Goal: Task Accomplishment & Management: Manage account settings

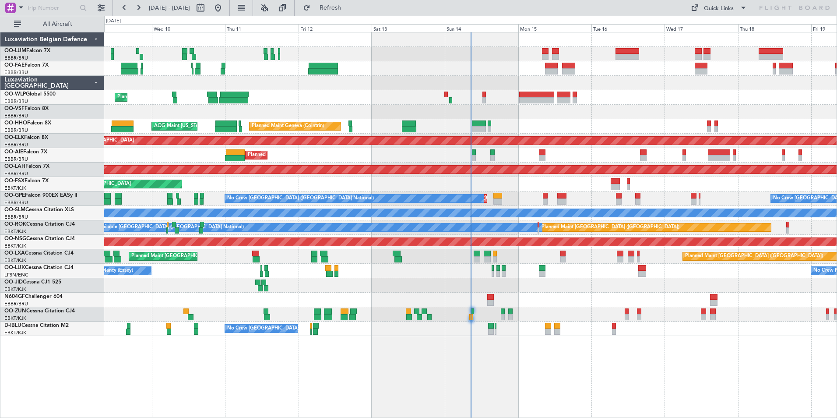
click at [547, 385] on div "Planned Maint Liege Planned Maint Geneva ([GEOGRAPHIC_DATA]) AOG Maint [US_STAT…" at bounding box center [470, 225] width 733 height 386
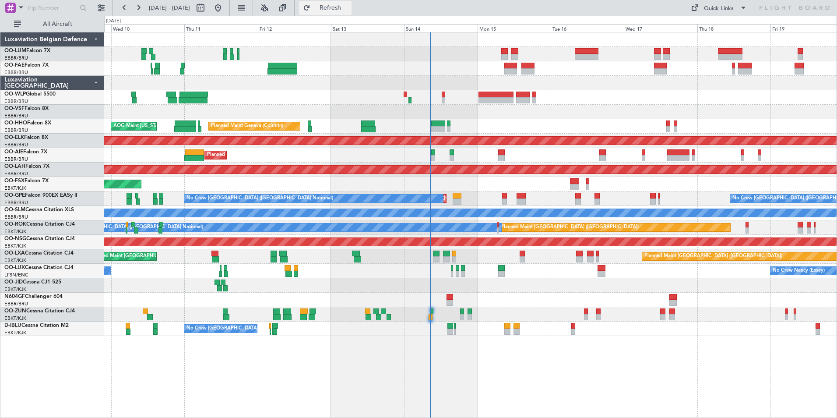
click at [350, 2] on button "Refresh" at bounding box center [325, 8] width 53 height 14
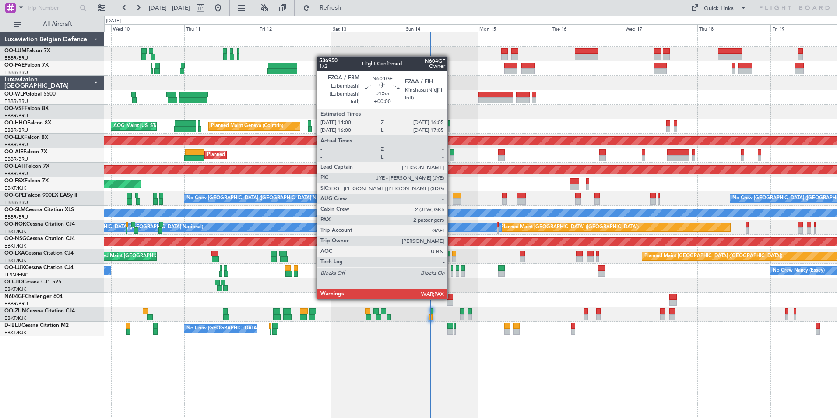
click at [451, 298] on div at bounding box center [449, 297] width 7 height 6
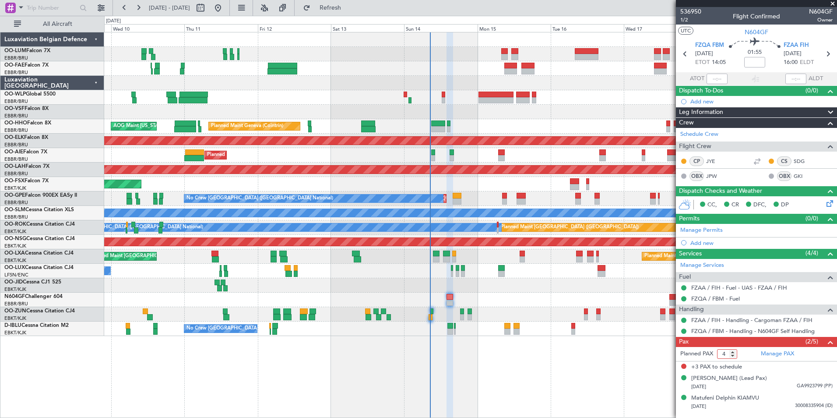
click at [734, 354] on input "4" at bounding box center [727, 354] width 20 height 10
type input "3"
click at [734, 354] on input "3" at bounding box center [727, 354] width 20 height 10
click at [778, 368] on div "+3 PAX to schedule" at bounding box center [756, 366] width 161 height 11
type input "2"
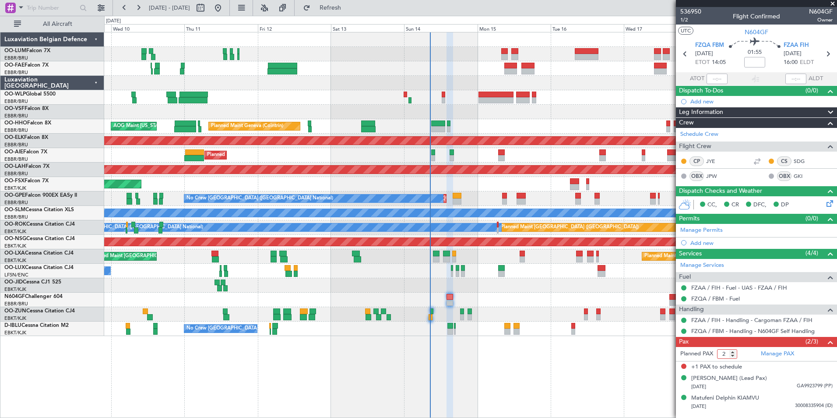
click at [732, 357] on input "2" at bounding box center [727, 354] width 20 height 10
click at [767, 374] on div "George Arthur Forrest (Lead Pax)" at bounding box center [729, 378] width 76 height 9
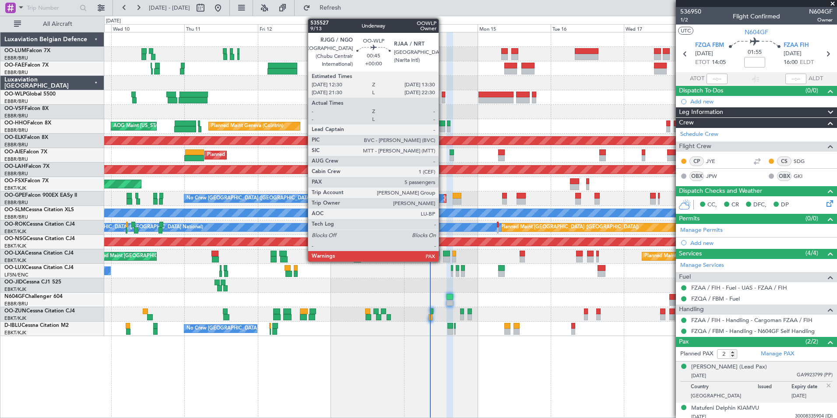
click at [443, 96] on div at bounding box center [443, 94] width 3 height 6
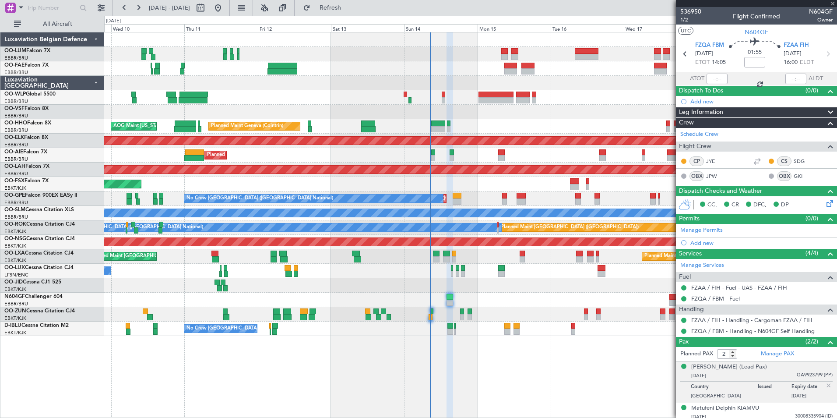
type input "9"
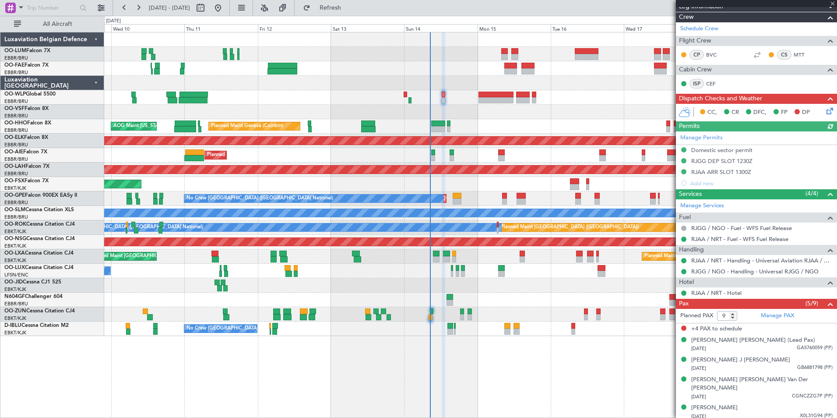
scroll to position [142, 0]
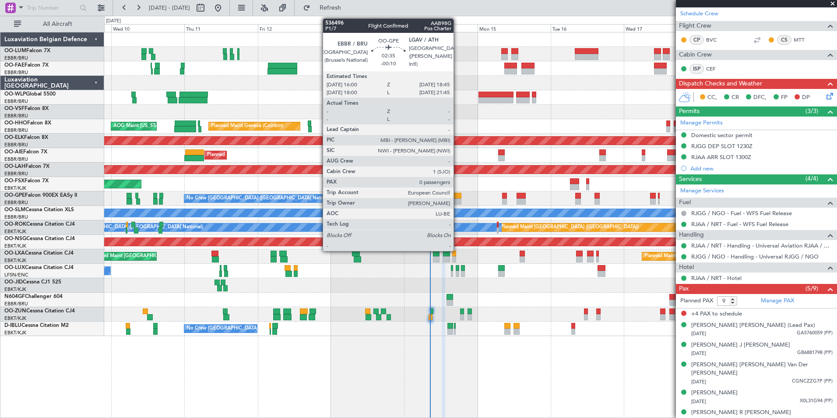
click at [457, 201] on div at bounding box center [457, 201] width 9 height 6
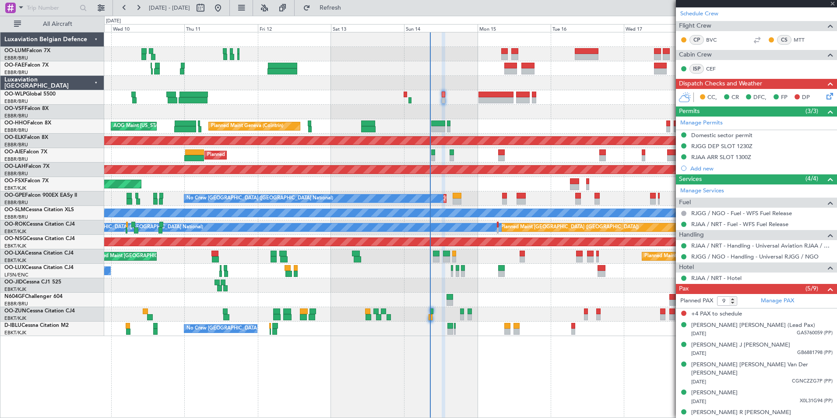
type input "-00:10"
type input "0"
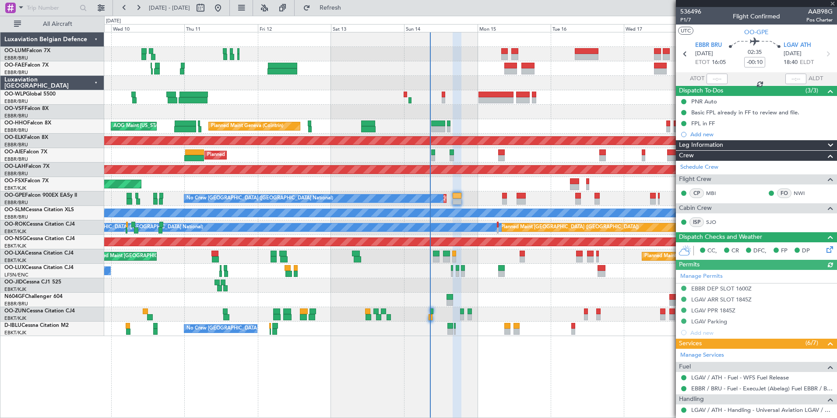
scroll to position [119, 0]
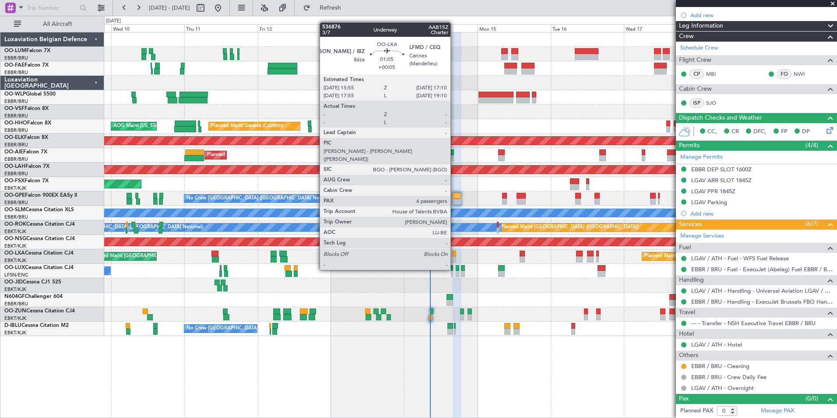
click at [454, 253] on div at bounding box center [454, 253] width 4 height 6
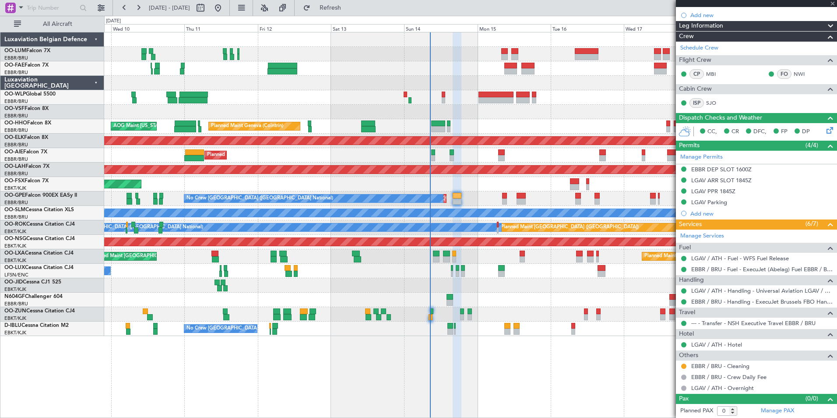
type input "+00:05"
type input "6"
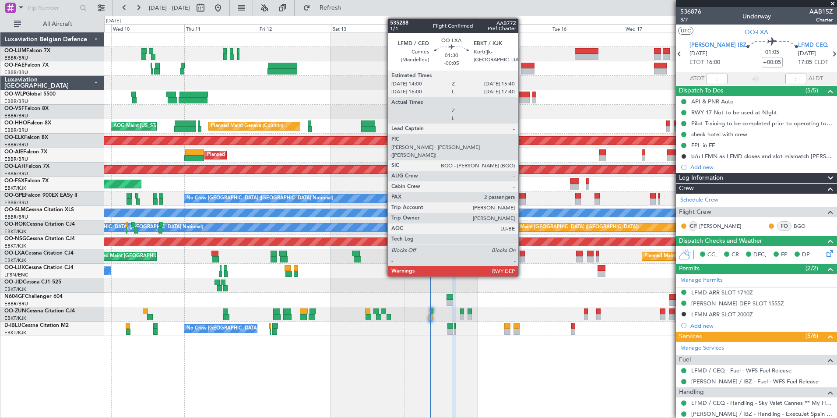
click at [522, 254] on div at bounding box center [522, 253] width 5 height 6
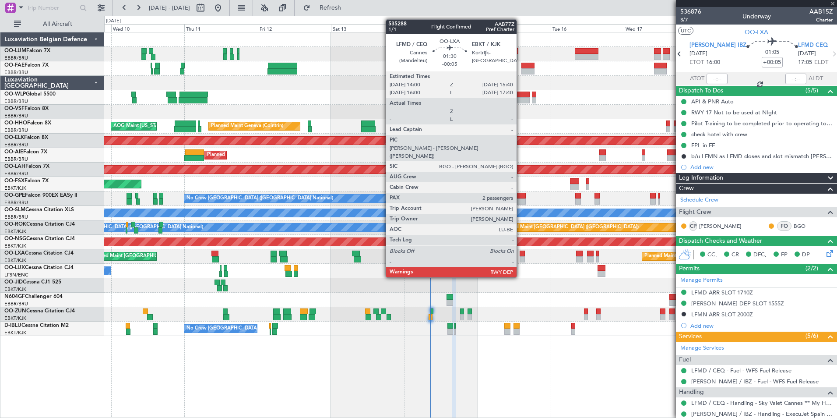
type input "-00:05"
type input "2"
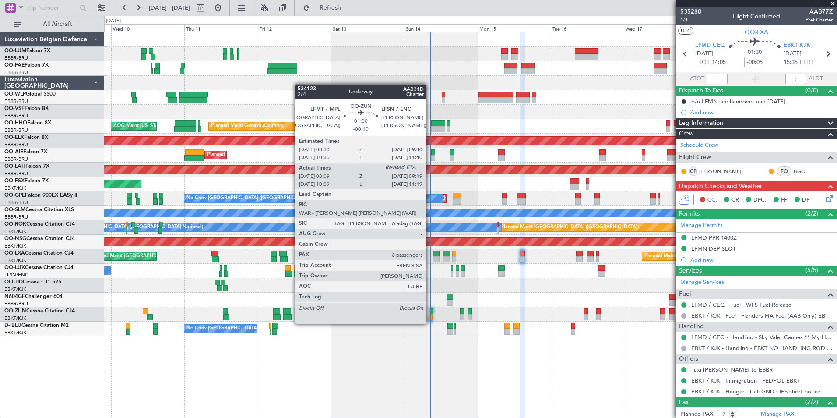
click at [430, 315] on div at bounding box center [431, 317] width 4 height 6
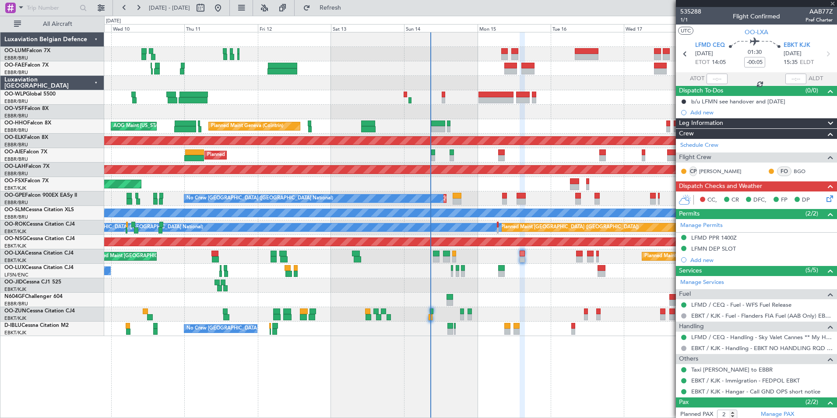
type input "-00:10"
type input "08:14"
type input "6"
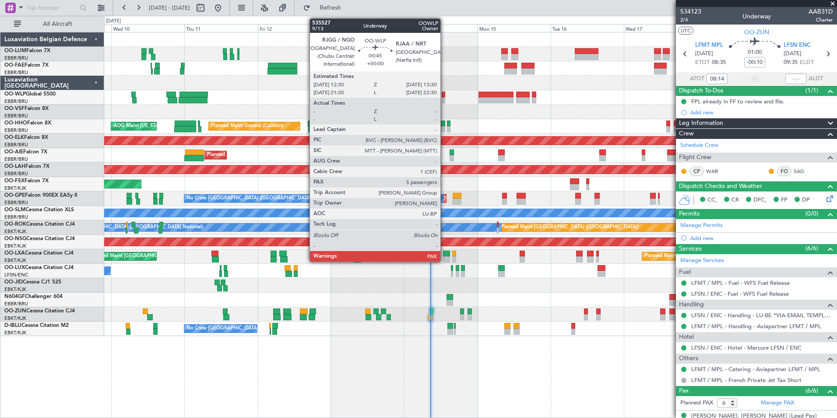
click at [444, 93] on div at bounding box center [443, 94] width 3 height 6
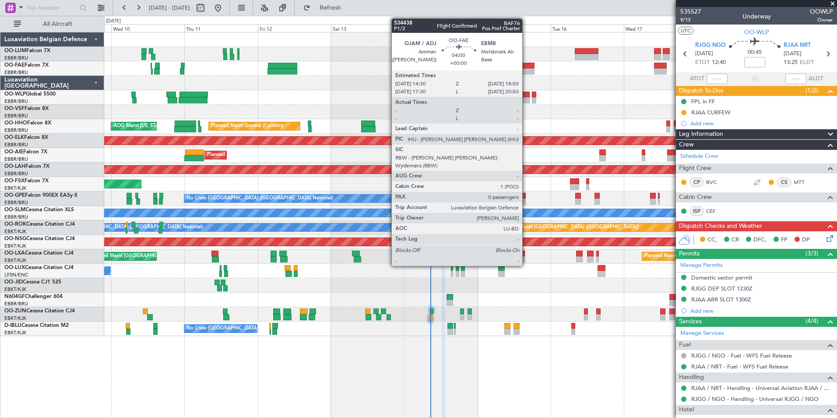
click at [526, 67] on div at bounding box center [528, 66] width 14 height 6
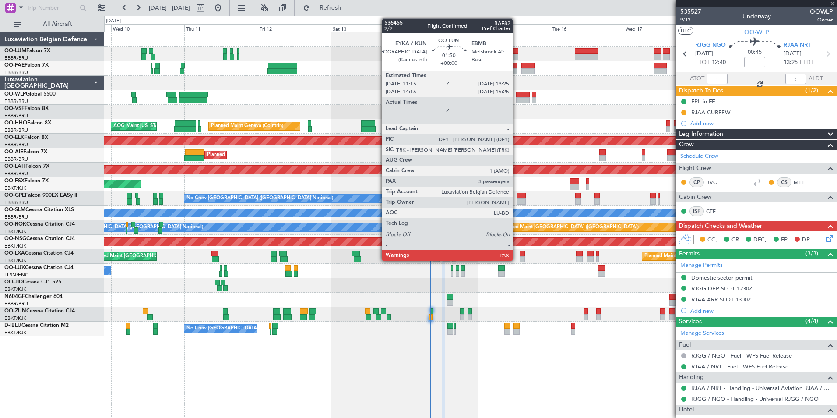
type input "0"
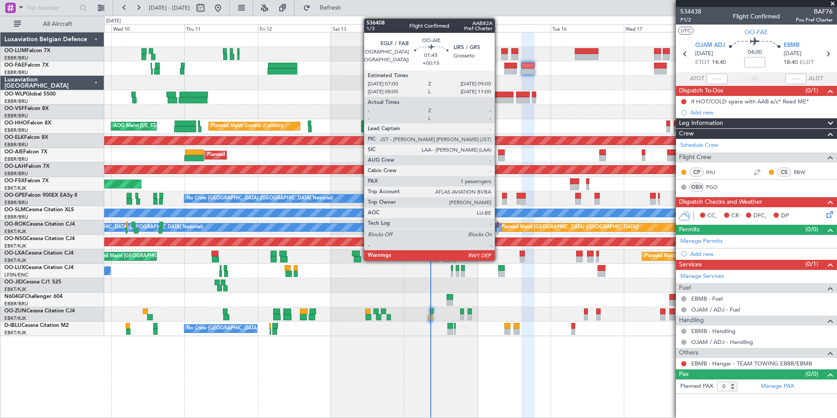
click at [499, 155] on div at bounding box center [501, 158] width 6 height 6
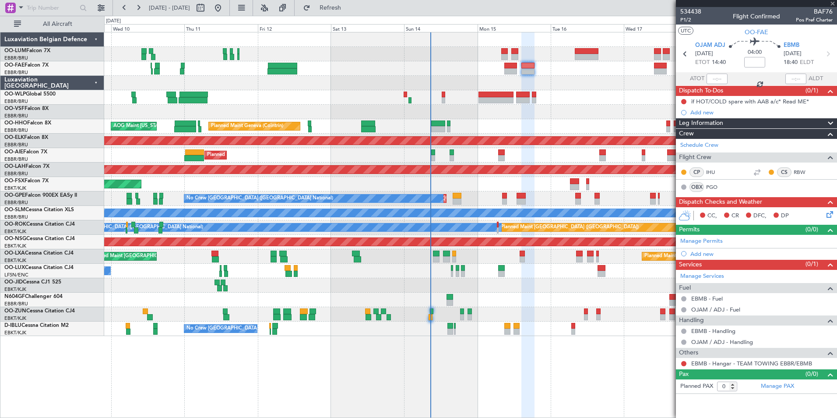
type input "+00:15"
type input "1"
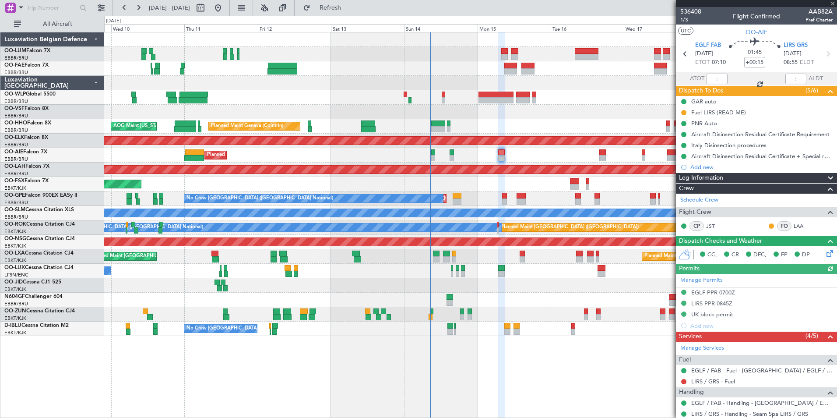
scroll to position [44, 0]
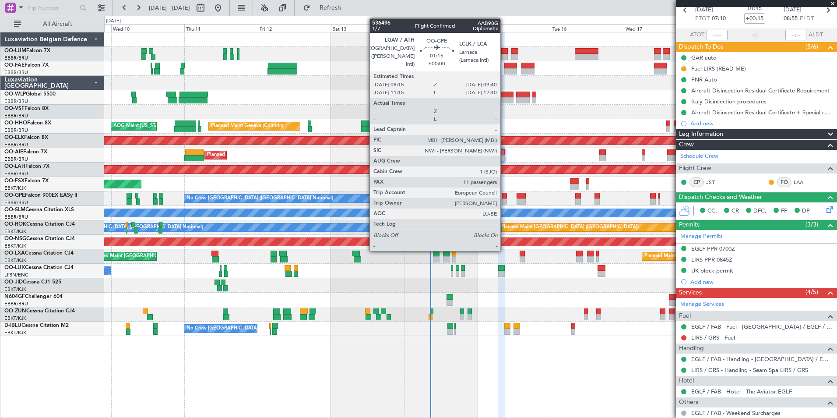
click at [504, 199] on div at bounding box center [504, 201] width 4 height 6
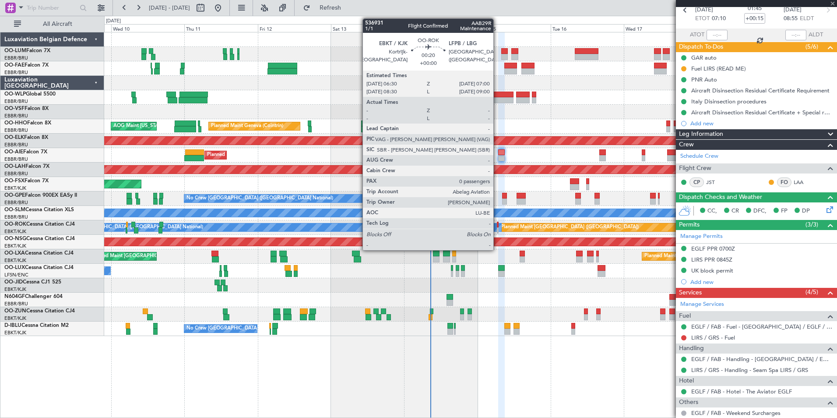
type input "11"
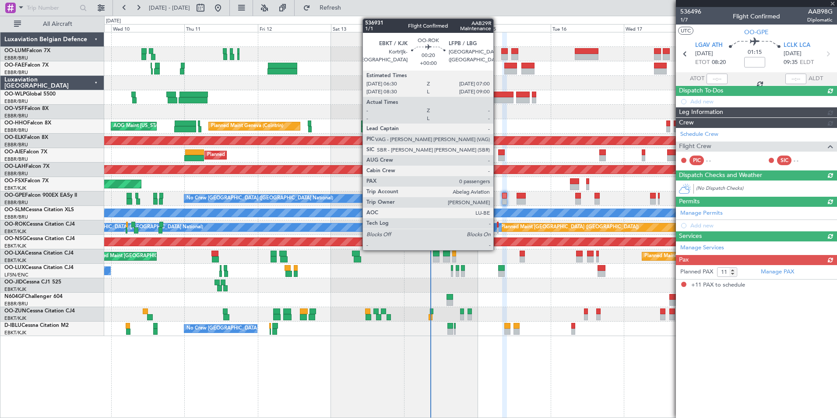
scroll to position [0, 0]
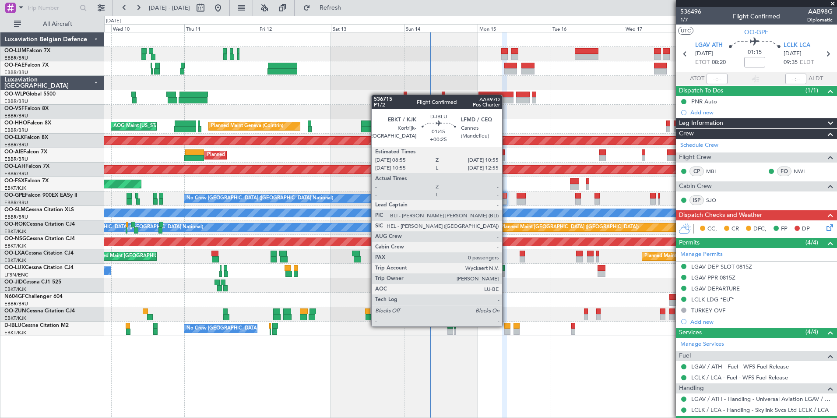
click at [506, 325] on div at bounding box center [507, 326] width 6 height 6
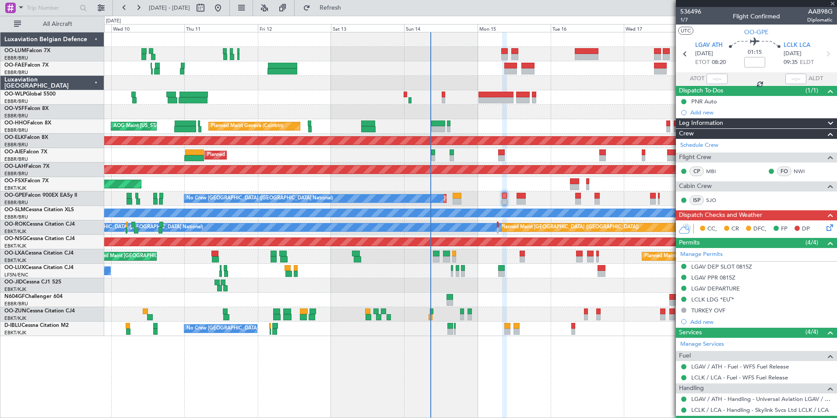
type input "+00:25"
type input "0"
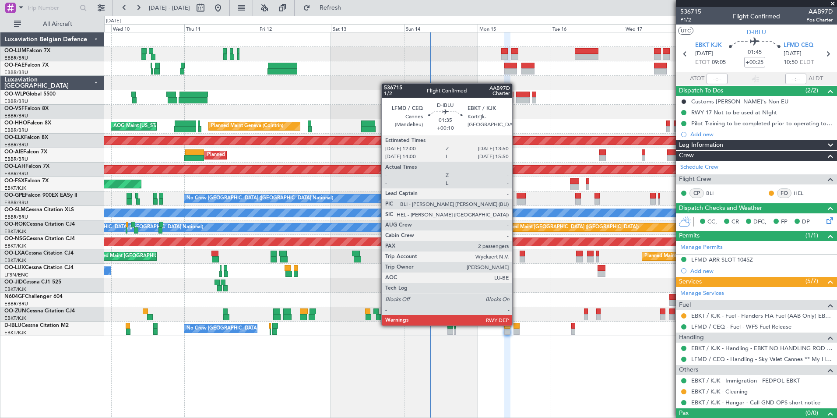
click at [516, 324] on div at bounding box center [516, 326] width 6 height 6
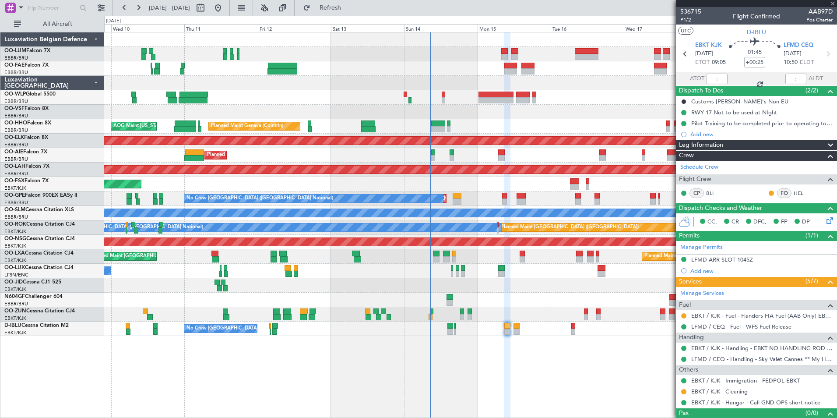
type input "+00:10"
type input "2"
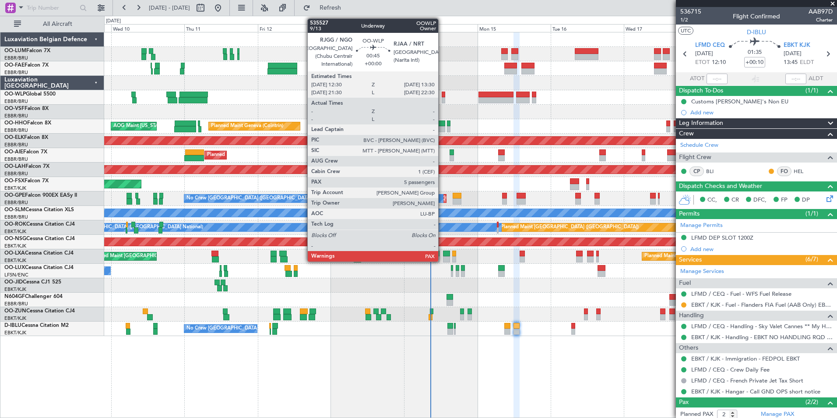
click at [442, 97] on div at bounding box center [443, 100] width 3 height 6
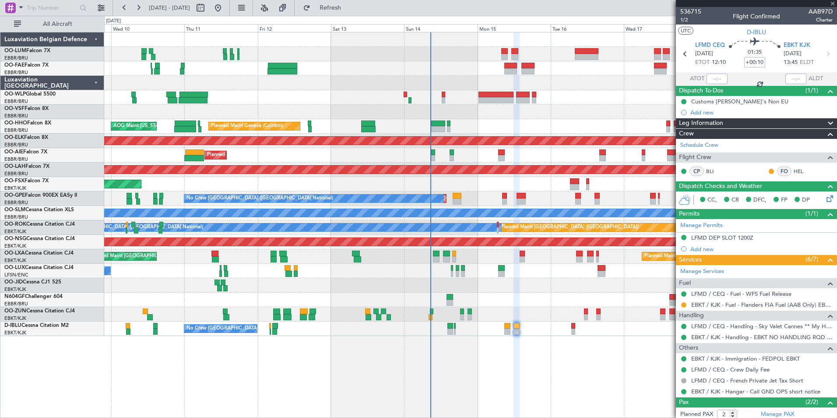
type input "9"
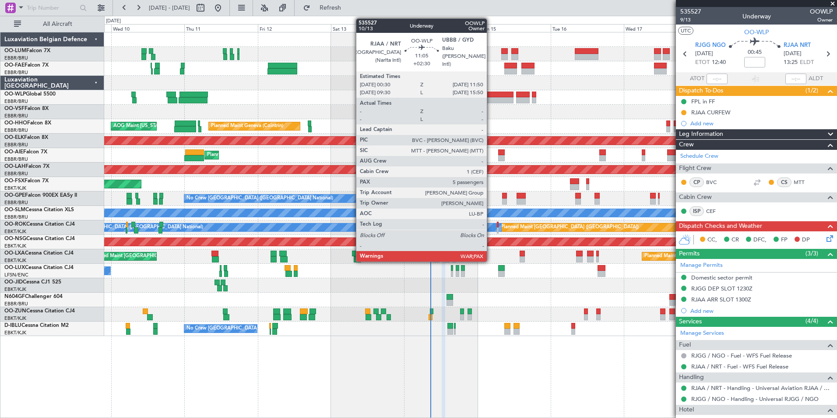
click at [489, 100] on div at bounding box center [495, 100] width 35 height 6
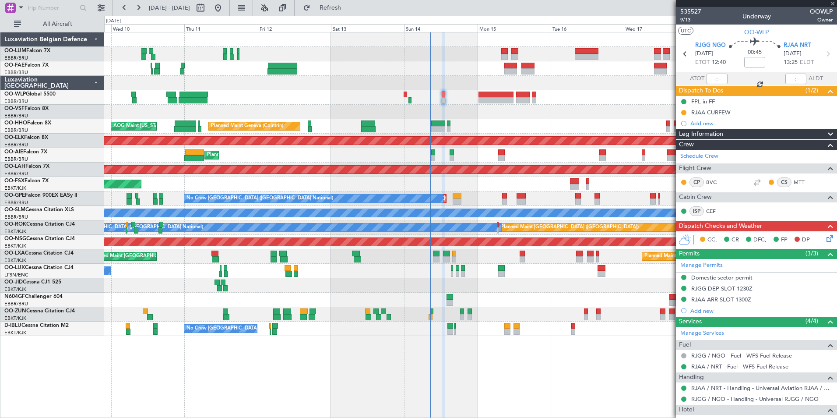
type input "+02:30"
type input "5"
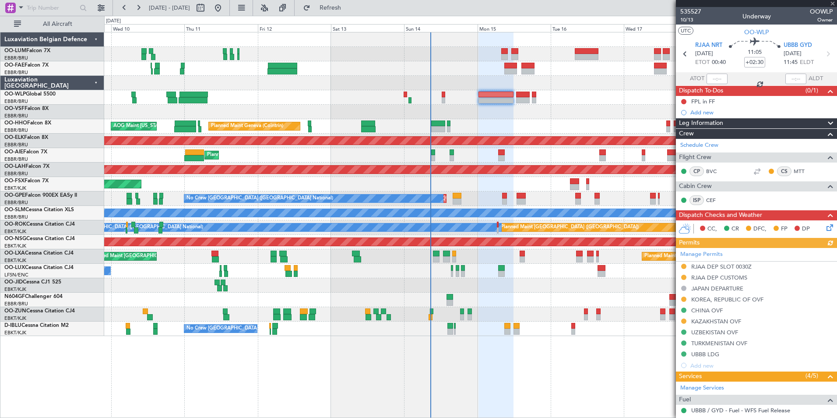
scroll to position [186, 0]
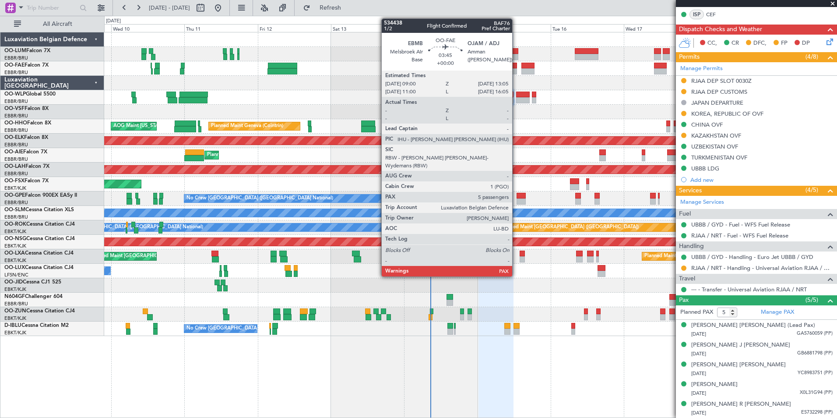
click at [516, 67] on div at bounding box center [510, 66] width 13 height 6
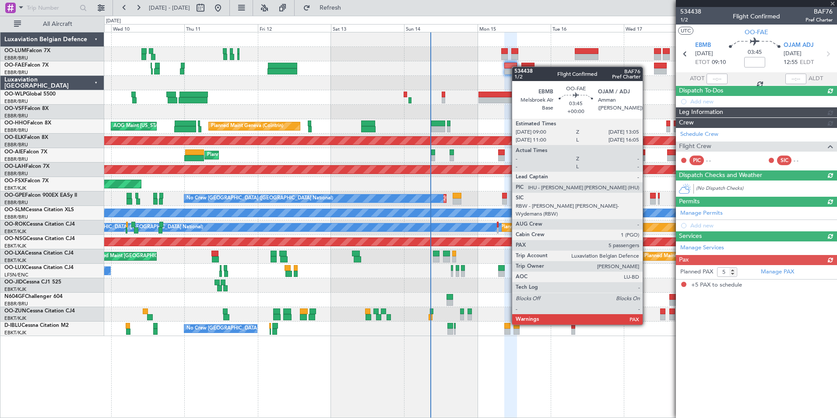
scroll to position [0, 0]
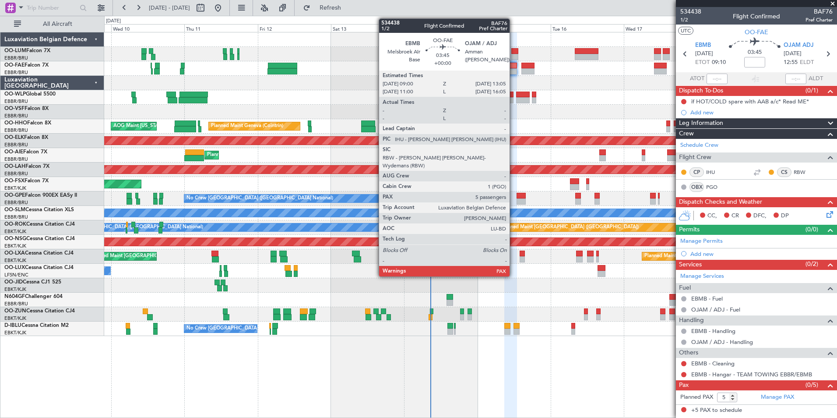
click at [513, 64] on div at bounding box center [510, 66] width 13 height 6
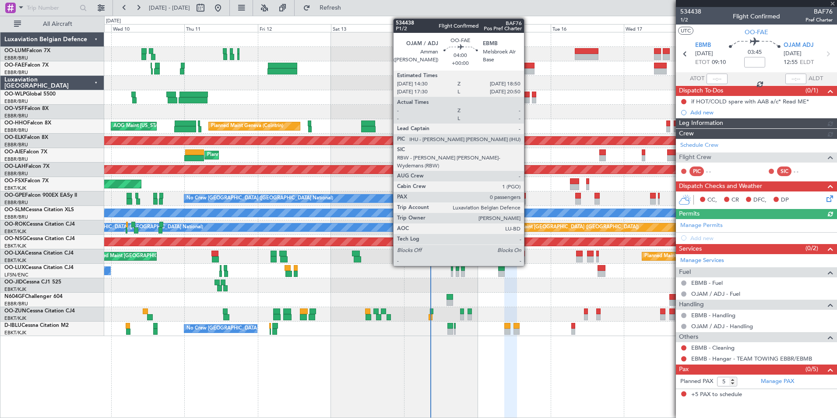
click at [528, 66] on div at bounding box center [528, 66] width 14 height 6
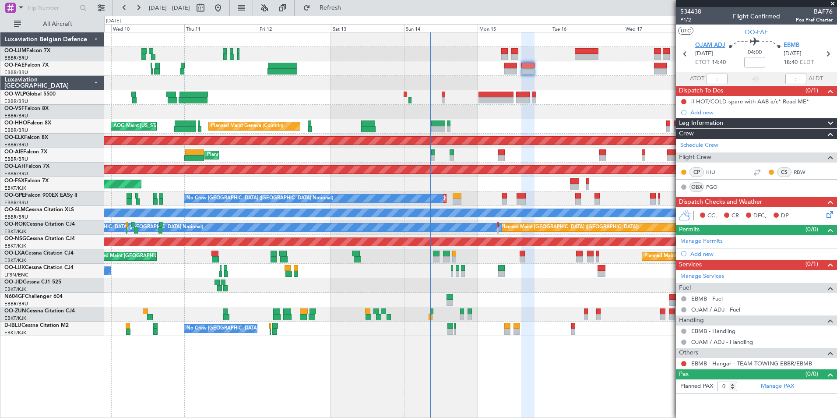
click at [703, 42] on span "OJAM ADJ" at bounding box center [710, 45] width 30 height 9
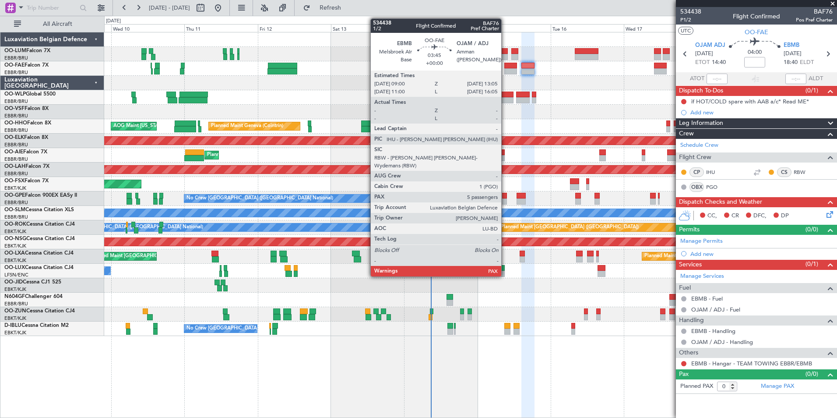
click at [505, 67] on div at bounding box center [510, 66] width 13 height 6
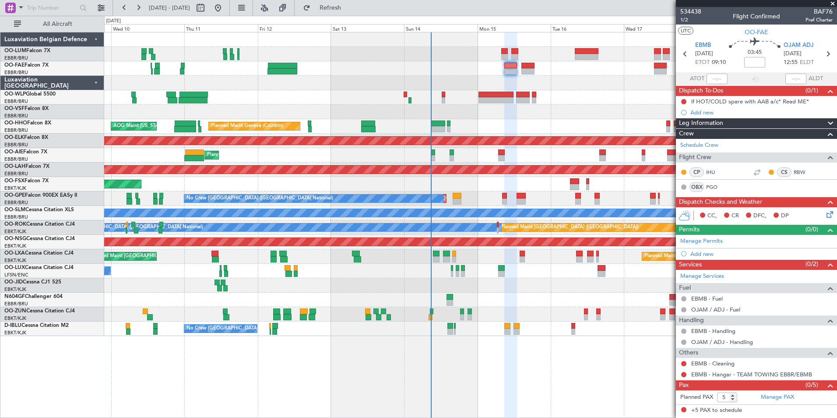
click at [438, 95] on div "Planned Maint Liege" at bounding box center [470, 97] width 732 height 14
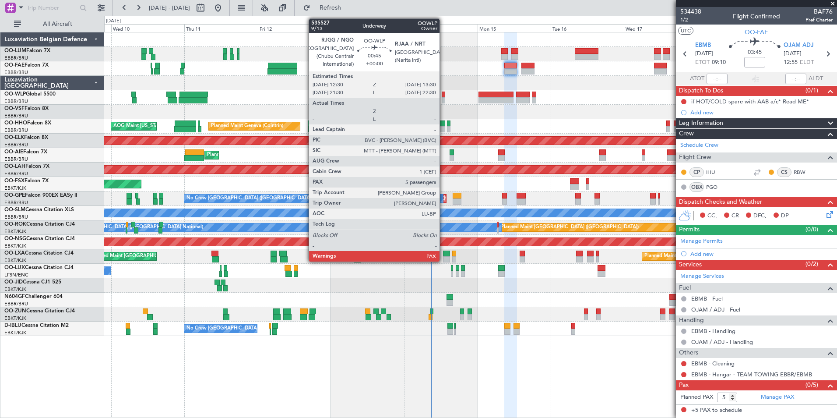
click at [443, 95] on div at bounding box center [443, 94] width 3 height 6
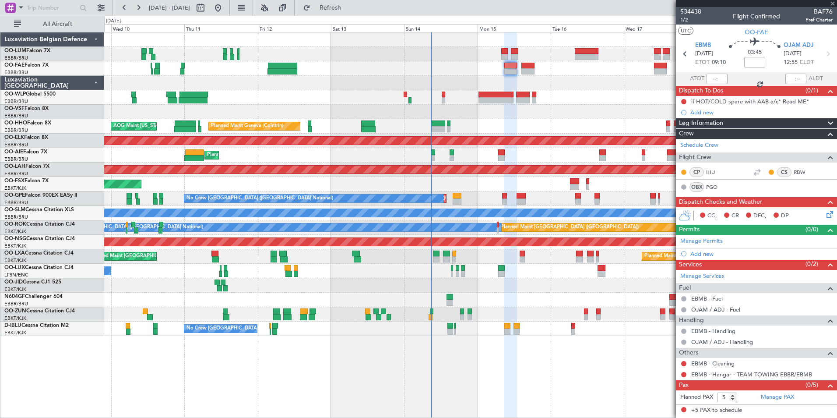
type input "9"
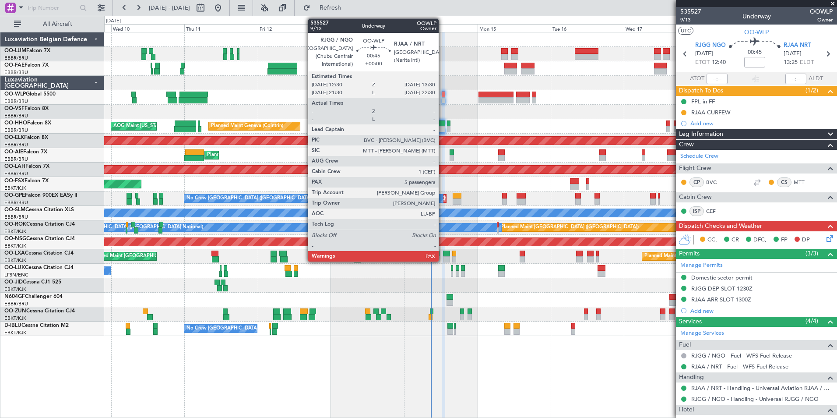
click at [443, 96] on div at bounding box center [443, 94] width 3 height 6
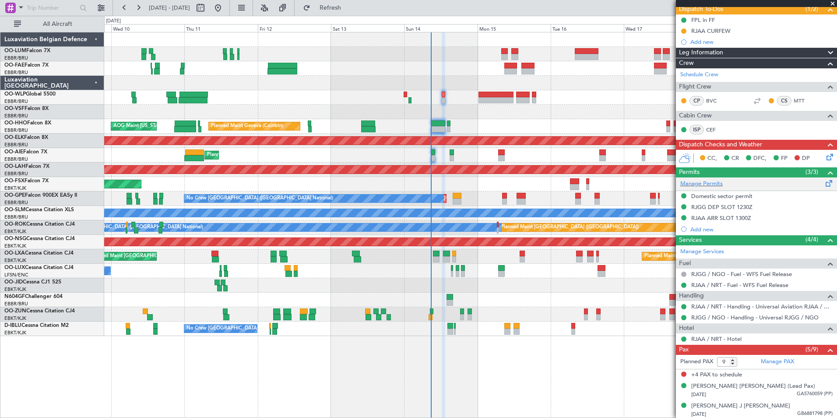
scroll to position [142, 0]
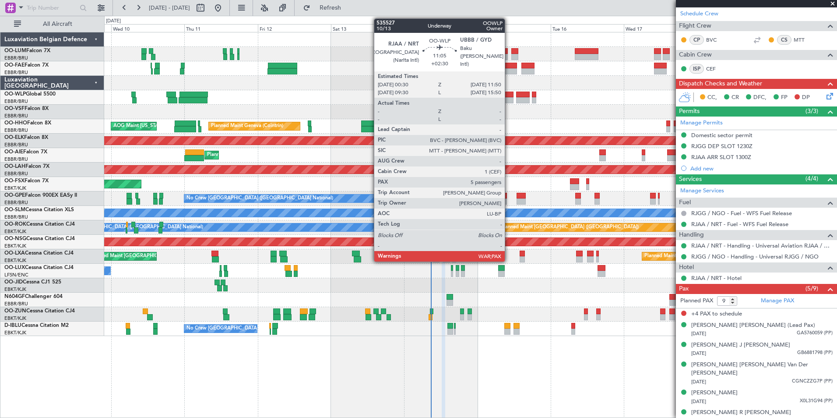
click at [507, 97] on div at bounding box center [495, 94] width 35 height 6
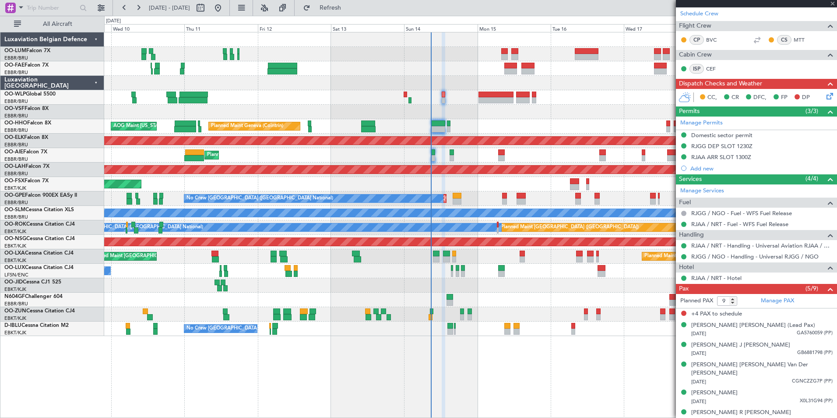
type input "+02:30"
type input "5"
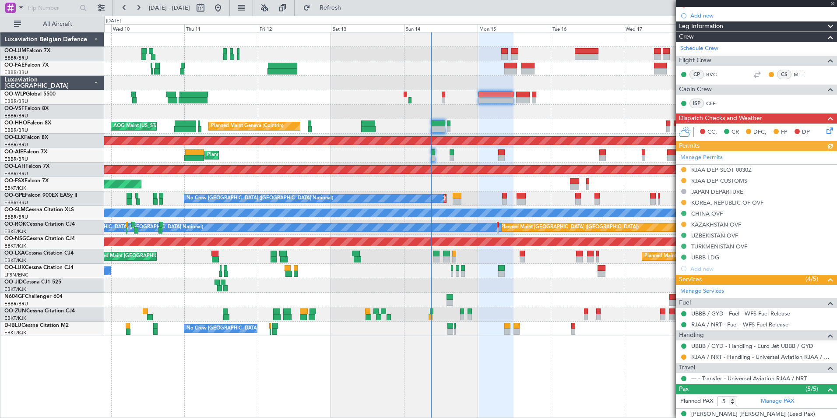
scroll to position [131, 0]
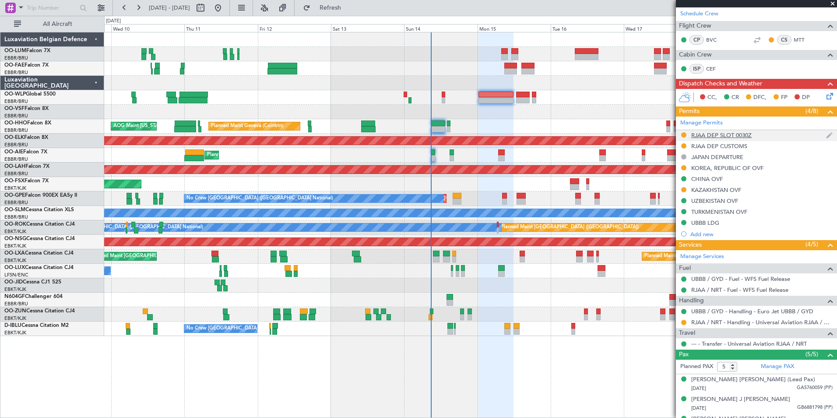
click at [696, 130] on div "RJAA DEP SLOT 0030Z" at bounding box center [756, 135] width 161 height 11
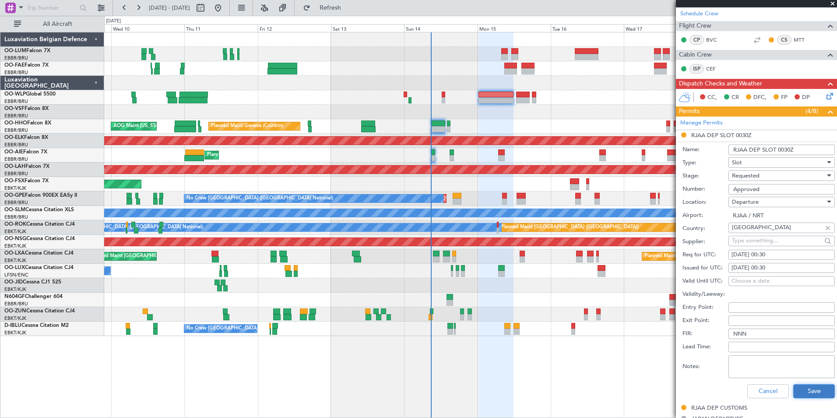
click at [811, 386] on button "Save" at bounding box center [814, 391] width 42 height 14
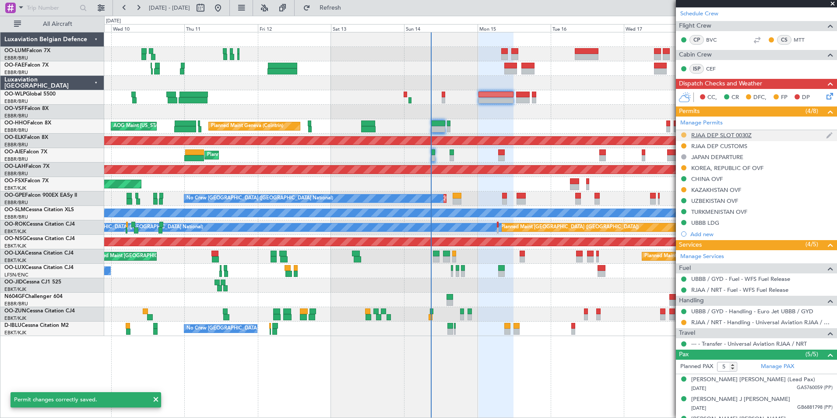
click at [682, 133] on button at bounding box center [683, 134] width 5 height 5
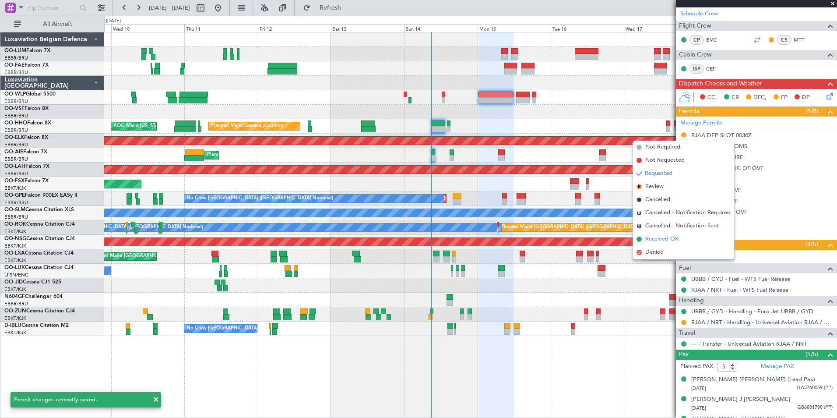
click at [654, 237] on span "Received OK" at bounding box center [661, 239] width 33 height 9
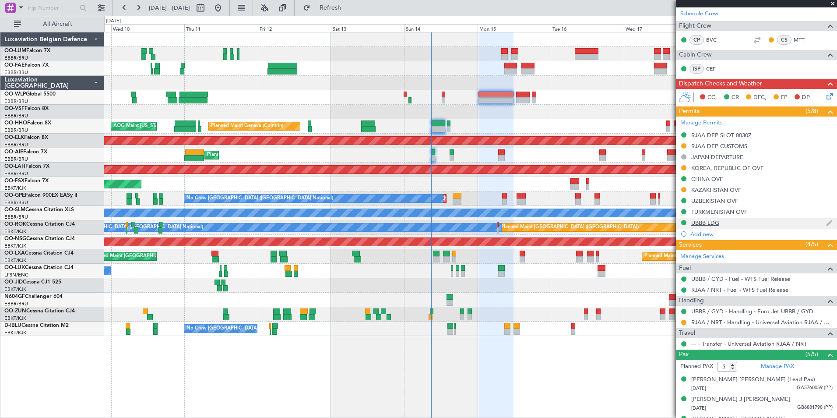
click at [714, 222] on div "UBBB LDG" at bounding box center [705, 222] width 28 height 7
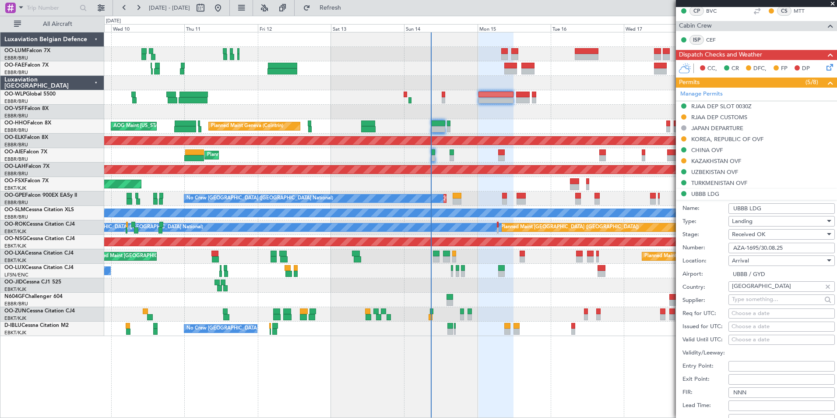
scroll to position [263, 0]
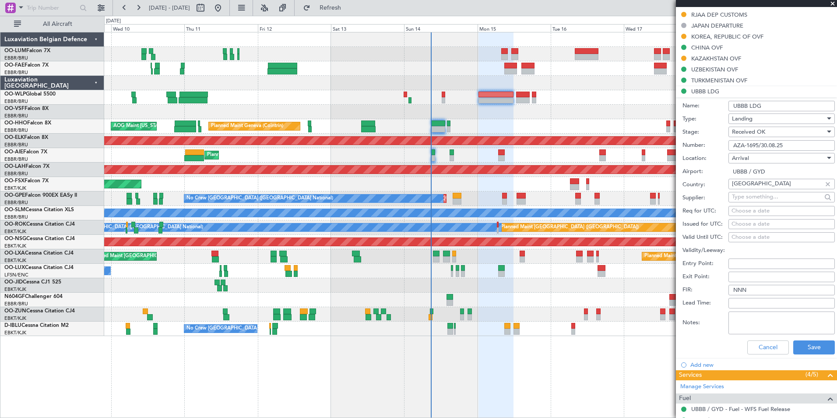
click at [812, 357] on div "Cancel Save" at bounding box center [758, 347] width 152 height 23
click at [814, 351] on button "Save" at bounding box center [814, 347] width 42 height 14
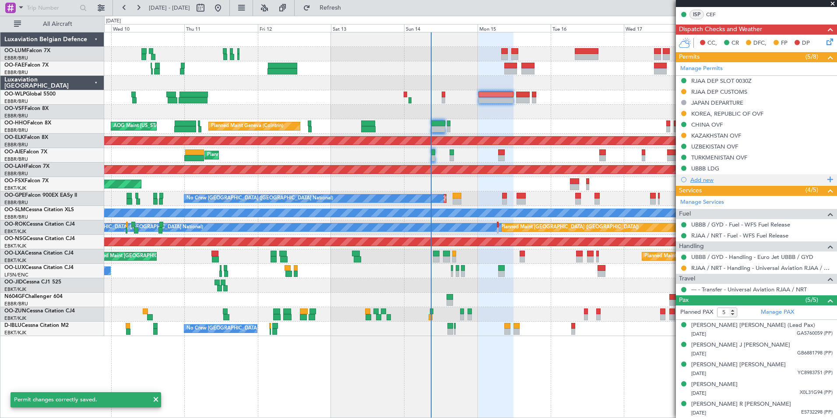
scroll to position [142, 0]
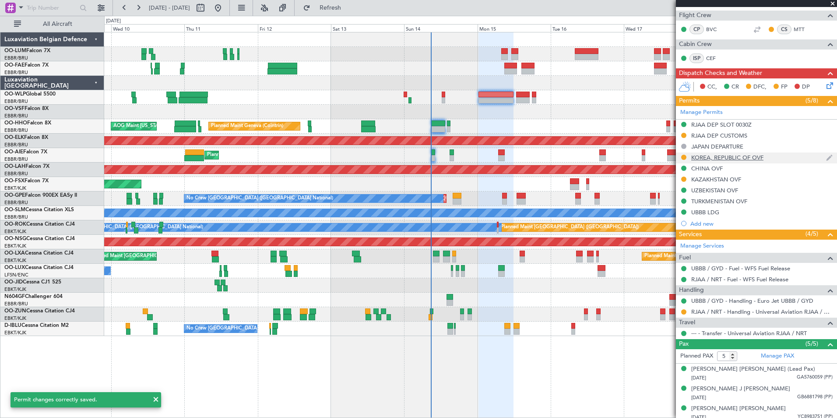
click at [719, 161] on mat-tooltip-component "KOREA, REPUBLIC OF OVF" at bounding box center [727, 172] width 77 height 23
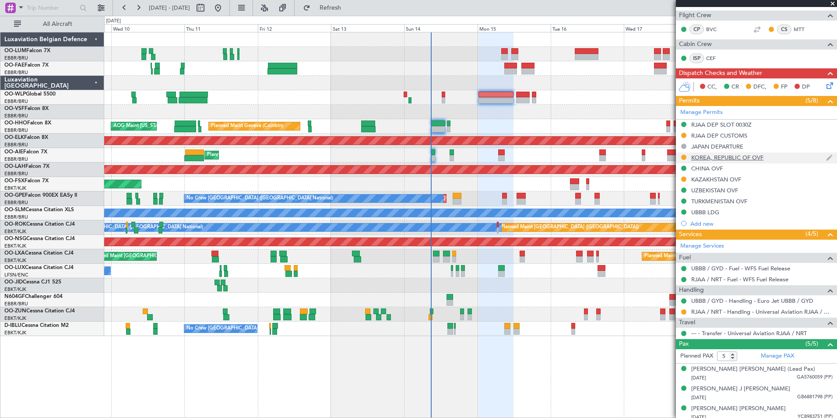
click at [731, 157] on div "KOREA, REPUBLIC OF OVF" at bounding box center [727, 157] width 72 height 7
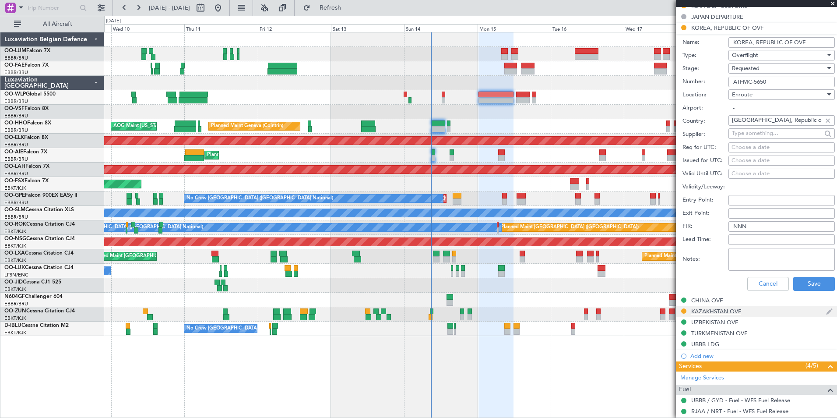
scroll to position [273, 0]
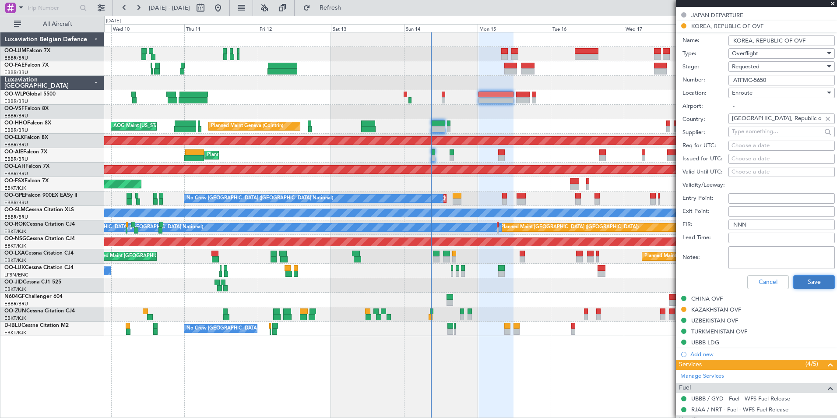
click at [798, 280] on button "Save" at bounding box center [814, 282] width 42 height 14
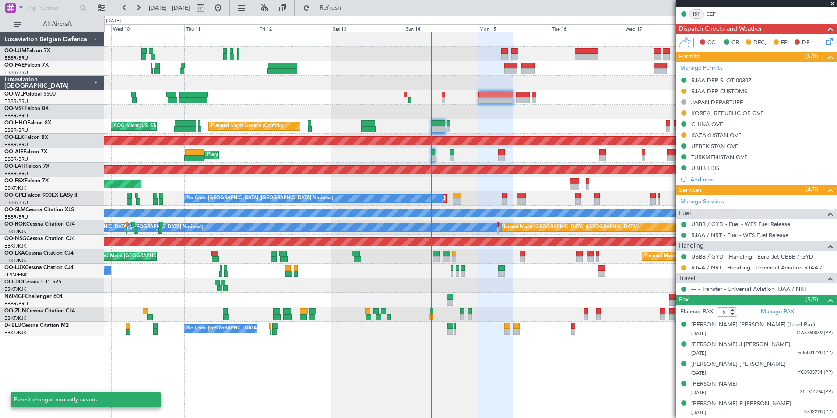
scroll to position [186, 0]
click at [685, 114] on button at bounding box center [683, 113] width 5 height 5
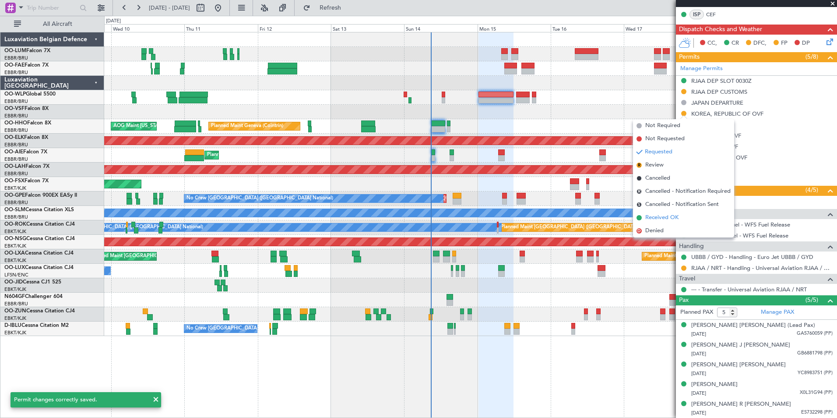
click at [657, 217] on span "Received OK" at bounding box center [661, 217] width 33 height 9
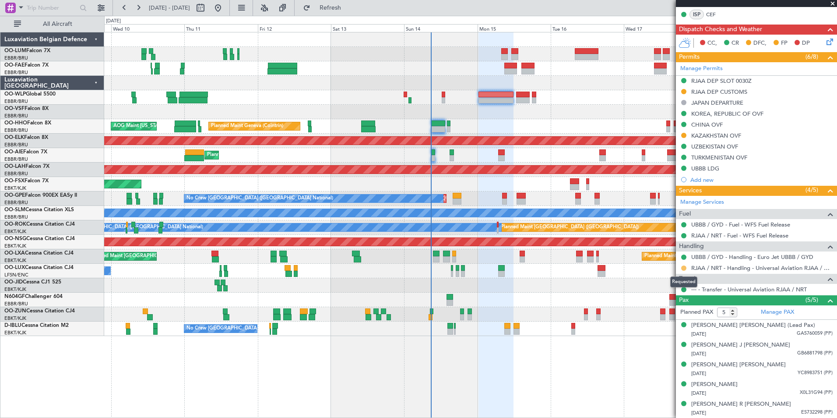
click at [684, 265] on button at bounding box center [683, 267] width 5 height 5
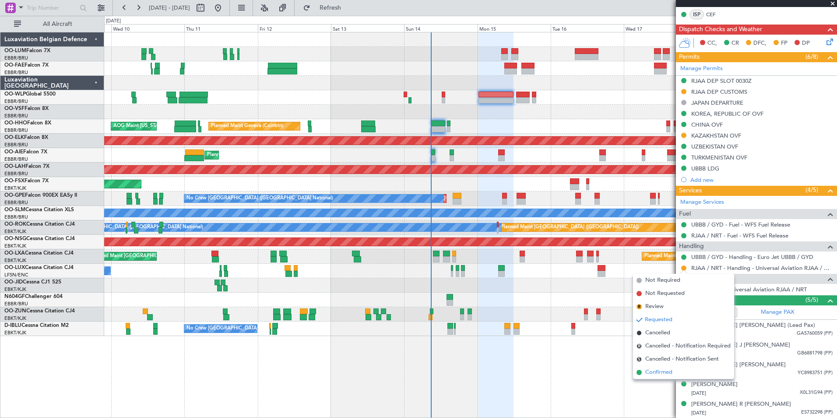
click at [652, 370] on span "Confirmed" at bounding box center [658, 372] width 27 height 9
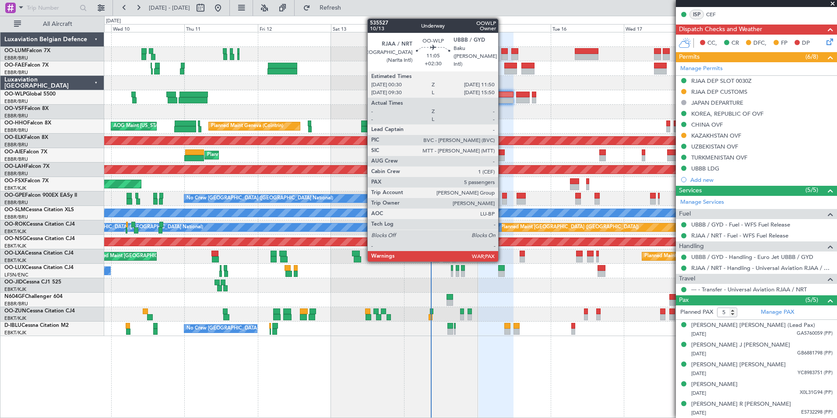
click at [502, 99] on div at bounding box center [495, 100] width 35 height 6
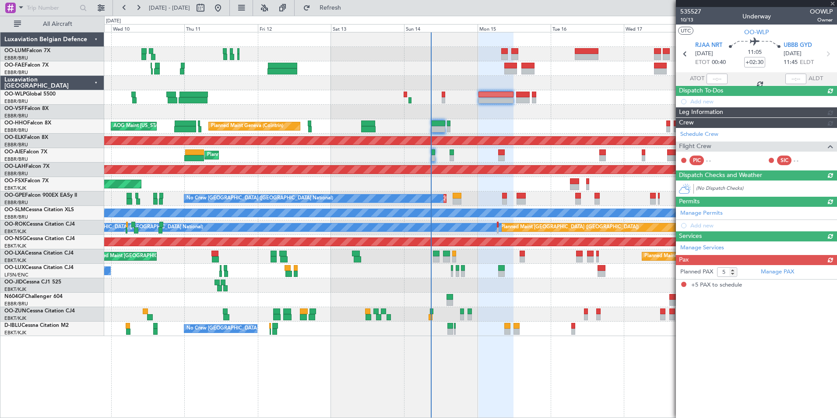
scroll to position [0, 0]
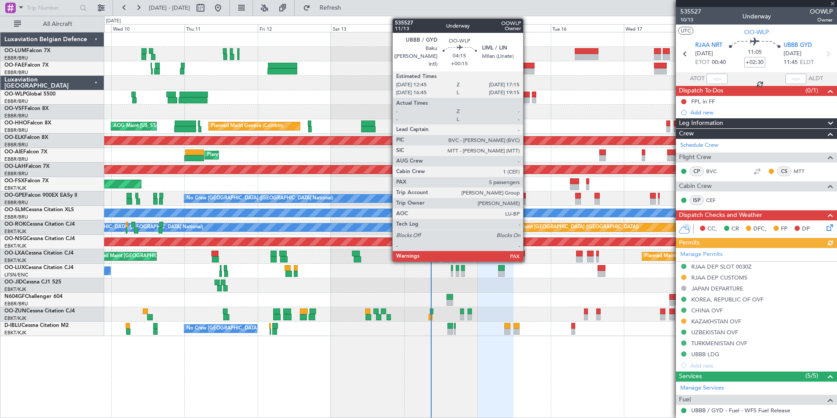
click at [527, 95] on div at bounding box center [523, 94] width 14 height 6
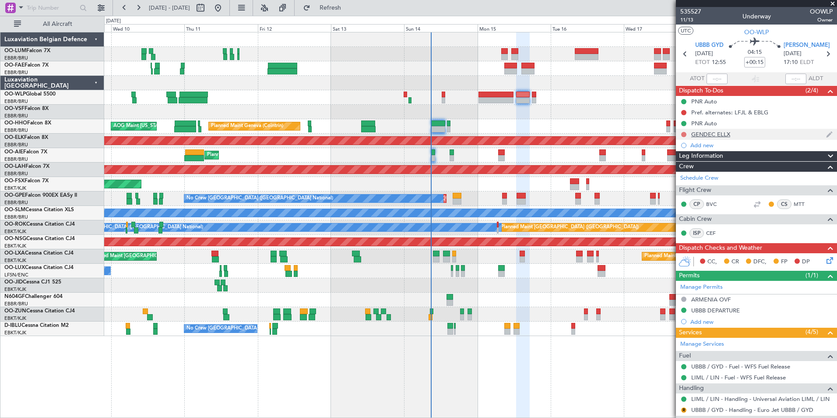
click at [684, 134] on button at bounding box center [683, 134] width 5 height 5
click at [678, 183] on span "Cancelled" at bounding box center [685, 186] width 25 height 9
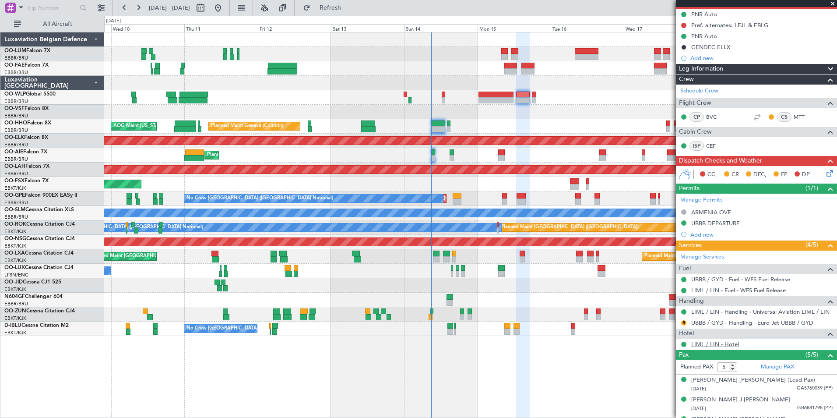
scroll to position [88, 0]
click at [686, 320] on div "R" at bounding box center [683, 322] width 7 height 7
click at [681, 320] on button "R" at bounding box center [683, 322] width 5 height 5
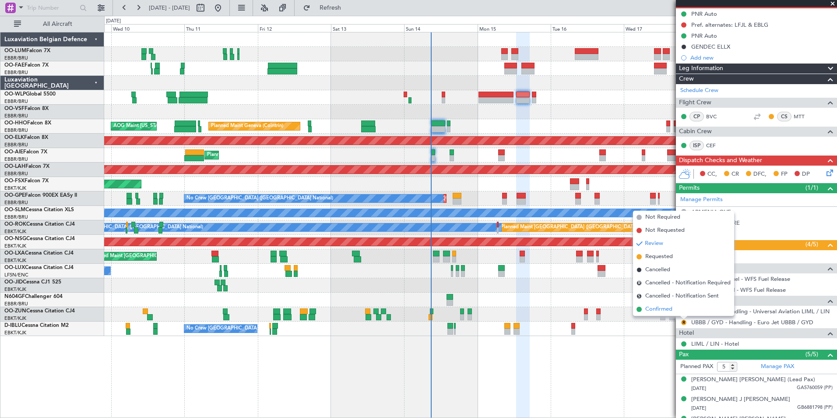
click at [665, 306] on span "Confirmed" at bounding box center [658, 309] width 27 height 9
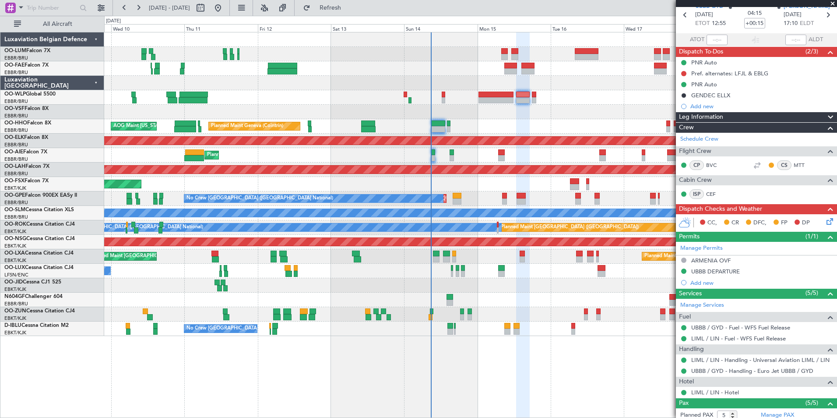
scroll to position [0, 0]
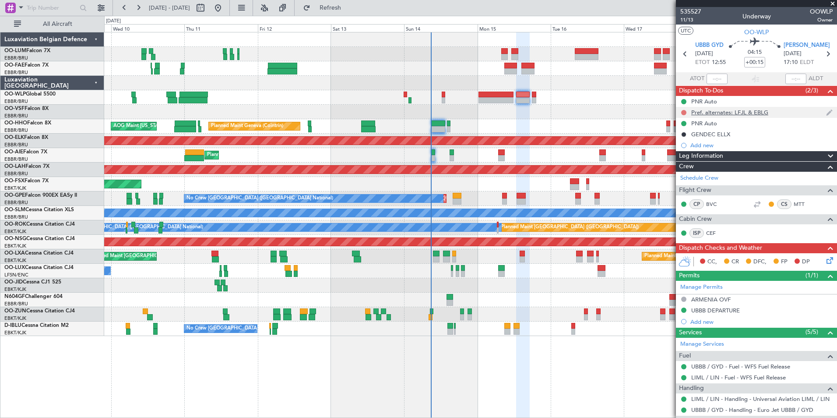
click at [686, 112] on button at bounding box center [683, 112] width 5 height 5
click at [689, 167] on span "Cancelled" at bounding box center [685, 164] width 25 height 9
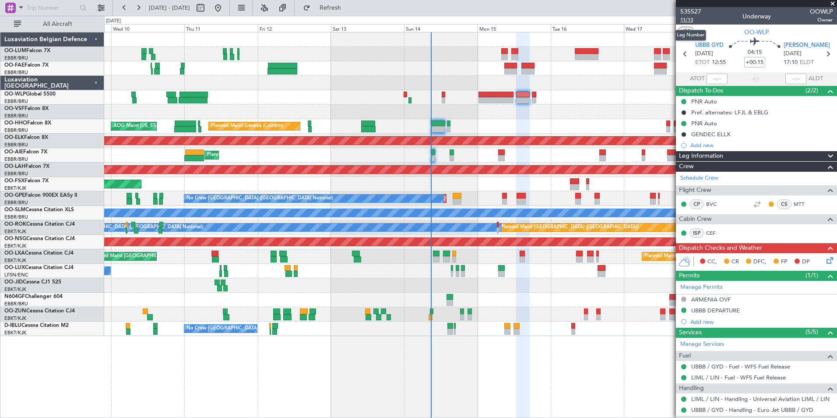
click at [691, 18] on span "11/13" at bounding box center [690, 19] width 21 height 7
click at [349, 8] on span "Refresh" at bounding box center [330, 8] width 37 height 6
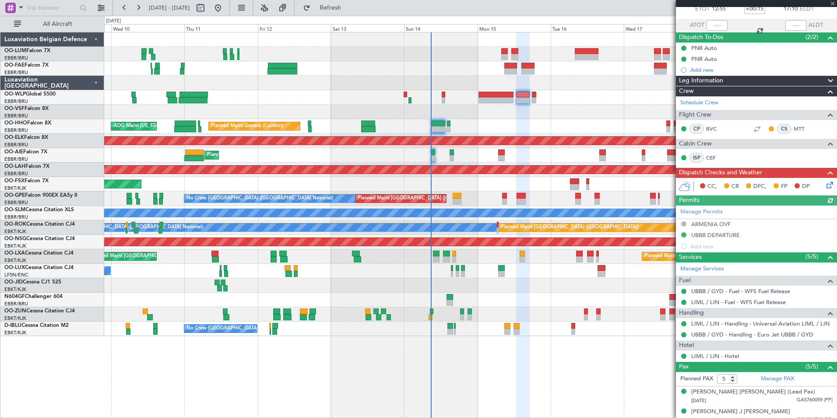
scroll to position [120, 0]
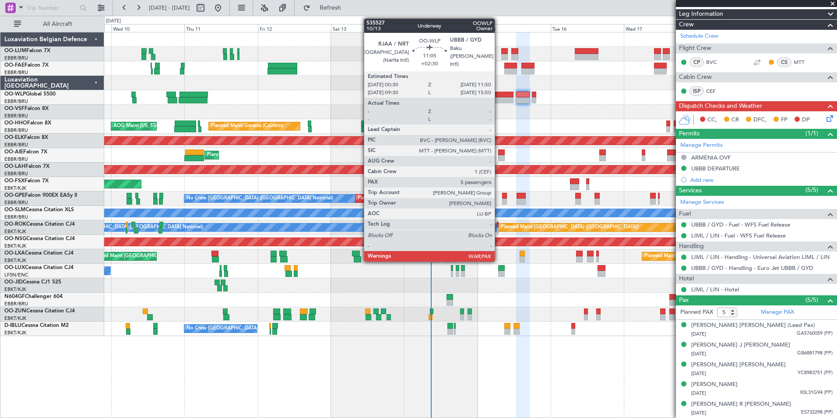
click at [499, 97] on div at bounding box center [495, 94] width 35 height 6
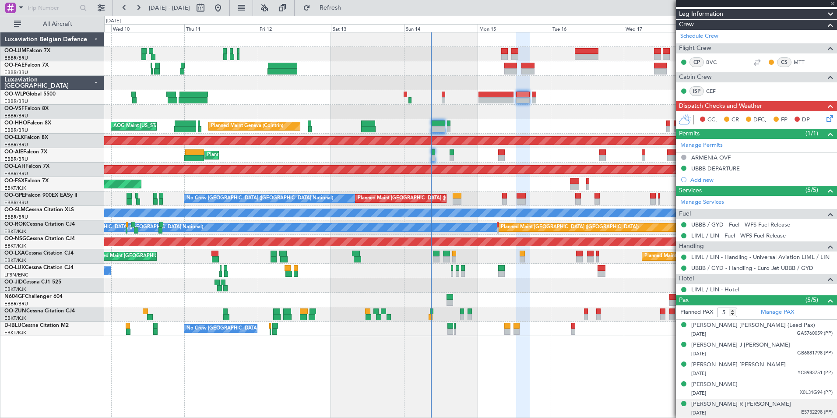
type input "+02:30"
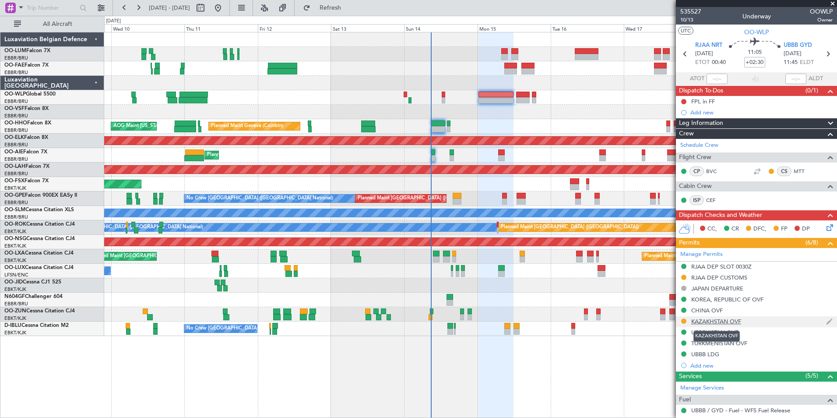
click at [719, 320] on div "KAZAKHSTAN OVF" at bounding box center [716, 320] width 50 height 7
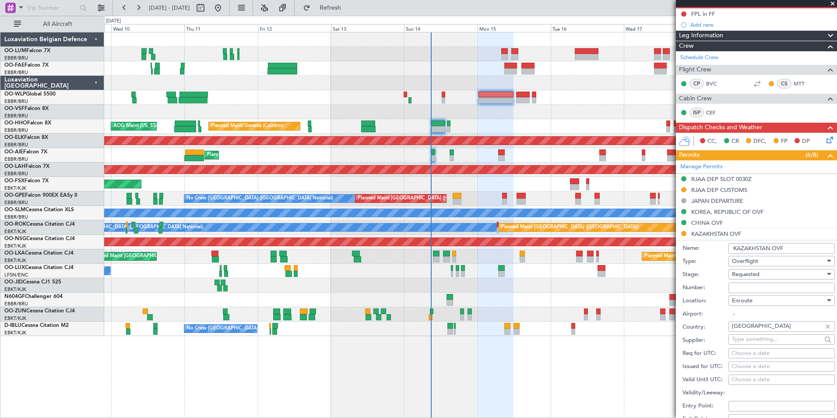
scroll to position [175, 0]
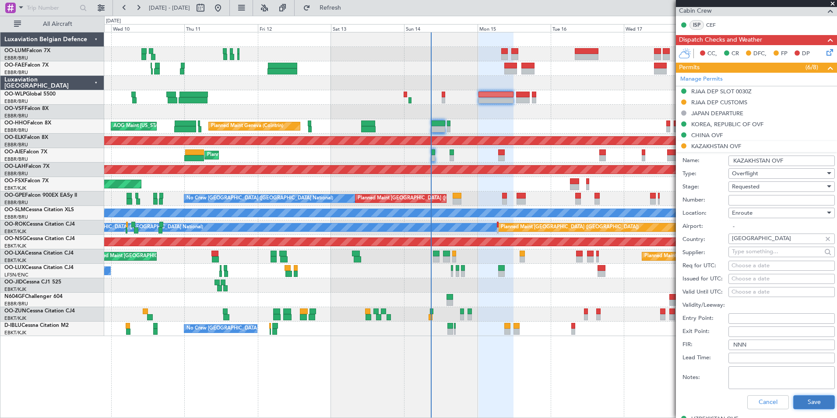
click at [795, 403] on button "Save" at bounding box center [814, 402] width 42 height 14
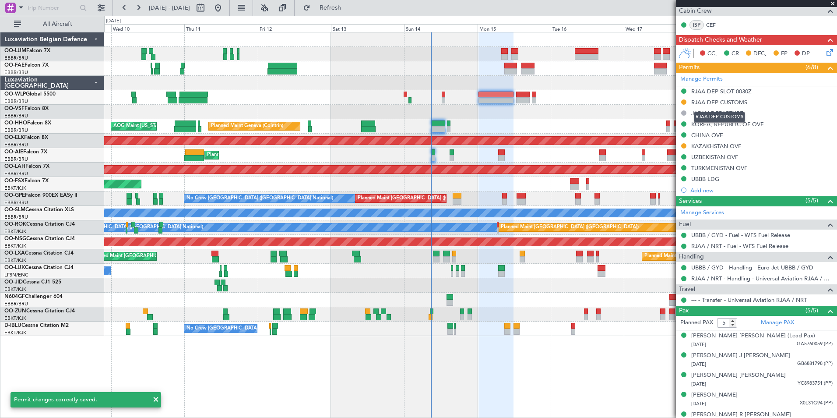
click at [718, 100] on div "RJAA DEP CUSTOMS" at bounding box center [719, 101] width 56 height 7
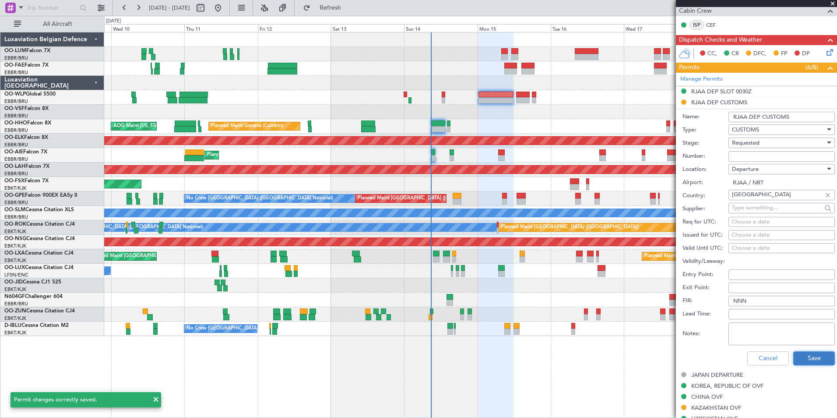
click at [793, 351] on button "Save" at bounding box center [814, 358] width 42 height 14
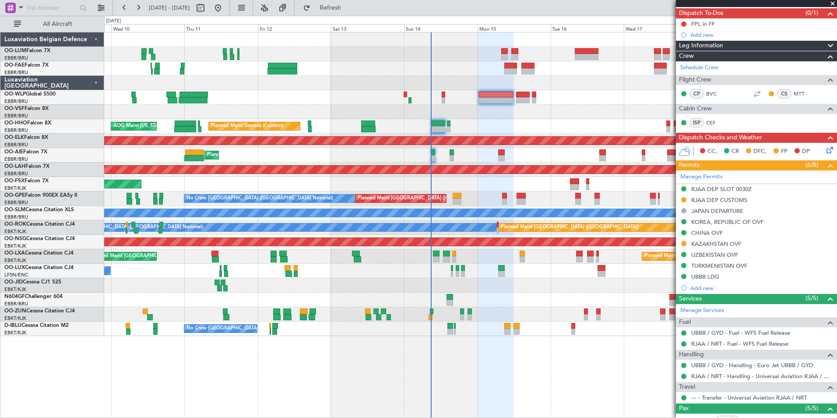
scroll to position [0, 0]
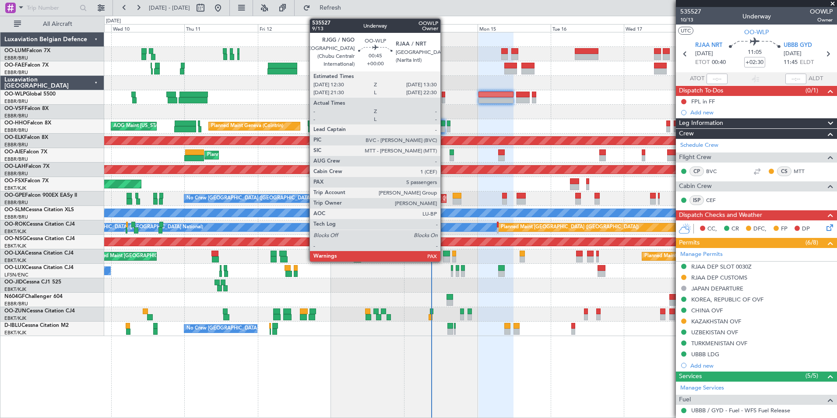
click at [444, 97] on div at bounding box center [443, 94] width 3 height 6
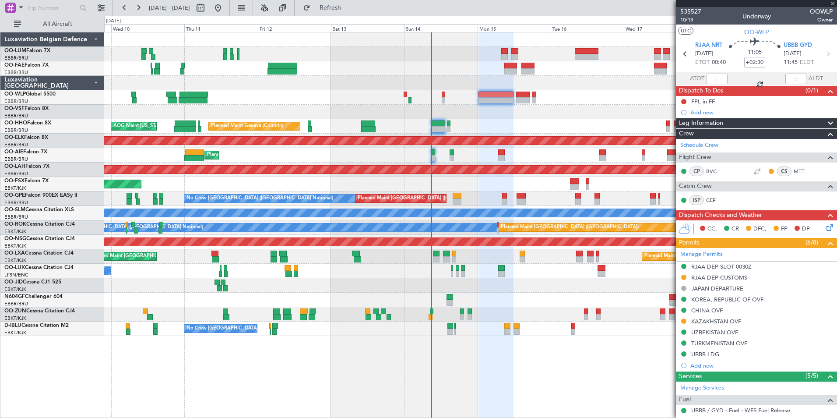
type input "9"
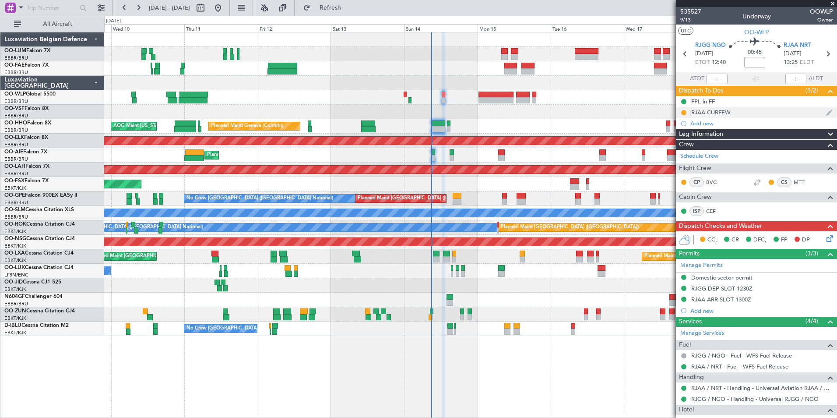
click at [699, 113] on div "RJAA CURFEW" at bounding box center [710, 112] width 39 height 7
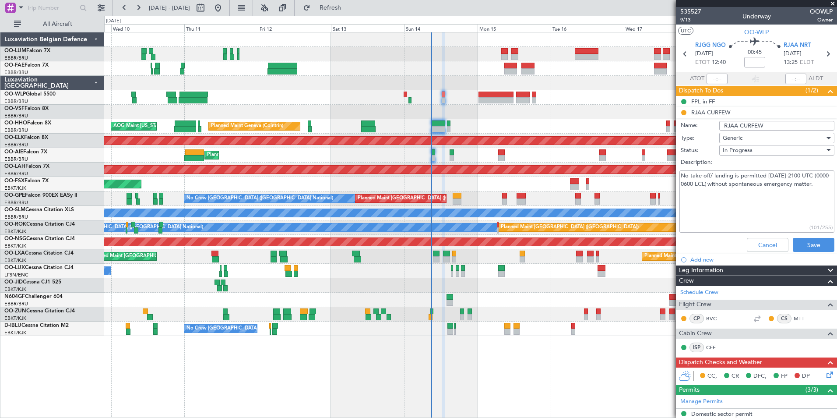
click at [816, 191] on textarea "No take-off/ landing is permitted 1500-2100 UTC (0000-0600 LCL) without spontan…" at bounding box center [756, 201] width 155 height 63
paste textarea "Please note this curfew is very strict and tower would not let land in case of …"
type textarea "No take-off/ landing is permitted 1500-2100 UTC (0000-0600 LCL) without spontan…"
click at [798, 239] on button "Save" at bounding box center [814, 245] width 42 height 14
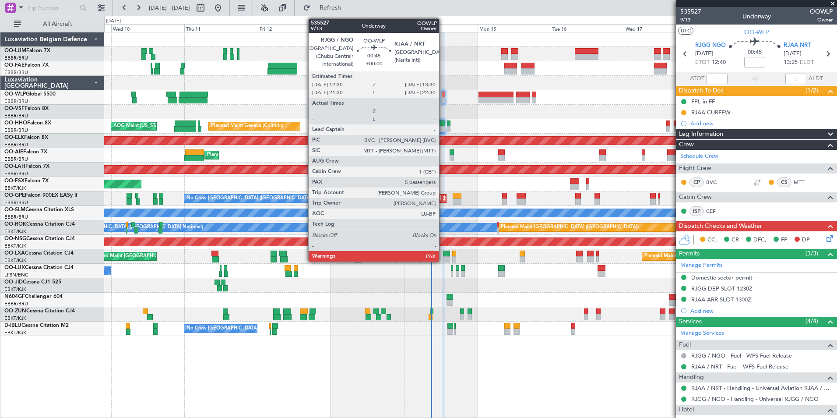
click at [443, 95] on div at bounding box center [443, 94] width 3 height 6
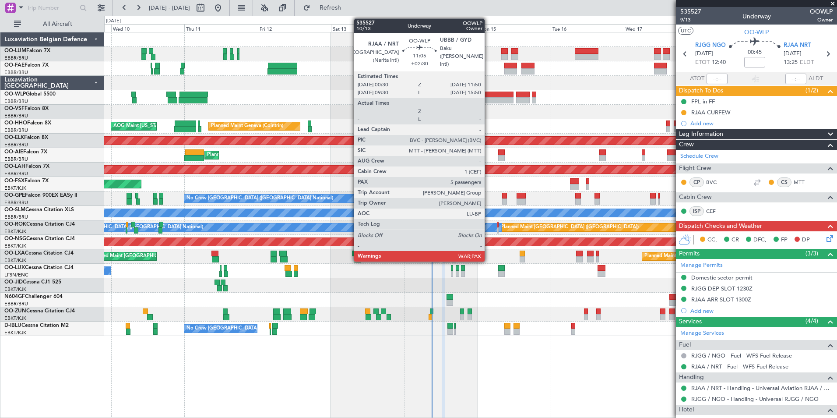
click at [489, 97] on div at bounding box center [495, 94] width 35 height 6
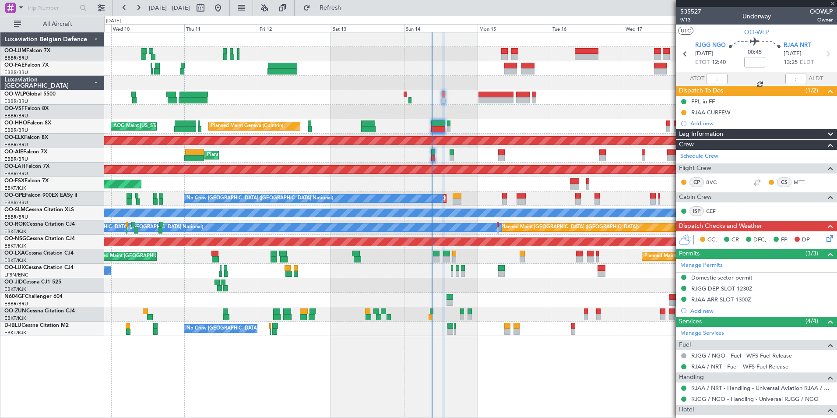
type input "+02:30"
type input "5"
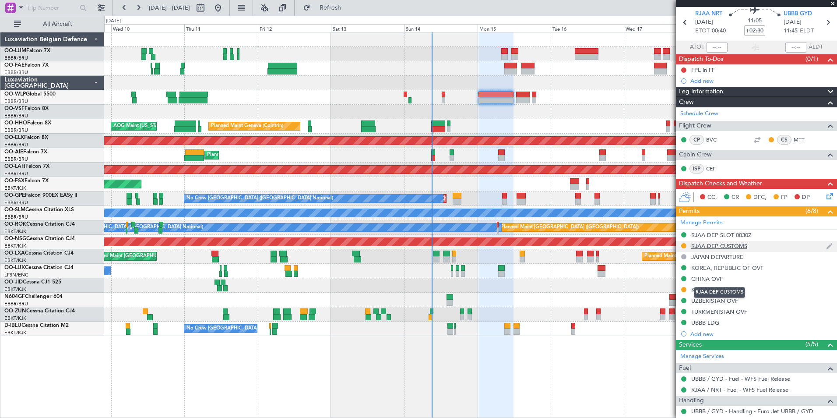
scroll to position [44, 0]
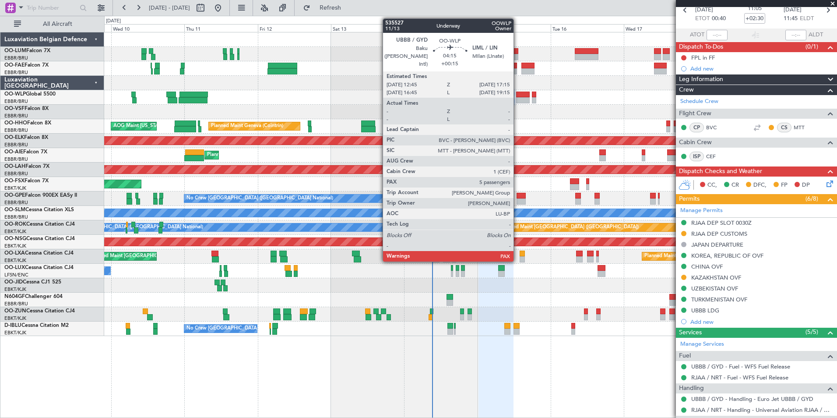
click at [517, 93] on div at bounding box center [523, 94] width 14 height 6
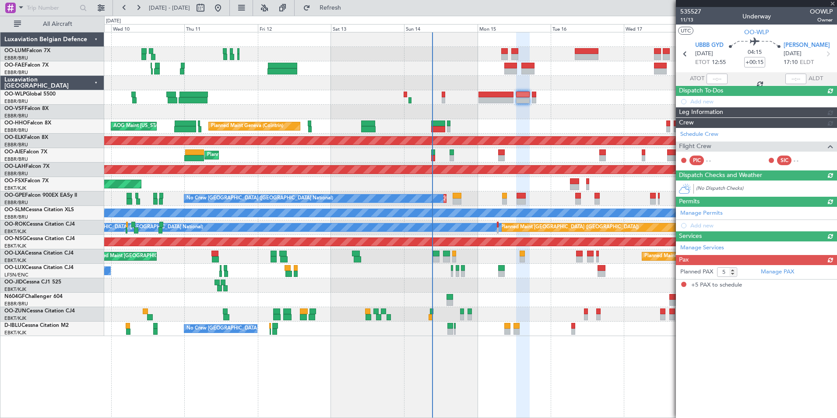
scroll to position [0, 0]
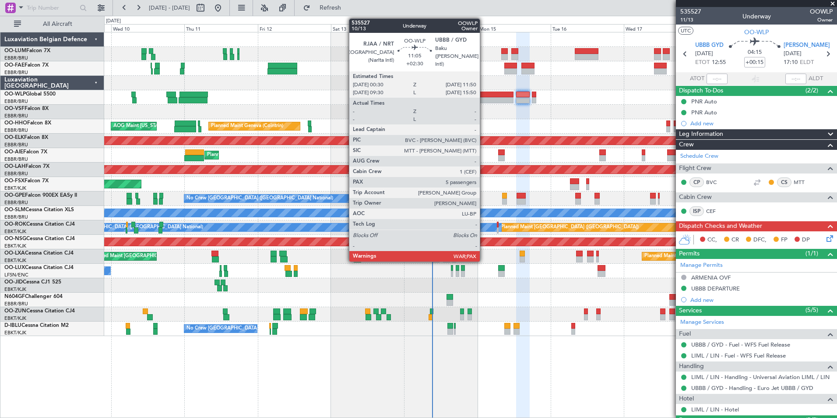
click at [484, 96] on div at bounding box center [495, 94] width 35 height 6
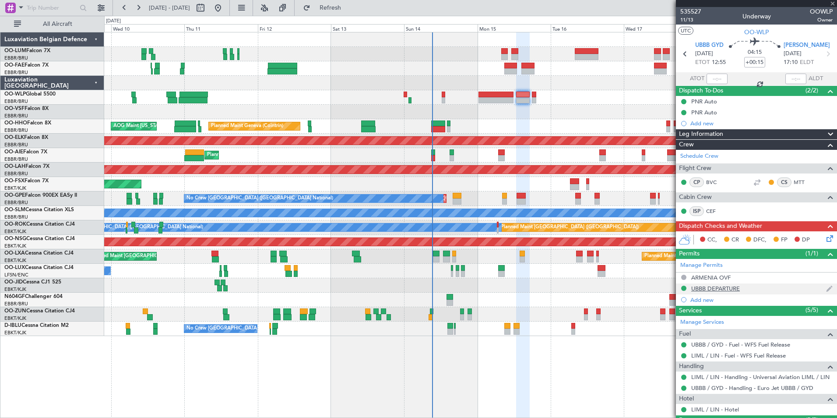
type input "+02:30"
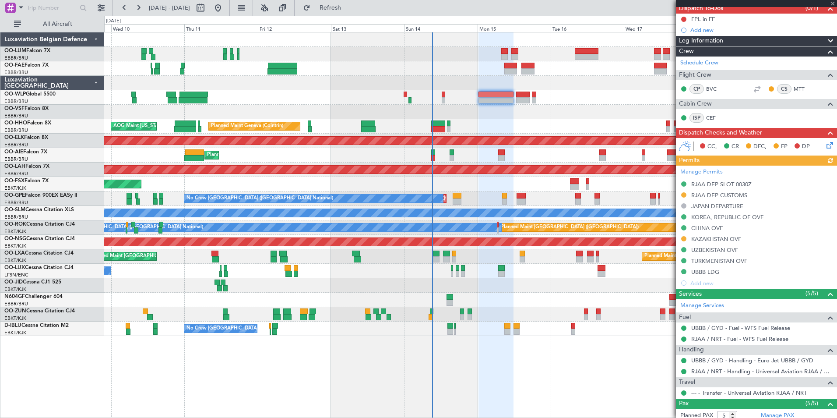
scroll to position [88, 0]
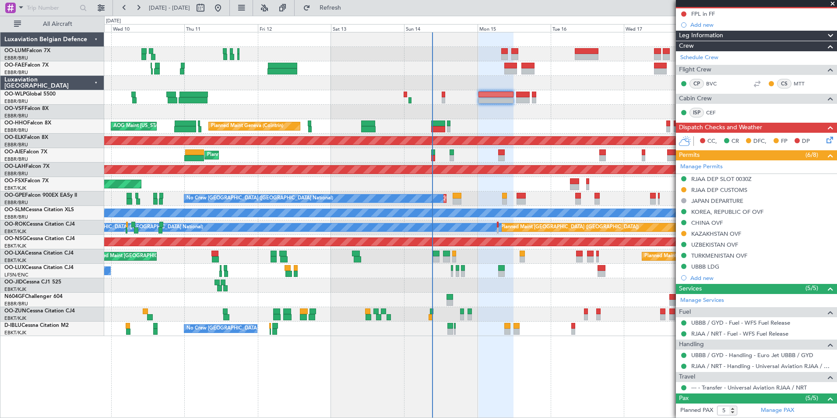
click at [683, 189] on button at bounding box center [683, 189] width 5 height 5
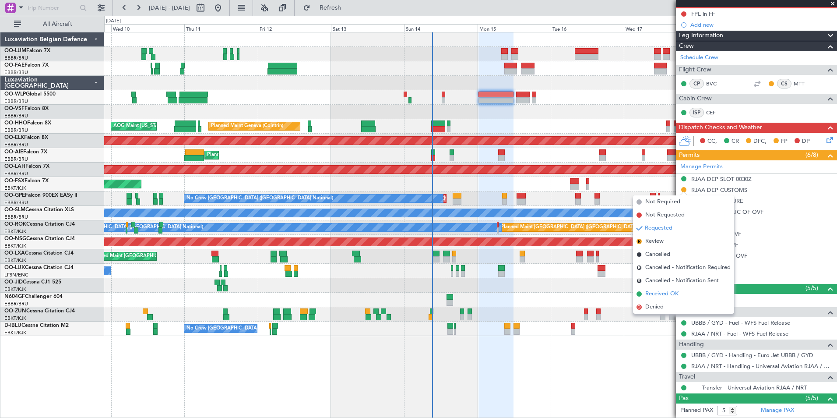
click at [661, 291] on span "Received OK" at bounding box center [661, 293] width 33 height 9
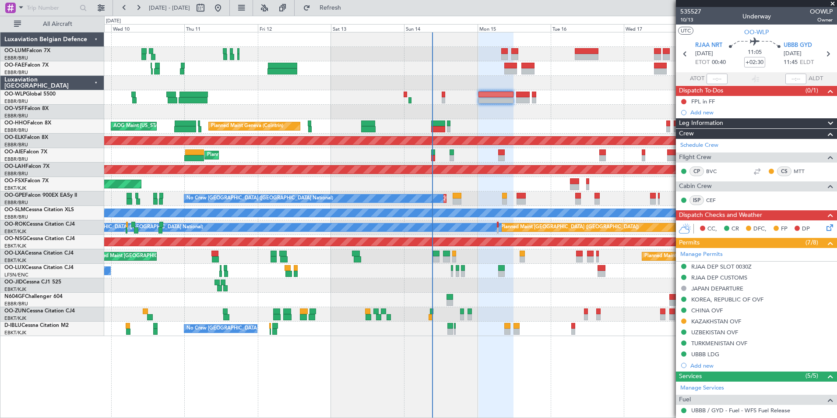
scroll to position [88, 0]
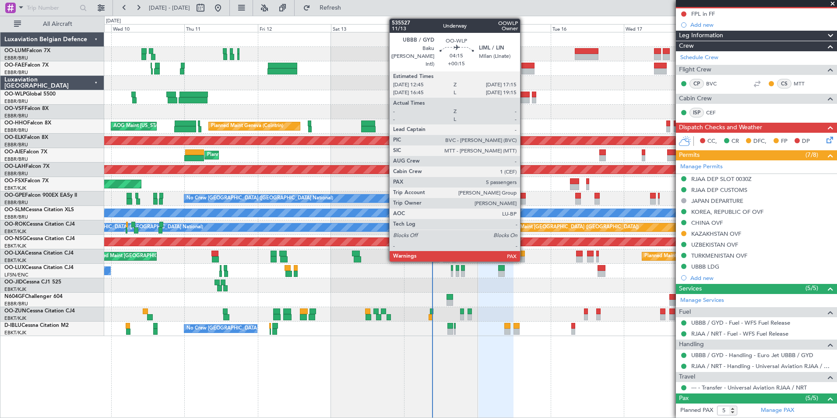
click at [524, 98] on div at bounding box center [523, 100] width 14 height 6
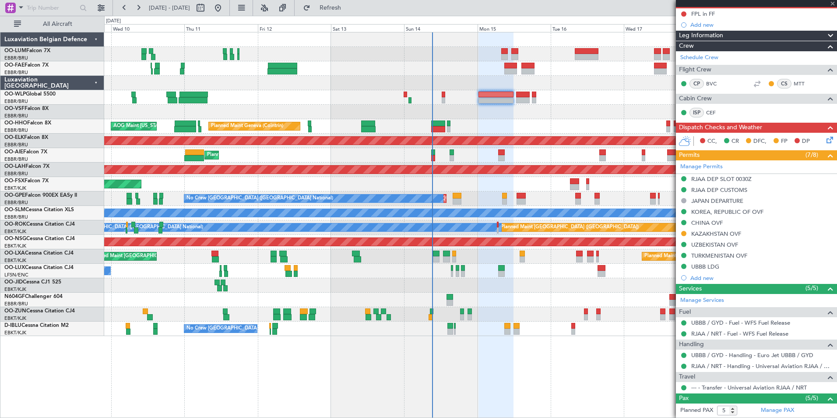
type input "+00:15"
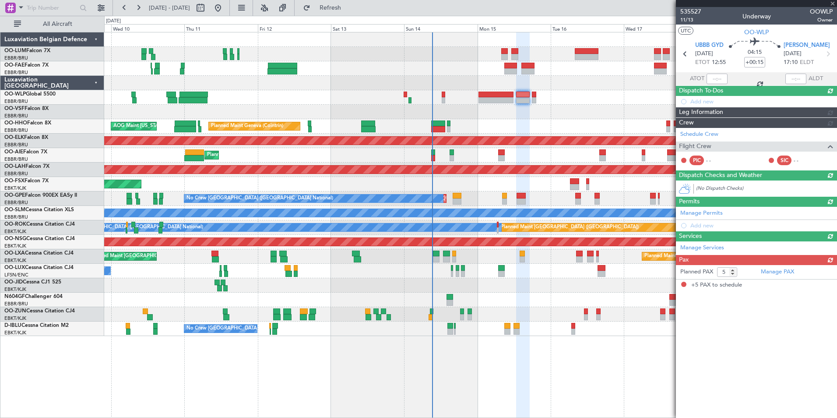
scroll to position [0, 0]
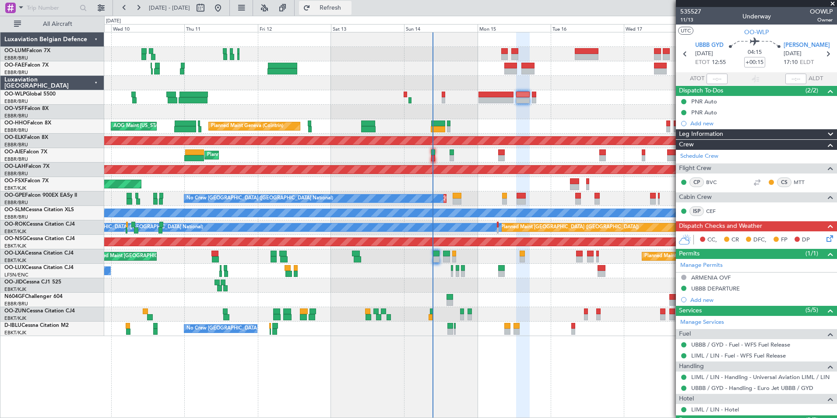
click at [346, 4] on button "Refresh" at bounding box center [325, 8] width 53 height 14
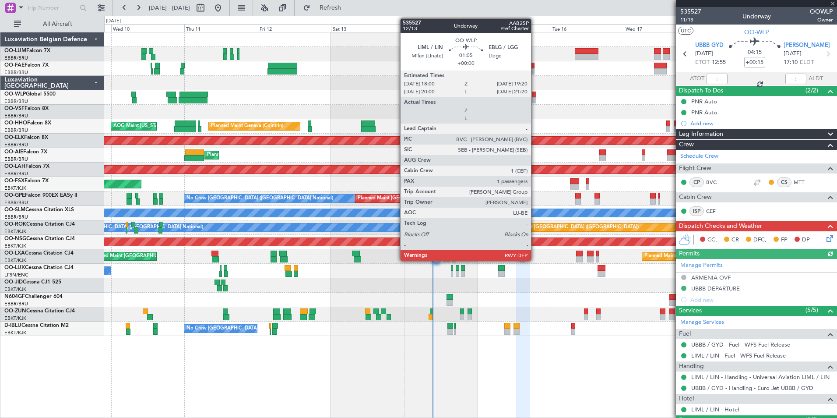
click at [535, 96] on div at bounding box center [534, 94] width 4 height 6
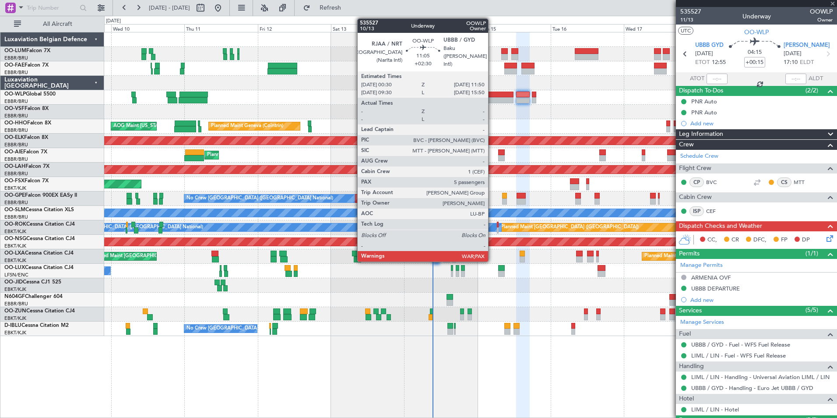
type input "1"
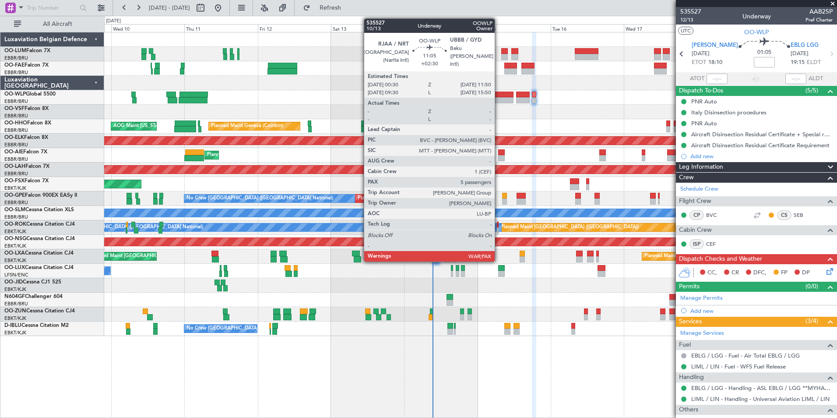
click at [499, 95] on div at bounding box center [495, 94] width 35 height 6
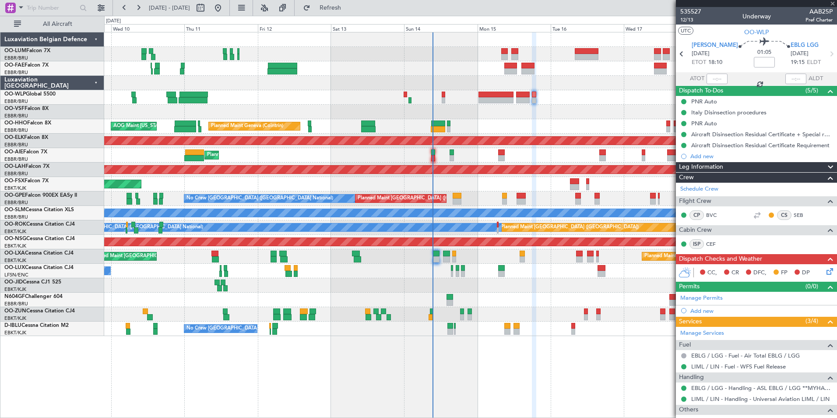
type input "+02:30"
type input "5"
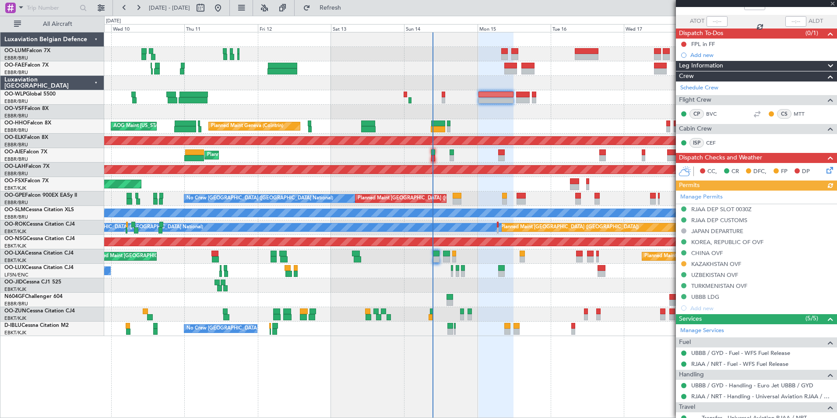
scroll to position [44, 0]
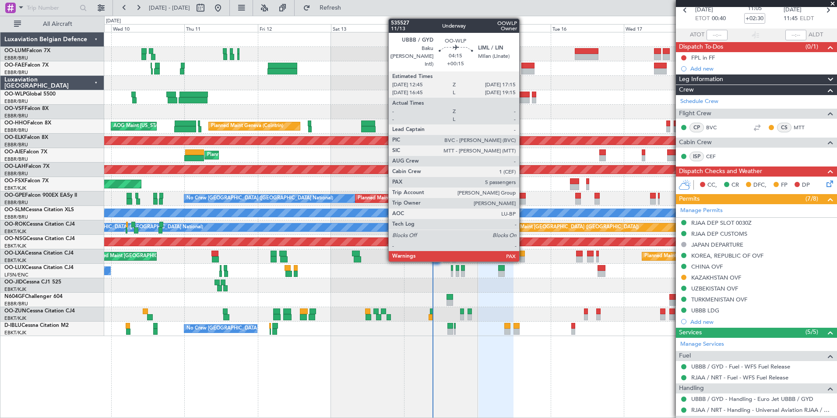
click at [523, 93] on div at bounding box center [523, 94] width 14 height 6
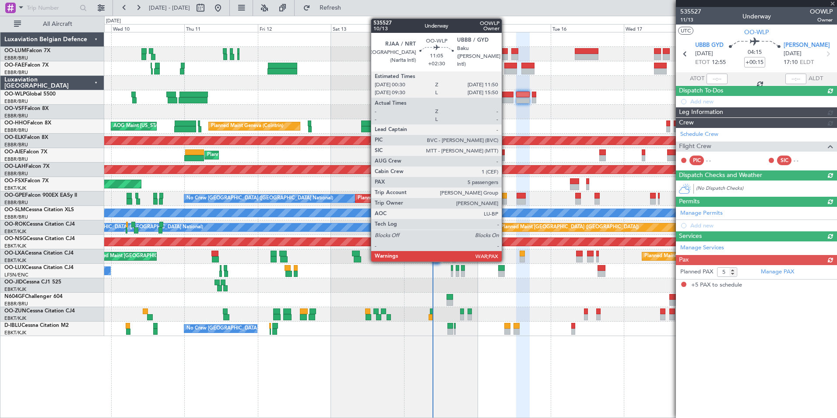
scroll to position [0, 0]
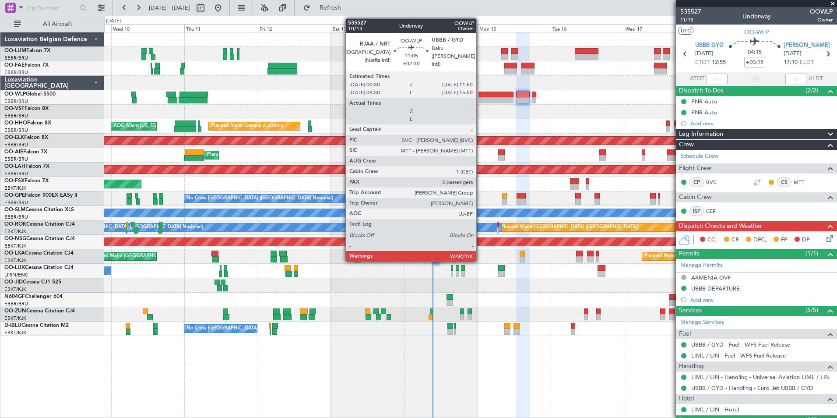
click at [485, 99] on div at bounding box center [495, 100] width 35 height 6
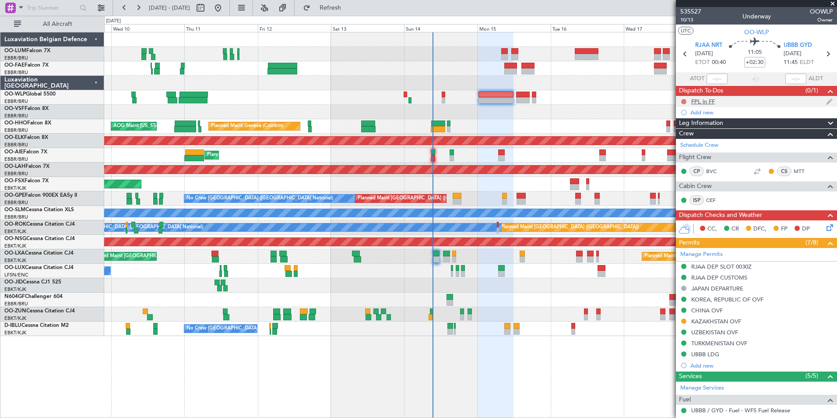
click at [683, 100] on button at bounding box center [683, 101] width 5 height 5
click at [691, 141] on span "Completed" at bounding box center [687, 140] width 29 height 9
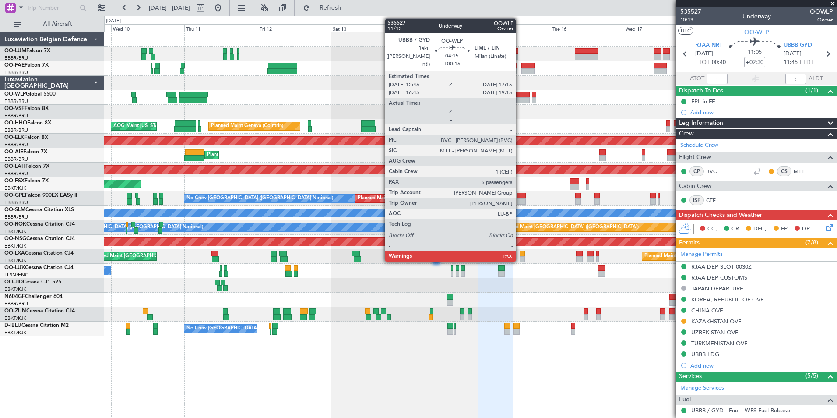
click at [520, 97] on div at bounding box center [523, 94] width 14 height 6
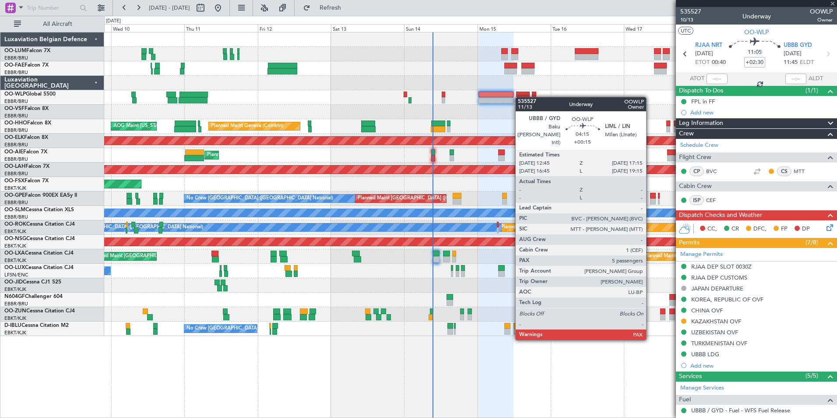
type input "+00:15"
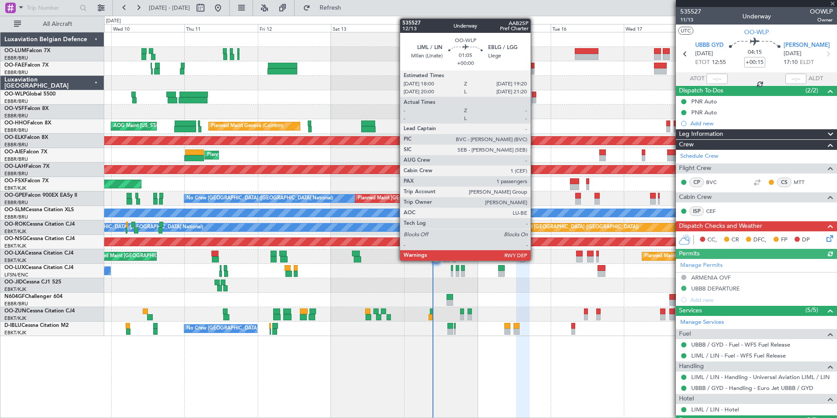
click at [534, 95] on div at bounding box center [534, 94] width 4 height 6
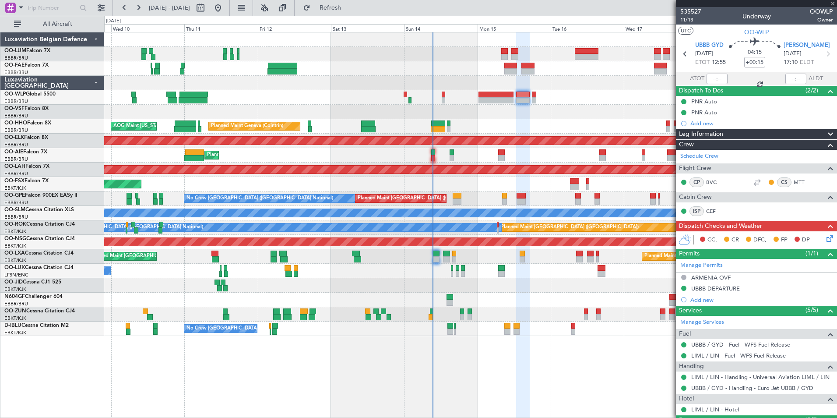
type input "1"
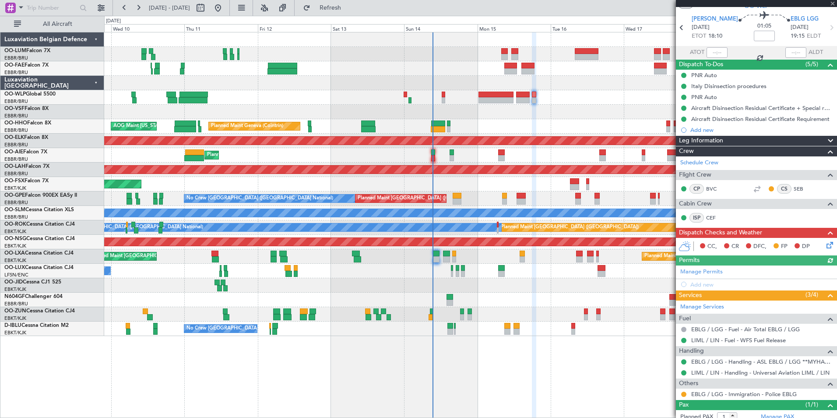
scroll to position [52, 0]
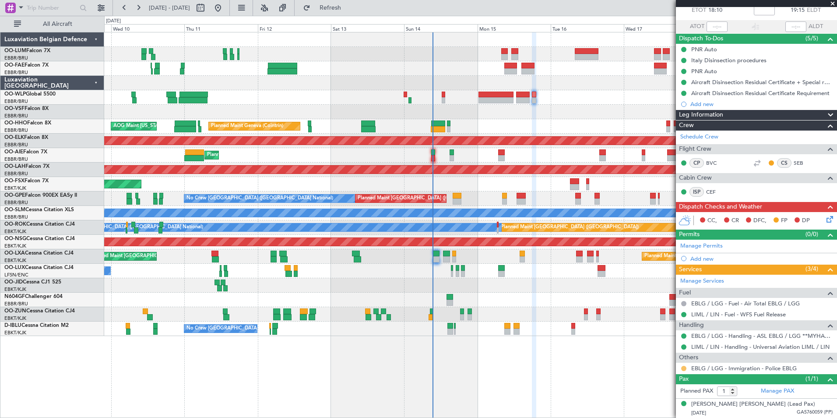
click at [684, 369] on button at bounding box center [683, 367] width 5 height 5
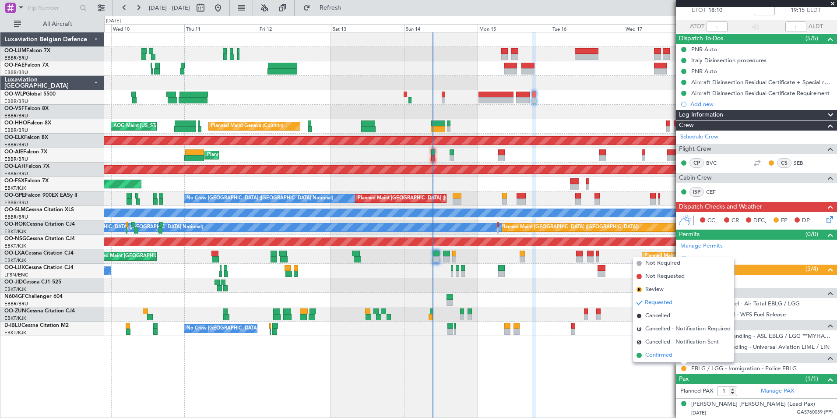
click at [665, 357] on span "Confirmed" at bounding box center [658, 355] width 27 height 9
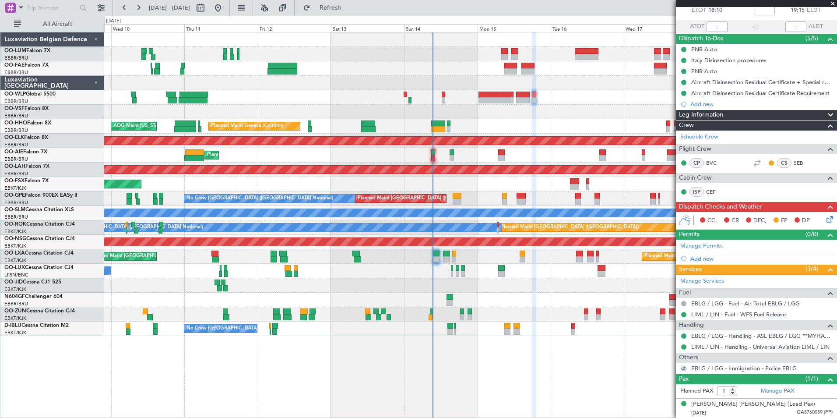
scroll to position [0, 0]
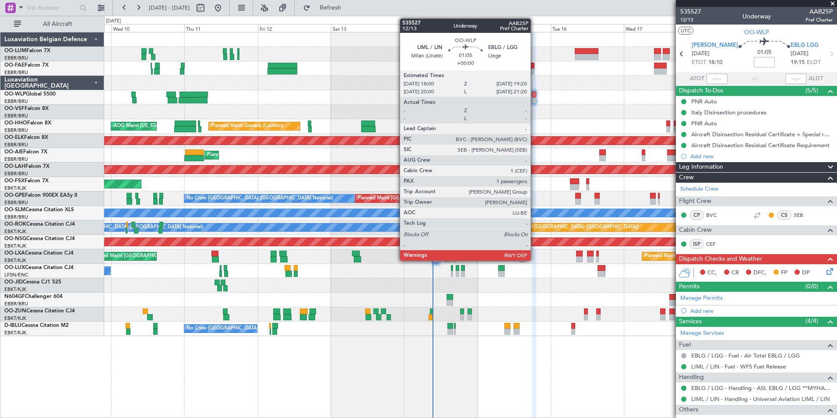
click at [534, 97] on div at bounding box center [534, 94] width 4 height 6
click at [533, 97] on div at bounding box center [534, 100] width 4 height 6
click at [535, 96] on div at bounding box center [534, 94] width 4 height 6
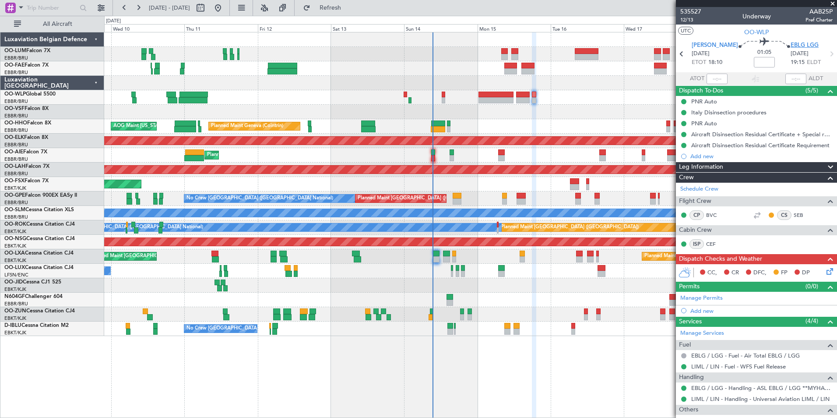
click at [791, 48] on span "EBLG LGG" at bounding box center [805, 45] width 28 height 9
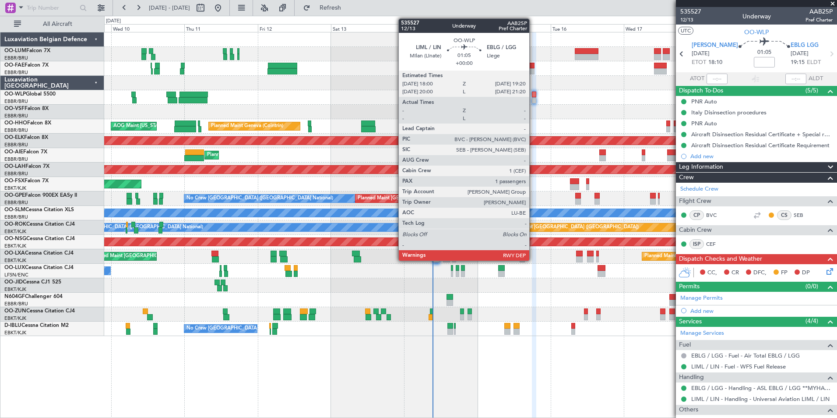
click at [533, 95] on div at bounding box center [534, 94] width 4 height 6
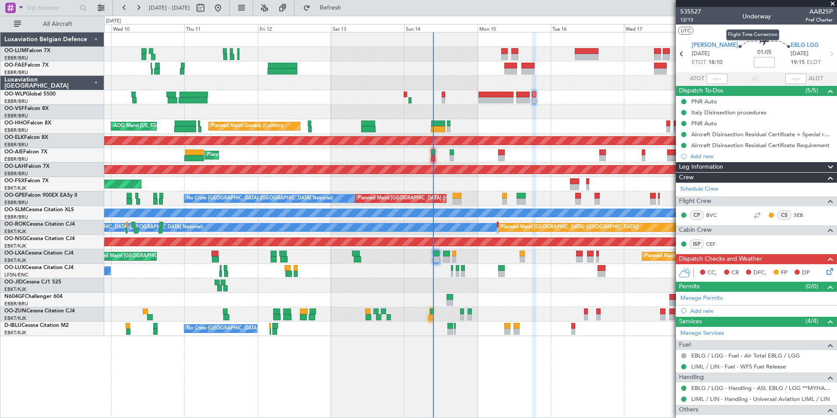
click at [752, 33] on div "Flight Time Correction" at bounding box center [752, 34] width 53 height 11
click at [772, 30] on section "UTC OO-WLP" at bounding box center [756, 31] width 161 height 13
click at [756, 30] on span "OO-WLP" at bounding box center [756, 32] width 25 height 9
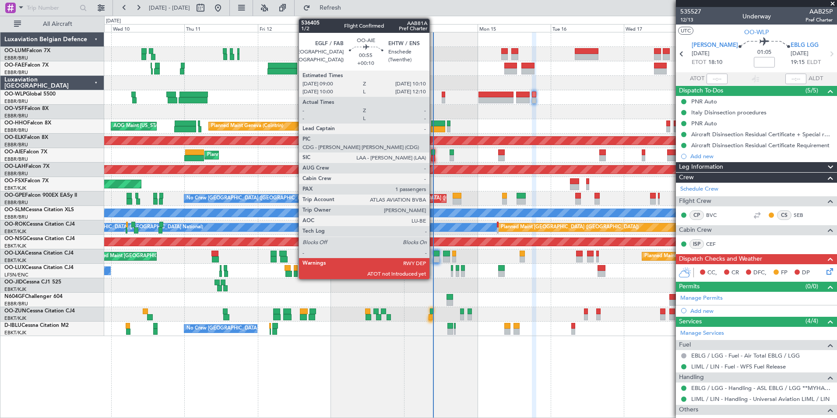
click at [433, 158] on div at bounding box center [433, 158] width 4 height 6
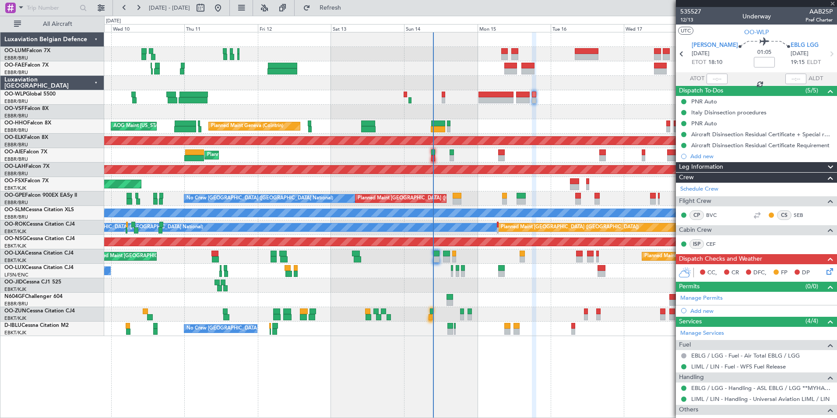
type input "+00:10"
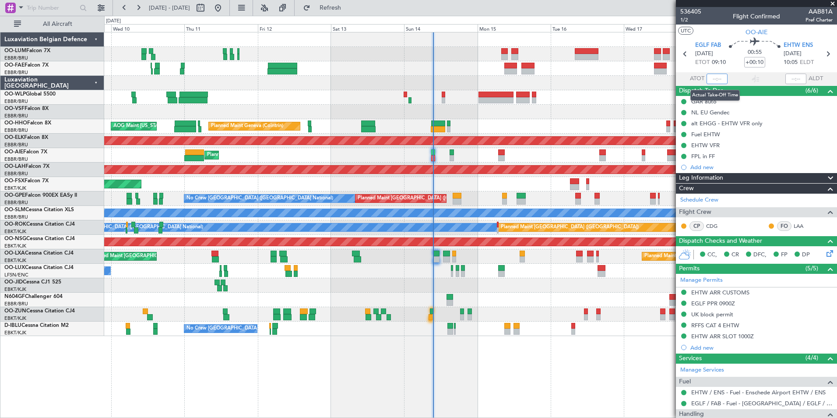
click at [708, 81] on input "text" at bounding box center [716, 79] width 21 height 11
type input "09:26"
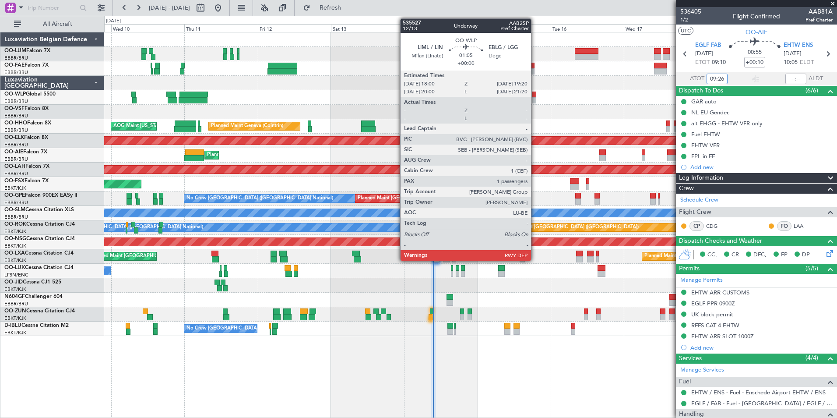
click at [535, 93] on div at bounding box center [534, 94] width 4 height 6
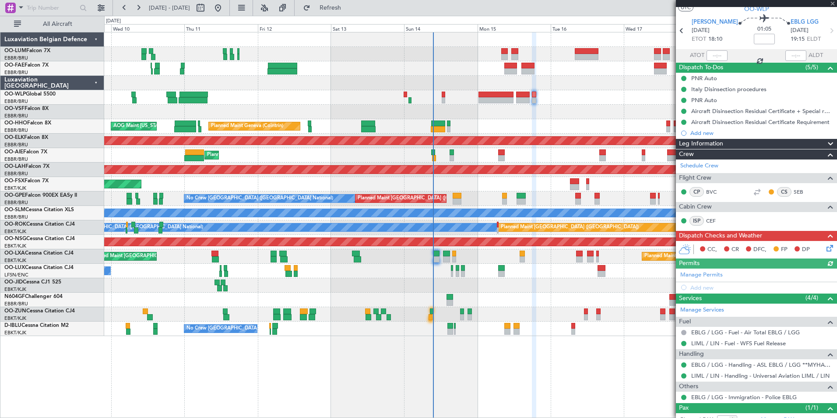
scroll to position [52, 0]
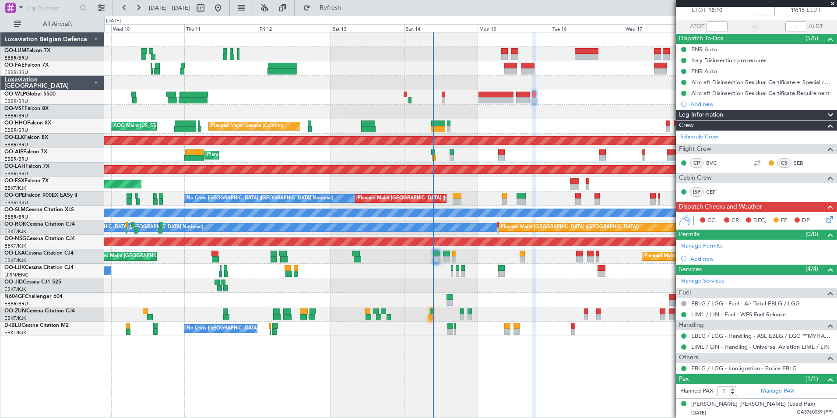
click at [825, 219] on icon at bounding box center [828, 217] width 7 height 7
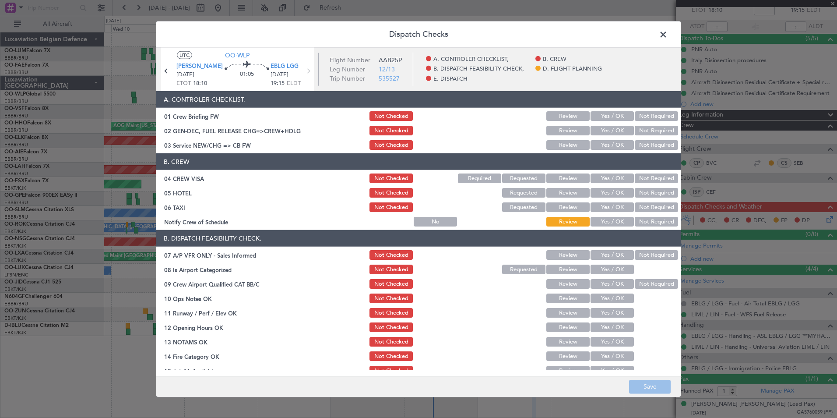
click at [606, 146] on button "Yes / OK" at bounding box center [611, 145] width 43 height 10
click at [652, 179] on button "Not Required" at bounding box center [656, 178] width 43 height 10
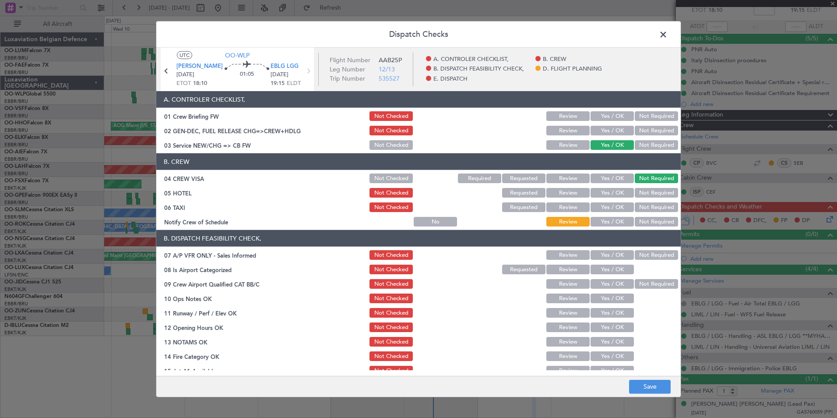
click at [653, 192] on button "Not Required" at bounding box center [656, 193] width 43 height 10
drag, startPoint x: 643, startPoint y: 204, endPoint x: 614, endPoint y: 217, distance: 31.4
click at [638, 206] on button "Not Required" at bounding box center [656, 207] width 43 height 10
click at [610, 218] on button "Yes / OK" at bounding box center [611, 222] width 43 height 10
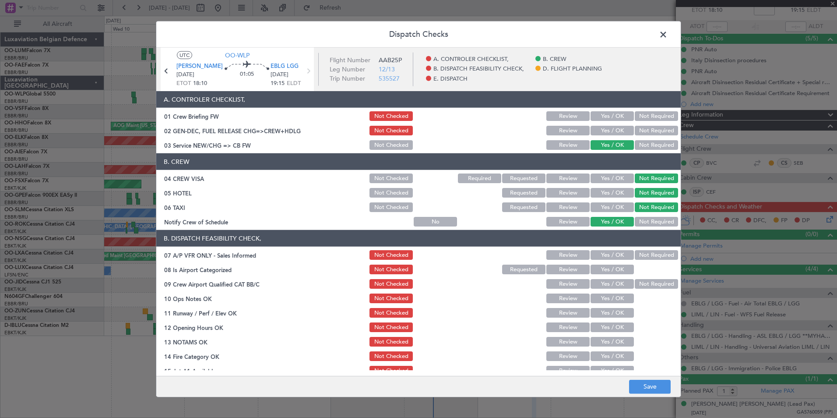
drag, startPoint x: 649, startPoint y: 255, endPoint x: 621, endPoint y: 267, distance: 30.6
click at [648, 255] on button "Not Required" at bounding box center [656, 255] width 43 height 10
click at [613, 267] on button "Yes / OK" at bounding box center [611, 269] width 43 height 10
click at [641, 286] on button "Not Required" at bounding box center [656, 284] width 43 height 10
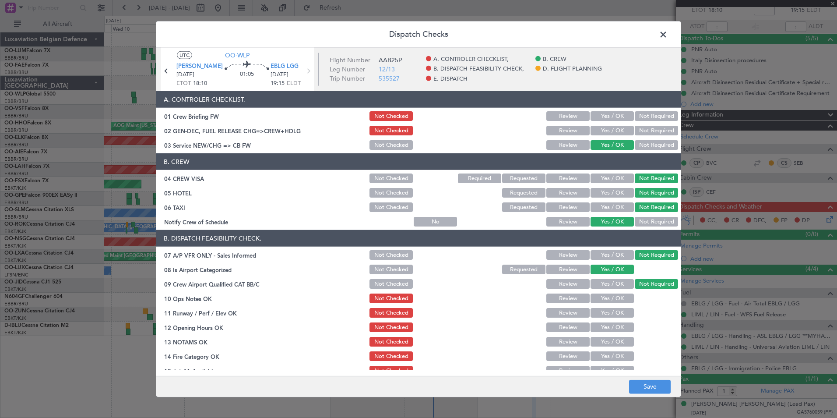
scroll to position [44, 0]
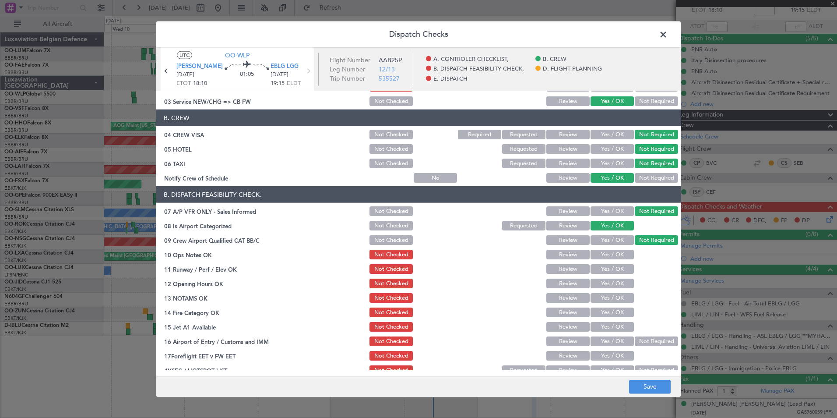
click at [622, 258] on button "Yes / OK" at bounding box center [611, 255] width 43 height 10
click at [618, 270] on button "Yes / OK" at bounding box center [611, 269] width 43 height 10
drag, startPoint x: 615, startPoint y: 282, endPoint x: 611, endPoint y: 296, distance: 14.0
click at [615, 283] on button "Yes / OK" at bounding box center [611, 283] width 43 height 10
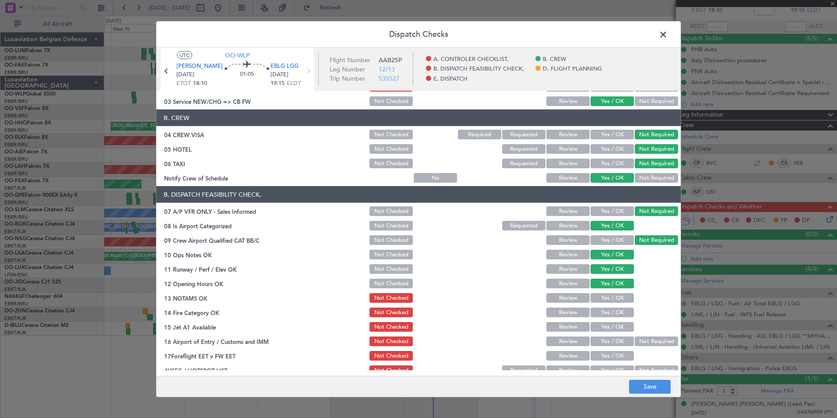
click at [611, 298] on button "Yes / OK" at bounding box center [611, 298] width 43 height 10
click at [608, 314] on button "Yes / OK" at bounding box center [611, 312] width 43 height 10
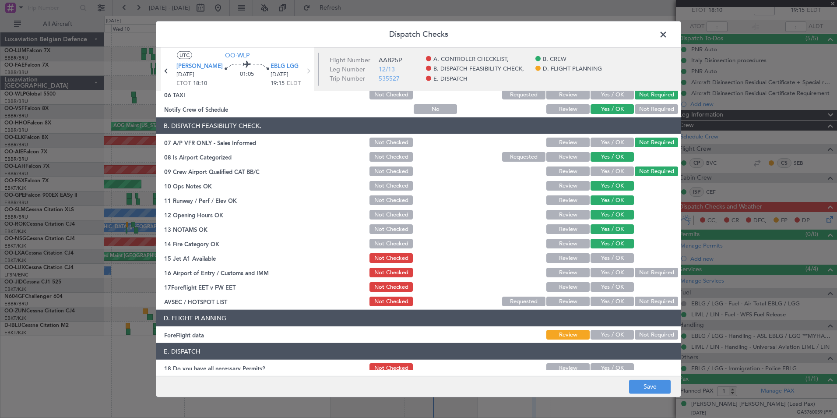
scroll to position [162, 0]
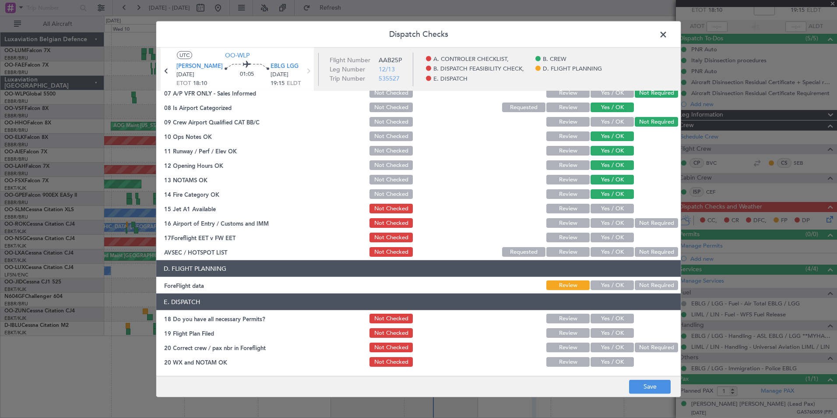
click at [610, 209] on button "Yes / OK" at bounding box center [611, 209] width 43 height 10
click at [610, 221] on button "Yes / OK" at bounding box center [611, 223] width 43 height 10
click at [609, 237] on button "Yes / OK" at bounding box center [611, 237] width 43 height 10
drag, startPoint x: 654, startPoint y: 251, endPoint x: 648, endPoint y: 294, distance: 42.8
click at [654, 252] on button "Not Required" at bounding box center [656, 252] width 43 height 10
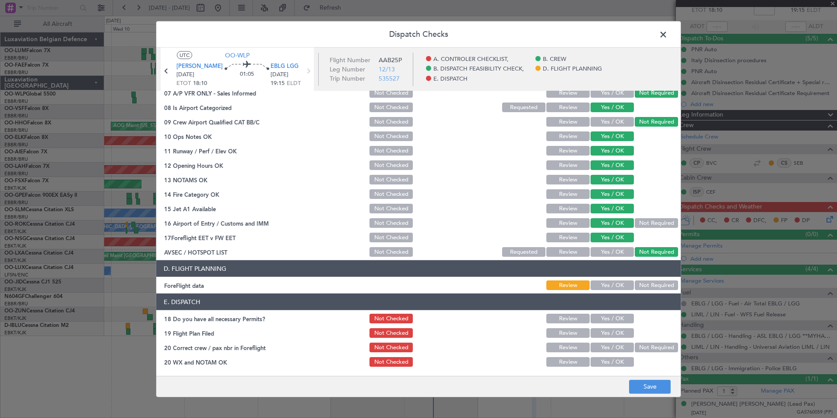
click at [648, 285] on button "Not Required" at bounding box center [656, 285] width 43 height 10
click at [613, 321] on button "Yes / OK" at bounding box center [611, 318] width 43 height 10
drag, startPoint x: 614, startPoint y: 331, endPoint x: 615, endPoint y: 337, distance: 5.3
click at [614, 332] on button "Yes / OK" at bounding box center [611, 333] width 43 height 10
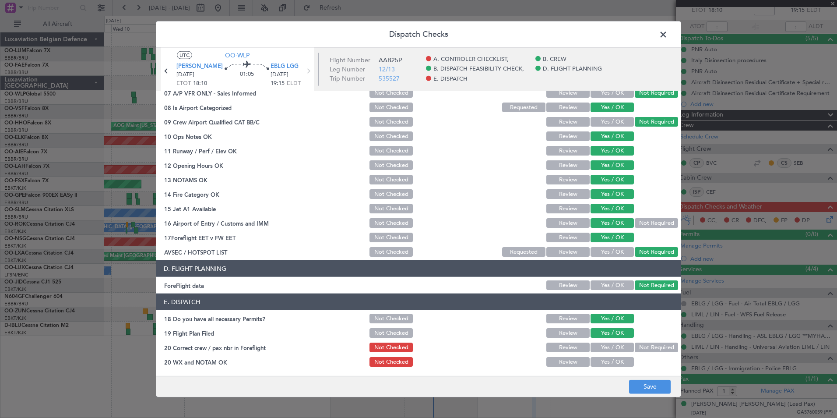
click at [615, 349] on button "Yes / OK" at bounding box center [611, 347] width 43 height 10
click at [613, 369] on article "A. CONTROLER CHECKLIST, 01 Crew Briefing FW Not Checked Review Yes / OK Not Req…" at bounding box center [418, 230] width 524 height 279
click at [620, 357] on button "Yes / OK" at bounding box center [611, 362] width 43 height 10
click at [643, 380] on footer "Save" at bounding box center [418, 385] width 524 height 21
click at [643, 380] on button "Save" at bounding box center [650, 386] width 42 height 14
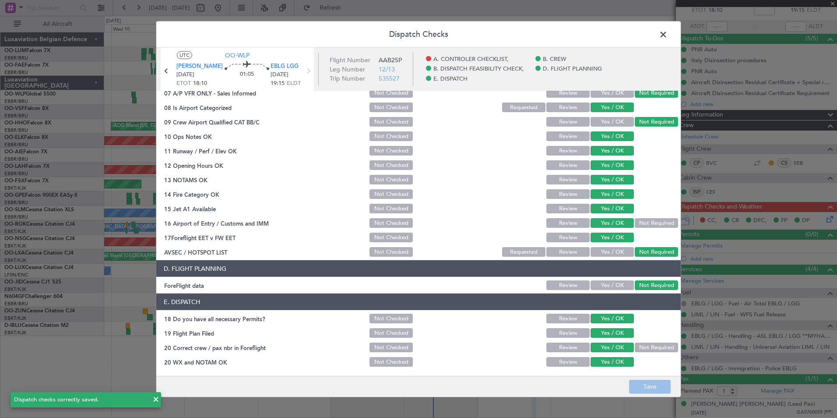
click at [668, 34] on span at bounding box center [668, 37] width 0 height 18
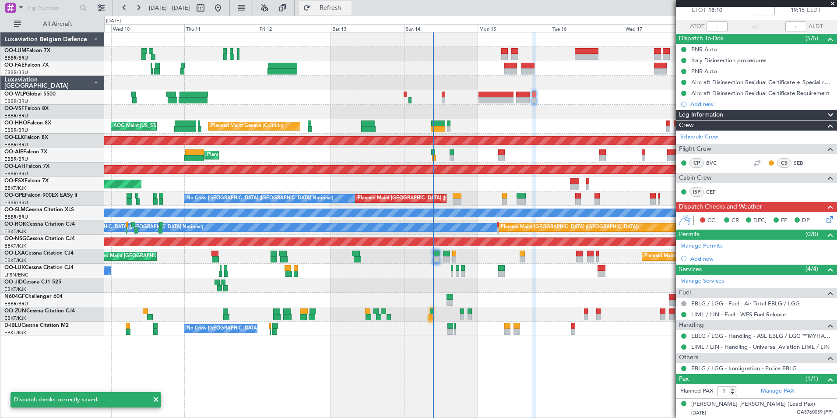
click at [351, 3] on button "Refresh" at bounding box center [325, 8] width 53 height 14
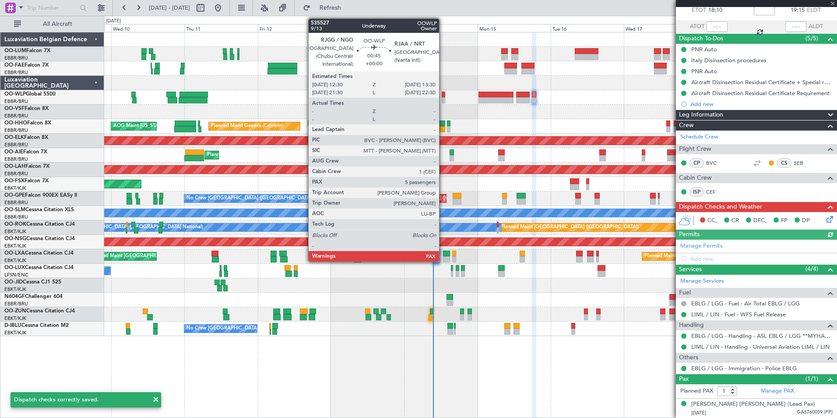
click at [443, 95] on div at bounding box center [443, 94] width 3 height 6
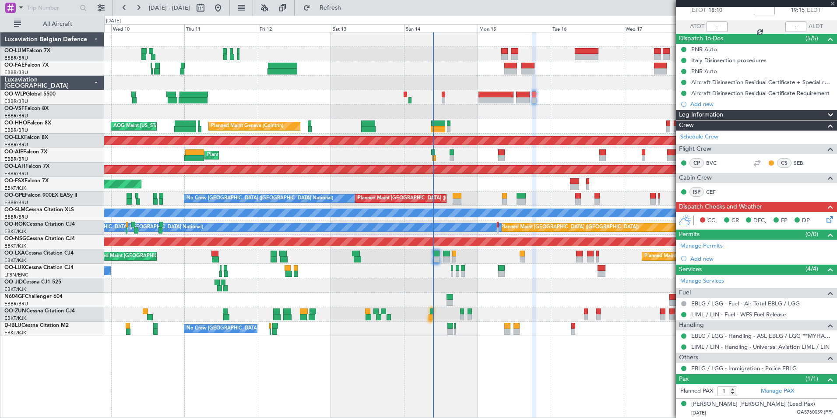
type input "9"
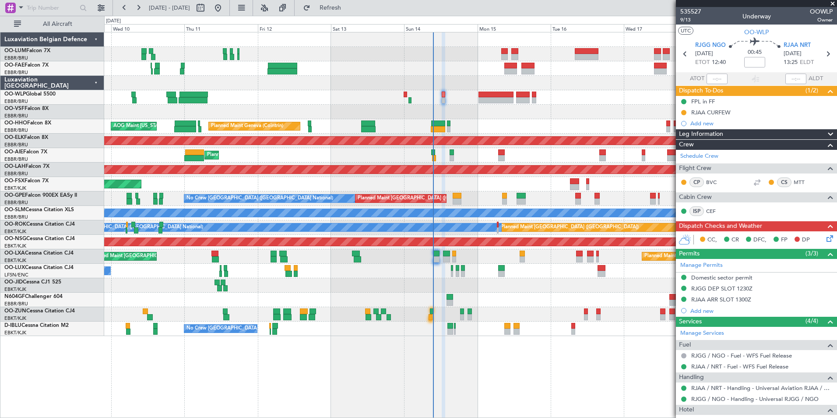
click at [825, 237] on icon at bounding box center [828, 236] width 7 height 7
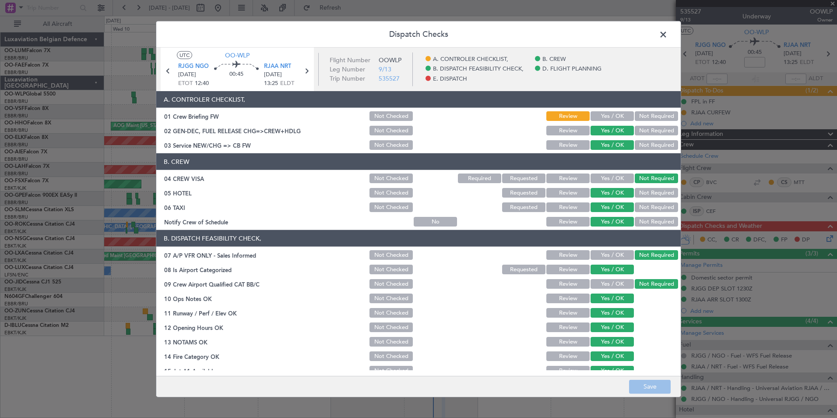
click at [668, 32] on span at bounding box center [668, 37] width 0 height 18
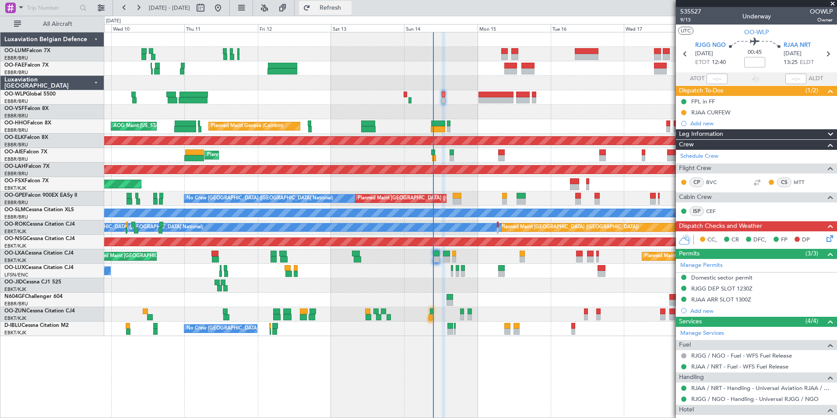
click at [351, 12] on button "Refresh" at bounding box center [325, 8] width 53 height 14
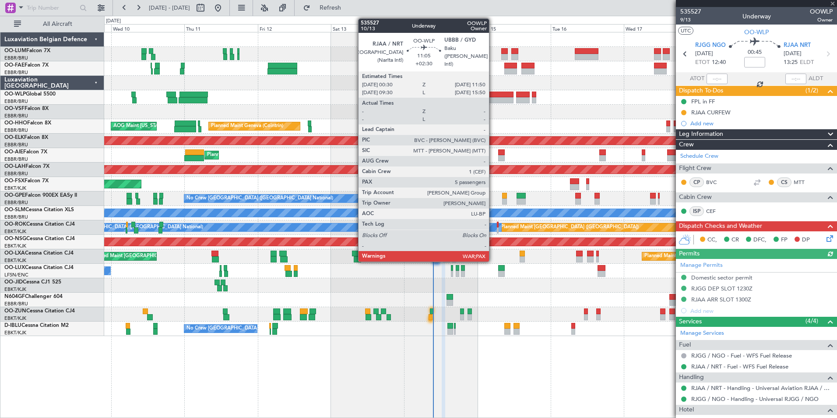
click at [493, 95] on div at bounding box center [495, 94] width 35 height 6
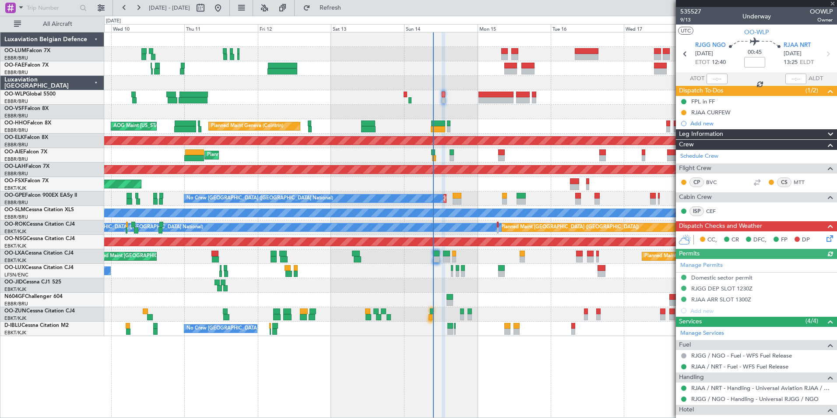
type input "+02:30"
type input "5"
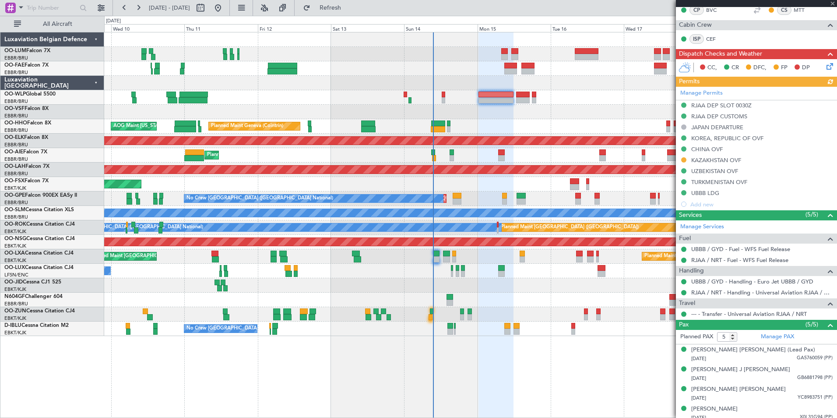
scroll to position [186, 0]
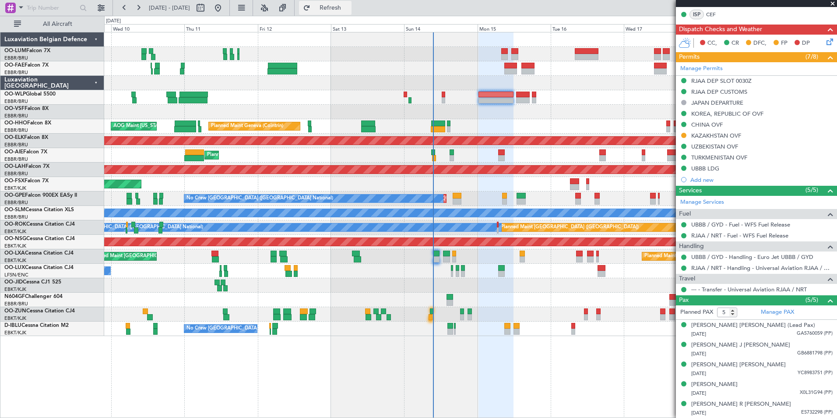
click at [349, 7] on span "Refresh" at bounding box center [330, 8] width 37 height 6
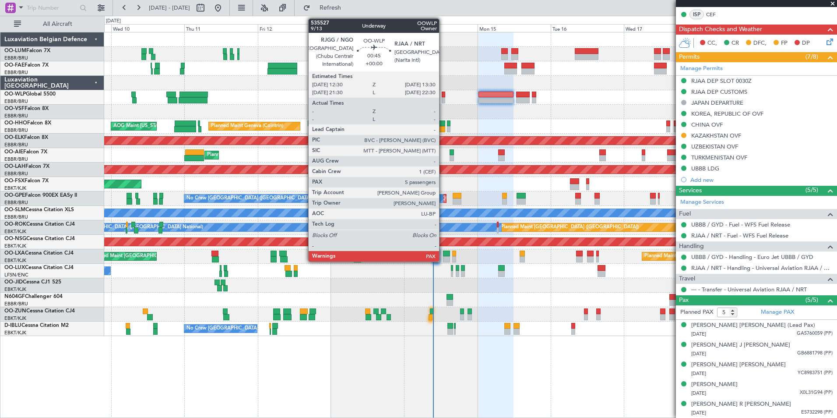
click at [443, 96] on div at bounding box center [443, 94] width 3 height 6
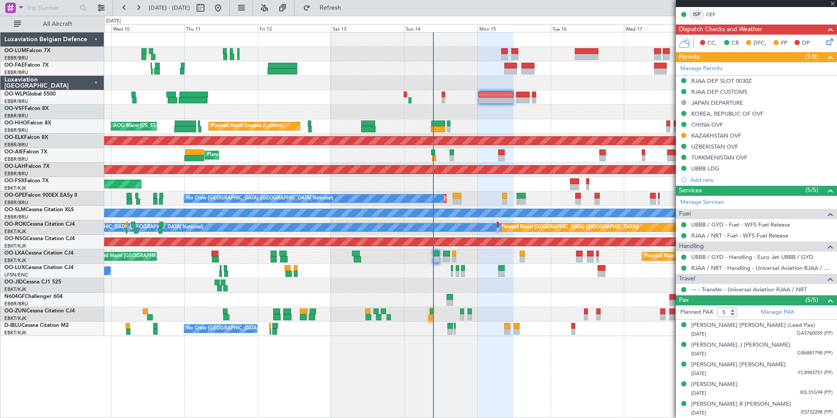
type input "9"
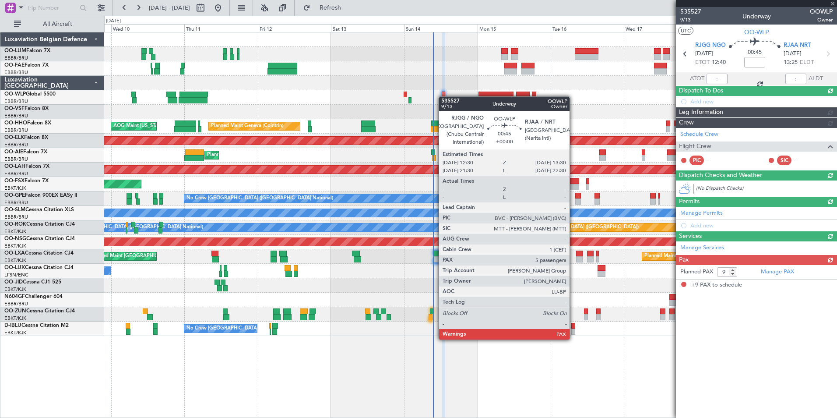
scroll to position [0, 0]
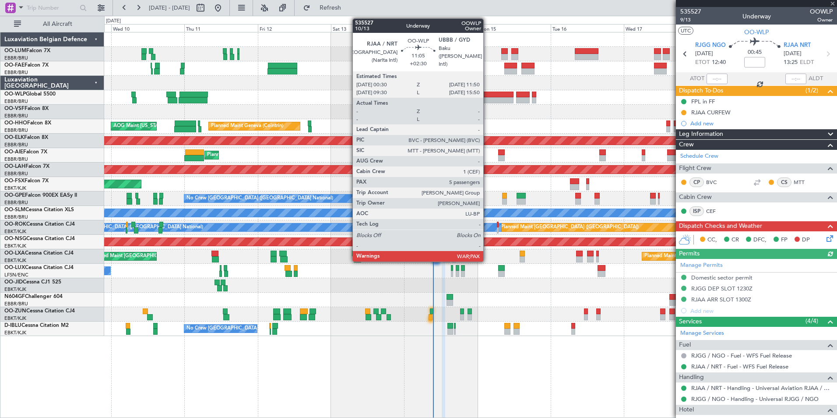
click at [487, 97] on div at bounding box center [495, 100] width 35 height 6
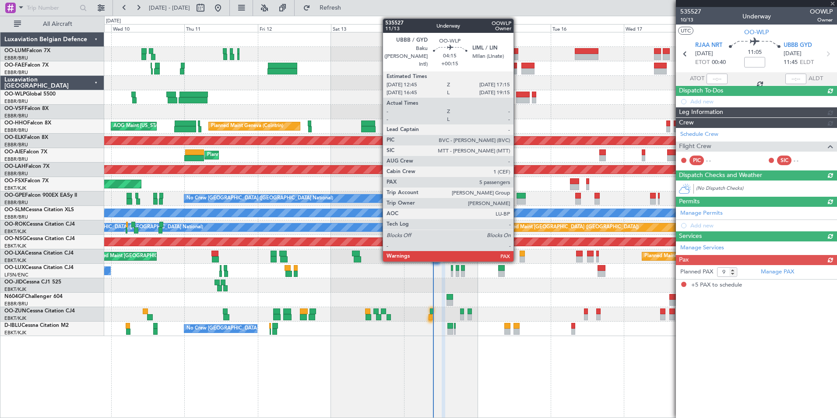
type input "+02:30"
type input "5"
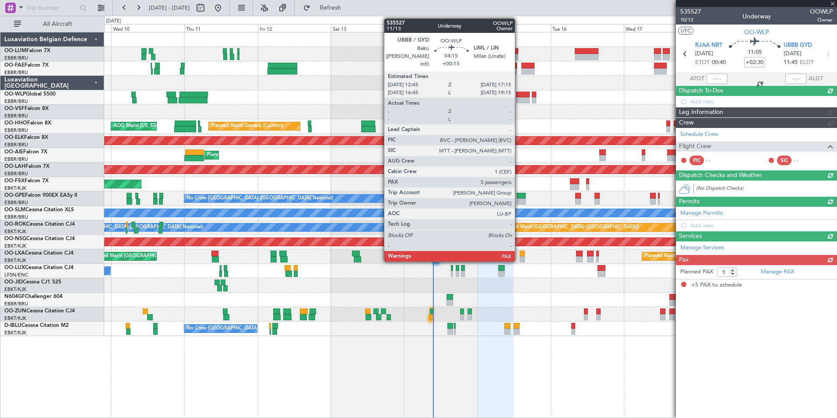
click at [519, 95] on div at bounding box center [523, 94] width 14 height 6
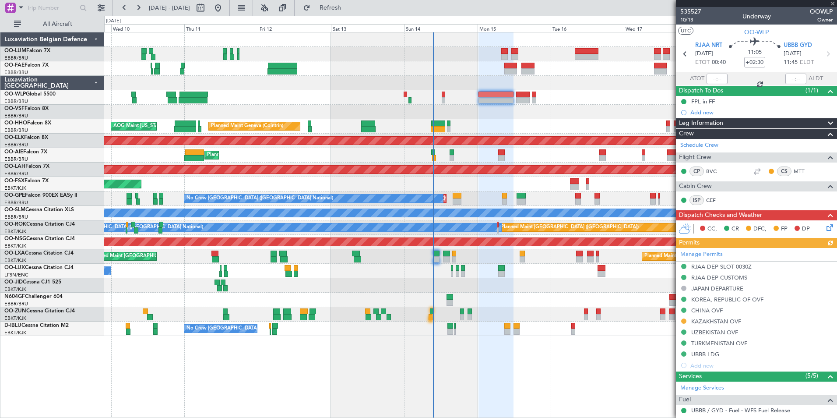
type input "+00:15"
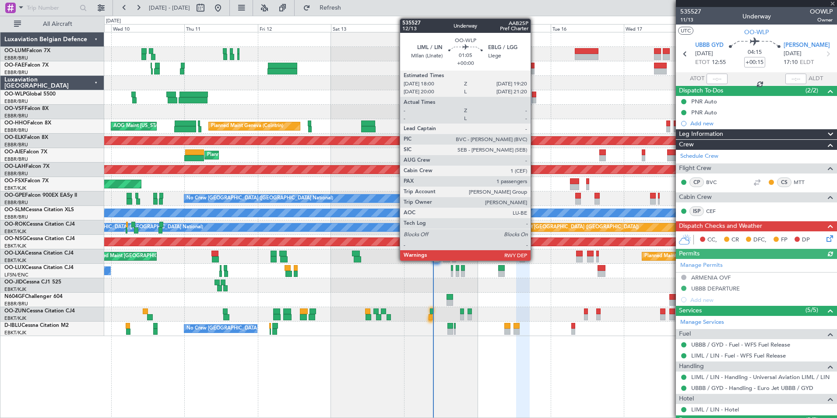
click at [534, 96] on div at bounding box center [534, 94] width 4 height 6
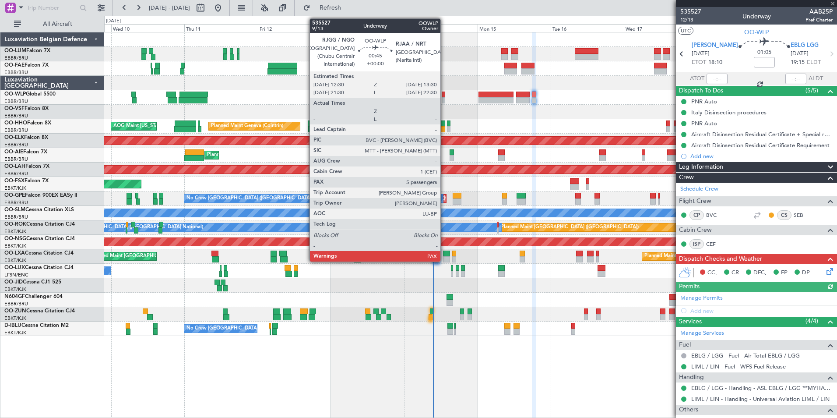
click at [444, 97] on div at bounding box center [443, 94] width 3 height 6
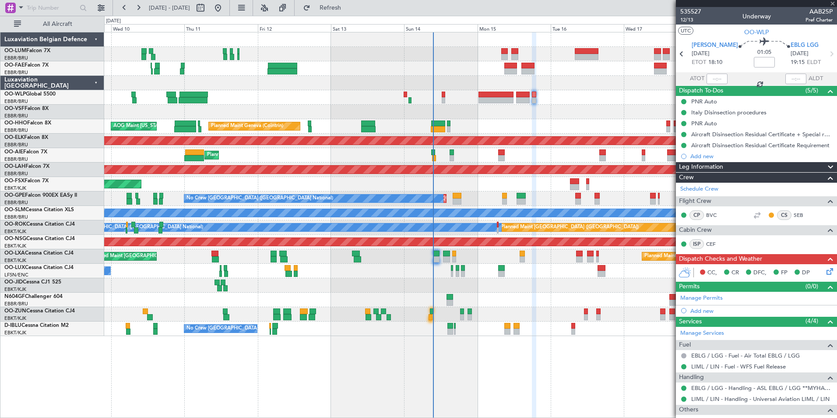
type input "9"
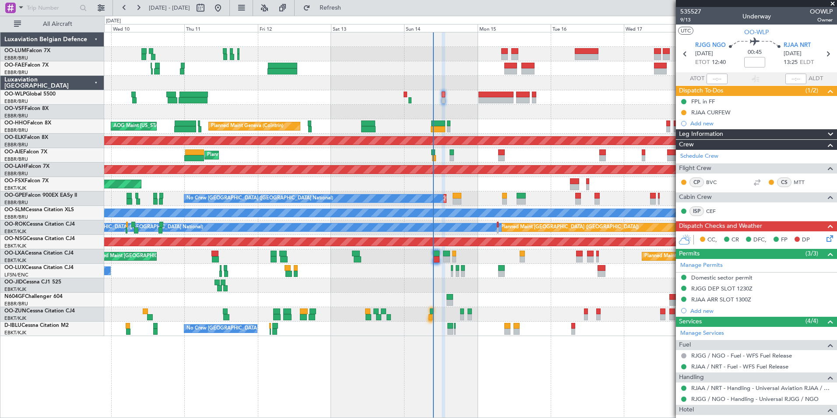
click at [817, 239] on div "CC, CR DFC, FP DP" at bounding box center [760, 239] width 129 height 13
click at [829, 237] on div "CC, CR DFC, FP DP" at bounding box center [756, 240] width 161 height 18
click at [825, 236] on icon at bounding box center [828, 236] width 7 height 7
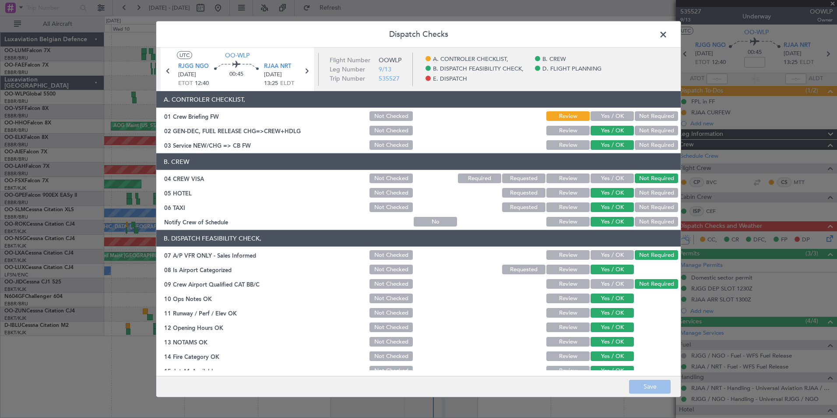
click at [668, 33] on span at bounding box center [668, 37] width 0 height 18
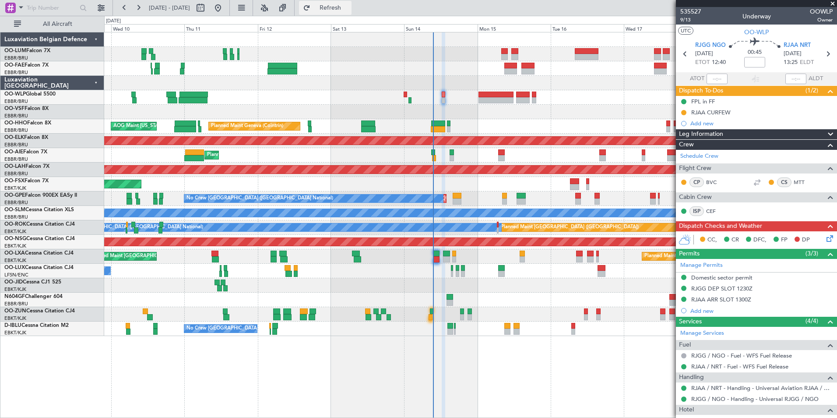
click at [347, 4] on button "Refresh" at bounding box center [325, 8] width 53 height 14
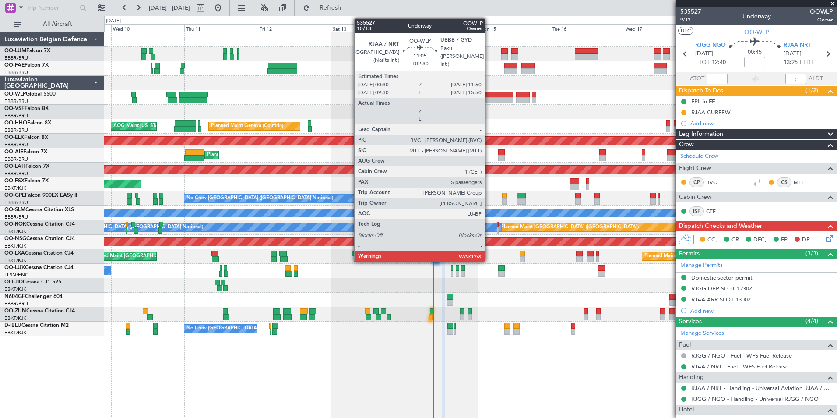
click at [489, 99] on div at bounding box center [495, 100] width 35 height 6
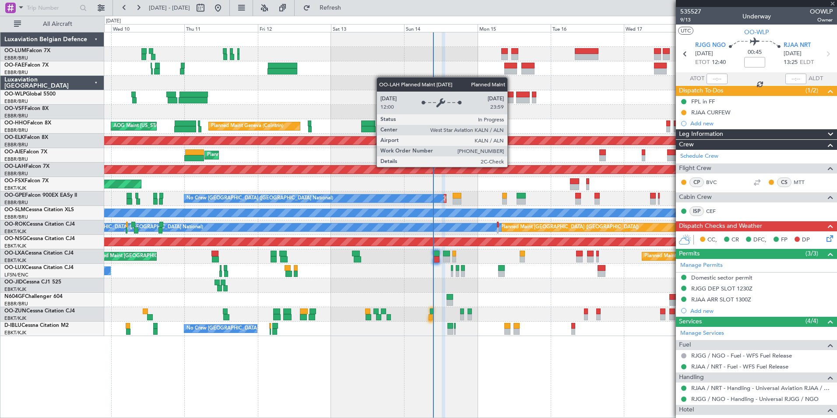
type input "+02:30"
type input "5"
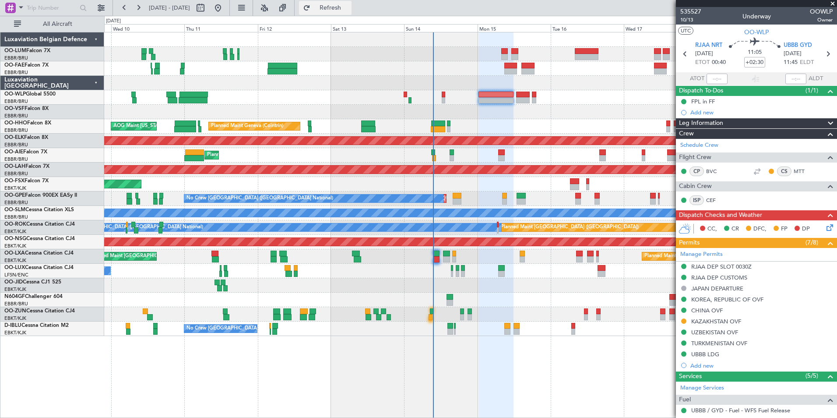
click at [349, 5] on span "Refresh" at bounding box center [330, 8] width 37 height 6
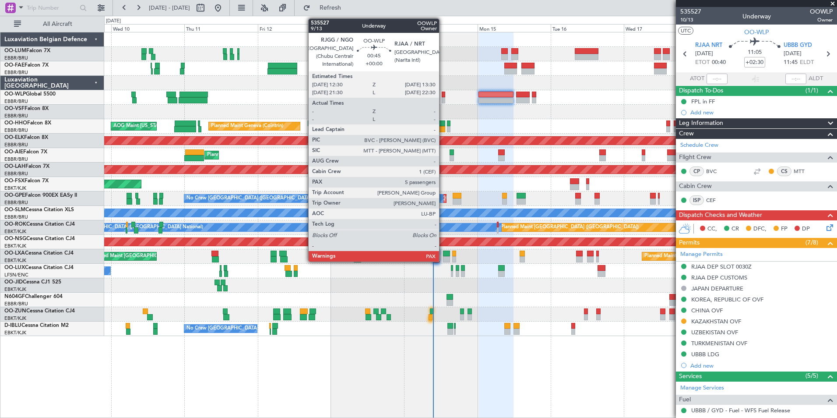
click at [443, 95] on div at bounding box center [443, 94] width 3 height 6
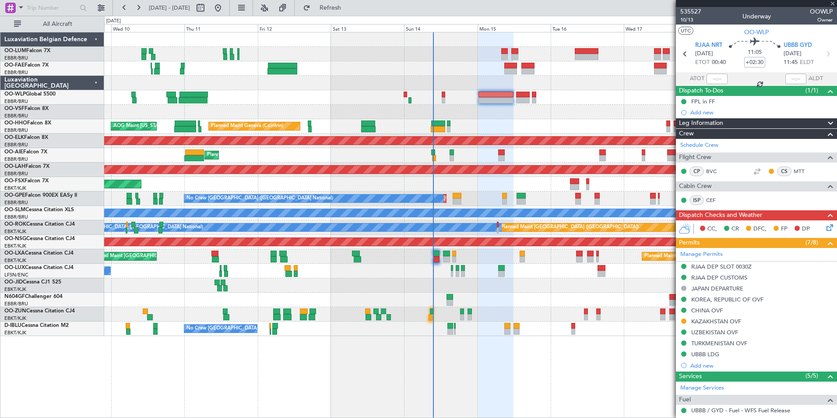
type input "9"
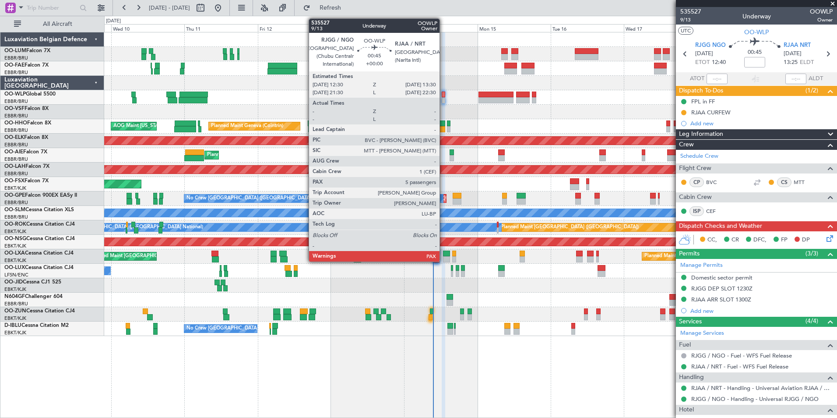
click at [443, 93] on div at bounding box center [443, 94] width 3 height 6
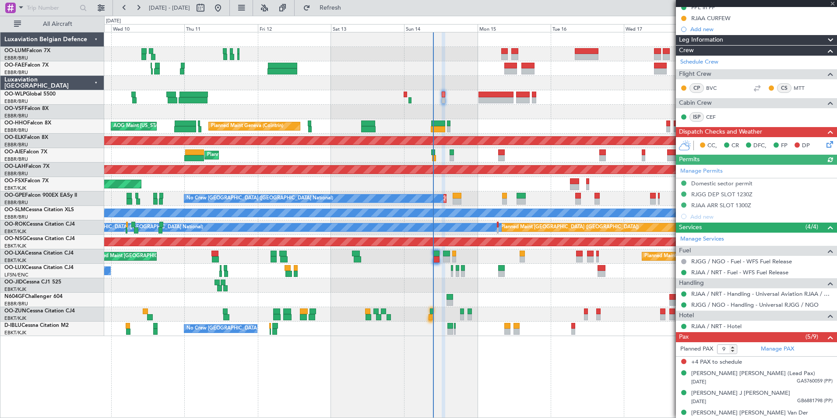
scroll to position [142, 0]
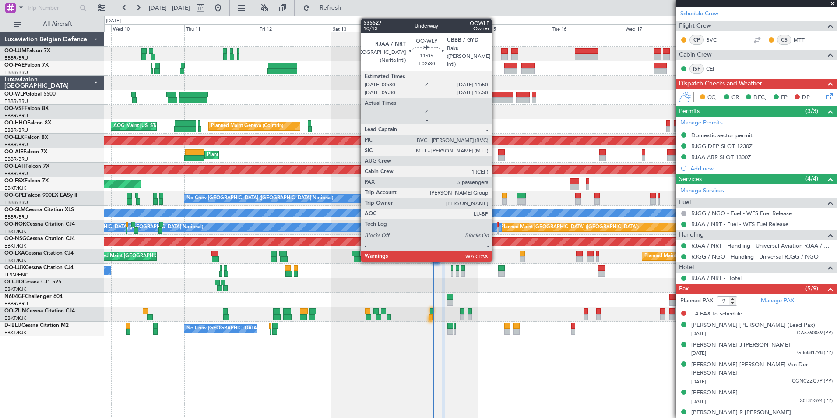
click at [495, 96] on div at bounding box center [495, 94] width 35 height 6
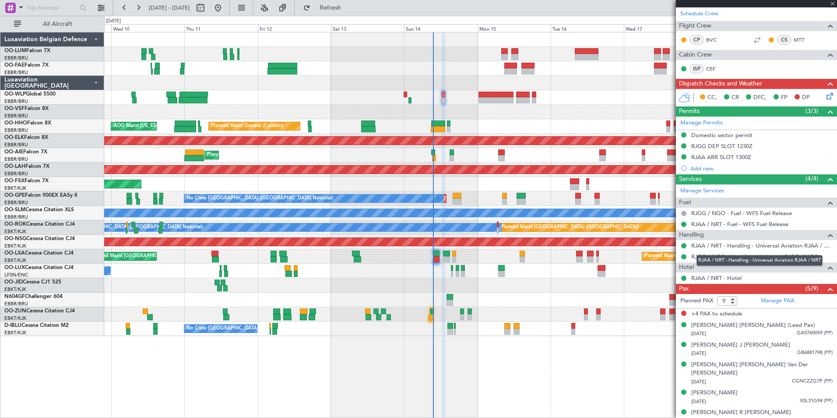
type input "+02:30"
type input "5"
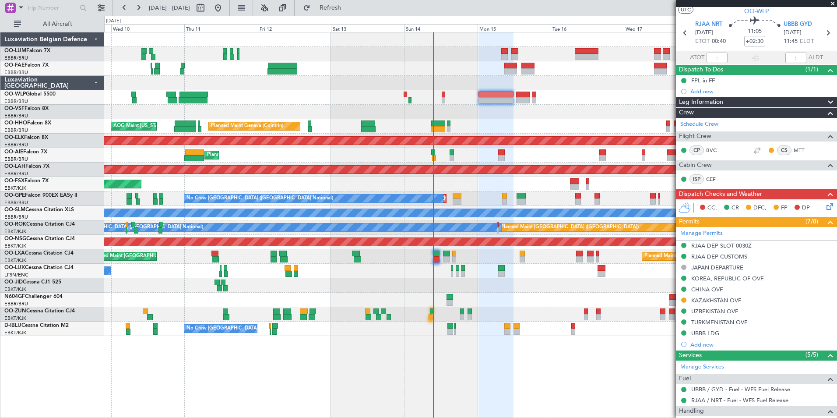
scroll to position [0, 0]
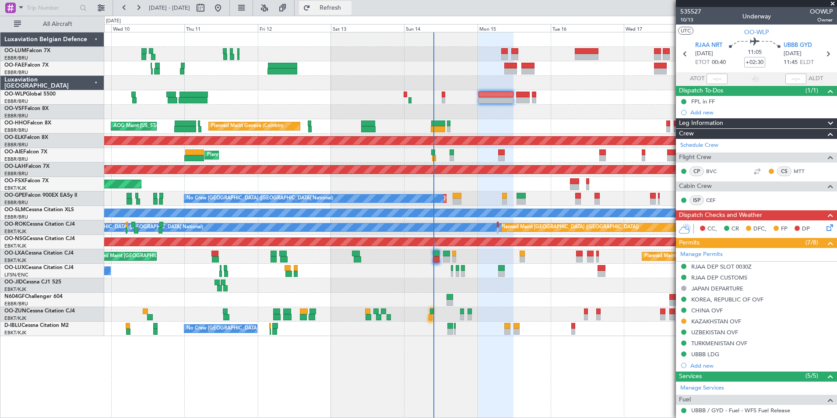
click at [349, 10] on span "Refresh" at bounding box center [330, 8] width 37 height 6
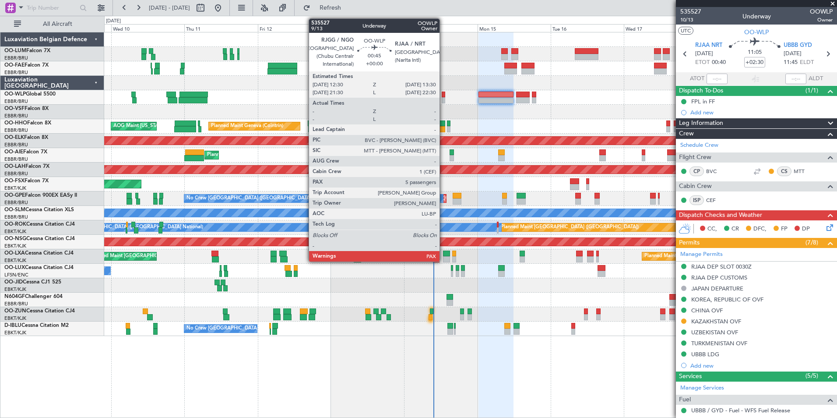
click at [444, 94] on div at bounding box center [443, 94] width 3 height 6
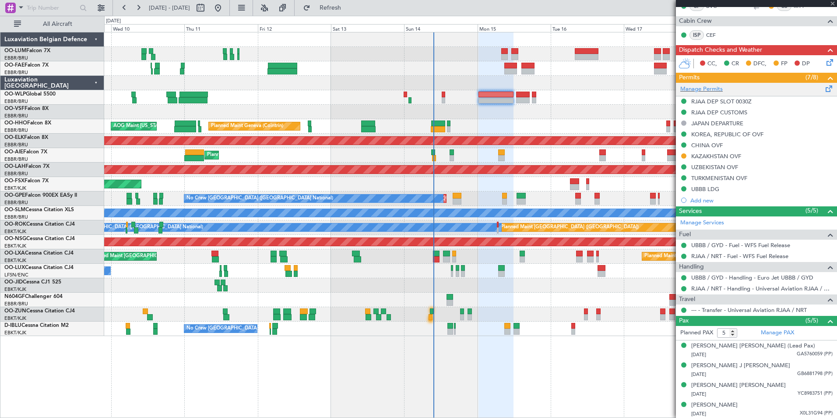
scroll to position [186, 0]
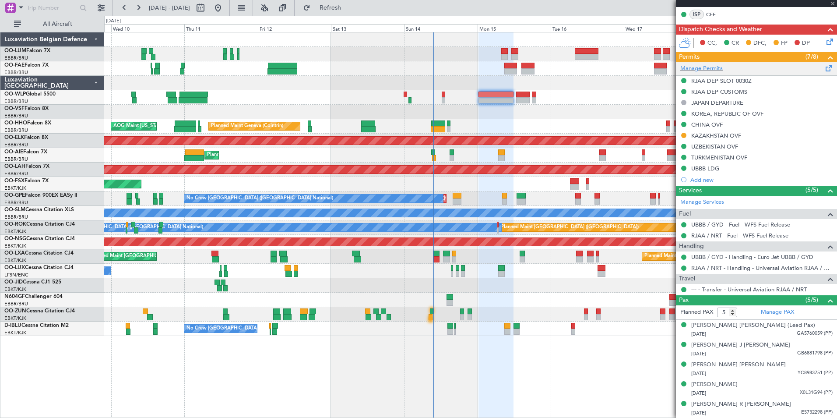
type input "9"
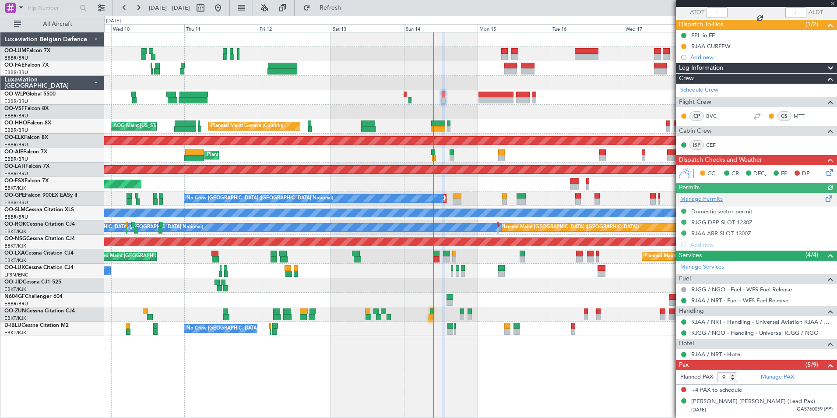
scroll to position [0, 0]
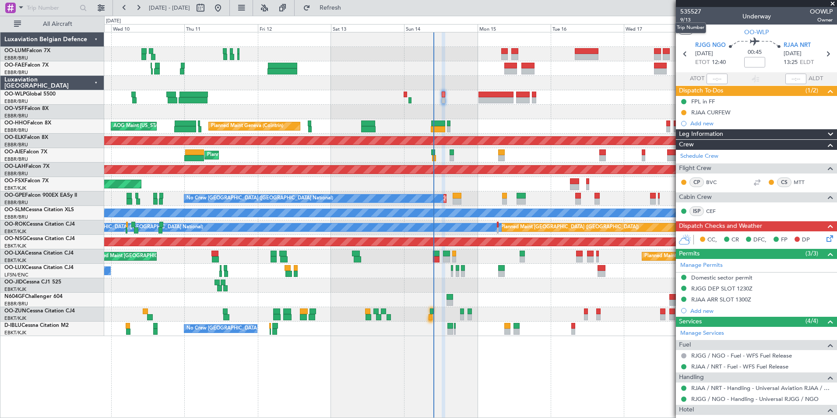
click at [689, 20] on mat-tooltip-component "Trip Number" at bounding box center [690, 27] width 43 height 23
click at [688, 21] on mat-tooltip-component "Trip Number" at bounding box center [690, 27] width 43 height 23
click at [682, 19] on span "9/13" at bounding box center [690, 19] width 21 height 7
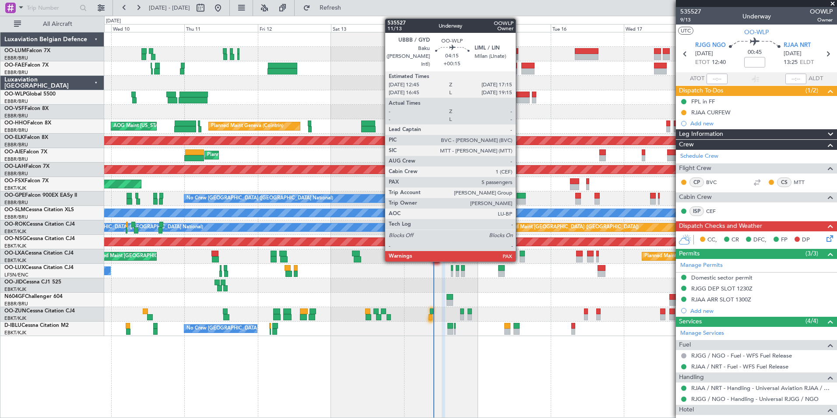
click at [520, 98] on div at bounding box center [523, 100] width 14 height 6
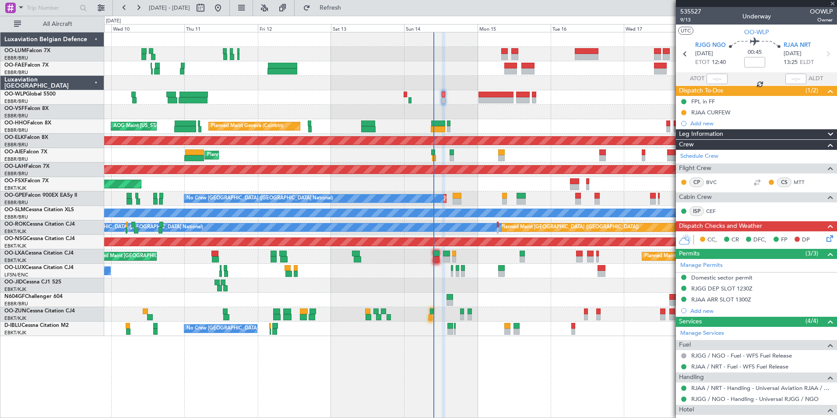
type input "+00:15"
type input "5"
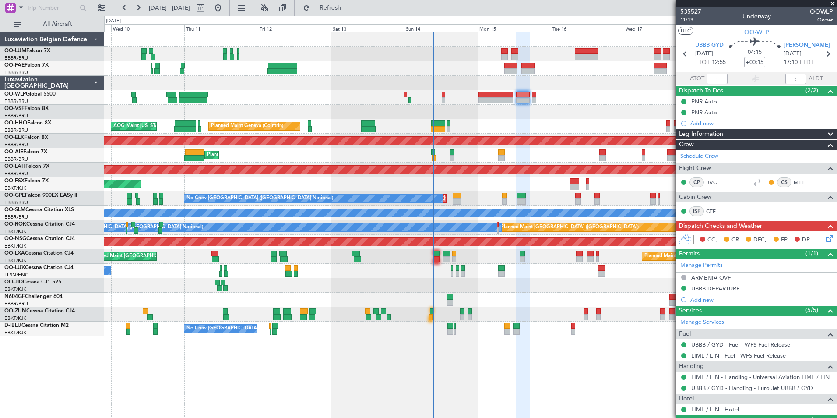
click at [688, 20] on span "11/13" at bounding box center [690, 19] width 21 height 7
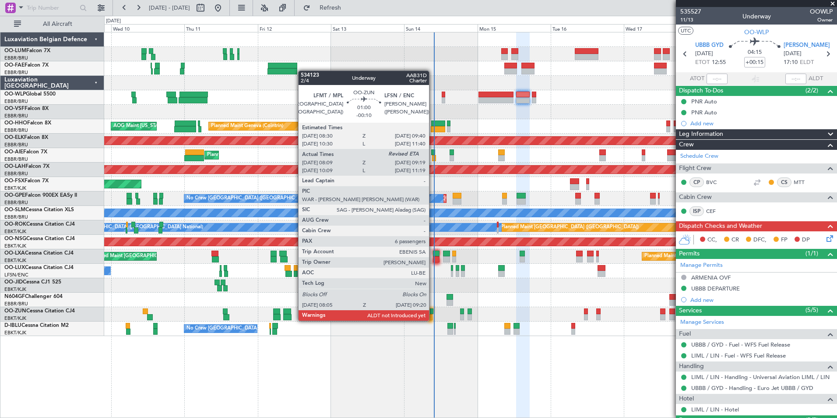
click at [433, 312] on div at bounding box center [432, 311] width 4 height 6
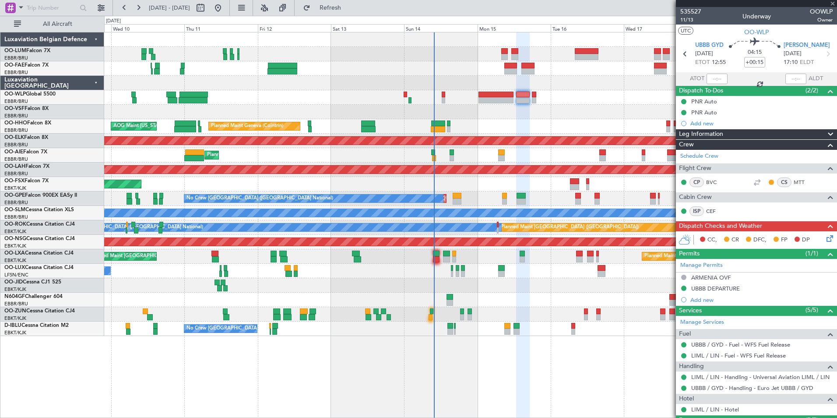
type input "-00:10"
type input "08:14"
type input "6"
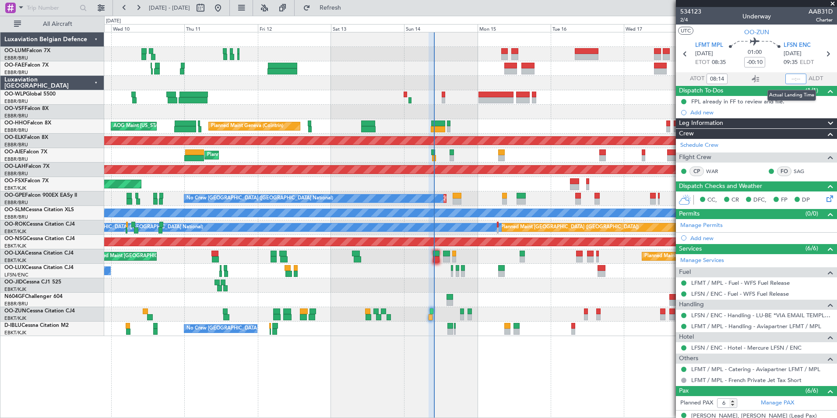
click at [785, 79] on input "text" at bounding box center [795, 79] width 21 height 11
click at [727, 36] on section "UTC OO-ZUN" at bounding box center [756, 31] width 161 height 13
type input "09:12"
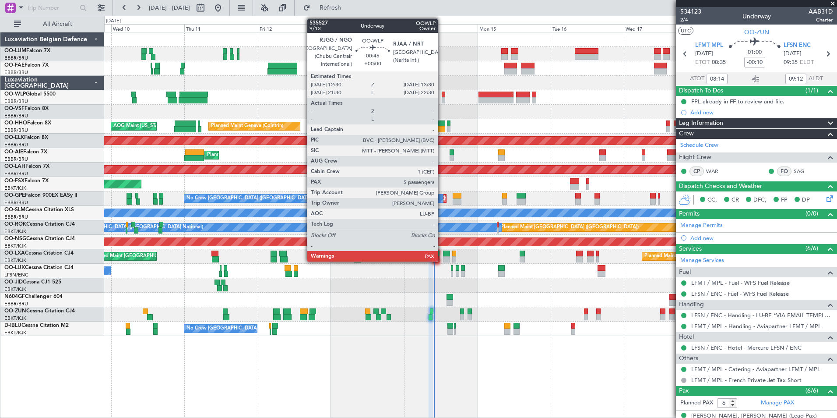
click at [442, 92] on div at bounding box center [443, 94] width 3 height 6
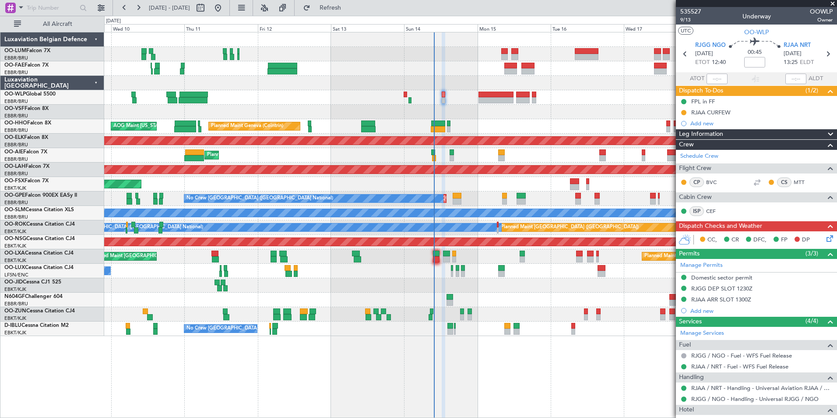
click at [440, 95] on div "Planned Maint Liege" at bounding box center [470, 97] width 732 height 14
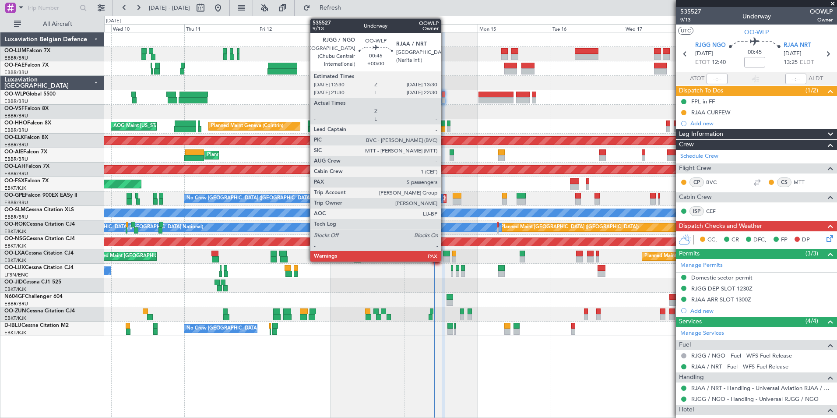
click at [445, 96] on div at bounding box center [443, 94] width 3 height 6
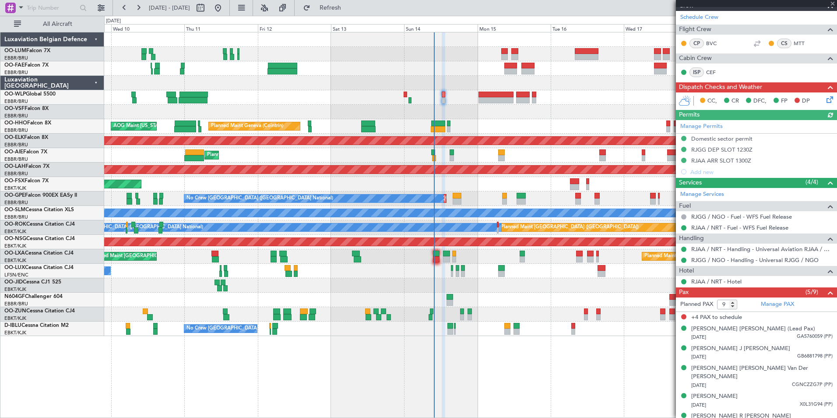
scroll to position [142, 0]
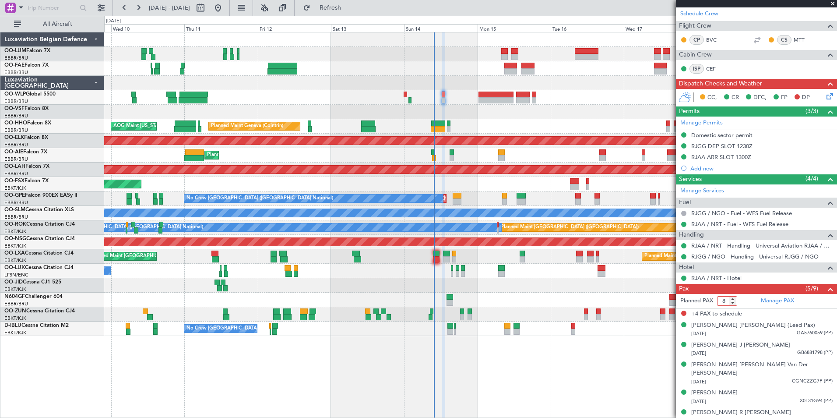
click at [733, 301] on input "8" at bounding box center [727, 301] width 20 height 10
click at [733, 301] on input "7" at bounding box center [727, 301] width 20 height 10
click at [733, 301] on input "6" at bounding box center [727, 301] width 20 height 10
type input "5"
click at [733, 301] on input "5" at bounding box center [727, 301] width 20 height 10
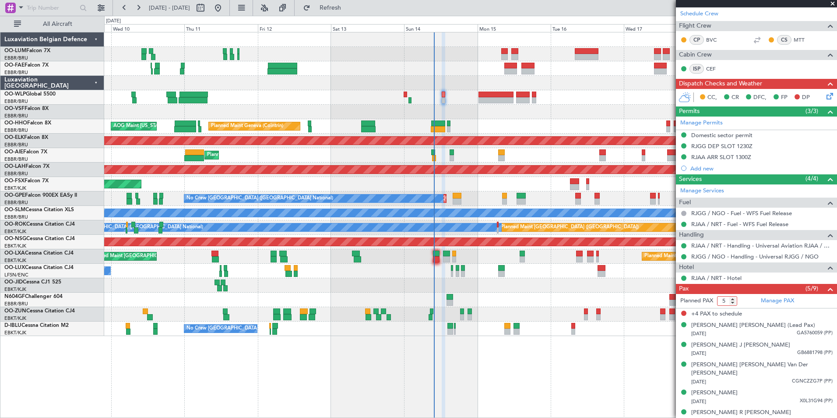
click at [637, 358] on div "Planned Maint Liege Planned Maint Geneva (Cointrin) AOG Maint New York (Teterbo…" at bounding box center [470, 225] width 733 height 386
click at [782, 316] on div "+4 PAX to schedule" at bounding box center [756, 313] width 161 height 11
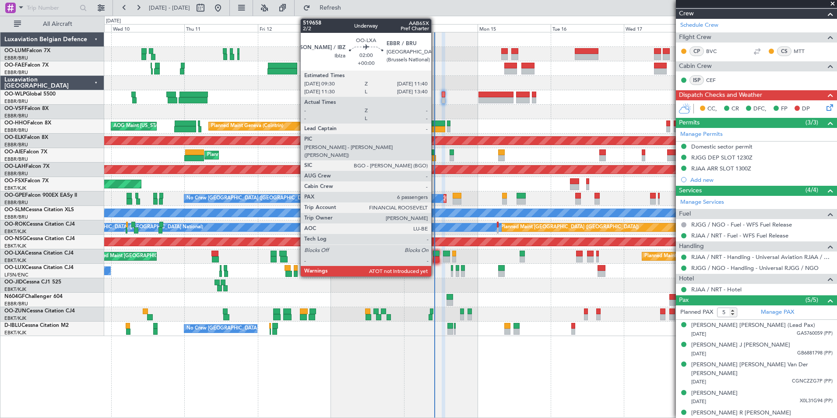
click at [435, 255] on div at bounding box center [436, 253] width 7 height 6
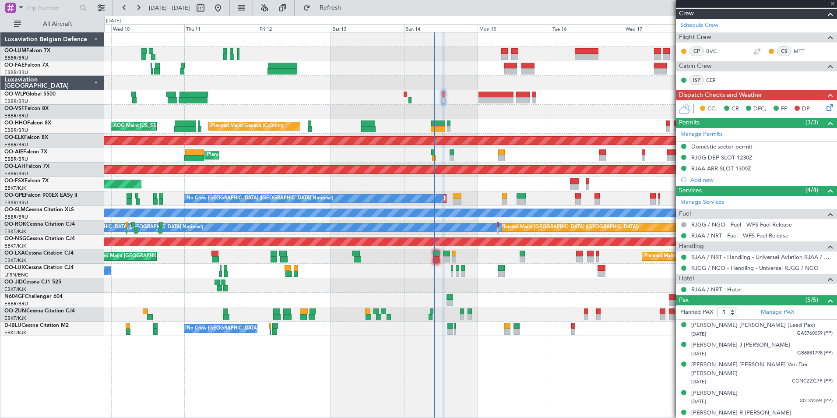
type input "6"
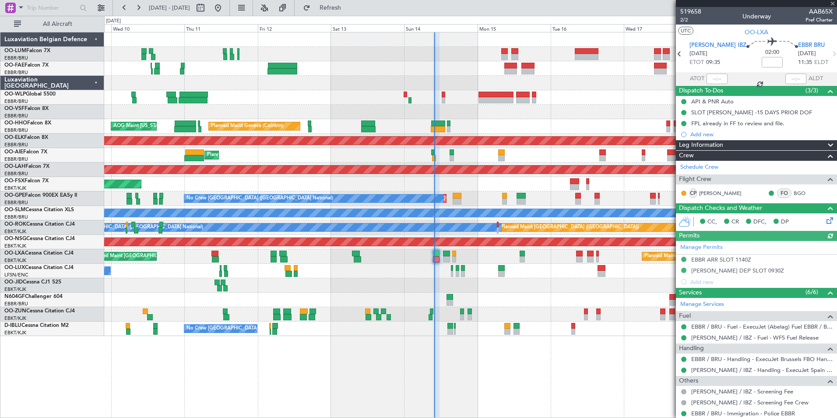
click at [713, 73] on section "ATOT ALDT" at bounding box center [756, 78] width 161 height 13
click at [709, 77] on input "text" at bounding box center [716, 79] width 21 height 11
click at [723, 35] on section "UTC OO-LXA" at bounding box center [756, 31] width 161 height 13
type input "09:50"
drag, startPoint x: 362, startPoint y: 7, endPoint x: 358, endPoint y: 60, distance: 53.1
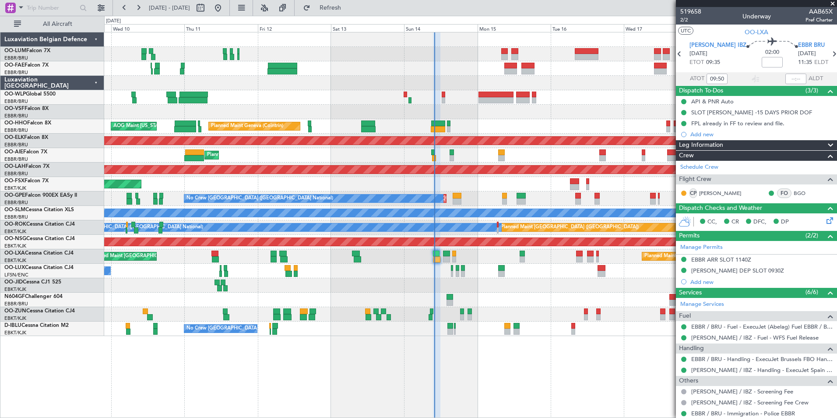
click at [349, 7] on span "Refresh" at bounding box center [330, 8] width 37 height 6
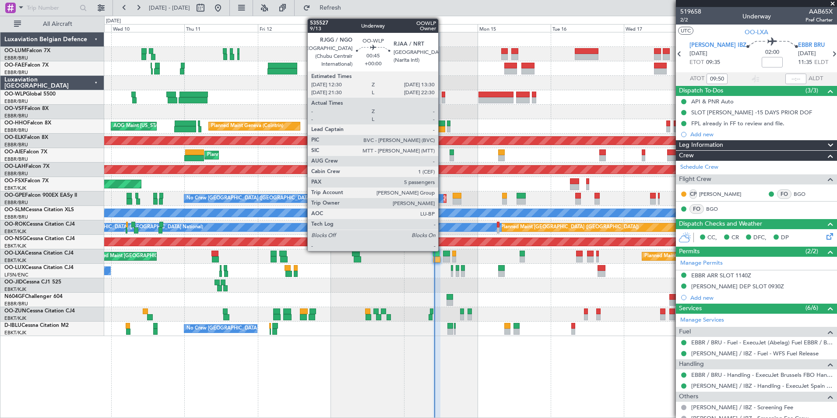
click at [442, 97] on div at bounding box center [443, 100] width 3 height 6
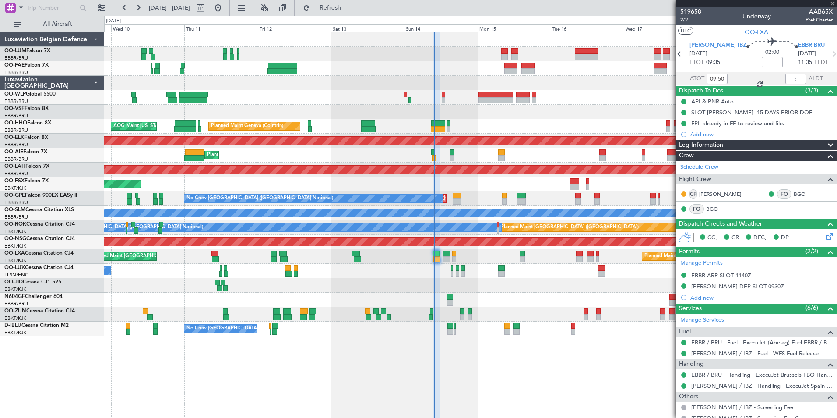
type input "5"
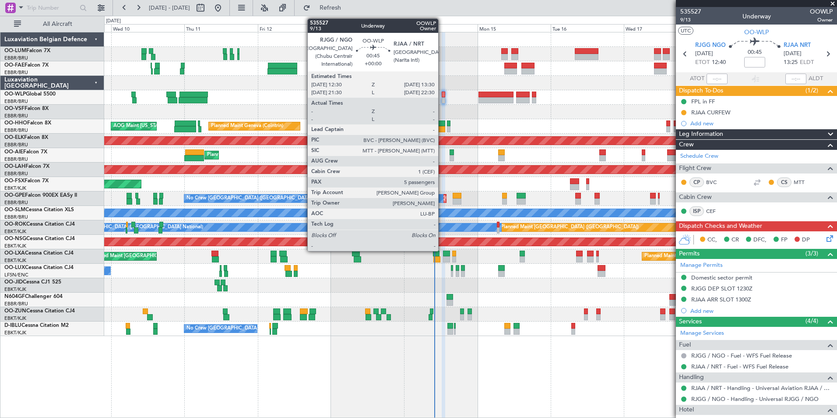
click at [442, 94] on div at bounding box center [443, 94] width 3 height 6
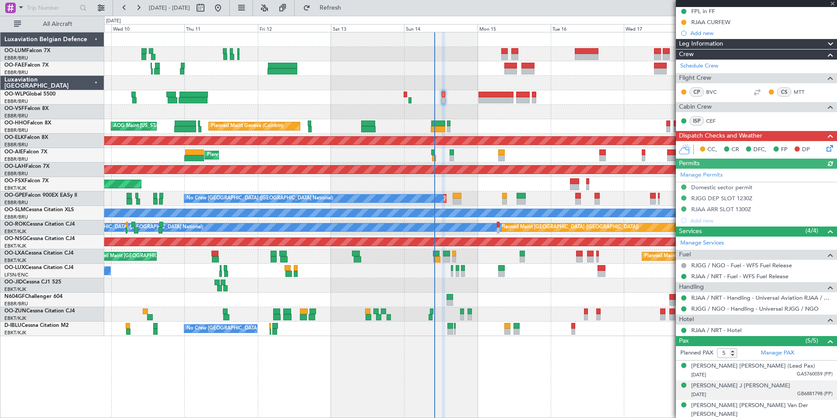
scroll to position [131, 0]
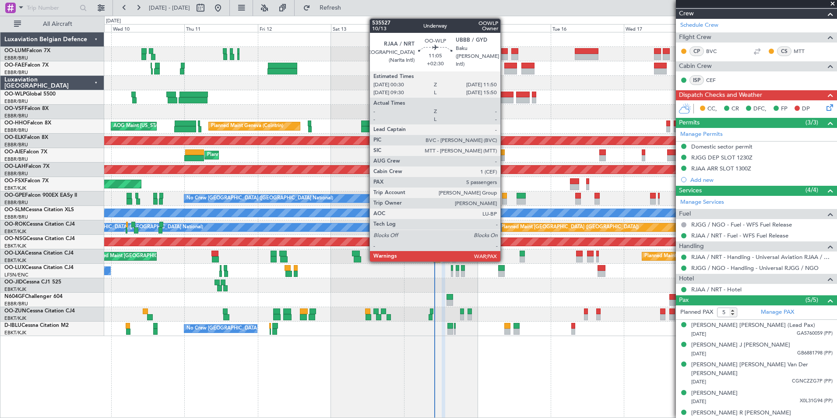
click at [504, 99] on div at bounding box center [495, 100] width 35 height 6
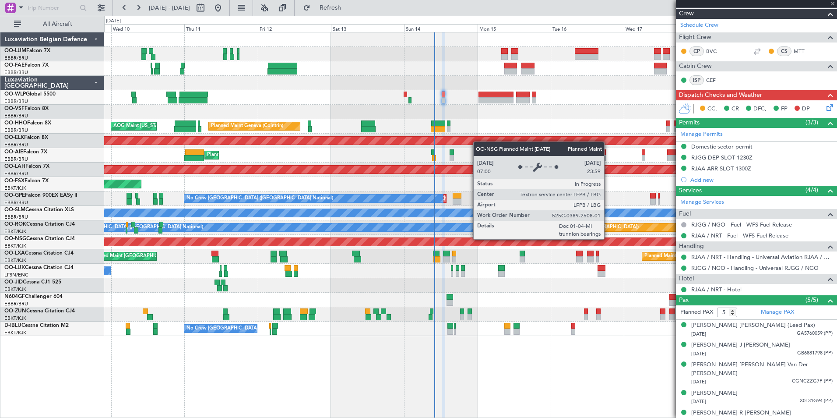
type input "+02:30"
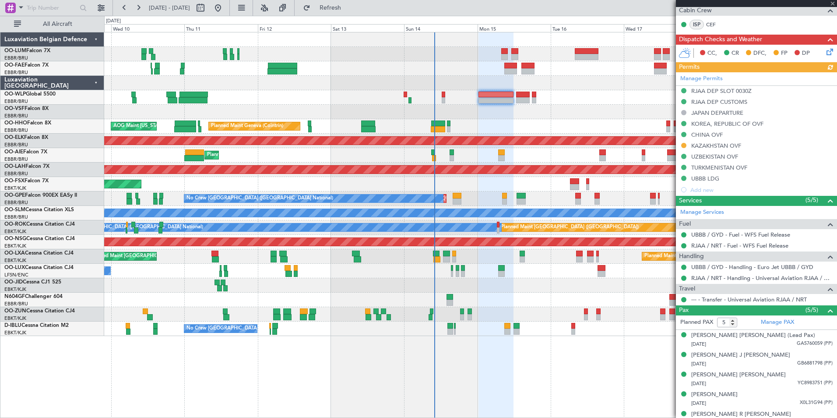
scroll to position [186, 0]
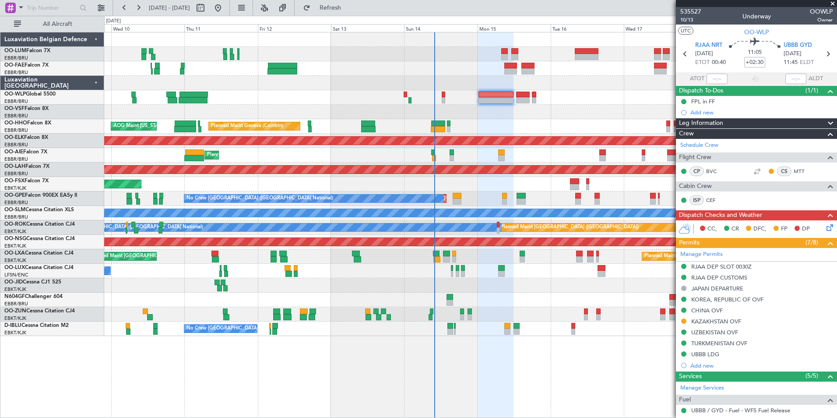
scroll to position [186, 0]
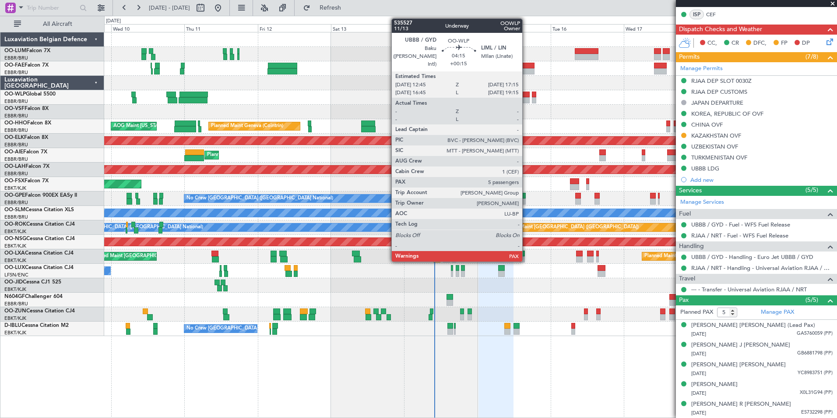
click at [526, 98] on div at bounding box center [523, 100] width 14 height 6
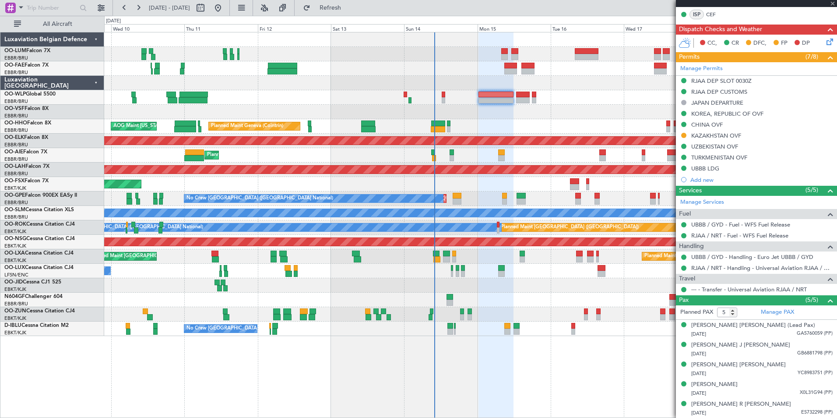
type input "+00:15"
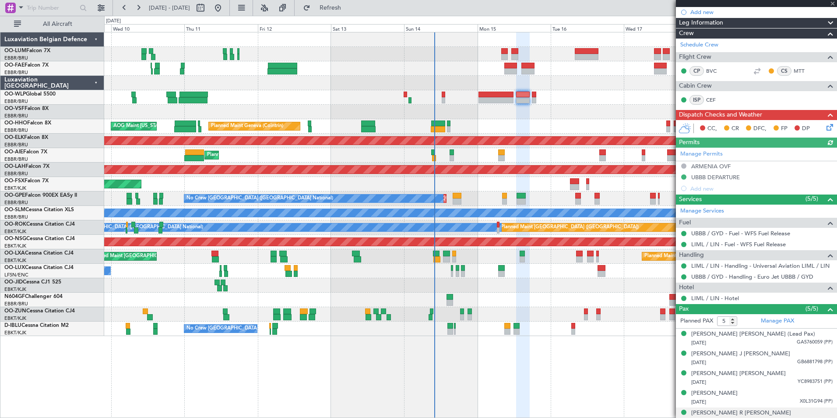
scroll to position [120, 0]
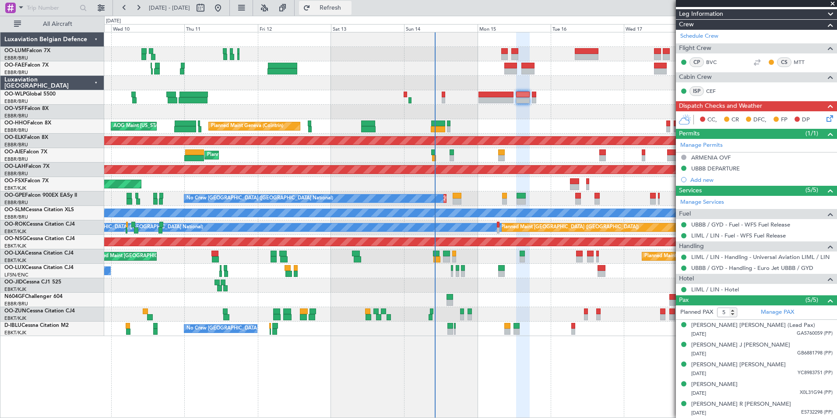
click at [349, 11] on span "Refresh" at bounding box center [330, 8] width 37 height 6
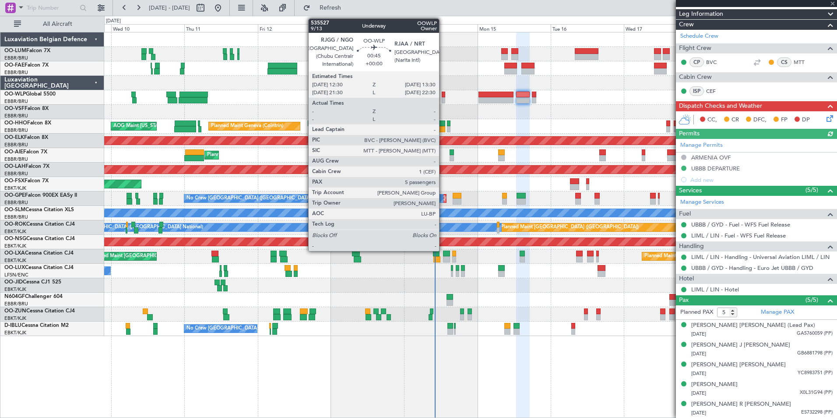
click at [443, 93] on div at bounding box center [443, 94] width 3 height 6
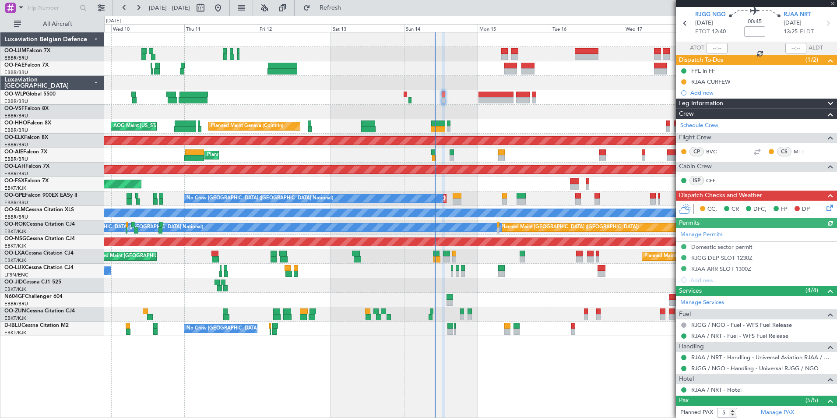
scroll to position [44, 0]
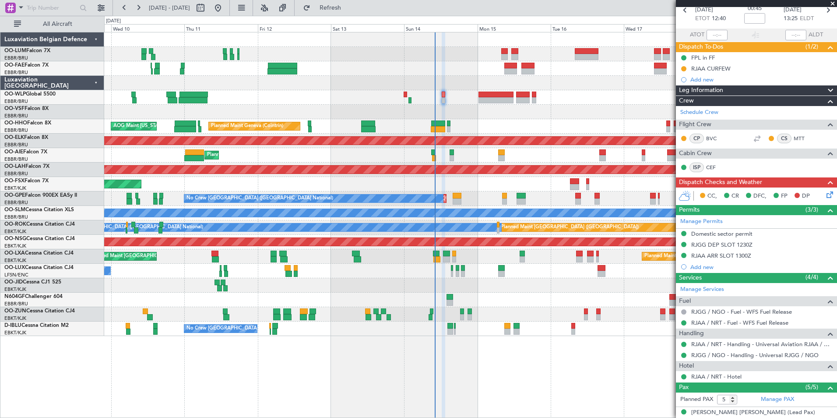
click at [825, 190] on icon at bounding box center [828, 193] width 7 height 7
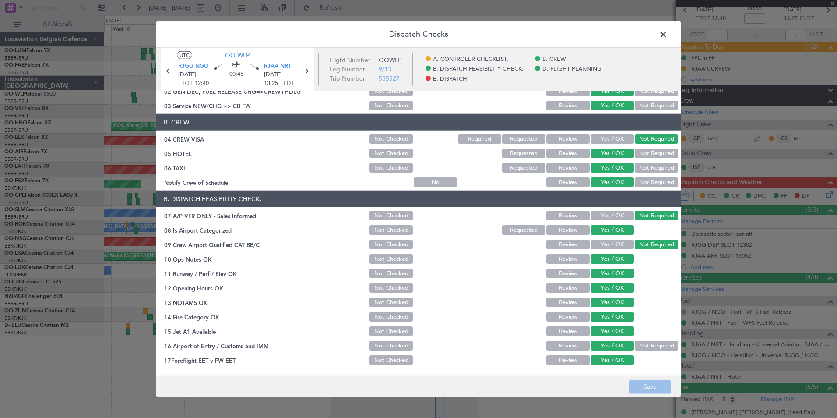
scroll to position [162, 0]
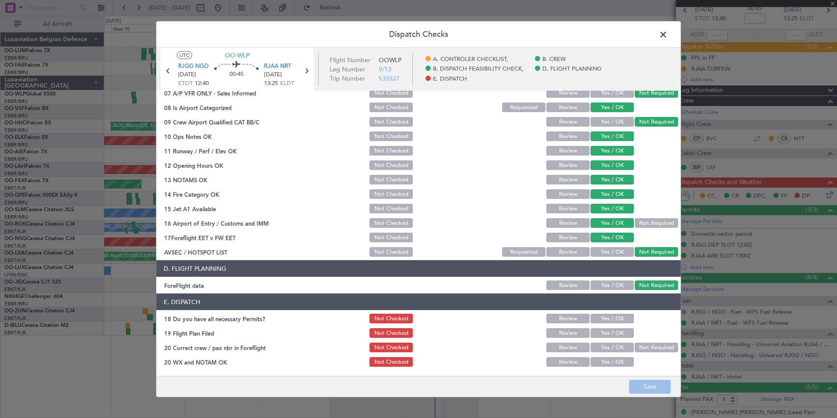
drag, startPoint x: 615, startPoint y: 315, endPoint x: 613, endPoint y: 326, distance: 11.0
click at [614, 322] on button "Yes / OK" at bounding box center [611, 318] width 43 height 10
click at [614, 334] on div "Yes / OK" at bounding box center [611, 333] width 44 height 12
click at [614, 336] on button "Yes / OK" at bounding box center [611, 333] width 43 height 10
click at [618, 362] on button "Yes / OK" at bounding box center [611, 362] width 43 height 10
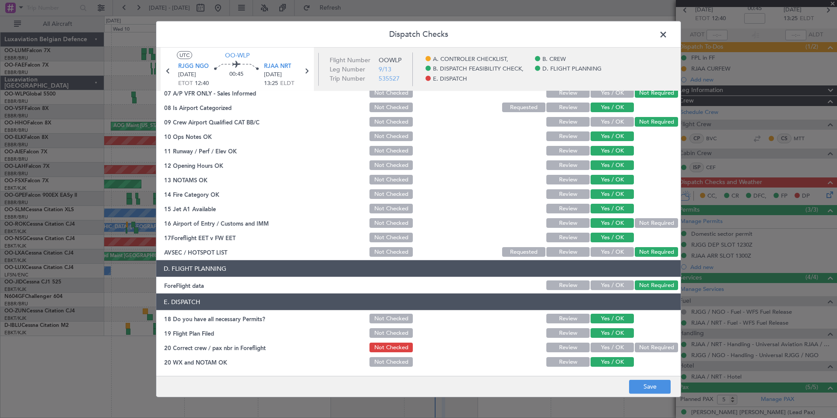
click at [615, 347] on button "Yes / OK" at bounding box center [611, 347] width 43 height 10
click at [634, 389] on button "Save" at bounding box center [650, 386] width 42 height 14
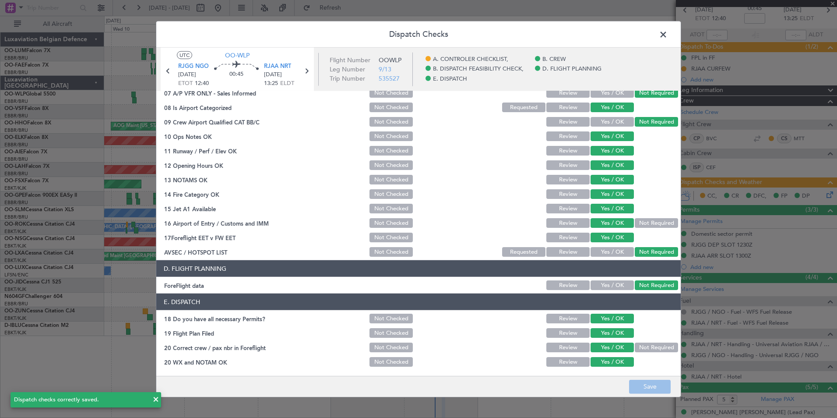
click at [668, 35] on span at bounding box center [668, 37] width 0 height 18
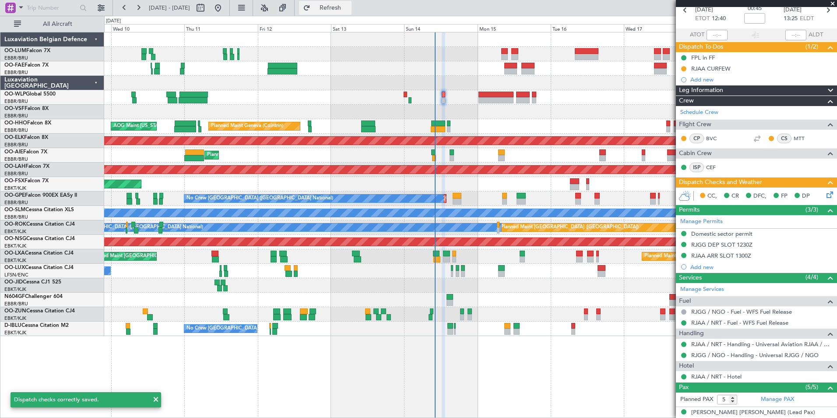
click at [349, 11] on span "Refresh" at bounding box center [330, 8] width 37 height 6
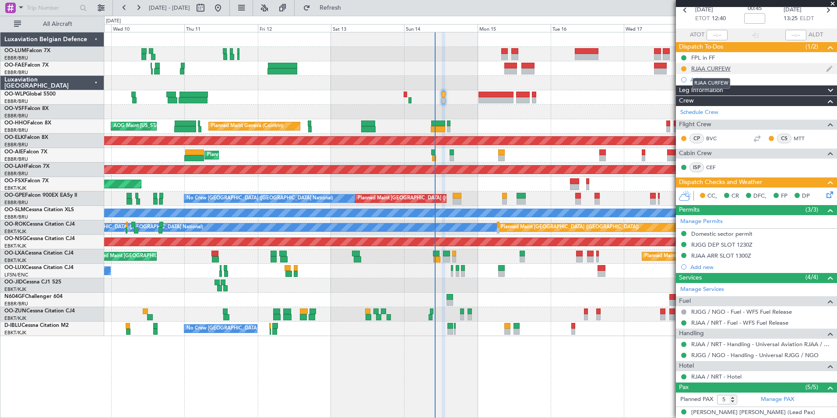
click at [706, 67] on div "RJAA CURFEW" at bounding box center [710, 68] width 39 height 7
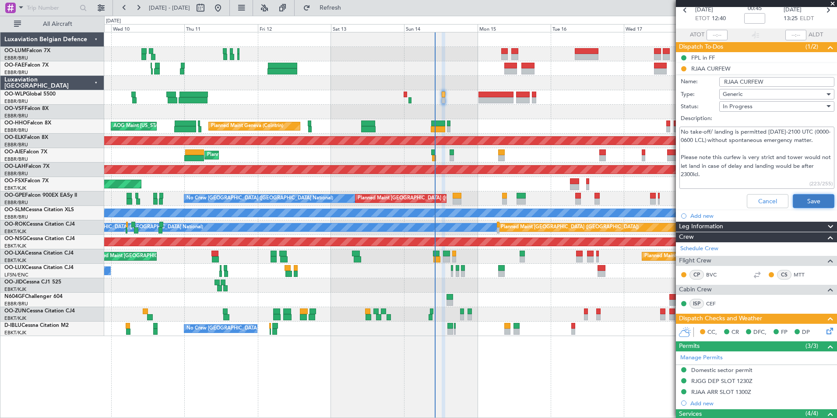
click at [793, 194] on button "Save" at bounding box center [814, 201] width 42 height 14
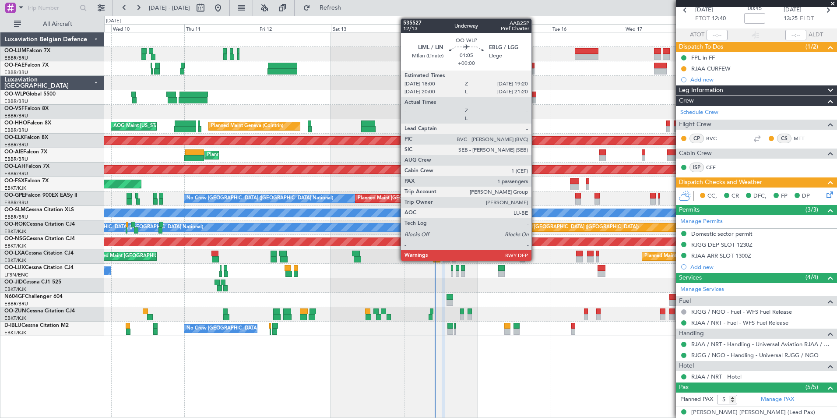
click at [535, 95] on div at bounding box center [534, 94] width 4 height 6
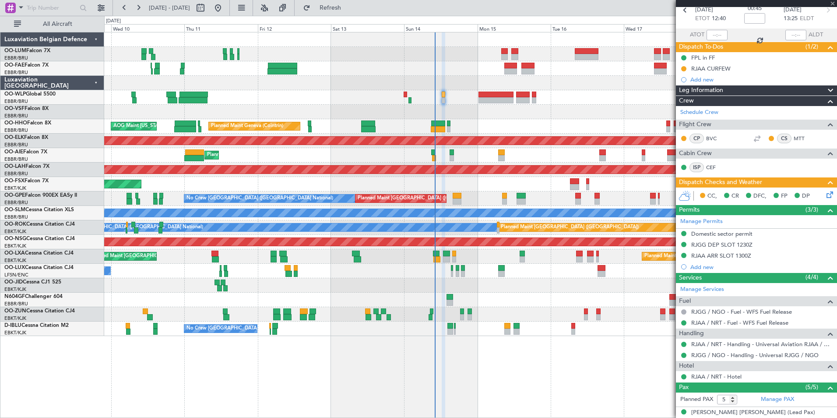
type input "1"
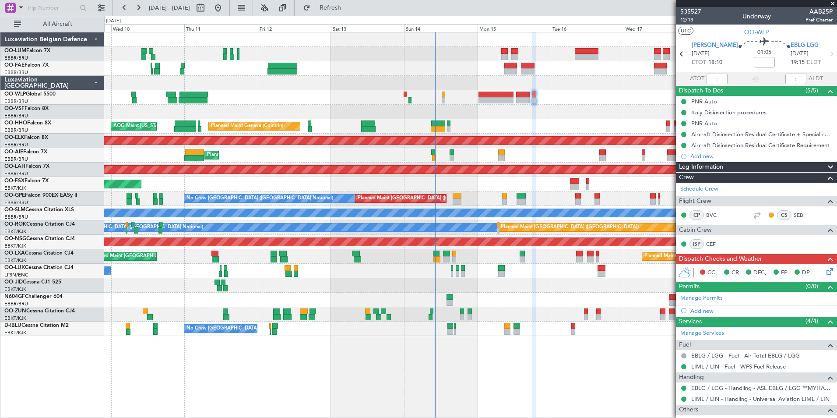
click at [825, 271] on icon at bounding box center [828, 269] width 7 height 7
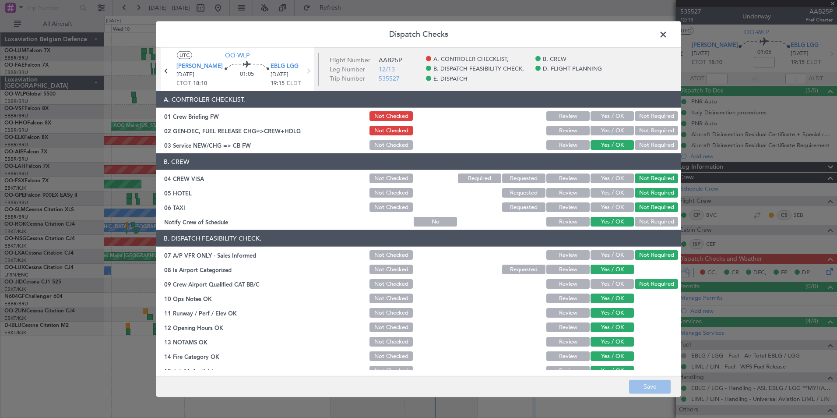
click at [606, 127] on button "Yes / OK" at bounding box center [611, 131] width 43 height 10
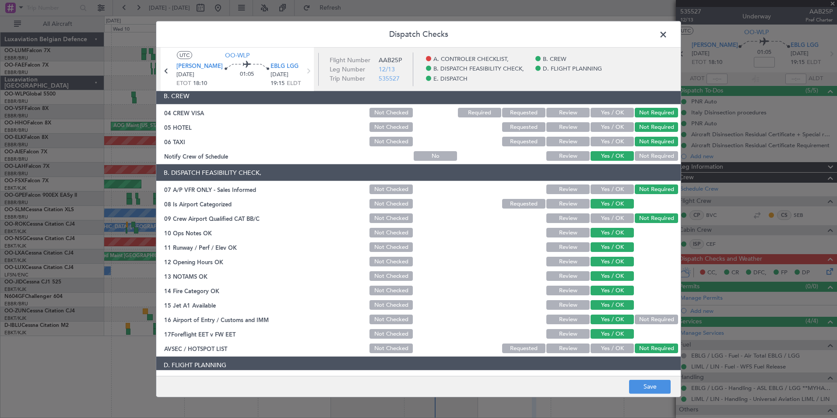
scroll to position [162, 0]
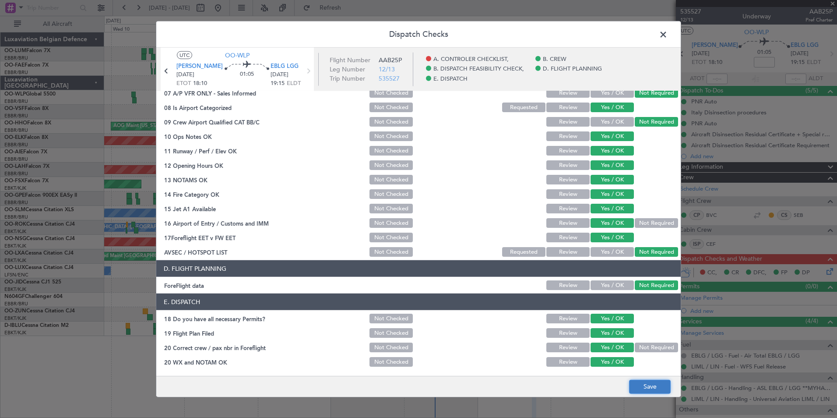
click at [636, 383] on button "Save" at bounding box center [650, 386] width 42 height 14
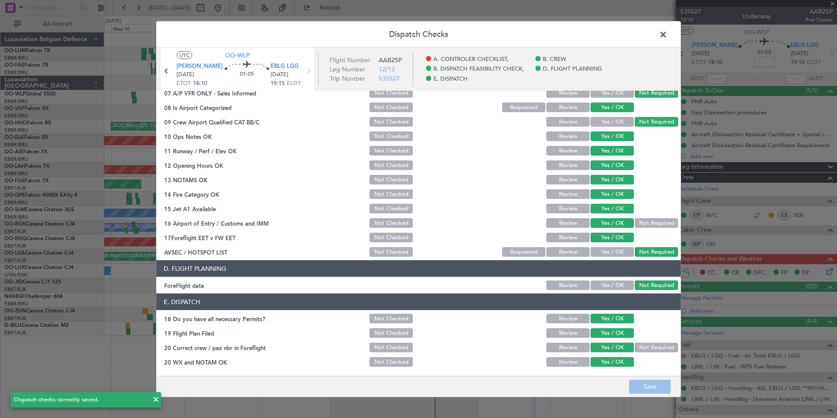
click at [668, 38] on span at bounding box center [668, 37] width 0 height 18
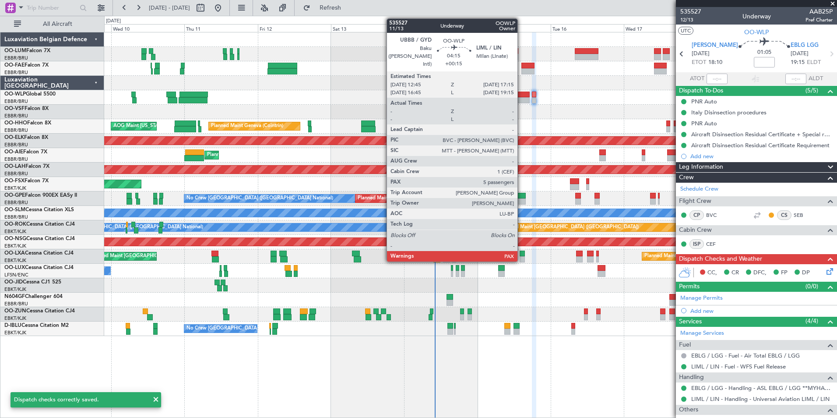
click at [521, 99] on div at bounding box center [523, 100] width 14 height 6
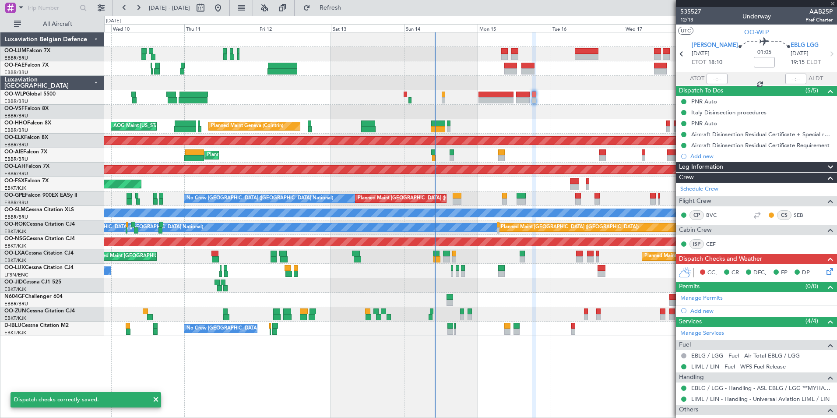
type input "+00:15"
type input "5"
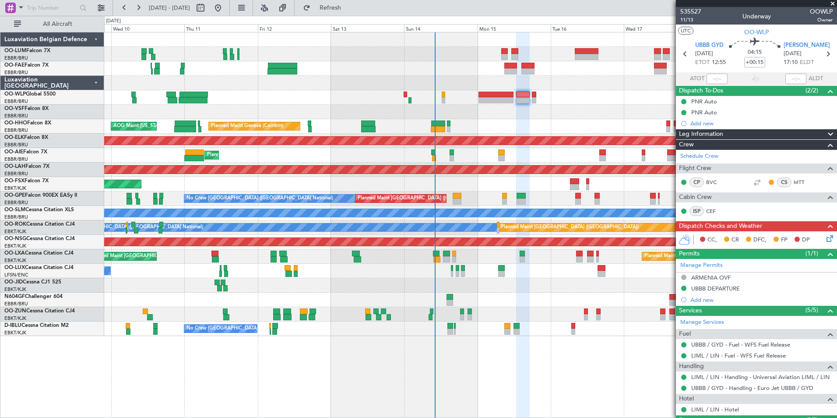
drag, startPoint x: 372, startPoint y: 10, endPoint x: 400, endPoint y: 46, distance: 45.3
click at [349, 10] on span "Refresh" at bounding box center [330, 8] width 37 height 6
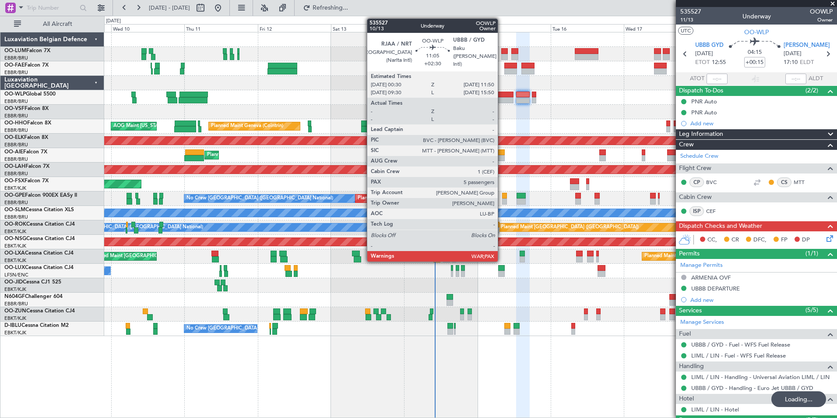
click at [502, 98] on div at bounding box center [495, 100] width 35 height 6
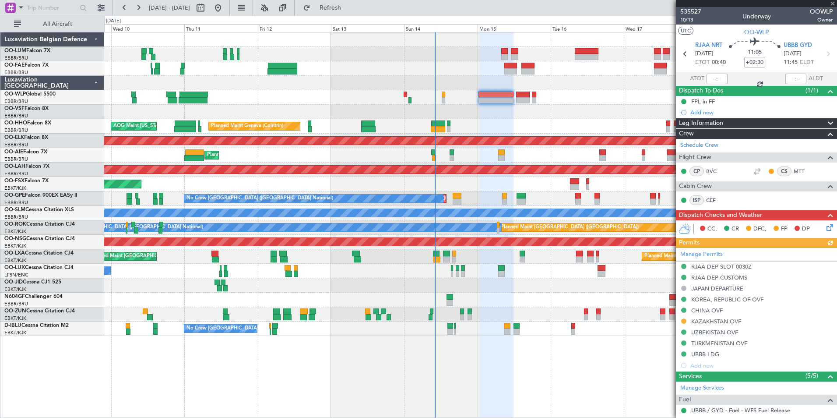
click at [825, 229] on icon at bounding box center [828, 225] width 7 height 7
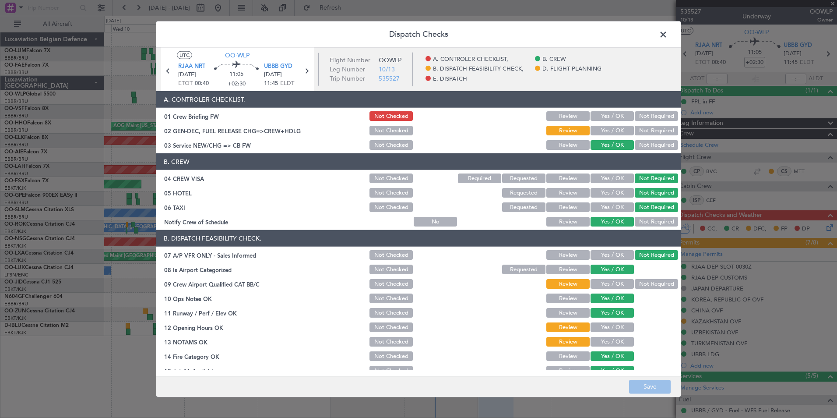
click at [604, 133] on button "Yes / OK" at bounding box center [611, 131] width 43 height 10
click at [640, 282] on button "Not Required" at bounding box center [656, 284] width 43 height 10
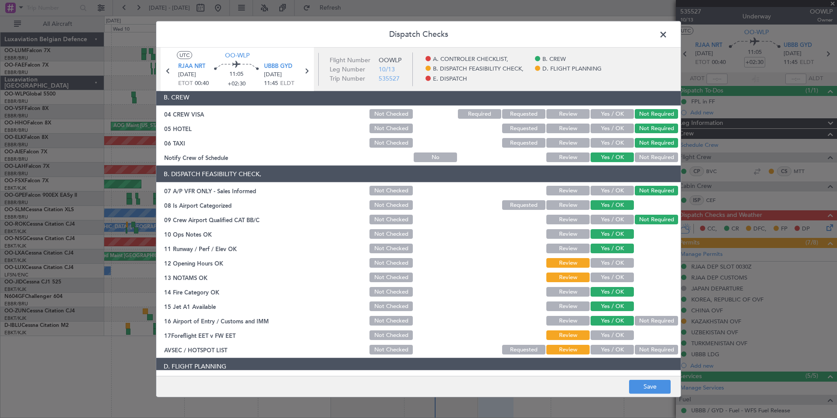
scroll to position [131, 0]
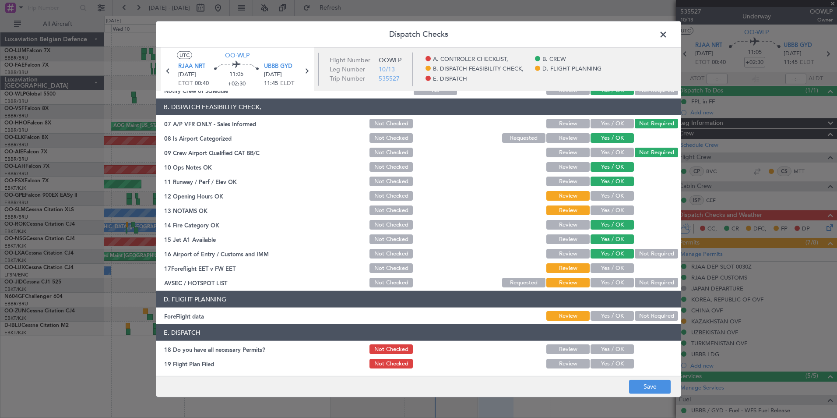
drag, startPoint x: 595, startPoint y: 189, endPoint x: 596, endPoint y: 218, distance: 29.4
click at [595, 189] on section "B. DISPATCH FEASIBILITY CHECK, 07 A/P VFR ONLY - Sales Informed Not Checked Rev…" at bounding box center [418, 193] width 524 height 190
click at [601, 211] on button "Yes / OK" at bounding box center [611, 210] width 43 height 10
click at [603, 200] on div "Yes / OK" at bounding box center [611, 196] width 44 height 12
click at [610, 191] on button "Yes / OK" at bounding box center [611, 196] width 43 height 10
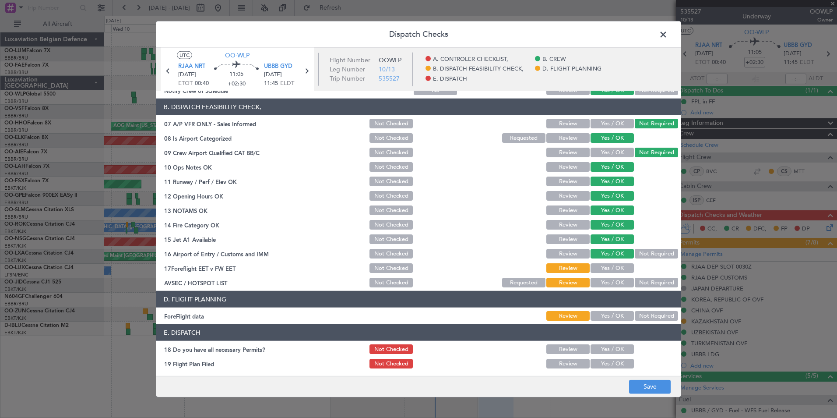
click at [615, 270] on button "Yes / OK" at bounding box center [611, 268] width 43 height 10
click at [639, 278] on button "Not Required" at bounding box center [656, 283] width 43 height 10
click at [644, 318] on button "Not Required" at bounding box center [656, 316] width 43 height 10
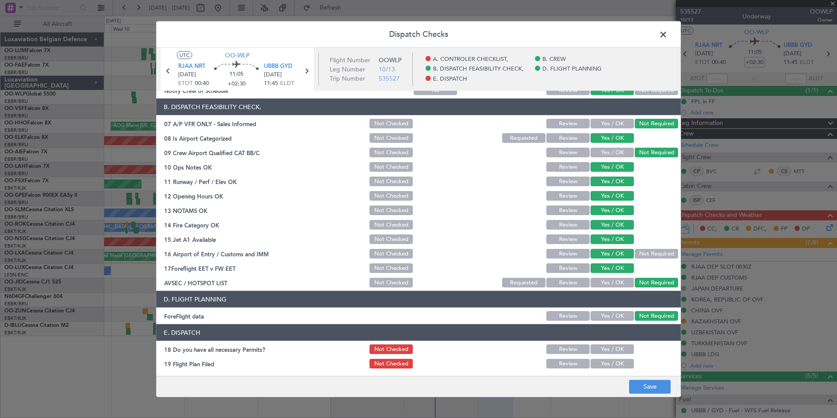
click at [618, 348] on button "Yes / OK" at bounding box center [611, 349] width 43 height 10
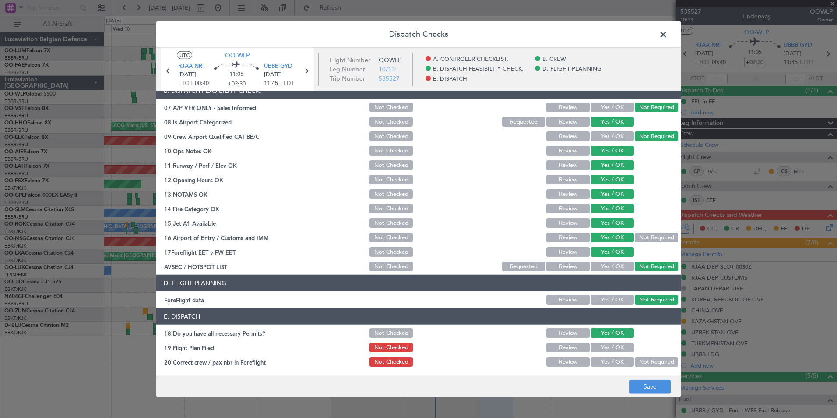
scroll to position [162, 0]
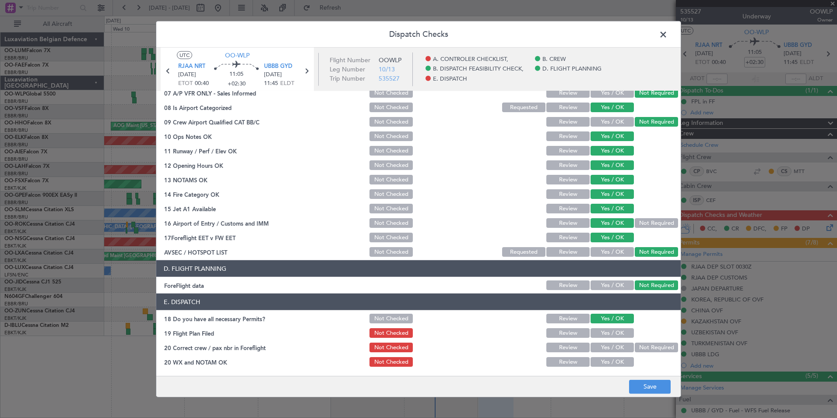
click at [600, 334] on button "Yes / OK" at bounding box center [611, 333] width 43 height 10
click at [598, 348] on button "Yes / OK" at bounding box center [611, 347] width 43 height 10
click at [598, 361] on button "Yes / OK" at bounding box center [611, 362] width 43 height 10
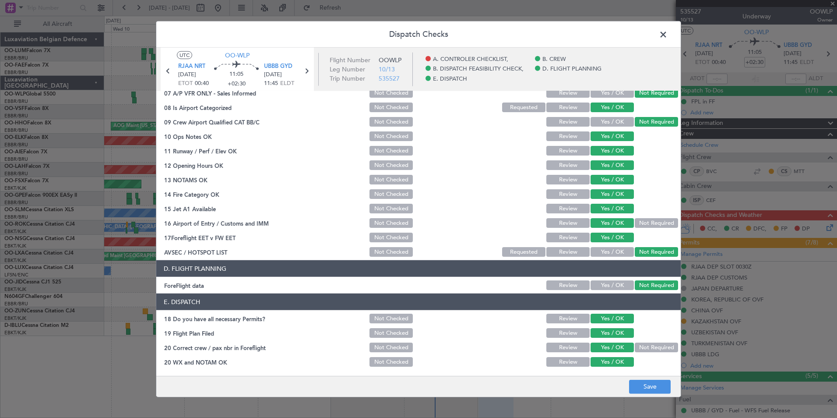
click at [551, 319] on button "Review" at bounding box center [567, 318] width 43 height 10
click at [655, 387] on button "Save" at bounding box center [650, 386] width 42 height 14
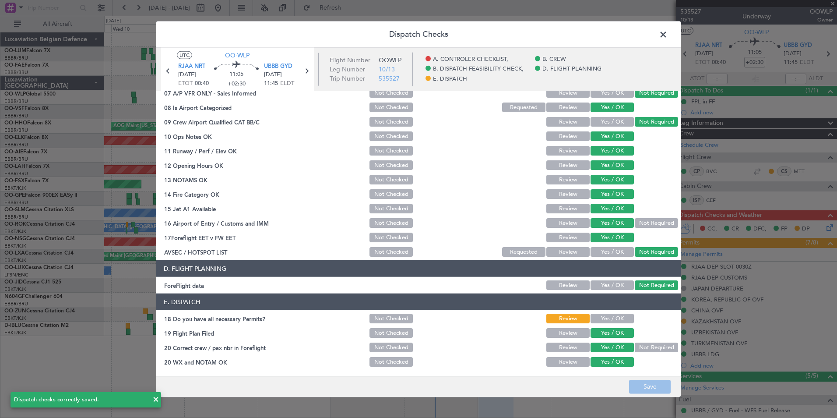
click at [668, 33] on span at bounding box center [668, 37] width 0 height 18
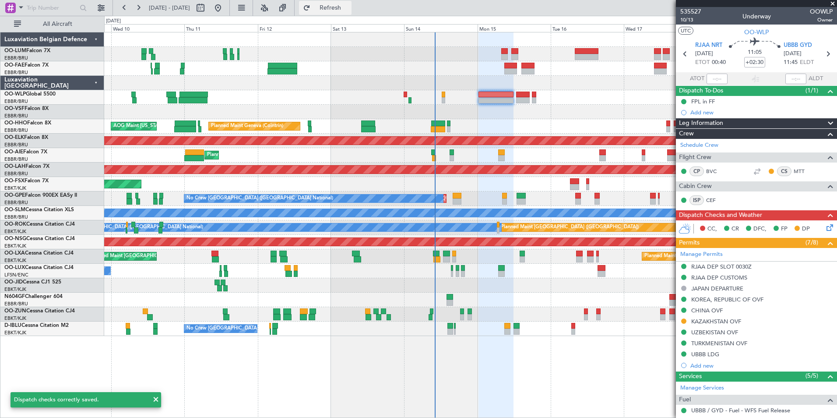
click at [349, 5] on span "Refresh" at bounding box center [330, 8] width 37 height 6
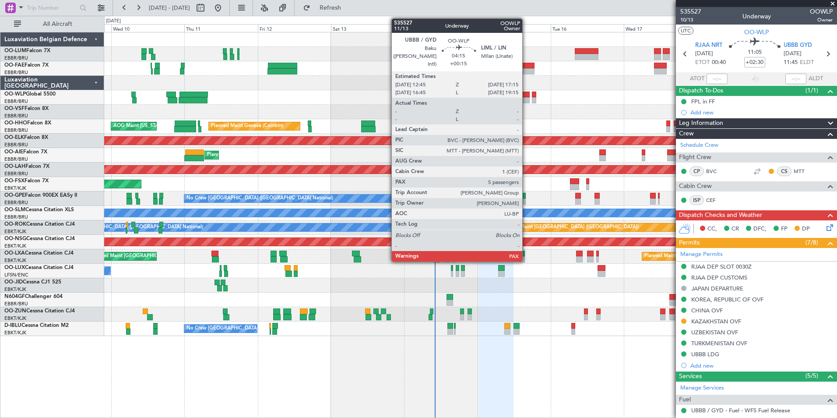
click at [522, 95] on div at bounding box center [523, 94] width 14 height 6
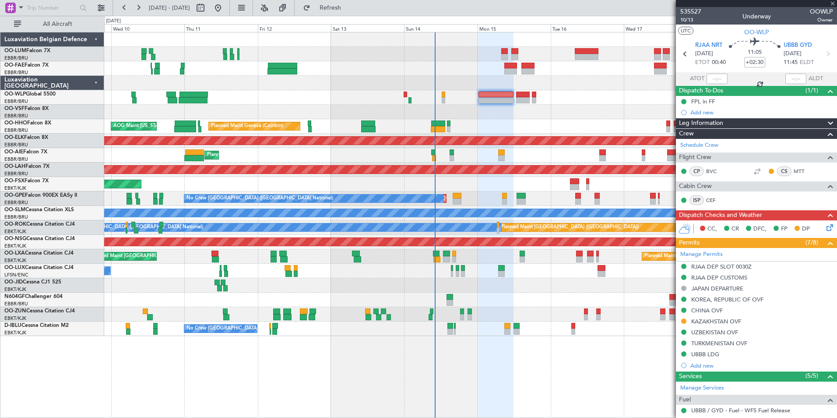
type input "+00:15"
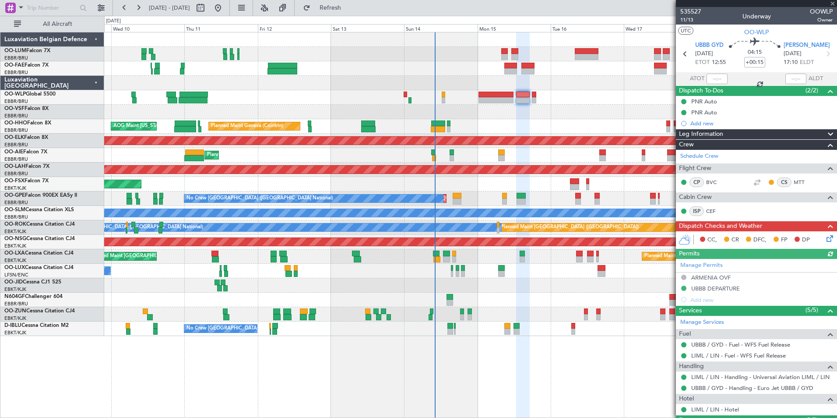
click at [825, 237] on icon at bounding box center [828, 236] width 7 height 7
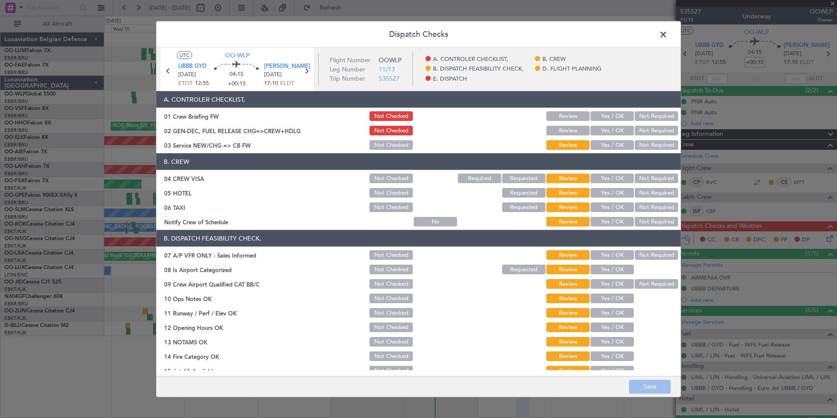
click at [600, 127] on button "Yes / OK" at bounding box center [611, 131] width 43 height 10
click at [608, 152] on article "A. CONTROLER CHECKLIST, 01 Crew Briefing FW Not Checked Review Yes / OK Not Req…" at bounding box center [418, 230] width 524 height 279
click at [613, 148] on button "Yes / OK" at bounding box center [611, 145] width 43 height 10
click at [648, 185] on section "B. CREW 04 CREW VISA Not Checked Required Requested Review Yes / OK Not Require…" at bounding box center [418, 190] width 524 height 74
drag, startPoint x: 648, startPoint y: 192, endPoint x: 643, endPoint y: 210, distance: 18.2
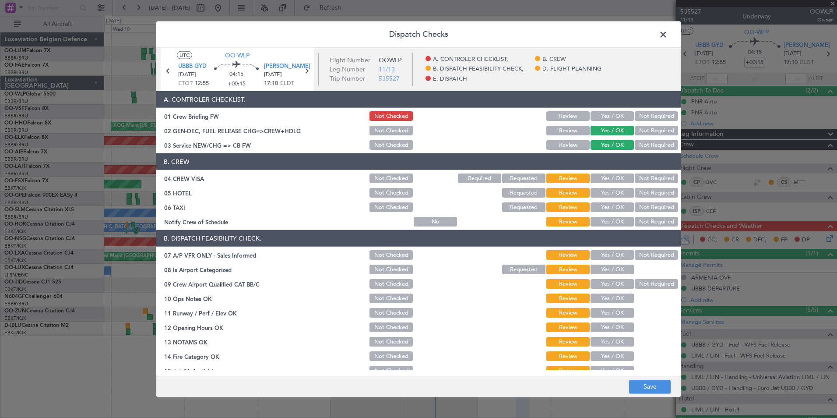
click at [647, 193] on button "Not Required" at bounding box center [656, 193] width 43 height 10
click at [643, 210] on button "Not Required" at bounding box center [656, 207] width 43 height 10
drag, startPoint x: 611, startPoint y: 222, endPoint x: 619, endPoint y: 211, distance: 13.5
click at [613, 221] on button "Yes / OK" at bounding box center [611, 222] width 43 height 10
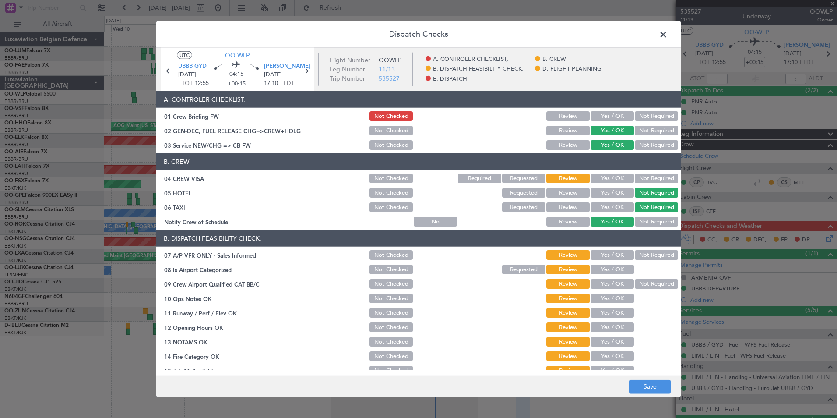
click at [640, 182] on button "Not Required" at bounding box center [656, 178] width 43 height 10
click at [654, 260] on div "Not Required" at bounding box center [655, 255] width 44 height 12
drag, startPoint x: 642, startPoint y: 253, endPoint x: 634, endPoint y: 259, distance: 9.8
click at [641, 254] on button "Not Required" at bounding box center [656, 255] width 43 height 10
click at [619, 268] on button "Yes / OK" at bounding box center [611, 269] width 43 height 10
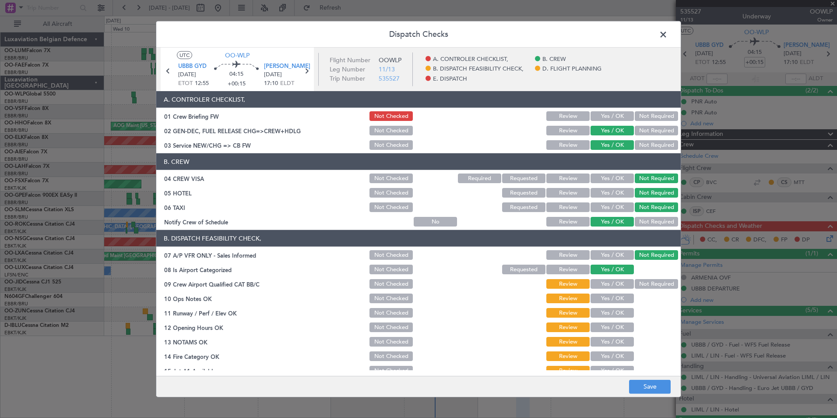
click at [635, 280] on button "Not Required" at bounding box center [656, 284] width 43 height 10
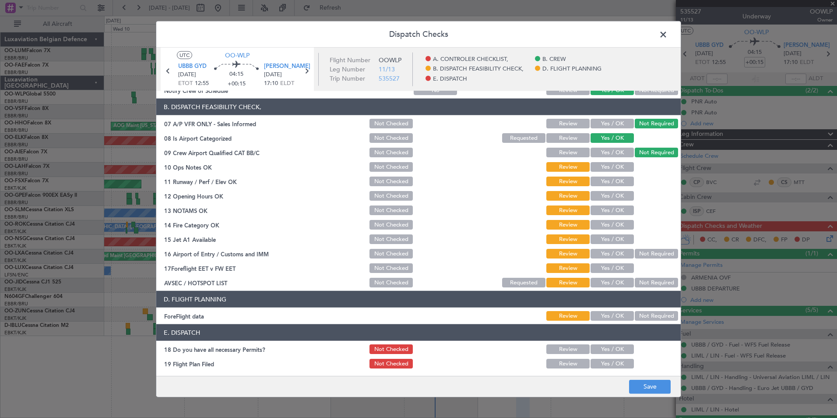
drag, startPoint x: 607, startPoint y: 167, endPoint x: 604, endPoint y: 179, distance: 12.7
click at [606, 168] on button "Yes / OK" at bounding box center [611, 167] width 43 height 10
click at [603, 180] on button "Yes / OK" at bounding box center [611, 181] width 43 height 10
click at [601, 199] on button "Yes / OK" at bounding box center [611, 196] width 43 height 10
click at [601, 214] on button "Yes / OK" at bounding box center [611, 210] width 43 height 10
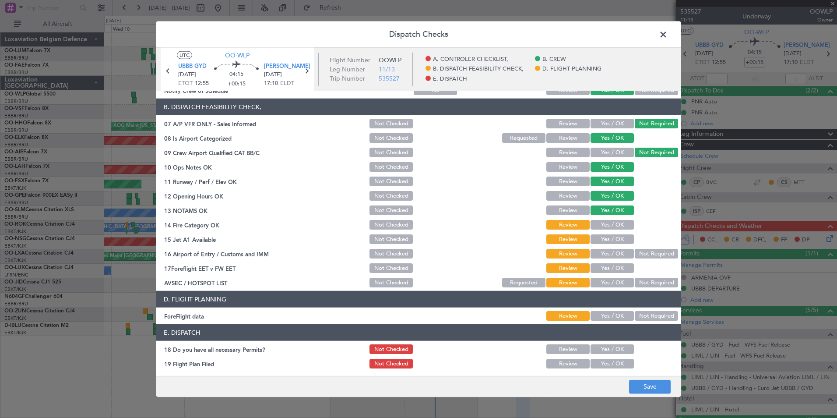
click at [600, 225] on button "Yes / OK" at bounding box center [611, 225] width 43 height 10
click at [599, 239] on button "Yes / OK" at bounding box center [611, 239] width 43 height 10
click at [599, 253] on button "Yes / OK" at bounding box center [611, 254] width 43 height 10
click at [599, 269] on button "Yes / OK" at bounding box center [611, 268] width 43 height 10
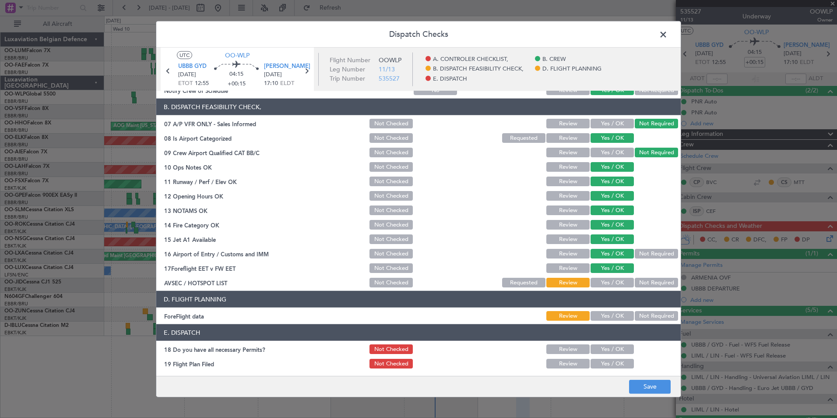
click at [638, 285] on button "Not Required" at bounding box center [656, 283] width 43 height 10
click at [644, 313] on section "D. FLIGHT PLANNING ForeFlight data Review Yes / OK Not Required" at bounding box center [418, 306] width 524 height 31
click at [644, 318] on button "Not Required" at bounding box center [656, 316] width 43 height 10
click at [617, 354] on div "Yes / OK" at bounding box center [611, 349] width 44 height 12
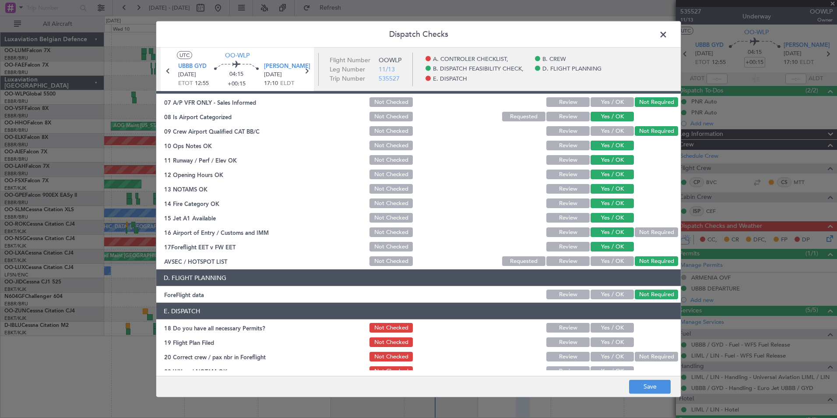
scroll to position [162, 0]
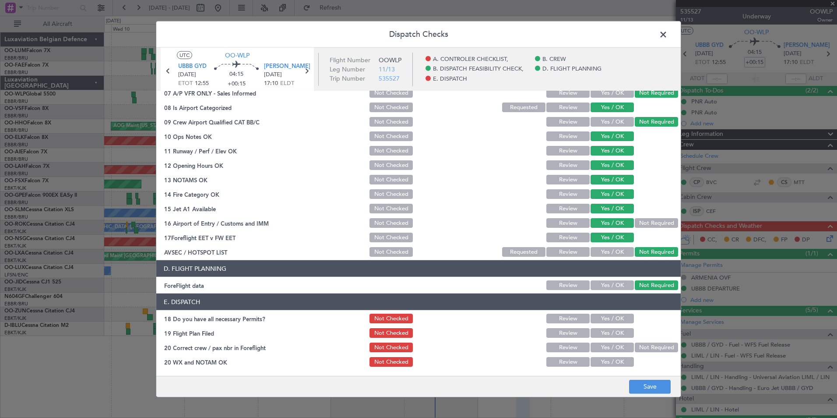
click at [619, 320] on button "Yes / OK" at bounding box center [611, 318] width 43 height 10
click at [616, 334] on button "Yes / OK" at bounding box center [611, 333] width 43 height 10
click at [616, 348] on button "Yes / OK" at bounding box center [611, 347] width 43 height 10
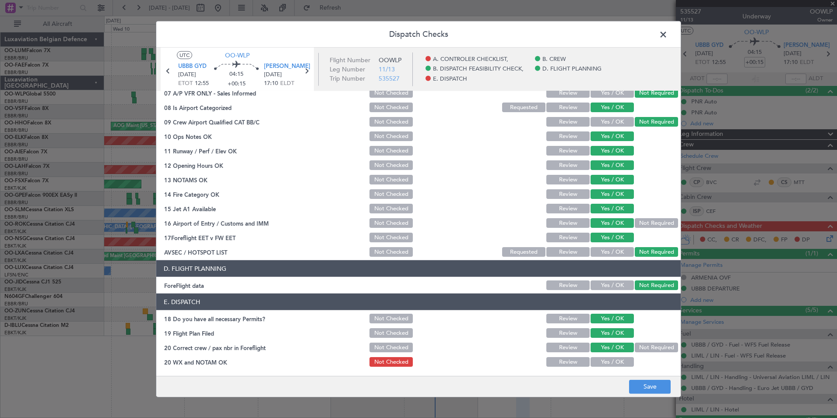
click at [614, 362] on button "Yes / OK" at bounding box center [611, 362] width 43 height 10
click at [637, 383] on button "Save" at bounding box center [650, 386] width 42 height 14
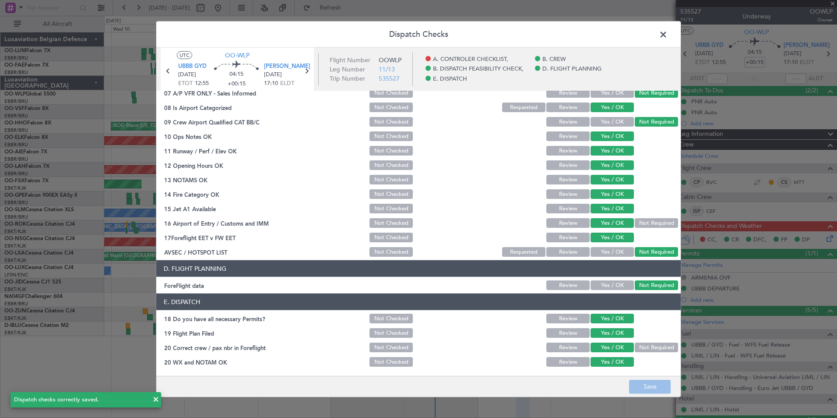
click at [668, 34] on span at bounding box center [668, 37] width 0 height 18
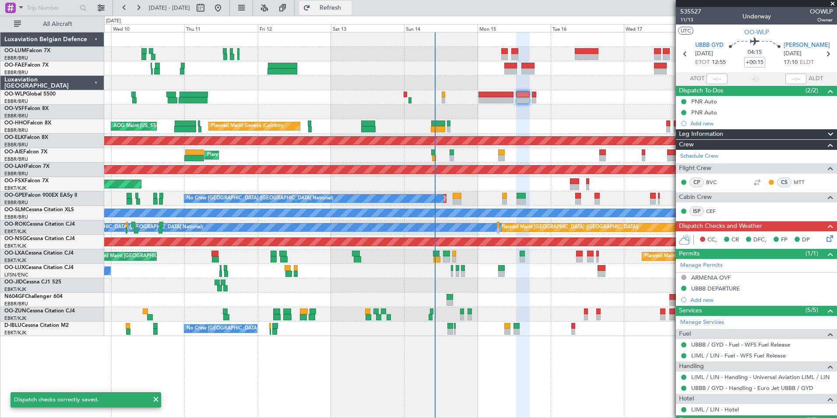
click at [349, 11] on span "Refresh" at bounding box center [330, 8] width 37 height 6
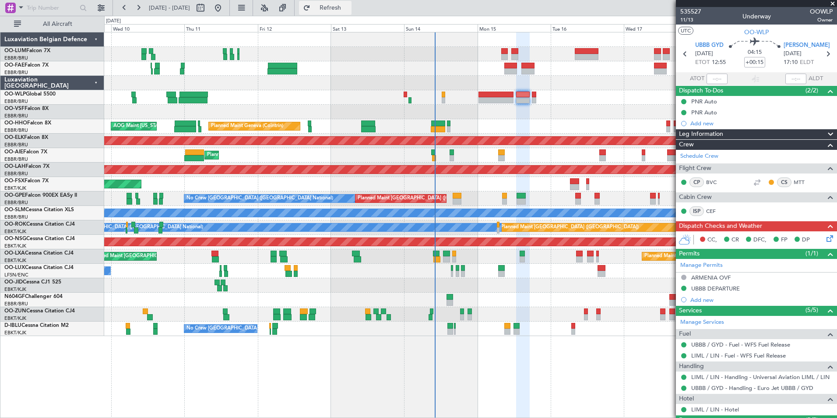
click at [351, 12] on button "Refresh" at bounding box center [325, 8] width 53 height 14
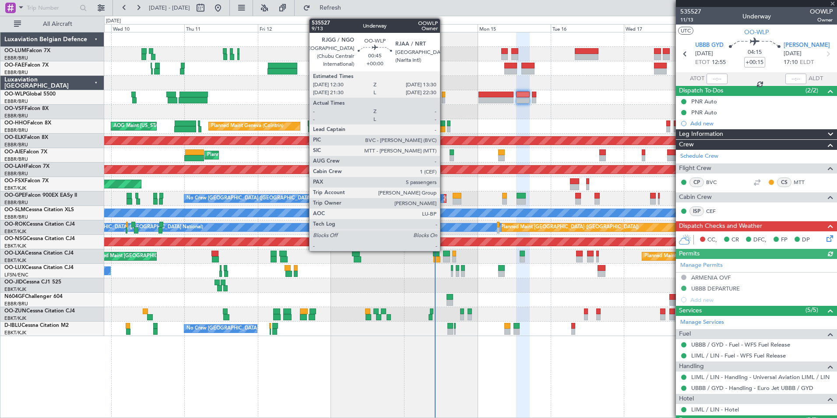
click at [444, 95] on div at bounding box center [443, 94] width 3 height 6
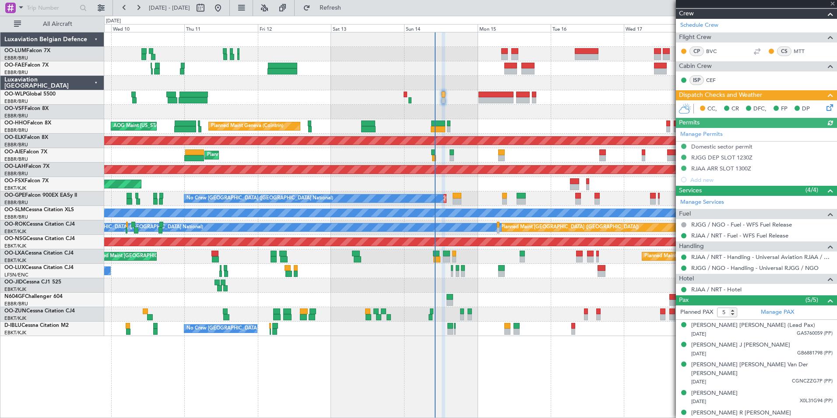
scroll to position [0, 0]
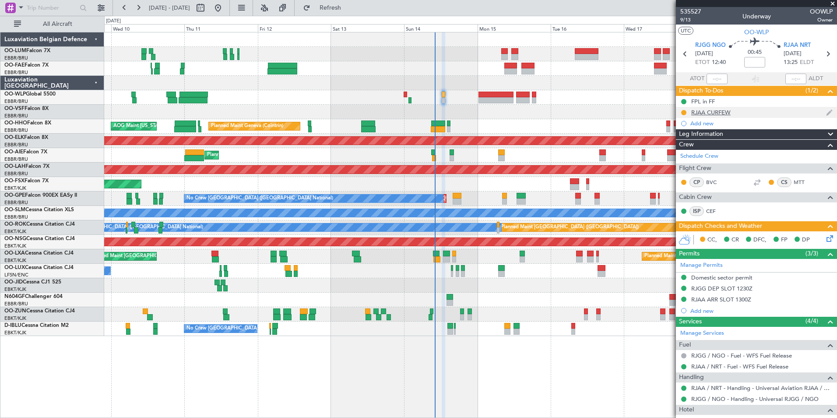
click at [724, 112] on div "RJAA CURFEW" at bounding box center [710, 112] width 39 height 7
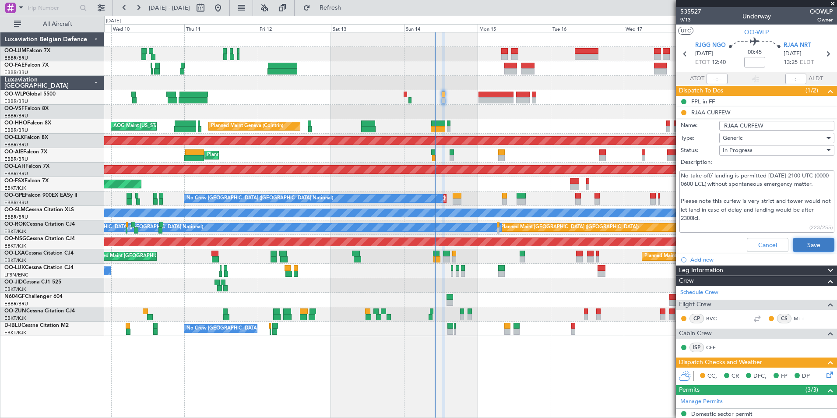
click at [818, 245] on button "Save" at bounding box center [814, 245] width 42 height 14
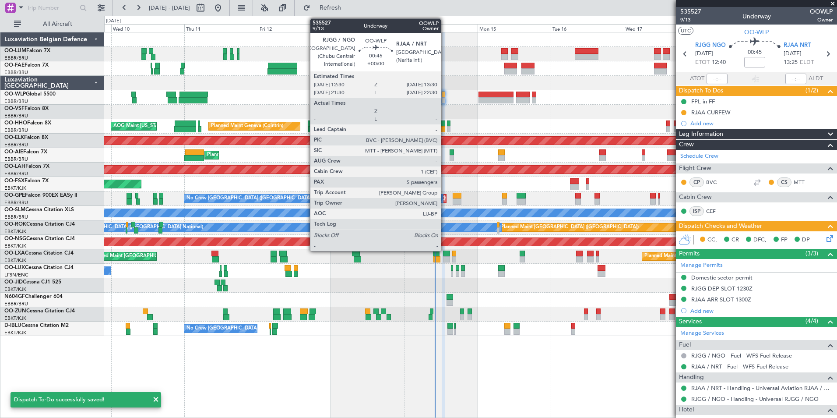
click at [445, 97] on div at bounding box center [443, 94] width 3 height 6
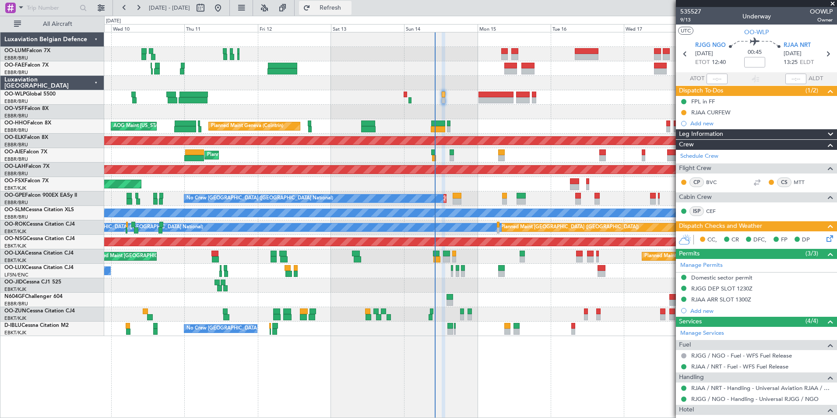
click at [349, 8] on span "Refresh" at bounding box center [330, 8] width 37 height 6
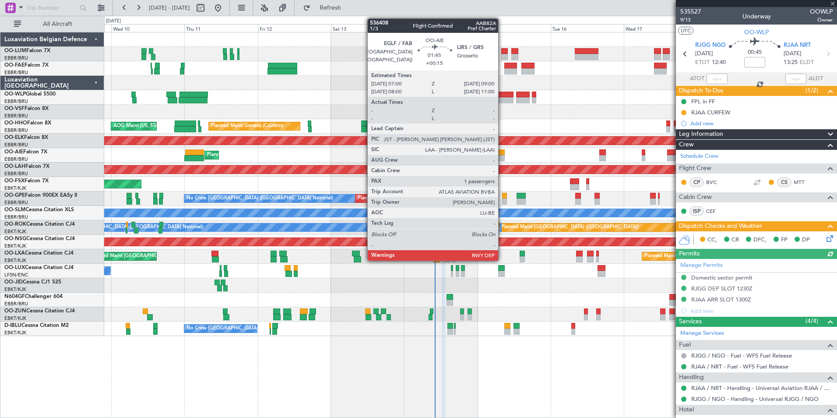
click at [502, 154] on div at bounding box center [501, 152] width 6 height 6
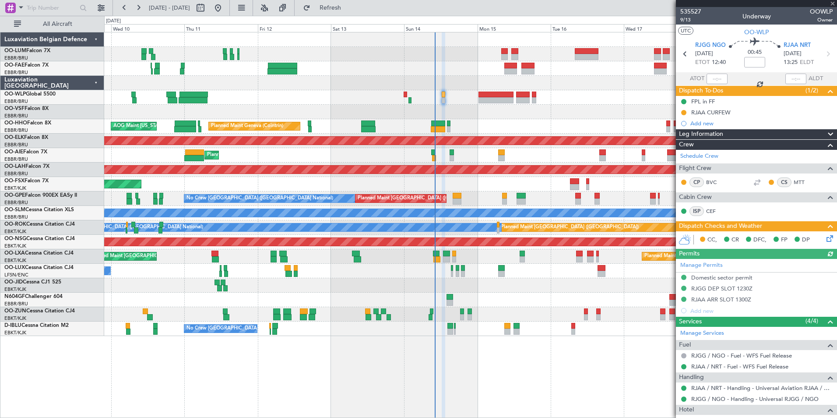
type input "+00:15"
type input "1"
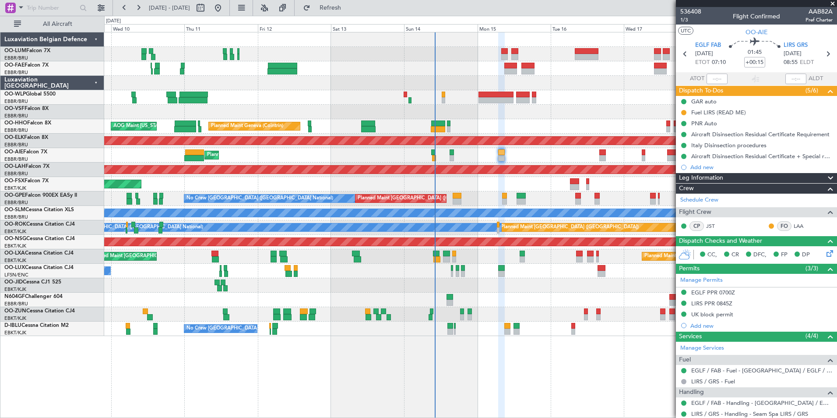
click at [733, 111] on mat-tooltip-component "In Progress" at bounding box center [753, 106] width 41 height 23
click at [736, 115] on div "Fuel LIRS (READ ME)" at bounding box center [718, 112] width 55 height 7
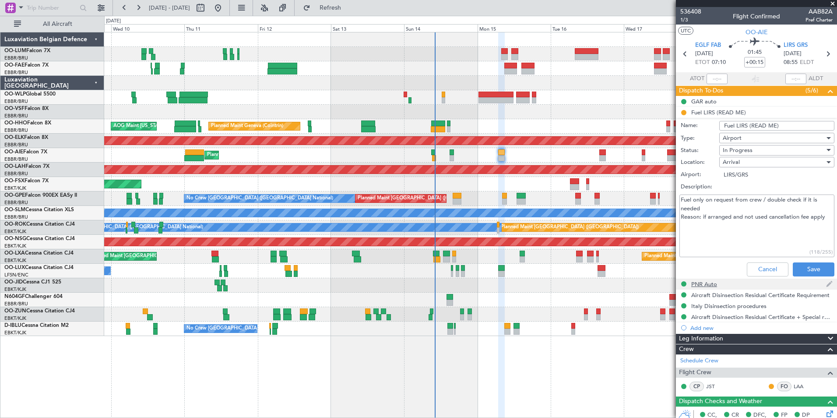
scroll to position [131, 0]
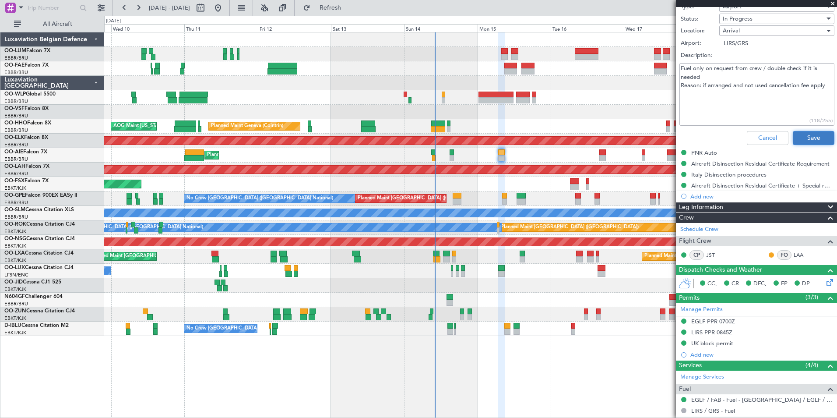
click at [805, 136] on button "Save" at bounding box center [814, 138] width 42 height 14
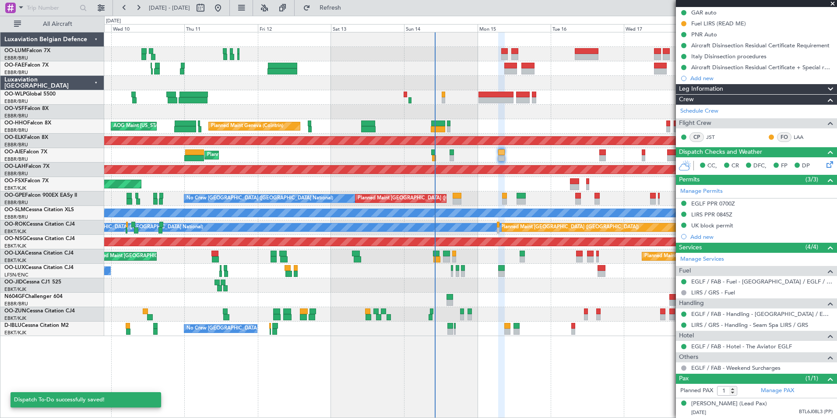
scroll to position [0, 0]
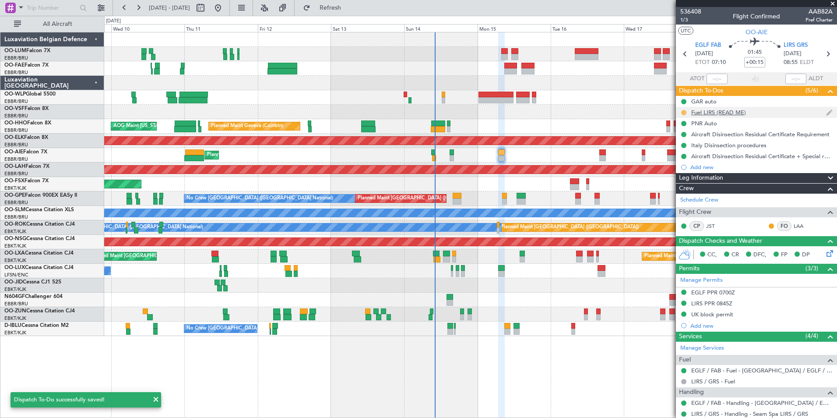
click at [682, 112] on button at bounding box center [683, 112] width 5 height 5
click at [685, 164] on span "Cancelled" at bounding box center [685, 164] width 25 height 9
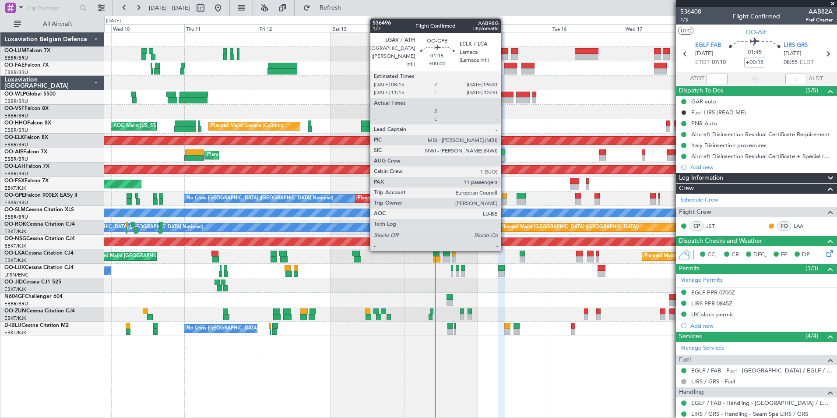
click at [505, 200] on div at bounding box center [504, 201] width 4 height 6
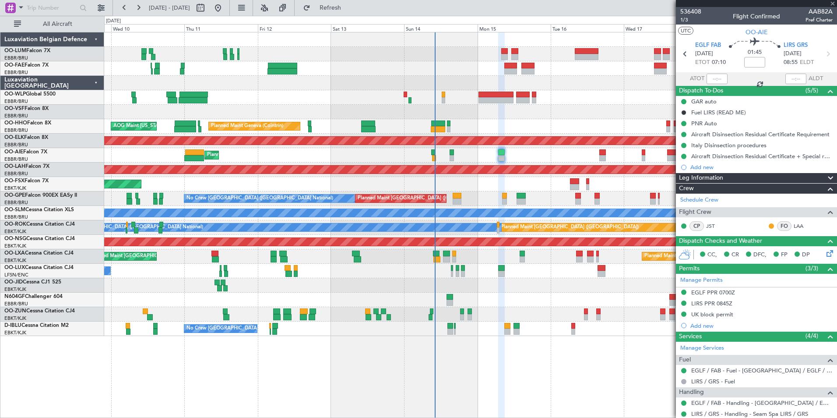
type input "11"
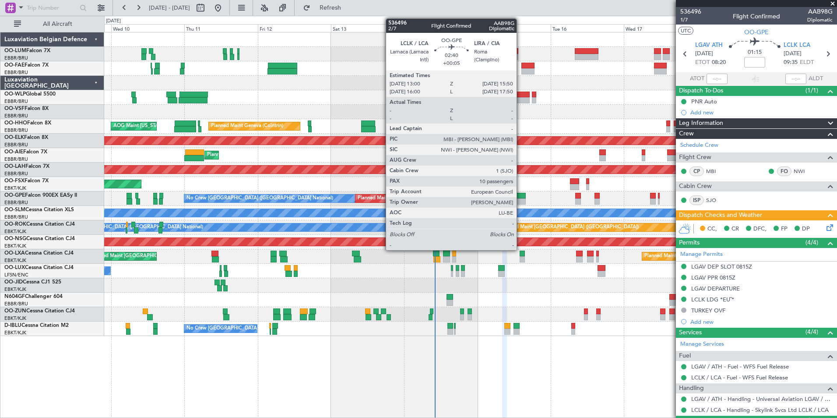
click at [520, 201] on div at bounding box center [521, 201] width 9 height 6
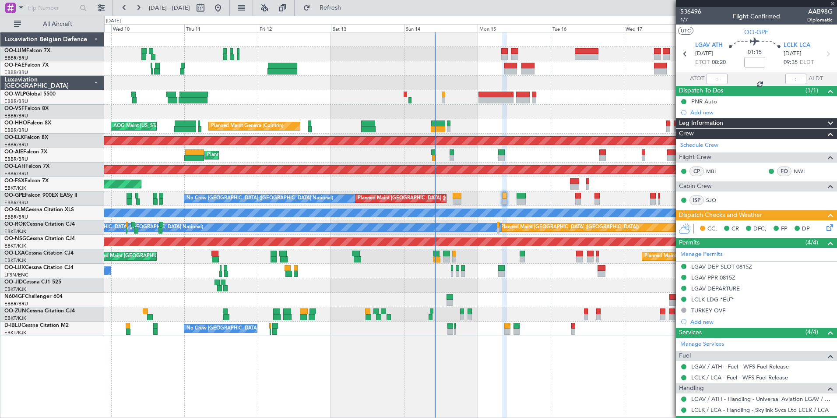
type input "+00:05"
type input "10"
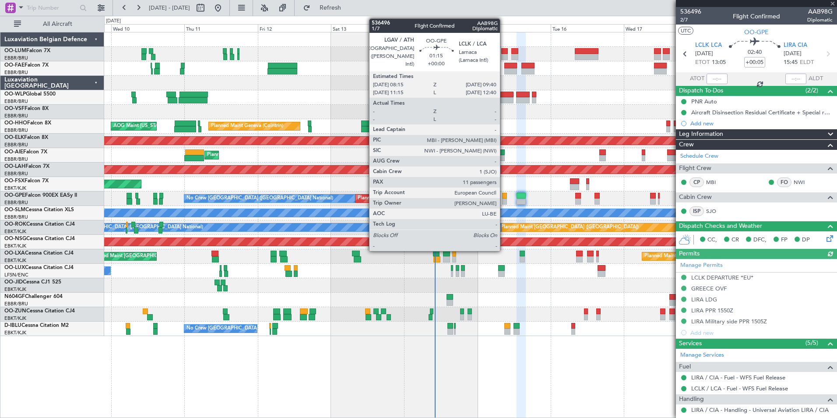
click at [504, 196] on div at bounding box center [504, 196] width 4 height 6
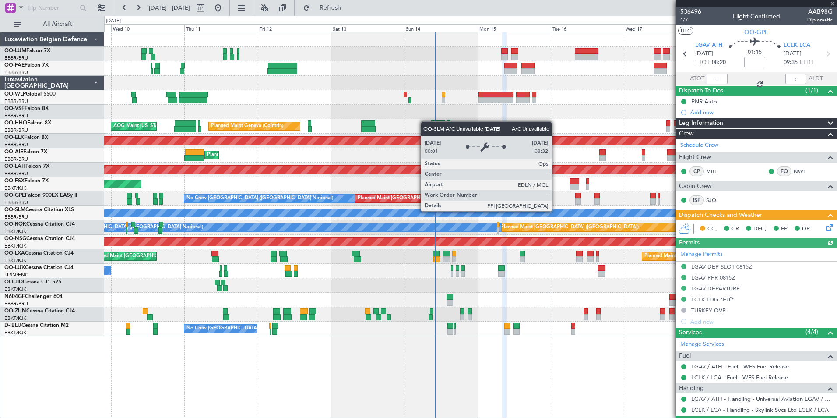
click at [825, 227] on icon at bounding box center [828, 225] width 7 height 7
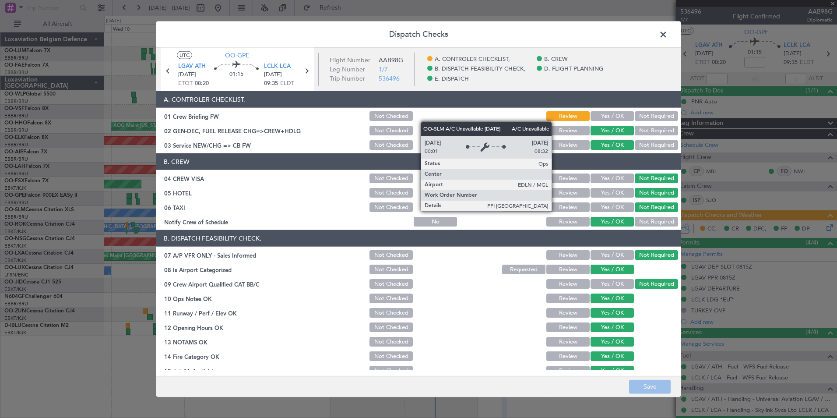
click at [668, 35] on span at bounding box center [668, 37] width 0 height 18
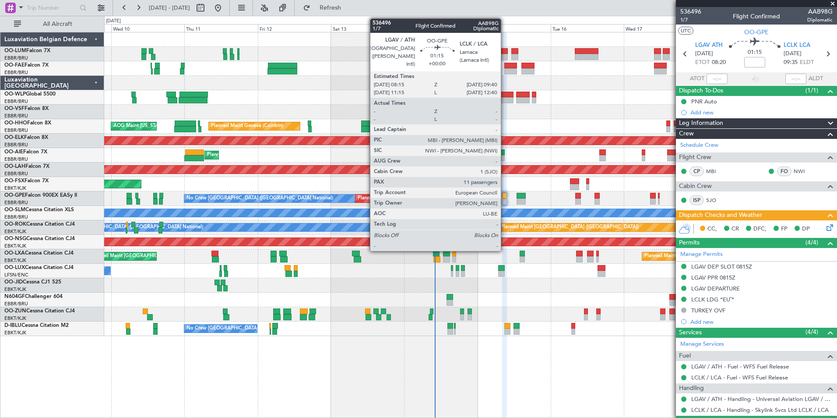
click at [505, 200] on div at bounding box center [504, 201] width 4 height 6
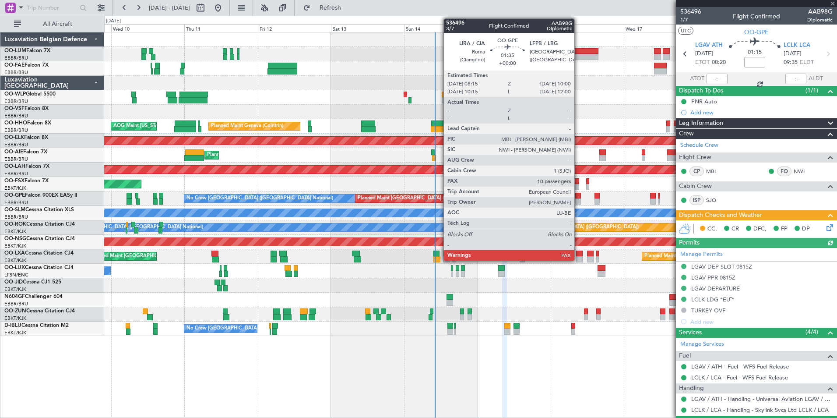
click at [578, 194] on div at bounding box center [578, 196] width 6 height 6
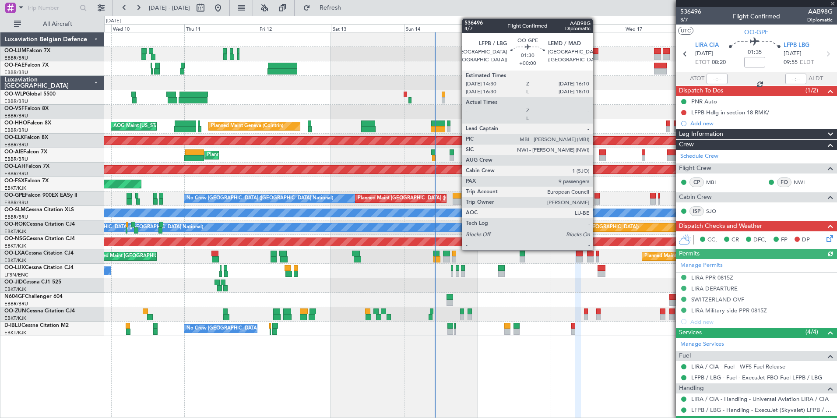
click at [597, 200] on div at bounding box center [596, 201] width 5 height 6
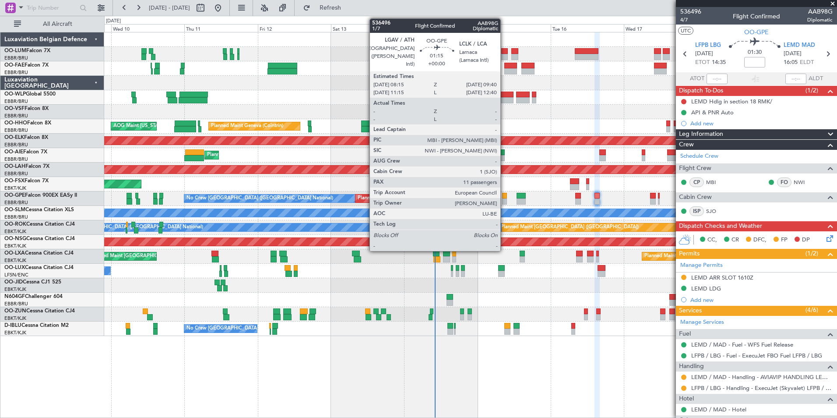
click at [504, 195] on div at bounding box center [504, 196] width 4 height 6
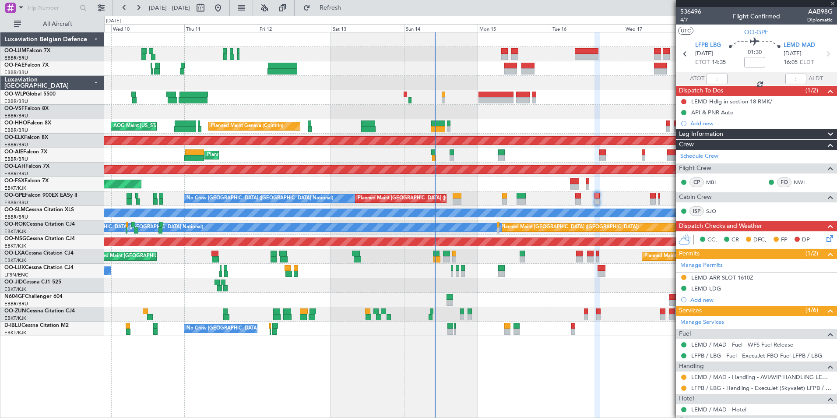
type input "11"
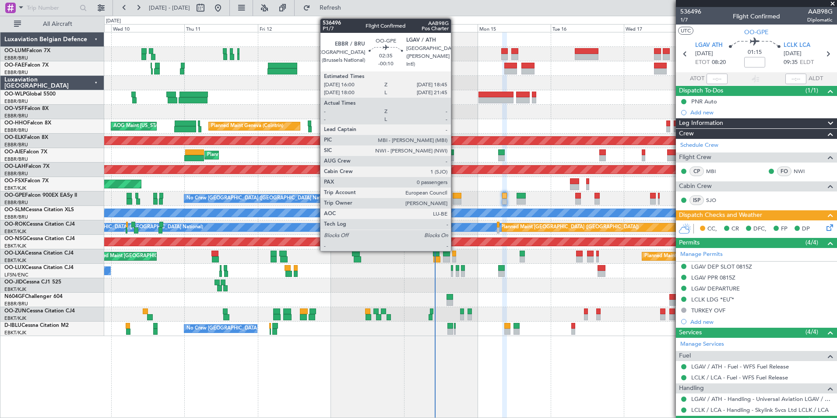
click at [455, 197] on div at bounding box center [457, 196] width 9 height 6
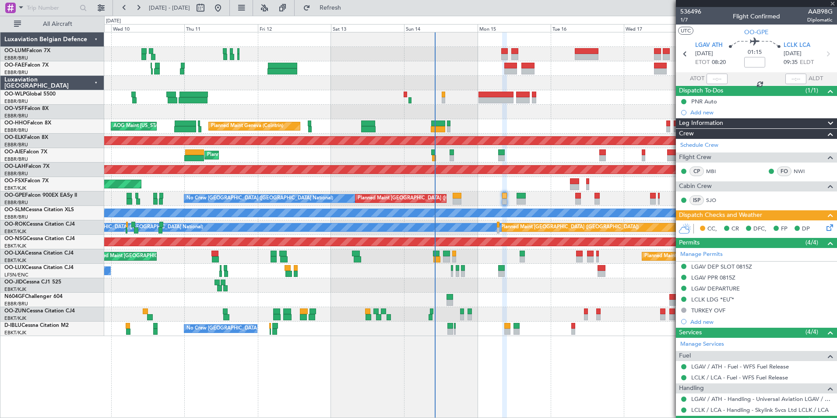
type input "-00:10"
type input "0"
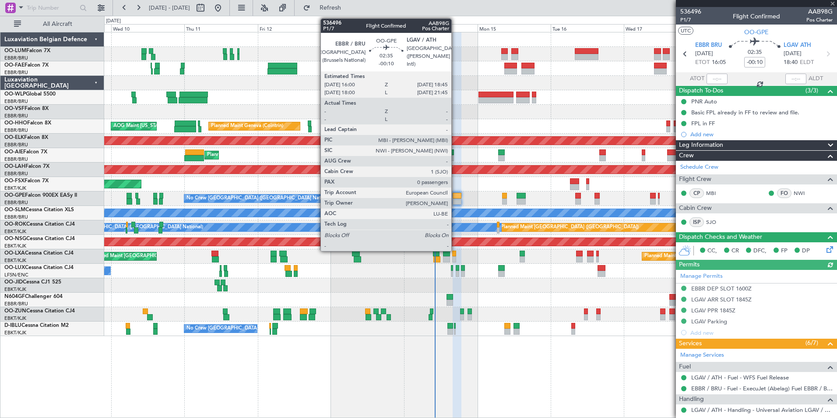
click at [455, 198] on div at bounding box center [457, 201] width 9 height 6
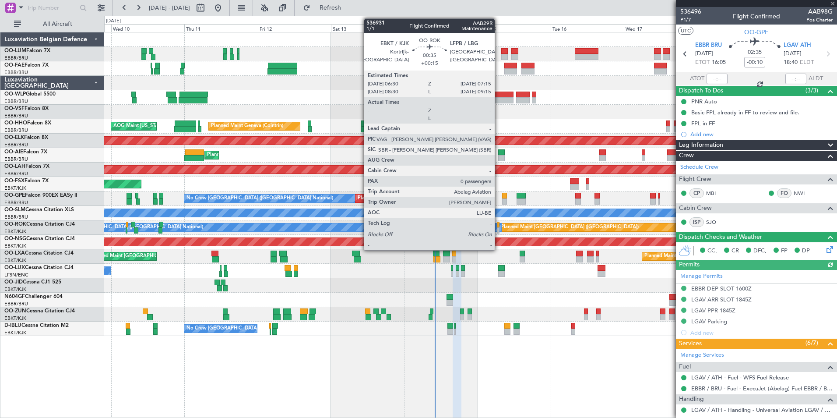
click at [499, 225] on div at bounding box center [498, 224] width 3 height 6
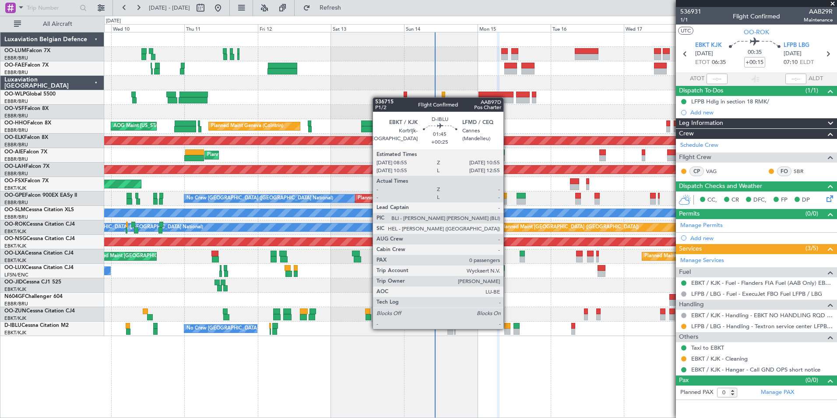
click at [507, 328] on div at bounding box center [507, 326] width 6 height 6
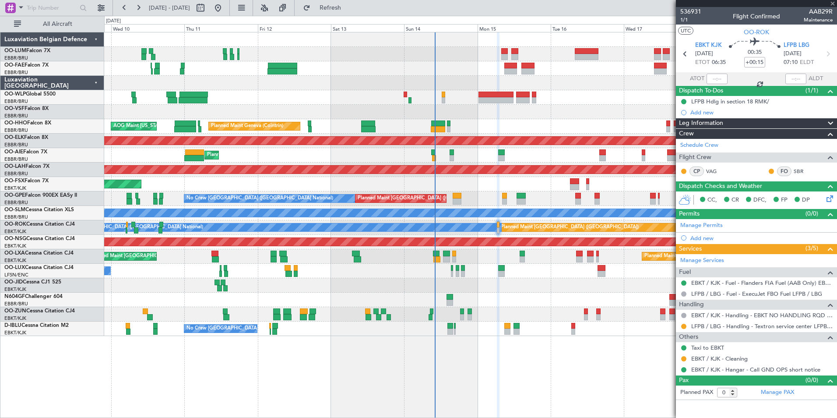
type input "+00:25"
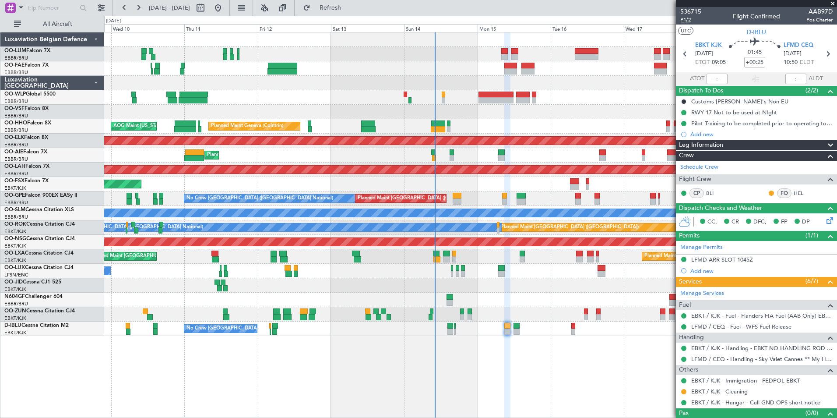
click at [689, 20] on span "P1/2" at bounding box center [690, 19] width 21 height 7
click at [339, 0] on fb-refresh-button "Refresh" at bounding box center [325, 8] width 61 height 16
click at [349, 7] on span "Refresh" at bounding box center [330, 8] width 37 height 6
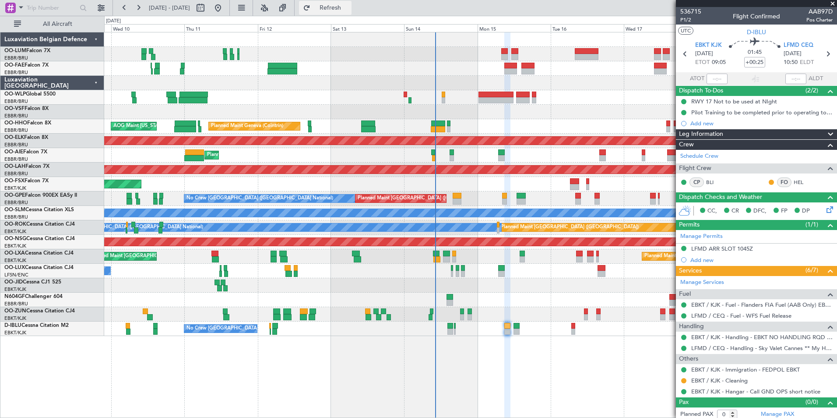
click at [345, 9] on span "Refresh" at bounding box center [330, 8] width 37 height 6
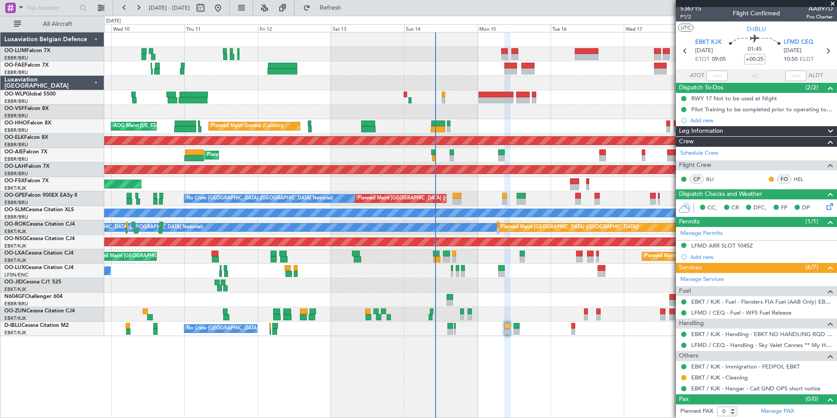
scroll to position [4, 0]
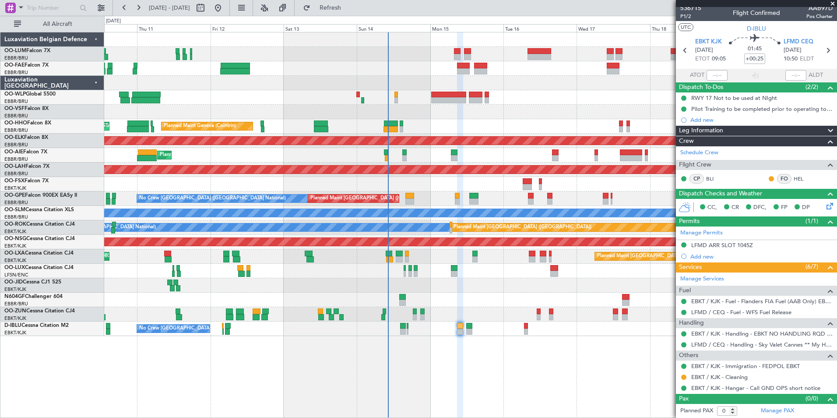
click at [516, 363] on div "Planned Maint Liege Planned Maint Geneva (Cointrin) AOG Maint New York (Teterbo…" at bounding box center [470, 225] width 733 height 386
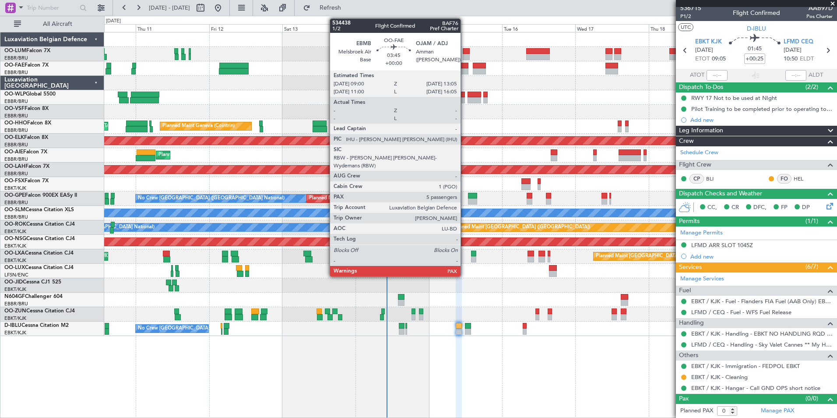
click at [464, 70] on div at bounding box center [462, 71] width 13 height 6
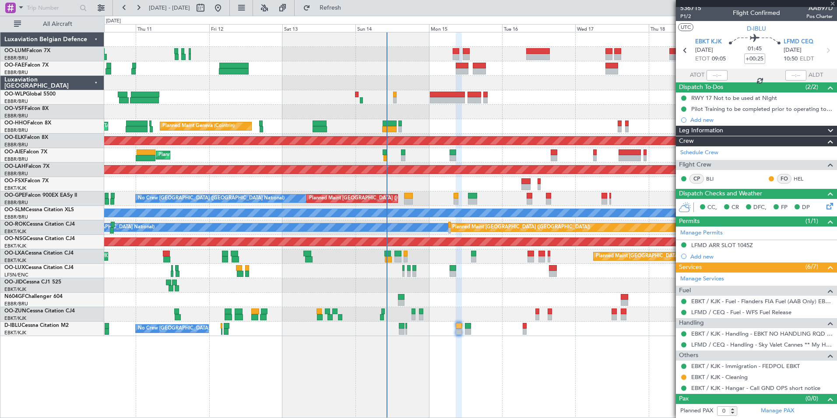
type input "5"
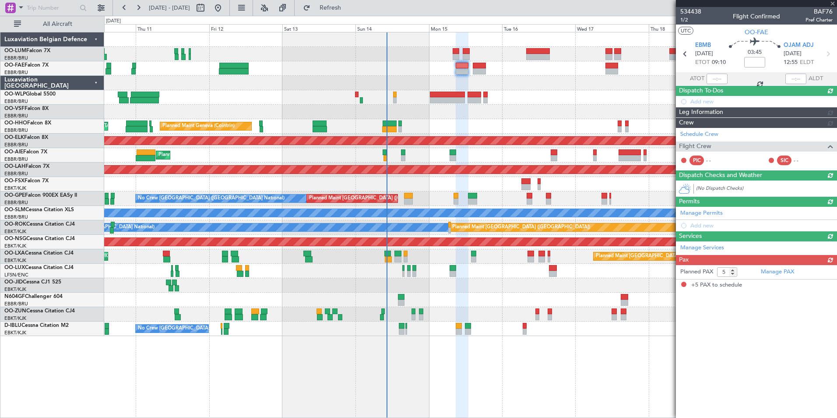
scroll to position [0, 0]
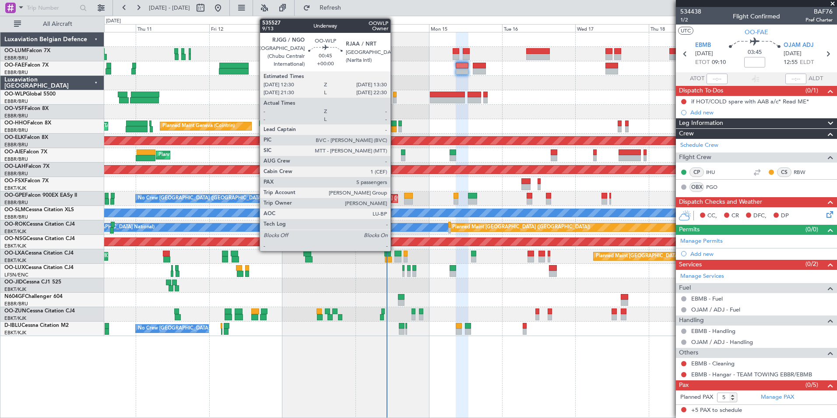
click at [394, 98] on div at bounding box center [394, 100] width 3 height 6
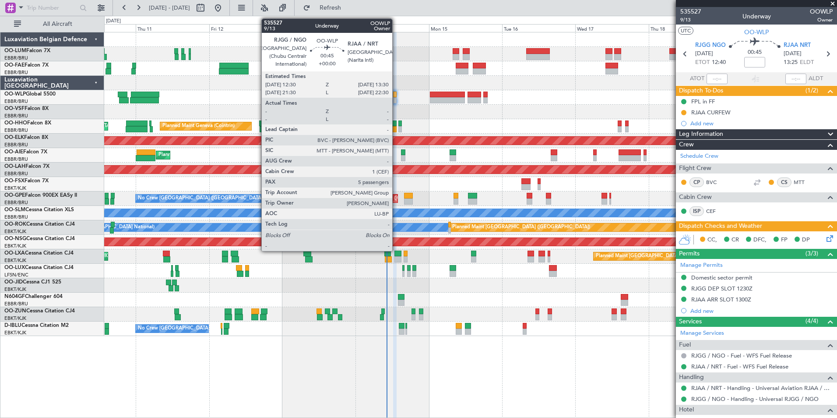
click at [396, 96] on div at bounding box center [394, 94] width 3 height 6
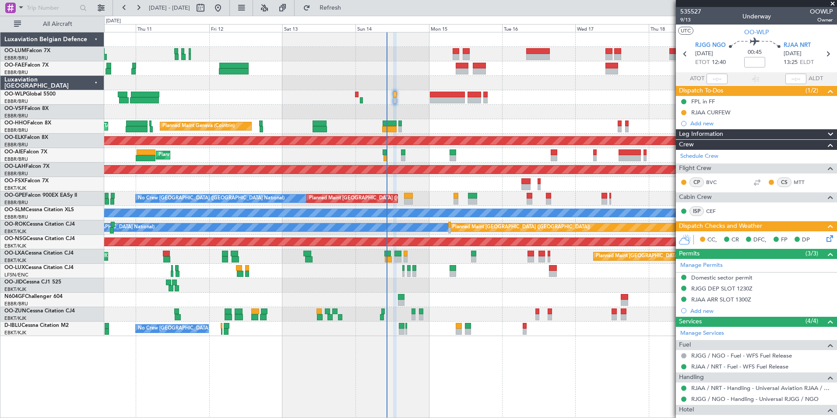
click at [390, 94] on div "Planned Maint Liege" at bounding box center [470, 97] width 732 height 14
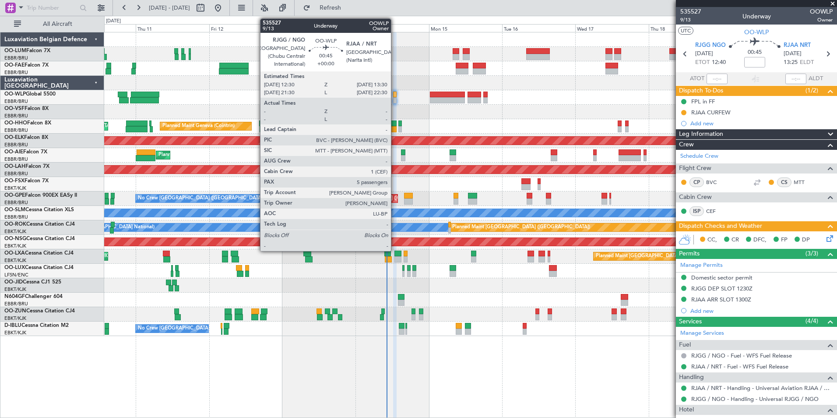
click at [397, 94] on div "Planned Maint Liege" at bounding box center [470, 97] width 732 height 14
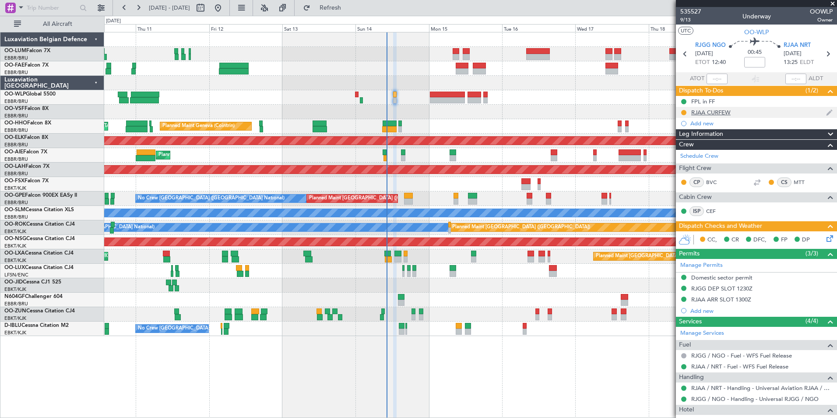
click at [728, 115] on div "RJAA CURFEW" at bounding box center [710, 112] width 39 height 7
click at [349, 9] on span "Refresh" at bounding box center [330, 8] width 37 height 6
click at [334, 4] on button "Refresh" at bounding box center [325, 8] width 53 height 14
click at [349, 6] on span "Refresh" at bounding box center [330, 8] width 37 height 6
click at [382, 151] on div "Planned Maint [GEOGRAPHIC_DATA] ([GEOGRAPHIC_DATA])" at bounding box center [470, 155] width 732 height 14
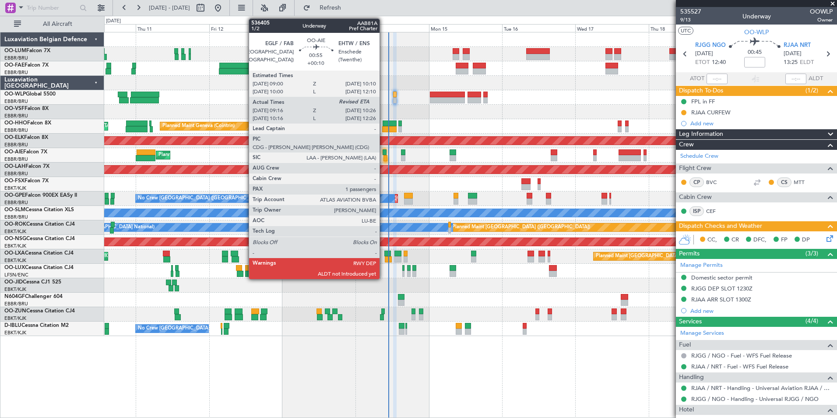
click at [383, 151] on div at bounding box center [385, 152] width 4 height 6
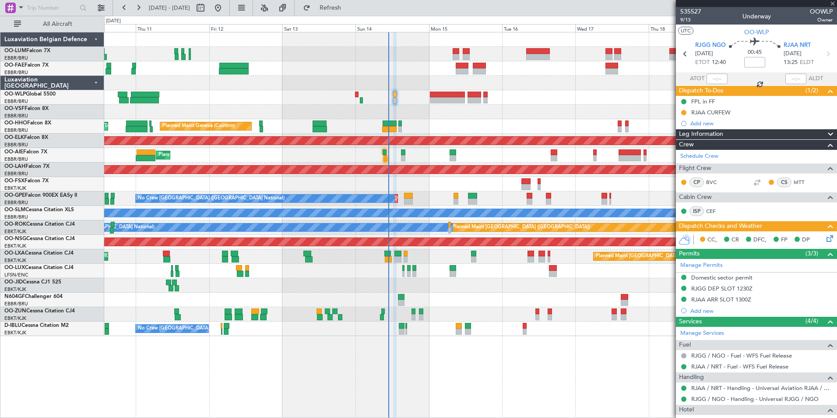
type input "+00:10"
type input "09:26"
type input "1"
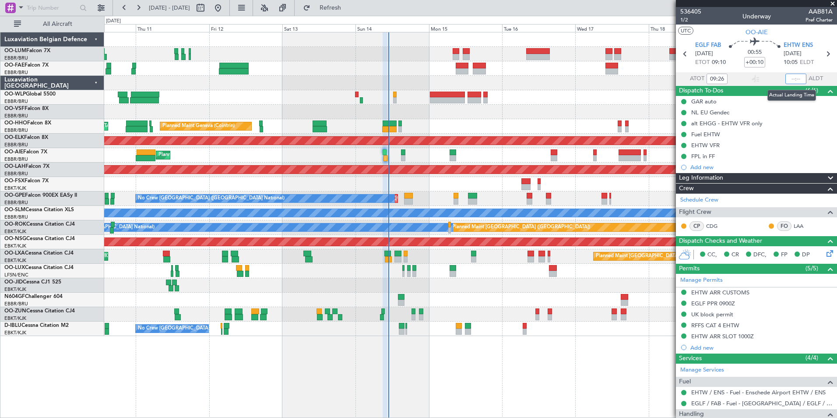
click at [787, 77] on input "text" at bounding box center [795, 79] width 21 height 11
type input "10:09"
click at [715, 29] on section "UTC OO-AIE" at bounding box center [756, 31] width 161 height 13
click at [349, 10] on span "Refresh" at bounding box center [330, 8] width 37 height 6
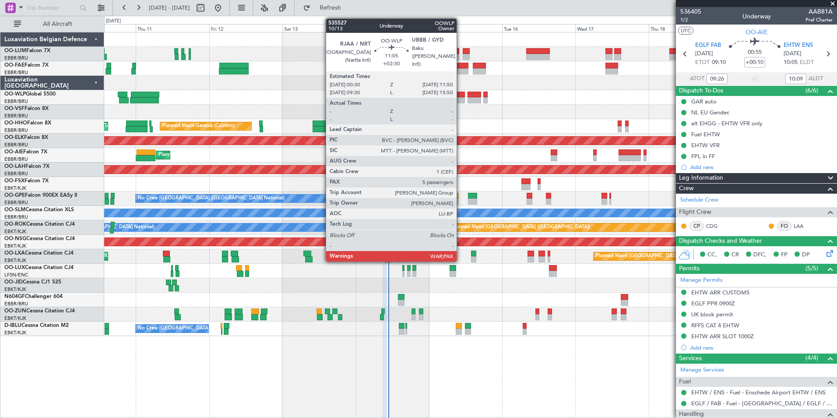
click at [460, 94] on div at bounding box center [447, 94] width 35 height 6
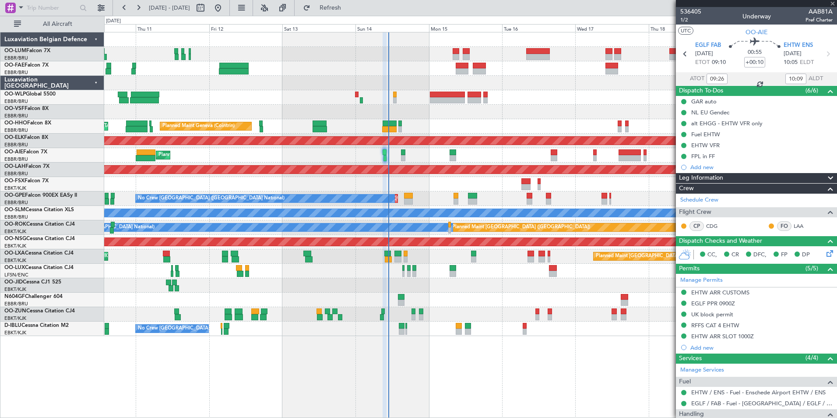
type input "+02:30"
type input "5"
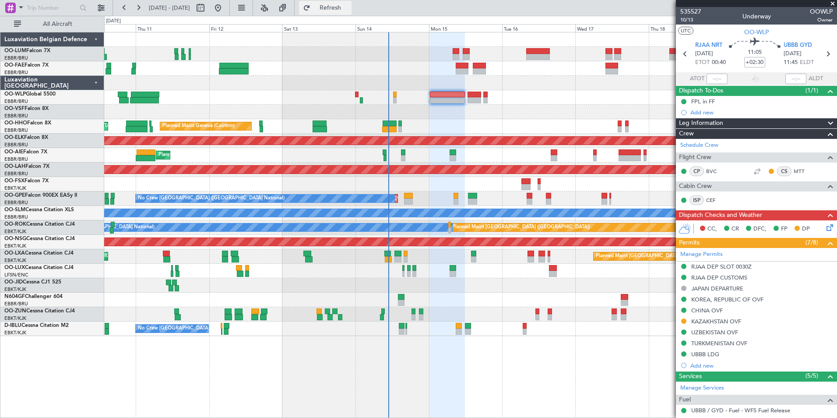
click at [349, 10] on span "Refresh" at bounding box center [330, 8] width 37 height 6
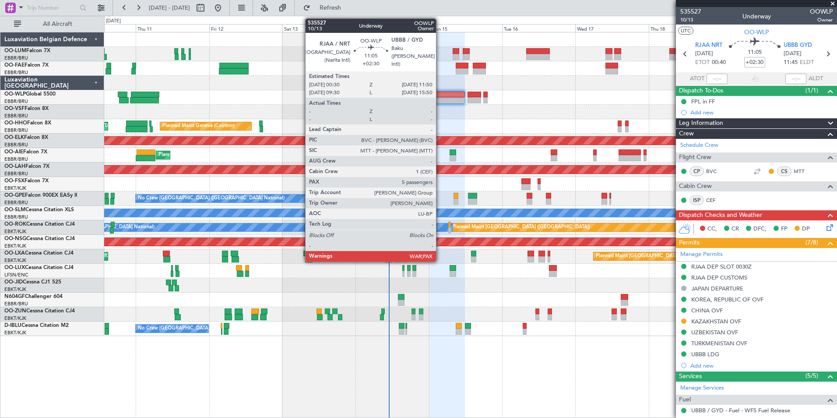
click at [440, 95] on div at bounding box center [447, 94] width 35 height 6
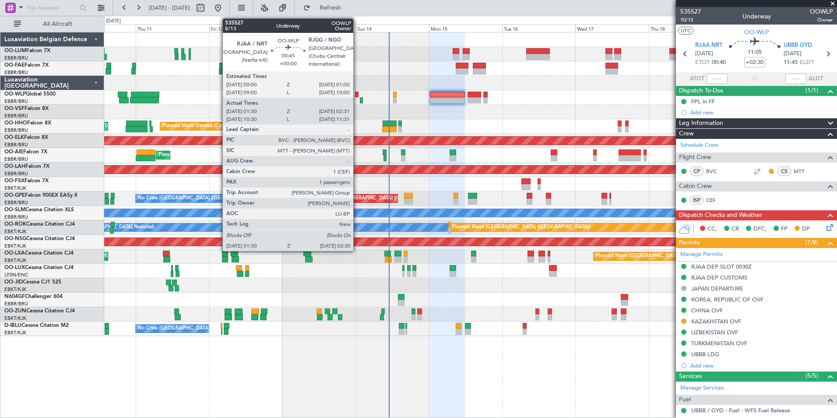
click at [357, 92] on div at bounding box center [356, 94] width 3 height 6
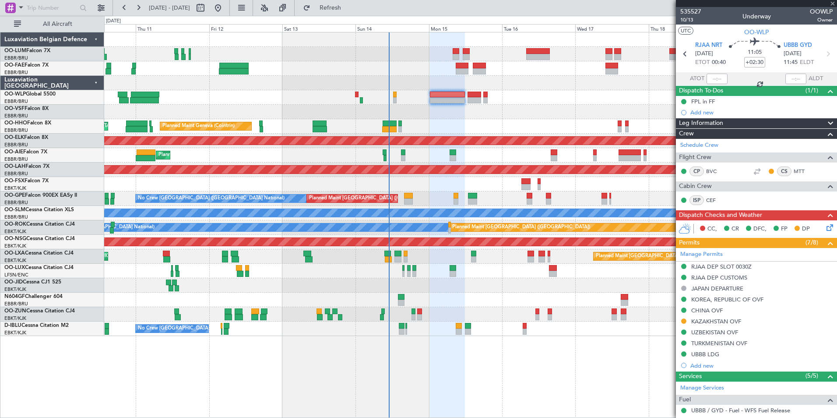
type input "01:40"
type input "02:26"
type input "1"
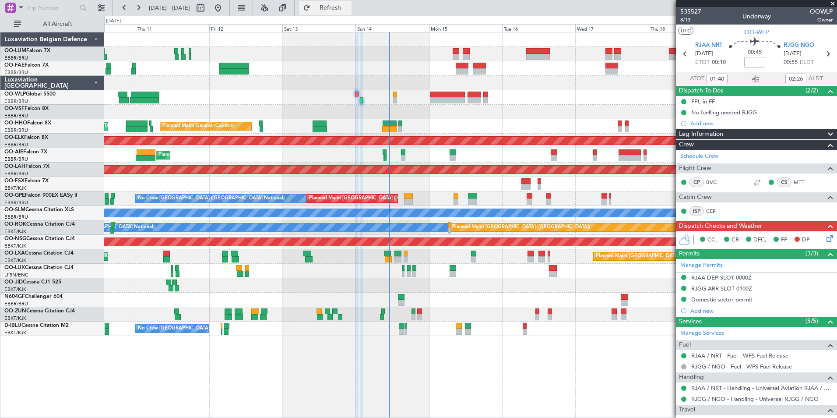
click at [348, 7] on span "Refresh" at bounding box center [330, 8] width 37 height 6
drag, startPoint x: 348, startPoint y: 7, endPoint x: 346, endPoint y: 50, distance: 43.4
click at [348, 7] on span "Refresh" at bounding box center [330, 8] width 37 height 6
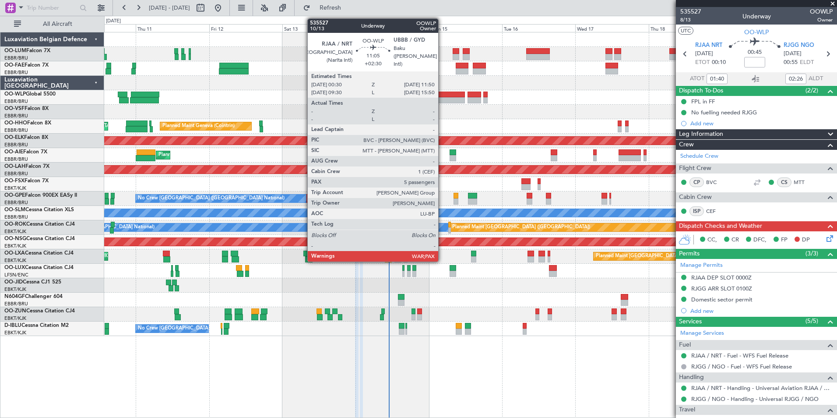
click at [442, 98] on div at bounding box center [447, 100] width 35 height 6
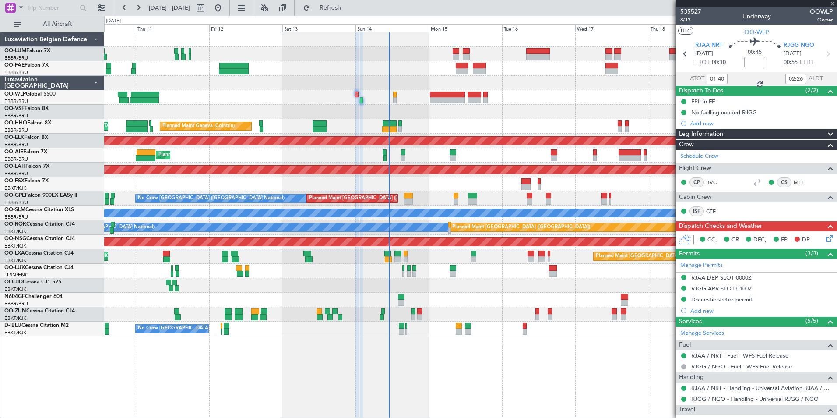
type input "+02:30"
type input "5"
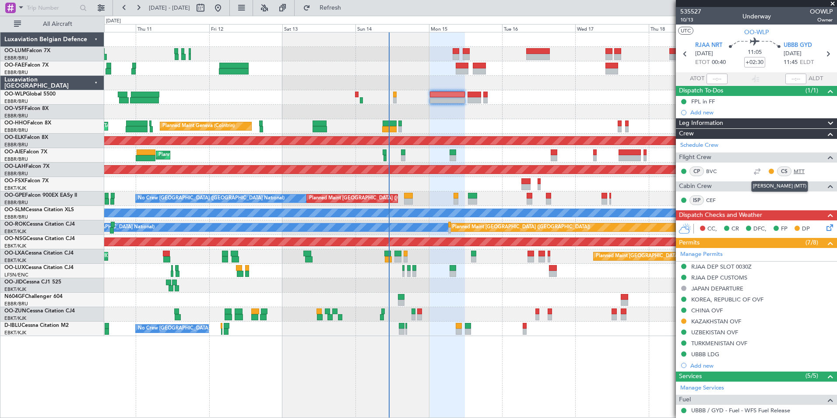
click at [794, 169] on link "MTT" at bounding box center [804, 171] width 20 height 8
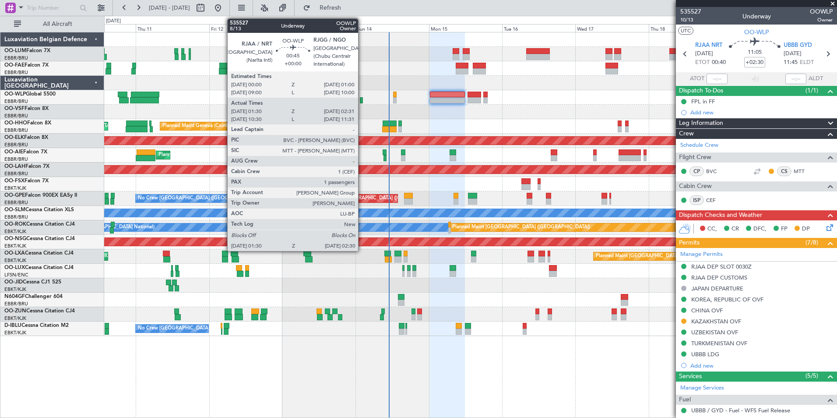
click at [362, 102] on div at bounding box center [361, 100] width 3 height 6
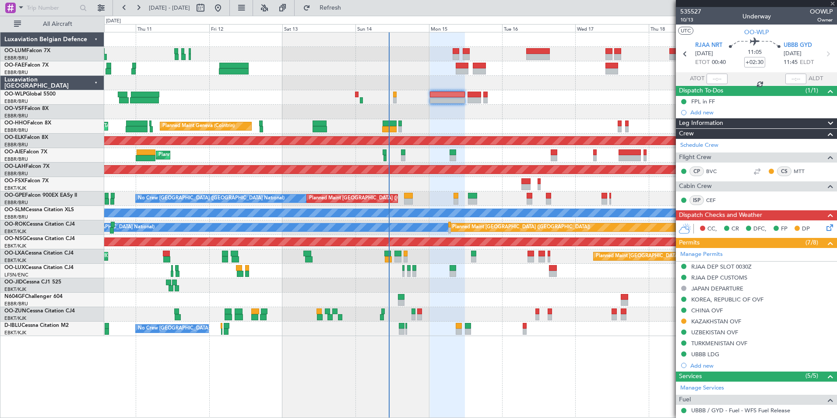
type input "01:40"
type input "02:26"
type input "1"
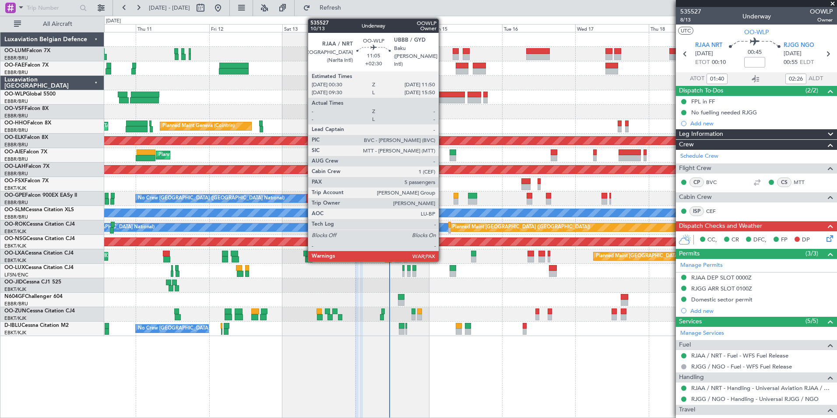
click at [443, 97] on div at bounding box center [447, 94] width 35 height 6
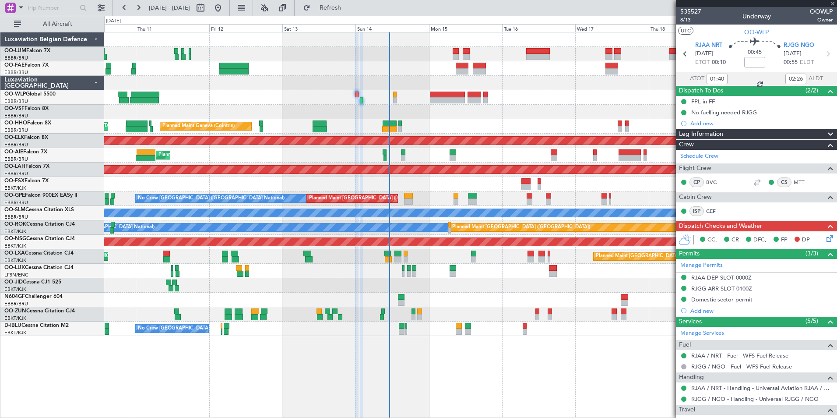
type input "+02:30"
type input "5"
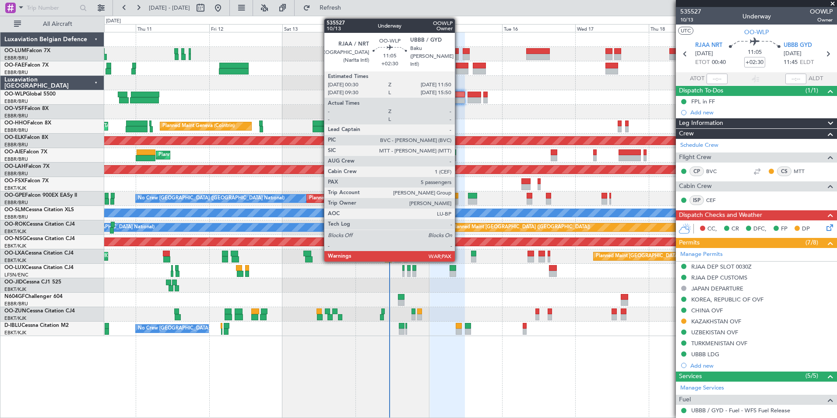
click at [459, 97] on div at bounding box center [447, 100] width 35 height 6
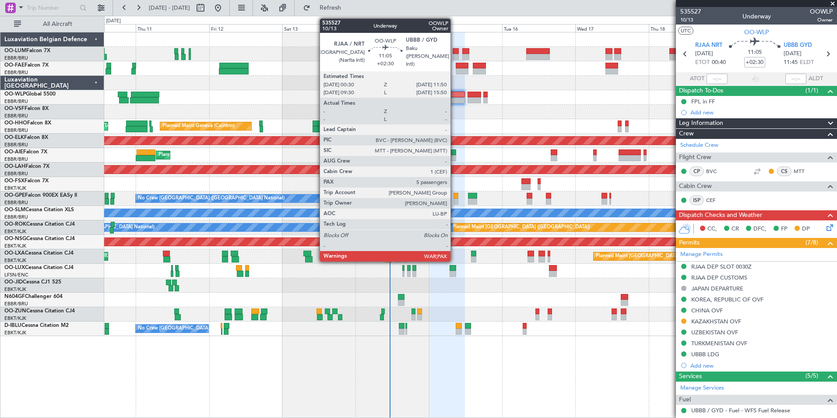
click at [454, 95] on div at bounding box center [447, 94] width 35 height 6
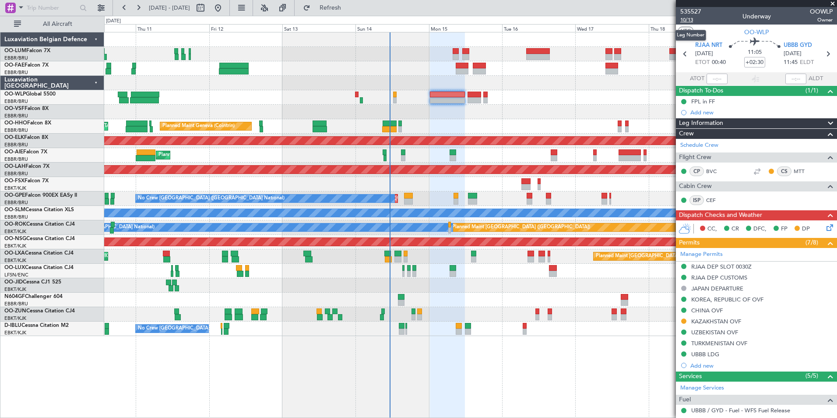
click at [689, 23] on span "10/13" at bounding box center [690, 19] width 21 height 7
click at [709, 147] on link "Schedule Crew" at bounding box center [699, 145] width 38 height 9
click at [337, 1] on fb-refresh-button "Refresh" at bounding box center [325, 8] width 61 height 16
click at [337, 1] on button "Refresh" at bounding box center [325, 8] width 53 height 14
click at [689, 20] on span "10/13" at bounding box center [690, 19] width 21 height 7
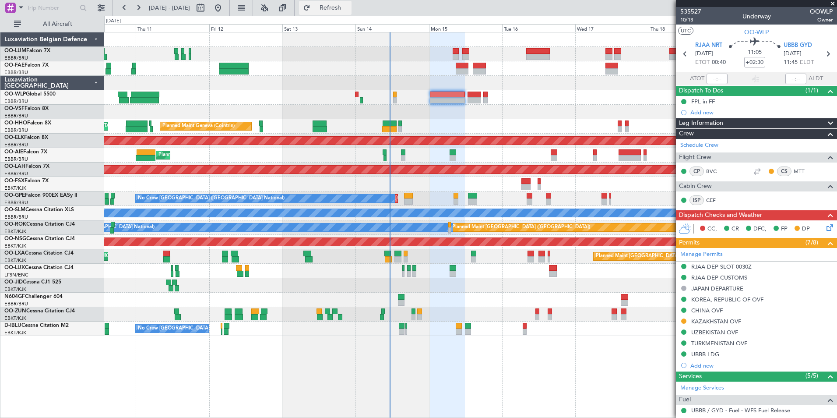
click at [349, 11] on span "Refresh" at bounding box center [330, 8] width 37 height 6
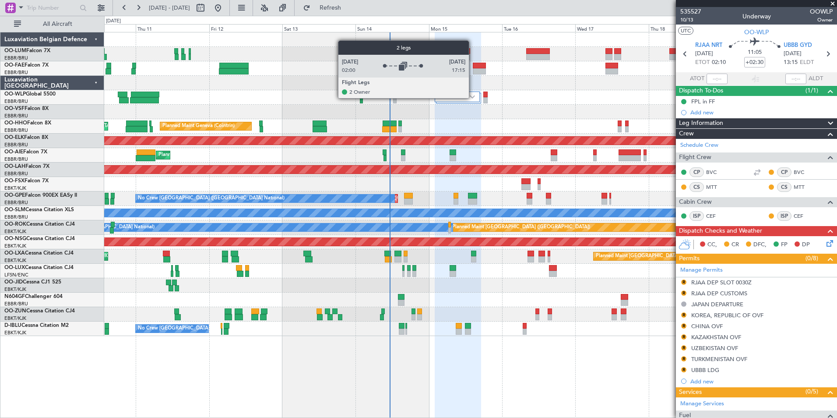
click at [473, 98] on img at bounding box center [472, 97] width 5 height 4
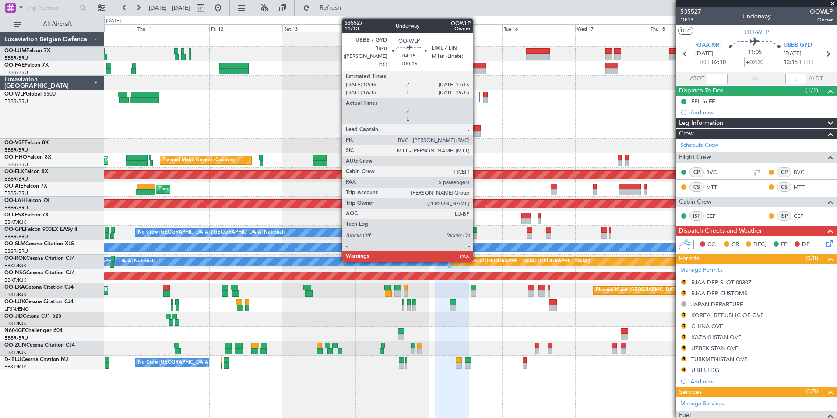
click at [477, 130] on div at bounding box center [474, 128] width 13 height 6
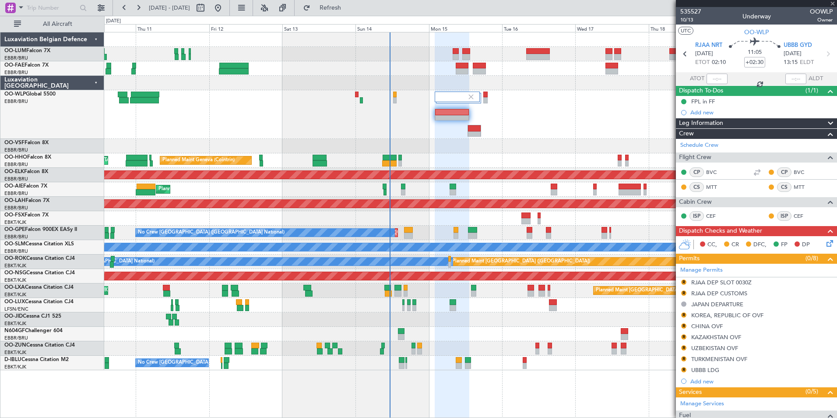
type input "+00:15"
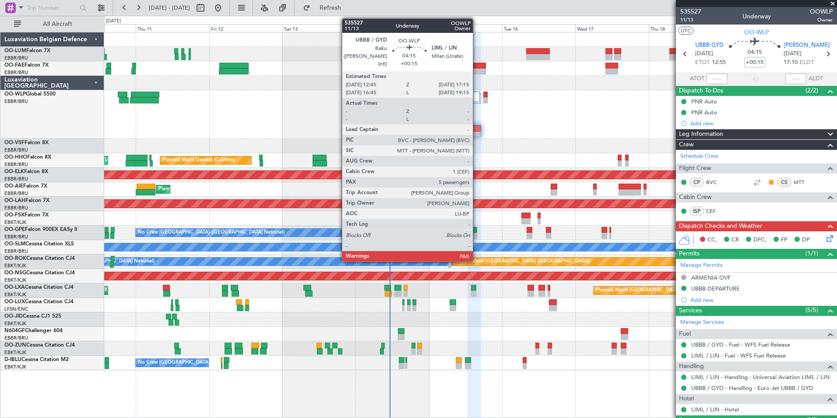
click at [477, 128] on div at bounding box center [474, 128] width 13 height 6
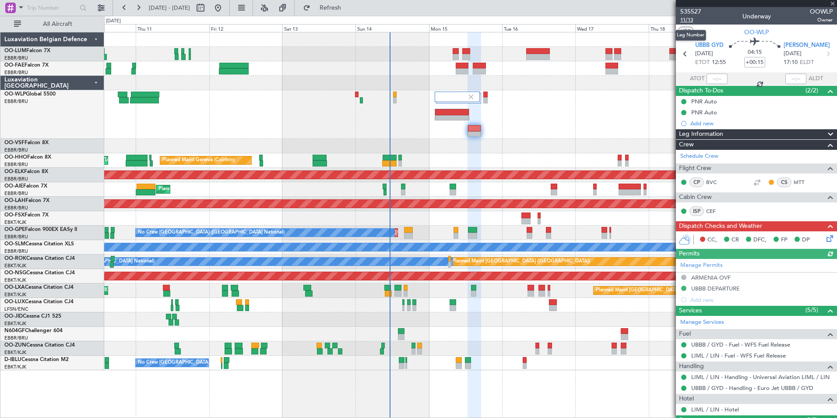
click at [687, 17] on span "11/13" at bounding box center [690, 19] width 21 height 7
click at [349, 5] on span "Refresh" at bounding box center [330, 8] width 37 height 6
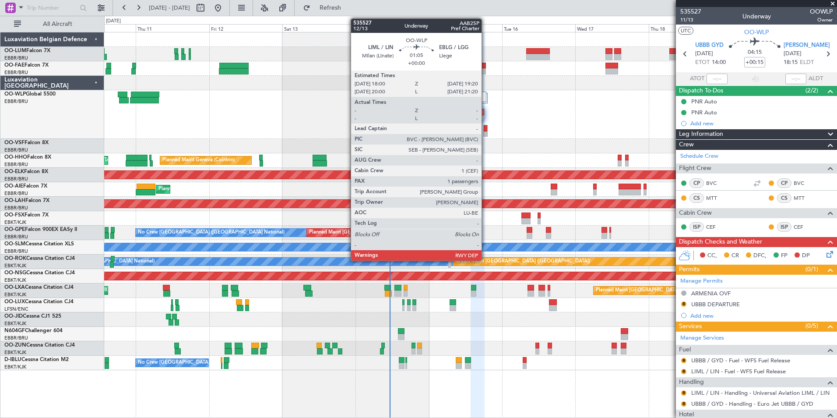
click at [485, 127] on div at bounding box center [486, 128] width 4 height 6
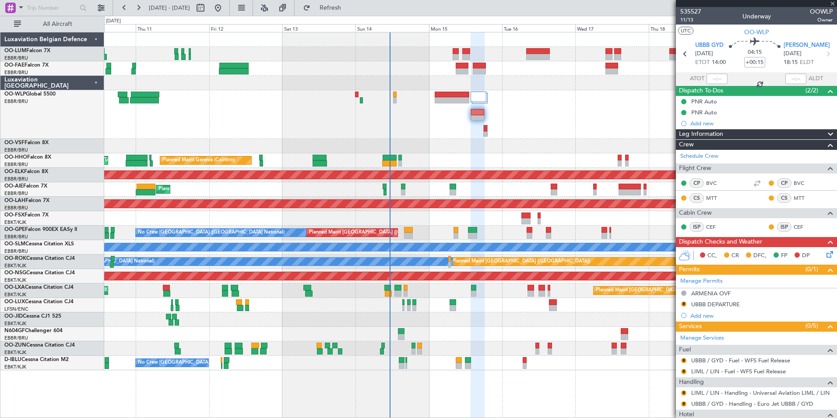
type input "1"
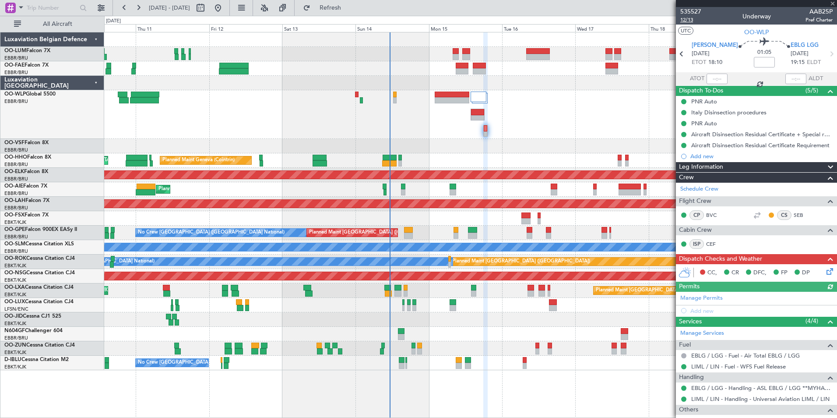
click at [687, 21] on span "12/13" at bounding box center [690, 19] width 21 height 7
click at [346, 4] on button "Refresh" at bounding box center [325, 8] width 53 height 14
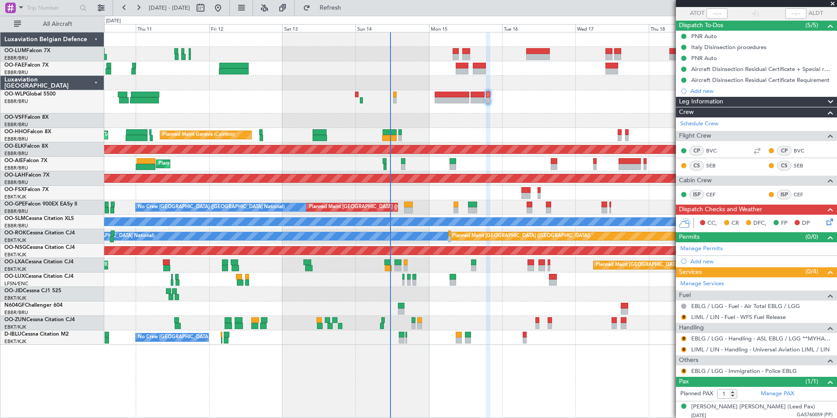
scroll to position [68, 0]
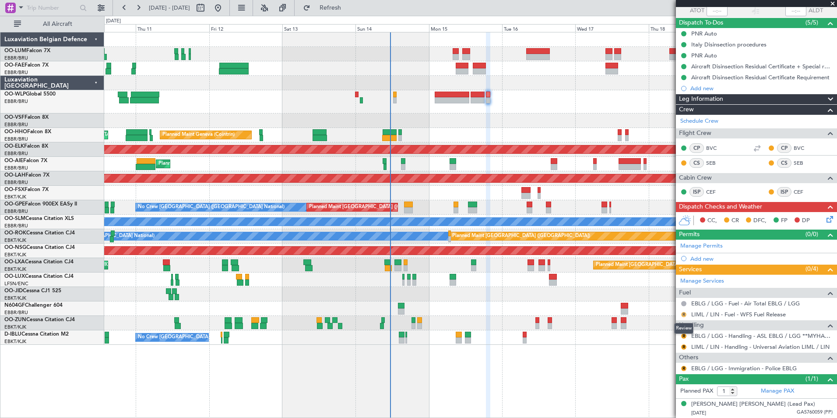
click at [684, 313] on button "R" at bounding box center [683, 314] width 5 height 5
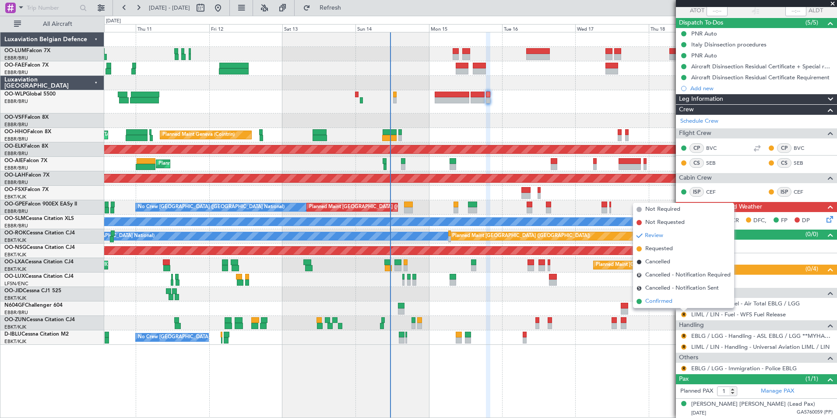
click at [668, 295] on li "Confirmed" at bounding box center [683, 301] width 101 height 13
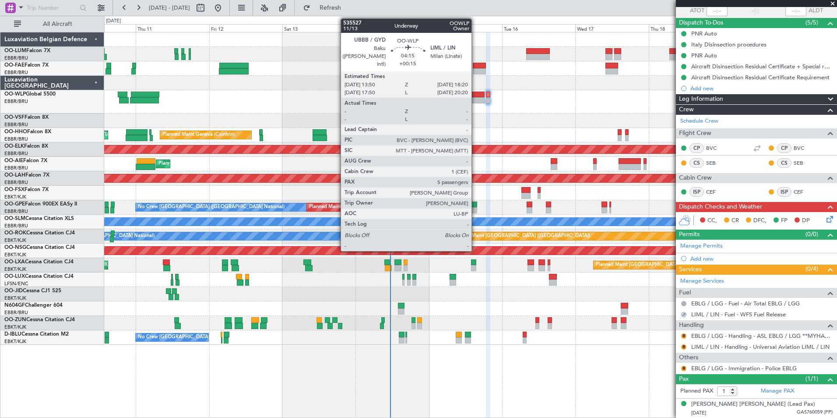
click at [476, 99] on div at bounding box center [478, 100] width 14 height 6
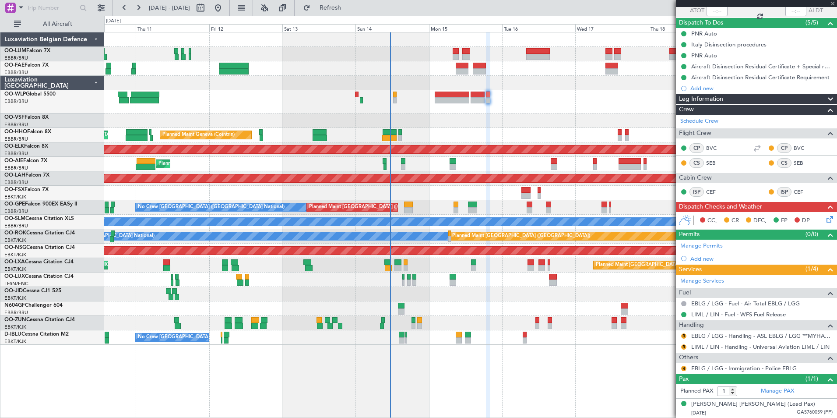
type input "+00:15"
type input "5"
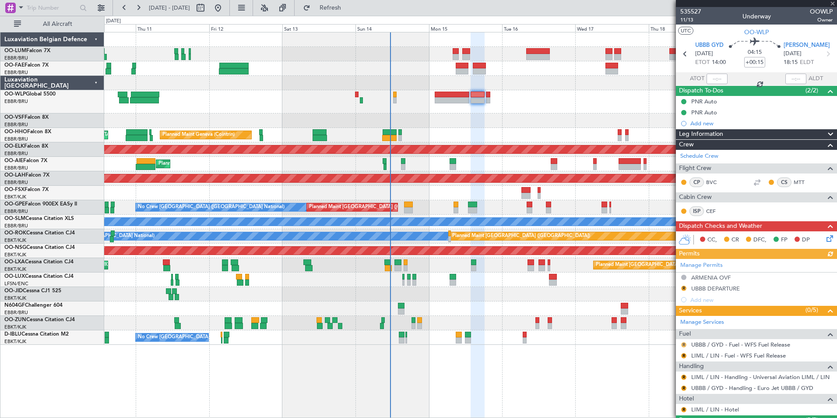
click at [682, 344] on button "R" at bounding box center [683, 344] width 5 height 5
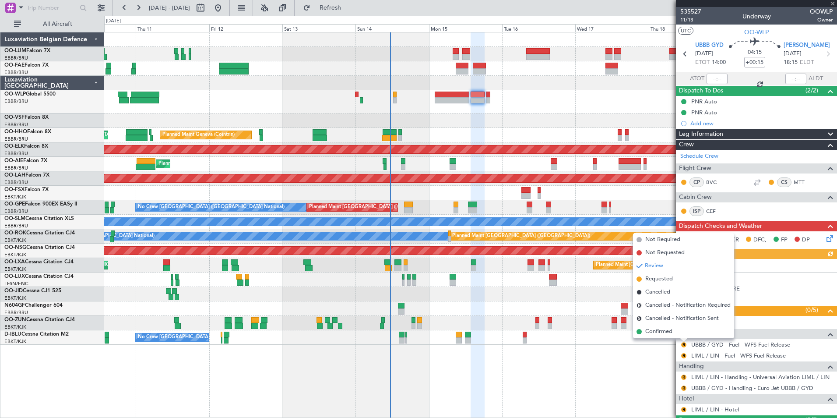
drag, startPoint x: 667, startPoint y: 329, endPoint x: 682, endPoint y: 349, distance: 25.6
click at [668, 329] on span "Confirmed" at bounding box center [658, 331] width 27 height 9
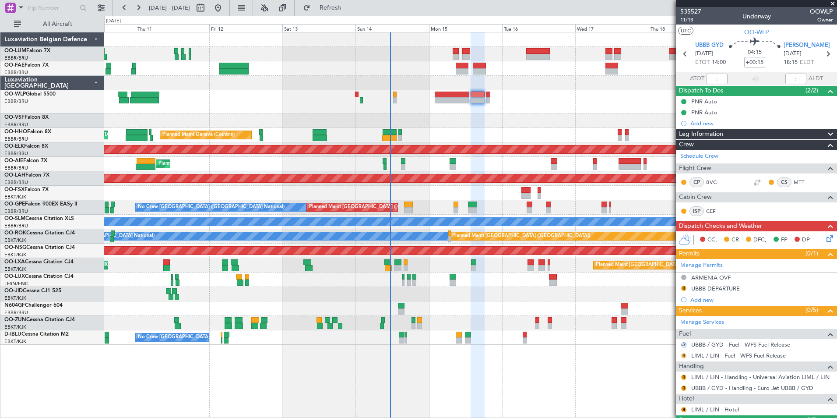
click at [685, 356] on button "R" at bounding box center [683, 355] width 5 height 5
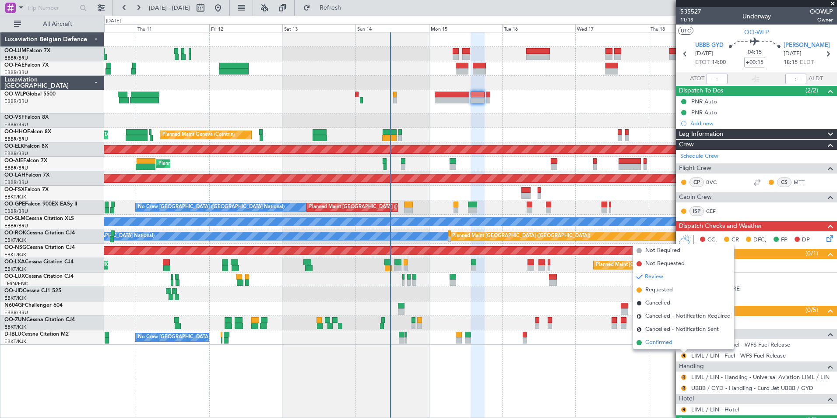
click at [674, 342] on li "Confirmed" at bounding box center [683, 342] width 101 height 13
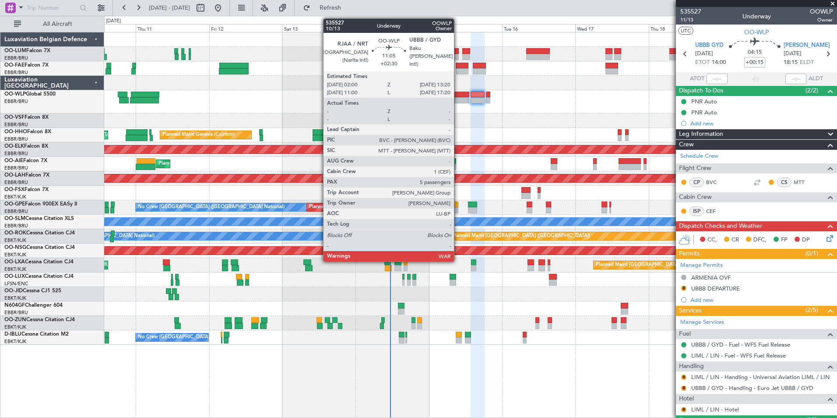
click at [458, 95] on div at bounding box center [452, 94] width 35 height 6
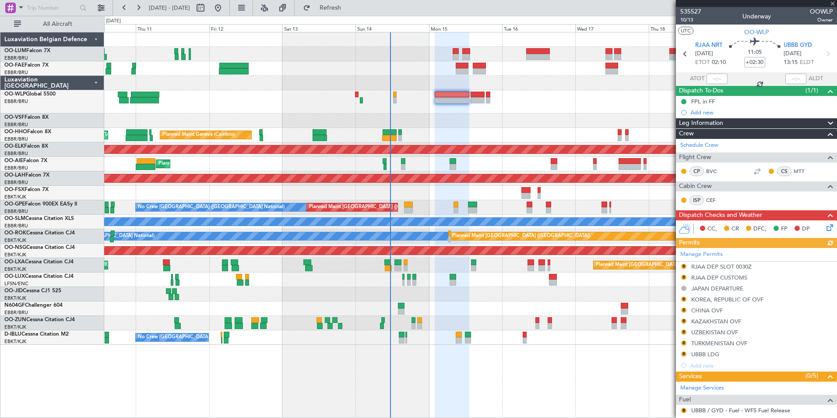
click at [684, 265] on div "Manage Permits R RJAA DEP SLOT 0030Z R RJAA DEP CUSTOMS JAPAN DEPARTURE R KOREA…" at bounding box center [756, 309] width 161 height 123
click at [684, 266] on button "R" at bounding box center [683, 266] width 5 height 5
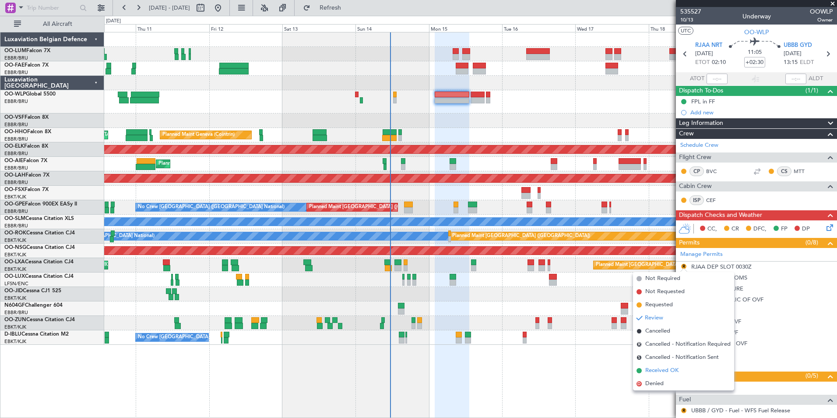
click at [662, 371] on span "Received OK" at bounding box center [661, 370] width 33 height 9
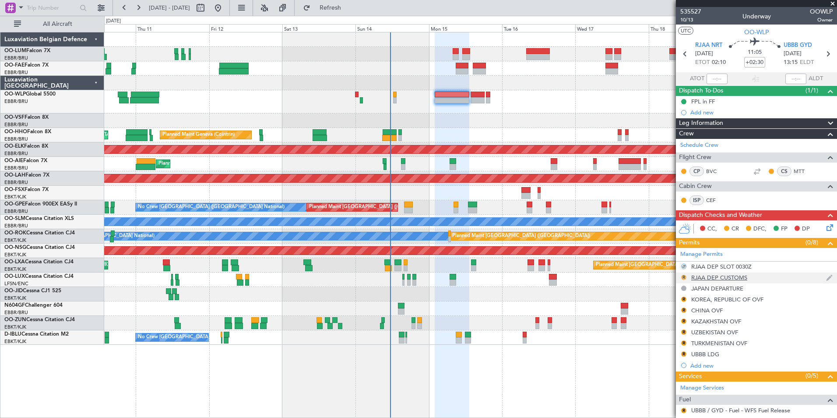
click at [682, 276] on button "R" at bounding box center [683, 276] width 5 height 5
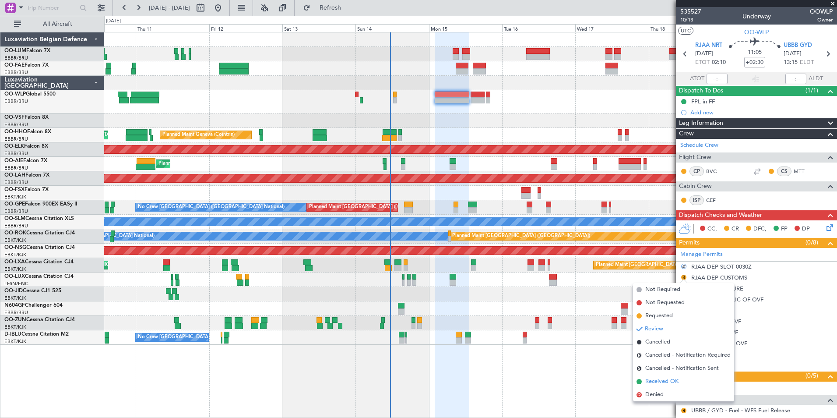
click at [667, 381] on span "Received OK" at bounding box center [661, 381] width 33 height 9
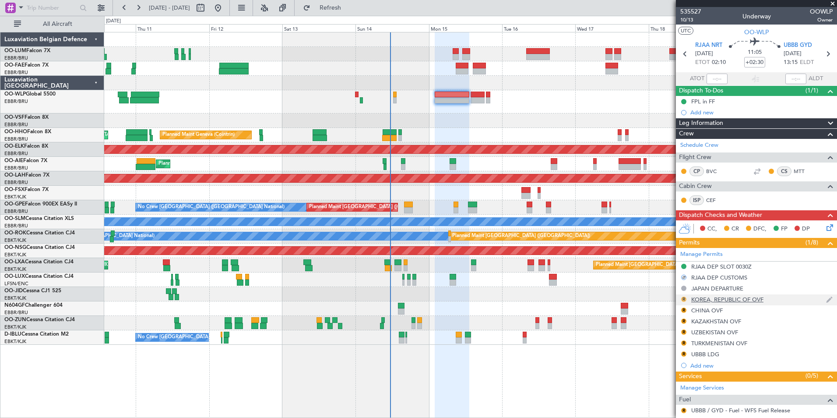
click at [683, 297] on button "R" at bounding box center [683, 298] width 5 height 5
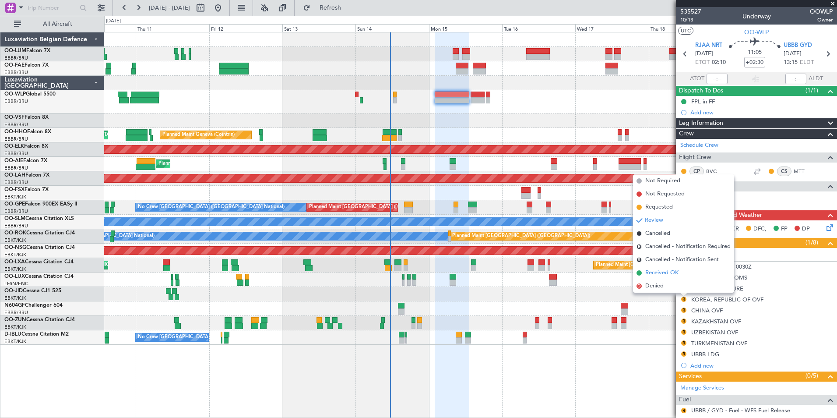
click at [660, 274] on span "Received OK" at bounding box center [661, 272] width 33 height 9
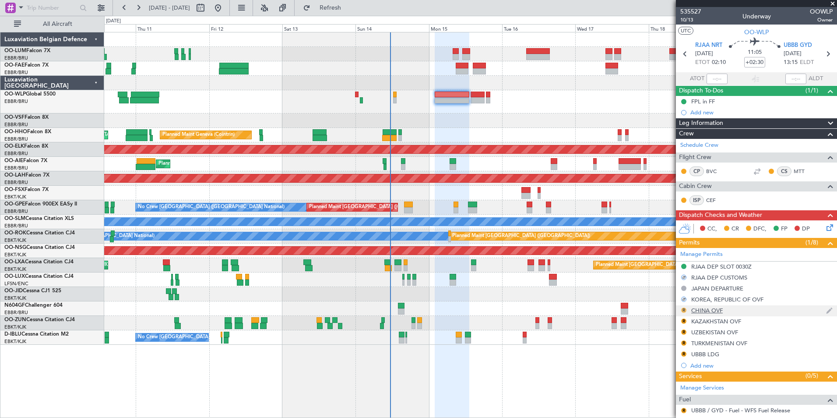
click at [684, 309] on button "R" at bounding box center [683, 309] width 5 height 5
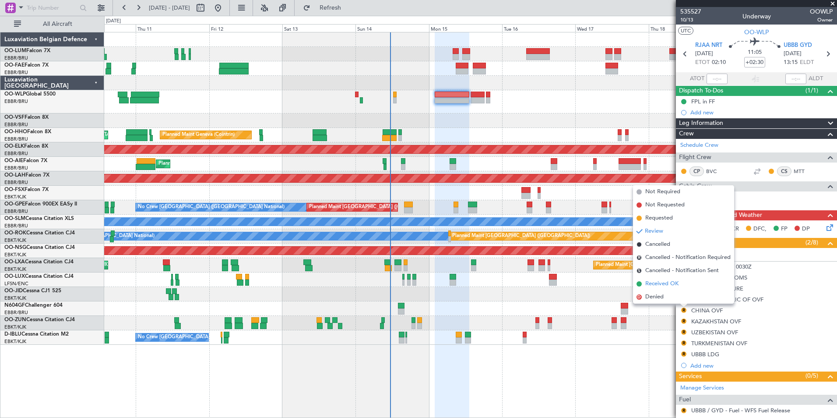
click at [666, 283] on span "Received OK" at bounding box center [661, 283] width 33 height 9
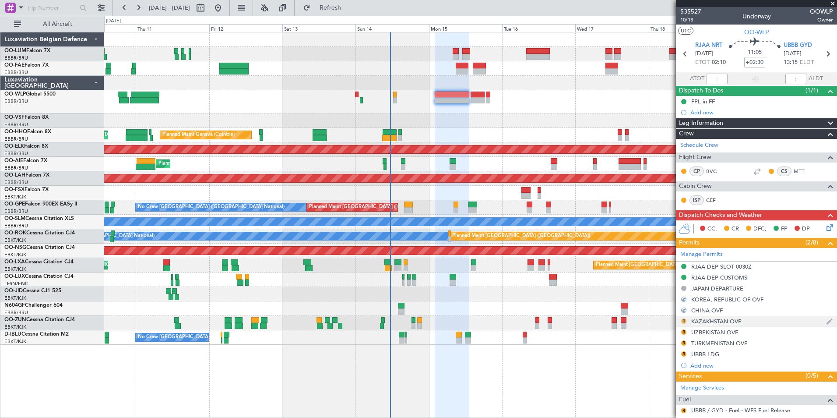
click at [684, 321] on button "R" at bounding box center [683, 320] width 5 height 5
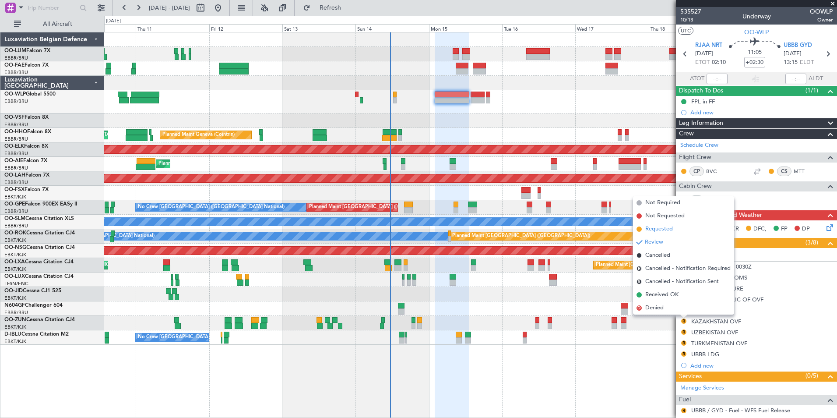
click at [653, 229] on span "Requested" at bounding box center [659, 229] width 28 height 9
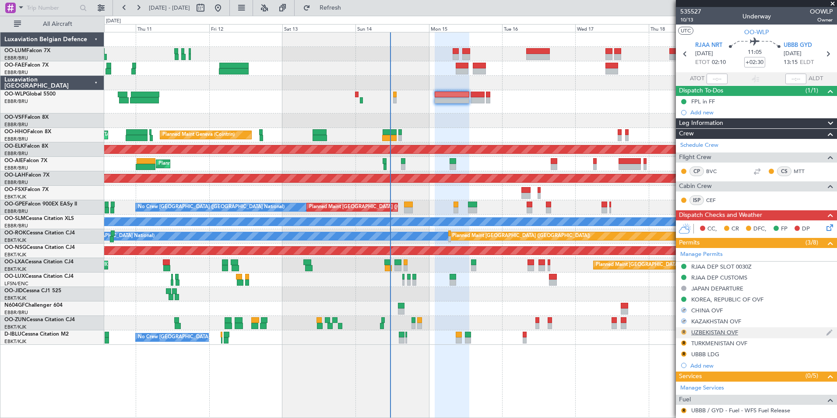
click at [685, 333] on button "R" at bounding box center [683, 331] width 5 height 5
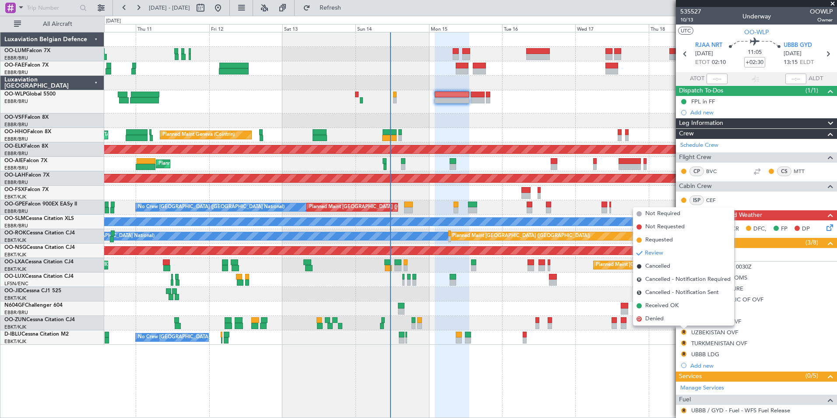
click at [660, 306] on span "Received OK" at bounding box center [661, 305] width 33 height 9
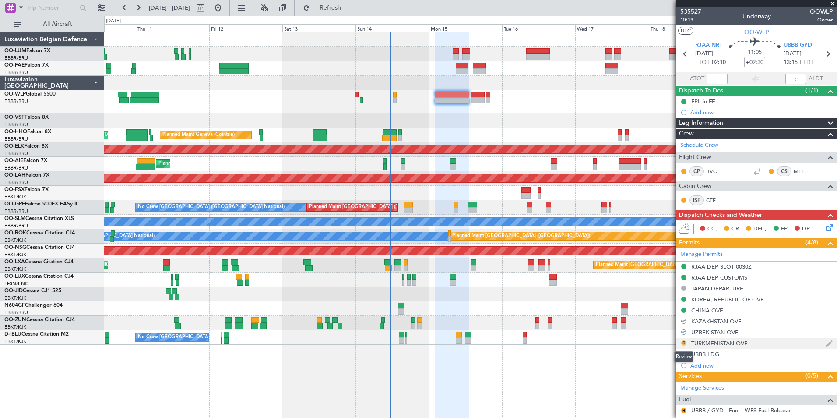
click at [682, 341] on button "R" at bounding box center [683, 342] width 5 height 5
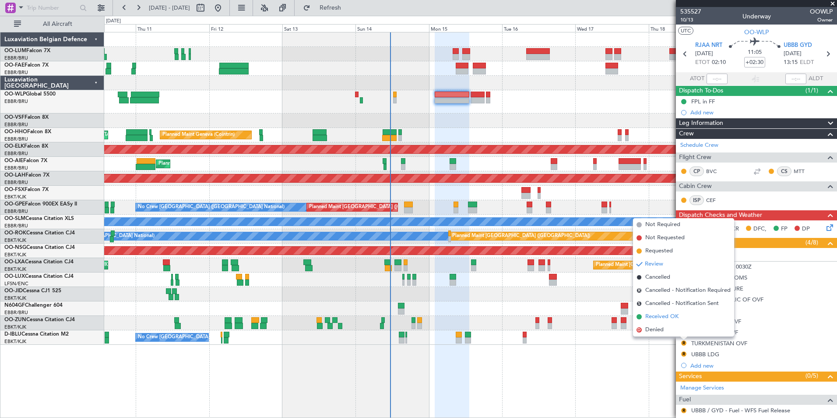
click at [666, 317] on span "Received OK" at bounding box center [661, 316] width 33 height 9
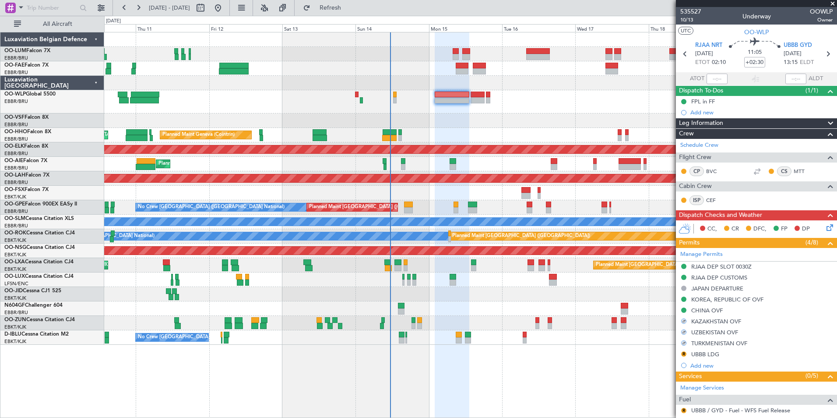
click at [683, 356] on mat-tooltip-component "Review" at bounding box center [684, 367] width 32 height 23
click at [684, 352] on button "R" at bounding box center [683, 353] width 5 height 5
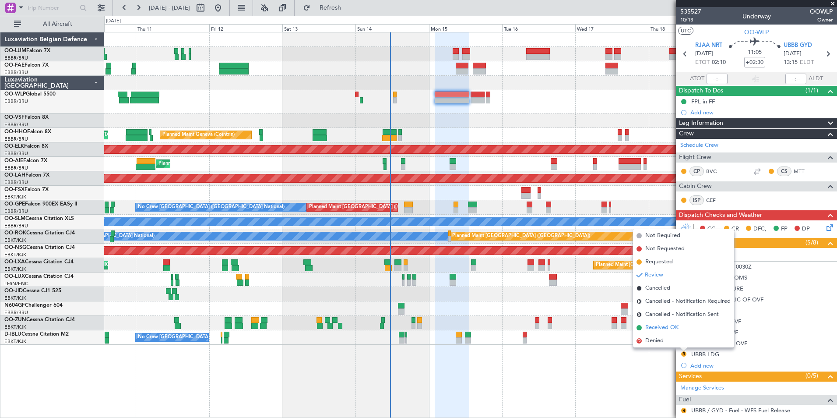
click at [660, 327] on span "Received OK" at bounding box center [661, 327] width 33 height 9
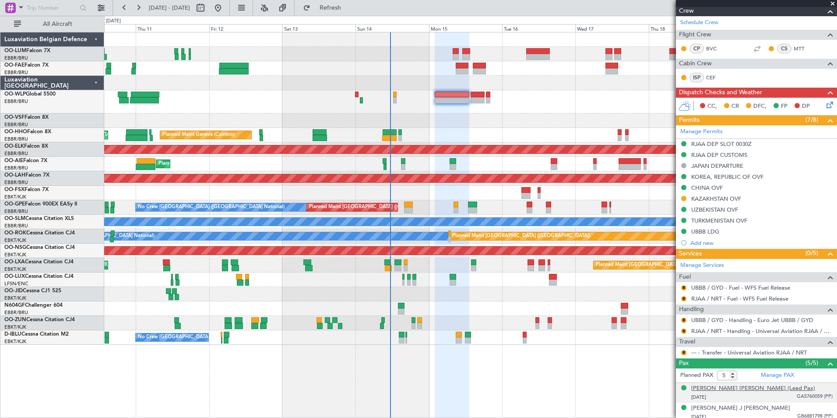
scroll to position [131, 0]
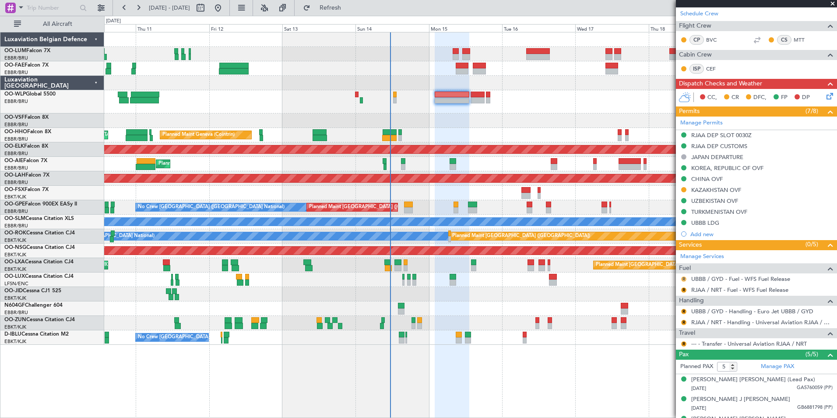
drag, startPoint x: 684, startPoint y: 277, endPoint x: 681, endPoint y: 286, distance: 9.3
click at [684, 277] on button "R" at bounding box center [683, 278] width 5 height 5
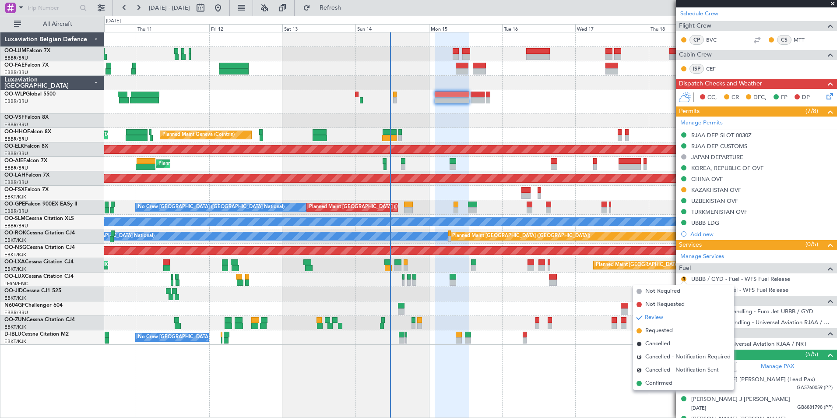
click at [668, 381] on span "Confirmed" at bounding box center [658, 383] width 27 height 9
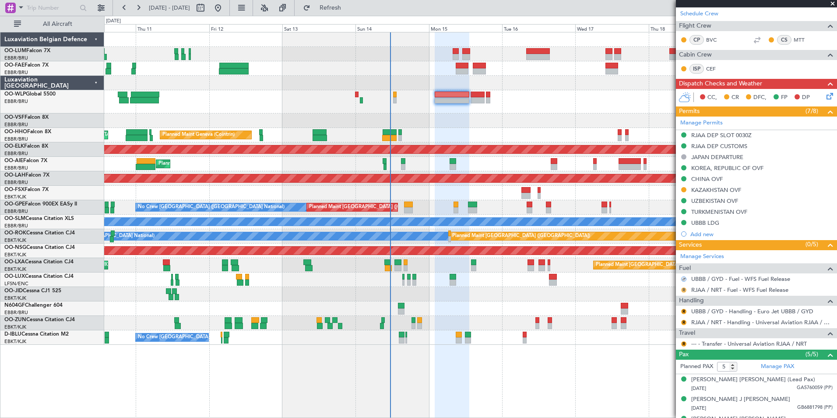
click at [683, 291] on button "R" at bounding box center [683, 289] width 5 height 5
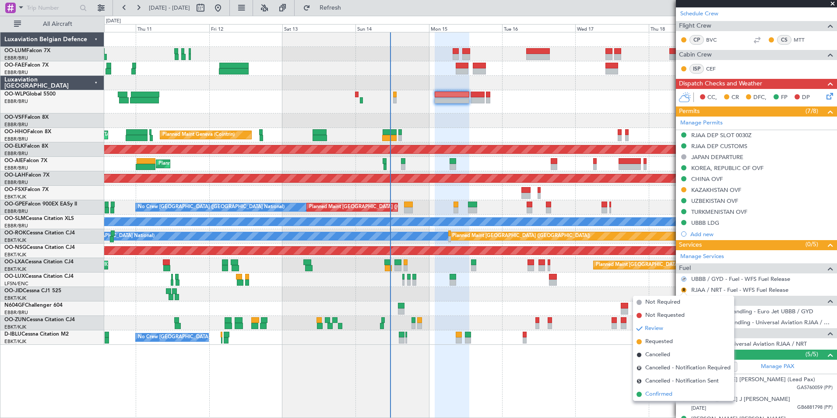
click at [668, 394] on span "Confirmed" at bounding box center [658, 394] width 27 height 9
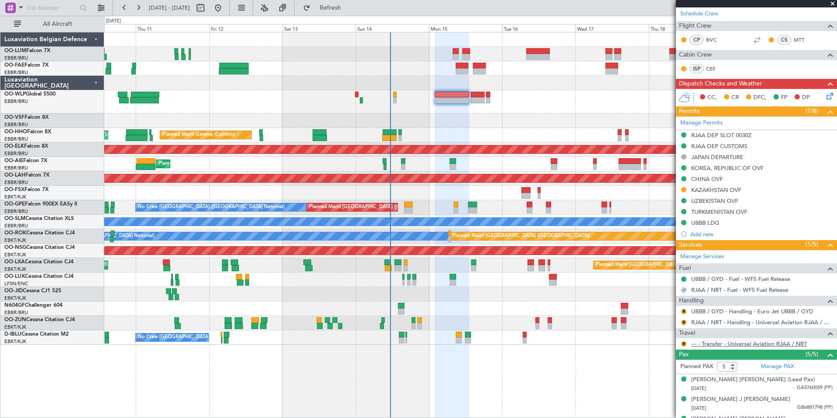
click at [733, 343] on link "--- - Transfer - Universal Aviation RJAA / NRT" at bounding box center [749, 343] width 116 height 7
click at [717, 344] on link "--- - Transfer - Universal Aviation RJAA / NRT" at bounding box center [749, 343] width 116 height 7
click at [682, 343] on button "R" at bounding box center [683, 343] width 5 height 5
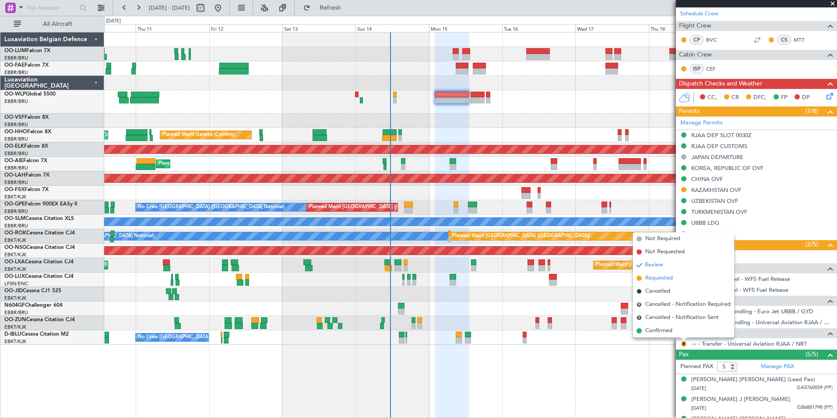
click at [664, 274] on span "Requested" at bounding box center [659, 278] width 28 height 9
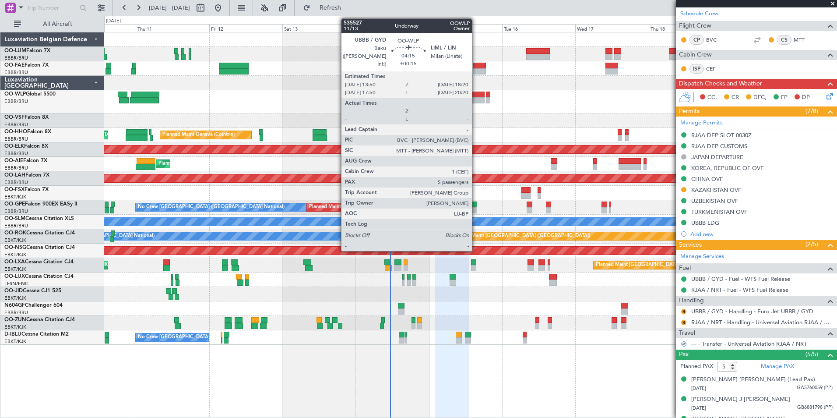
click at [476, 93] on div at bounding box center [478, 94] width 14 height 6
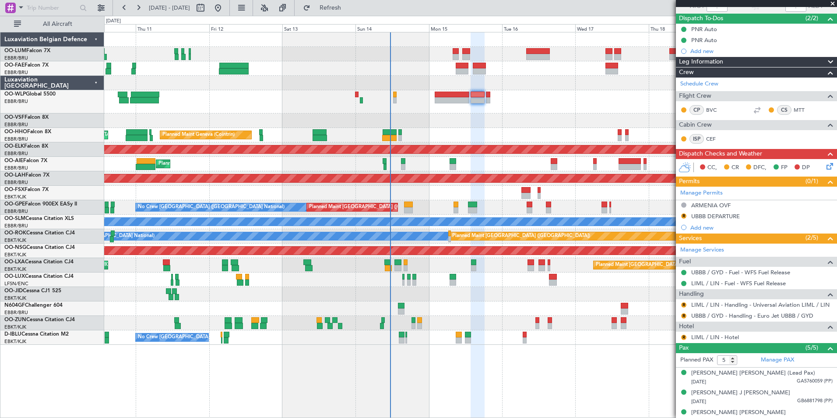
scroll to position [88, 0]
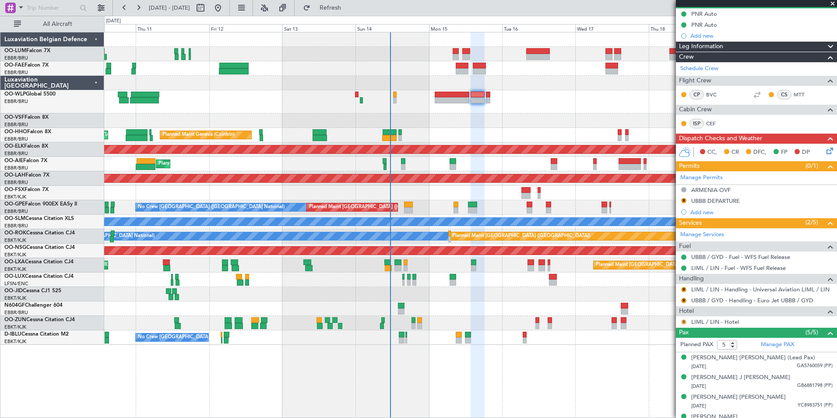
click at [684, 324] on mat-tooltip-component "Review" at bounding box center [684, 335] width 32 height 23
click at [684, 320] on button "R" at bounding box center [683, 321] width 5 height 5
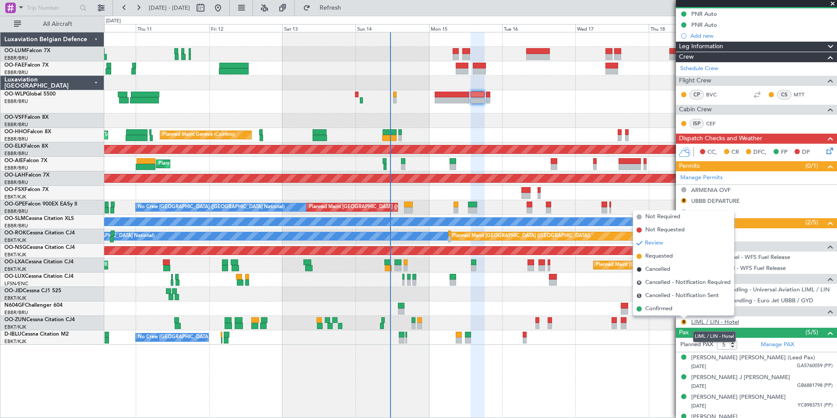
click at [733, 323] on link "LIML / LIN - Hotel" at bounding box center [715, 321] width 48 height 7
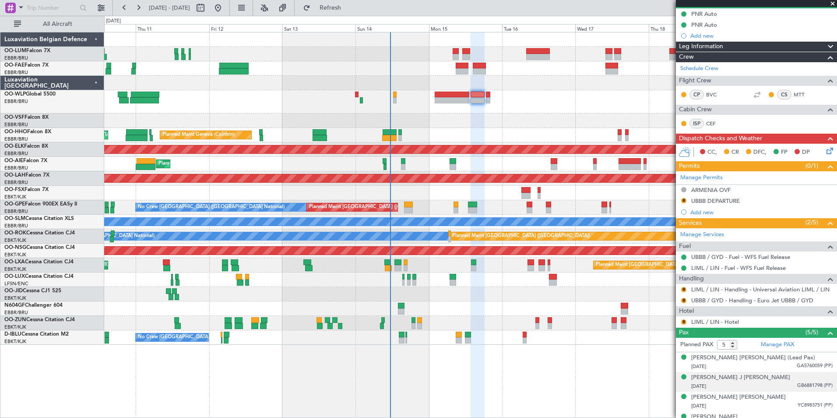
scroll to position [120, 0]
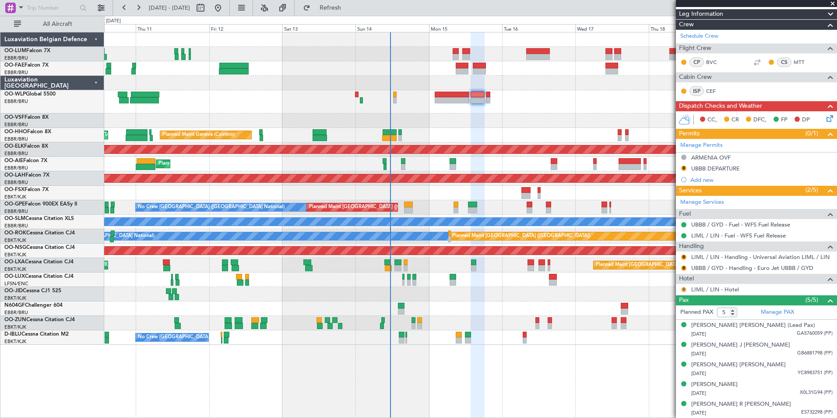
click at [681, 287] on button "R" at bounding box center [683, 289] width 5 height 5
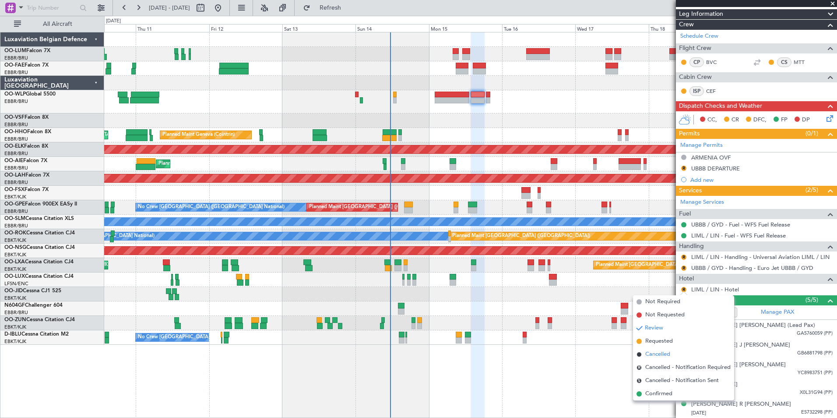
click at [661, 353] on span "Cancelled" at bounding box center [657, 354] width 25 height 9
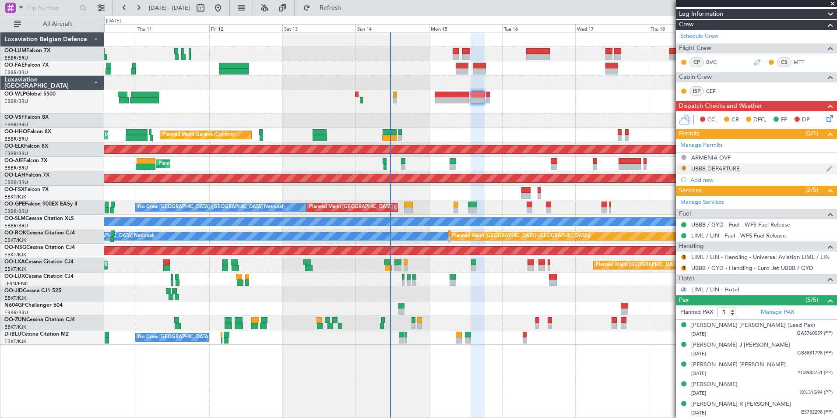
click at [685, 165] on button "R" at bounding box center [683, 167] width 5 height 5
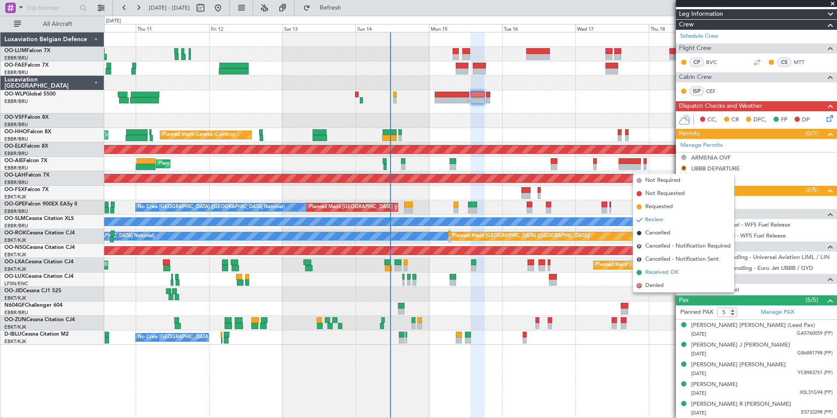
click at [660, 269] on span "Received OK" at bounding box center [661, 272] width 33 height 9
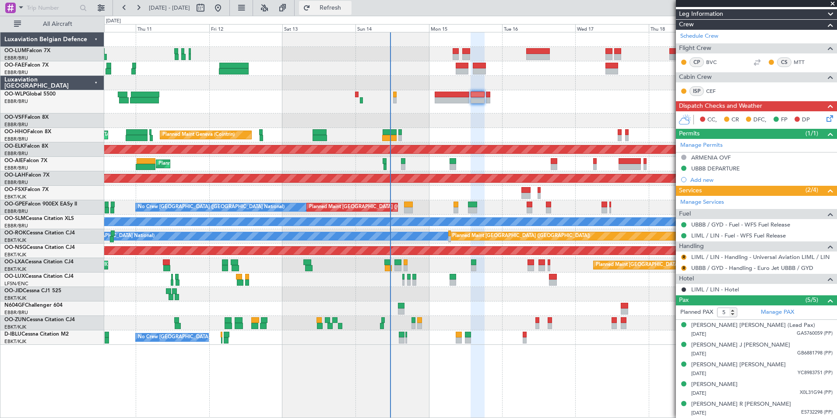
click at [349, 10] on span "Refresh" at bounding box center [330, 8] width 37 height 6
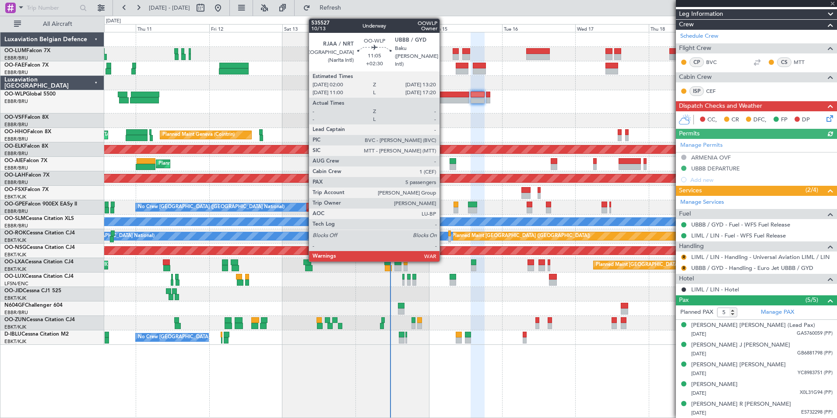
click at [443, 97] on div at bounding box center [452, 94] width 35 height 6
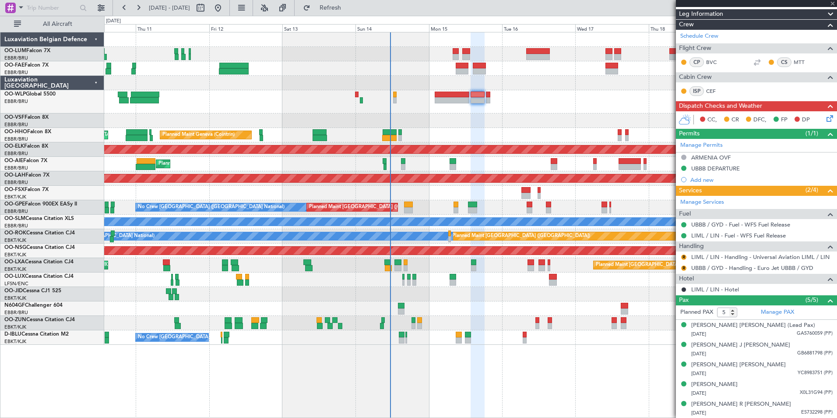
type input "+02:30"
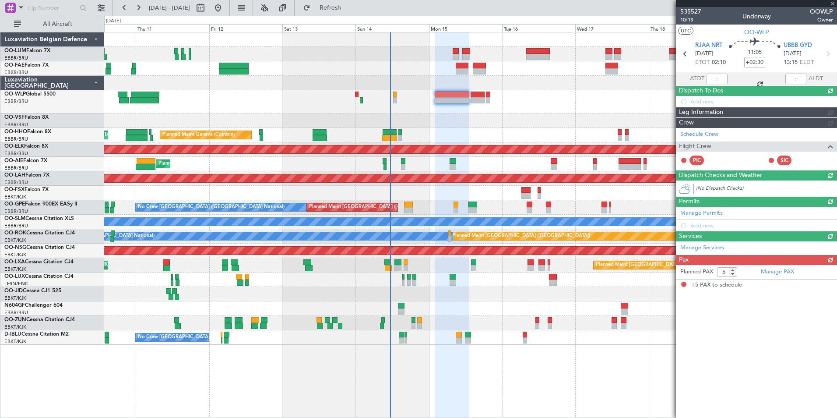
scroll to position [0, 0]
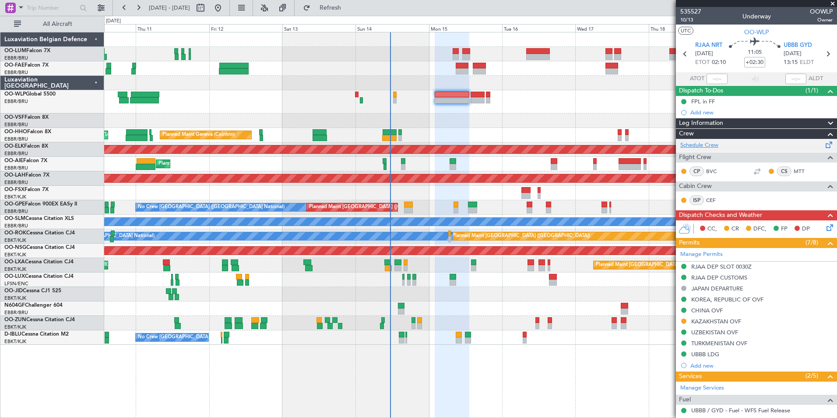
click at [696, 145] on link "Schedule Crew" at bounding box center [699, 145] width 38 height 9
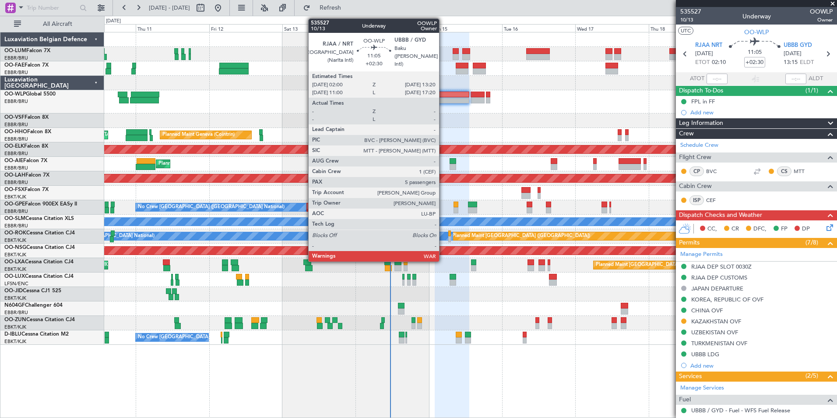
click at [443, 98] on div at bounding box center [452, 100] width 35 height 6
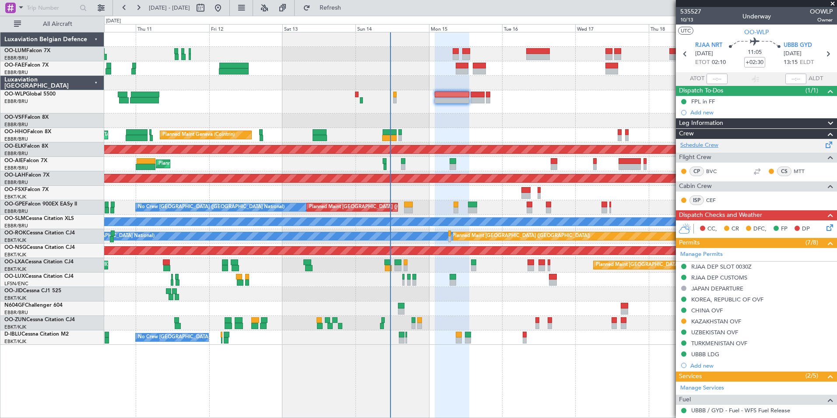
click at [697, 143] on link "Schedule Crew" at bounding box center [699, 145] width 38 height 9
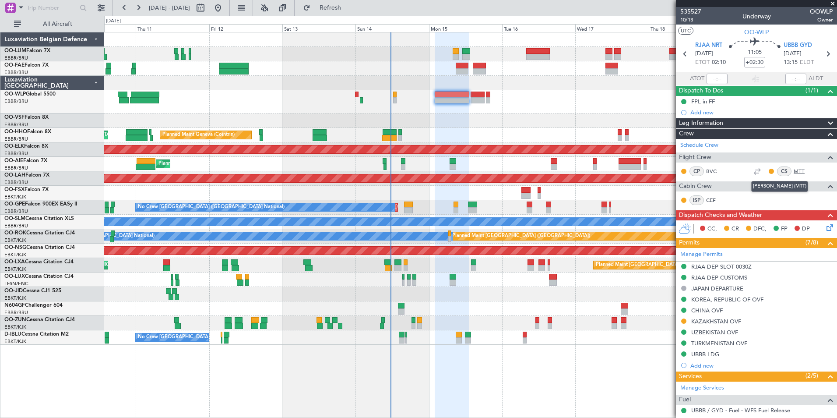
click at [794, 169] on link "MTT" at bounding box center [804, 171] width 20 height 8
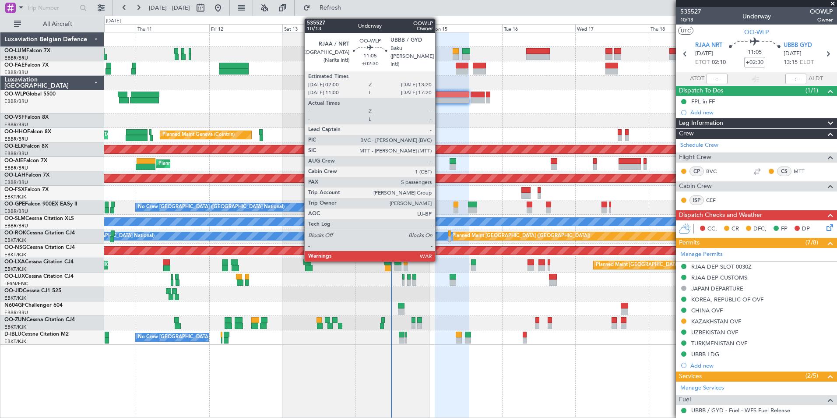
click at [439, 95] on div at bounding box center [452, 94] width 35 height 6
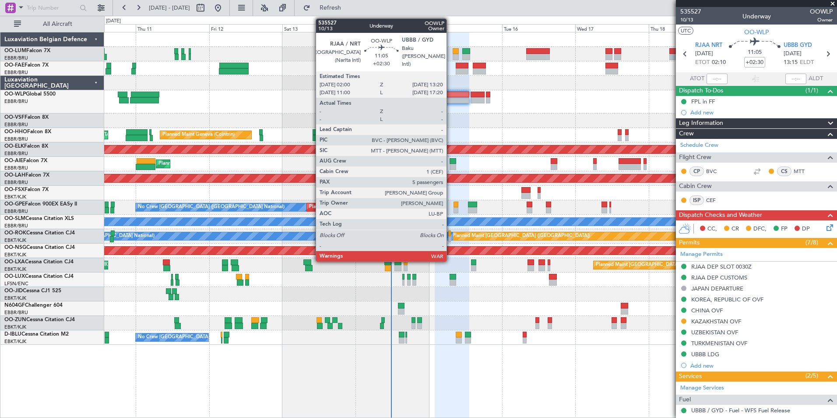
click at [450, 99] on div at bounding box center [452, 100] width 35 height 6
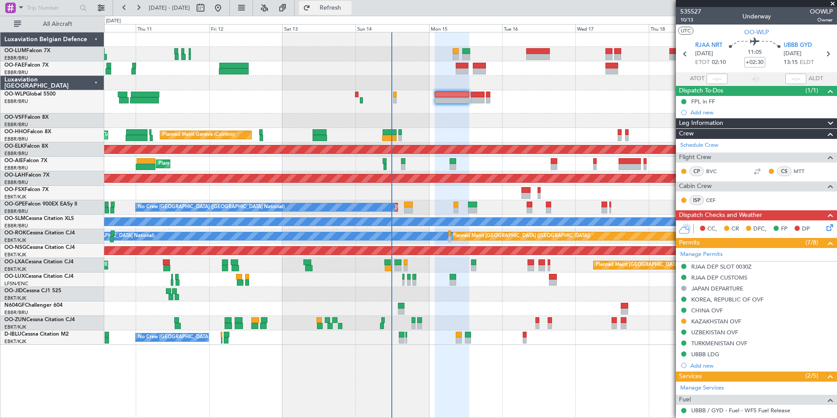
click at [349, 9] on span "Refresh" at bounding box center [330, 8] width 37 height 6
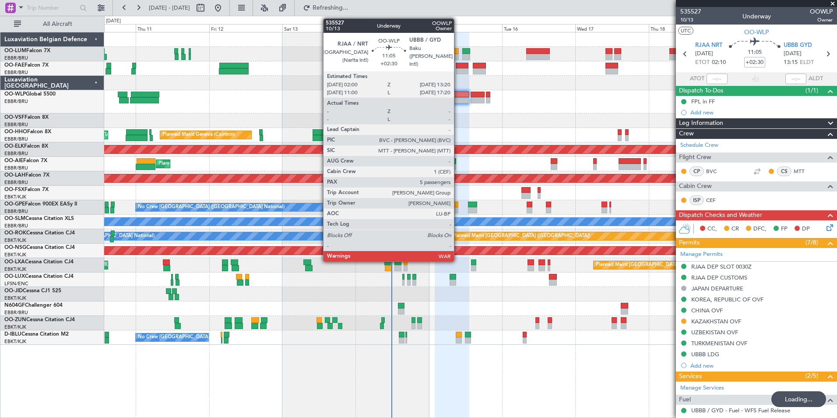
click at [458, 93] on div at bounding box center [452, 94] width 35 height 6
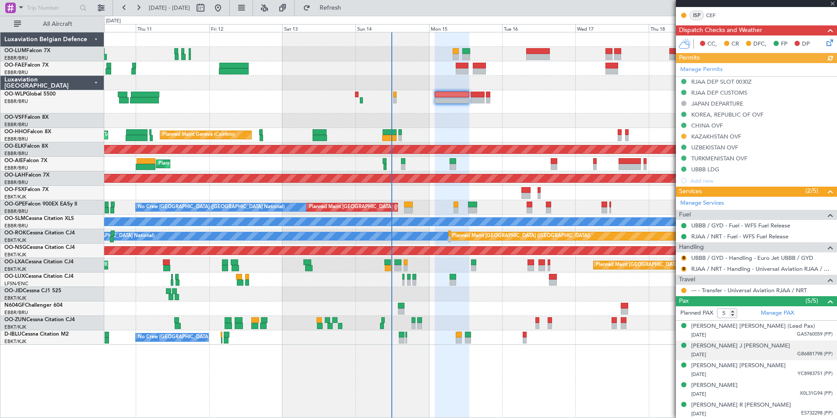
scroll to position [186, 0]
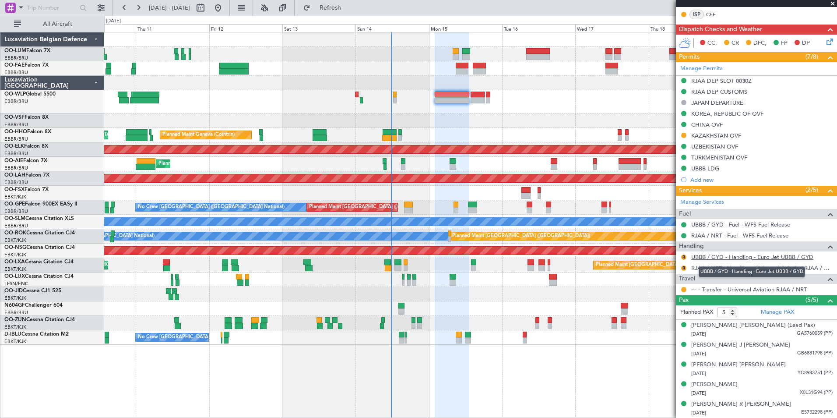
click at [745, 257] on link "UBBB / GYD - Handling - Euro Jet UBBB / GYD" at bounding box center [752, 256] width 122 height 7
click at [711, 265] on link "RJAA / NRT - Handling - Universal Aviation RJAA / NRT" at bounding box center [761, 267] width 141 height 7
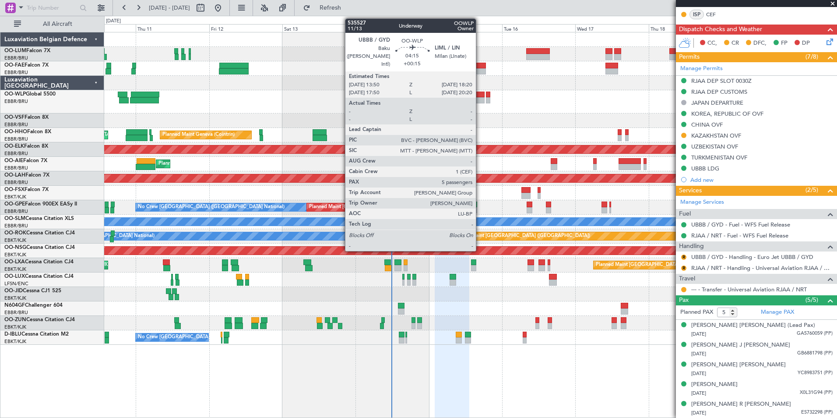
click at [480, 100] on div at bounding box center [478, 100] width 14 height 6
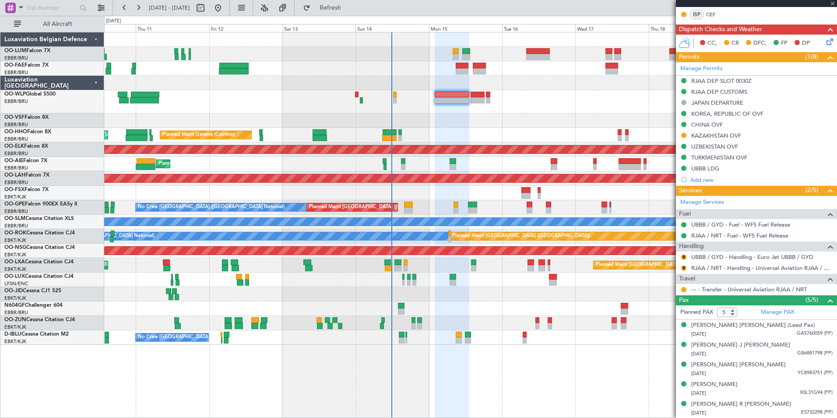
type input "+00:15"
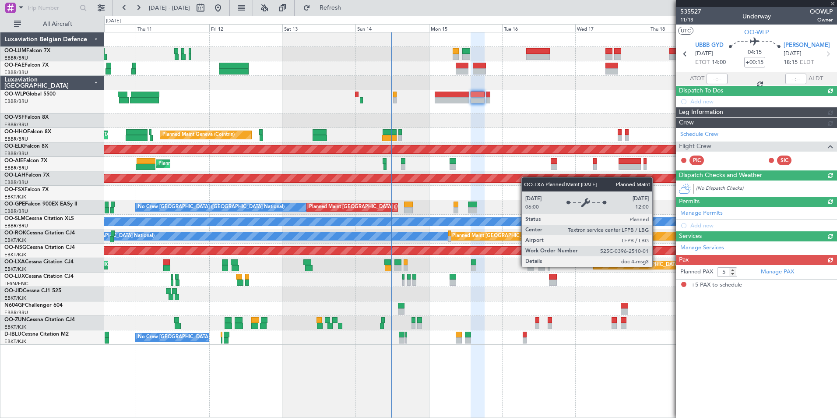
scroll to position [0, 0]
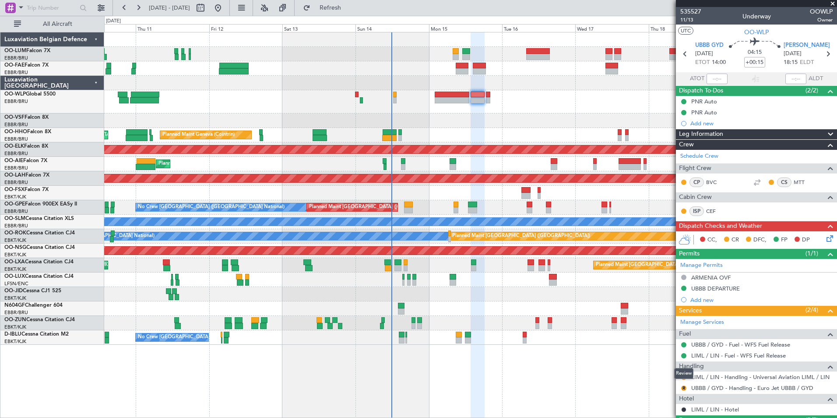
click at [684, 374] on div "Review" at bounding box center [683, 373] width 19 height 11
click at [682, 375] on button "R" at bounding box center [683, 376] width 5 height 5
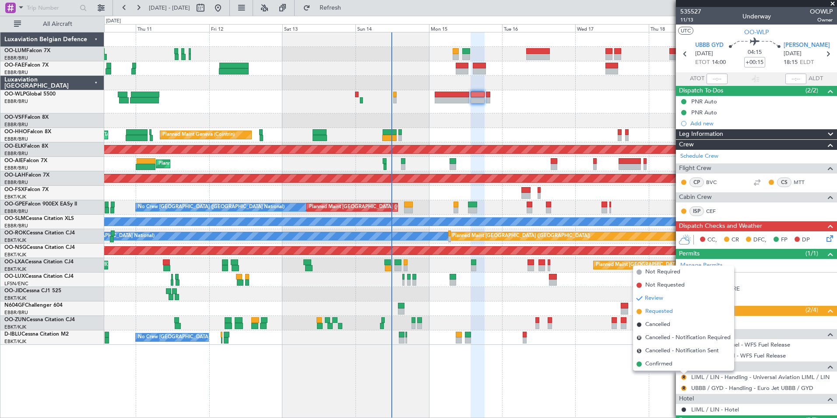
click at [654, 309] on span "Requested" at bounding box center [659, 311] width 28 height 9
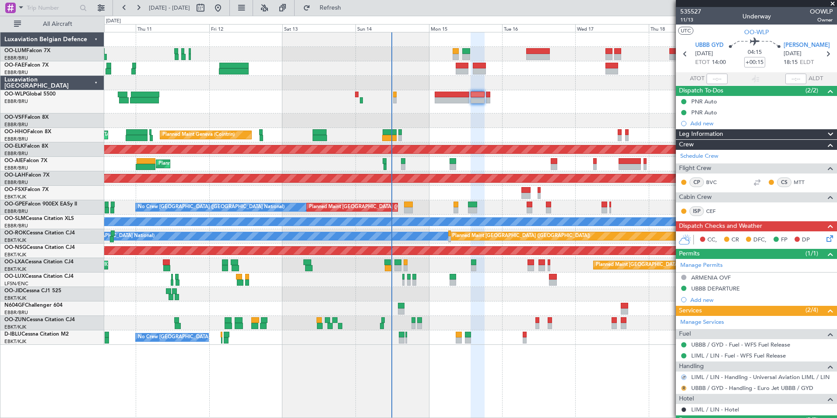
click at [684, 386] on button "R" at bounding box center [683, 387] width 5 height 5
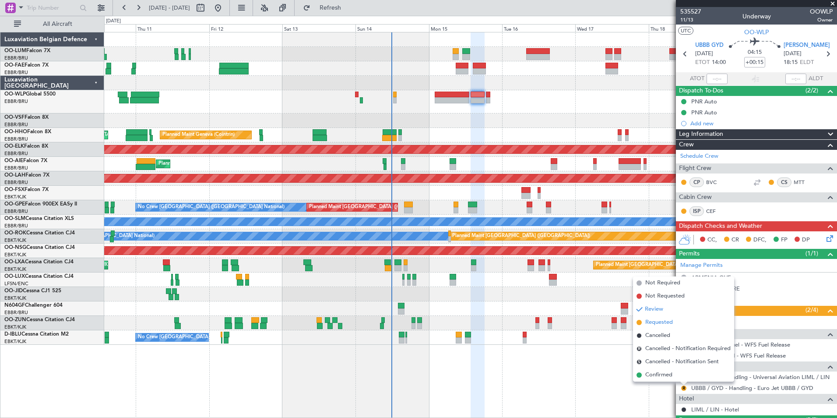
click at [664, 322] on span "Requested" at bounding box center [659, 322] width 28 height 9
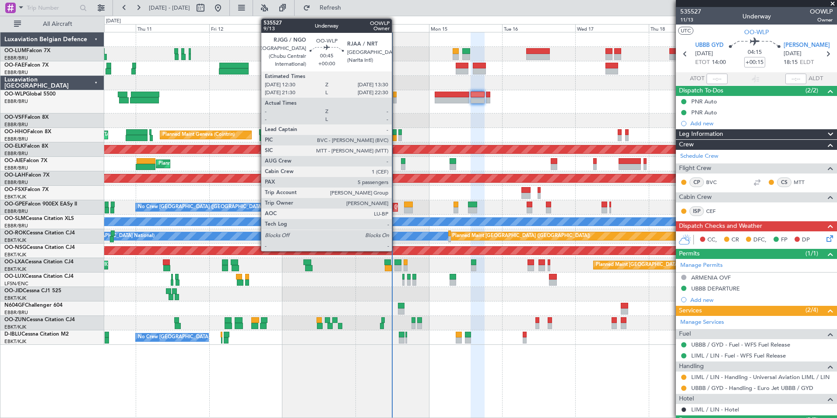
click at [396, 96] on div at bounding box center [394, 94] width 3 height 6
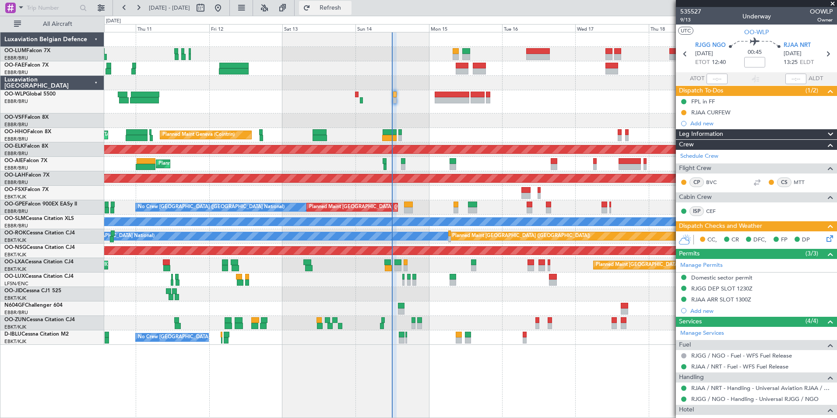
click at [351, 14] on button "Refresh" at bounding box center [325, 8] width 53 height 14
click at [347, 12] on button "Refresh" at bounding box center [325, 8] width 53 height 14
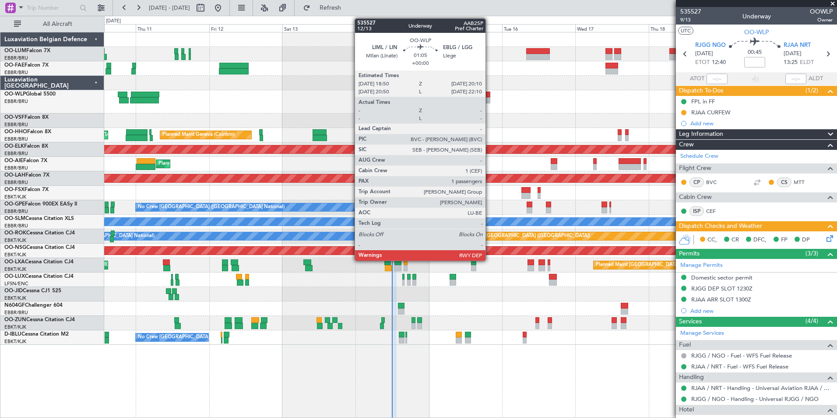
click at [489, 95] on div at bounding box center [488, 94] width 4 height 6
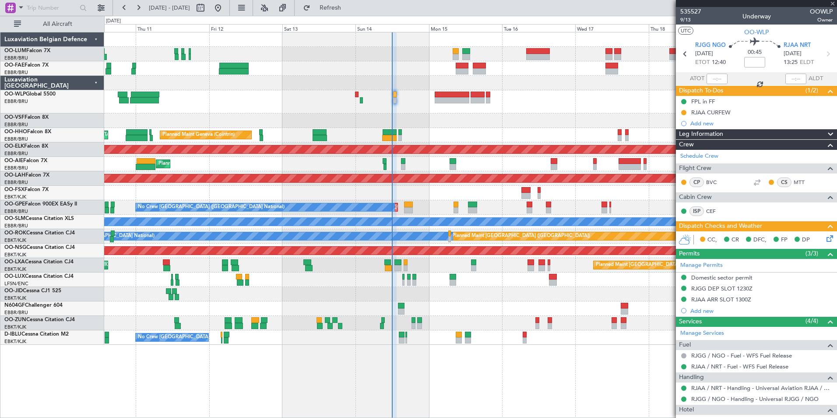
type input "1"
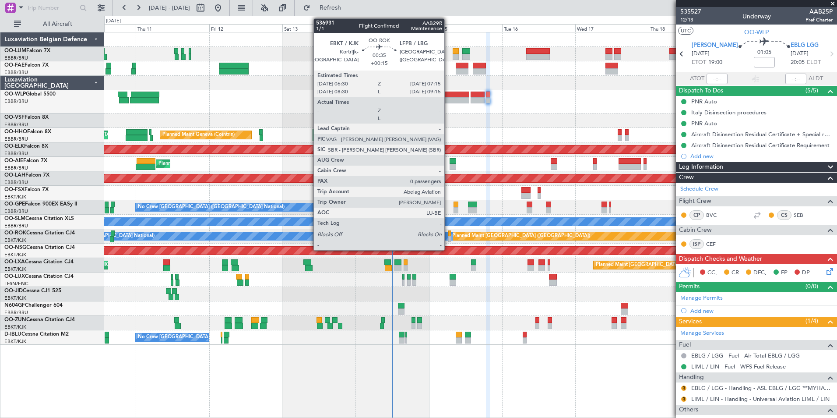
click at [448, 231] on div at bounding box center [449, 233] width 3 height 6
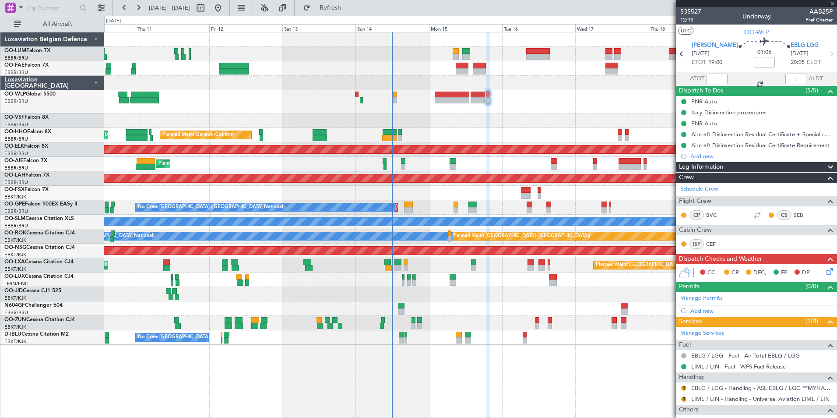
type input "+00:15"
type input "0"
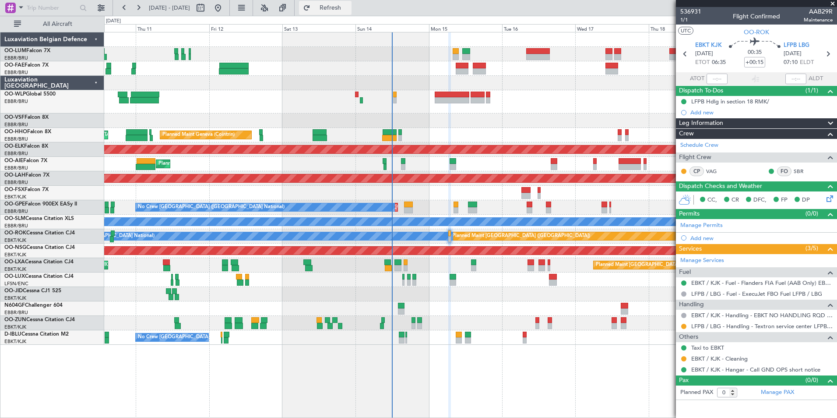
click at [340, 6] on span "Refresh" at bounding box center [330, 8] width 37 height 6
click at [458, 204] on div "No Crew Brussels (Brussels National) Planned Maint Brussels (Brussels National)…" at bounding box center [470, 207] width 732 height 14
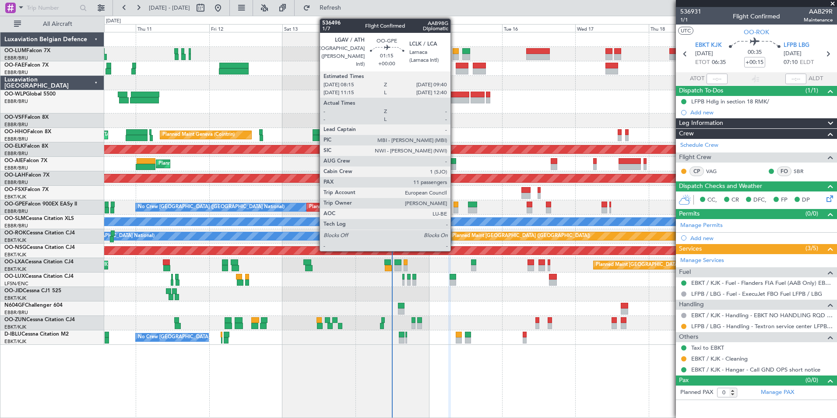
click at [454, 204] on div at bounding box center [455, 204] width 4 height 6
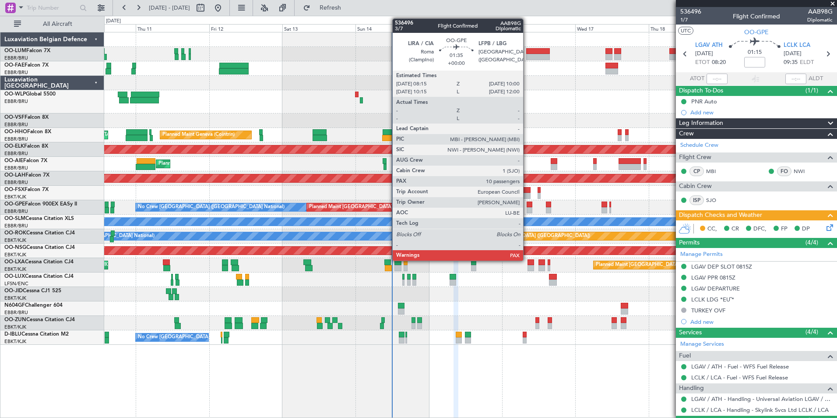
click at [527, 207] on div at bounding box center [530, 204] width 6 height 6
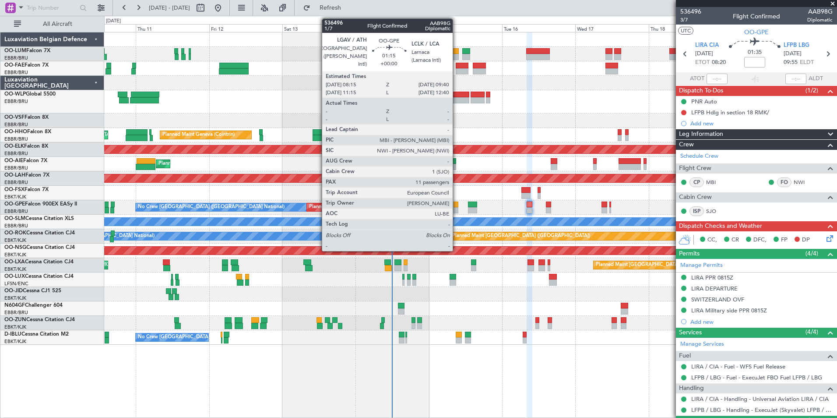
click at [457, 205] on div at bounding box center [455, 204] width 4 height 6
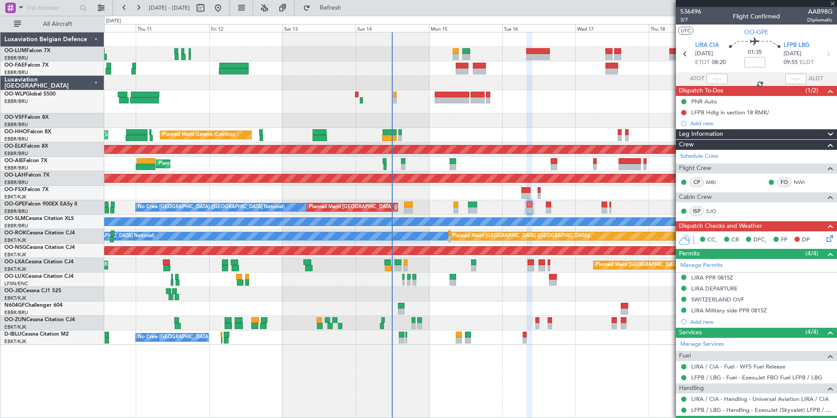
type input "11"
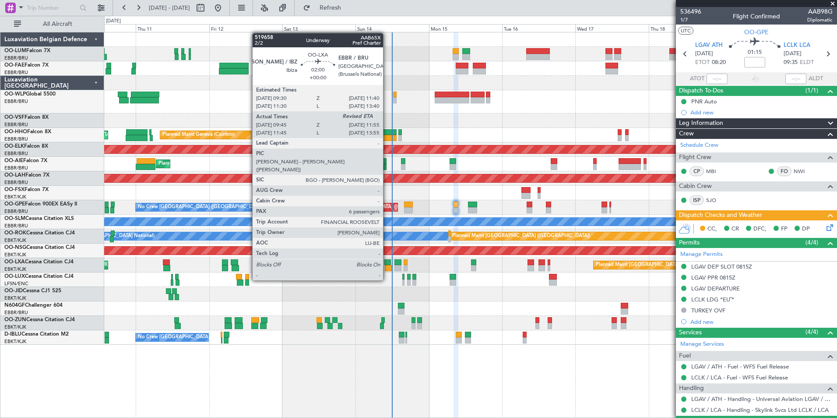
click at [387, 264] on div at bounding box center [387, 262] width 7 height 6
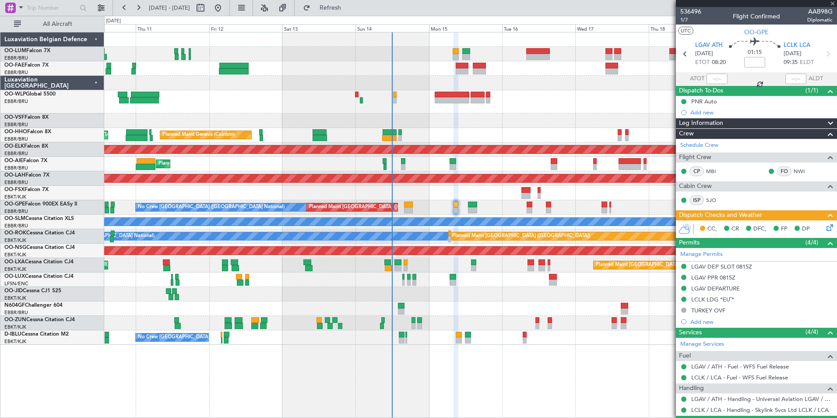
type input "09:50"
type input "6"
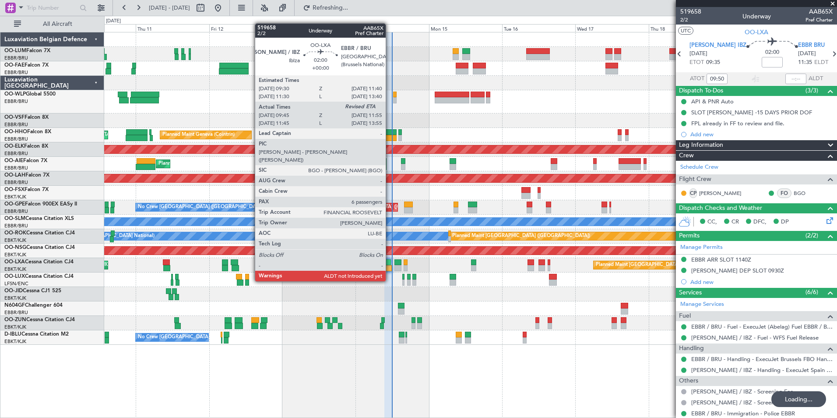
click at [390, 265] on div at bounding box center [388, 268] width 7 height 6
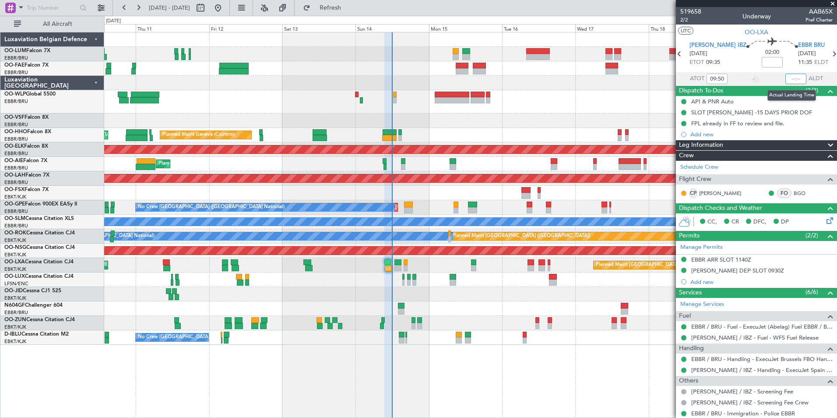
click at [791, 77] on input "text" at bounding box center [795, 79] width 21 height 11
click at [804, 33] on section "UTC OO-LXA" at bounding box center [756, 31] width 161 height 13
type input "11:56"
click at [349, 10] on span "Refresh" at bounding box center [330, 8] width 37 height 6
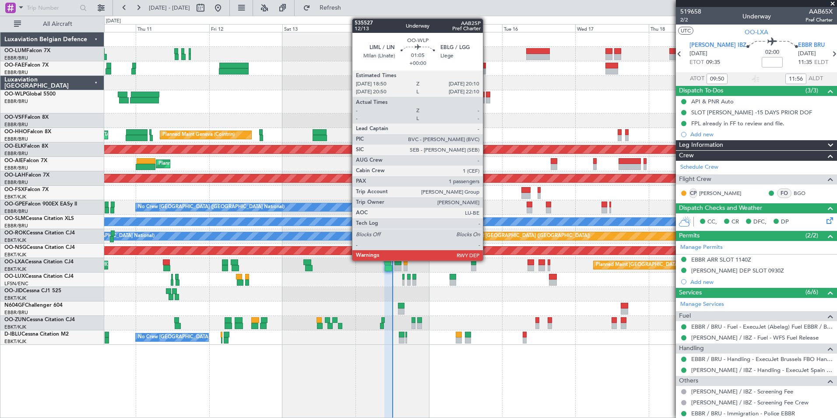
click at [487, 98] on div at bounding box center [488, 100] width 4 height 6
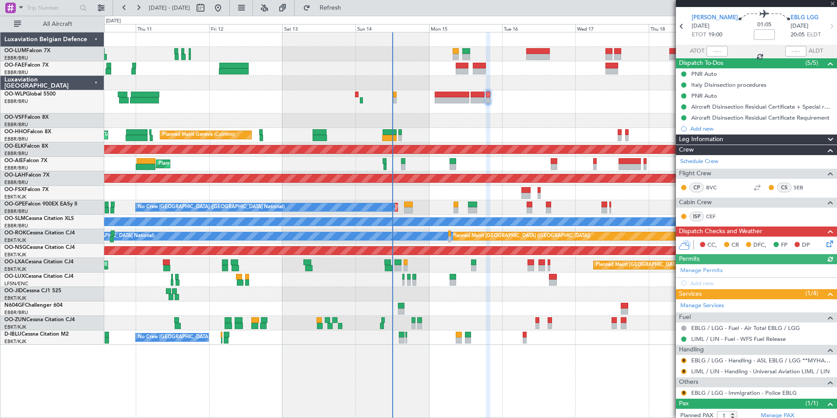
scroll to position [52, 0]
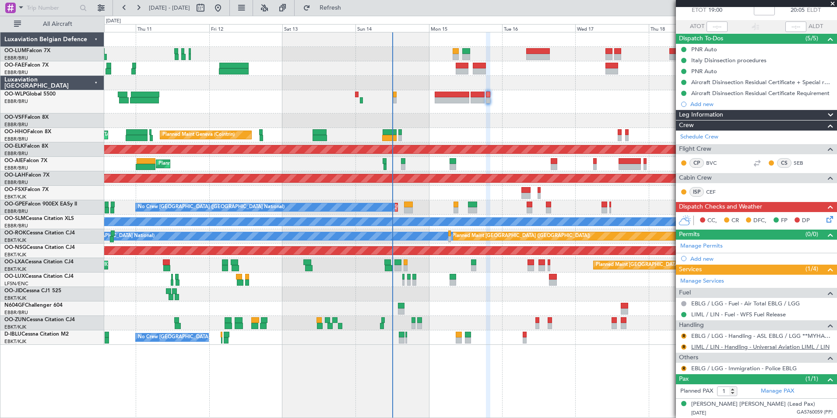
click at [716, 346] on link "LIML / LIN - Handling - Universal Aviation LIML / LIN" at bounding box center [760, 346] width 138 height 7
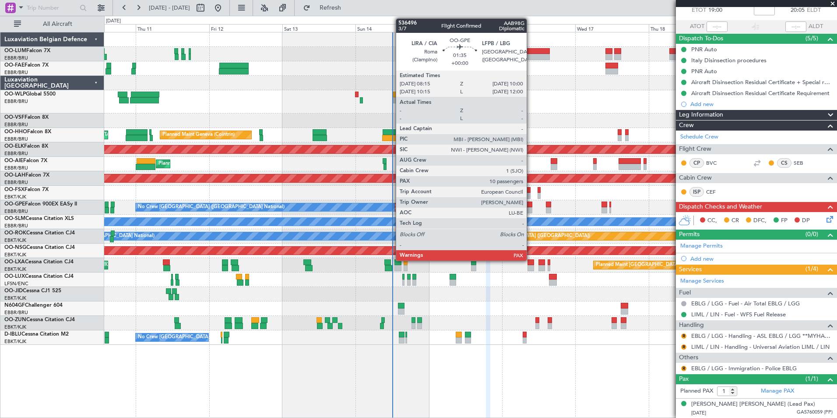
click at [531, 204] on div at bounding box center [530, 204] width 6 height 6
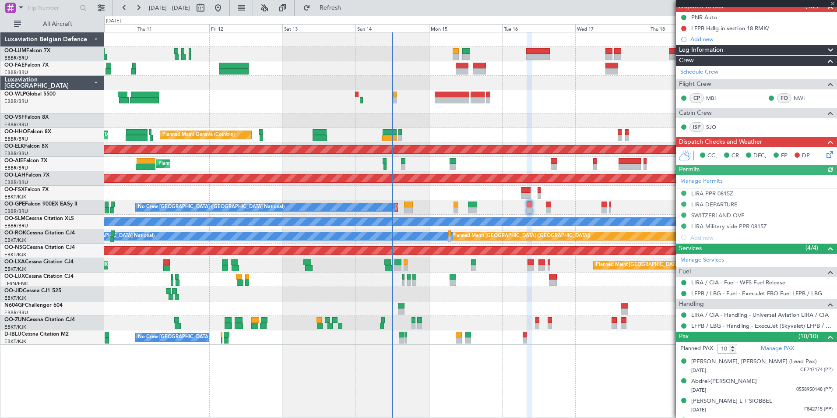
scroll to position [88, 0]
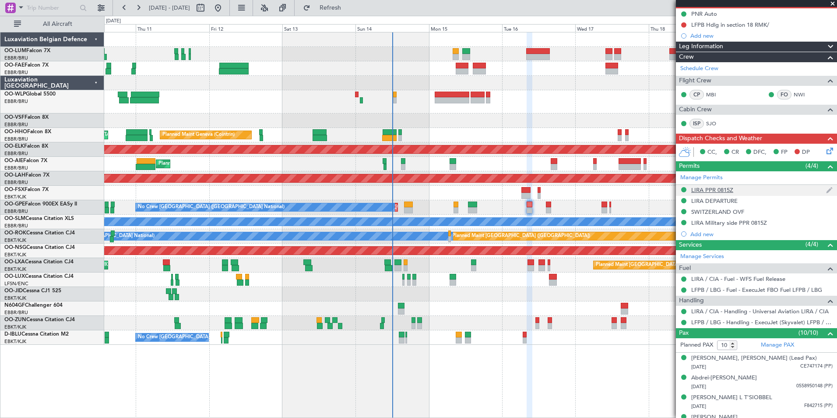
click at [736, 190] on div "LIRA PPR 0815Z" at bounding box center [756, 190] width 161 height 11
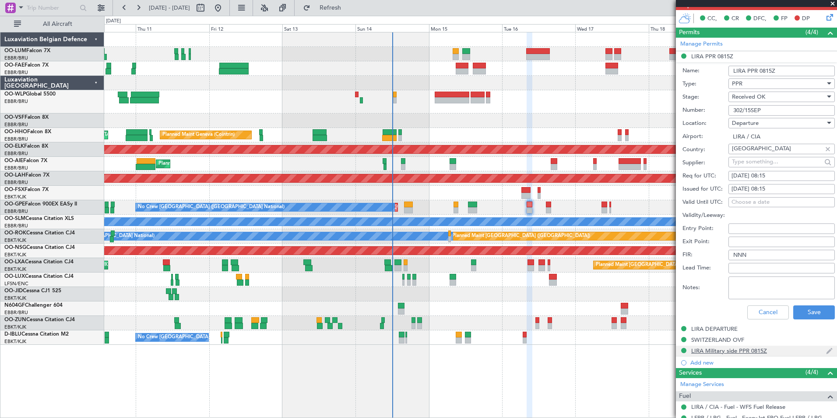
scroll to position [263, 0]
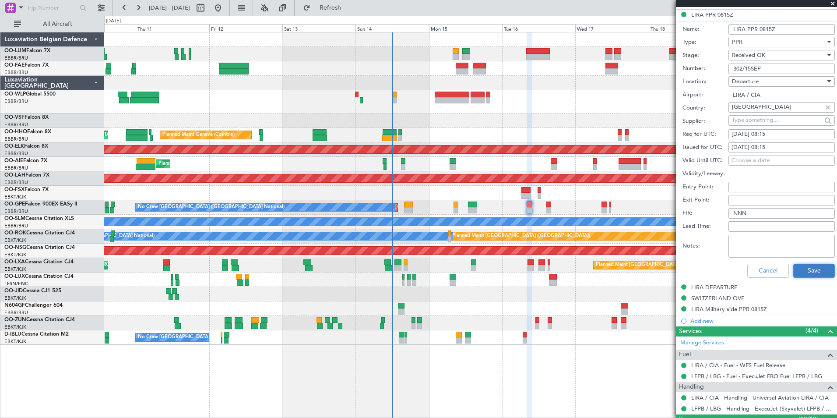
click at [814, 273] on button "Save" at bounding box center [814, 271] width 42 height 14
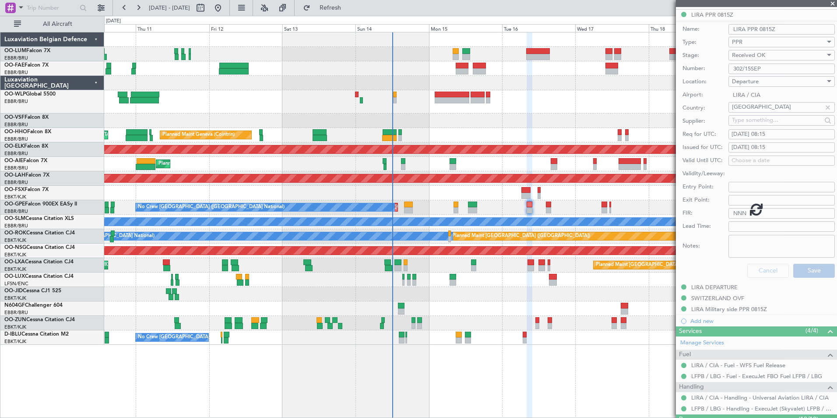
scroll to position [219, 0]
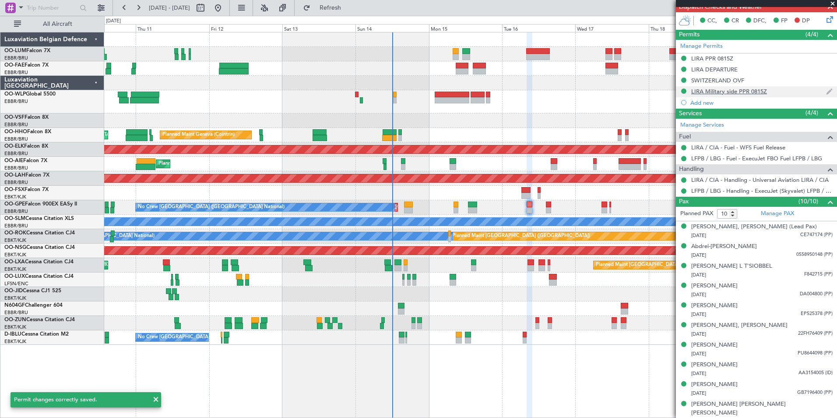
click at [752, 91] on div "LIRA Military side PPR 0815Z" at bounding box center [729, 91] width 76 height 7
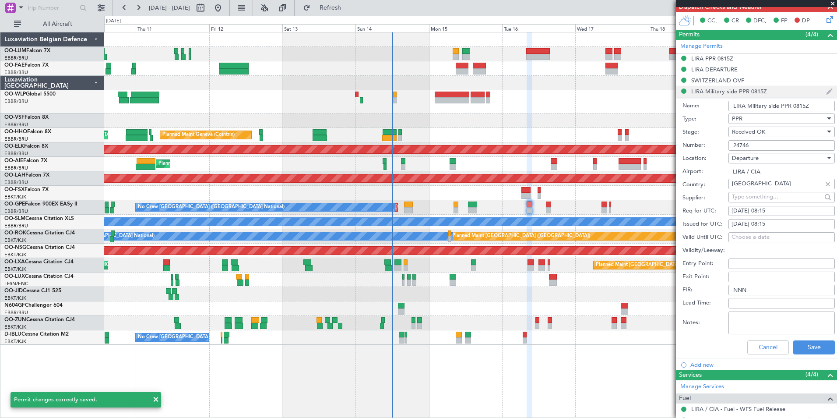
scroll to position [263, 0]
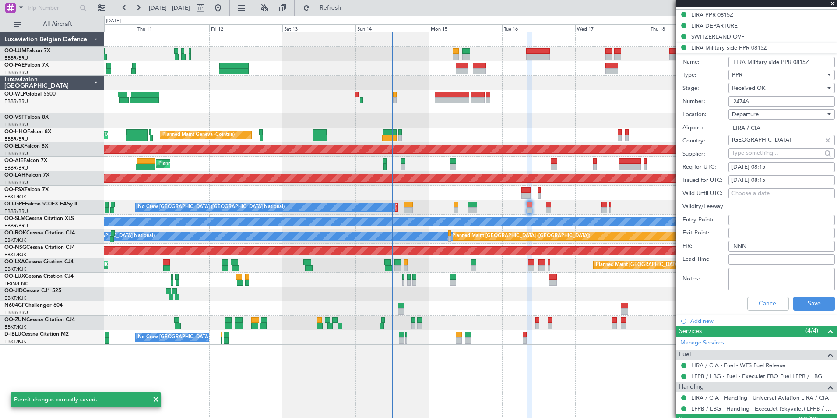
click at [805, 295] on div "Cancel Save" at bounding box center [758, 303] width 152 height 23
click at [802, 306] on button "Save" at bounding box center [814, 303] width 42 height 14
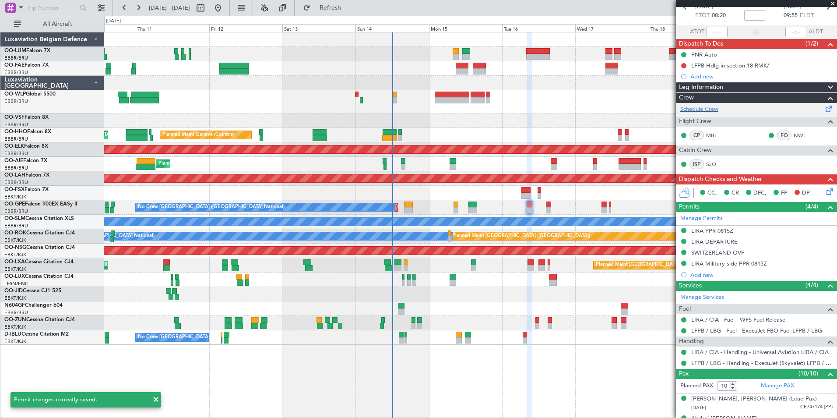
scroll to position [0, 0]
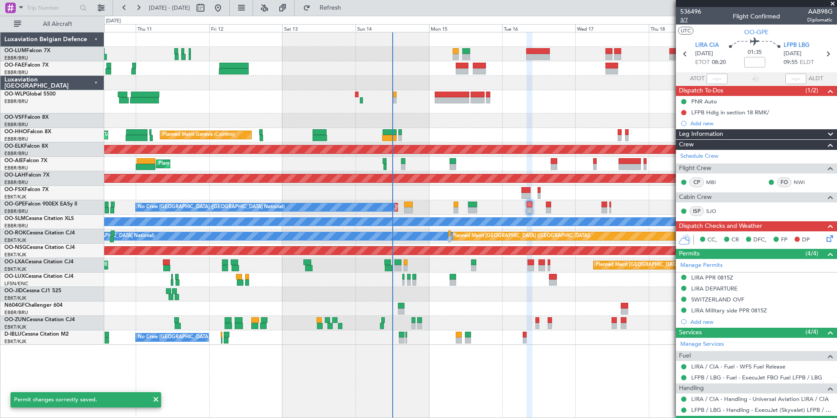
click at [681, 19] on span "3/7" at bounding box center [690, 19] width 21 height 7
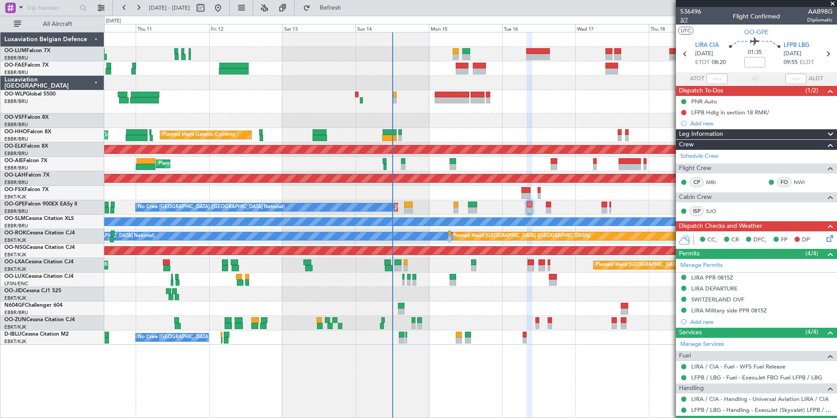
click at [683, 18] on span "3/7" at bounding box center [690, 19] width 21 height 7
click at [351, 3] on button "Refresh" at bounding box center [325, 8] width 53 height 14
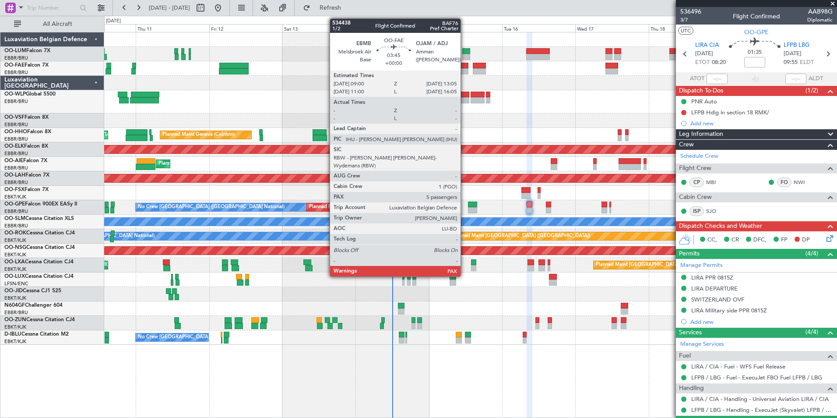
click at [464, 64] on div at bounding box center [462, 66] width 13 height 6
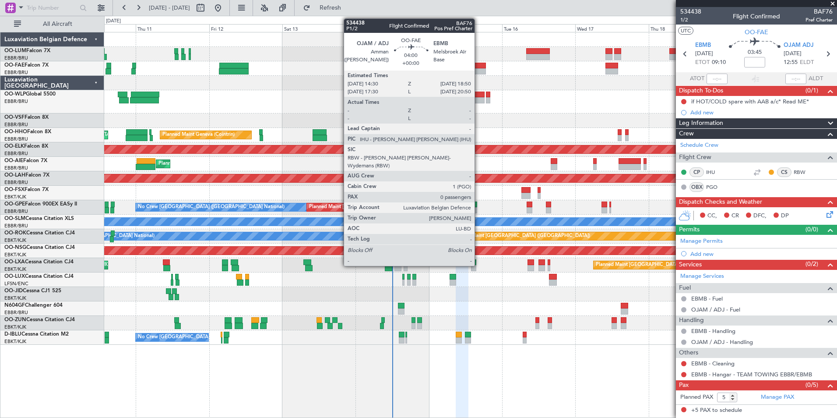
click at [478, 63] on div at bounding box center [480, 66] width 14 height 6
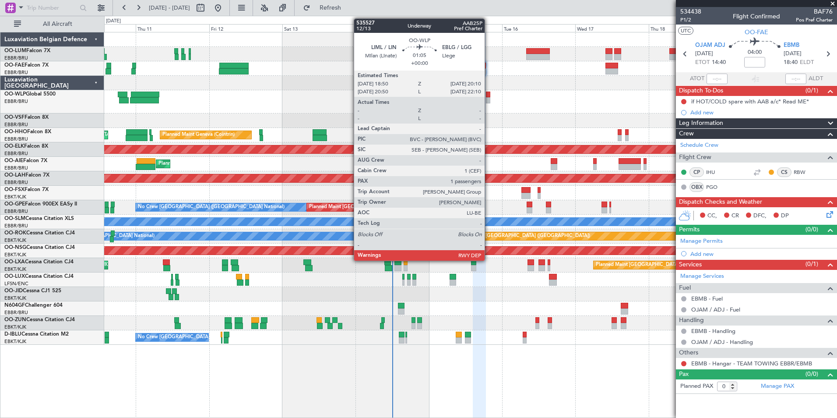
click at [488, 96] on div at bounding box center [488, 94] width 4 height 6
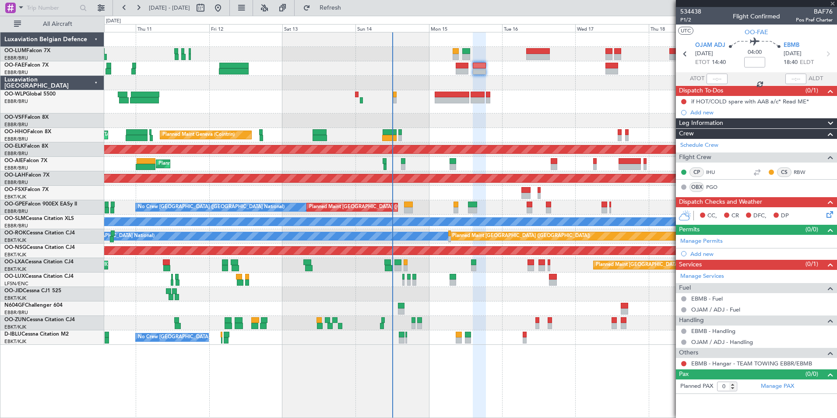
type input "1"
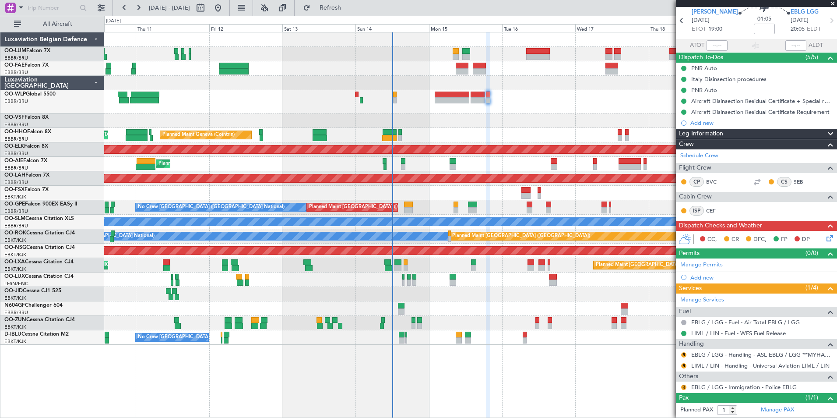
scroll to position [52, 0]
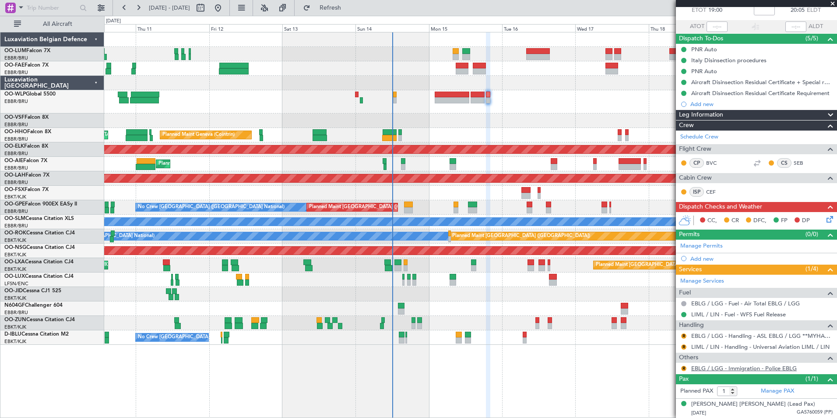
click at [745, 365] on link "EBLG / LGG - Immigration - Police EBLG" at bounding box center [743, 367] width 105 height 7
click at [339, 8] on button "Refresh" at bounding box center [325, 8] width 53 height 14
click at [681, 367] on div at bounding box center [683, 368] width 7 height 7
click at [681, 368] on button at bounding box center [683, 367] width 5 height 5
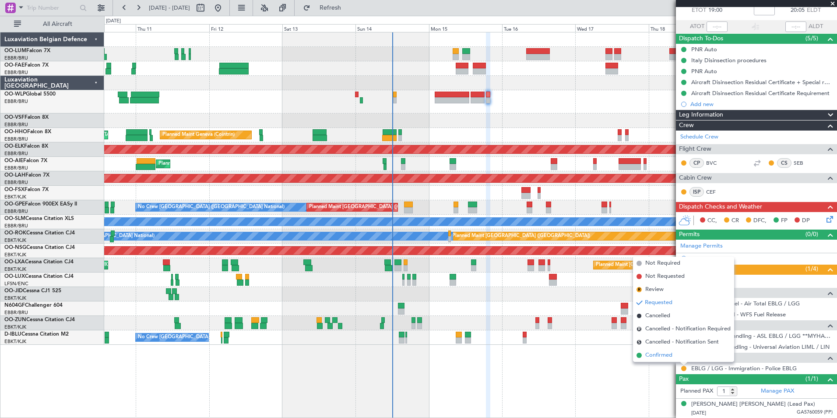
click at [661, 356] on span "Confirmed" at bounding box center [658, 355] width 27 height 9
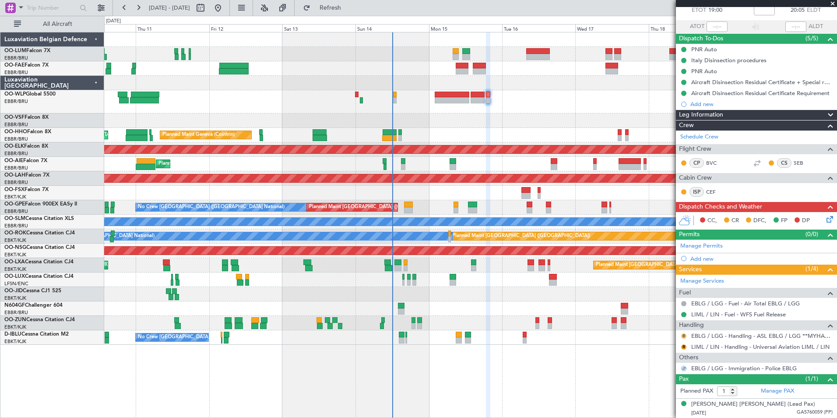
click at [682, 333] on button "R" at bounding box center [683, 335] width 5 height 5
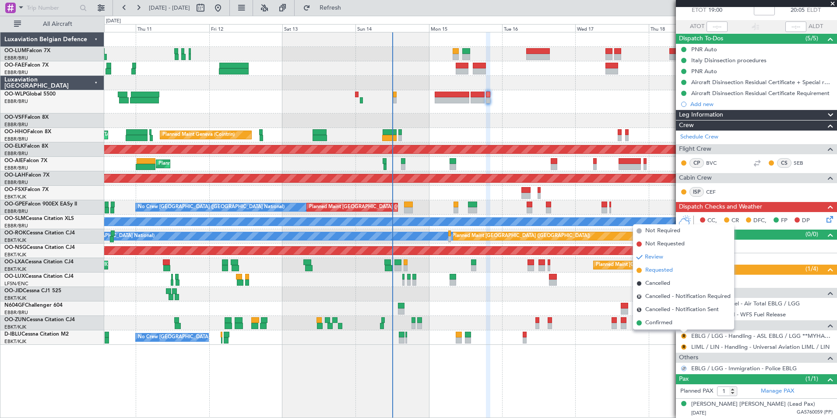
click at [660, 270] on span "Requested" at bounding box center [659, 270] width 28 height 9
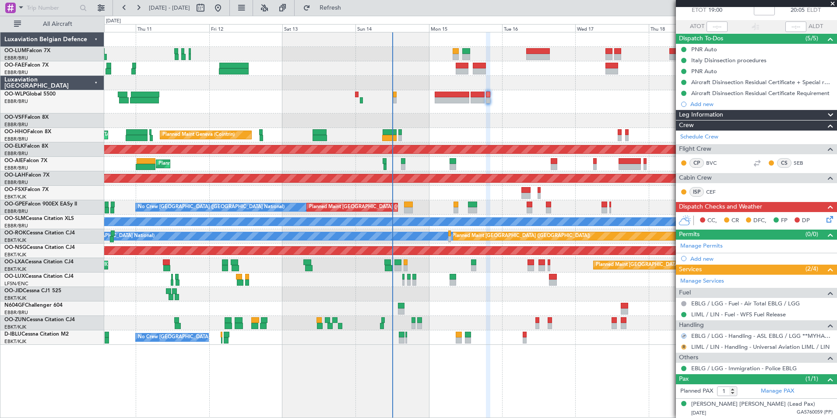
click at [681, 345] on button "R" at bounding box center [683, 346] width 5 height 5
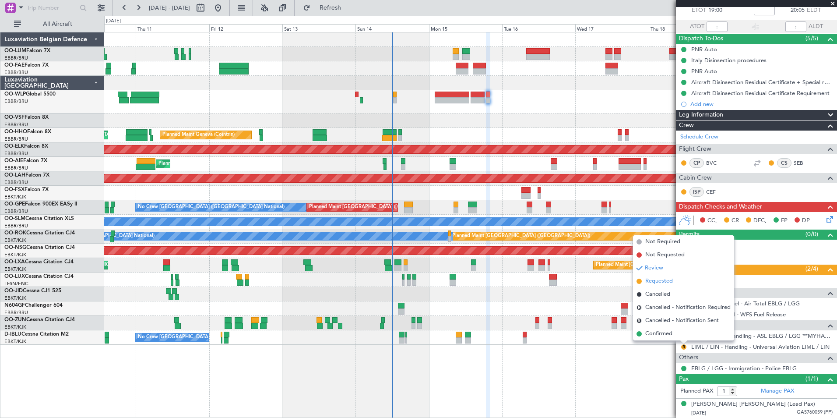
click at [662, 282] on span "Requested" at bounding box center [659, 281] width 28 height 9
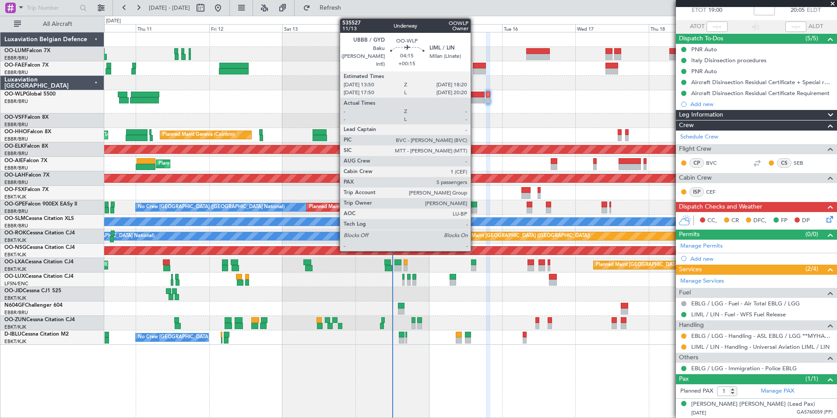
click at [474, 97] on div at bounding box center [478, 100] width 14 height 6
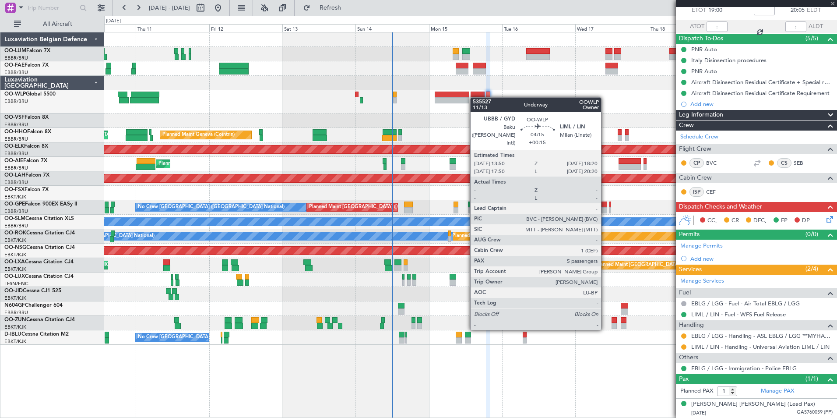
type input "+00:15"
type input "5"
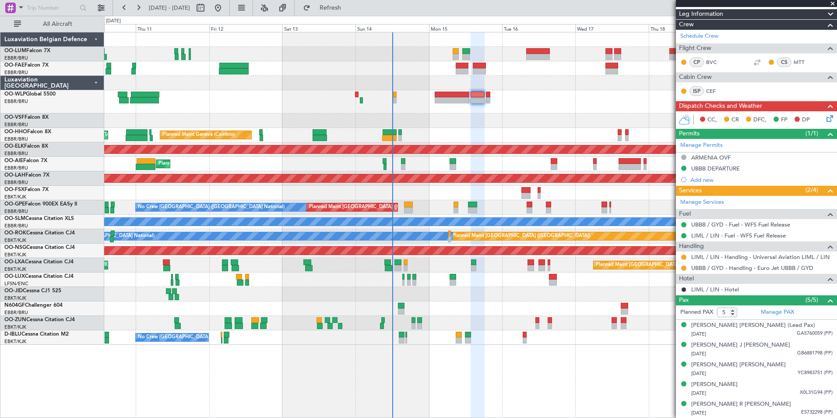
scroll to position [0, 0]
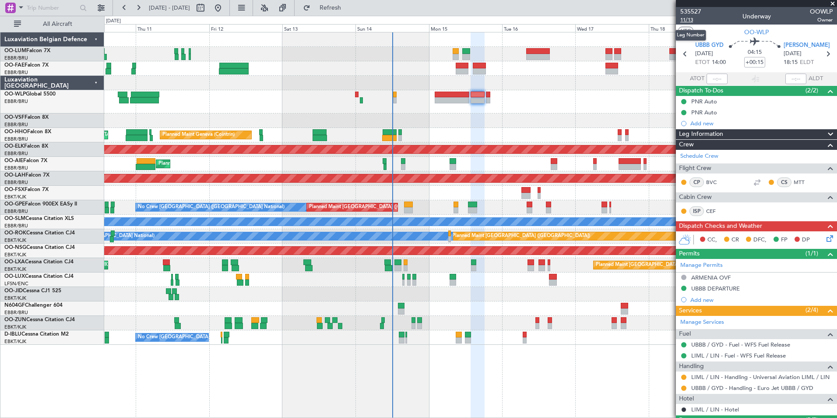
click at [689, 21] on span "11/13" at bounding box center [690, 19] width 21 height 7
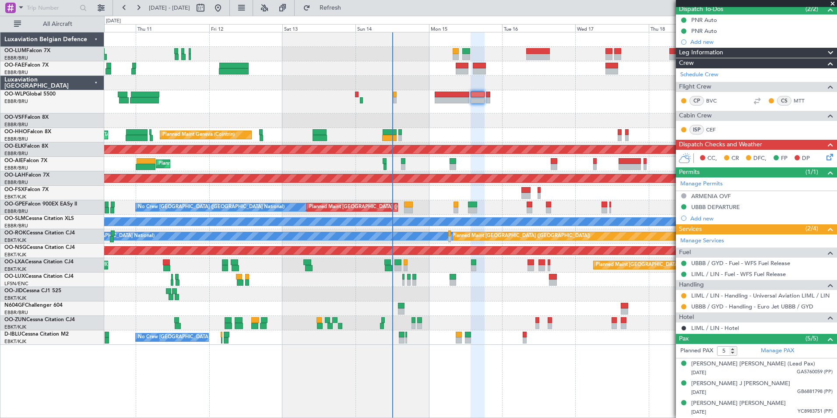
scroll to position [88, 0]
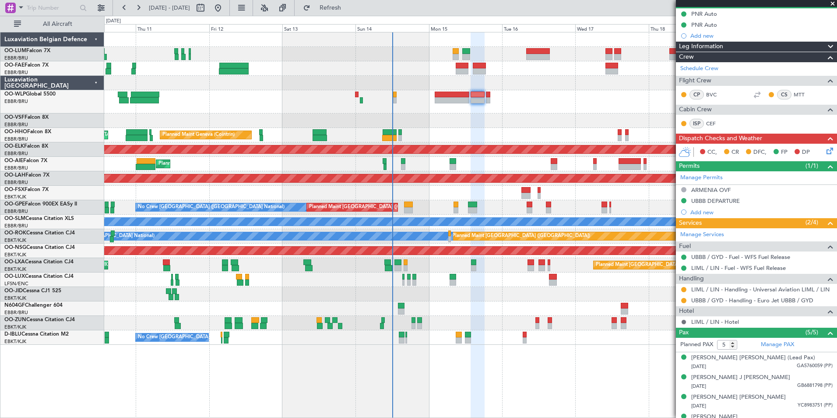
click at [683, 324] on mat-tooltip-component "Cancelled" at bounding box center [684, 335] width 38 height 23
click at [684, 320] on button at bounding box center [683, 321] width 5 height 5
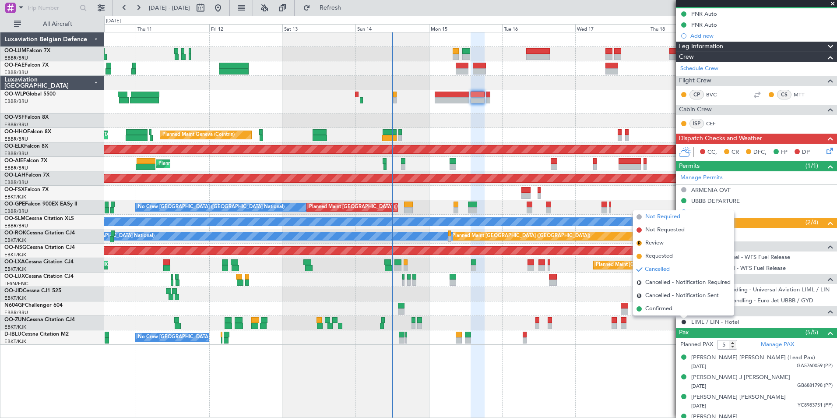
click at [669, 215] on span "Not Required" at bounding box center [662, 216] width 35 height 9
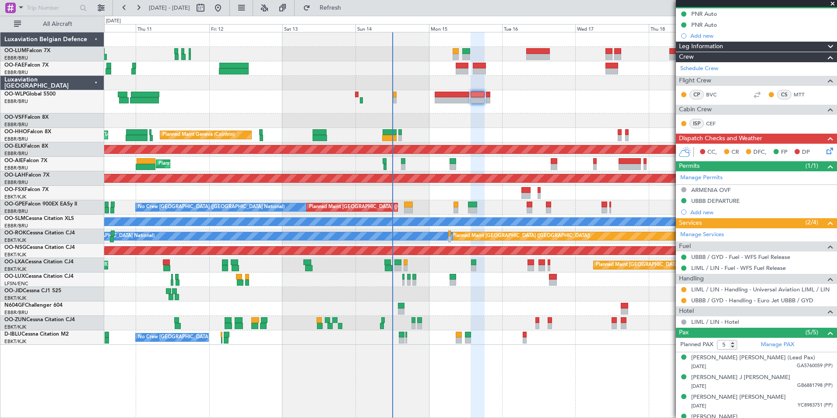
click at [490, 95] on div "Planned Maint Liege" at bounding box center [470, 101] width 732 height 23
click at [491, 86] on div "Planned Maint Liege Planned Maint Geneva (Cointrin) AOG Maint New York (Teterbo…" at bounding box center [470, 188] width 732 height 312
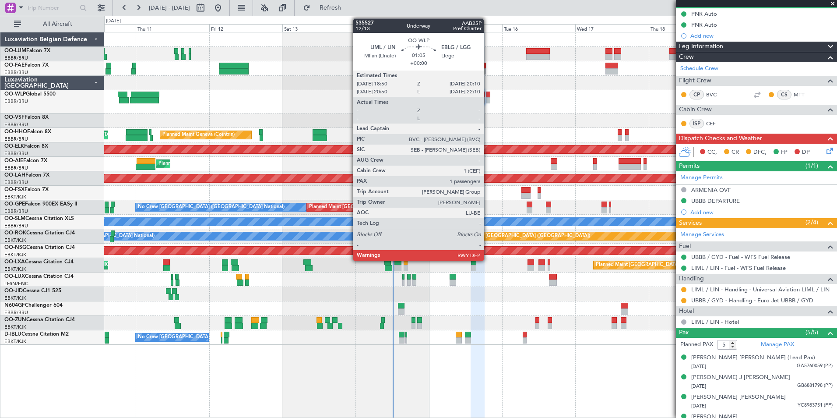
click at [488, 91] on div at bounding box center [488, 94] width 4 height 6
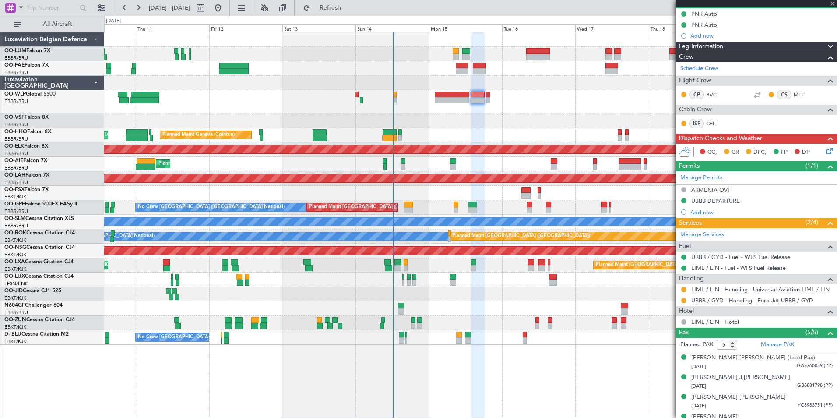
type input "1"
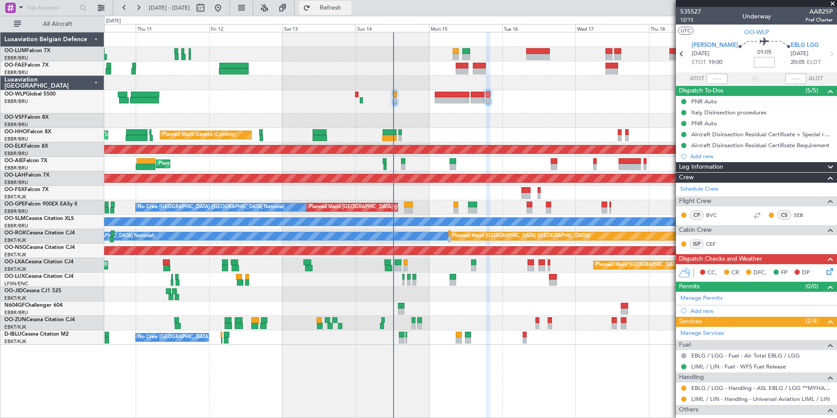
click at [349, 7] on span "Refresh" at bounding box center [330, 8] width 37 height 6
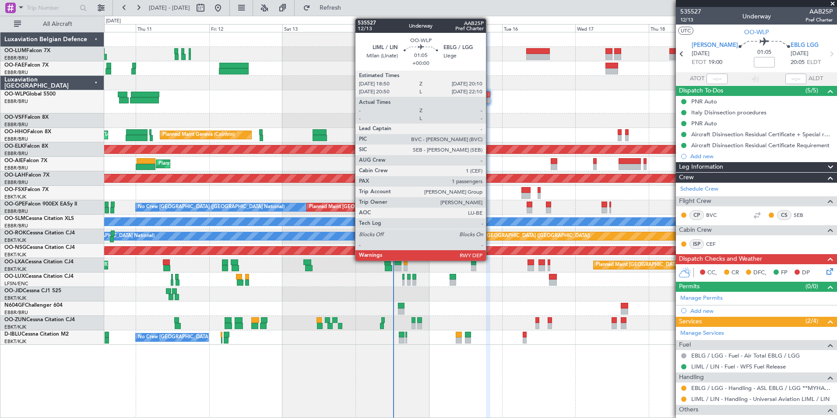
click at [490, 97] on div at bounding box center [488, 100] width 4 height 6
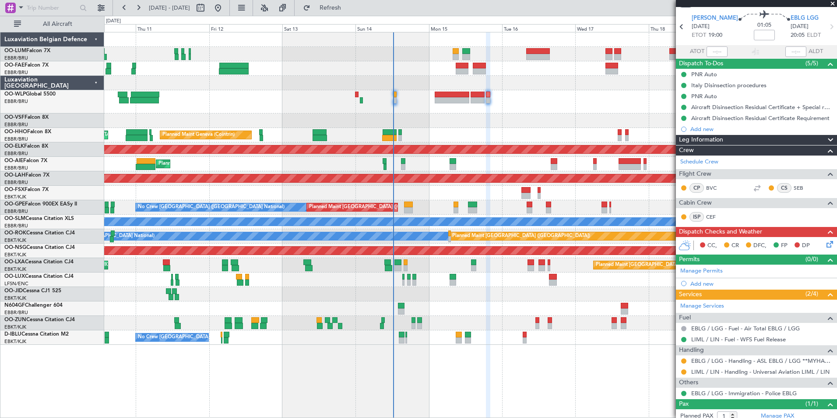
scroll to position [52, 0]
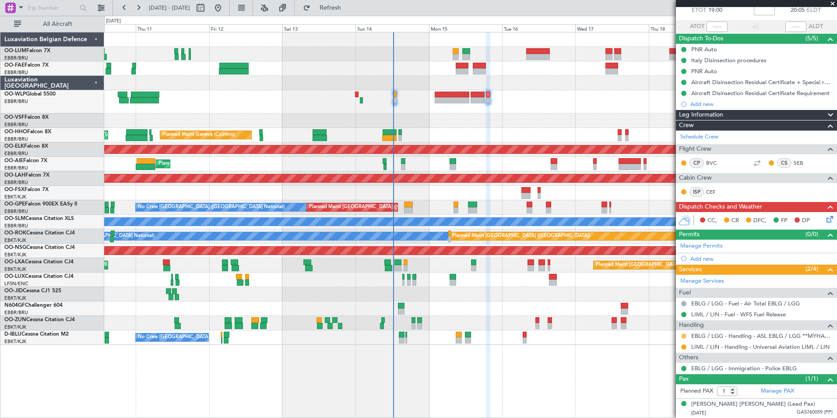
click at [684, 337] on button at bounding box center [683, 335] width 5 height 5
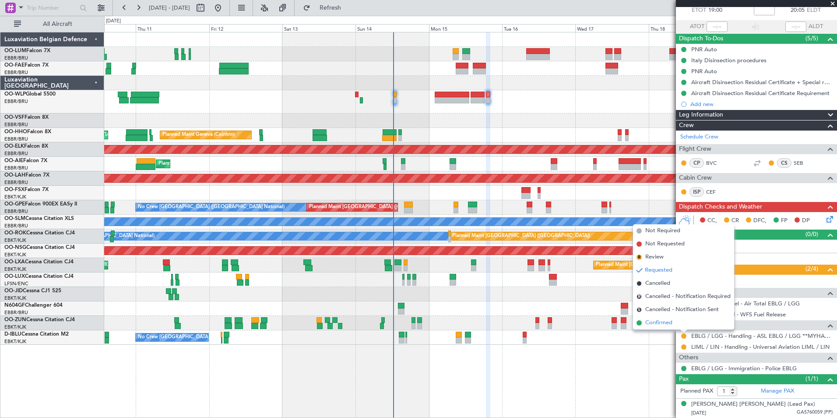
click at [674, 323] on li "Confirmed" at bounding box center [683, 322] width 101 height 13
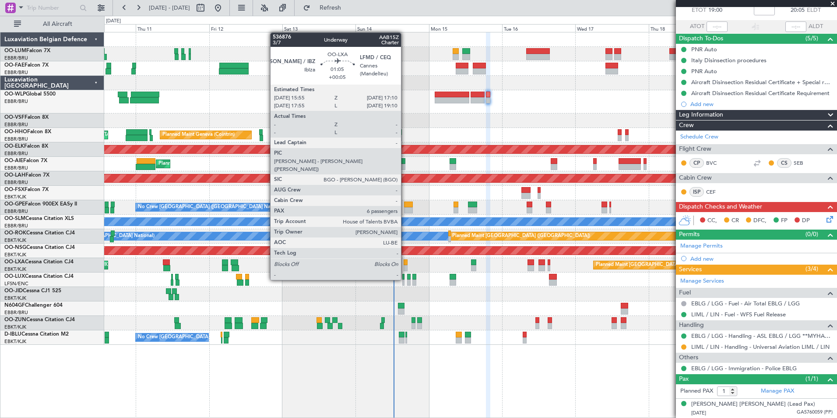
click at [405, 263] on div at bounding box center [406, 262] width 4 height 6
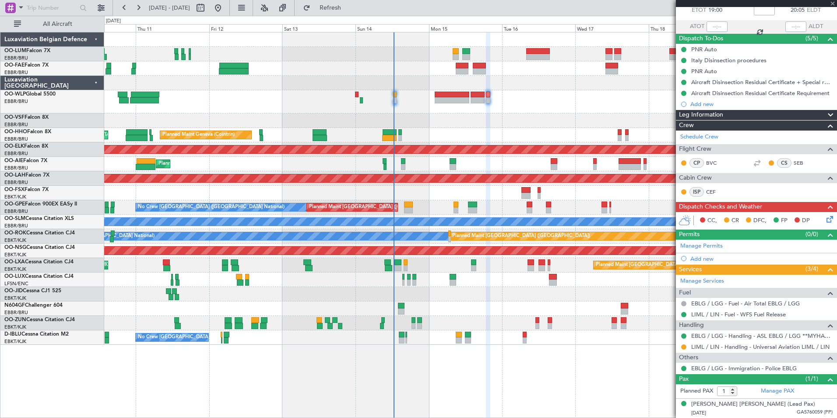
type input "+00:05"
type input "6"
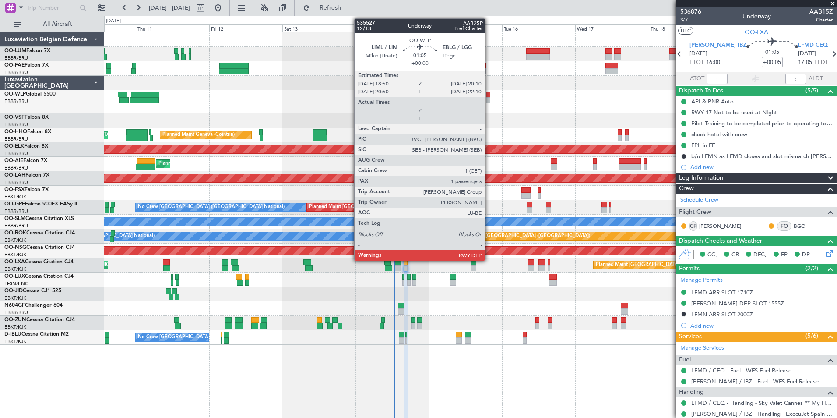
click at [489, 92] on div at bounding box center [488, 94] width 4 height 6
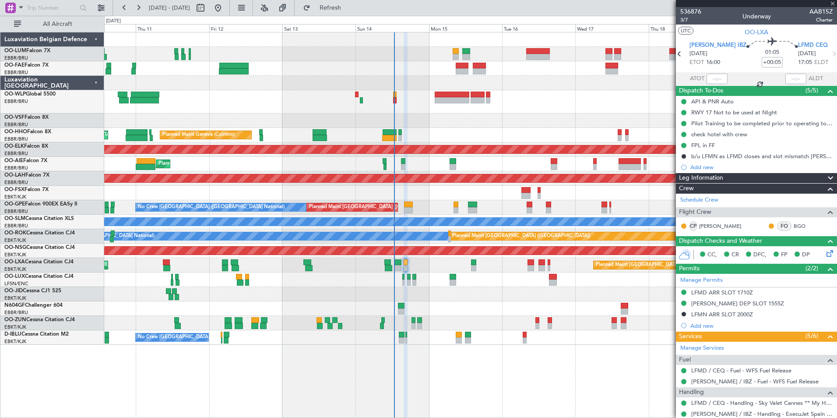
type input "1"
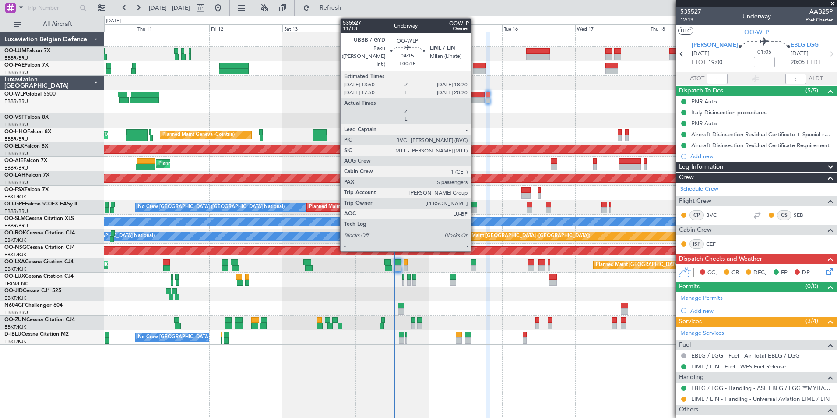
click at [475, 93] on div at bounding box center [478, 94] width 14 height 6
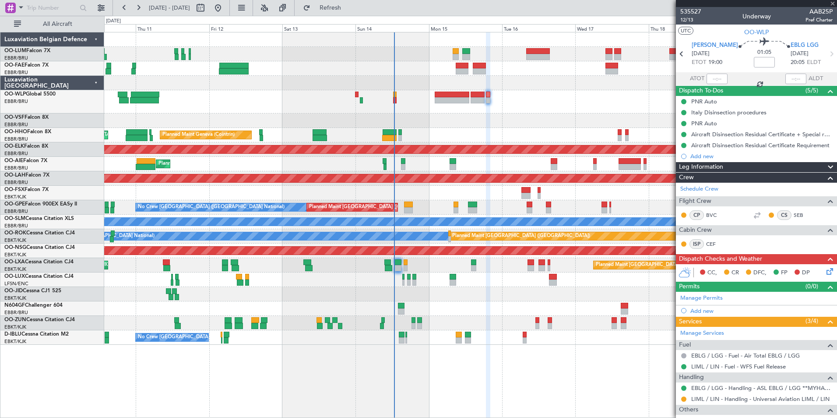
type input "+00:15"
type input "5"
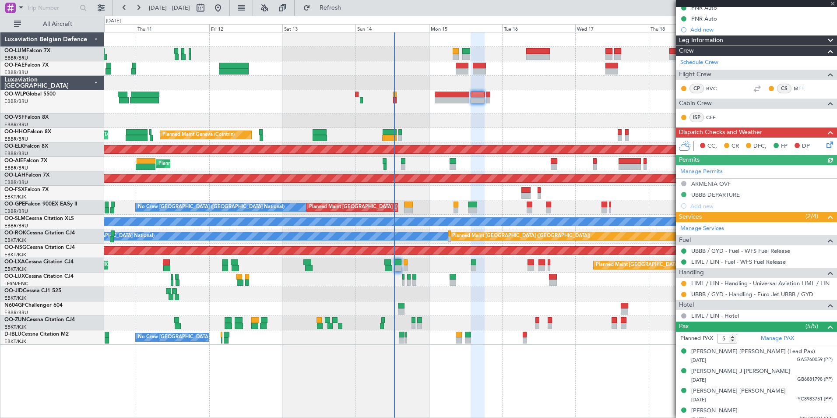
scroll to position [76, 0]
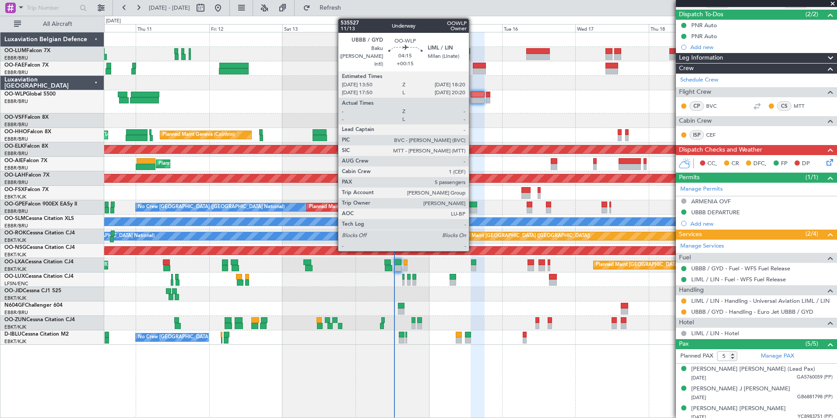
click at [473, 96] on div at bounding box center [478, 94] width 14 height 6
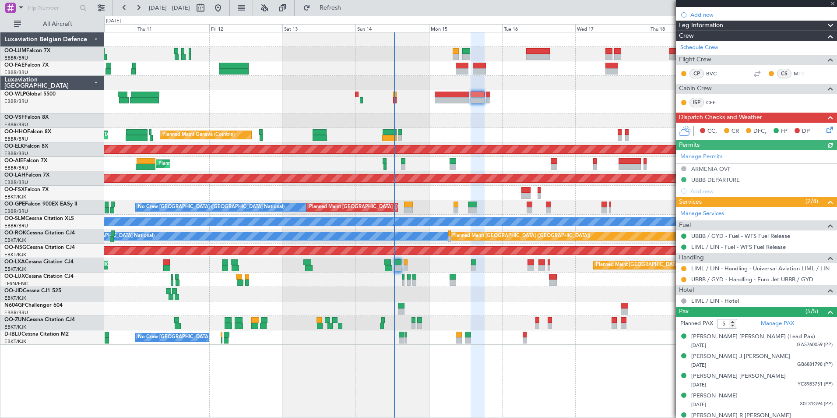
scroll to position [120, 0]
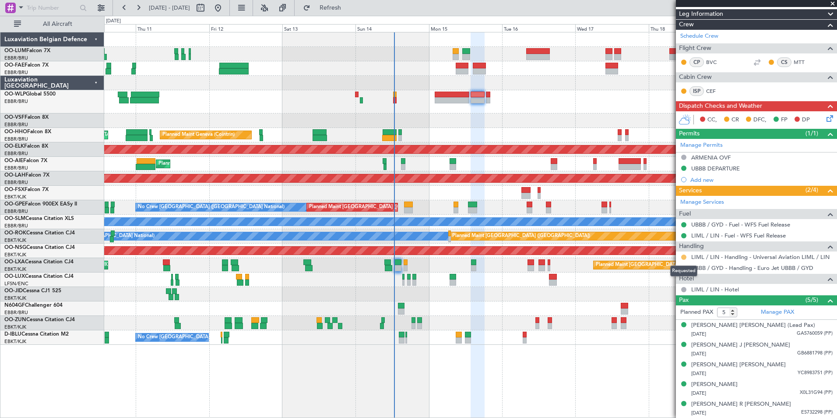
click at [684, 256] on button at bounding box center [683, 256] width 5 height 5
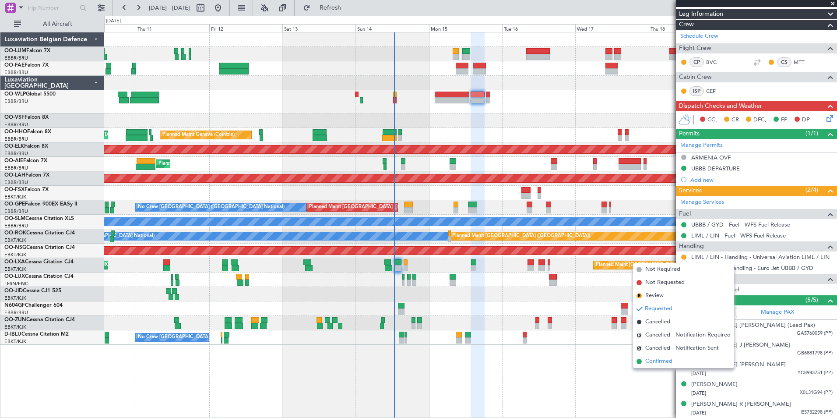
click at [662, 357] on span "Confirmed" at bounding box center [658, 361] width 27 height 9
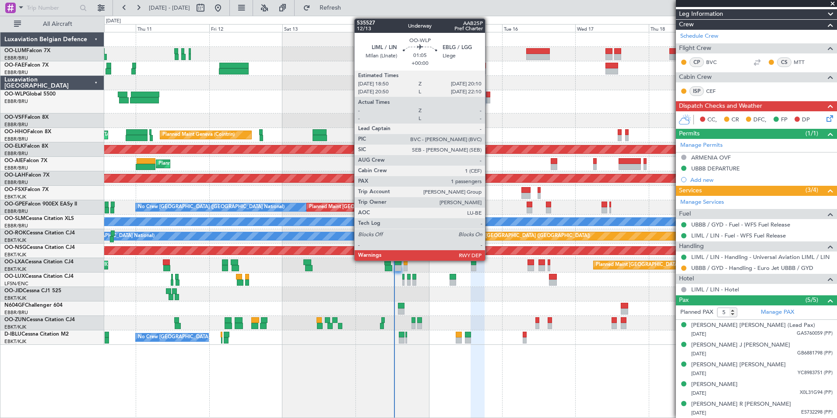
click at [489, 95] on div at bounding box center [488, 94] width 4 height 6
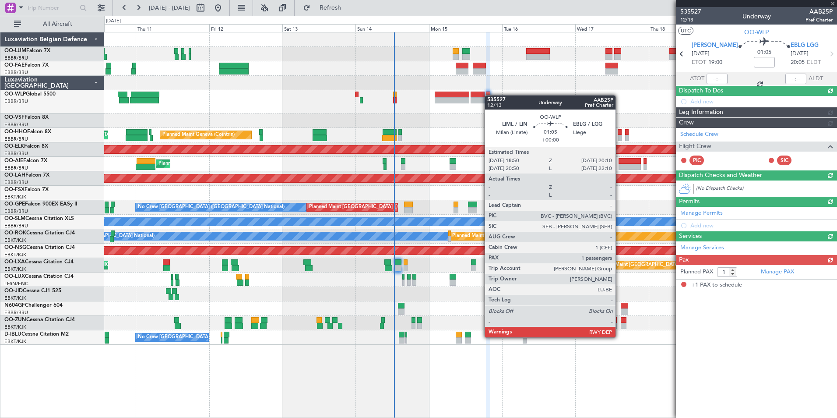
scroll to position [0, 0]
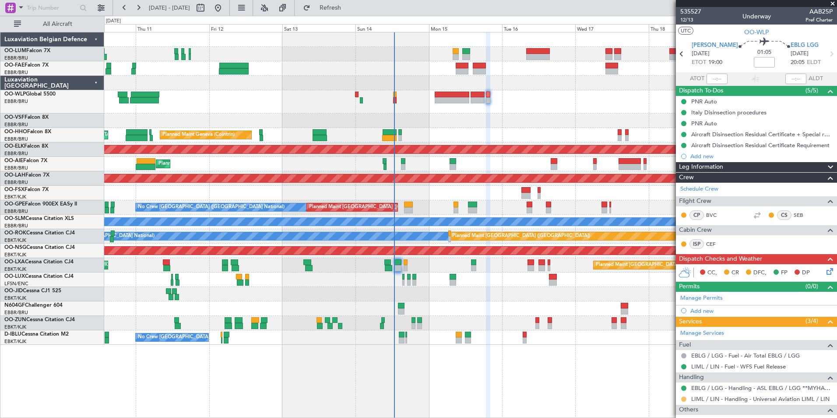
click at [682, 397] on button at bounding box center [683, 398] width 5 height 5
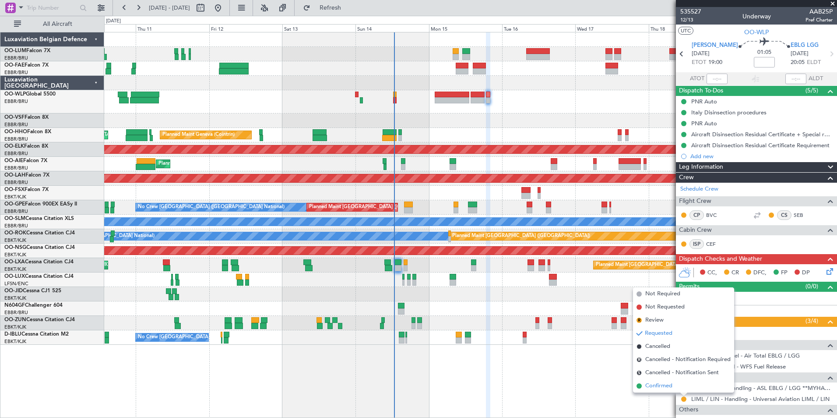
click at [663, 384] on span "Confirmed" at bounding box center [658, 385] width 27 height 9
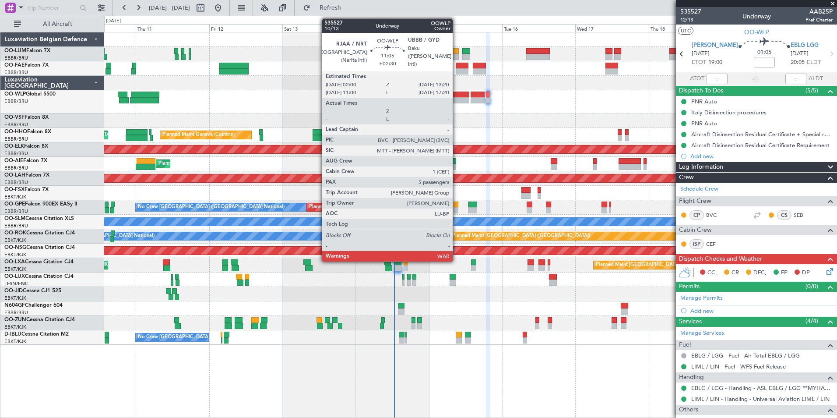
click at [456, 94] on div at bounding box center [452, 94] width 35 height 6
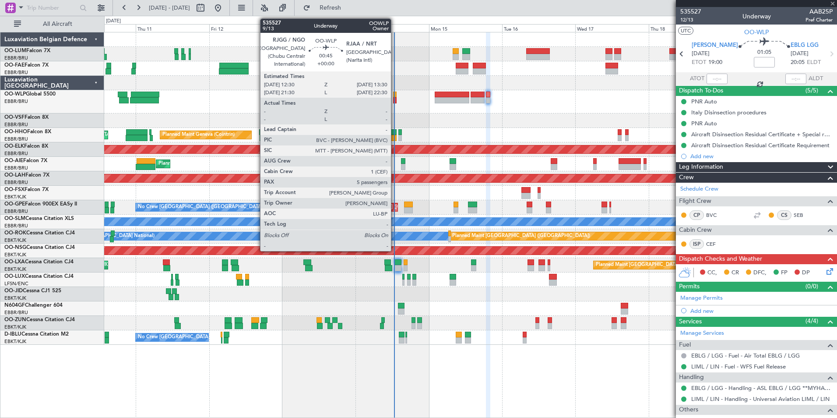
click at [395, 97] on div at bounding box center [394, 100] width 3 height 6
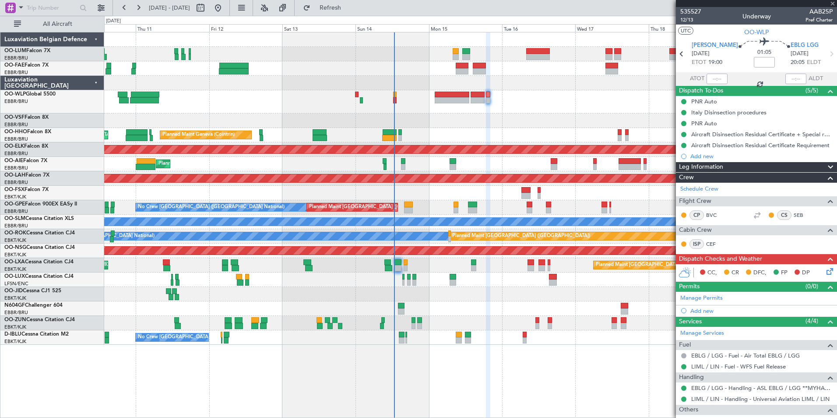
type input "5"
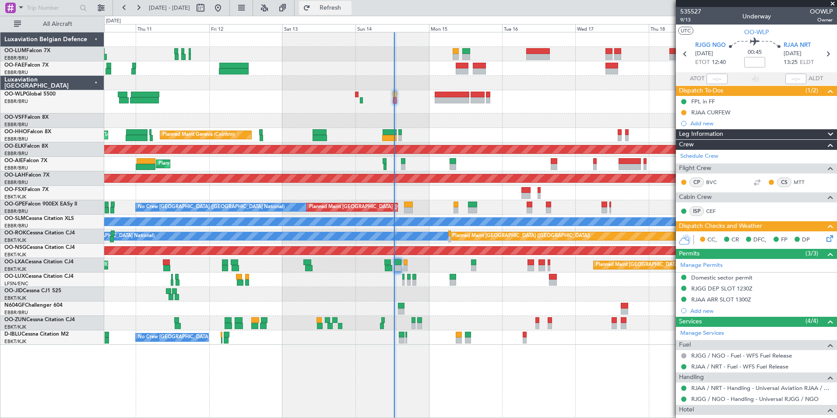
click at [351, 12] on button "Refresh" at bounding box center [325, 8] width 53 height 14
drag, startPoint x: 355, startPoint y: 4, endPoint x: 372, endPoint y: 39, distance: 38.8
click at [349, 5] on span "Refresh" at bounding box center [330, 8] width 37 height 6
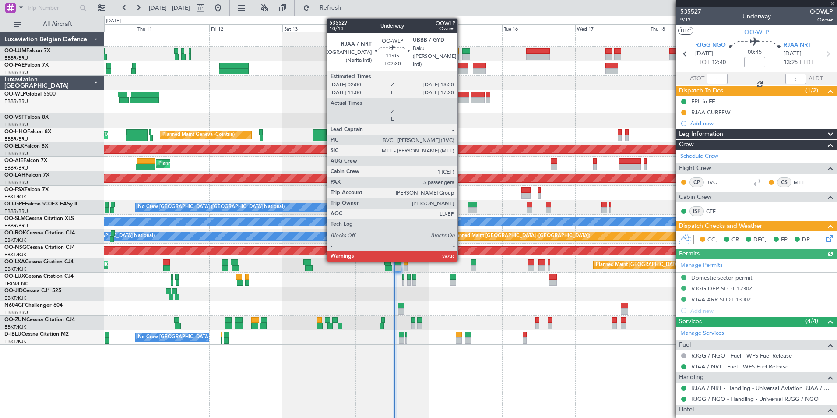
click at [461, 93] on div at bounding box center [452, 94] width 35 height 6
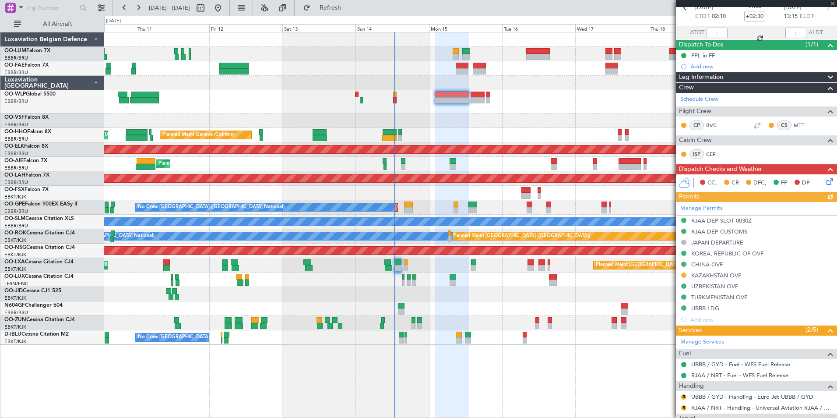
scroll to position [88, 0]
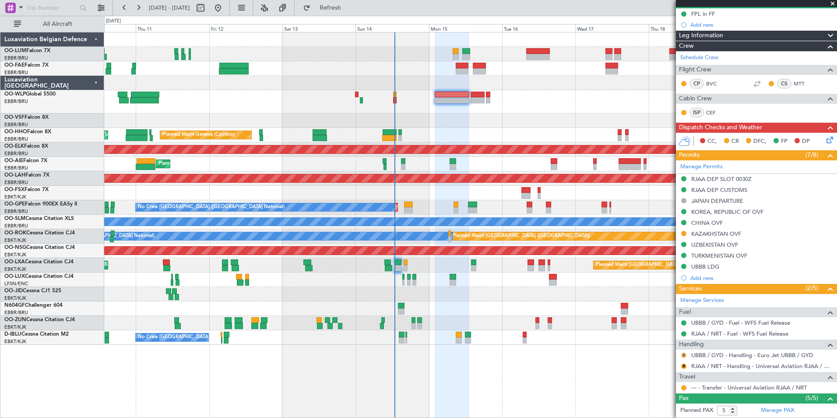
click at [685, 355] on button "R" at bounding box center [683, 354] width 5 height 5
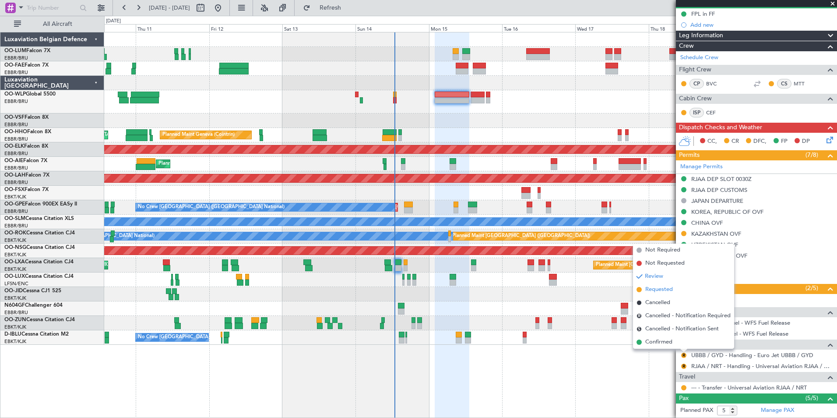
click at [657, 285] on li "Requested" at bounding box center [683, 289] width 101 height 13
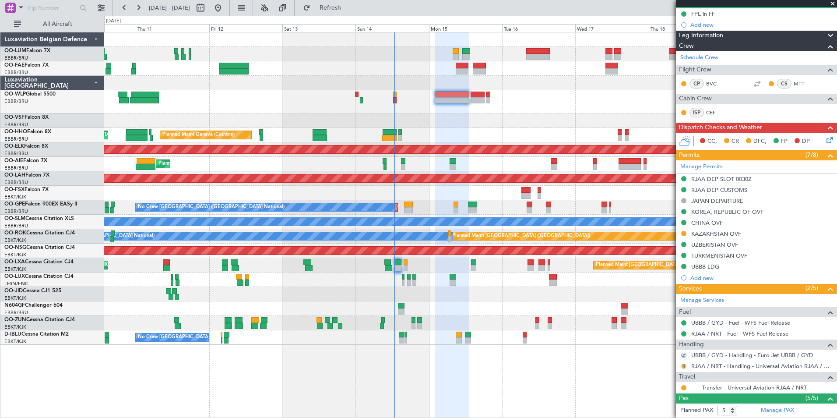
click at [685, 367] on button "R" at bounding box center [683, 365] width 5 height 5
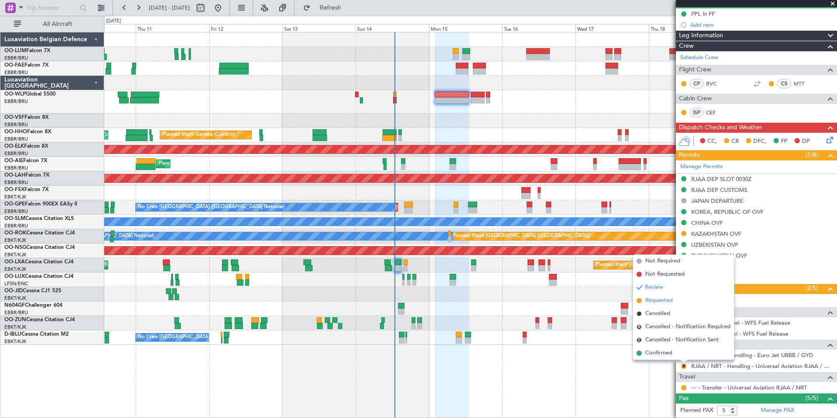
click at [660, 299] on span "Requested" at bounding box center [659, 300] width 28 height 9
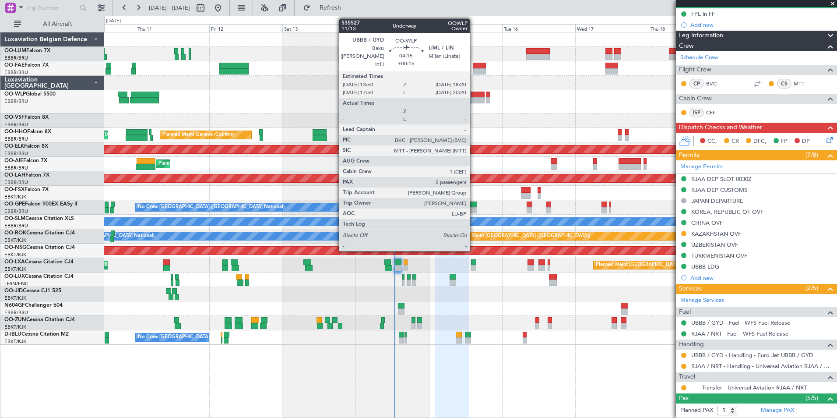
click at [474, 100] on div at bounding box center [478, 100] width 14 height 6
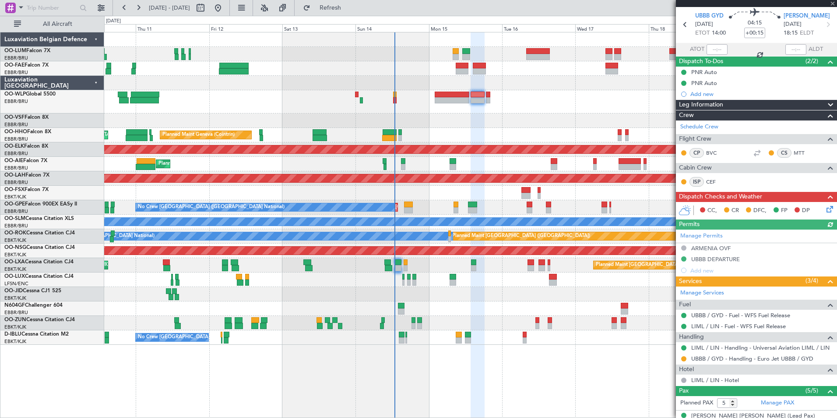
scroll to position [44, 0]
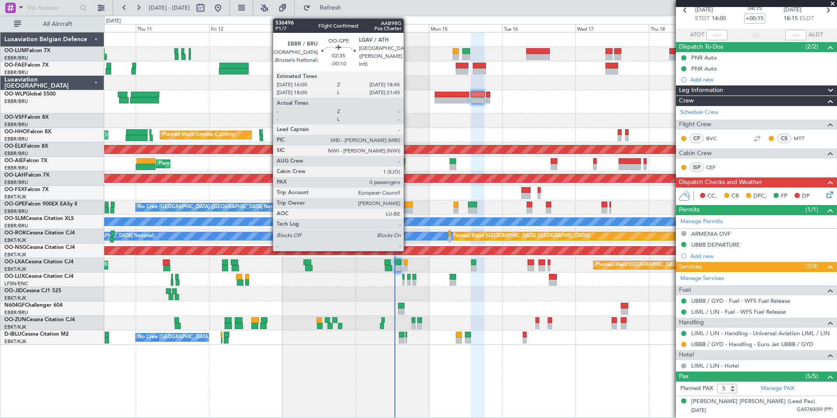
click at [408, 205] on div at bounding box center [408, 204] width 9 height 6
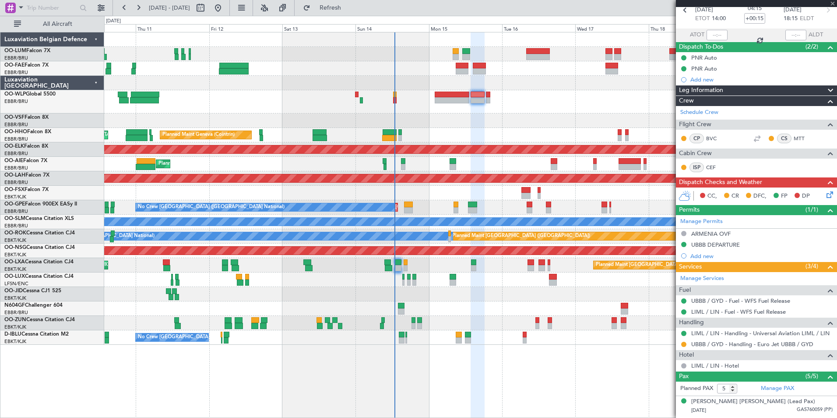
type input "-00:10"
type input "0"
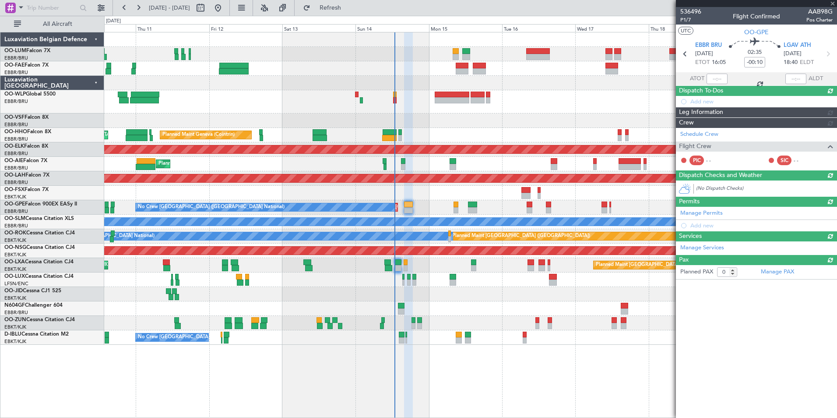
scroll to position [0, 0]
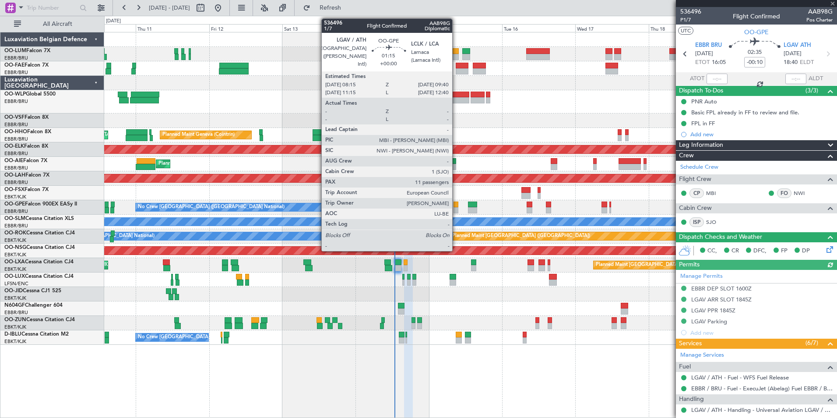
click at [456, 205] on div at bounding box center [455, 204] width 4 height 6
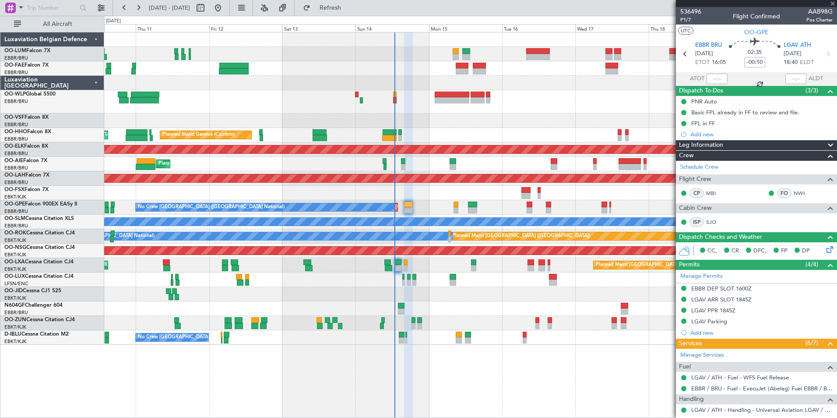
type input "11"
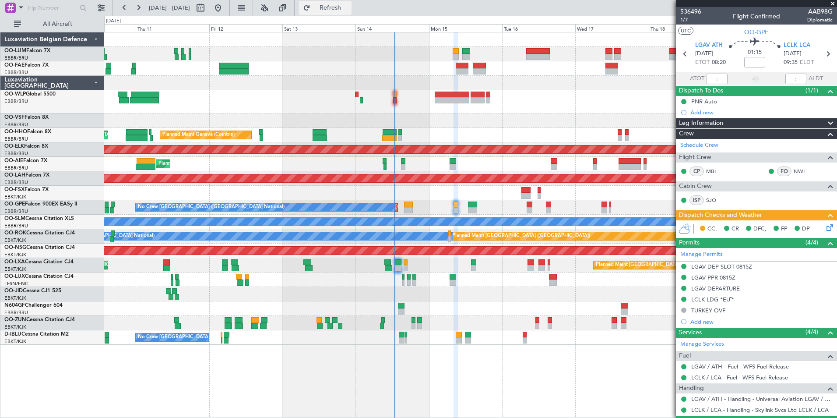
click at [351, 14] on button "Refresh" at bounding box center [325, 8] width 53 height 14
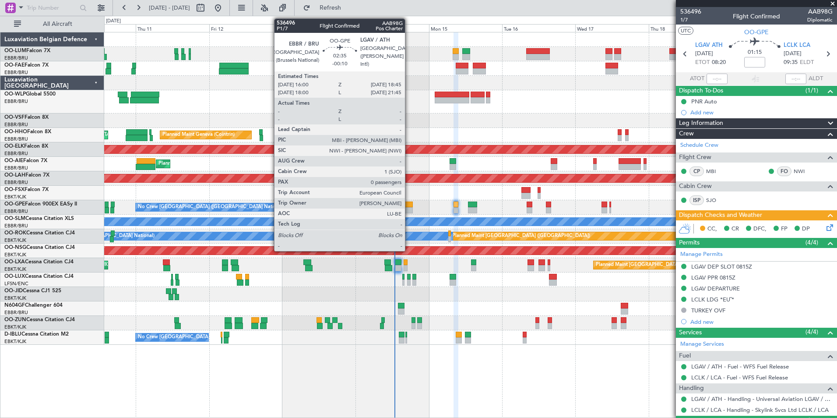
click at [409, 204] on div at bounding box center [408, 204] width 9 height 6
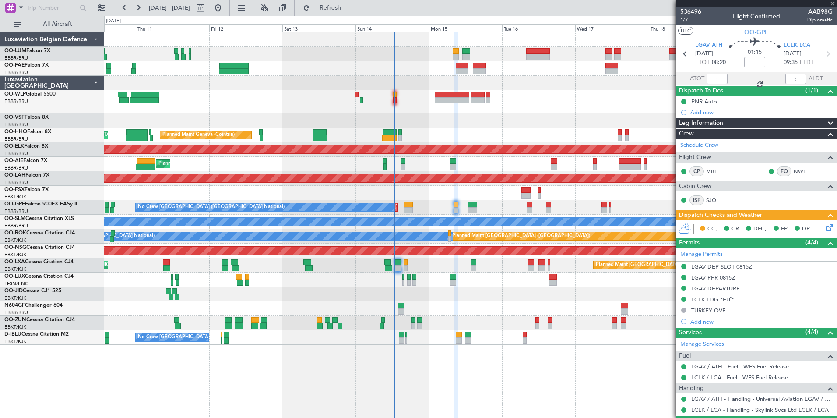
type input "-00:10"
type input "0"
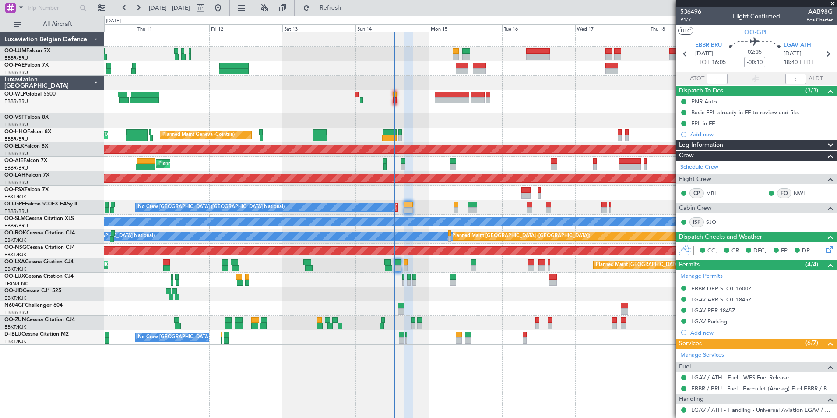
click at [690, 19] on span "P1/7" at bounding box center [690, 19] width 21 height 7
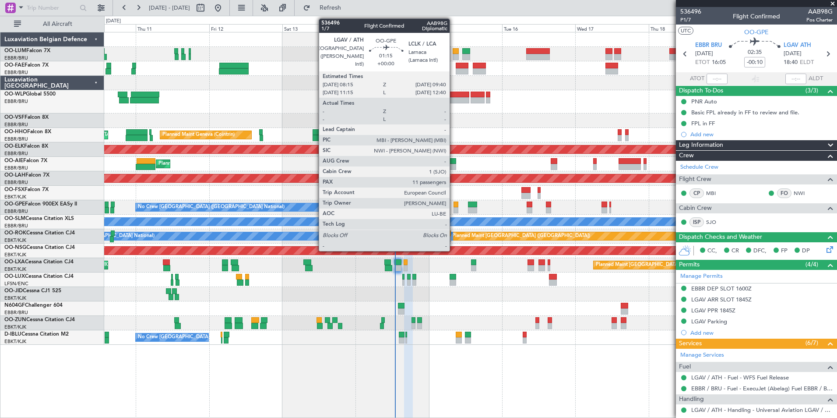
click at [454, 204] on div at bounding box center [455, 204] width 4 height 6
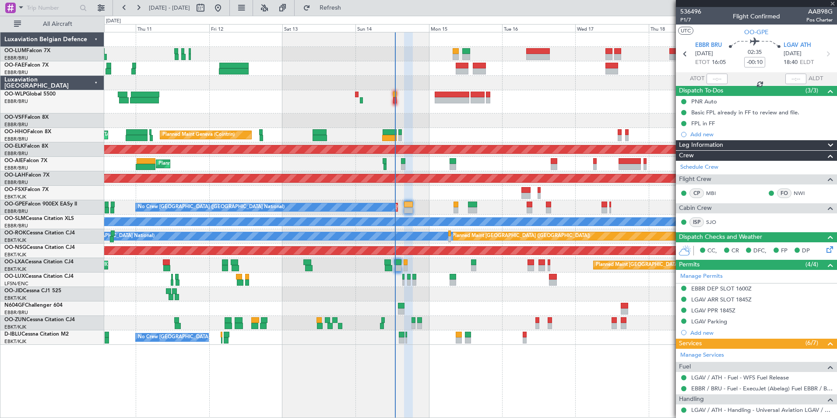
type input "11"
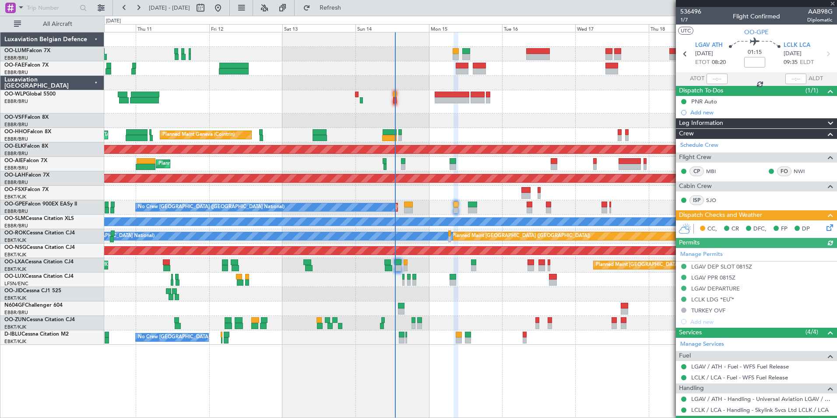
click at [825, 228] on icon at bounding box center [828, 225] width 7 height 7
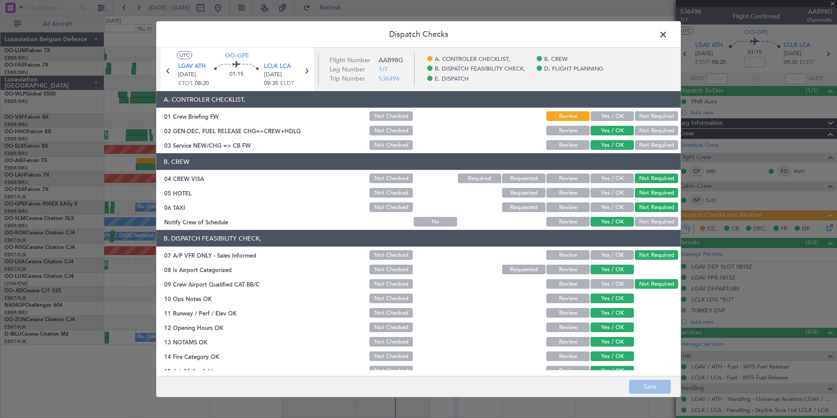
click at [590, 112] on button "Yes / OK" at bounding box center [611, 116] width 43 height 10
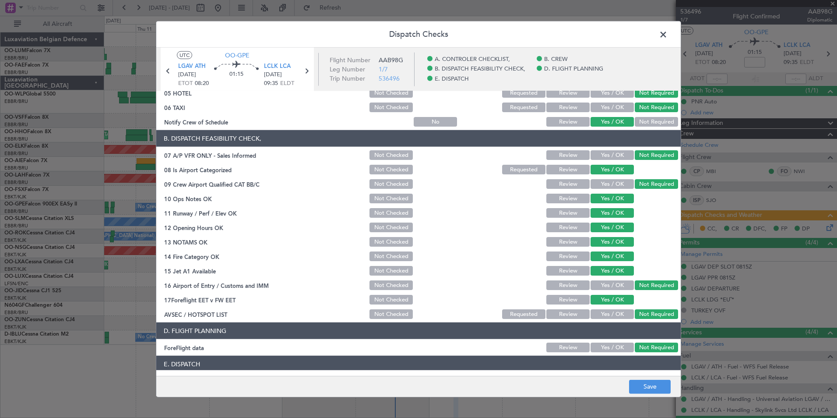
scroll to position [162, 0]
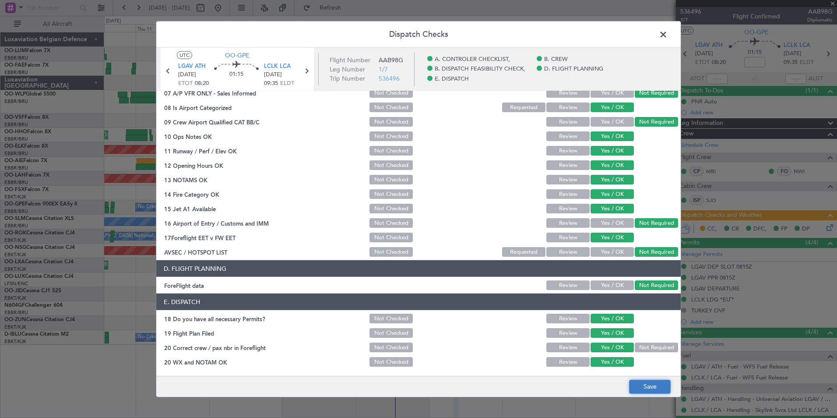
click at [652, 390] on button "Save" at bounding box center [650, 386] width 42 height 14
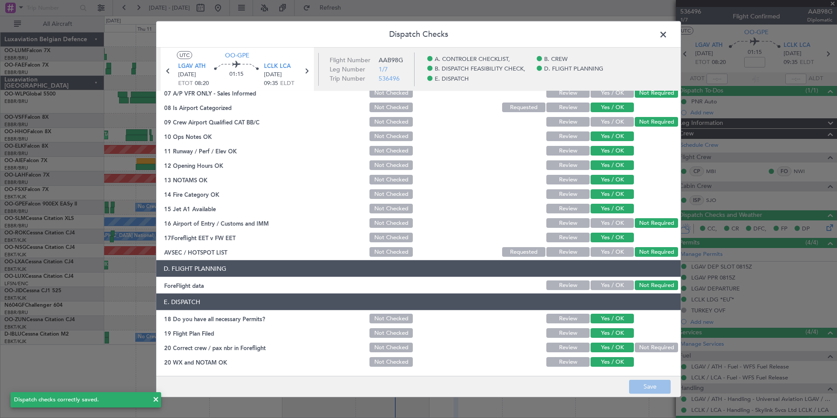
click at [668, 34] on span at bounding box center [668, 37] width 0 height 18
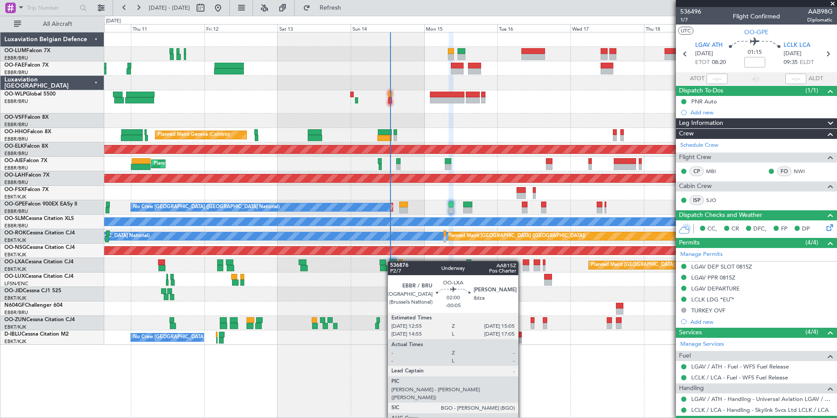
click at [390, 264] on div at bounding box center [393, 262] width 7 height 6
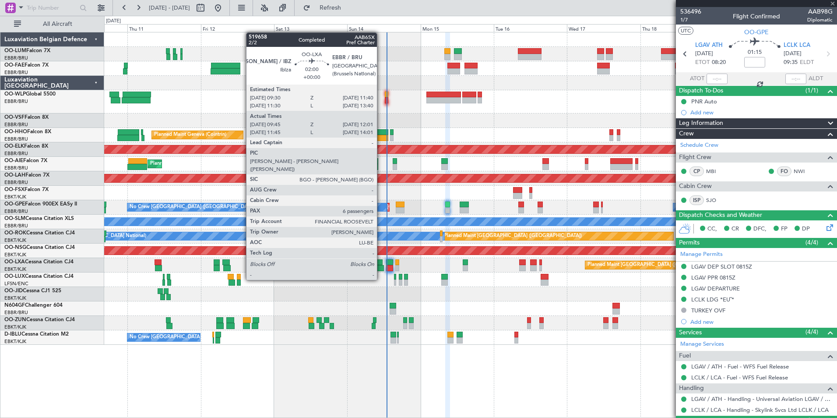
click at [381, 264] on div at bounding box center [379, 262] width 7 height 6
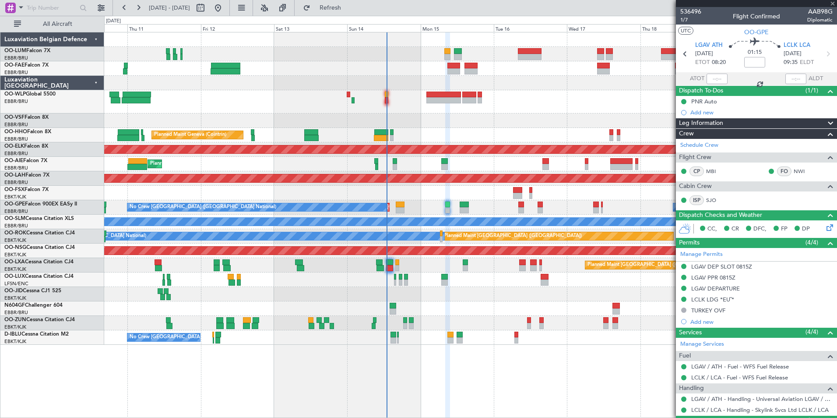
type input "09:50"
type input "11:56"
type input "6"
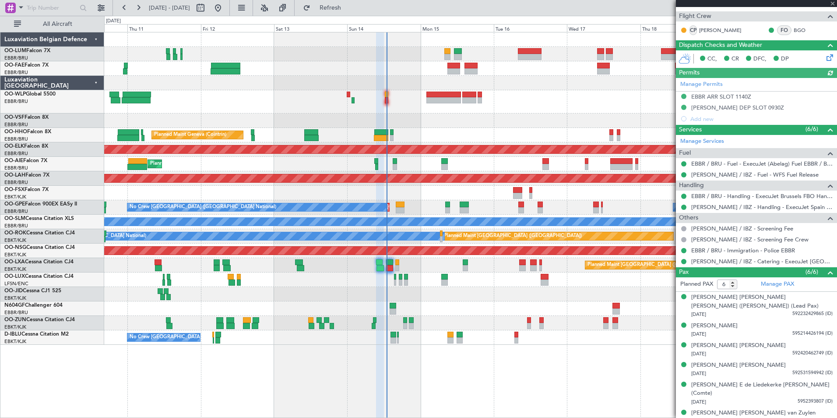
scroll to position [163, 0]
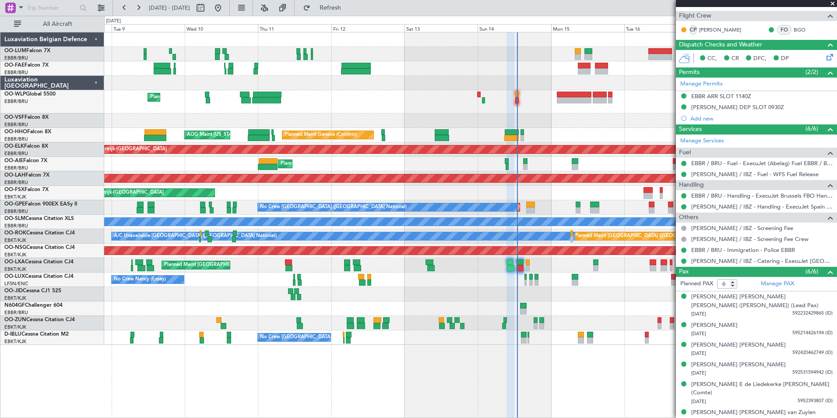
click at [654, 389] on div "Planned Maint Liege Planned Maint Geneva ([GEOGRAPHIC_DATA]) AOG Maint [US_STAT…" at bounding box center [470, 225] width 733 height 386
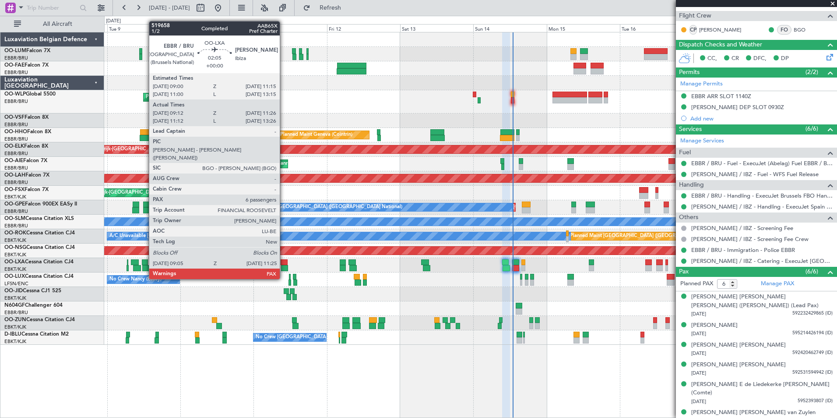
click at [284, 263] on div at bounding box center [284, 262] width 7 height 6
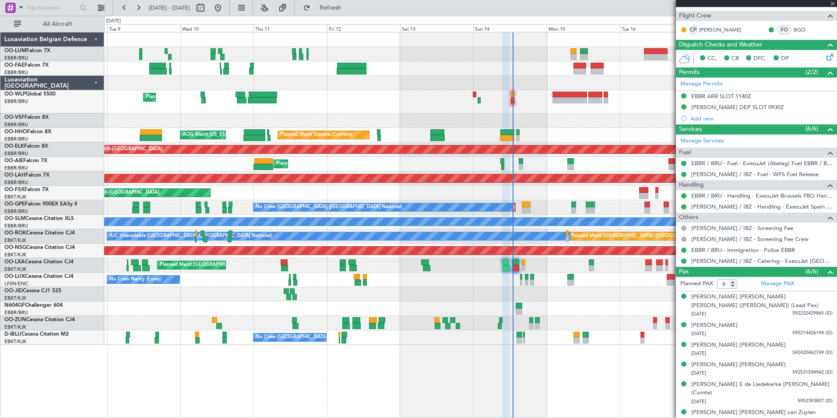
type input "09:17"
type input "11:21"
type input "7"
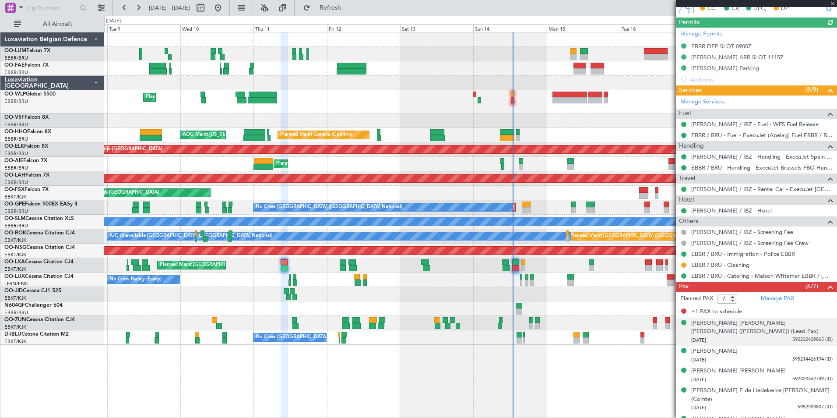
scroll to position [248, 0]
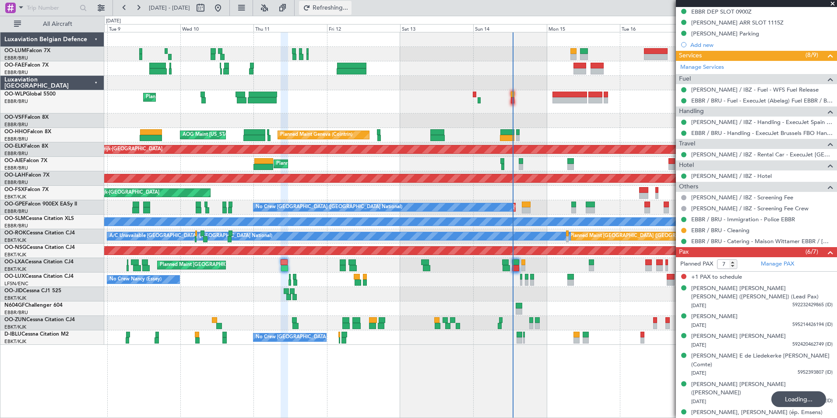
click at [349, 5] on span "Refreshing..." at bounding box center [330, 8] width 37 height 6
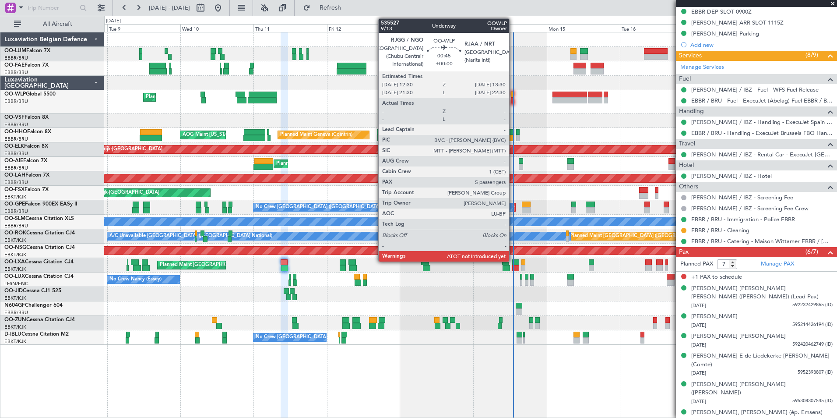
click at [513, 95] on div at bounding box center [512, 94] width 3 height 6
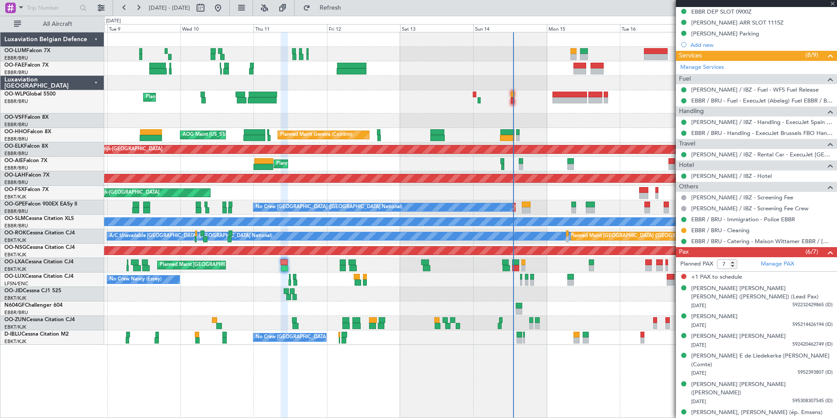
type input "5"
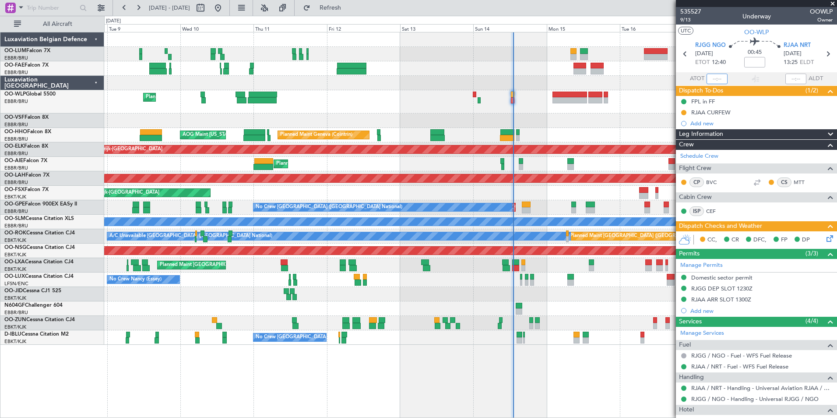
click at [710, 81] on input "text" at bounding box center [716, 79] width 21 height 11
click at [717, 34] on section "UTC OO-WLP" at bounding box center [756, 31] width 161 height 13
type input "12:50"
click at [682, 113] on button at bounding box center [683, 112] width 5 height 5
click at [682, 152] on span "Completed" at bounding box center [687, 151] width 29 height 9
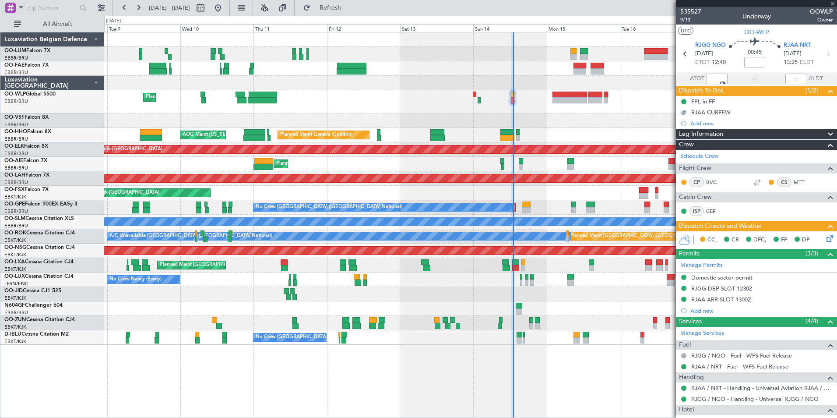
click at [825, 237] on icon at bounding box center [828, 236] width 7 height 7
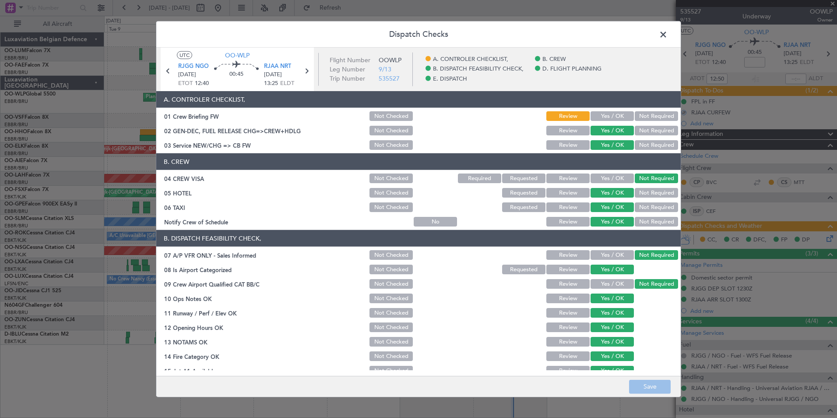
click at [618, 116] on button "Yes / OK" at bounding box center [611, 116] width 43 height 10
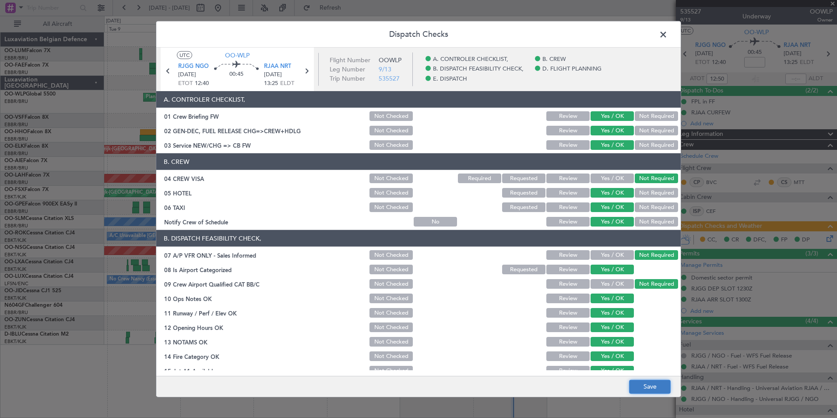
click at [661, 384] on button "Save" at bounding box center [650, 386] width 42 height 14
click at [668, 35] on span at bounding box center [668, 37] width 0 height 18
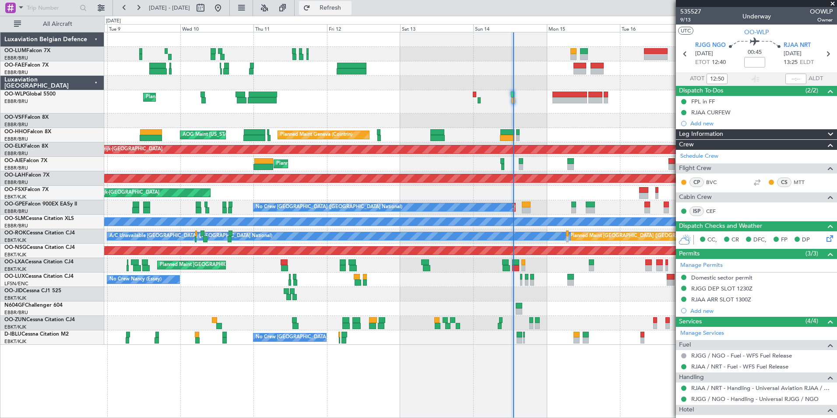
click at [349, 10] on span "Refresh" at bounding box center [330, 8] width 37 height 6
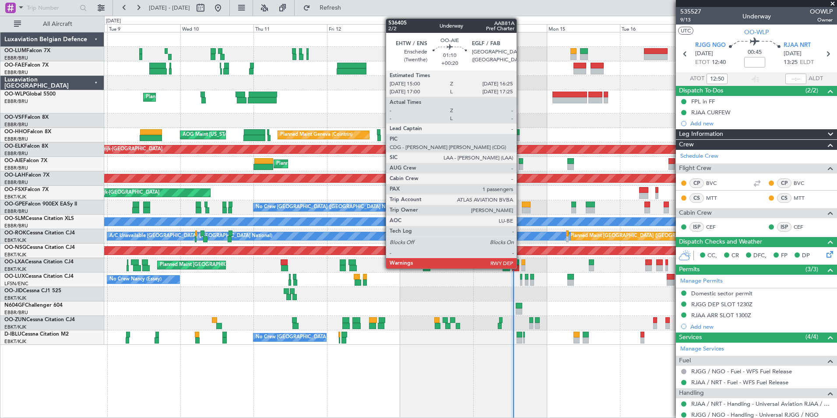
click at [520, 162] on div "Planned Maint [GEOGRAPHIC_DATA] ([GEOGRAPHIC_DATA])" at bounding box center [470, 164] width 732 height 14
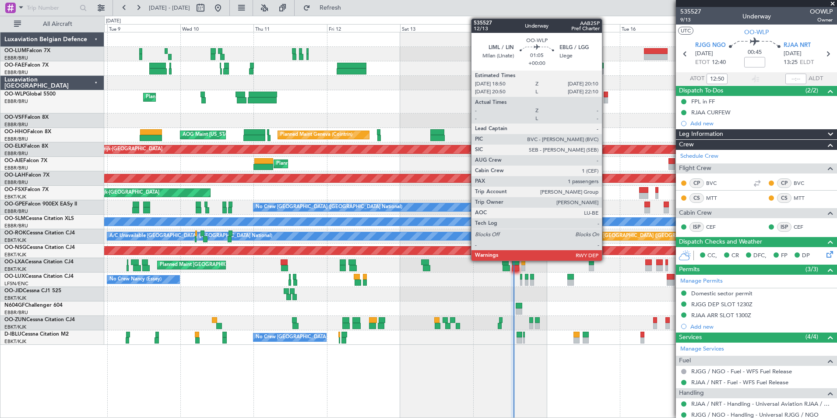
click at [606, 94] on div at bounding box center [606, 94] width 4 height 6
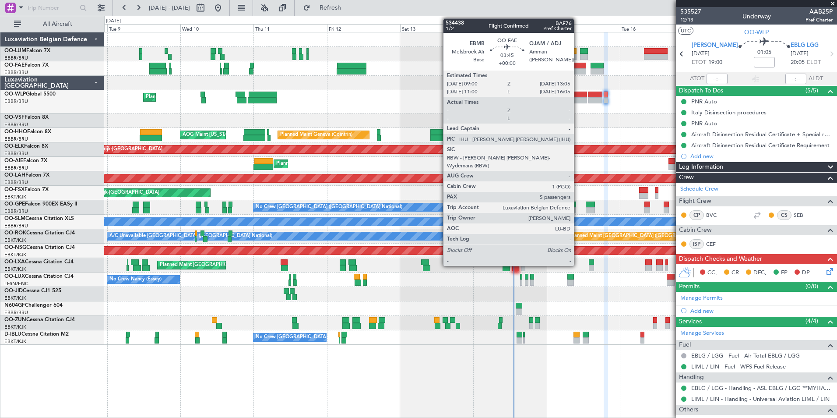
click at [579, 67] on div at bounding box center [579, 66] width 13 height 6
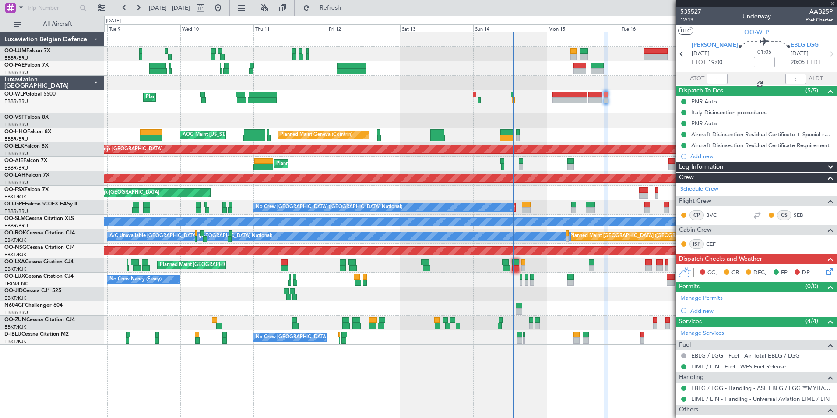
type input "5"
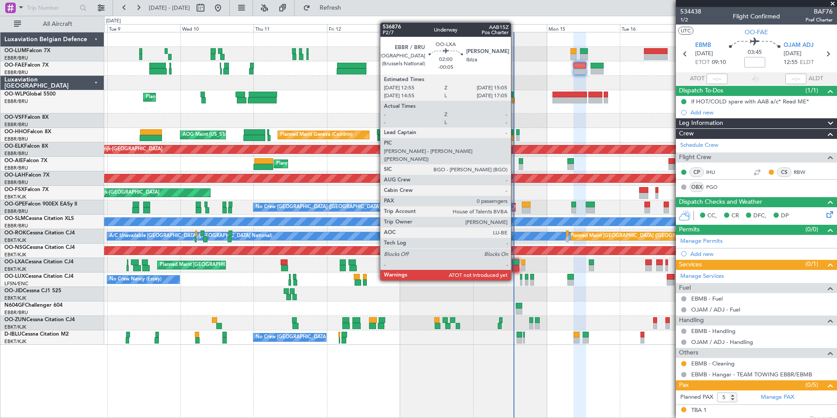
click at [515, 264] on div at bounding box center [515, 262] width 7 height 6
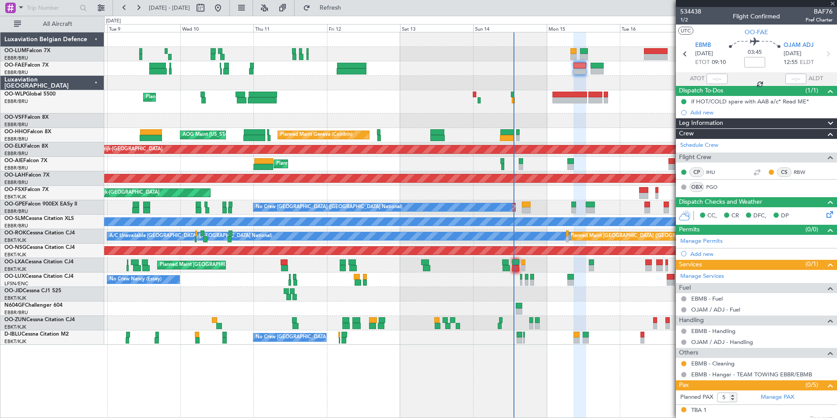
type input "-00:05"
type input "0"
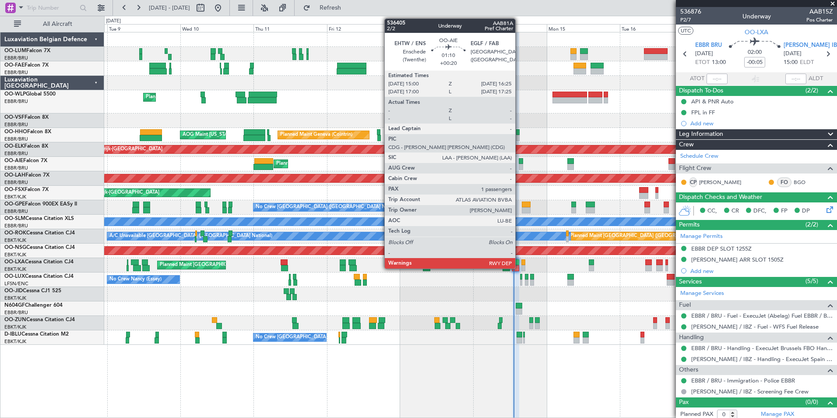
click at [519, 158] on div at bounding box center [521, 161] width 4 height 6
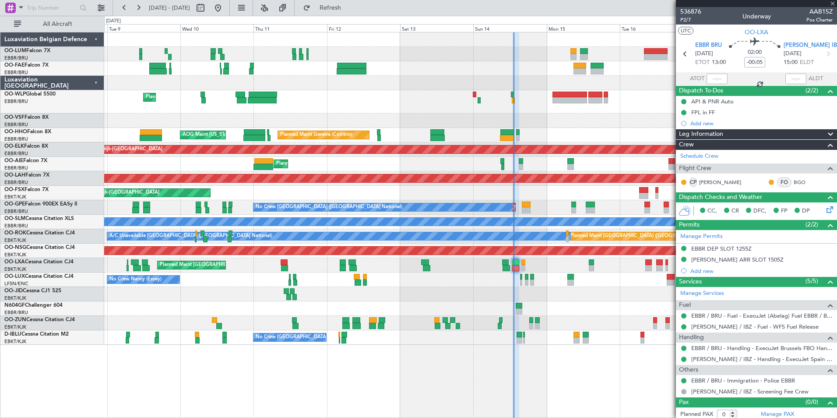
type input "+00:20"
type input "1"
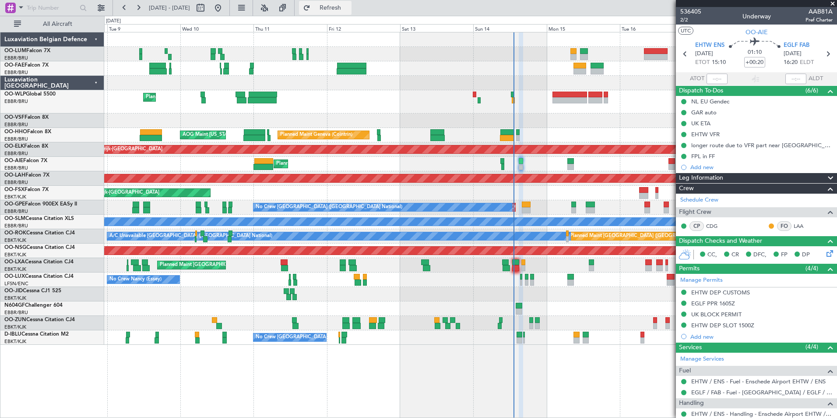
click at [349, 9] on span "Refresh" at bounding box center [330, 8] width 37 height 6
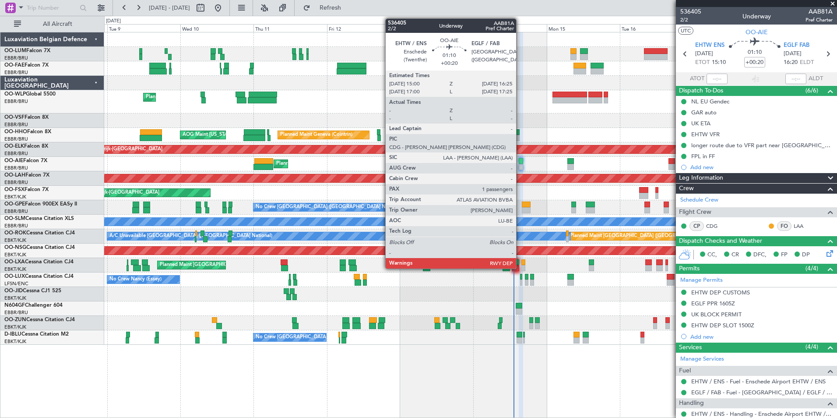
click at [520, 165] on div at bounding box center [521, 167] width 4 height 6
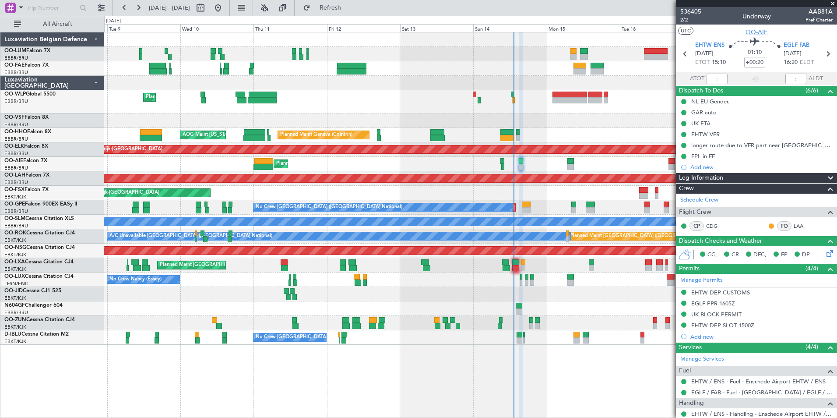
click at [759, 33] on span "OO-AIE" at bounding box center [756, 32] width 22 height 9
click at [128, 11] on button at bounding box center [124, 8] width 14 height 14
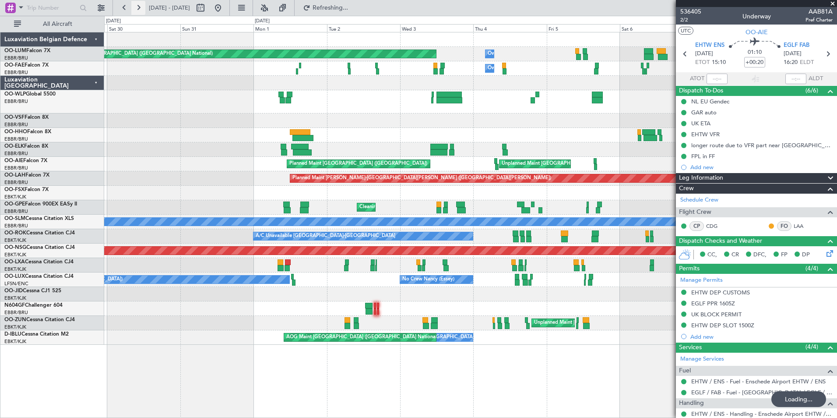
click at [142, 7] on button at bounding box center [138, 8] width 14 height 14
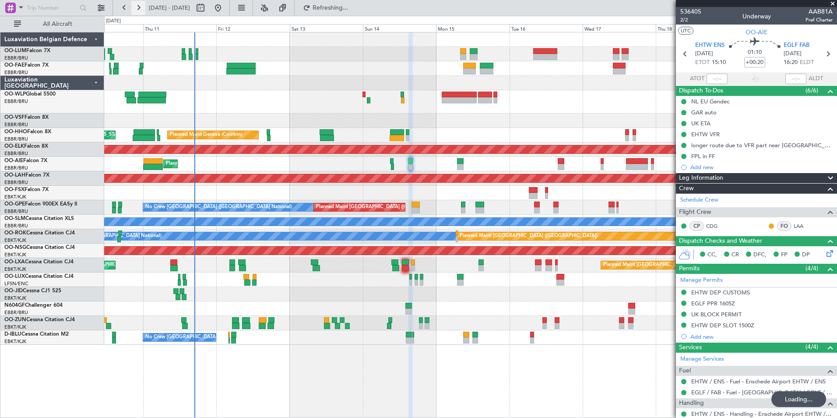
click at [142, 7] on button at bounding box center [138, 8] width 14 height 14
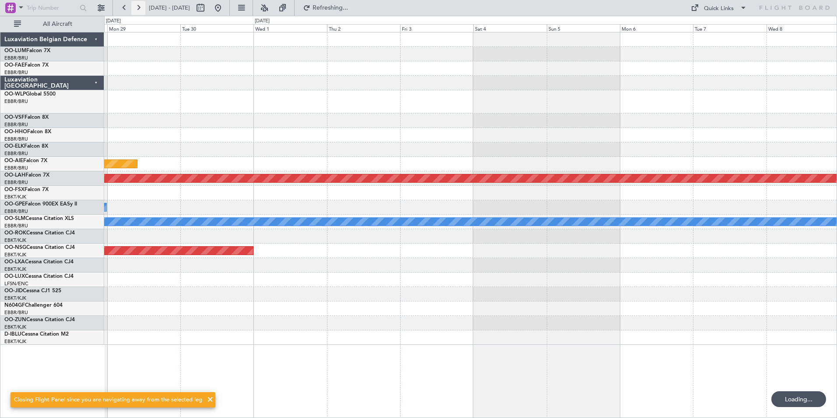
click at [142, 7] on button at bounding box center [138, 8] width 14 height 14
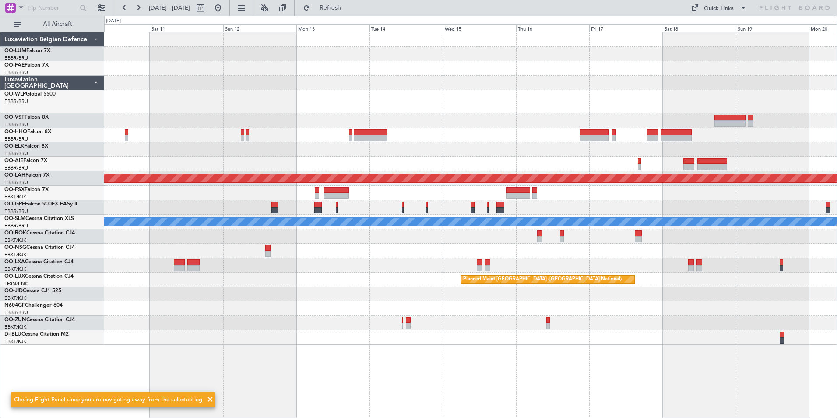
click at [99, 309] on div "Planned Maint Alton-st Louis (St Louis Regl) No Crew Brussels (Brussels Nationa…" at bounding box center [418, 217] width 837 height 402
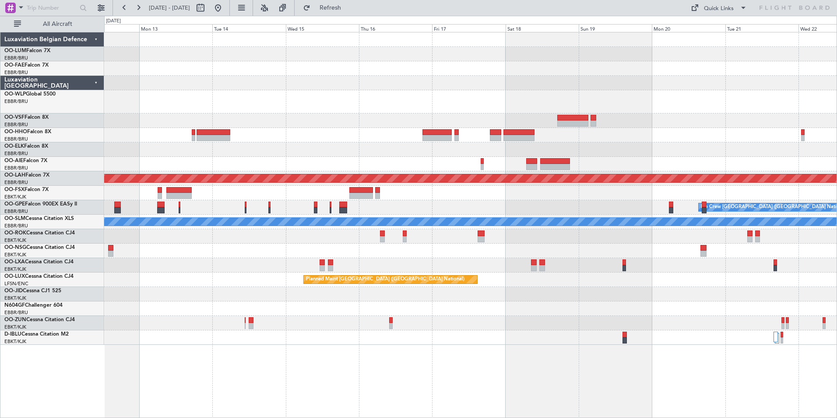
click at [308, 305] on div at bounding box center [470, 308] width 732 height 14
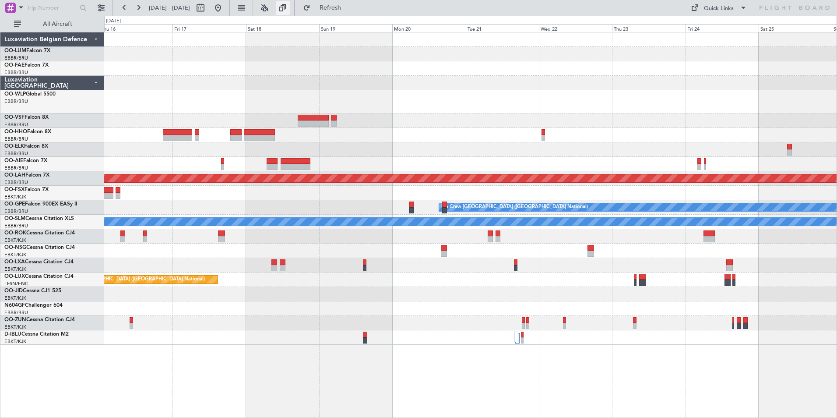
drag, startPoint x: 353, startPoint y: 8, endPoint x: 313, endPoint y: 10, distance: 39.9
click at [349, 8] on span "Refresh" at bounding box center [330, 8] width 37 height 6
click at [230, 10] on fb-range-datepicker "16 Oct 2025 - 26 Oct 2025" at bounding box center [170, 8] width 117 height 16
click at [225, 10] on button at bounding box center [218, 8] width 14 height 14
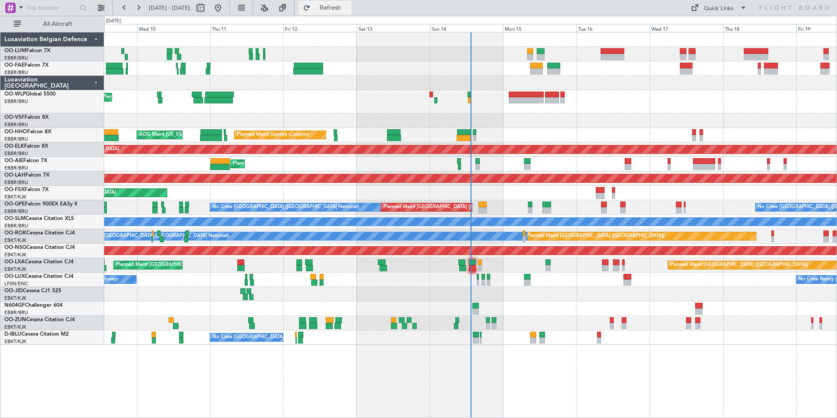
click at [351, 14] on button "Refresh" at bounding box center [325, 8] width 53 height 14
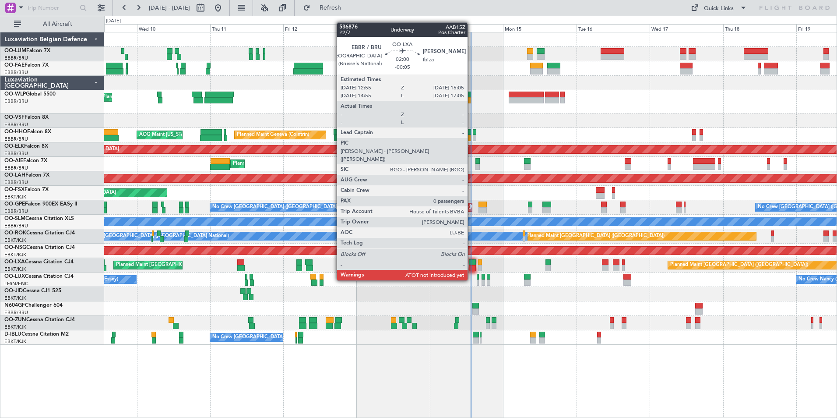
click at [471, 264] on div at bounding box center [472, 262] width 7 height 6
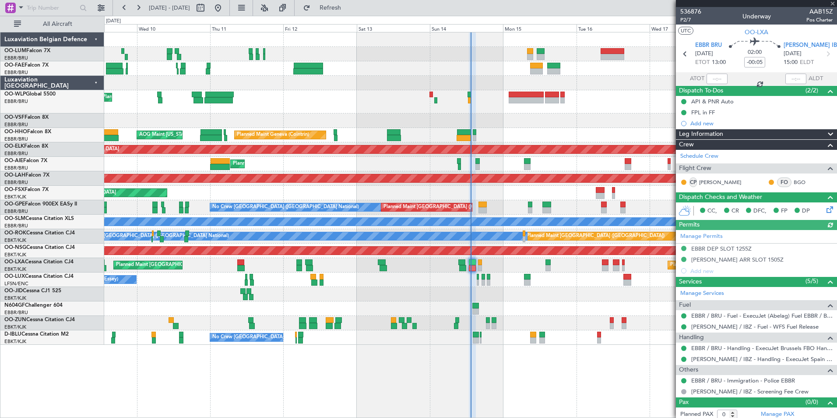
click at [564, 373] on div "Planned Maint Liege Planned Maint Geneva (Cointrin) AOG Maint New York (Teterbo…" at bounding box center [470, 225] width 733 height 386
click at [835, 2] on span at bounding box center [832, 4] width 9 height 8
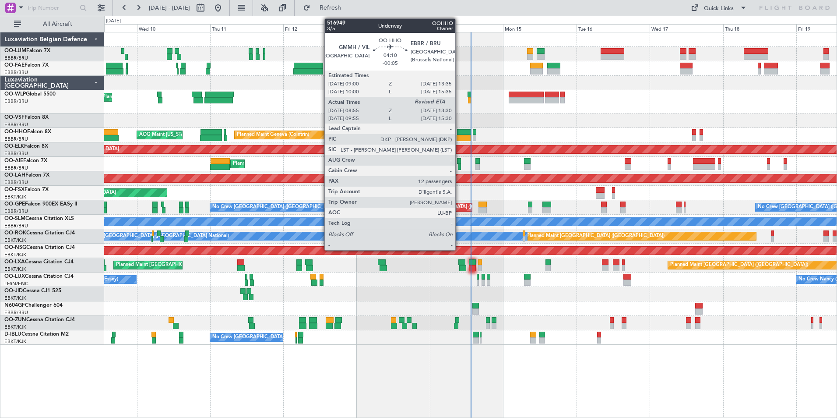
click at [459, 133] on div at bounding box center [464, 132] width 14 height 6
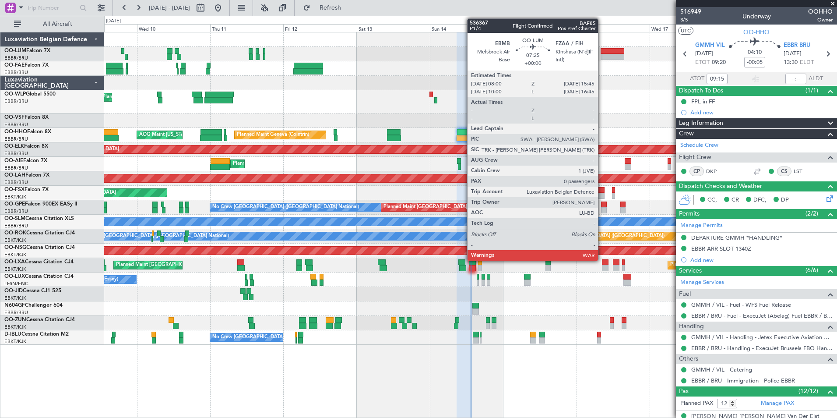
click at [602, 50] on div at bounding box center [613, 51] width 24 height 6
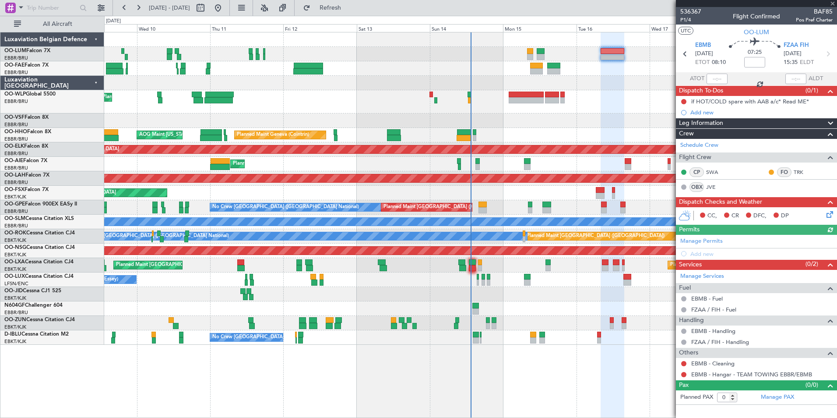
click at [684, 358] on div "EBMB - Cleaning" at bounding box center [756, 363] width 161 height 11
click at [683, 362] on button at bounding box center [683, 363] width 5 height 5
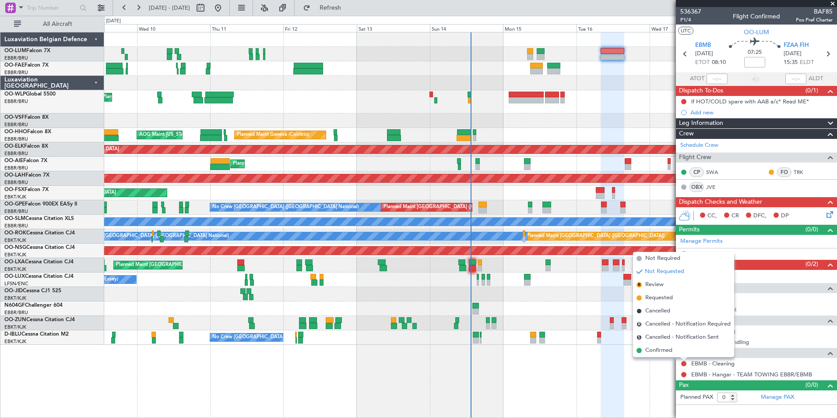
click at [658, 299] on span "Requested" at bounding box center [659, 297] width 28 height 9
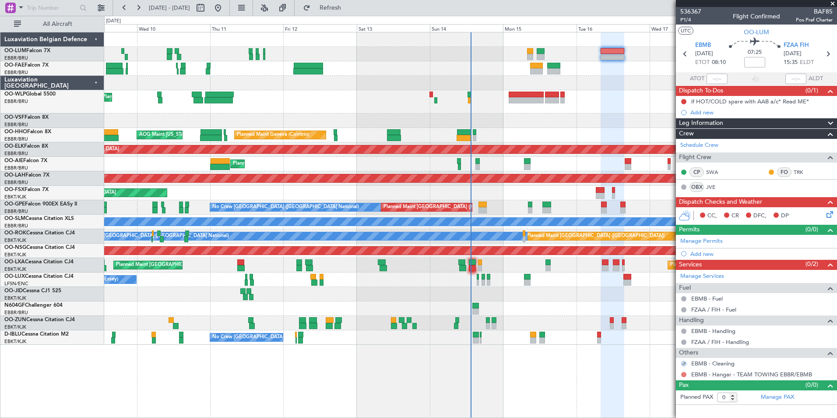
click at [682, 375] on button at bounding box center [683, 374] width 5 height 5
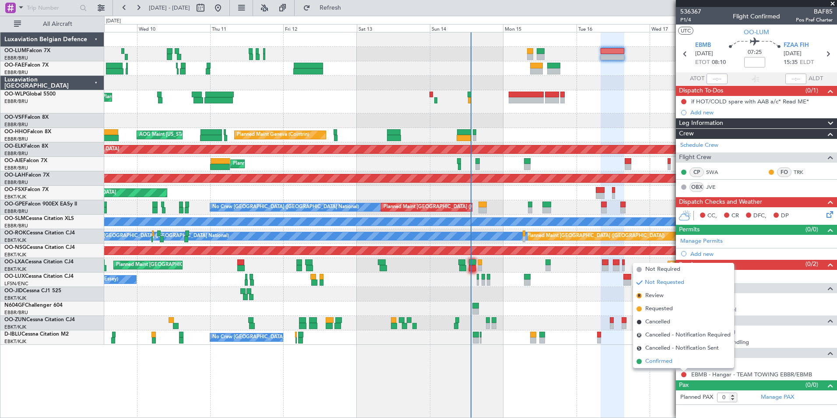
click at [670, 358] on span "Confirmed" at bounding box center [658, 361] width 27 height 9
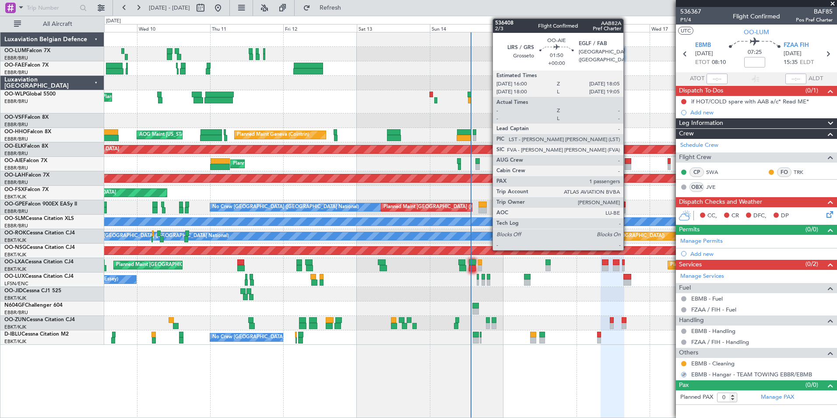
click at [627, 162] on div at bounding box center [628, 161] width 7 height 6
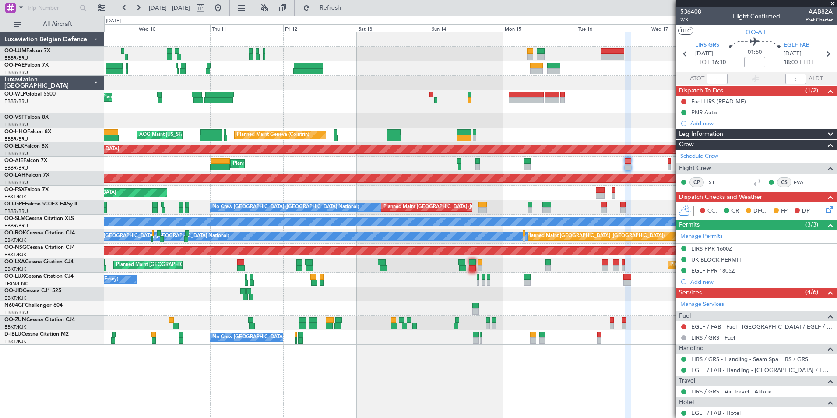
scroll to position [44, 0]
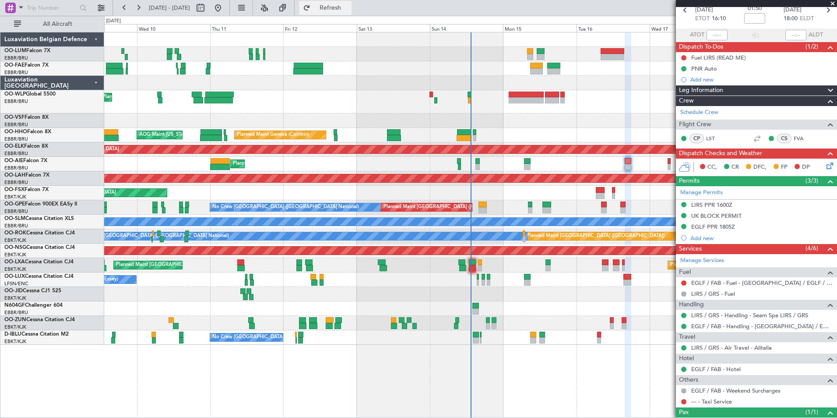
click at [341, 1] on button "Refresh" at bounding box center [325, 8] width 53 height 14
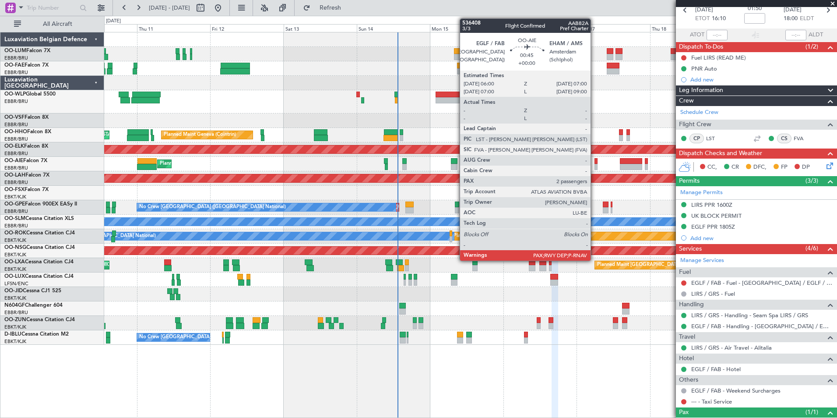
click at [594, 163] on div at bounding box center [595, 161] width 3 height 6
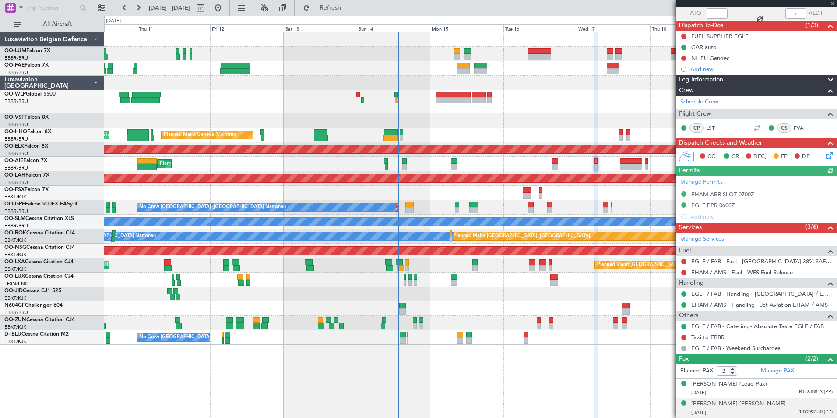
scroll to position [74, 0]
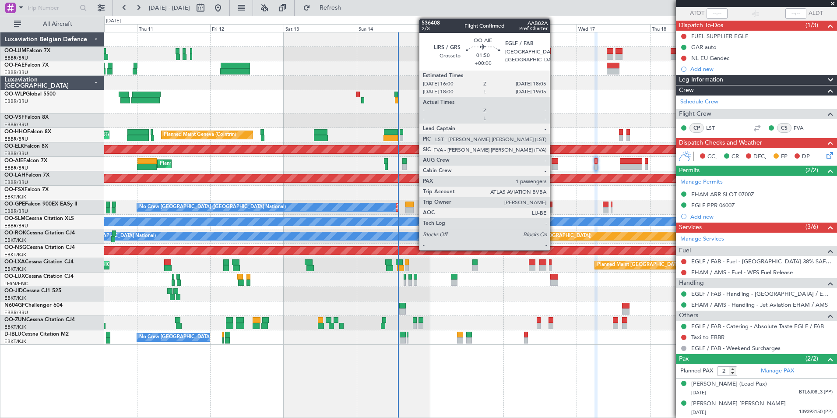
click at [554, 162] on div at bounding box center [555, 161] width 7 height 6
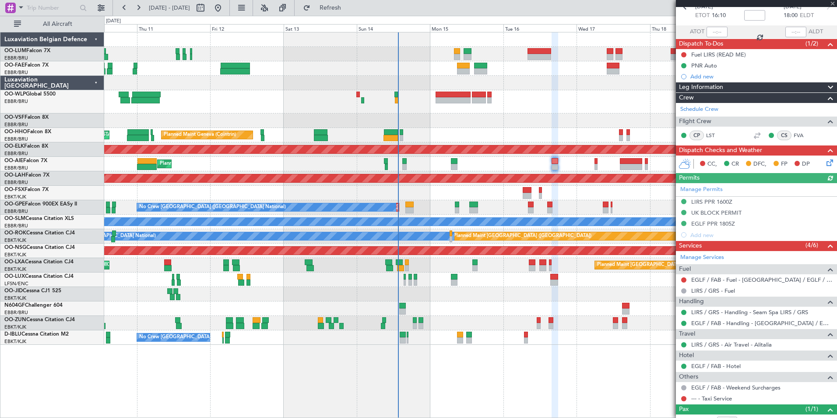
scroll to position [86, 0]
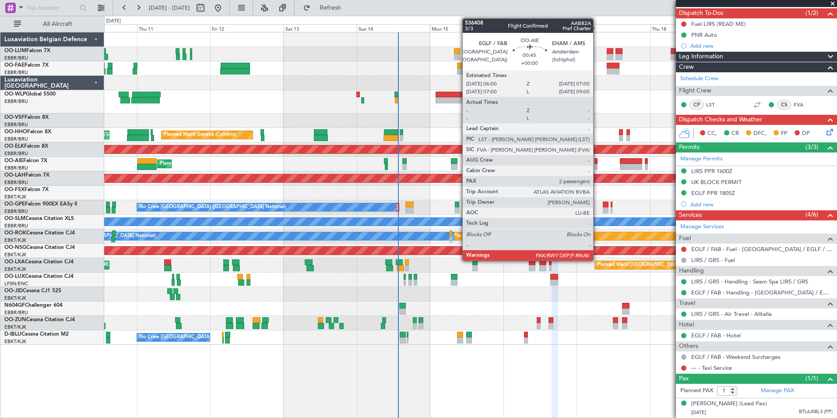
click at [597, 160] on div at bounding box center [595, 161] width 3 height 6
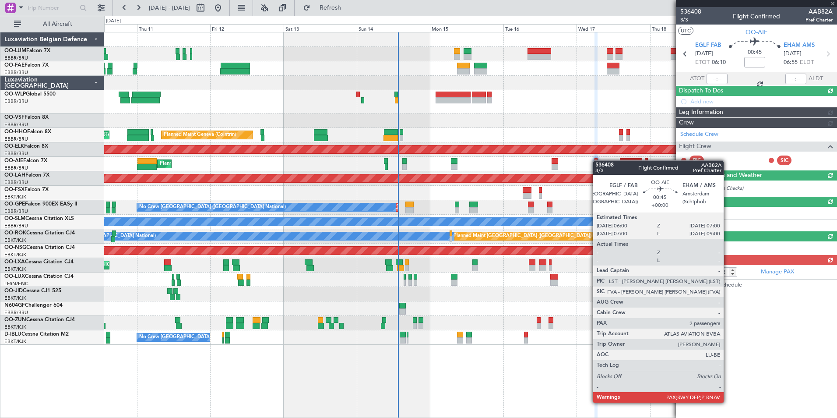
scroll to position [0, 0]
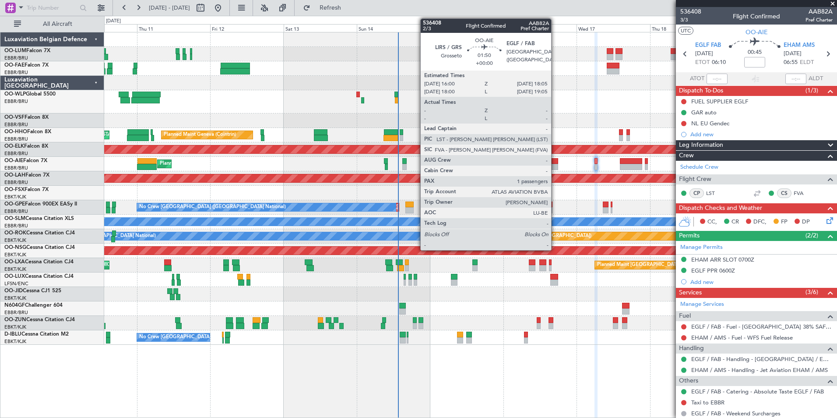
click at [555, 164] on div at bounding box center [555, 167] width 7 height 6
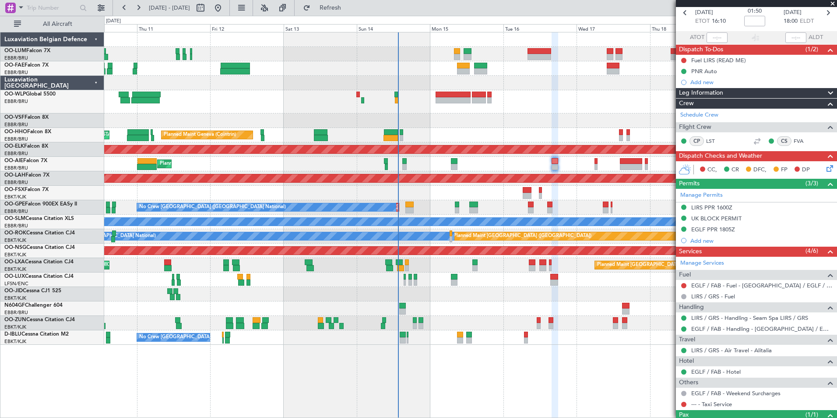
scroll to position [86, 0]
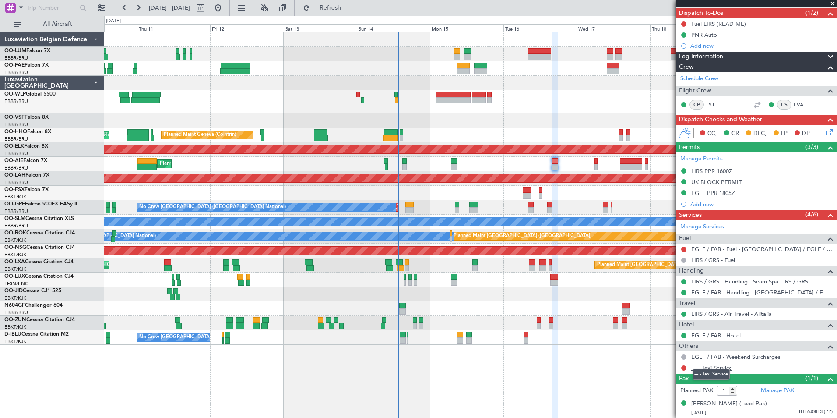
click at [713, 364] on link "--- - Taxi Service" at bounding box center [711, 367] width 41 height 7
click at [349, 10] on span "Refresh" at bounding box center [330, 8] width 37 height 6
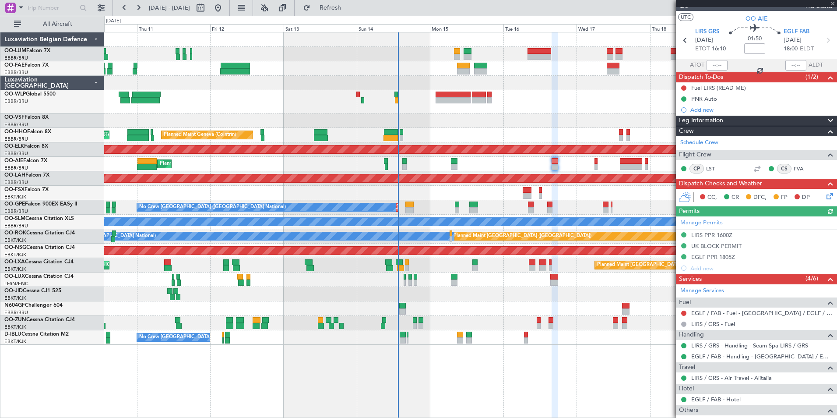
scroll to position [0, 0]
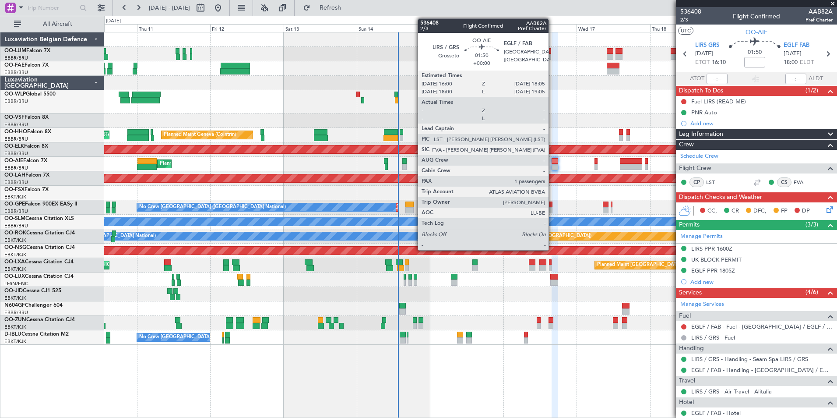
click at [552, 161] on div at bounding box center [555, 161] width 7 height 6
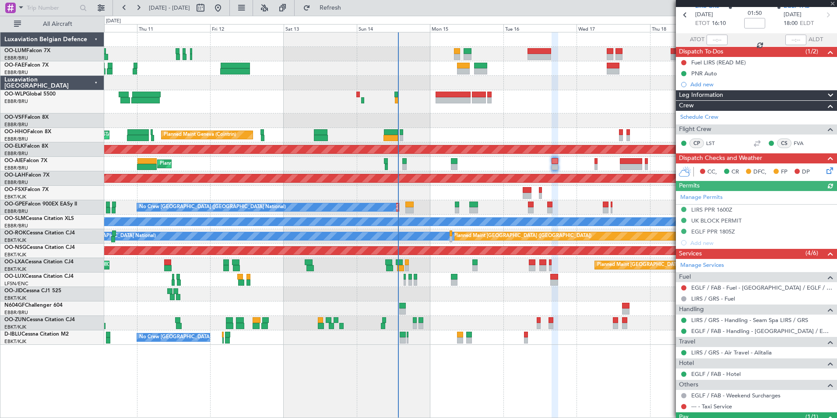
scroll to position [86, 0]
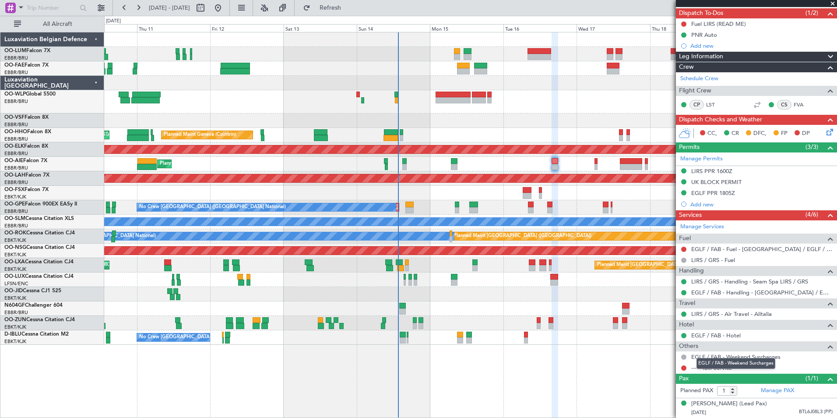
click at [714, 361] on div "EGLF / FAB - Weekend Surcharges" at bounding box center [735, 363] width 79 height 11
click at [725, 364] on link "--- - Taxi Service" at bounding box center [711, 367] width 41 height 7
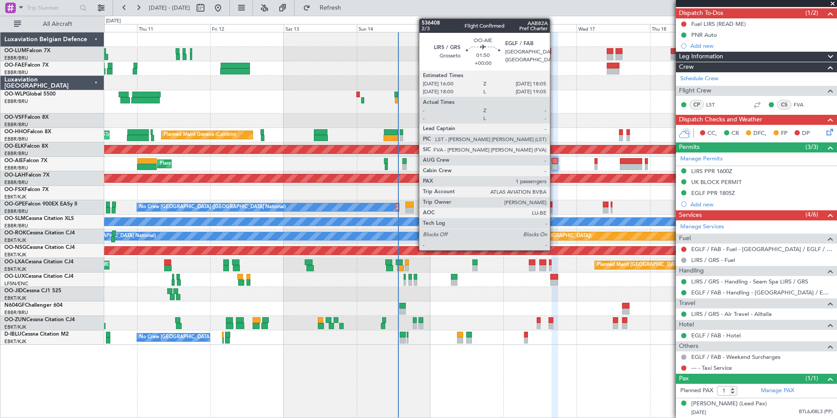
click at [554, 160] on div at bounding box center [555, 161] width 7 height 6
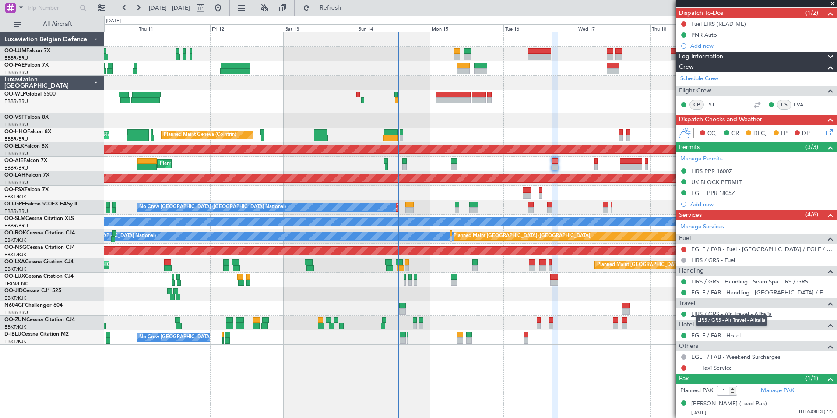
click at [720, 310] on link "LIRS / GRS - Air Travel - Alitalia" at bounding box center [731, 313] width 81 height 7
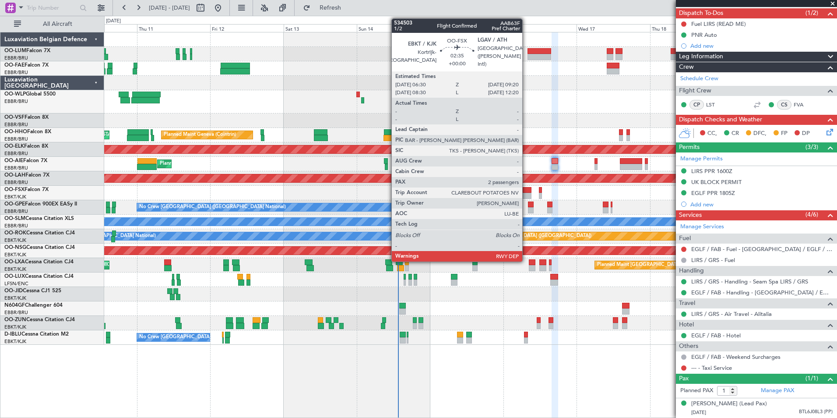
click at [526, 193] on div at bounding box center [527, 196] width 9 height 6
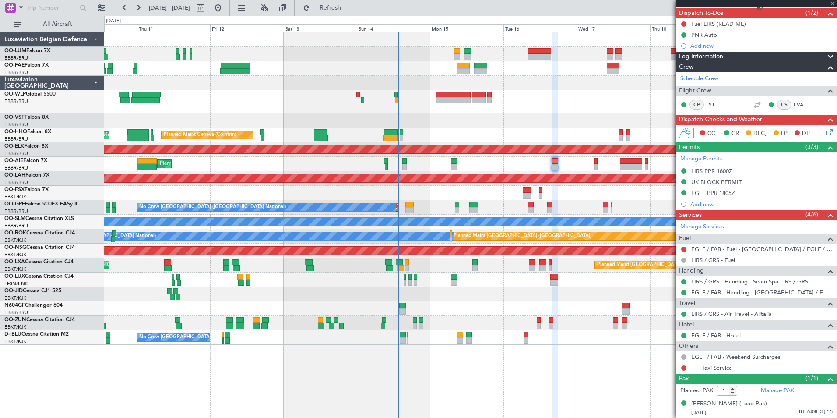
type input "2"
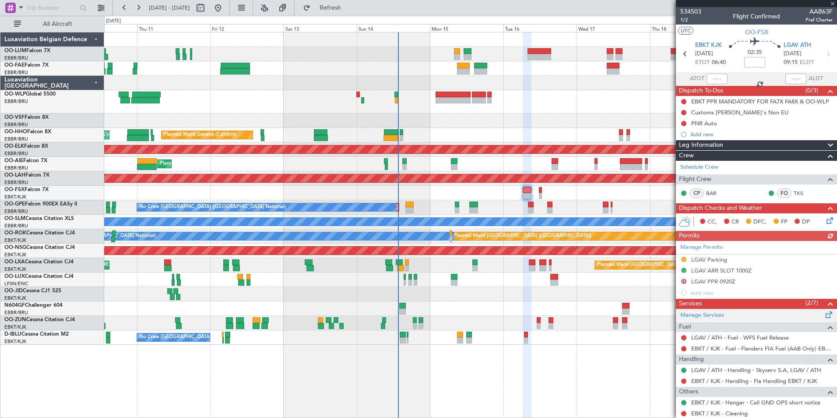
scroll to position [44, 0]
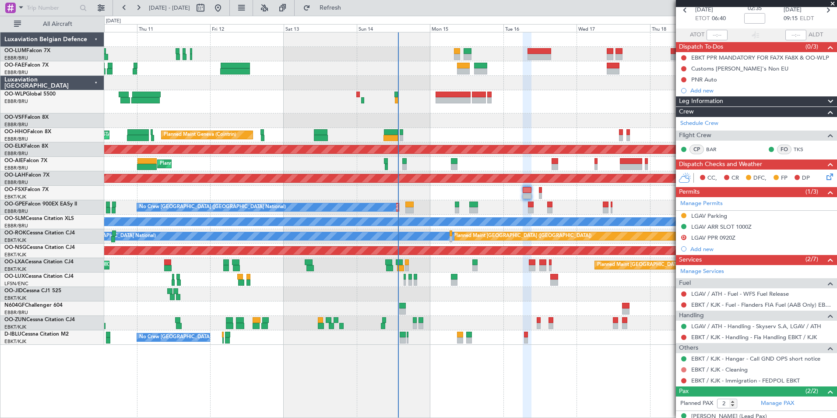
click at [682, 370] on button at bounding box center [683, 369] width 5 height 5
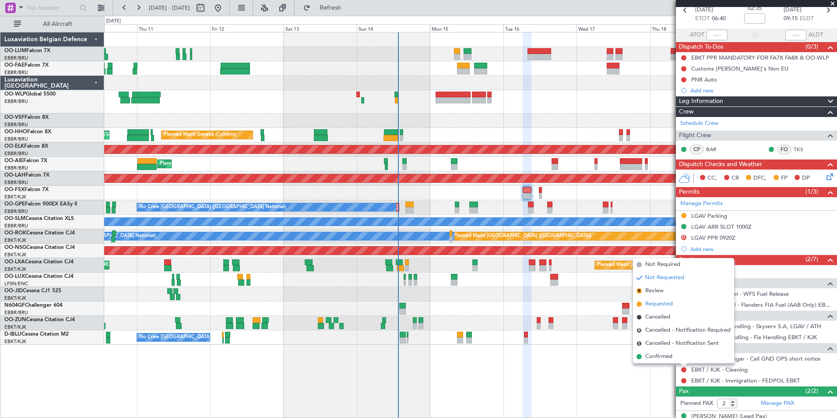
click at [649, 302] on span "Requested" at bounding box center [659, 303] width 28 height 9
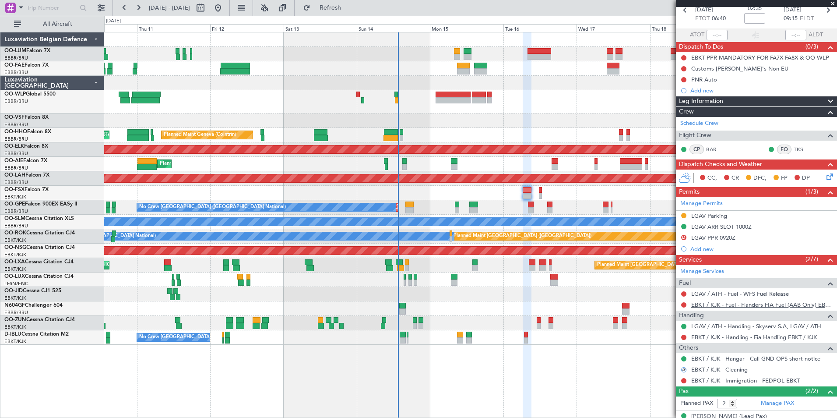
click at [763, 305] on link "EBKT / KJK - Fuel - Flanders FIA Fuel (AAB Only) EBKT / KJK" at bounding box center [761, 304] width 141 height 7
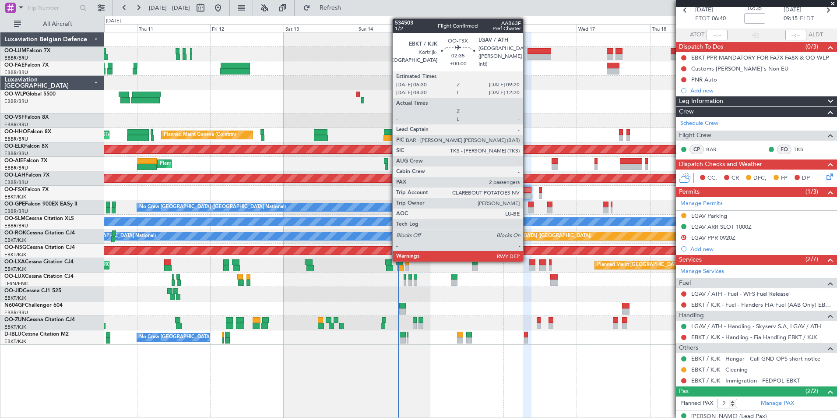
click at [527, 190] on div at bounding box center [527, 190] width 9 height 6
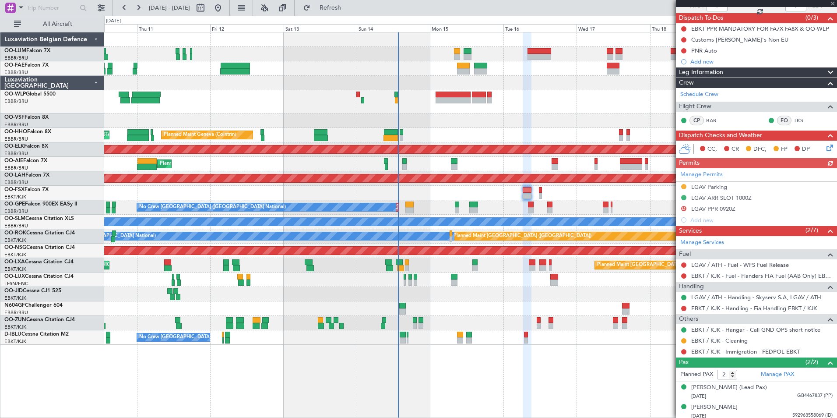
scroll to position [76, 0]
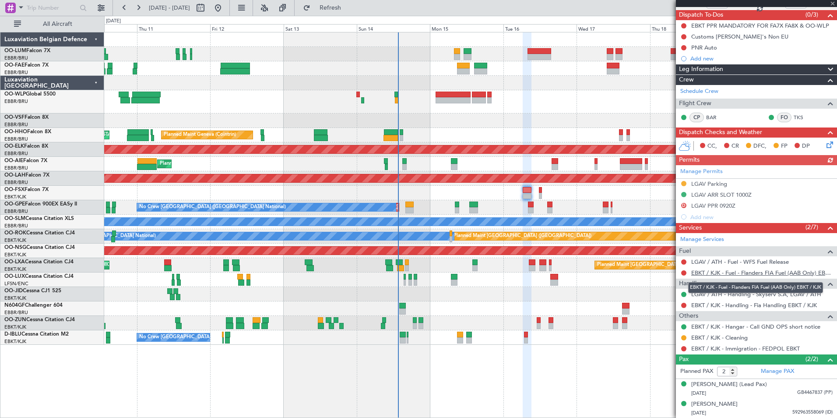
click at [741, 272] on link "EBKT / KJK - Fuel - Flanders FIA Fuel (AAB Only) EBKT / KJK" at bounding box center [761, 272] width 141 height 7
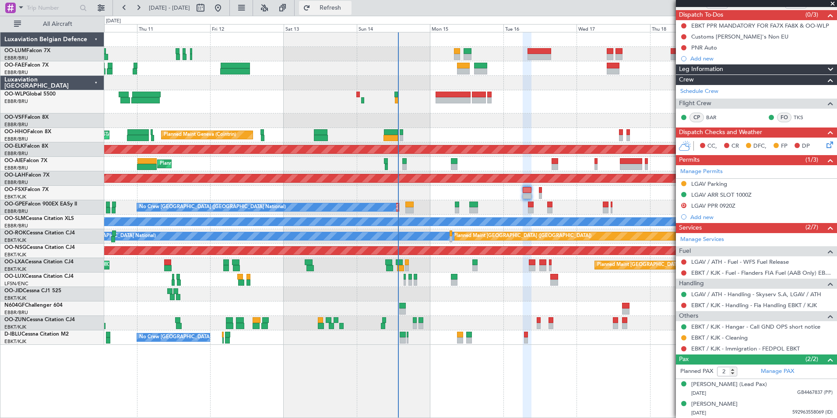
click at [346, 7] on span "Refresh" at bounding box center [330, 8] width 37 height 6
click at [349, 10] on span "Refresh" at bounding box center [330, 8] width 37 height 6
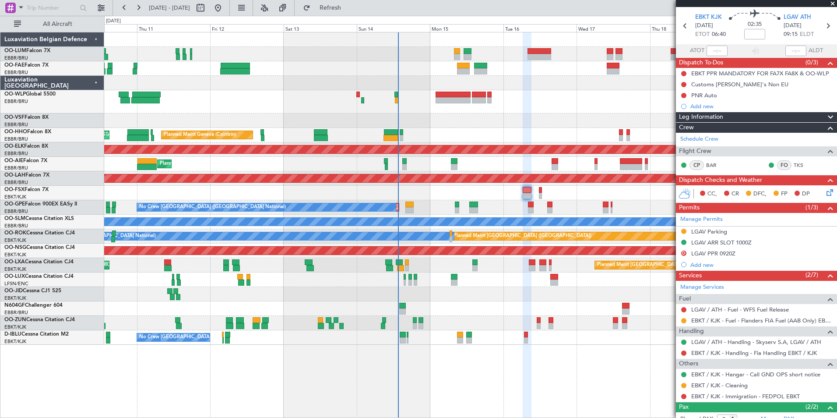
scroll to position [0, 0]
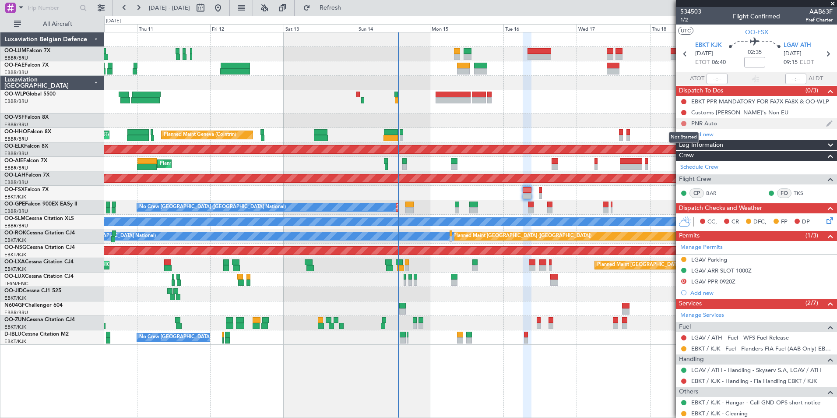
click at [684, 122] on button at bounding box center [683, 123] width 5 height 5
click at [678, 161] on span "Completed" at bounding box center [687, 162] width 29 height 9
click at [682, 112] on button at bounding box center [683, 112] width 5 height 5
click at [678, 162] on span "Cancelled" at bounding box center [685, 164] width 25 height 9
click at [685, 102] on button at bounding box center [683, 101] width 5 height 5
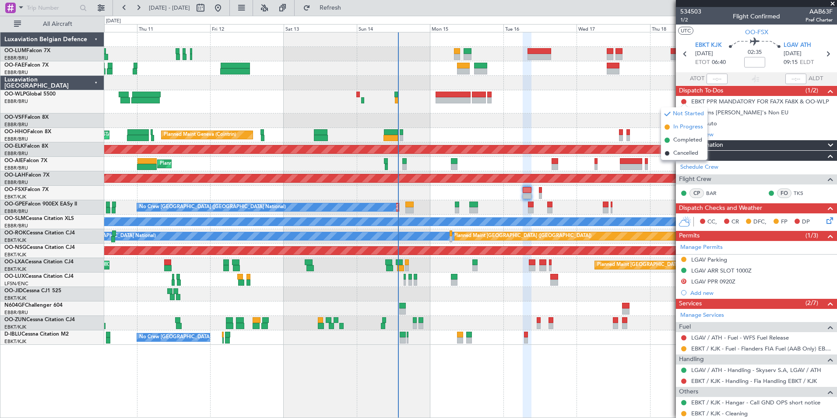
click at [685, 125] on span "In Progress" at bounding box center [688, 127] width 30 height 9
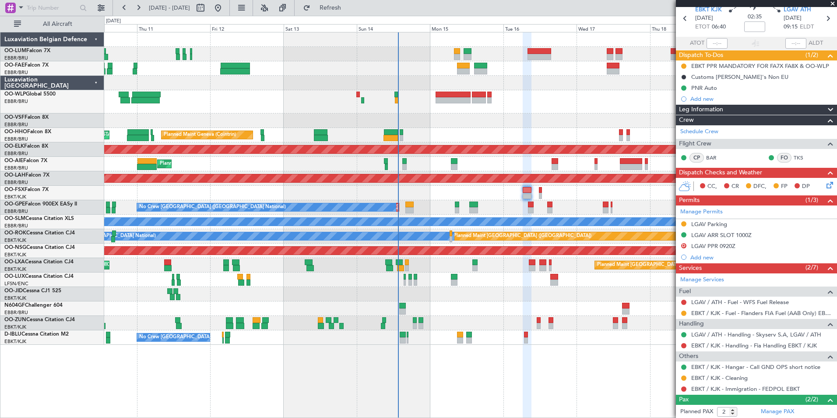
scroll to position [76, 0]
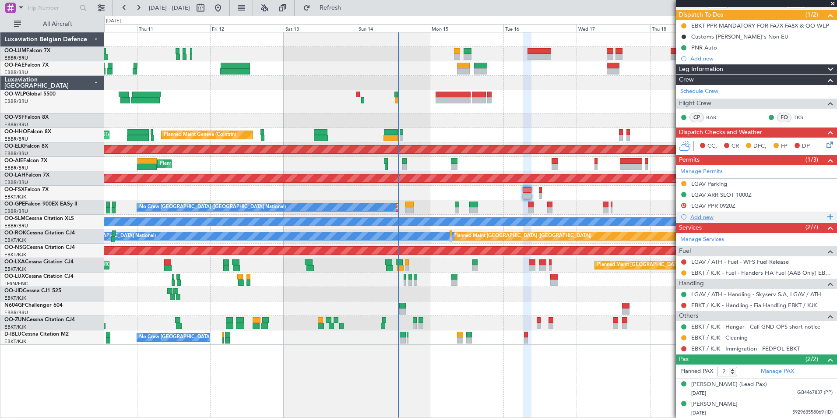
click at [706, 218] on div "Add new" at bounding box center [757, 216] width 134 height 7
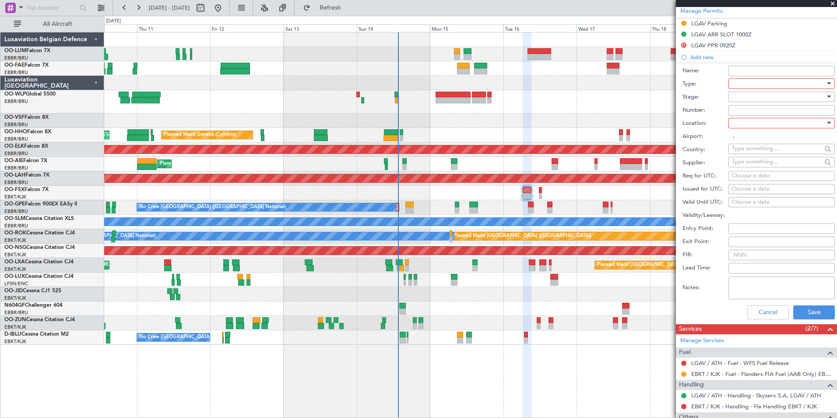
scroll to position [251, 0]
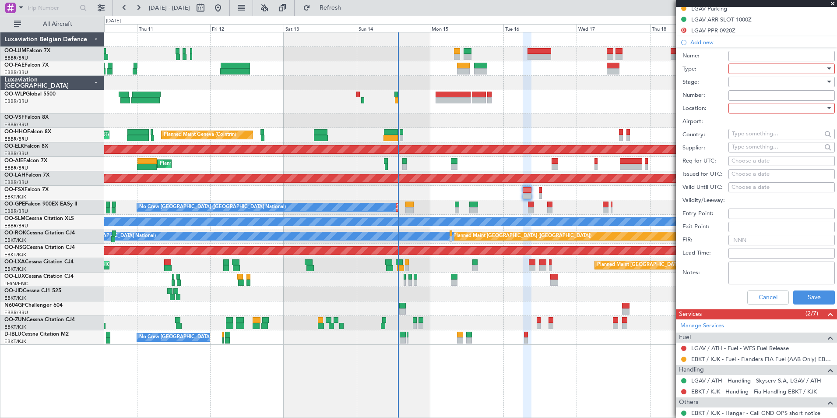
click at [768, 70] on div at bounding box center [778, 68] width 93 height 13
click at [751, 157] on span "PPR" at bounding box center [778, 156] width 92 height 13
click at [756, 104] on div at bounding box center [778, 108] width 93 height 13
click at [752, 127] on span "Departure" at bounding box center [778, 125] width 92 height 13
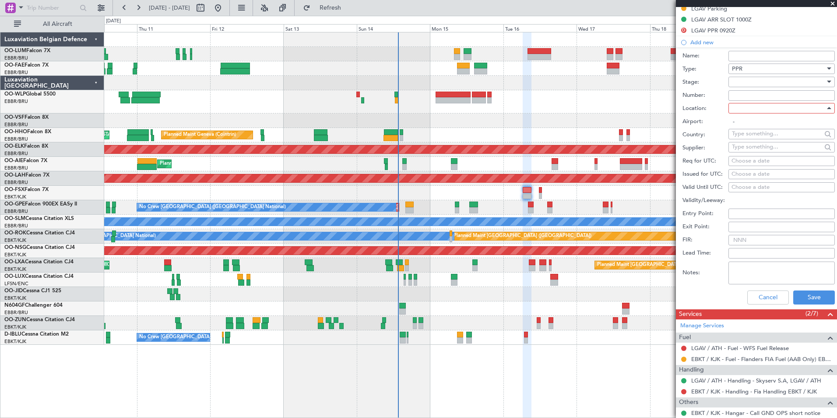
type input "EBKT / KJK"
click at [739, 158] on div "Choose a date" at bounding box center [781, 161] width 100 height 9
select select "9"
select select "2025"
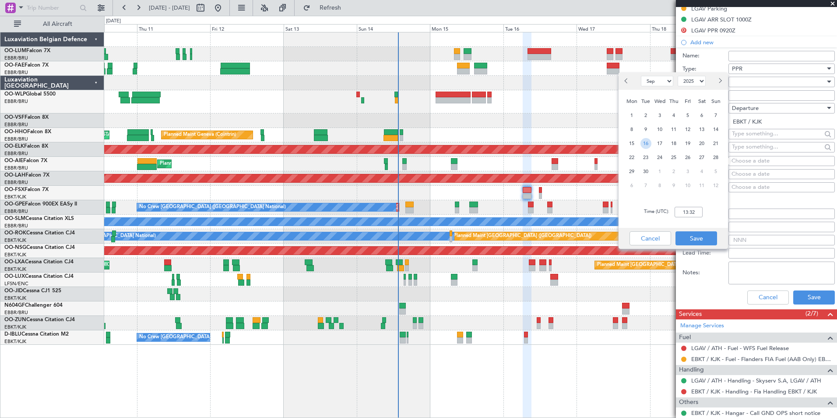
click at [649, 144] on span "16" at bounding box center [645, 143] width 11 height 11
click at [682, 215] on input "00:00" at bounding box center [689, 212] width 28 height 11
type input "06:30"
click at [704, 243] on button "Save" at bounding box center [696, 238] width 42 height 14
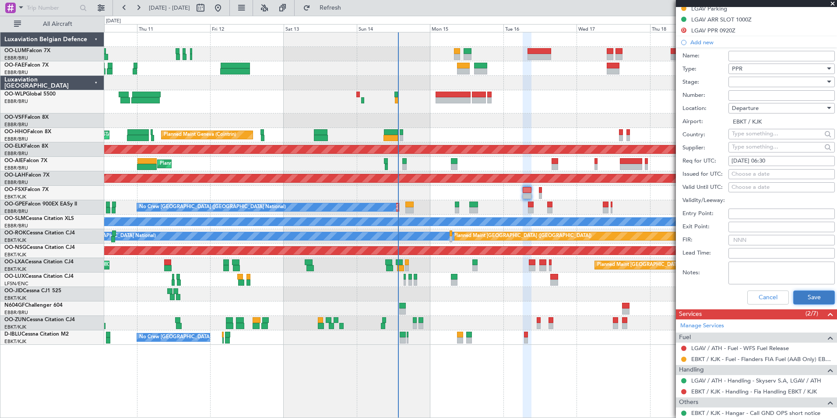
click at [802, 298] on button "Save" at bounding box center [814, 297] width 42 height 14
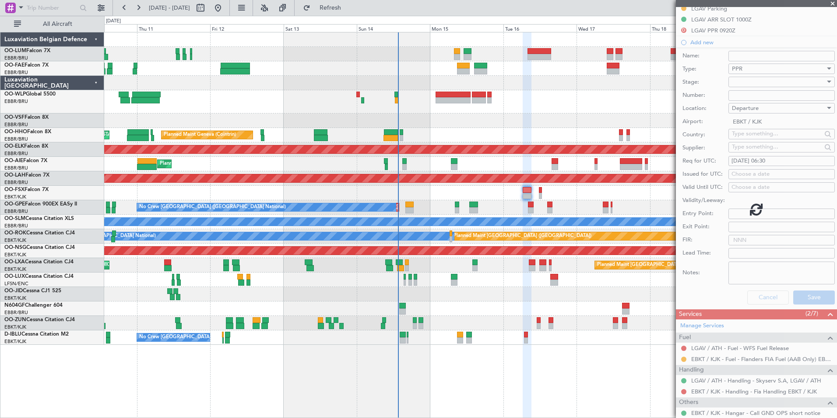
scroll to position [87, 0]
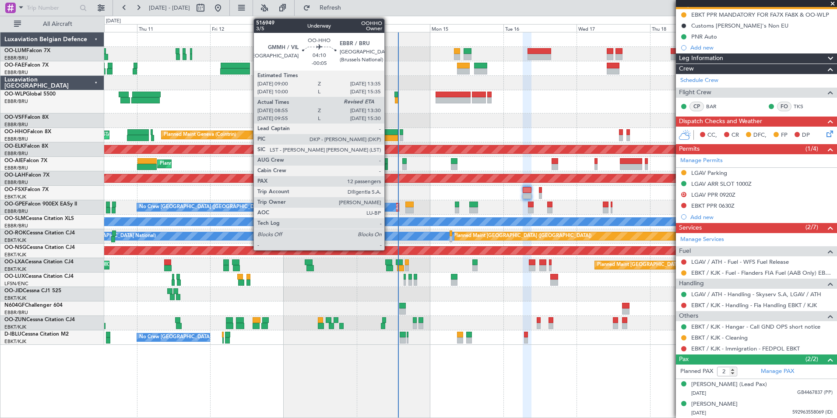
click at [388, 137] on div at bounding box center [390, 138] width 14 height 6
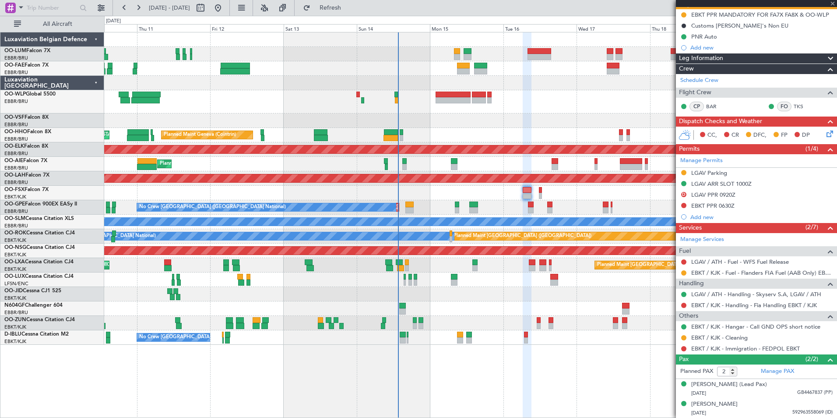
type input "-00:05"
type input "09:15"
type input "12"
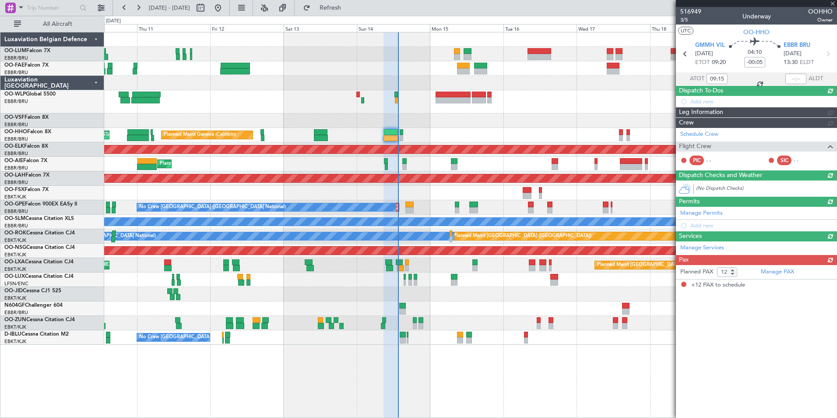
scroll to position [0, 0]
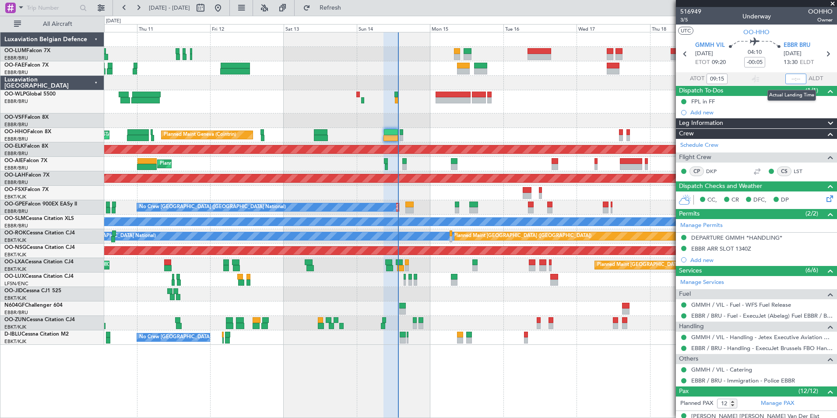
click at [786, 77] on input "text" at bounding box center [795, 79] width 21 height 11
click at [799, 81] on input "13:33" at bounding box center [795, 79] width 21 height 11
type input "13:33"
click at [349, 9] on span "Refresh" at bounding box center [330, 8] width 37 height 6
click at [833, 4] on span at bounding box center [832, 4] width 9 height 8
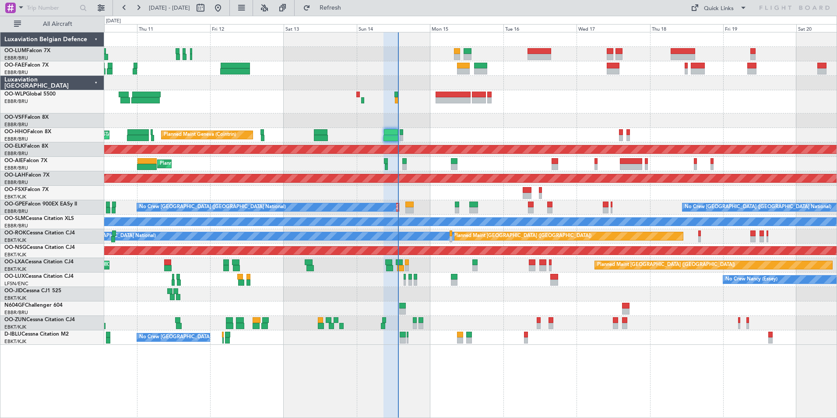
type input "0"
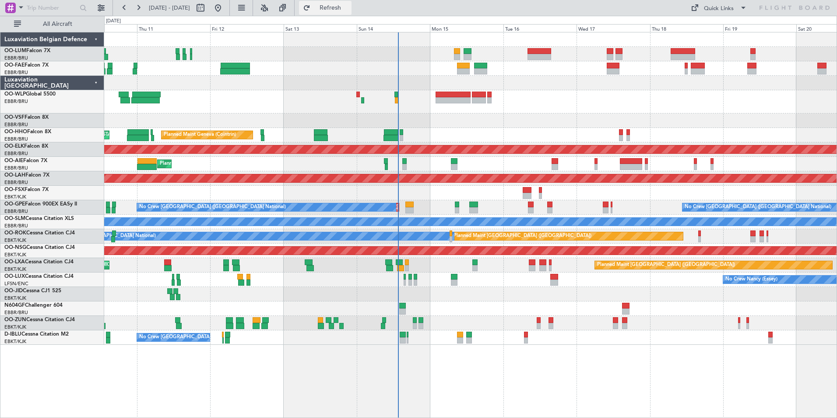
click at [349, 6] on span "Refresh" at bounding box center [330, 8] width 37 height 6
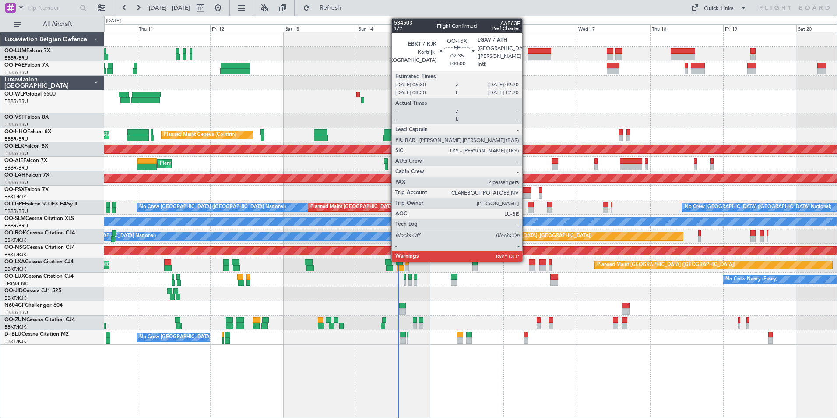
click at [526, 193] on div at bounding box center [527, 196] width 9 height 6
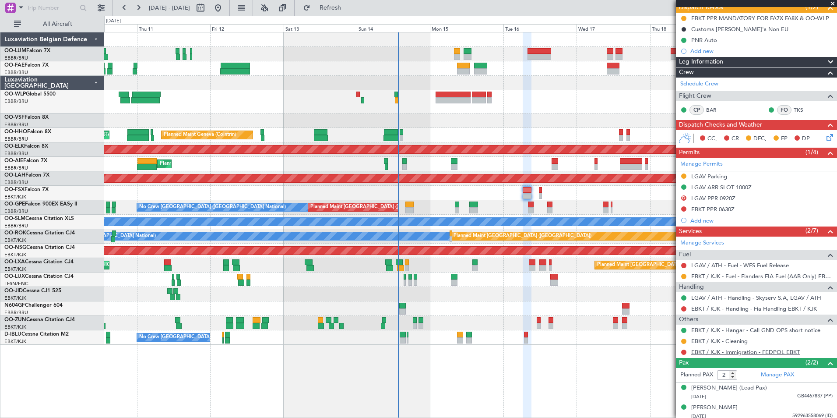
scroll to position [87, 0]
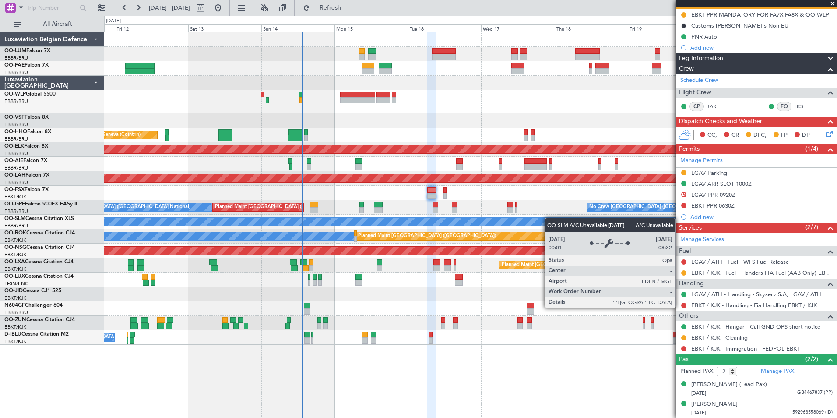
click at [463, 218] on div "Planned Maint Liege Planned Maint Geneva (Cointrin) AOG Maint New York (Teterbo…" at bounding box center [470, 188] width 732 height 312
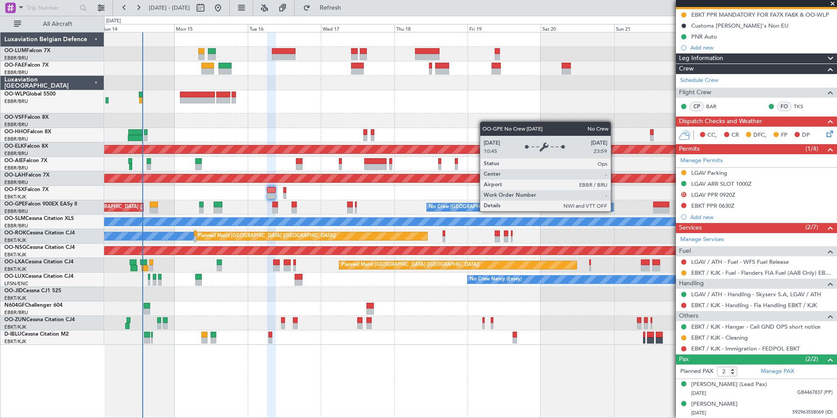
click at [441, 204] on div "No Crew [GEOGRAPHIC_DATA] ([GEOGRAPHIC_DATA] National)" at bounding box center [502, 206] width 147 height 13
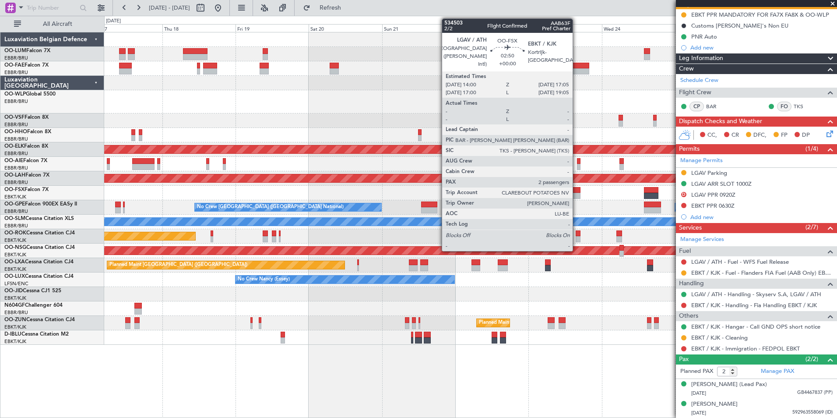
click at [576, 194] on div at bounding box center [576, 196] width 10 height 6
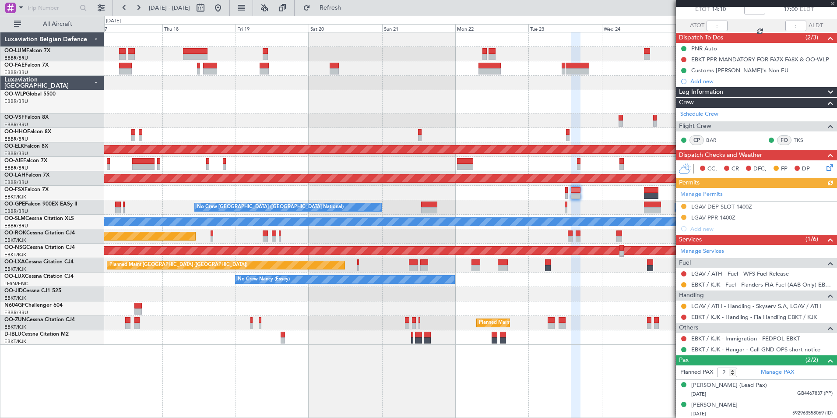
scroll to position [54, 0]
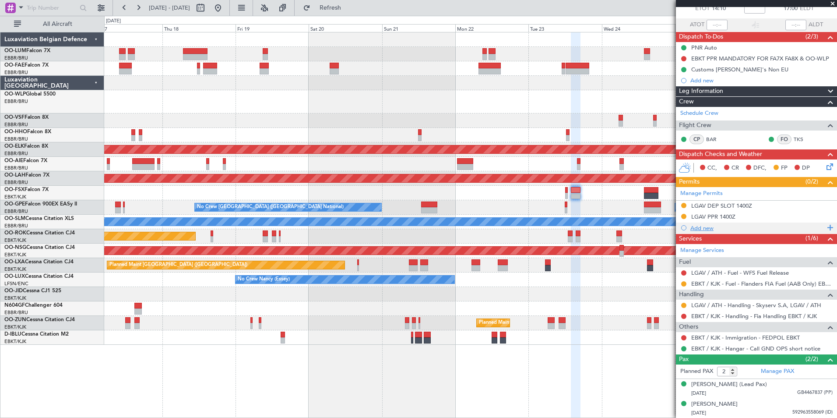
click at [705, 229] on div "Add new" at bounding box center [757, 227] width 134 height 7
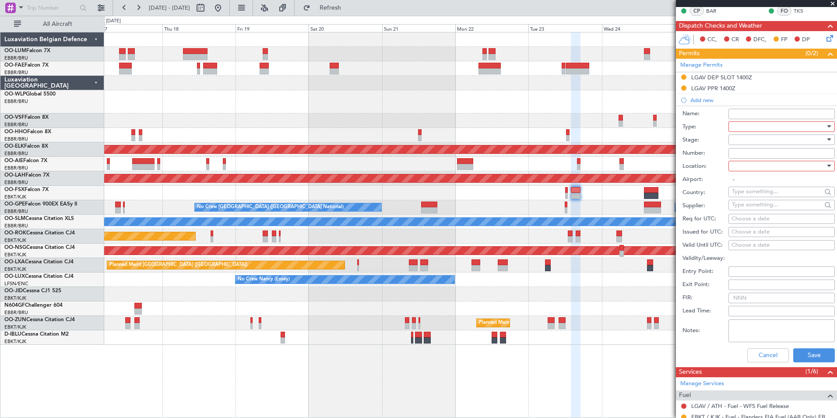
scroll to position [185, 0]
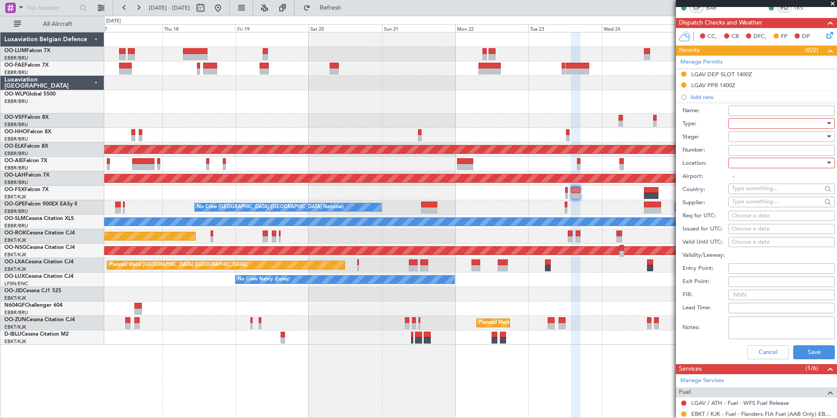
click at [776, 120] on div at bounding box center [778, 123] width 93 height 13
click at [751, 167] on span "PPR" at bounding box center [778, 167] width 92 height 13
click at [750, 158] on div at bounding box center [778, 162] width 93 height 13
click at [745, 202] on span "Arrival" at bounding box center [778, 206] width 92 height 13
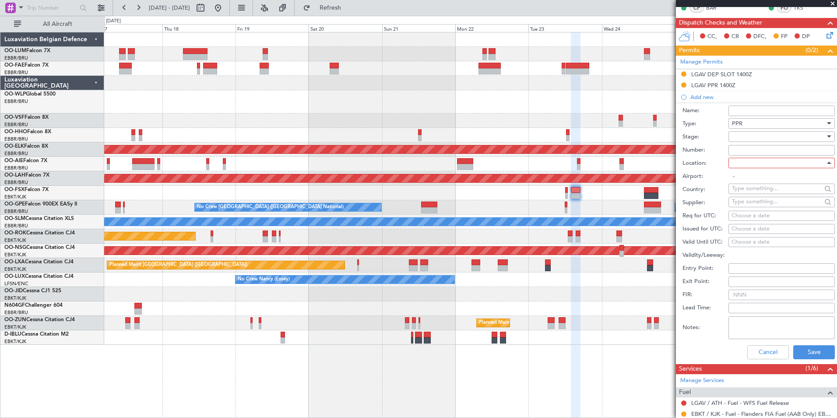
type input "EBKT / KJK"
click at [748, 213] on div "Choose a date" at bounding box center [781, 215] width 100 height 9
select select "9"
select select "2025"
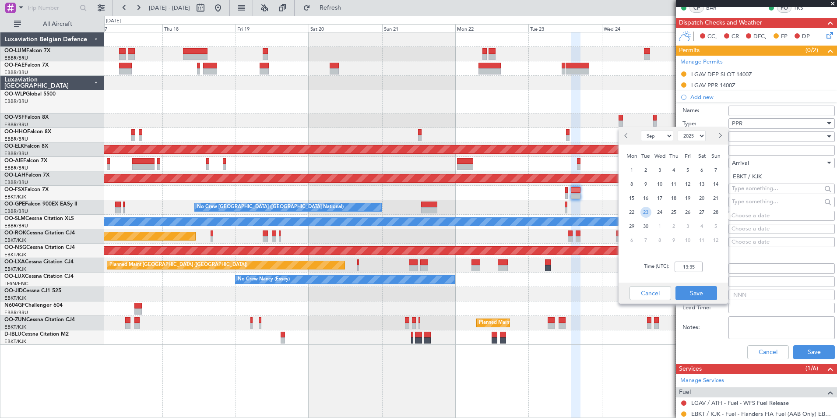
click at [644, 211] on span "23" at bounding box center [645, 212] width 11 height 11
click at [697, 266] on input "00:00" at bounding box center [689, 266] width 28 height 11
type input "17:05"
click at [703, 288] on button "Save" at bounding box center [696, 293] width 42 height 14
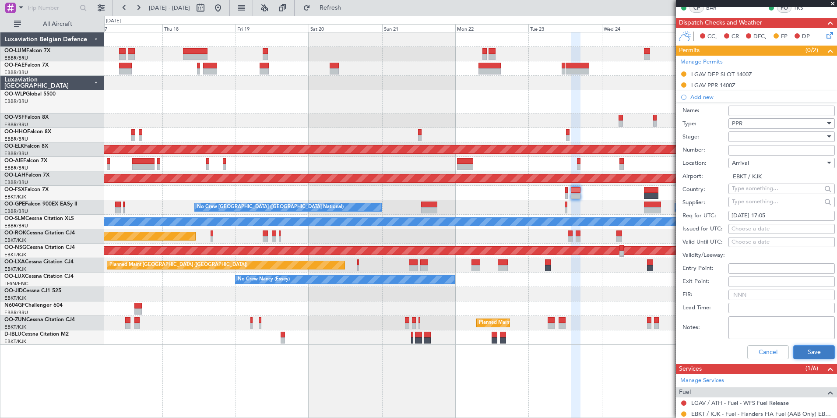
click at [802, 353] on button "Save" at bounding box center [814, 352] width 42 height 14
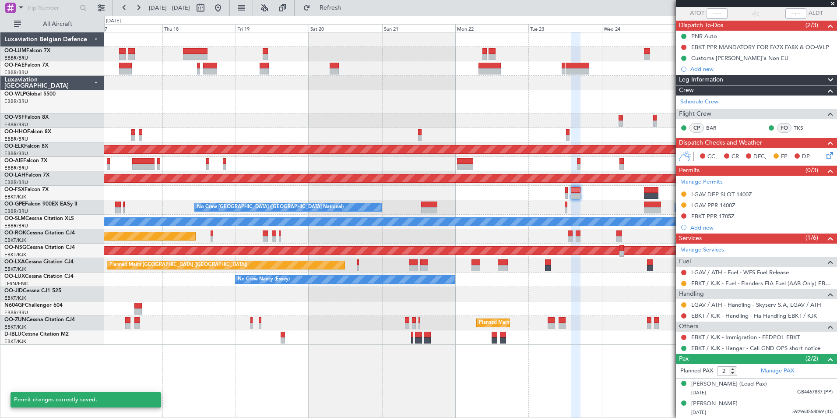
scroll to position [65, 0]
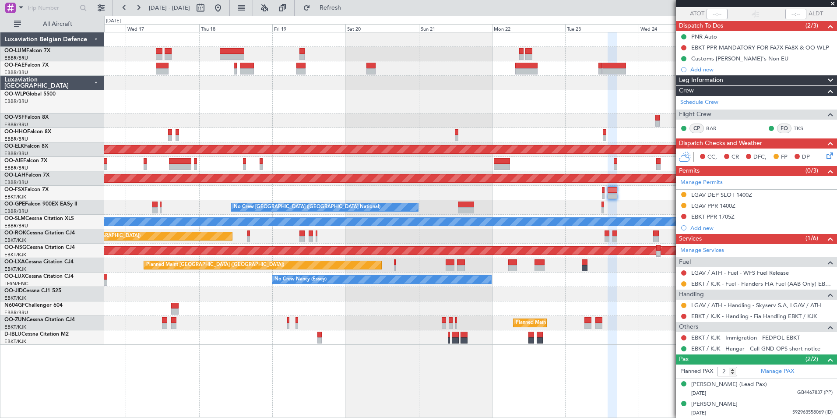
click at [578, 376] on div "Owner Melsbroek Air Base Owner Melsbroek Air Base Planned Maint Kortrijk-Wevelg…" at bounding box center [470, 225] width 733 height 386
click at [685, 48] on button at bounding box center [683, 47] width 5 height 5
click at [684, 70] on span "In Progress" at bounding box center [688, 73] width 30 height 9
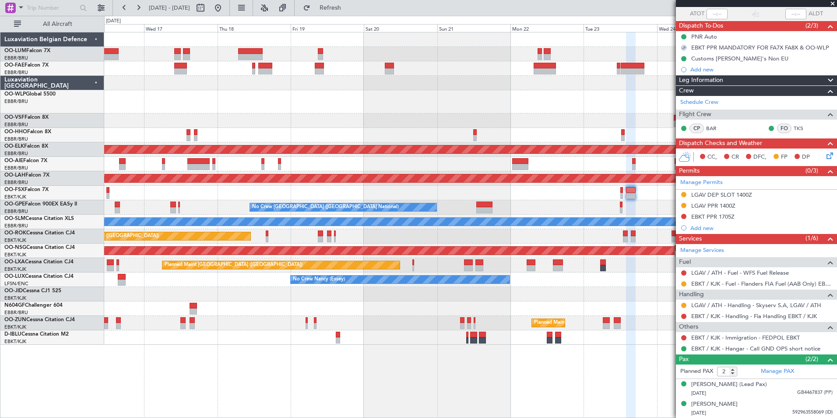
click at [644, 360] on div "Planned Maint Kortrijk-[GEOGRAPHIC_DATA] Planned Maint [GEOGRAPHIC_DATA] ([GEOG…" at bounding box center [470, 225] width 733 height 386
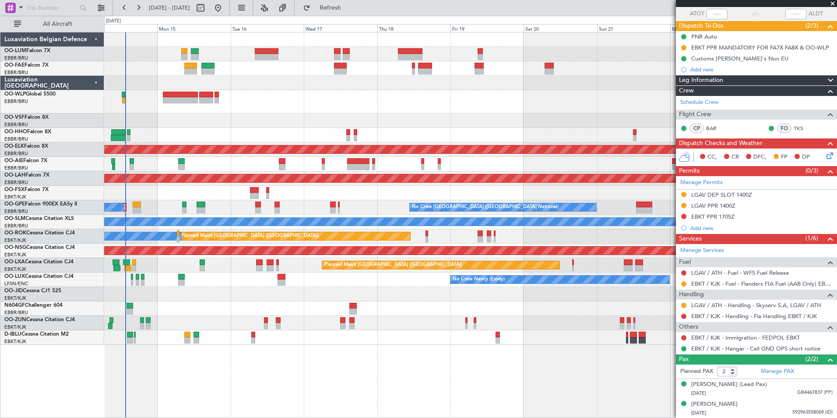
click at [349, 332] on div "Planned Maint Geneva (Cointrin) Planned Maint [GEOGRAPHIC_DATA]-[GEOGRAPHIC_DAT…" at bounding box center [470, 188] width 732 height 312
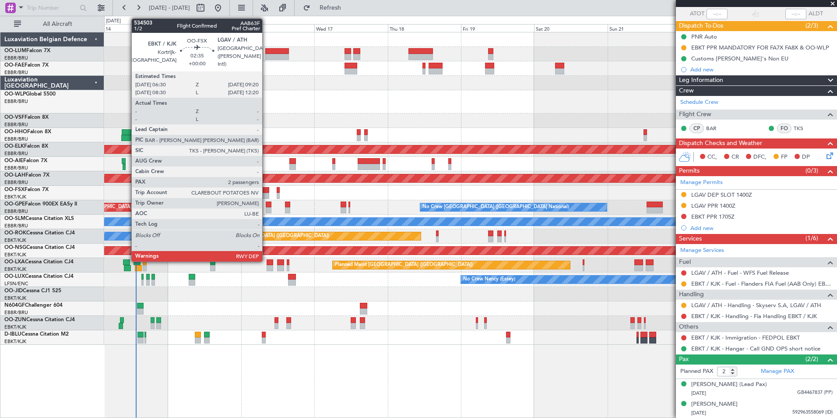
click at [266, 192] on div at bounding box center [264, 190] width 9 height 6
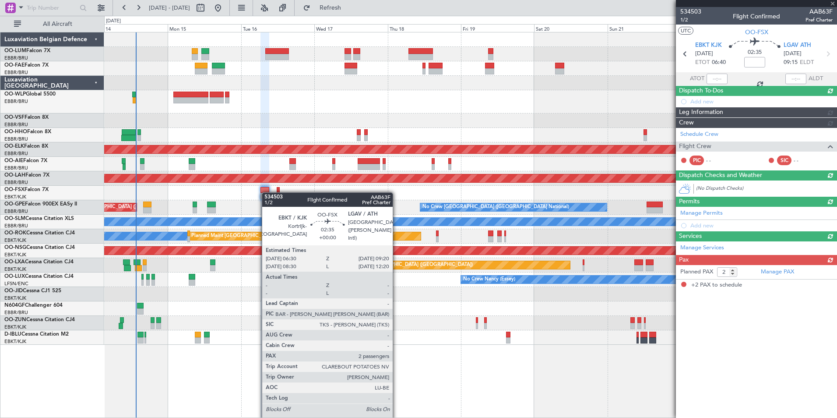
scroll to position [0, 0]
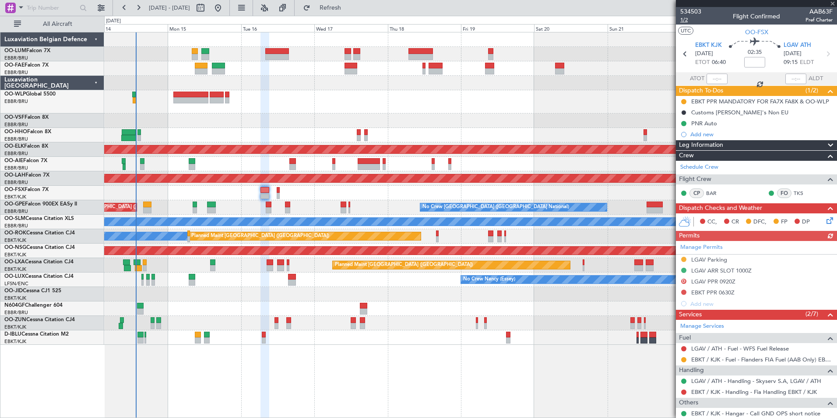
click at [688, 20] on span "1/2" at bounding box center [690, 19] width 21 height 7
click at [349, 7] on span "Refresh" at bounding box center [330, 8] width 37 height 6
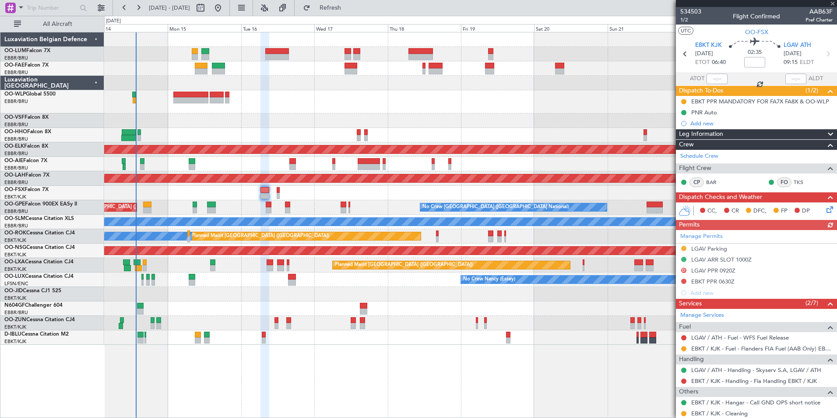
click at [682, 280] on div "Manage Permits LGAV Parking LGAV ARR SLOT 1000Z D LGAV PPR 0920Z EBKT PPR 0630Z…" at bounding box center [756, 264] width 161 height 68
click at [685, 281] on button at bounding box center [683, 280] width 5 height 5
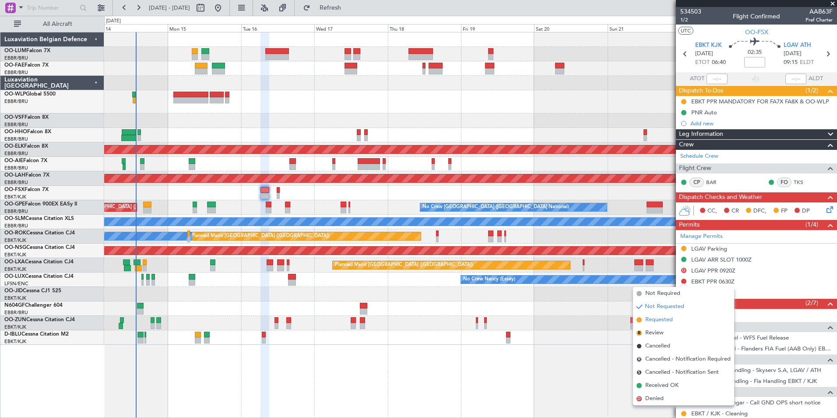
click at [659, 320] on span "Requested" at bounding box center [659, 319] width 28 height 9
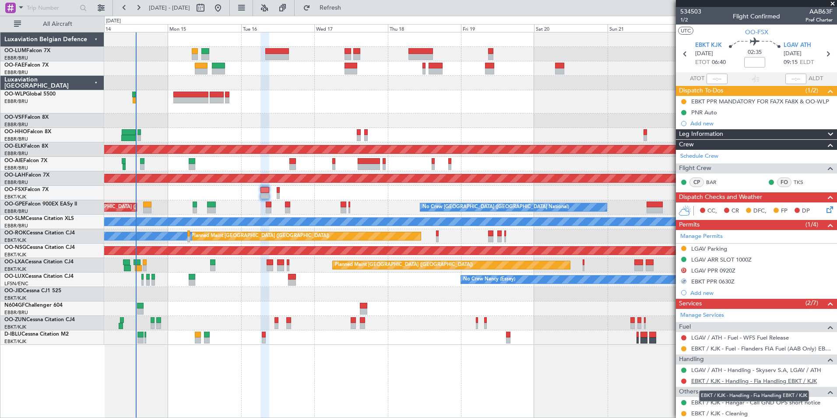
click at [735, 383] on link "EBKT / KJK - Handling - Fia Handling EBKT / KJK" at bounding box center [754, 380] width 126 height 7
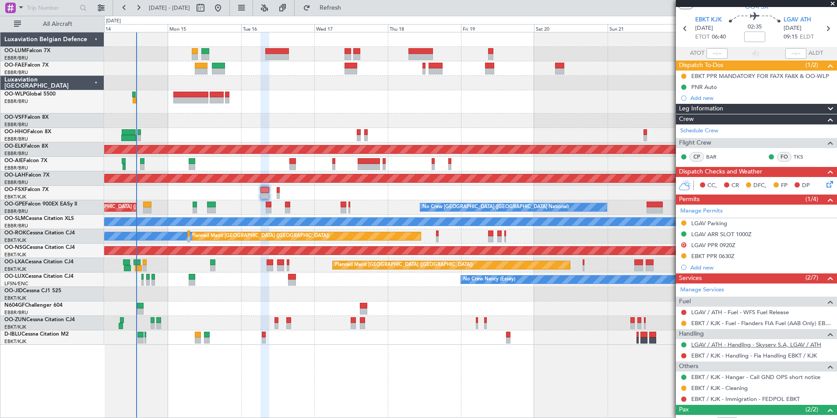
scroll to position [44, 0]
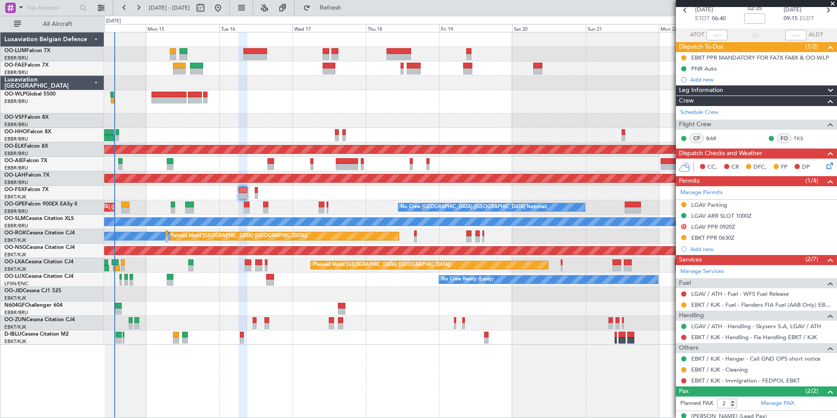
click at [359, 374] on div "Planned Maint Geneva (Cointrin) Planned Maint Kortrijk-Wevelgem Planned Maint L…" at bounding box center [470, 225] width 733 height 386
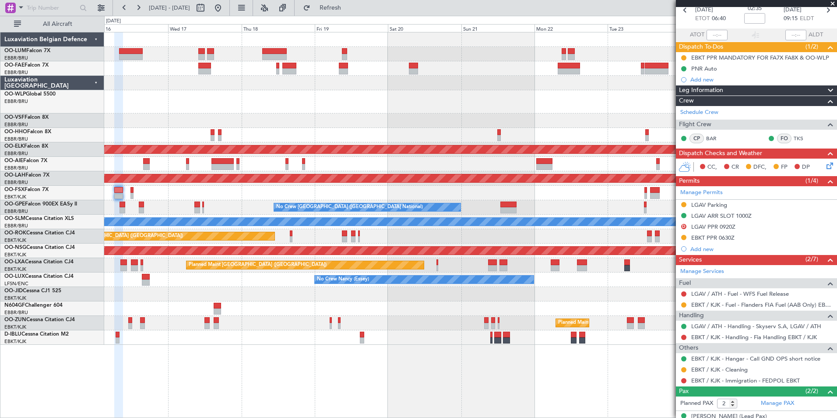
click at [655, 186] on div at bounding box center [470, 193] width 732 height 14
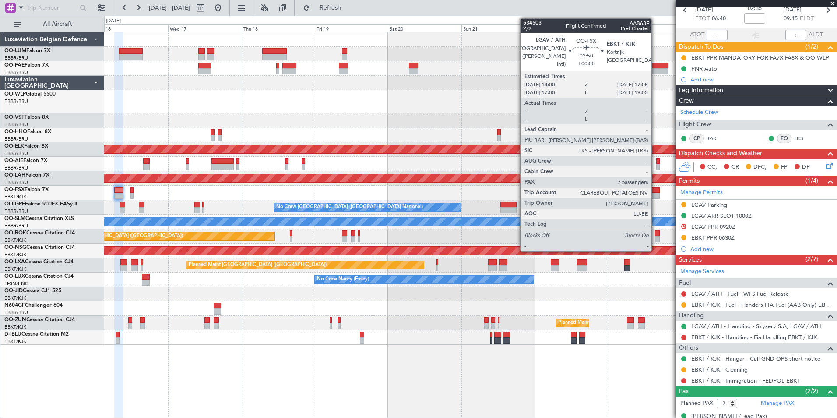
click at [655, 187] on div at bounding box center [655, 190] width 10 height 6
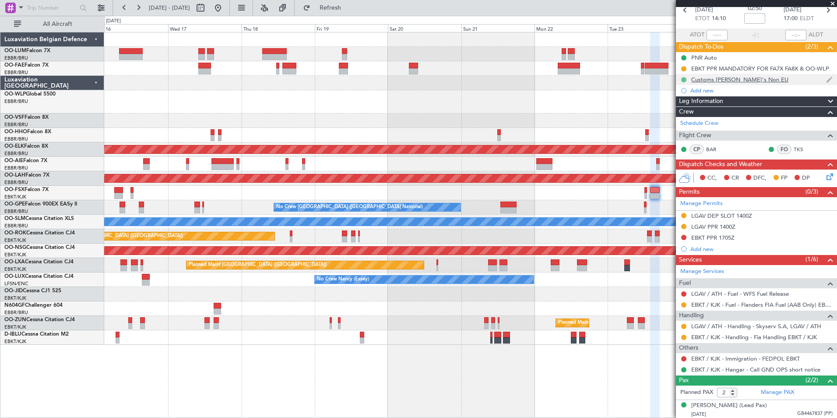
click at [685, 78] on button at bounding box center [683, 79] width 5 height 5
click at [677, 132] on span "Cancelled" at bounding box center [685, 131] width 25 height 9
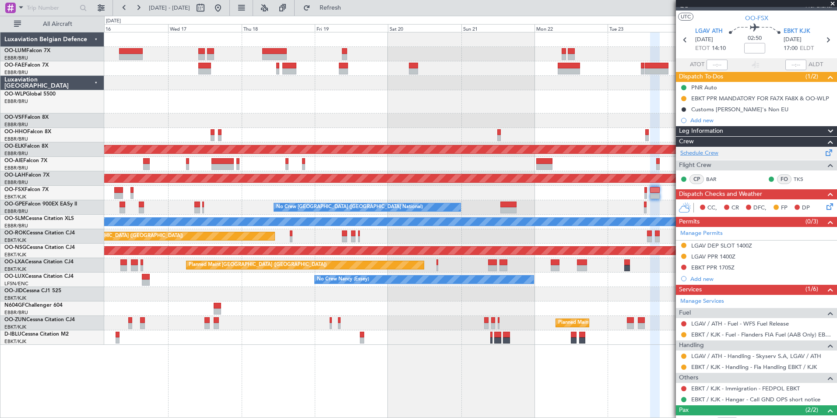
scroll to position [0, 0]
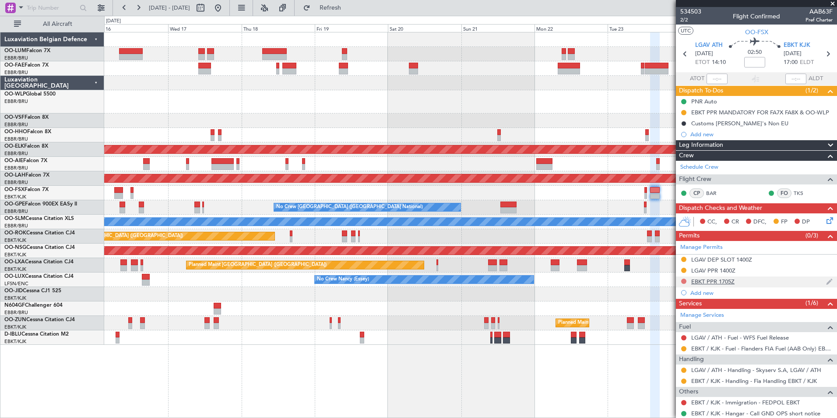
click at [682, 282] on button at bounding box center [683, 280] width 5 height 5
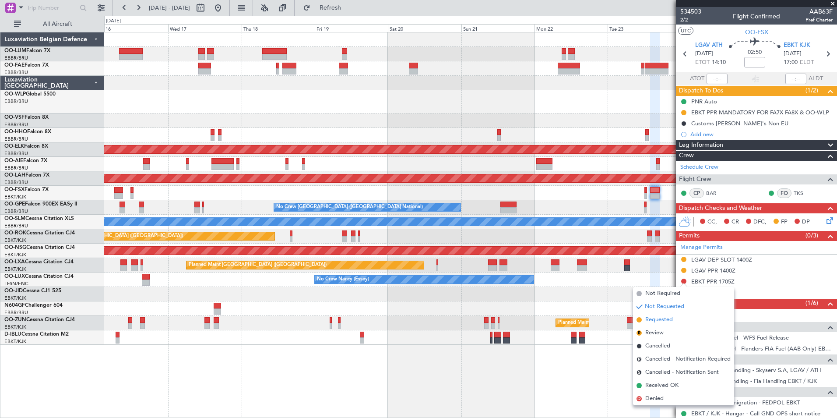
click at [664, 322] on span "Requested" at bounding box center [659, 319] width 28 height 9
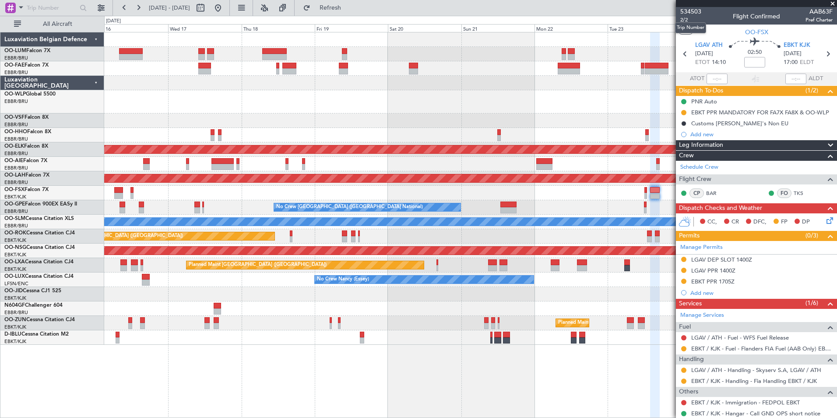
click at [683, 18] on mat-tooltip-component "Trip Number" at bounding box center [690, 27] width 43 height 23
click at [683, 22] on span "2/2" at bounding box center [690, 19] width 21 height 7
click at [349, 7] on span "Refresh" at bounding box center [330, 8] width 37 height 6
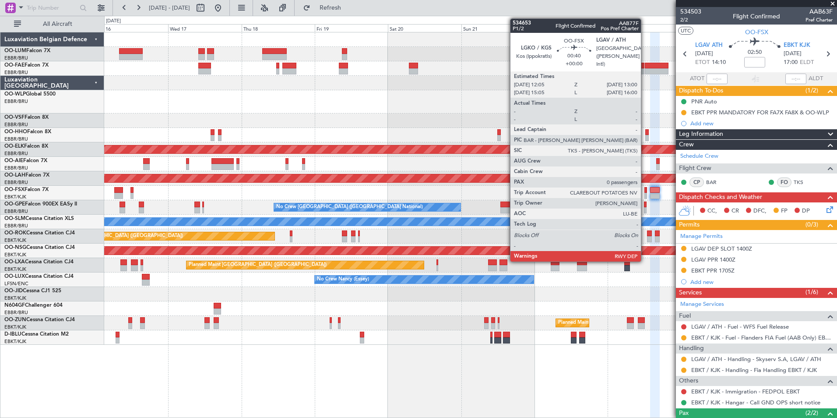
click at [646, 189] on div at bounding box center [645, 190] width 3 height 6
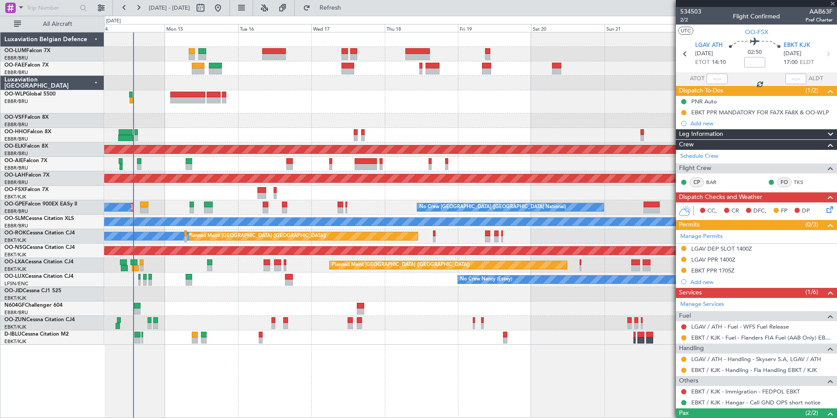
click at [629, 403] on div "Planned Maint Geneva (Cointrin) Planned Maint [GEOGRAPHIC_DATA]-[GEOGRAPHIC_DAT…" at bounding box center [470, 225] width 733 height 386
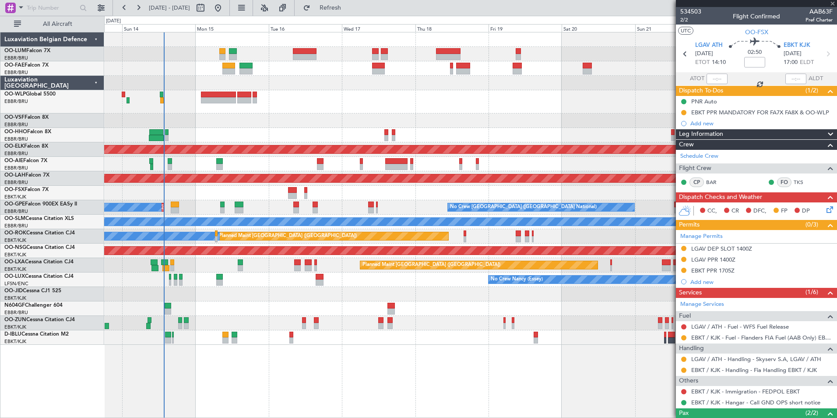
click at [483, 387] on div "Planned Maint Geneva (Cointrin) Planned Maint [GEOGRAPHIC_DATA]-[GEOGRAPHIC_DAT…" at bounding box center [470, 225] width 733 height 386
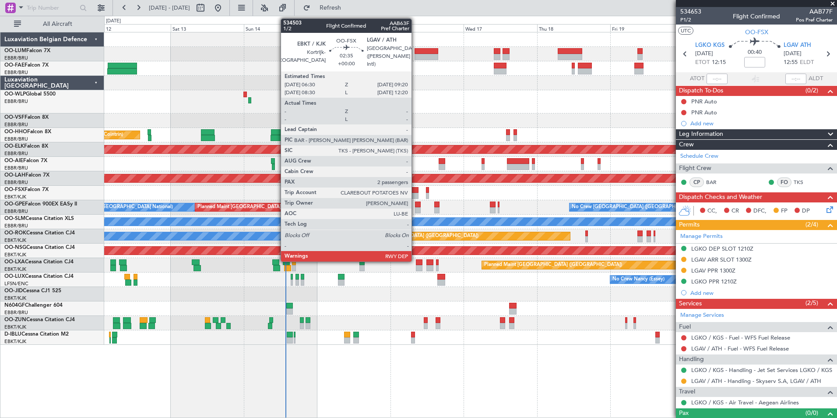
click at [415, 192] on div at bounding box center [414, 190] width 9 height 6
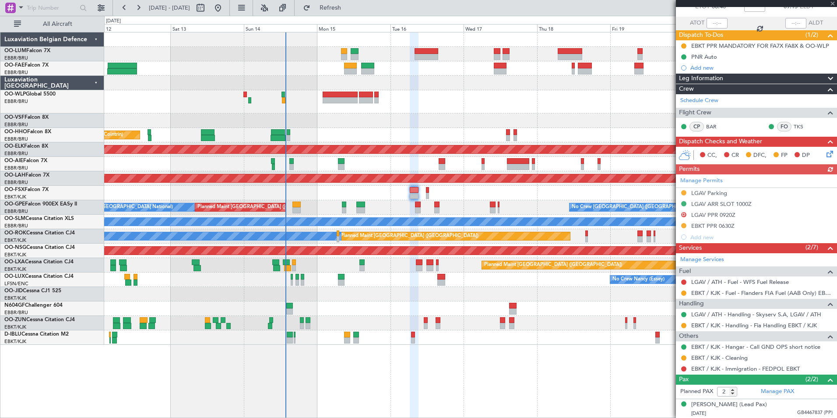
scroll to position [76, 0]
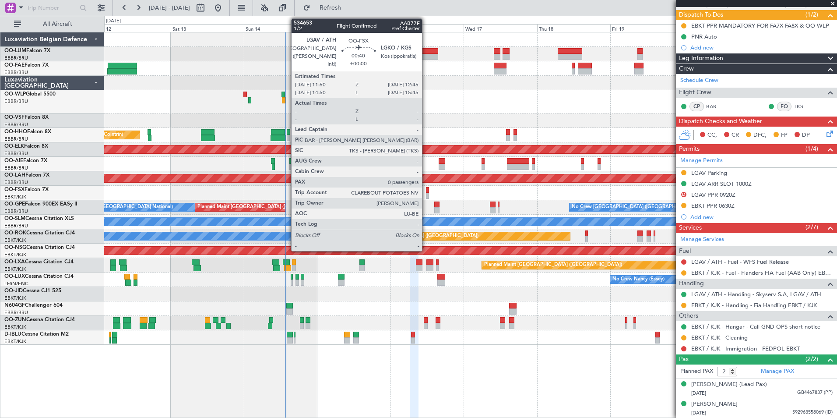
click at [426, 188] on div at bounding box center [427, 190] width 3 height 6
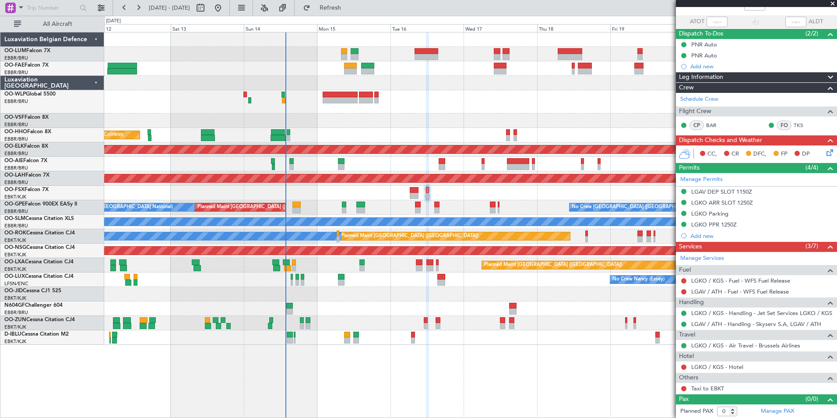
scroll to position [57, 0]
click at [698, 385] on link "Taxi to EBKT" at bounding box center [707, 387] width 33 height 7
drag, startPoint x: 365, startPoint y: 7, endPoint x: 363, endPoint y: 22, distance: 15.4
click at [349, 7] on span "Refresh" at bounding box center [330, 8] width 37 height 6
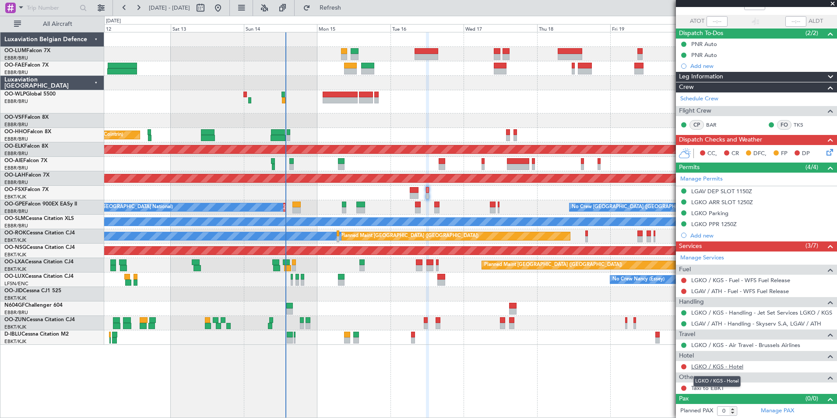
click at [711, 364] on link "LGKO / KGS - Hotel" at bounding box center [717, 365] width 52 height 7
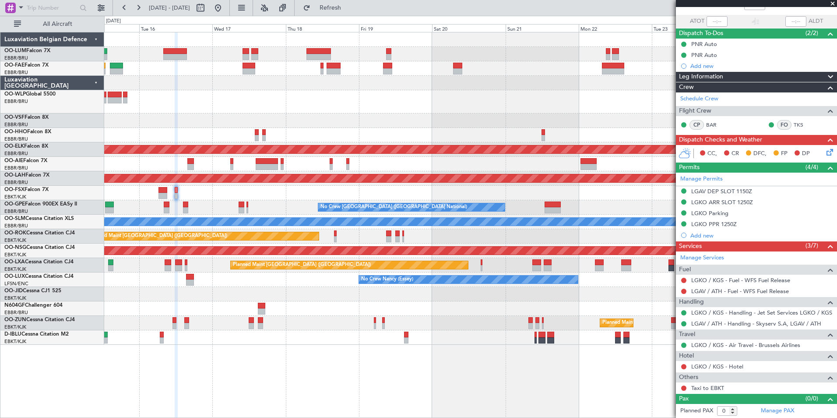
click at [275, 321] on div "Planned Maint Kortrijk-[GEOGRAPHIC_DATA] Planned Maint [GEOGRAPHIC_DATA] ([GEOG…" at bounding box center [470, 225] width 733 height 386
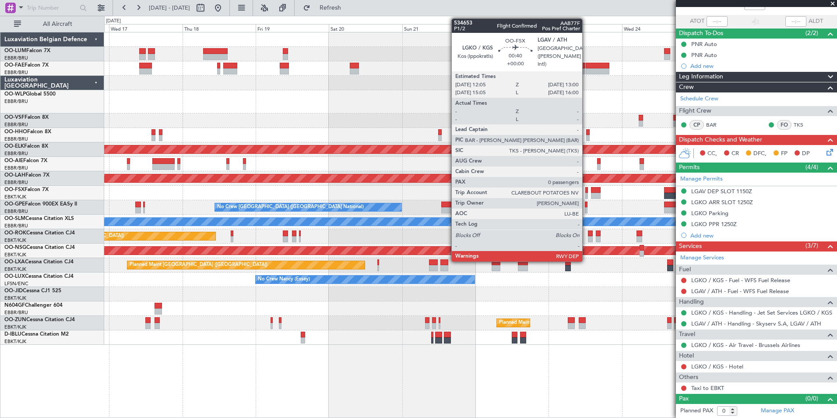
click at [586, 189] on div at bounding box center [586, 190] width 3 height 6
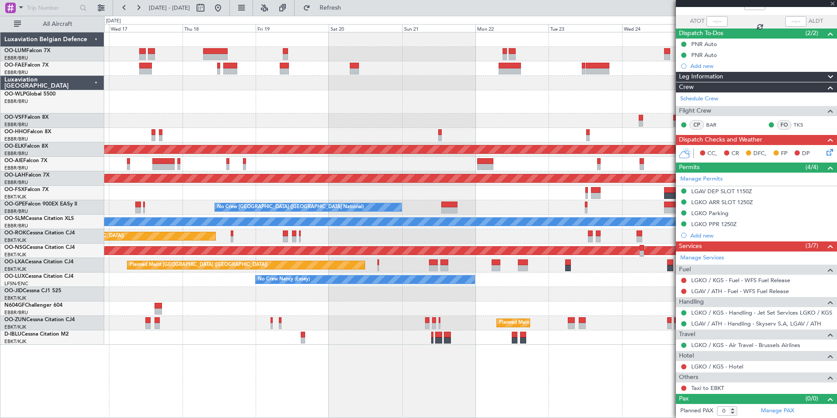
scroll to position [0, 0]
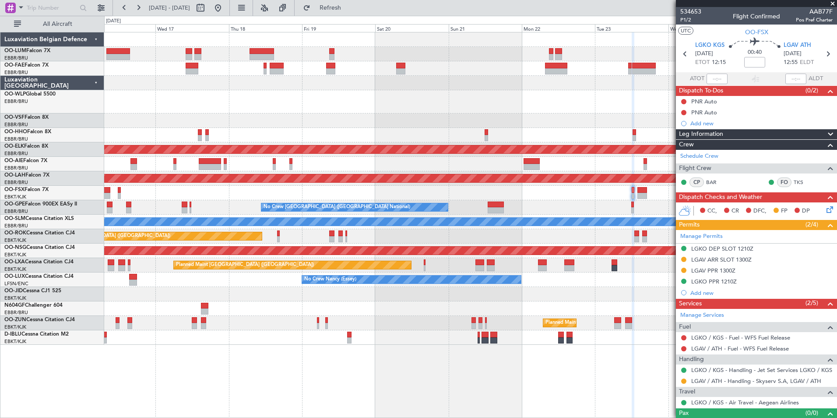
click at [456, 392] on div "Planned Maint Kortrijk-[GEOGRAPHIC_DATA] Planned Maint [GEOGRAPHIC_DATA] ([GEOG…" at bounding box center [470, 225] width 733 height 386
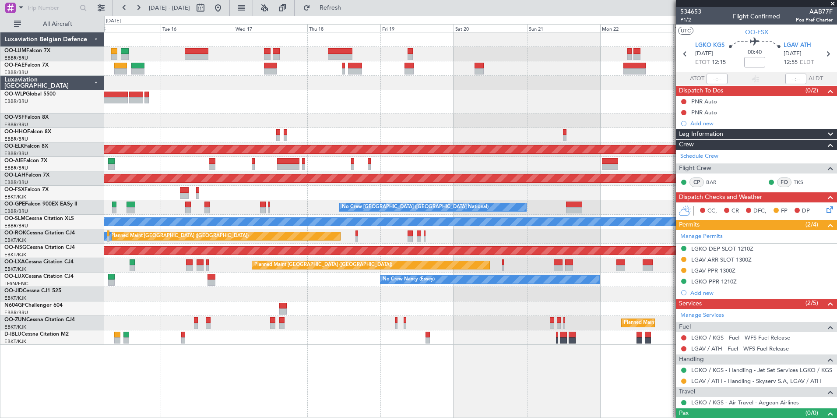
click at [454, 387] on div "Planned Maint Kortrijk-[GEOGRAPHIC_DATA] Planned Maint [GEOGRAPHIC_DATA] ([GEOG…" at bounding box center [470, 225] width 733 height 386
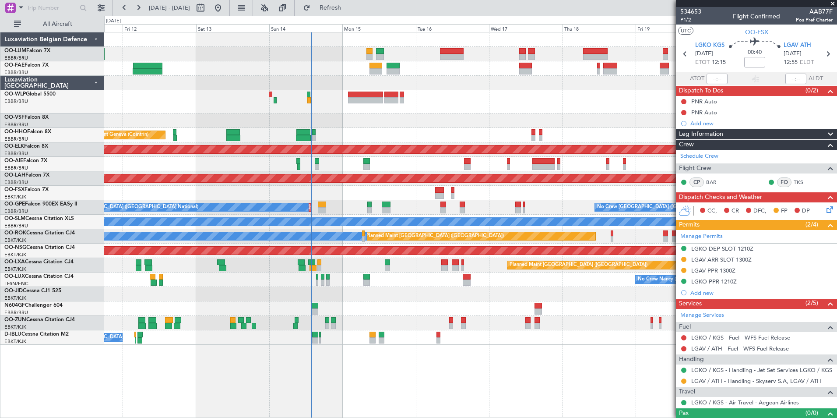
click at [520, 401] on div "Planned Maint Liege Planned Maint Geneva ([GEOGRAPHIC_DATA]) AOG Maint [US_STAT…" at bounding box center [470, 225] width 733 height 386
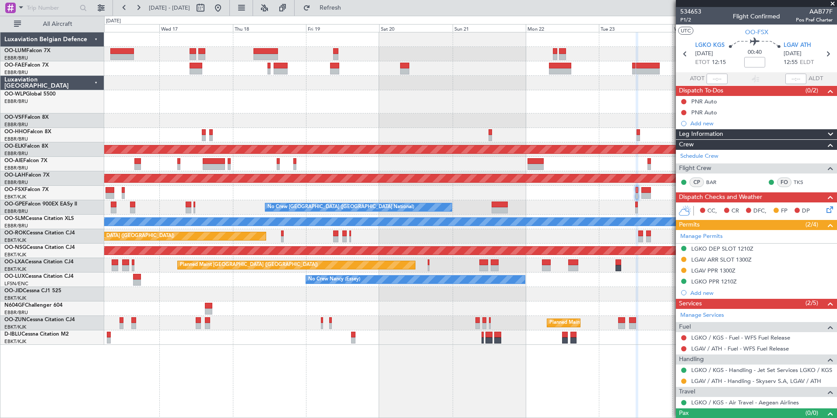
click at [155, 369] on div "Planned Maint Kortrijk-[GEOGRAPHIC_DATA] Planned Maint [GEOGRAPHIC_DATA] ([GEOG…" at bounding box center [470, 225] width 733 height 386
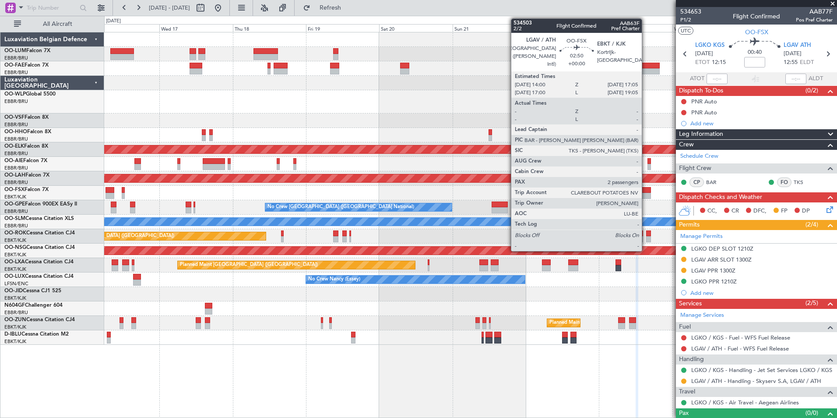
click at [646, 196] on div at bounding box center [646, 196] width 10 height 6
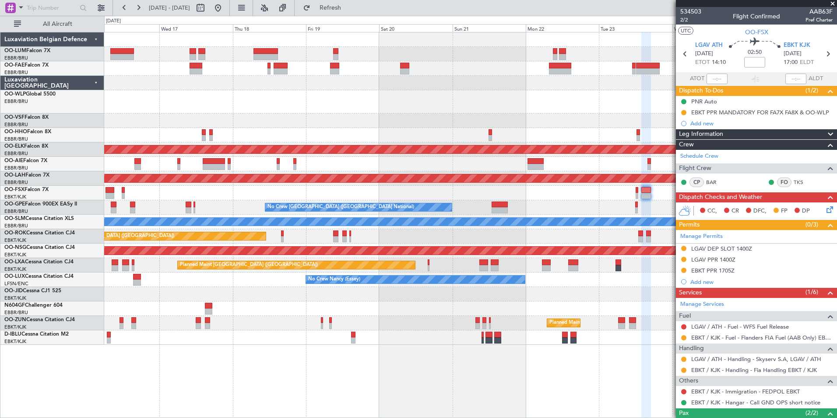
click at [616, 387] on div "Planned Maint Kortrijk-[GEOGRAPHIC_DATA] Planned Maint [GEOGRAPHIC_DATA] ([GEOG…" at bounding box center [470, 225] width 733 height 386
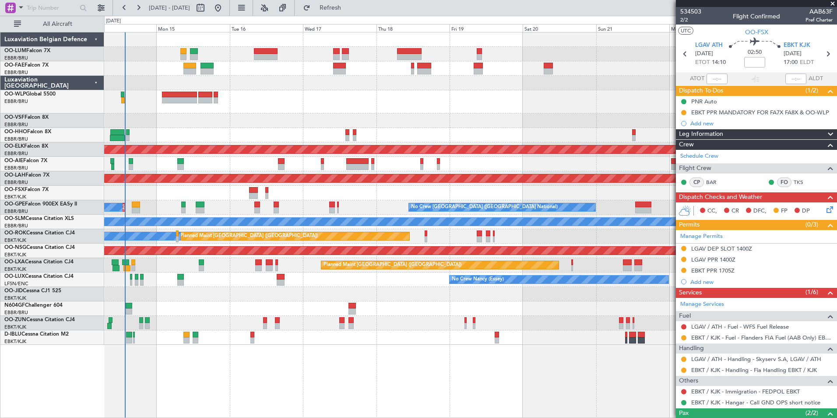
click at [552, 399] on div "Planned Maint Geneva (Cointrin) Planned Maint [GEOGRAPHIC_DATA]-[GEOGRAPHIC_DAT…" at bounding box center [470, 225] width 733 height 386
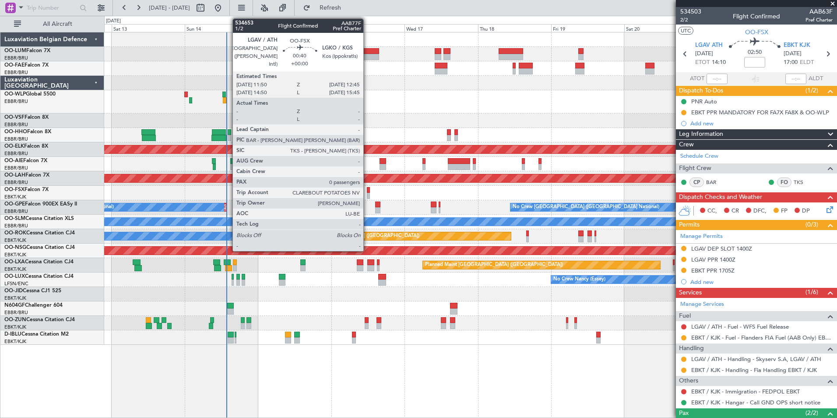
click at [367, 190] on div at bounding box center [368, 190] width 3 height 6
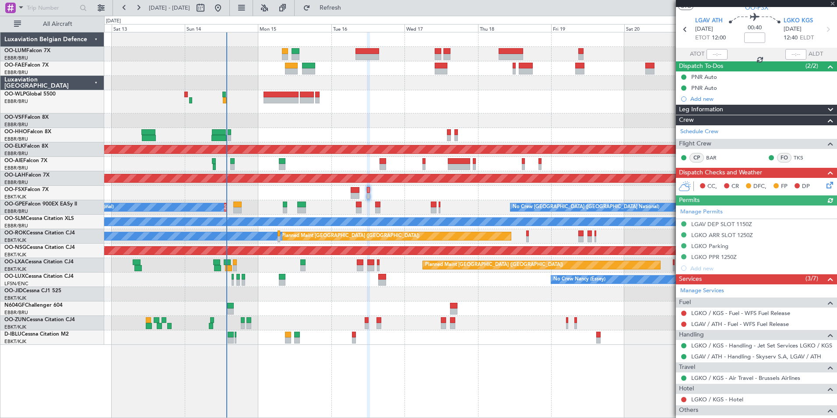
scroll to position [44, 0]
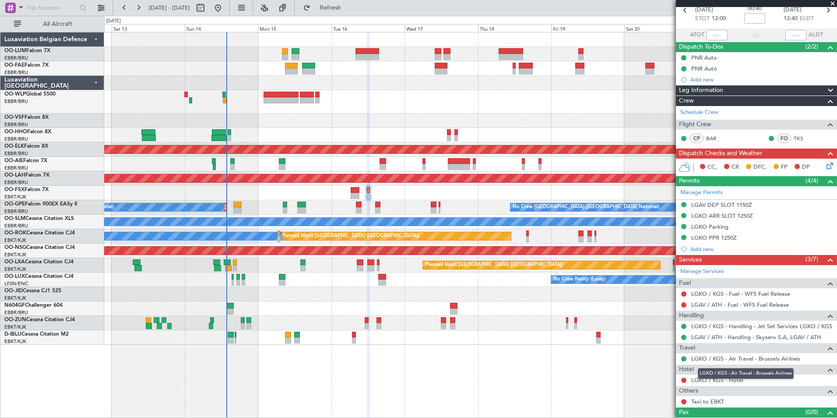
click at [776, 354] on div "LGKO / KGS - Air Travel - Brussels Airlines" at bounding box center [756, 358] width 161 height 11
click at [771, 357] on link "LGKO / KGS - Air Travel - Brussels Airlines" at bounding box center [745, 358] width 109 height 7
click at [717, 359] on link "LGKO / KGS - Air Travel - Brussels Airlines" at bounding box center [745, 358] width 109 height 7
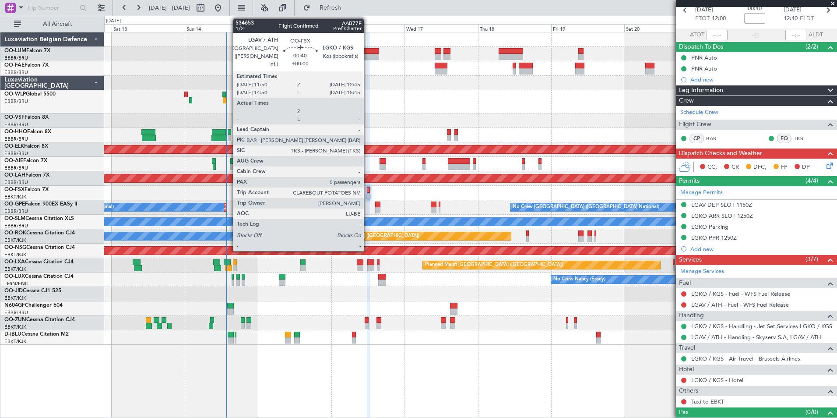
click at [368, 192] on div at bounding box center [368, 190] width 3 height 6
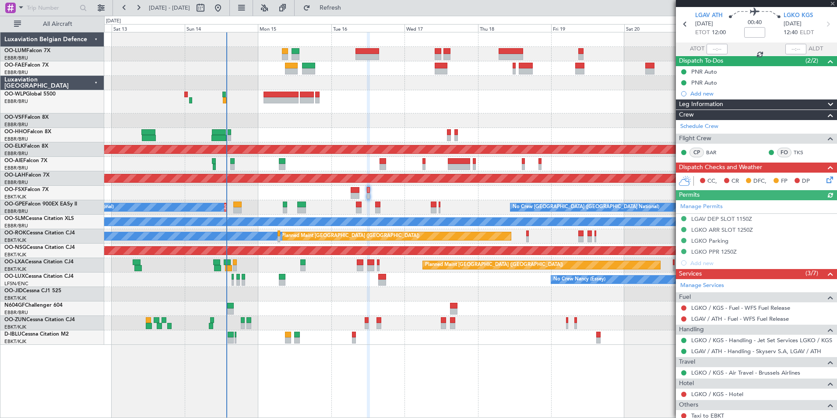
scroll to position [57, 0]
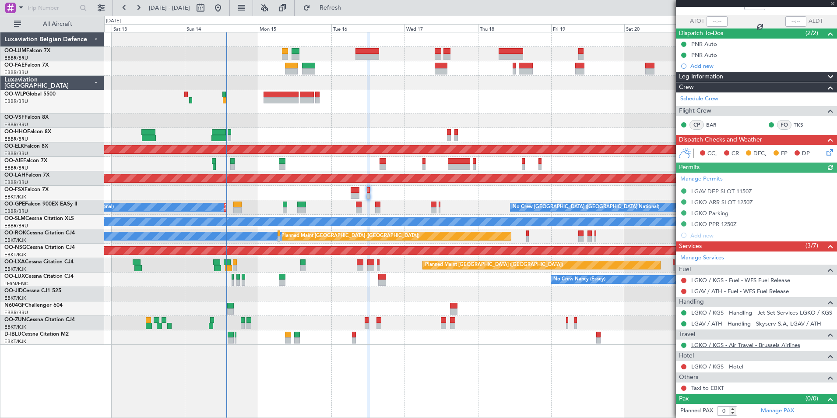
click at [739, 346] on link "LGKO / KGS - Air Travel - Brussels Airlines" at bounding box center [745, 344] width 109 height 7
click at [719, 365] on link "LGKO / KGS - Hotel" at bounding box center [717, 365] width 52 height 7
click at [349, 5] on span "Refresh" at bounding box center [330, 8] width 37 height 6
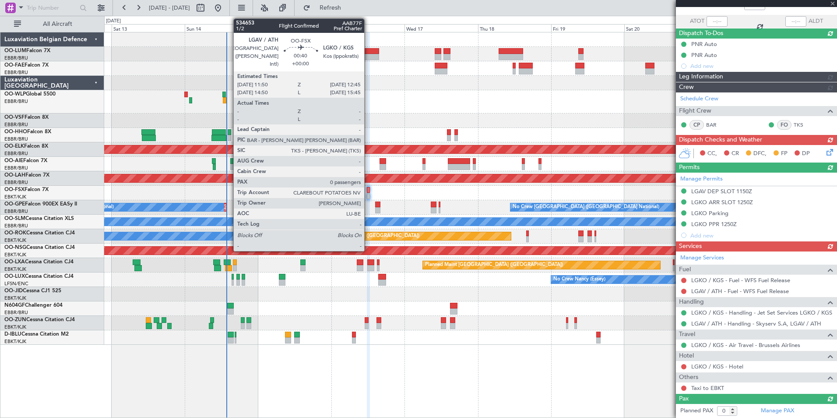
click at [368, 193] on div at bounding box center [368, 196] width 3 height 6
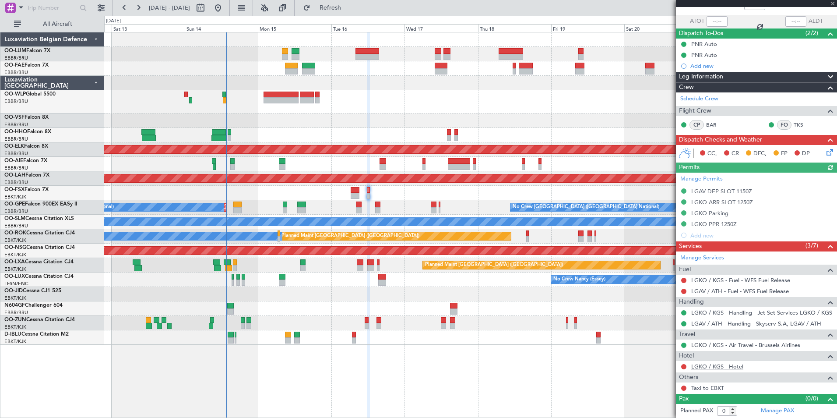
click at [720, 367] on link "LGKO / KGS - Hotel" at bounding box center [717, 365] width 52 height 7
click at [349, 11] on span "Refresh" at bounding box center [330, 8] width 37 height 6
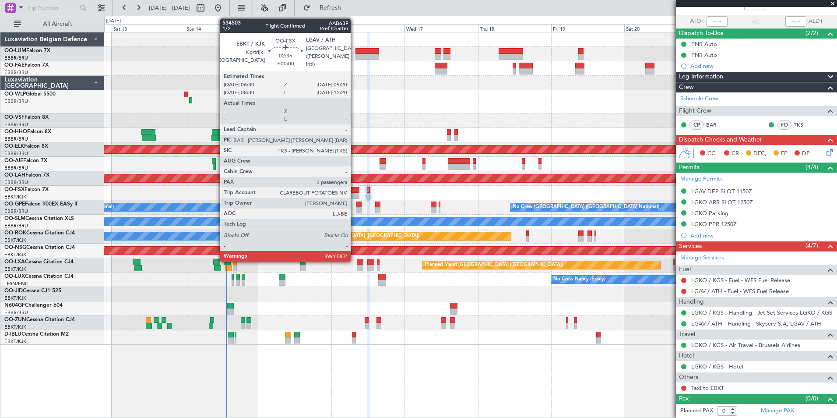
click at [355, 193] on div at bounding box center [355, 196] width 9 height 6
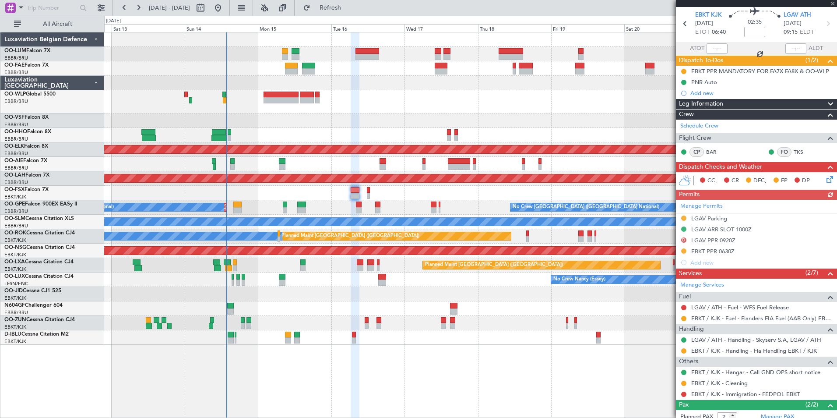
scroll to position [76, 0]
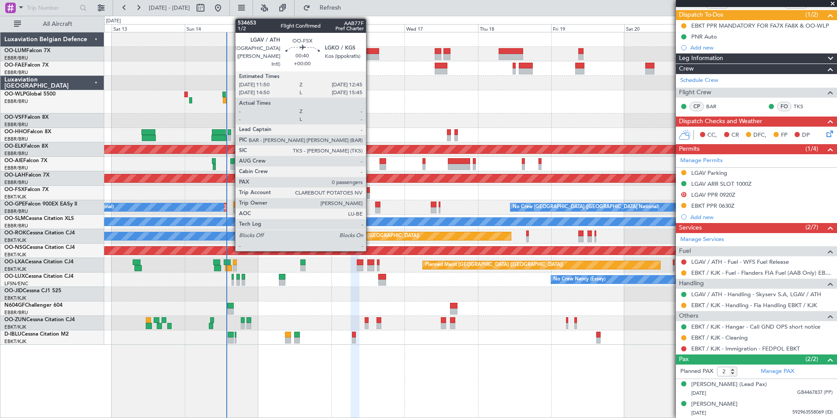
click at [370, 190] on div at bounding box center [368, 190] width 3 height 6
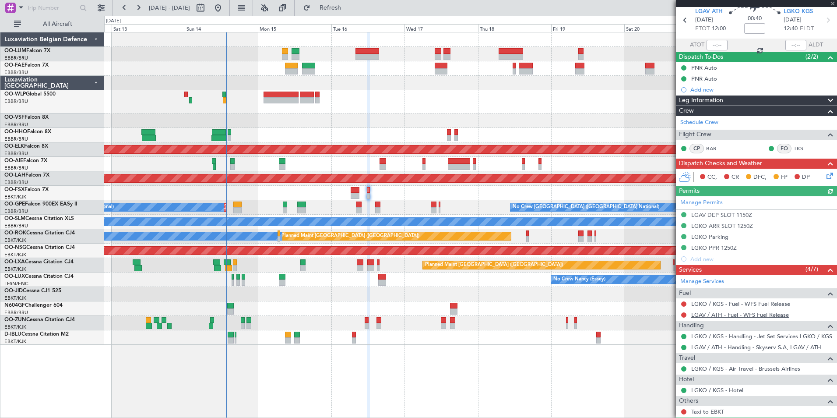
scroll to position [57, 0]
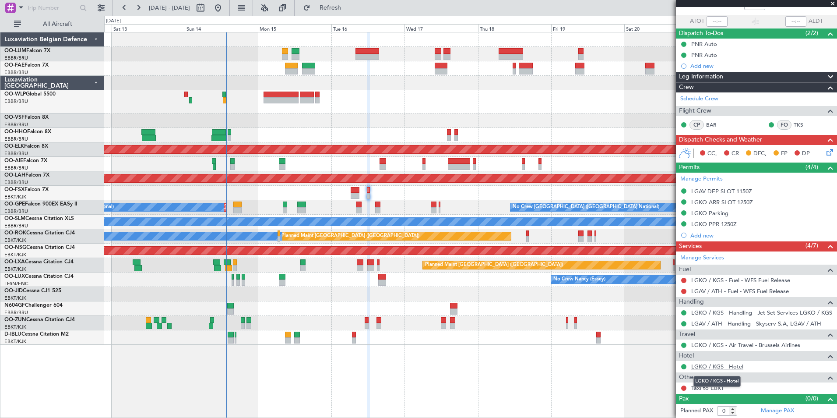
click at [713, 388] on mat-tooltip-component "LGKO / KGS - Hotel" at bounding box center [717, 380] width 60 height 23
click at [702, 384] on link "Taxi to EBKT" at bounding box center [707, 387] width 33 height 7
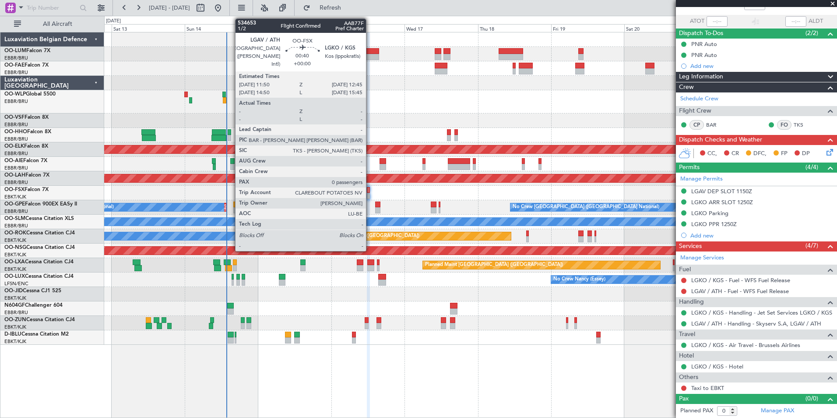
click at [370, 190] on div at bounding box center [368, 190] width 3 height 6
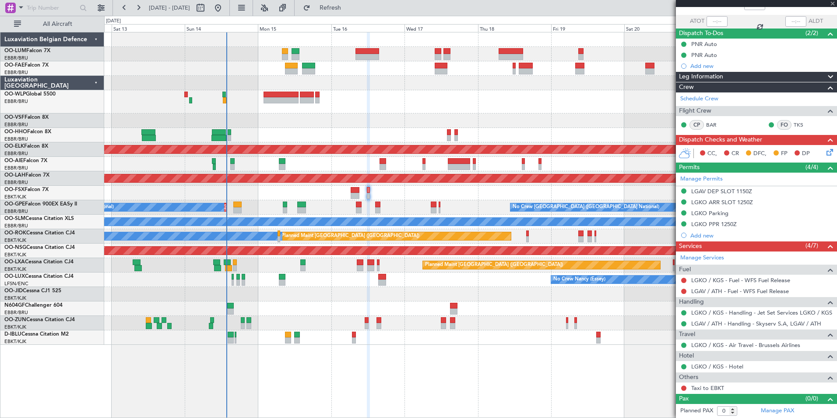
scroll to position [0, 0]
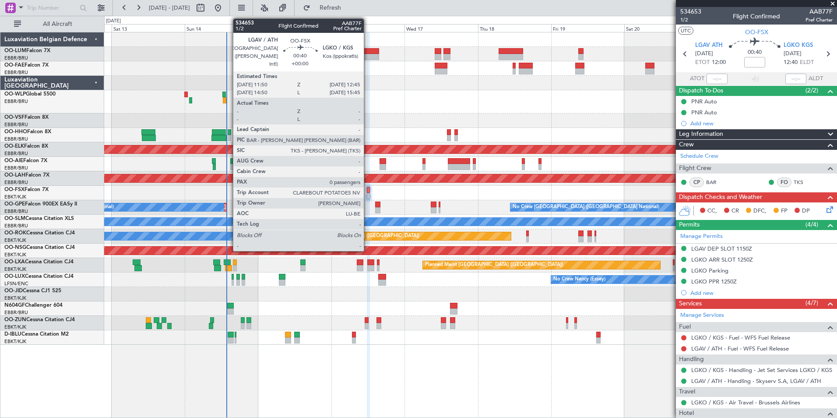
click at [368, 188] on div at bounding box center [368, 190] width 3 height 6
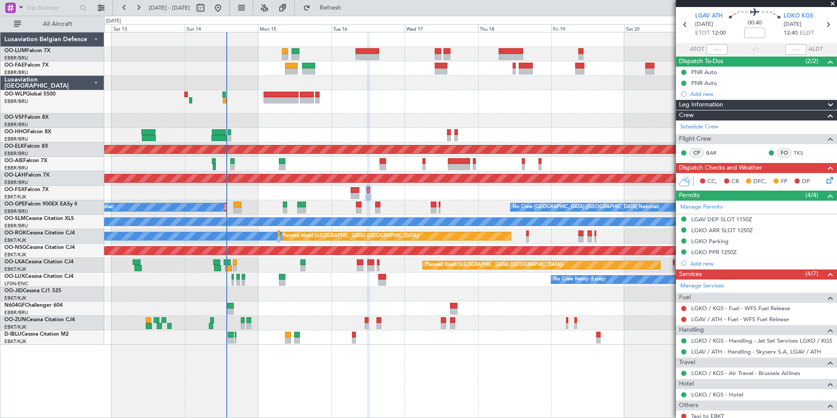
scroll to position [57, 0]
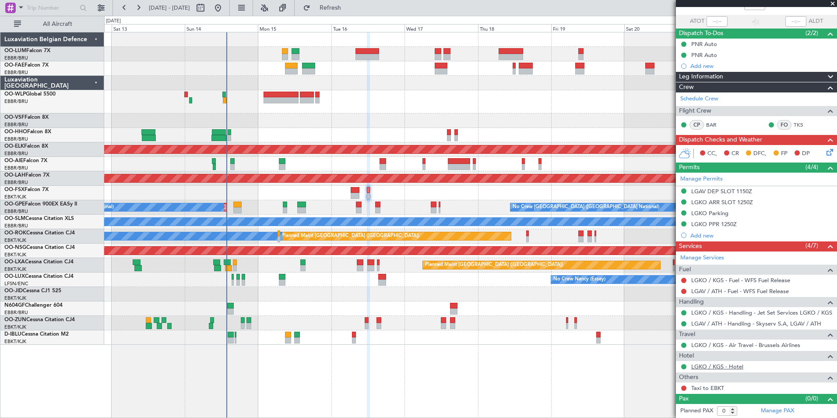
click at [736, 366] on link "LGKO / KGS - Hotel" at bounding box center [717, 365] width 52 height 7
click at [685, 387] on button at bounding box center [683, 387] width 5 height 5
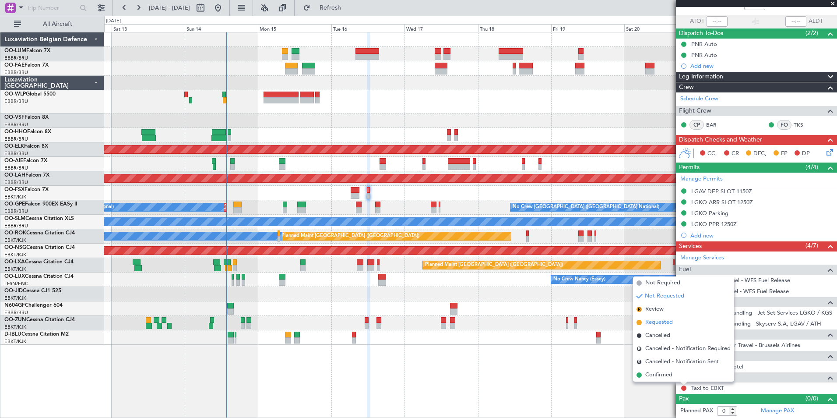
click at [655, 322] on span "Requested" at bounding box center [659, 322] width 28 height 9
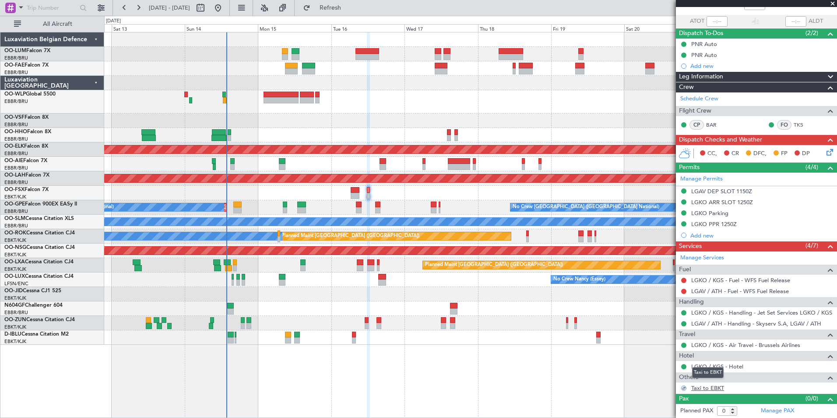
click at [717, 388] on link "Taxi to EBKT" at bounding box center [707, 387] width 33 height 7
click at [344, 9] on span "Refresh" at bounding box center [330, 8] width 37 height 6
click at [790, 344] on link "LGKO / KGS - Air Travel - Brussels Airlines" at bounding box center [745, 344] width 109 height 7
drag, startPoint x: 335, startPoint y: 11, endPoint x: 352, endPoint y: 47, distance: 40.4
click at [335, 11] on button "Refresh" at bounding box center [325, 8] width 53 height 14
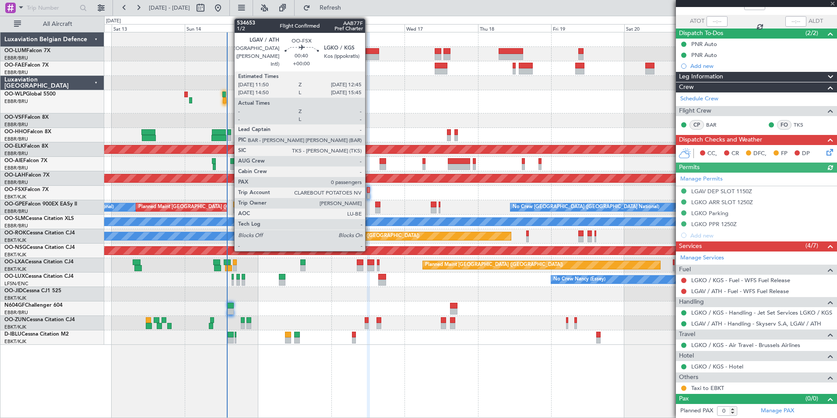
click at [369, 190] on div at bounding box center [368, 190] width 3 height 6
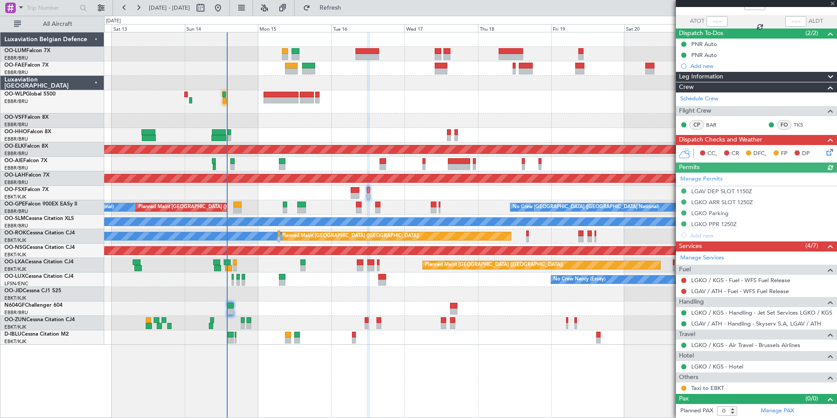
click at [739, 348] on div "LGKO / KGS - Air Travel - Brussels Airlines" at bounding box center [756, 344] width 161 height 11
click at [740, 344] on link "LGKO / KGS - Air Travel - Brussels Airlines" at bounding box center [745, 344] width 109 height 7
click at [703, 389] on link "Taxi to EBKT" at bounding box center [707, 387] width 33 height 7
click at [349, 7] on span "Refresh" at bounding box center [330, 8] width 37 height 6
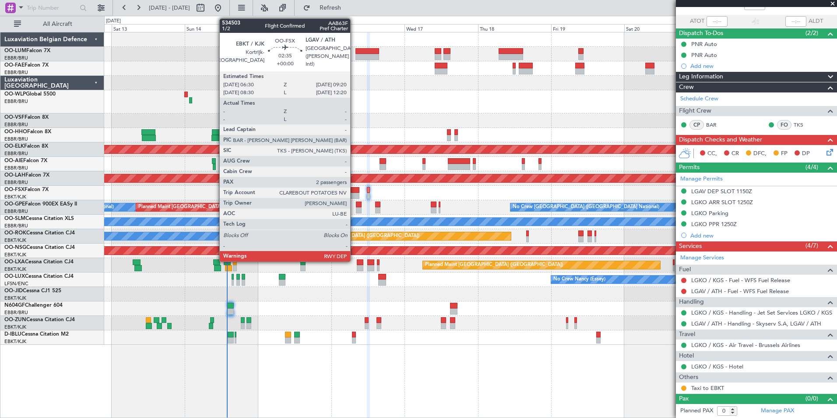
click at [354, 190] on div at bounding box center [355, 190] width 9 height 6
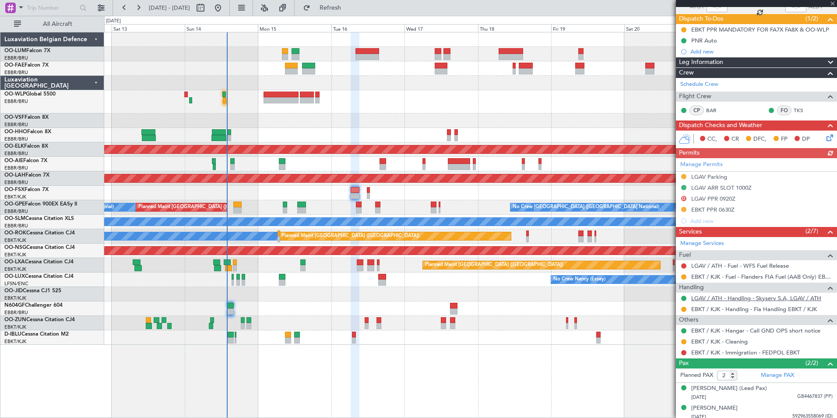
scroll to position [76, 0]
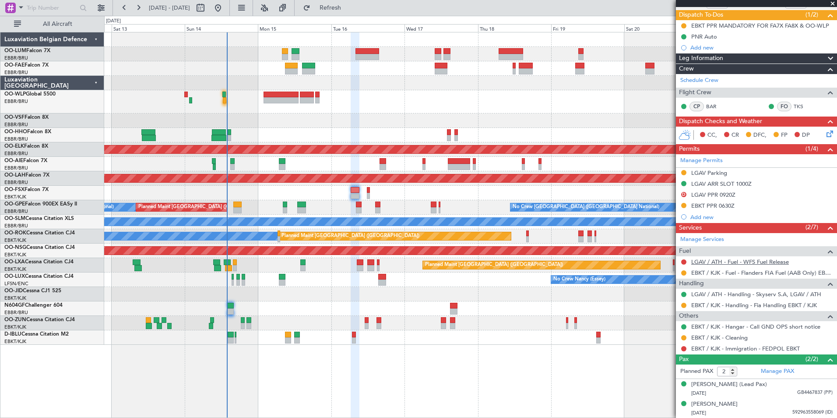
click at [770, 264] on link "LGAV / ATH - Fuel - WFS Fuel Release" at bounding box center [740, 261] width 98 height 7
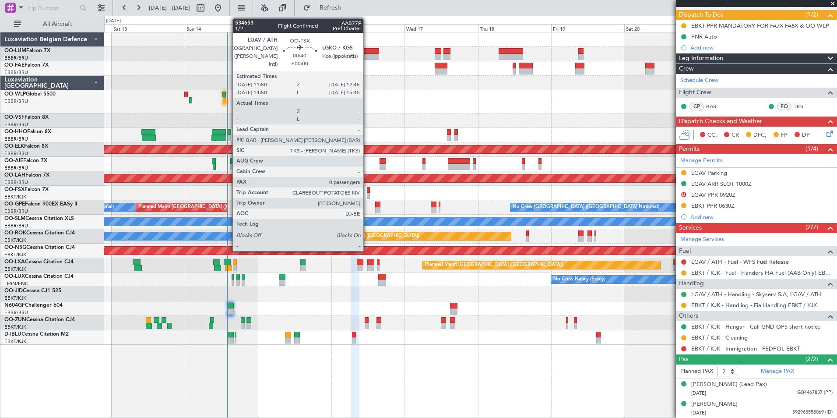
click at [367, 193] on div at bounding box center [368, 196] width 3 height 6
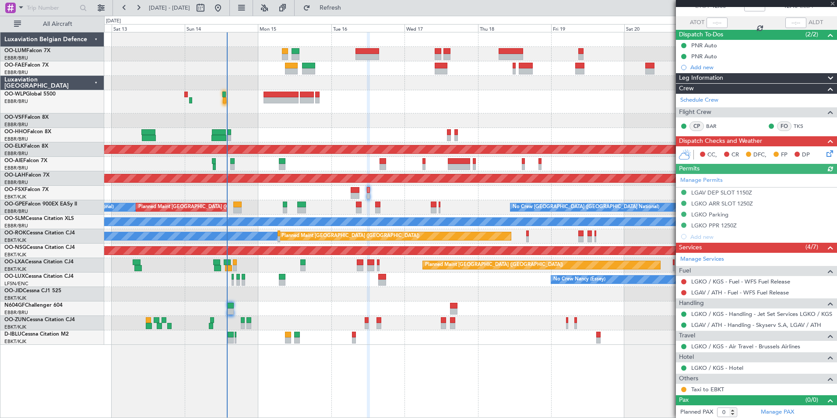
scroll to position [57, 0]
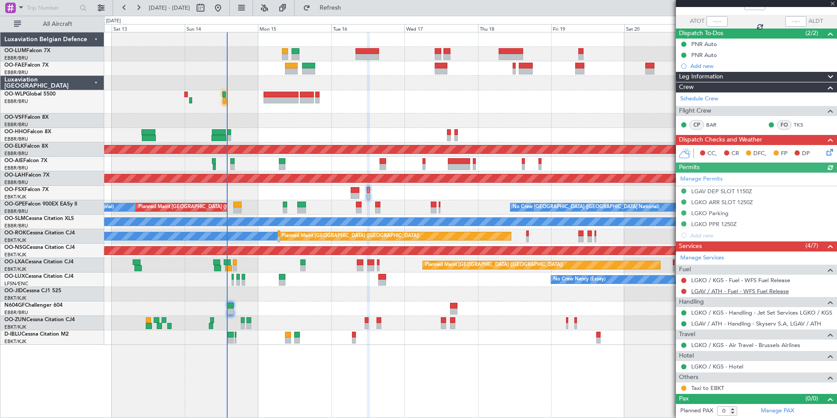
click at [745, 292] on link "LGAV / ATH - Fuel - WFS Fuel Release" at bounding box center [740, 290] width 98 height 7
click at [335, 13] on button "Refresh" at bounding box center [325, 8] width 53 height 14
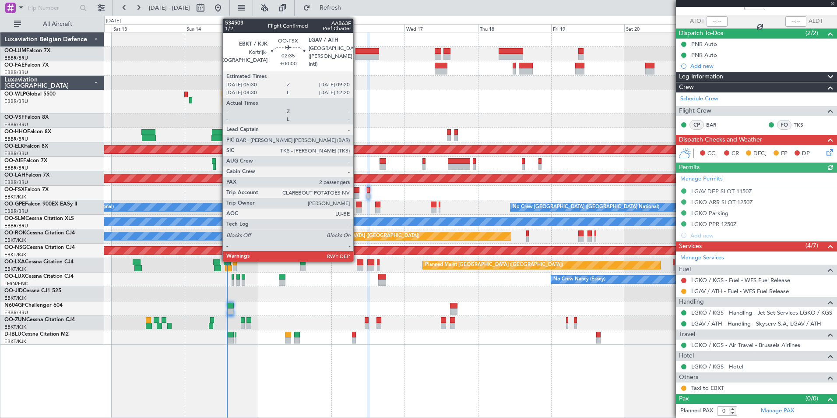
click at [357, 189] on div at bounding box center [355, 190] width 9 height 6
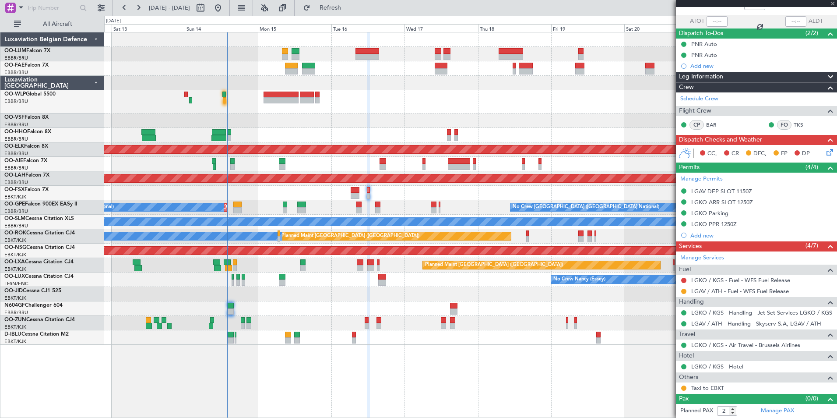
scroll to position [0, 0]
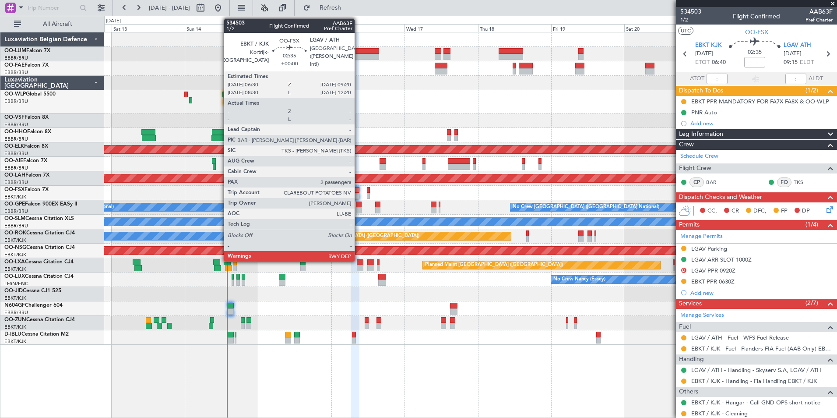
click at [358, 191] on div at bounding box center [355, 190] width 9 height 6
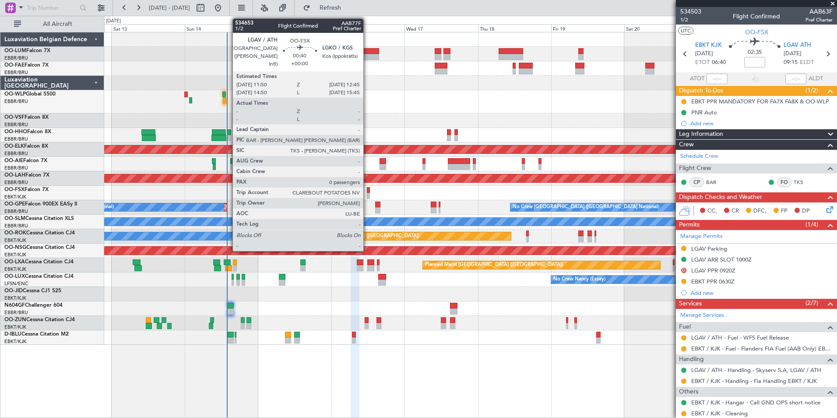
click at [367, 190] on div at bounding box center [368, 190] width 3 height 6
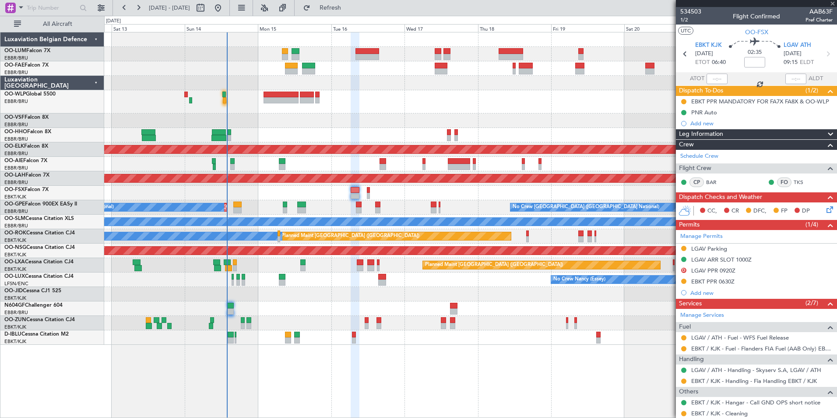
type input "0"
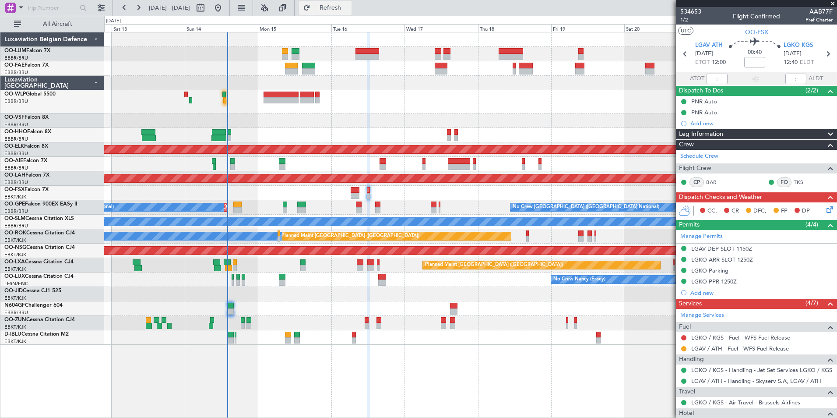
click at [351, 12] on button "Refresh" at bounding box center [325, 8] width 53 height 14
click at [351, 11] on button "Refresh" at bounding box center [325, 8] width 53 height 14
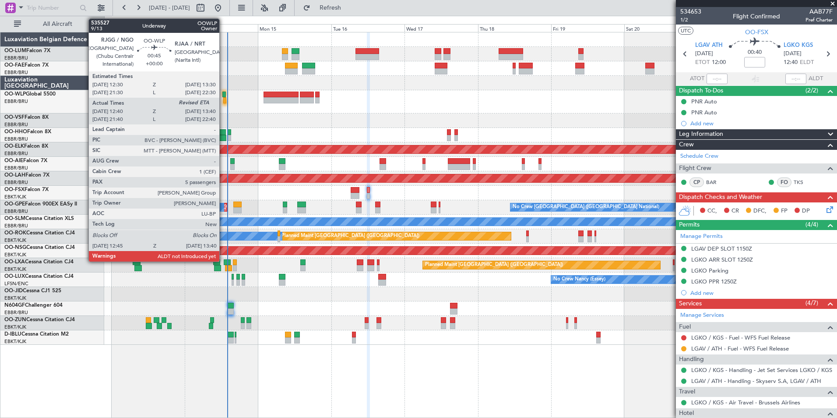
click at [224, 95] on div at bounding box center [223, 94] width 3 height 6
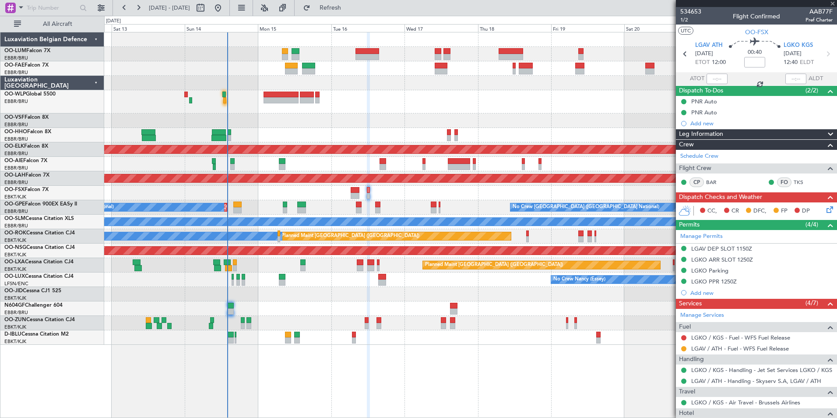
type input "12:50"
type input "5"
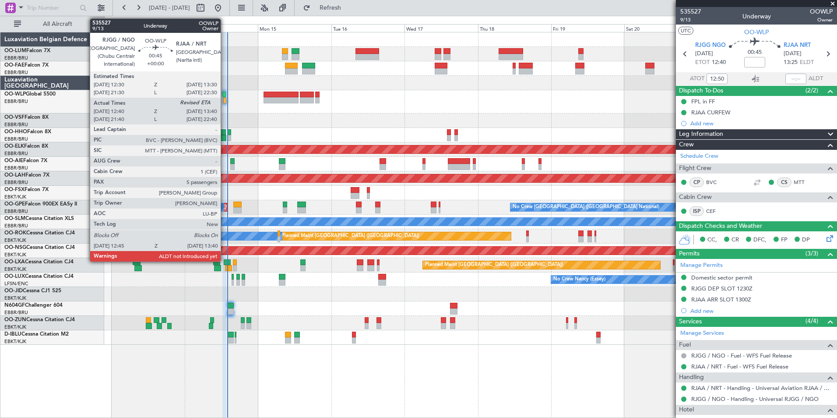
click at [225, 96] on div at bounding box center [223, 94] width 3 height 6
click at [225, 94] on div at bounding box center [223, 94] width 3 height 6
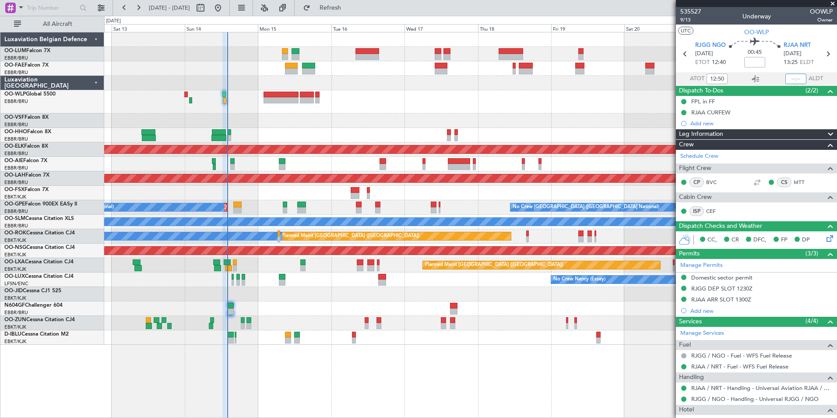
click at [786, 76] on input "text" at bounding box center [795, 79] width 21 height 11
type input "13:32"
click at [339, 8] on button "Refresh" at bounding box center [325, 8] width 53 height 14
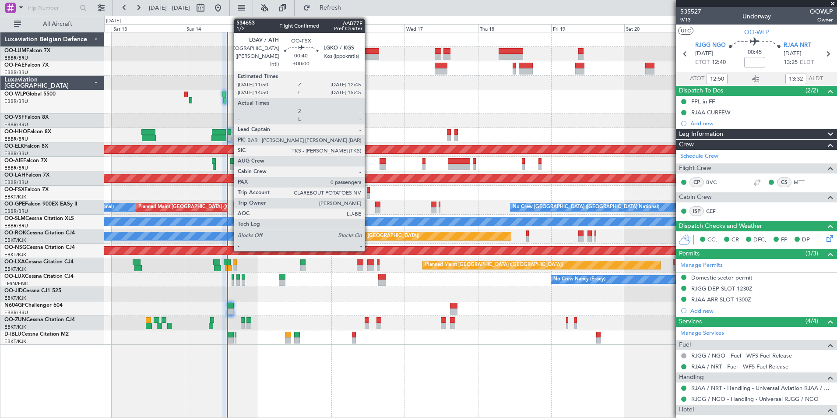
click at [369, 190] on div at bounding box center [368, 190] width 3 height 6
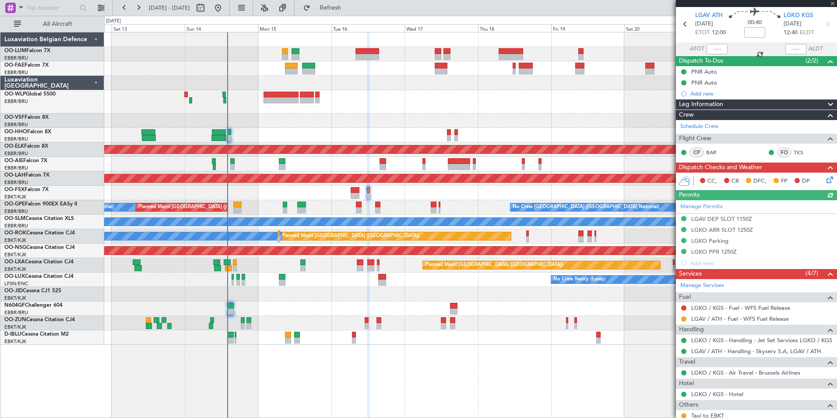
scroll to position [57, 0]
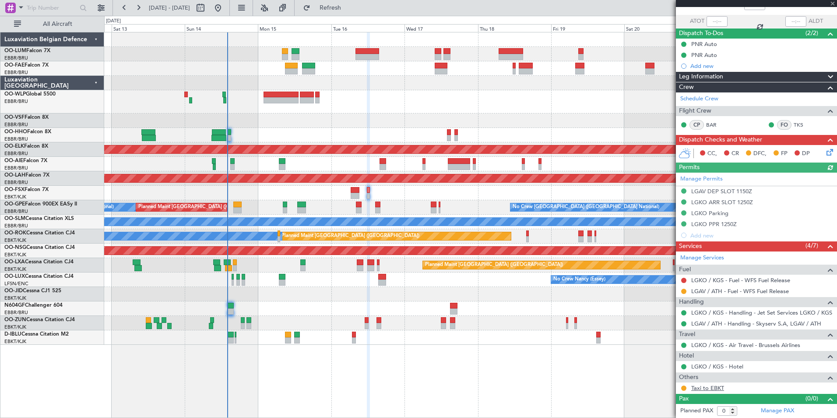
click at [698, 387] on link "Taxi to EBKT" at bounding box center [707, 387] width 33 height 7
click at [351, 12] on button "Refresh" at bounding box center [325, 8] width 53 height 14
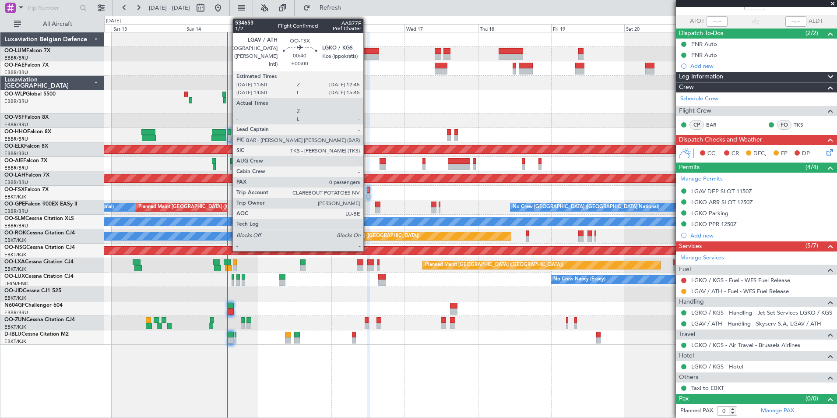
click at [367, 193] on div at bounding box center [368, 196] width 3 height 6
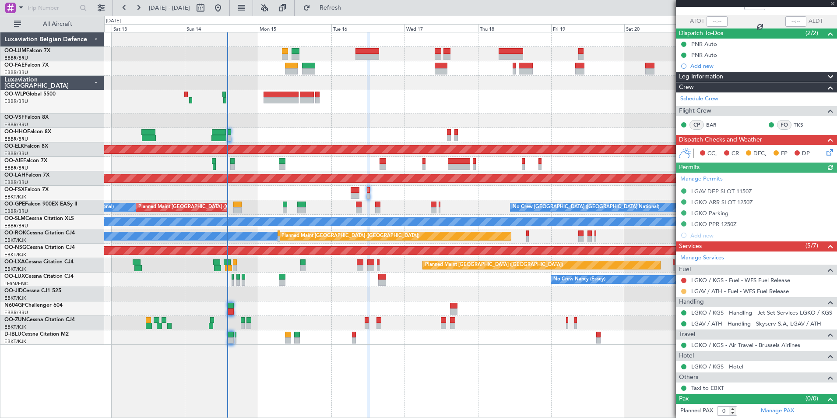
click at [685, 290] on button at bounding box center [683, 290] width 5 height 5
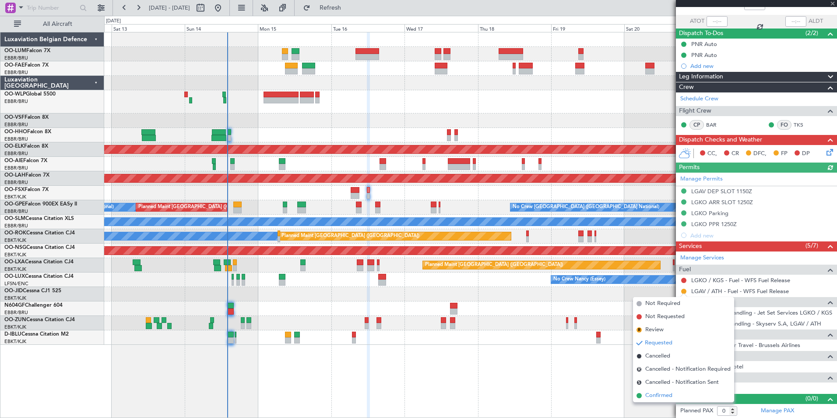
click at [660, 390] on li "Confirmed" at bounding box center [683, 395] width 101 height 13
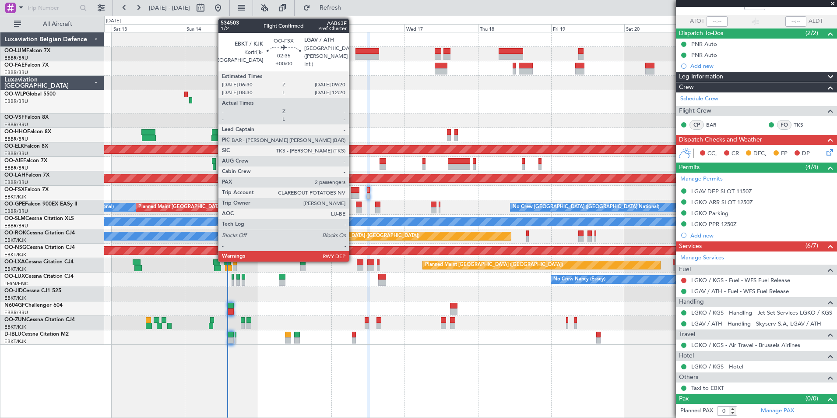
click at [353, 189] on div at bounding box center [355, 190] width 9 height 6
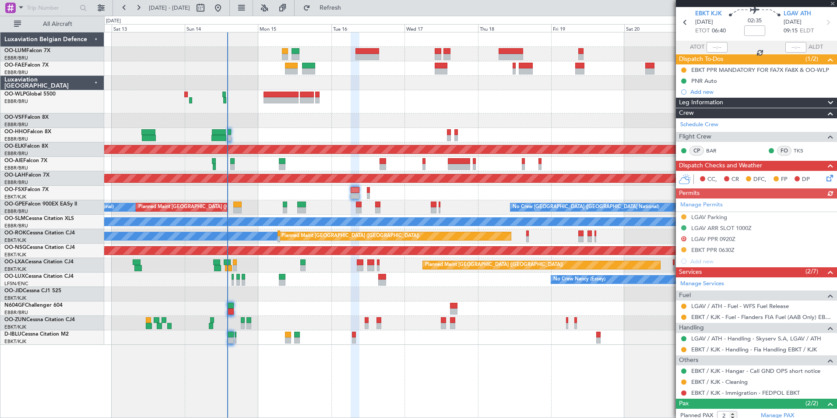
scroll to position [76, 0]
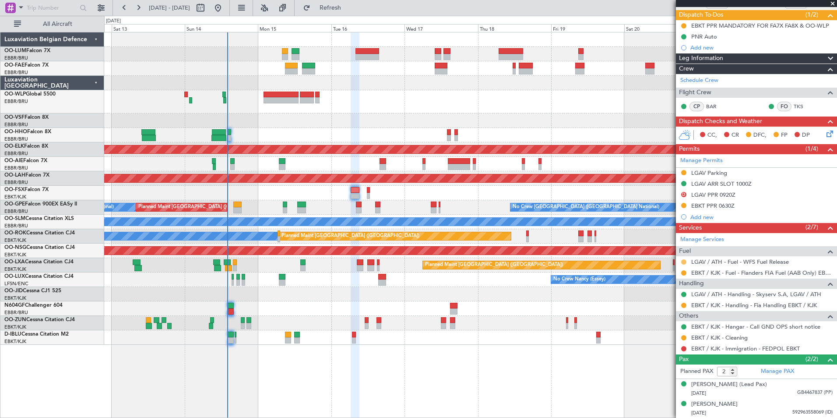
click at [682, 262] on button at bounding box center [683, 261] width 5 height 5
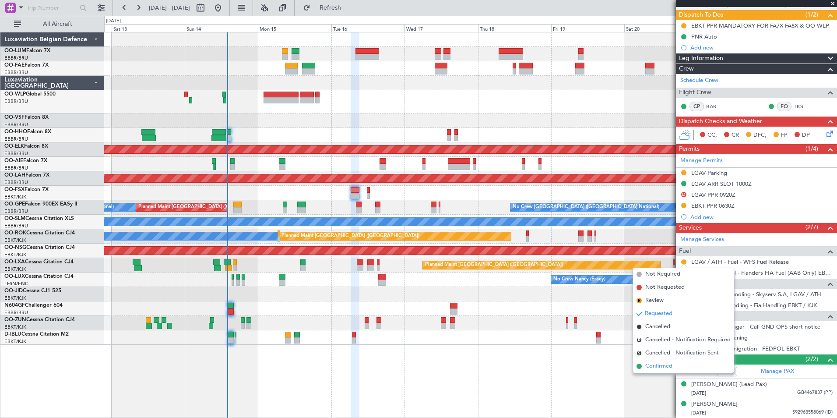
click at [664, 366] on span "Confirmed" at bounding box center [658, 366] width 27 height 9
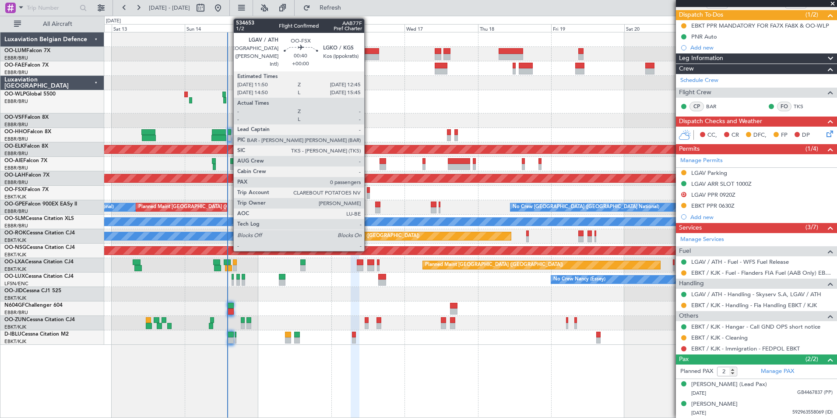
click at [368, 191] on div at bounding box center [368, 190] width 3 height 6
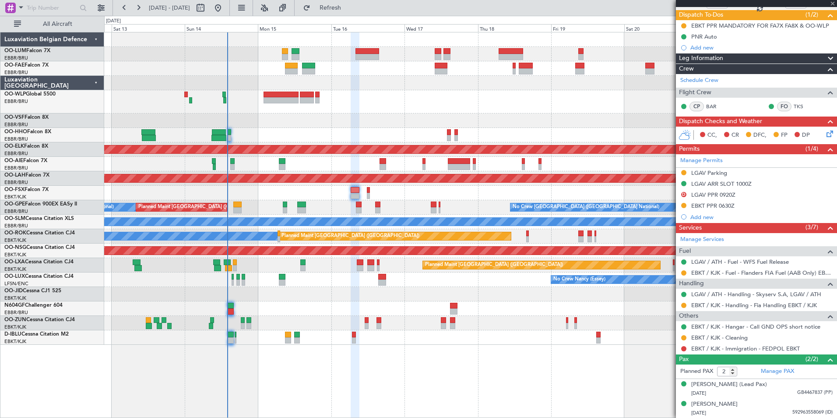
type input "0"
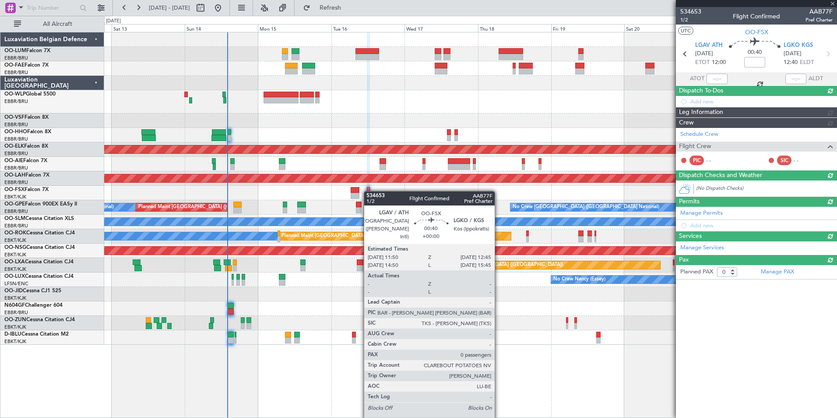
scroll to position [0, 0]
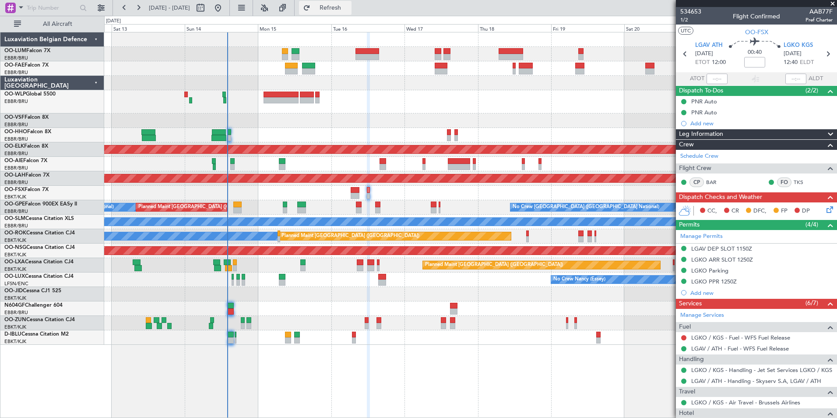
click at [342, 11] on button "Refresh" at bounding box center [325, 8] width 53 height 14
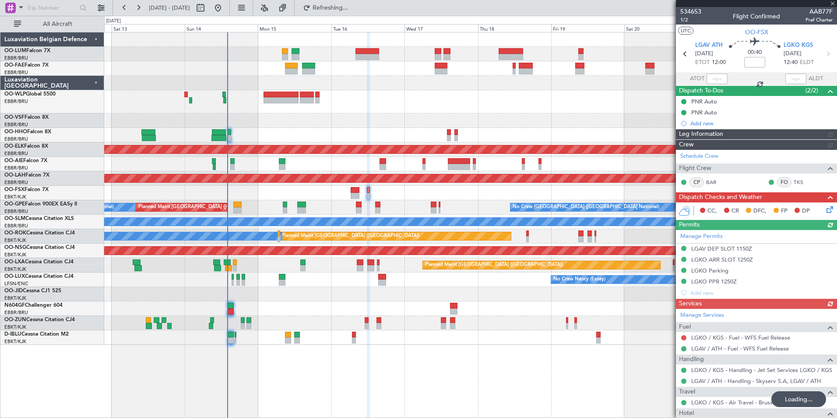
scroll to position [44, 0]
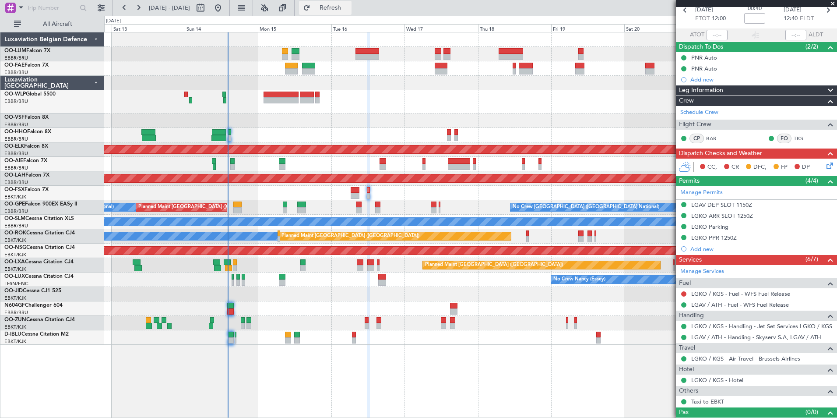
click at [336, 4] on button "Refresh" at bounding box center [325, 8] width 53 height 14
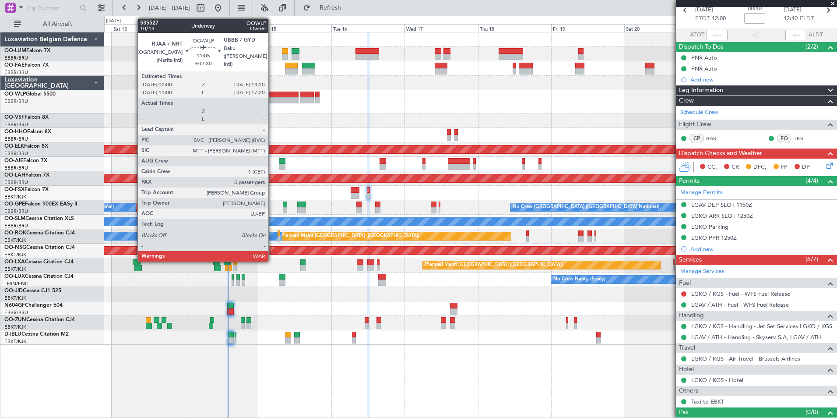
click at [273, 98] on div at bounding box center [281, 100] width 35 height 6
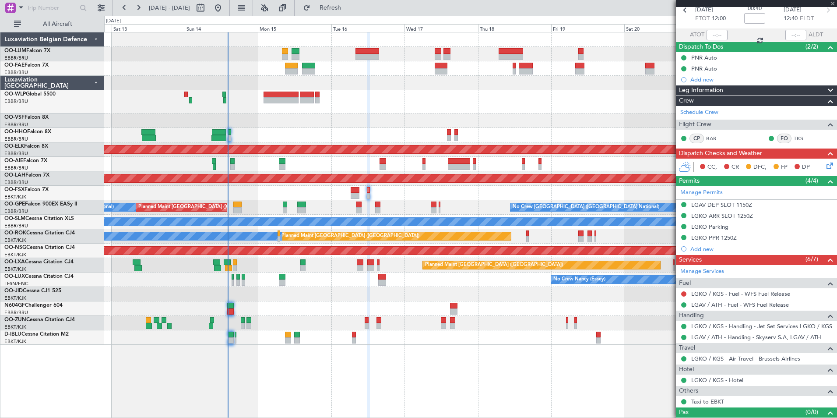
type input "+02:30"
type input "5"
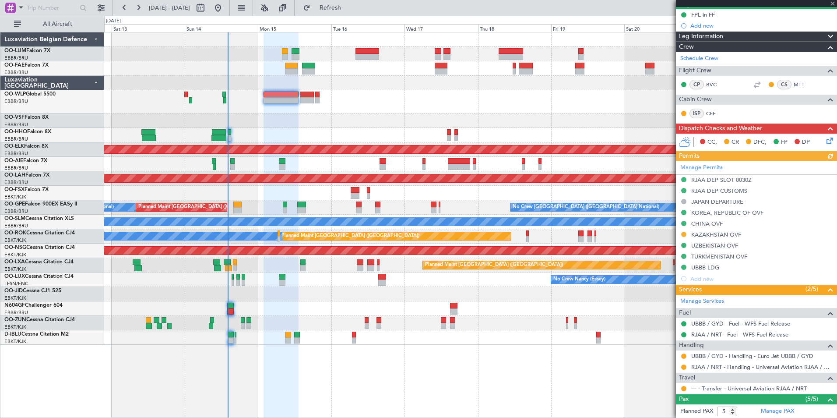
scroll to position [88, 0]
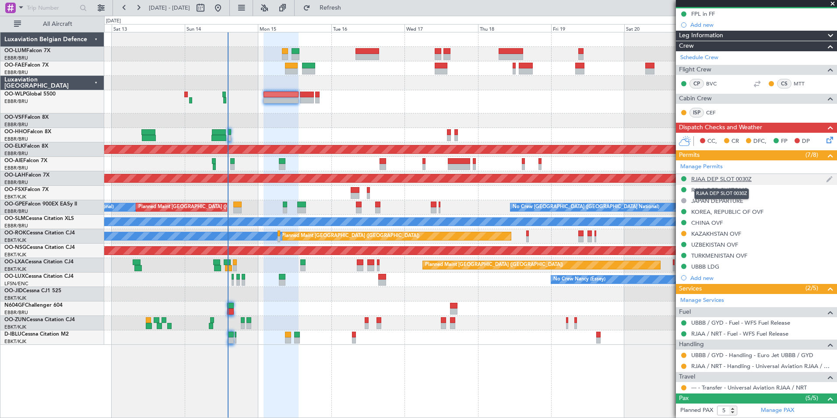
click at [747, 175] on div "RJAA DEP SLOT 0030Z" at bounding box center [721, 178] width 60 height 7
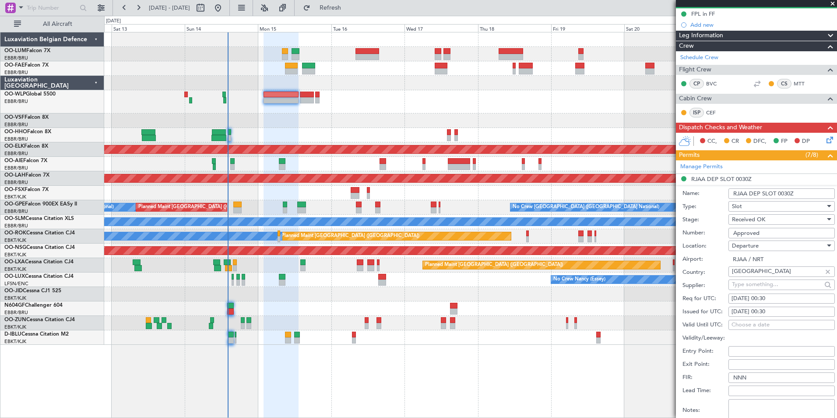
scroll to position [219, 0]
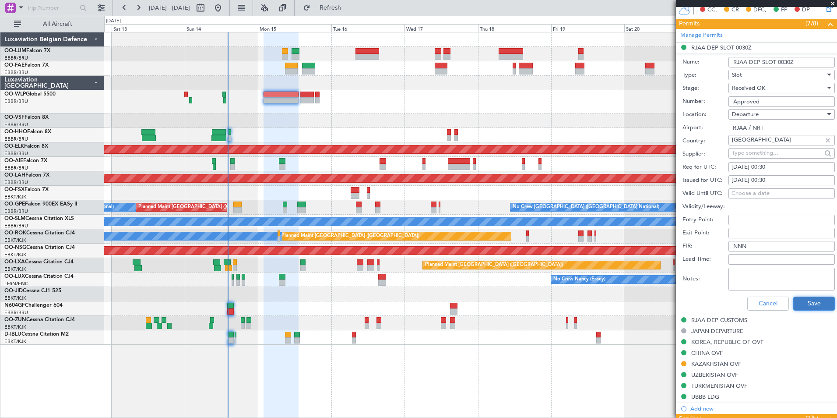
click at [818, 299] on button "Save" at bounding box center [814, 303] width 42 height 14
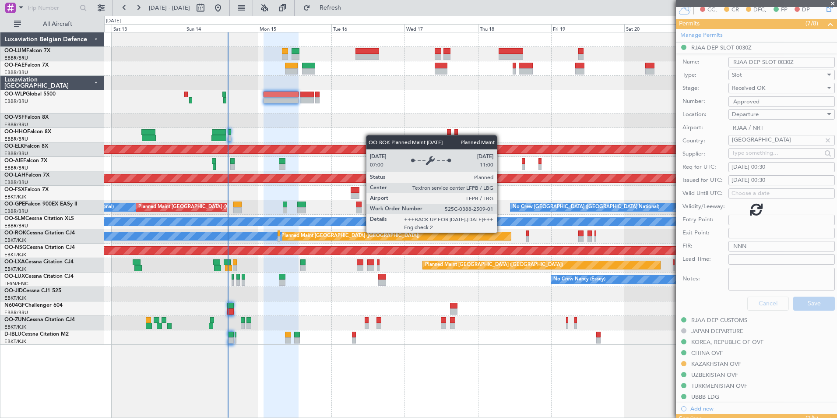
scroll to position [186, 0]
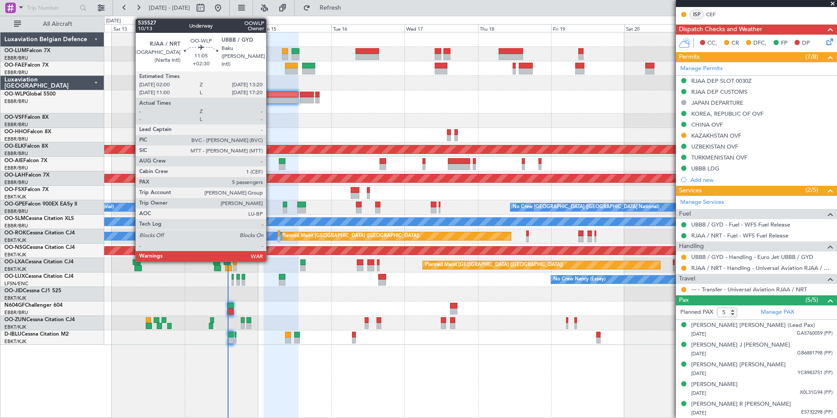
click at [271, 96] on div at bounding box center [281, 94] width 35 height 6
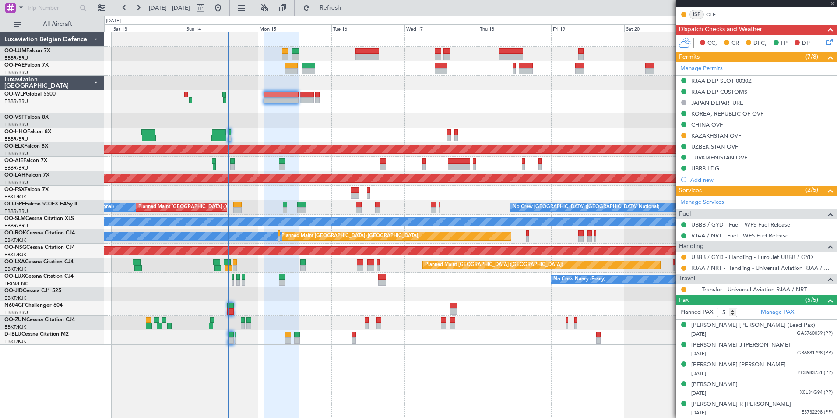
scroll to position [0, 0]
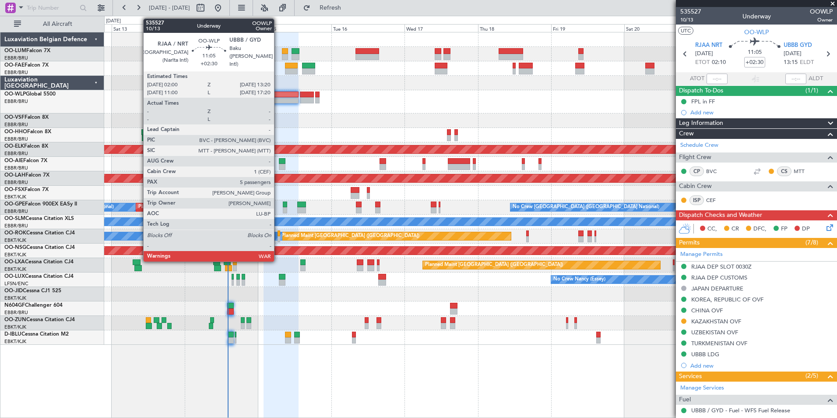
click at [278, 98] on div at bounding box center [281, 100] width 35 height 6
click at [281, 101] on div at bounding box center [281, 100] width 35 height 6
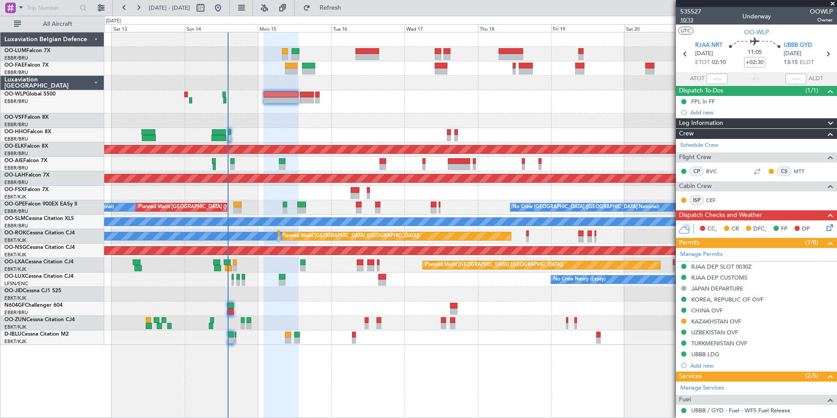
click at [692, 21] on span "10/13" at bounding box center [690, 19] width 21 height 7
click at [351, 14] on button "Refresh" at bounding box center [325, 8] width 53 height 14
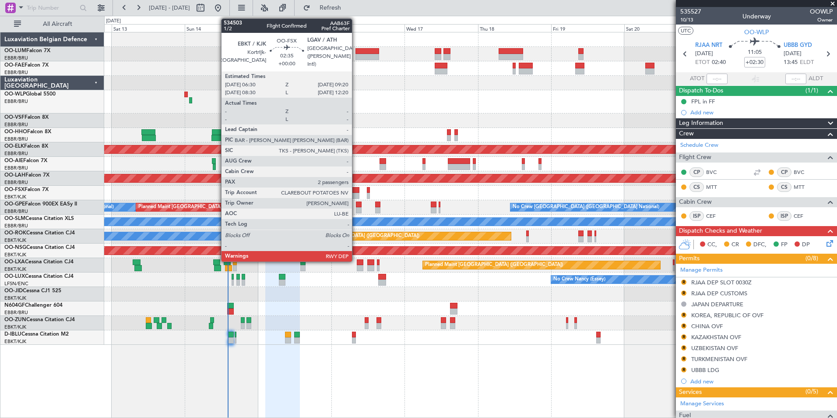
click at [356, 194] on div at bounding box center [355, 196] width 9 height 6
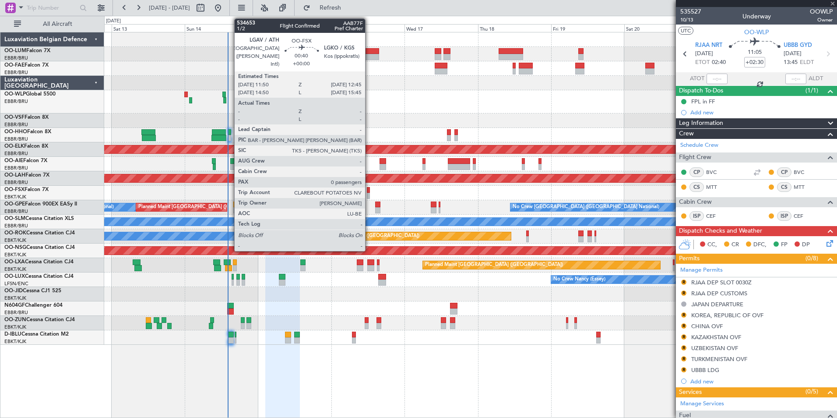
type input "2"
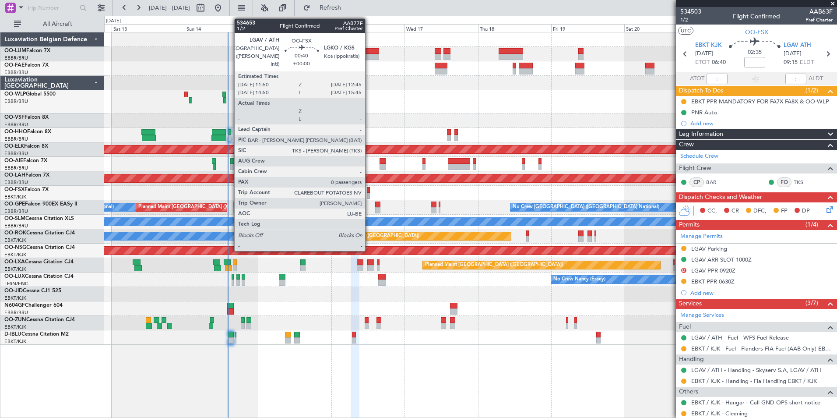
click at [369, 190] on div at bounding box center [368, 190] width 3 height 6
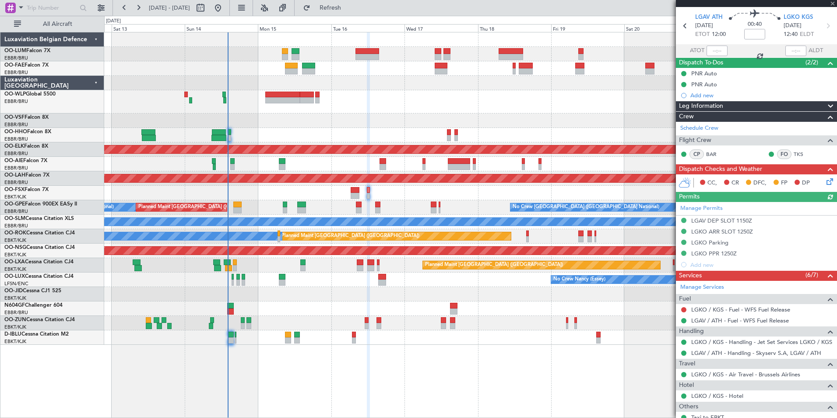
scroll to position [57, 0]
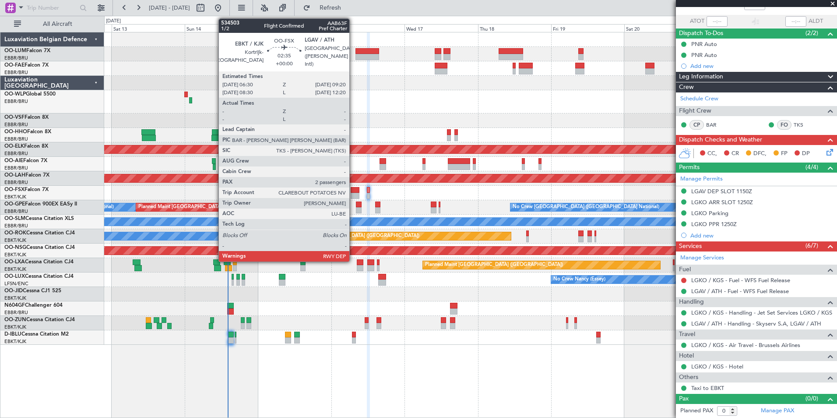
click at [353, 196] on div at bounding box center [355, 196] width 9 height 6
type input "2"
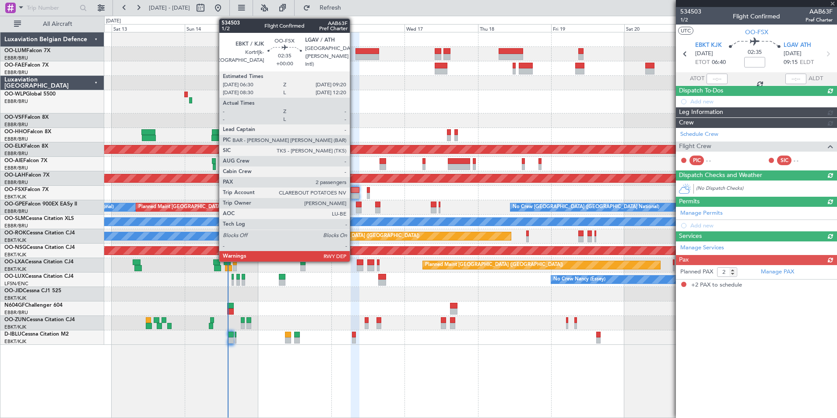
scroll to position [0, 0]
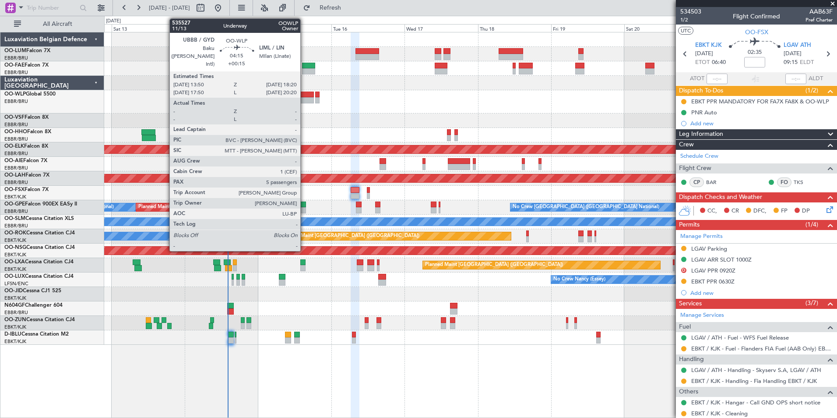
click at [304, 94] on div at bounding box center [307, 94] width 14 height 6
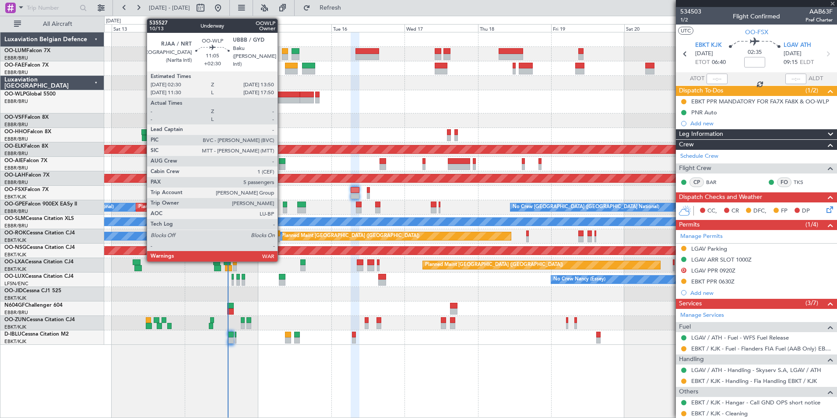
type input "+00:15"
type input "5"
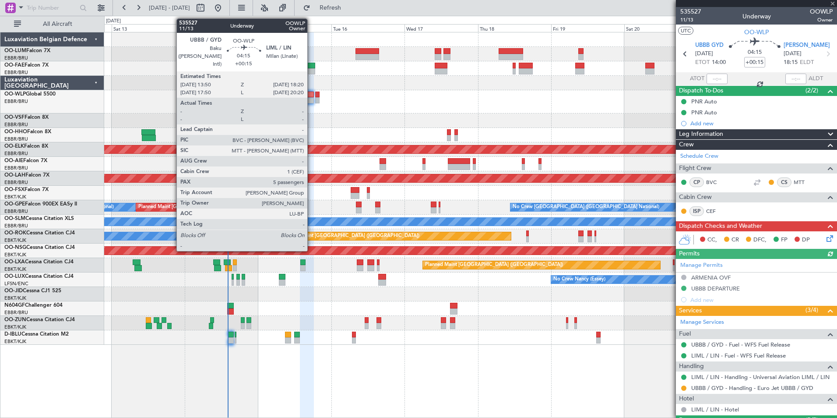
click at [311, 91] on div at bounding box center [307, 94] width 14 height 6
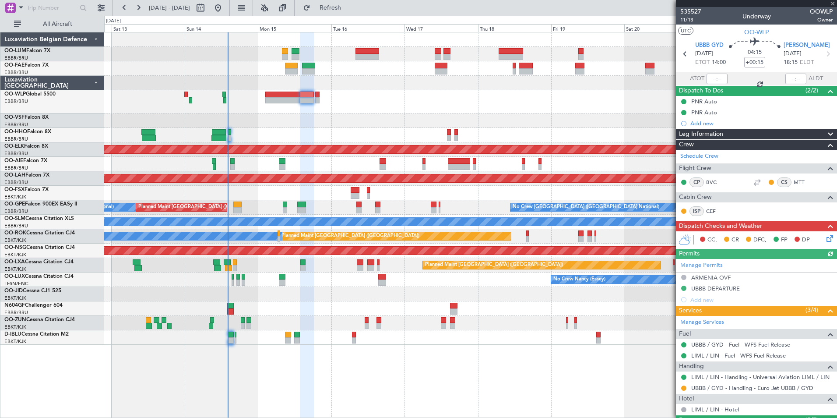
click at [310, 93] on div at bounding box center [307, 94] width 14 height 6
click at [689, 23] on span "11/13" at bounding box center [690, 19] width 21 height 7
click at [342, 10] on span "Refresh" at bounding box center [330, 8] width 37 height 6
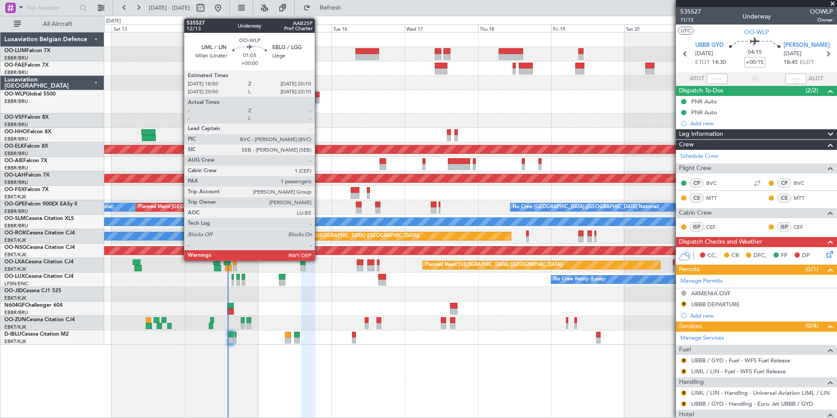
click at [319, 95] on div at bounding box center [317, 94] width 4 height 6
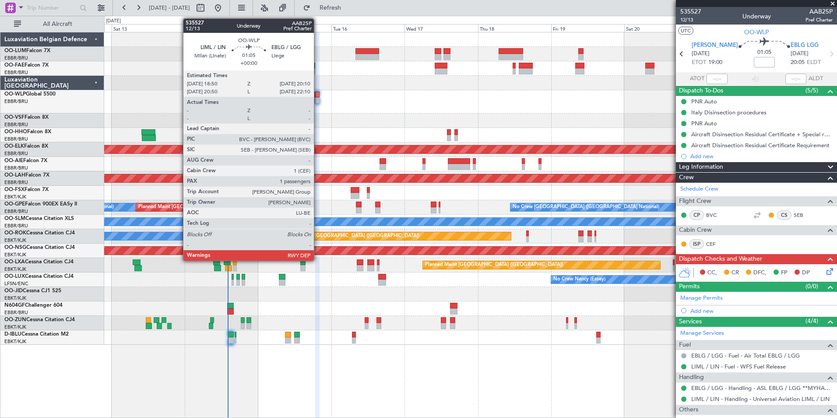
click at [318, 95] on div at bounding box center [317, 94] width 4 height 6
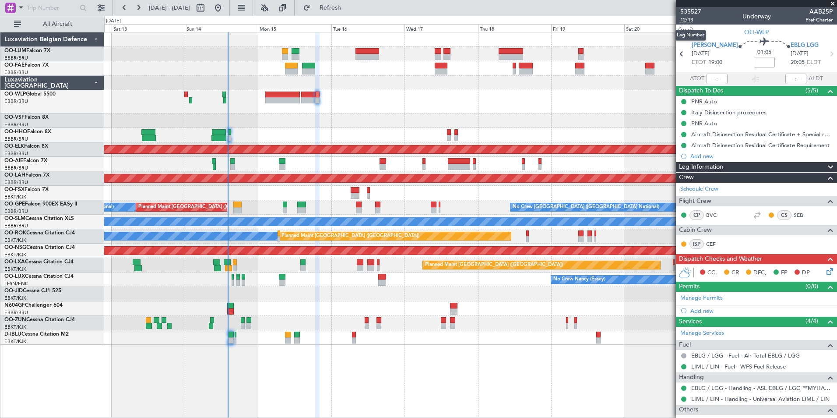
click at [691, 21] on span "12/13" at bounding box center [690, 19] width 21 height 7
click at [342, 6] on span "Refresh" at bounding box center [330, 8] width 37 height 6
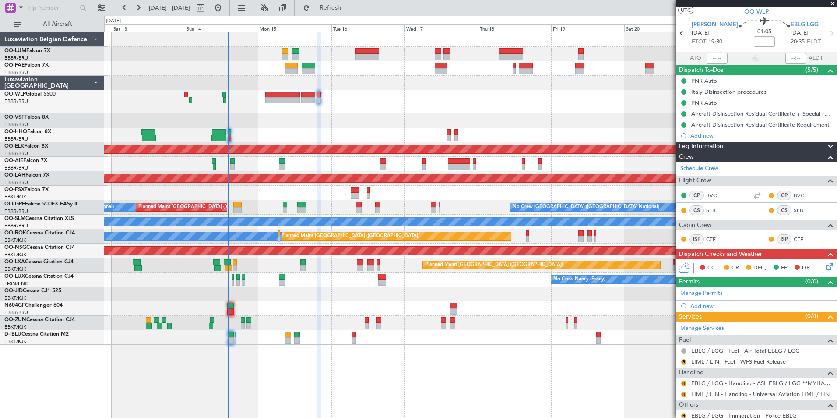
scroll to position [68, 0]
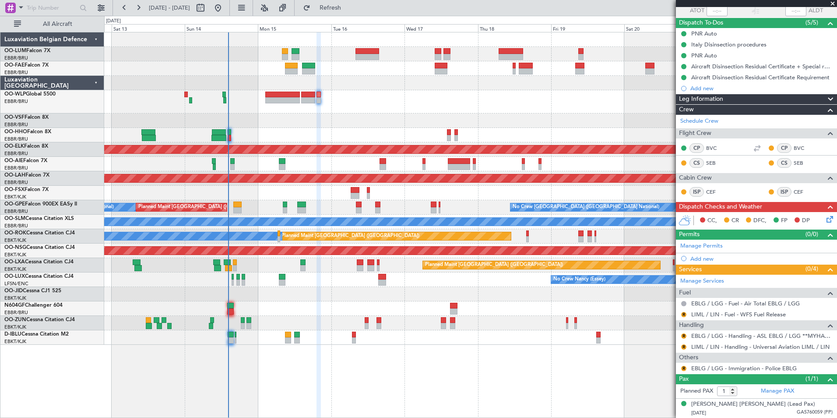
click at [681, 315] on div "R" at bounding box center [683, 314] width 7 height 7
click at [683, 315] on button "R" at bounding box center [683, 314] width 5 height 5
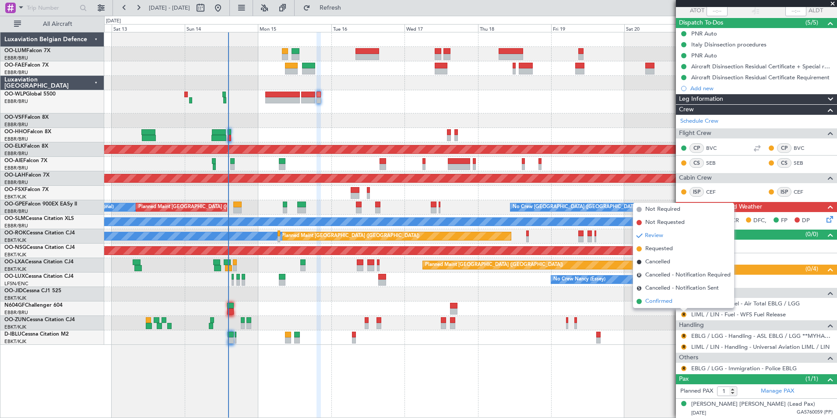
click at [653, 301] on span "Confirmed" at bounding box center [658, 301] width 27 height 9
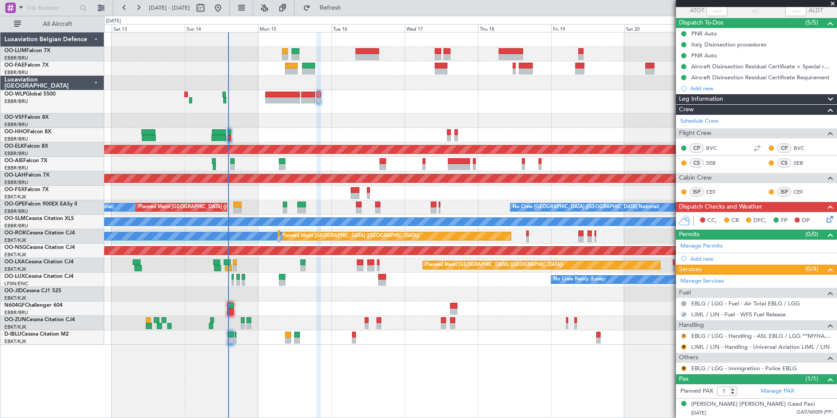
click at [683, 334] on button "R" at bounding box center [683, 335] width 5 height 5
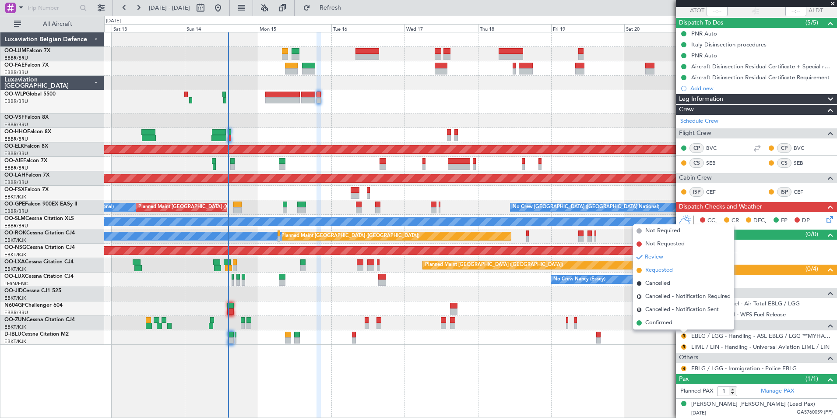
click at [660, 267] on span "Requested" at bounding box center [659, 270] width 28 height 9
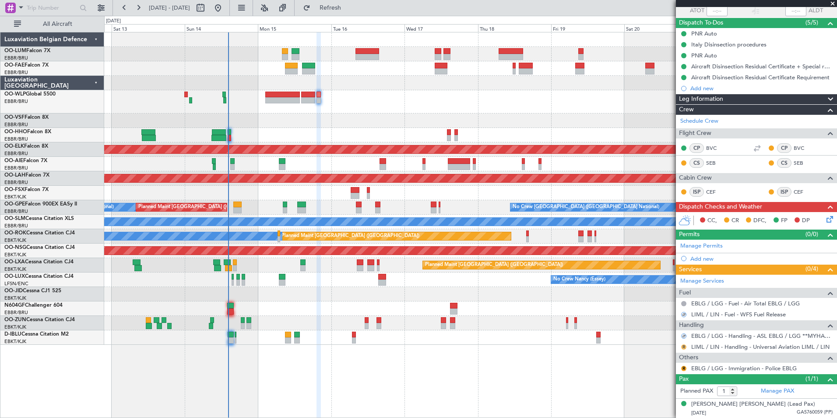
click at [683, 346] on button "R" at bounding box center [683, 346] width 5 height 5
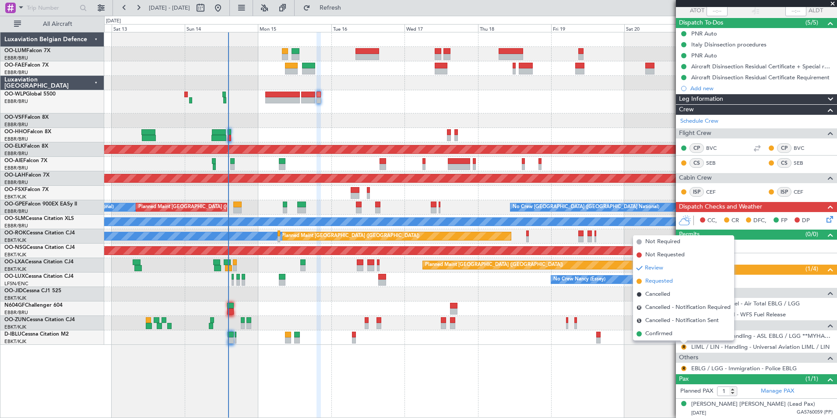
click at [656, 283] on span "Requested" at bounding box center [659, 281] width 28 height 9
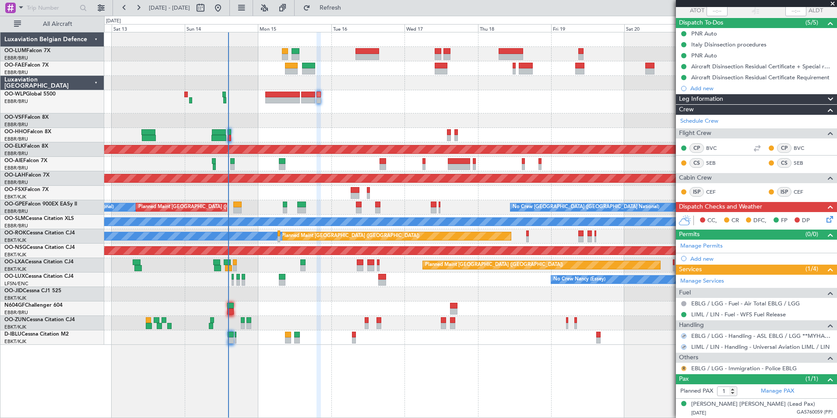
click at [684, 368] on button "R" at bounding box center [683, 367] width 5 height 5
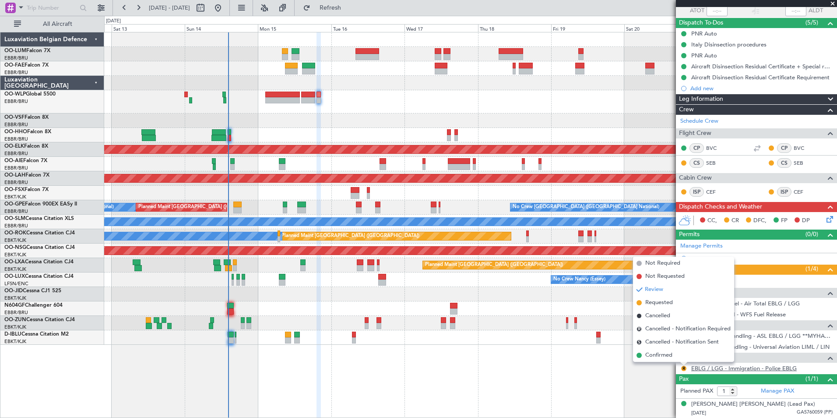
click at [731, 366] on link "EBLG / LGG - Immigration - Police EBLG" at bounding box center [743, 367] width 105 height 7
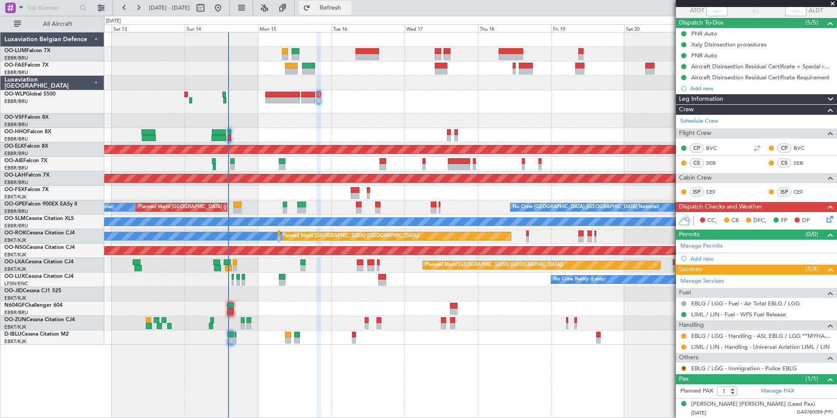
click at [349, 5] on span "Refresh" at bounding box center [330, 8] width 37 height 6
click at [684, 368] on button at bounding box center [683, 367] width 5 height 5
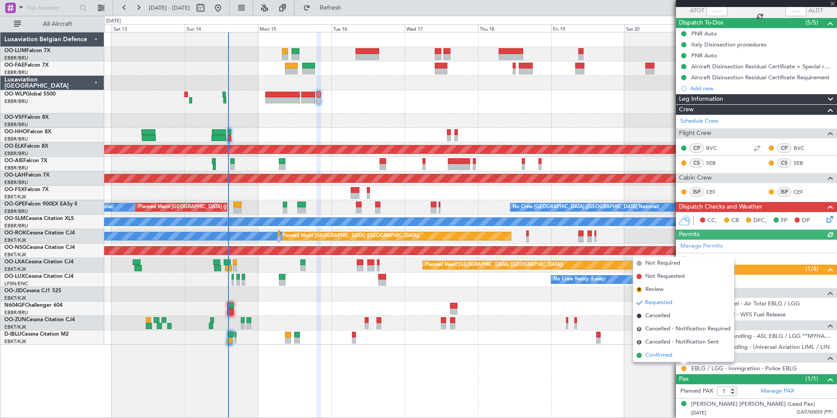
click at [658, 353] on span "Confirmed" at bounding box center [658, 355] width 27 height 9
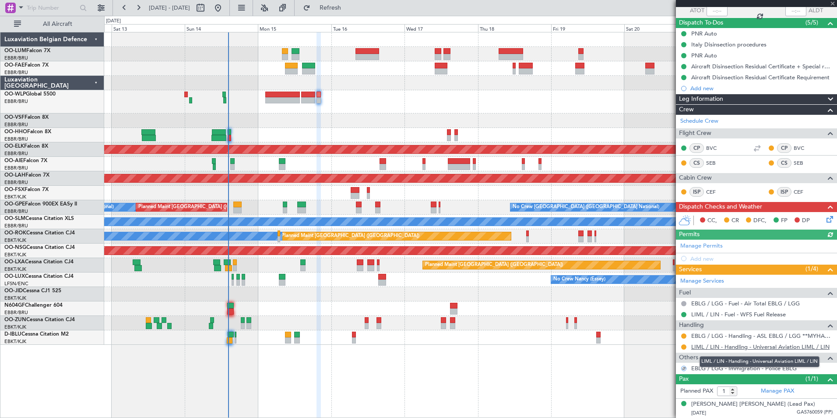
click at [717, 346] on link "LIML / LIN - Handling - Universal Aviation LIML / LIN" at bounding box center [760, 346] width 138 height 7
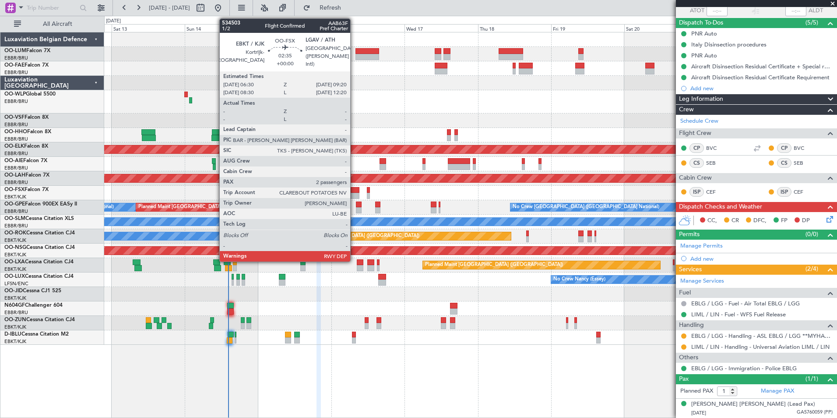
click at [354, 194] on div at bounding box center [355, 196] width 9 height 6
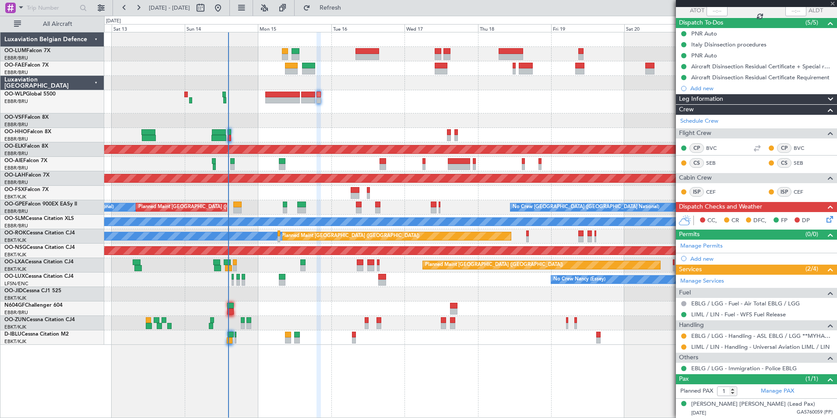
type input "2"
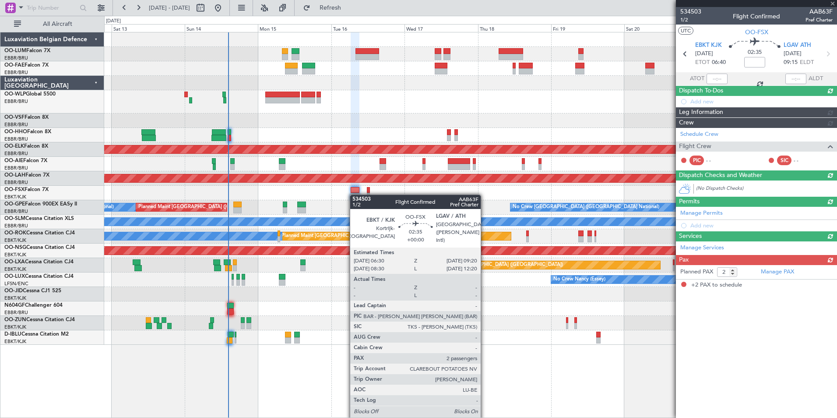
scroll to position [0, 0]
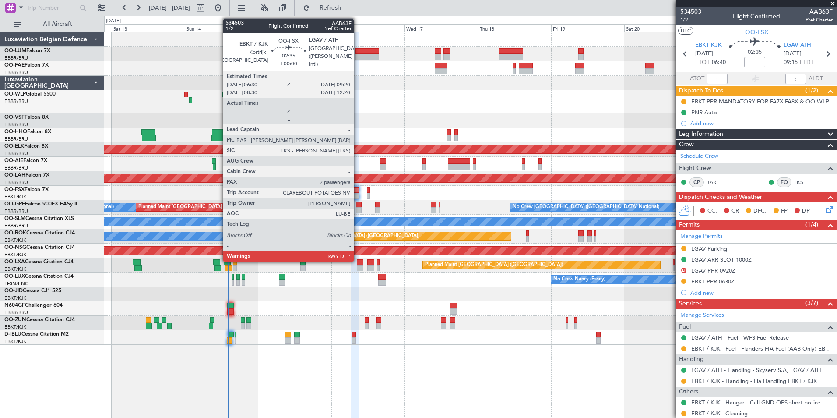
click at [358, 190] on div at bounding box center [355, 190] width 9 height 6
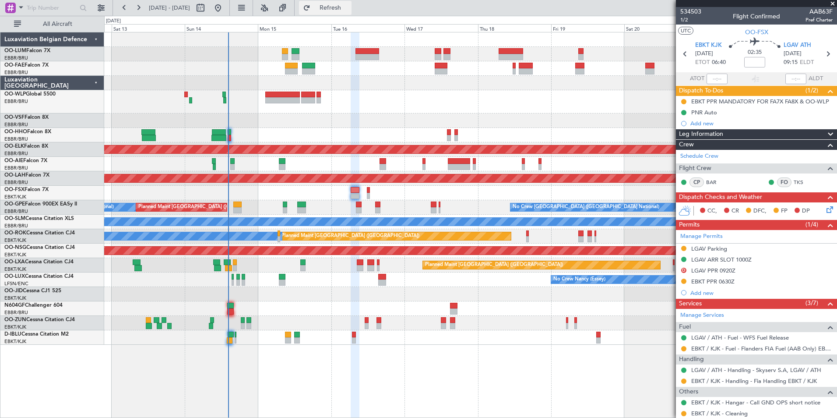
click at [332, 3] on button "Refresh" at bounding box center [325, 8] width 53 height 14
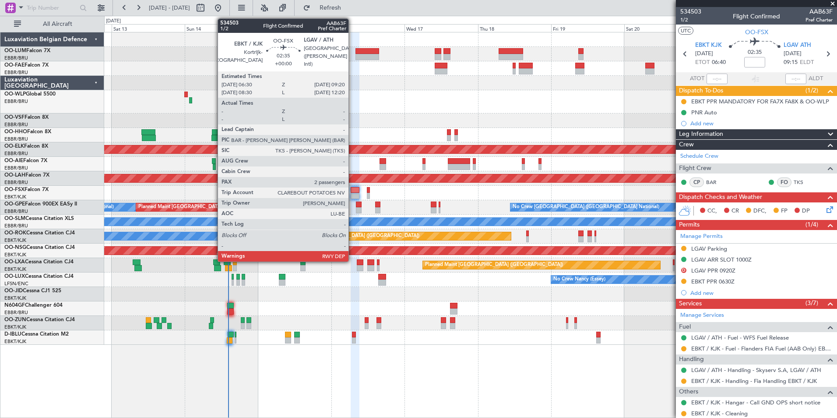
click at [352, 190] on div at bounding box center [355, 190] width 9 height 6
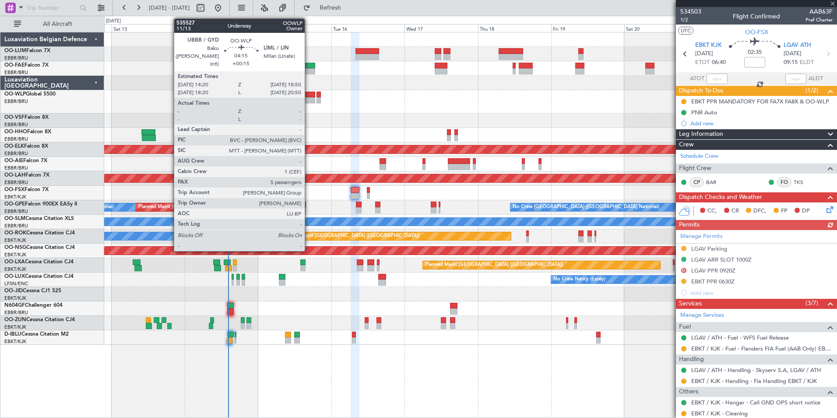
click at [309, 95] on div at bounding box center [308, 94] width 14 height 6
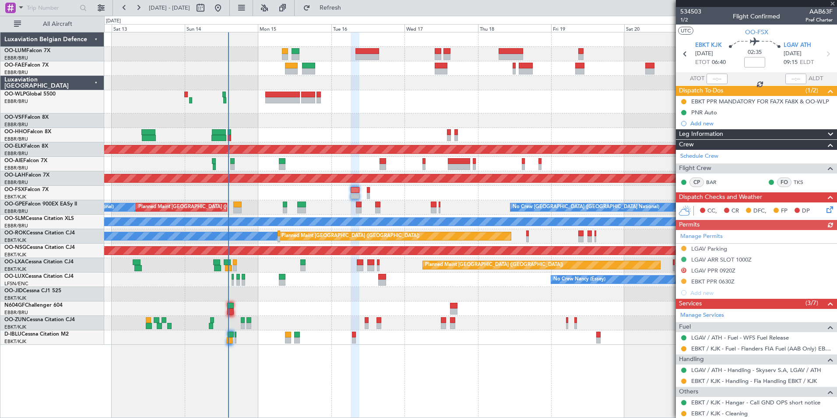
type input "+00:15"
type input "5"
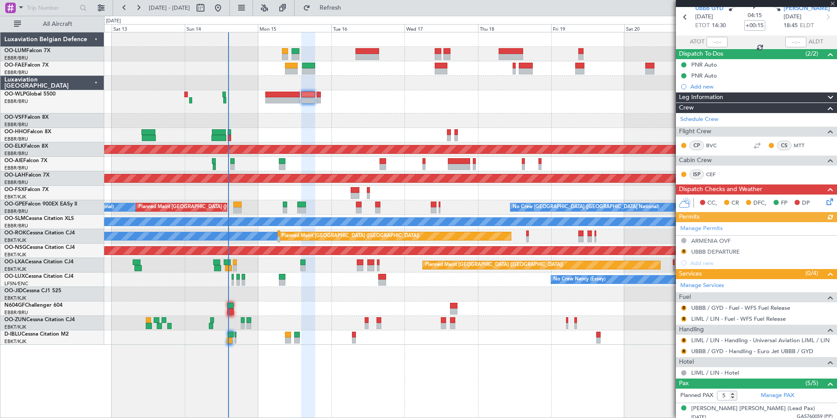
scroll to position [120, 0]
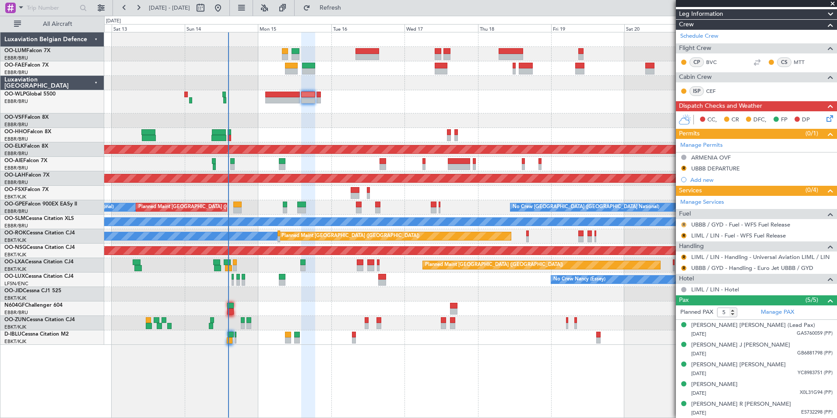
click at [683, 225] on button "R" at bounding box center [683, 224] width 5 height 5
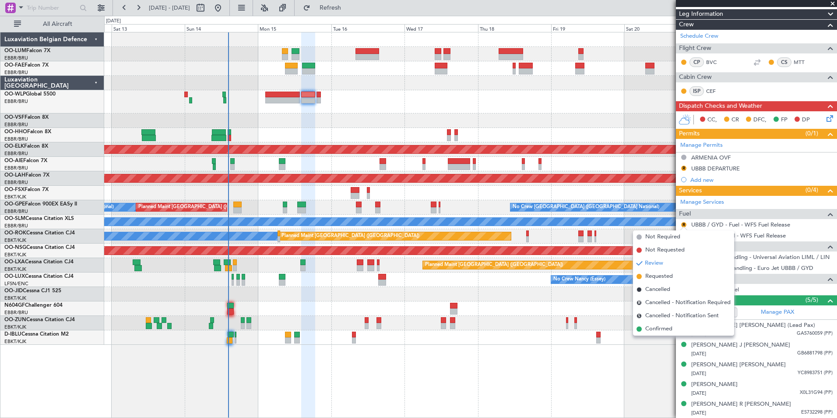
click at [667, 330] on span "Confirmed" at bounding box center [658, 328] width 27 height 9
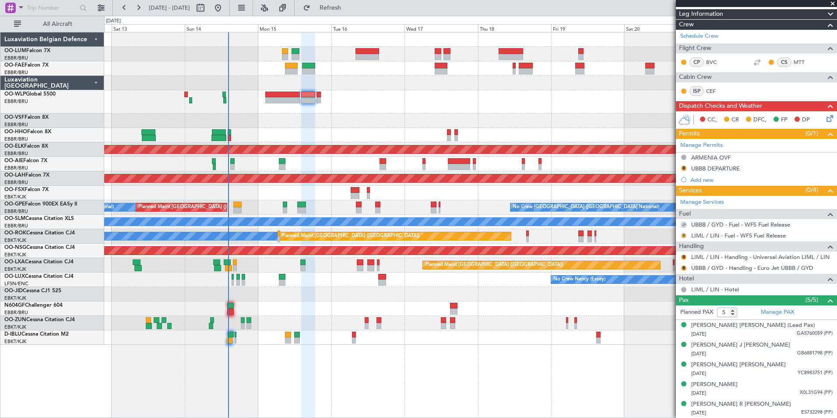
click at [684, 233] on button "R" at bounding box center [683, 235] width 5 height 5
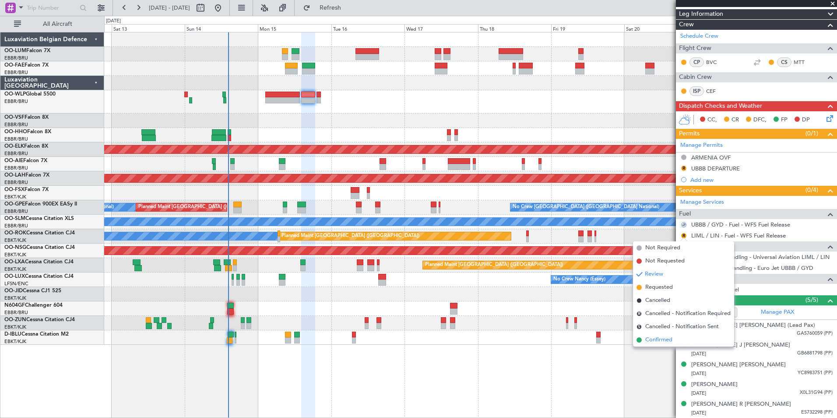
click at [663, 340] on span "Confirmed" at bounding box center [658, 339] width 27 height 9
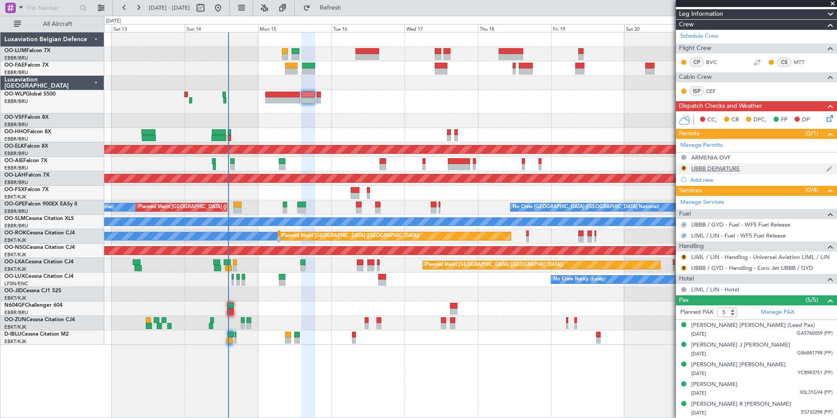
click at [708, 168] on div "UBBB DEPARTURE" at bounding box center [715, 168] width 49 height 7
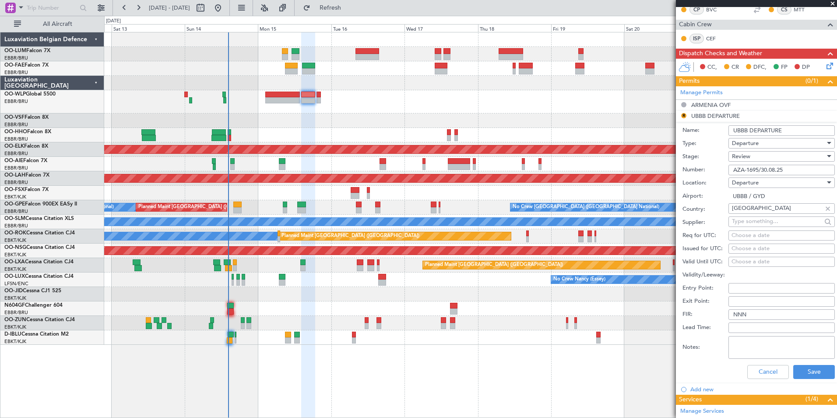
scroll to position [251, 0]
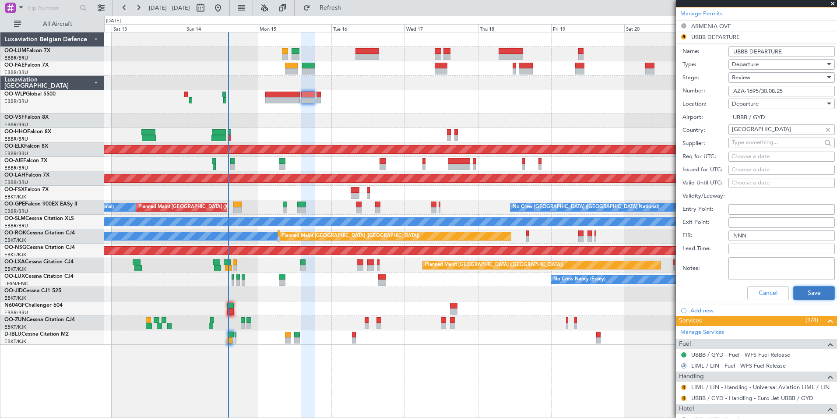
click at [803, 295] on button "Save" at bounding box center [814, 293] width 42 height 14
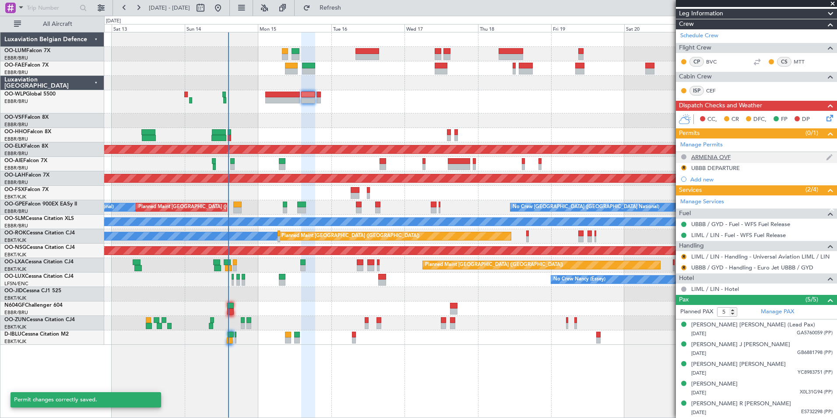
scroll to position [120, 0]
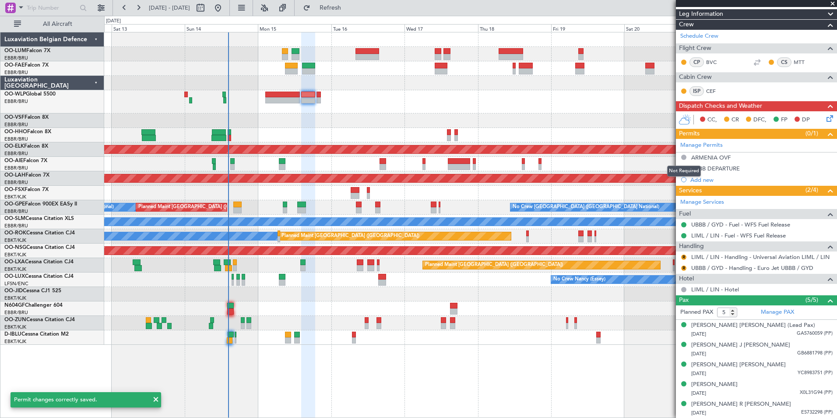
click at [682, 169] on div "Not Required" at bounding box center [684, 170] width 34 height 11
click at [684, 165] on button "R" at bounding box center [683, 167] width 5 height 5
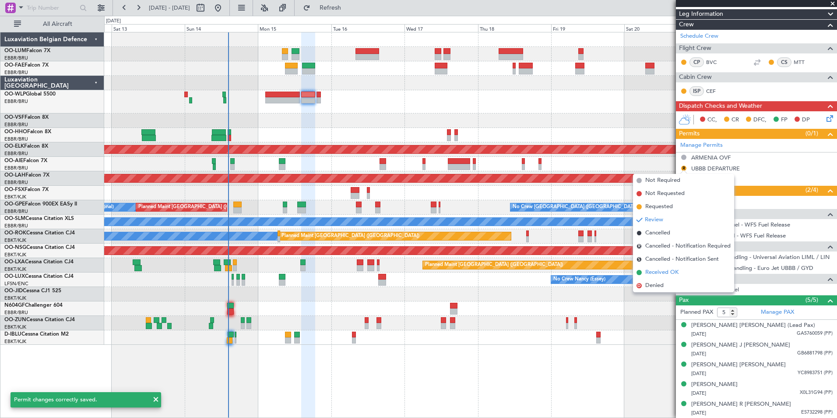
click at [654, 271] on span "Received OK" at bounding box center [661, 272] width 33 height 9
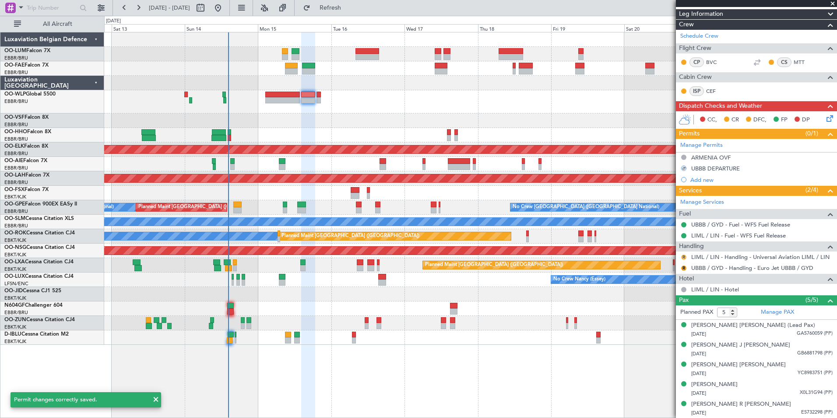
click at [684, 256] on button "R" at bounding box center [683, 256] width 5 height 5
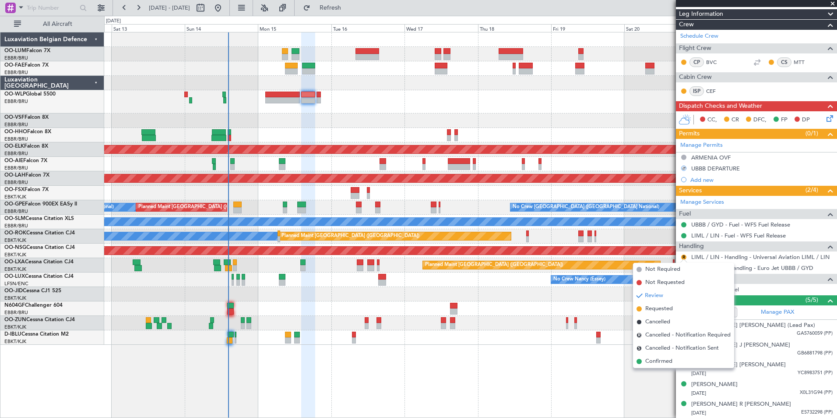
click at [650, 307] on span "Requested" at bounding box center [659, 308] width 28 height 9
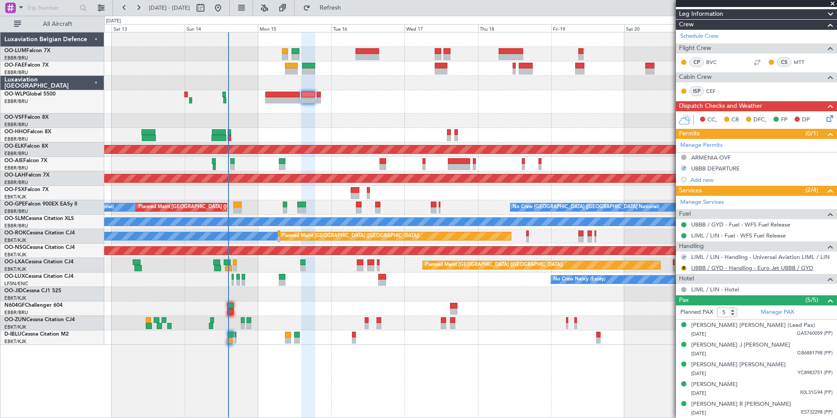
click at [703, 264] on link "UBBB / GYD - Handling - Euro Jet UBBB / GYD" at bounding box center [752, 267] width 122 height 7
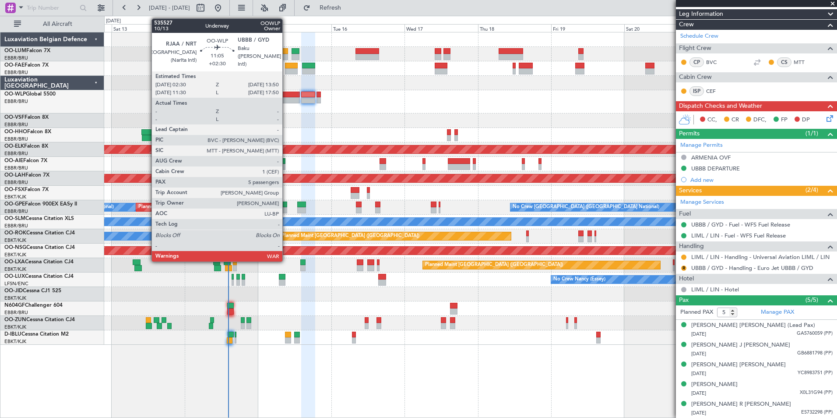
click at [286, 92] on div at bounding box center [282, 94] width 35 height 6
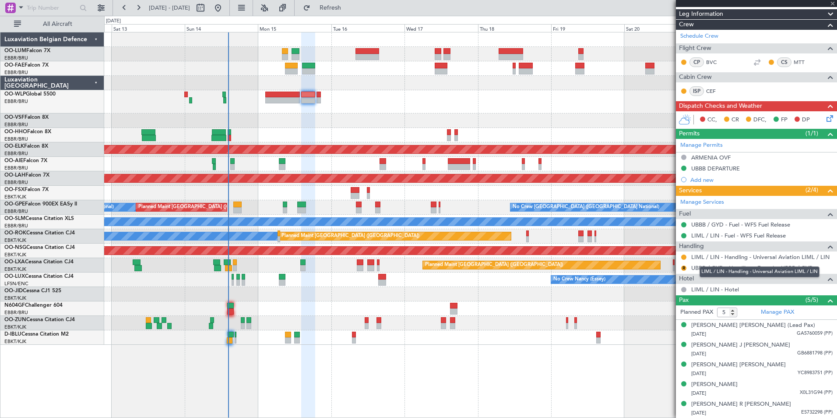
type input "+02:30"
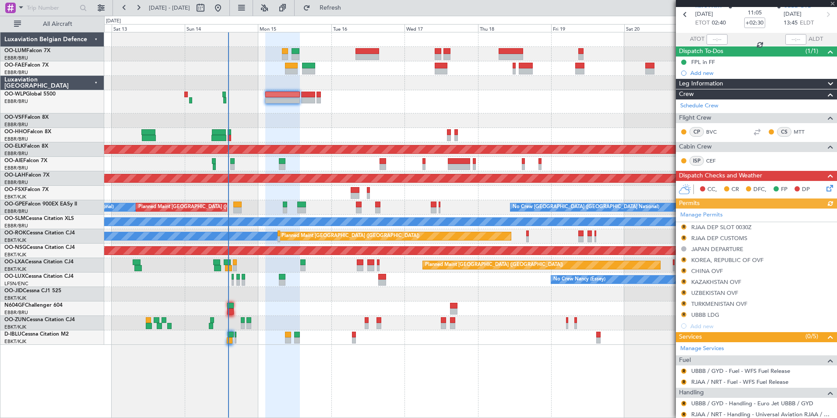
scroll to position [88, 0]
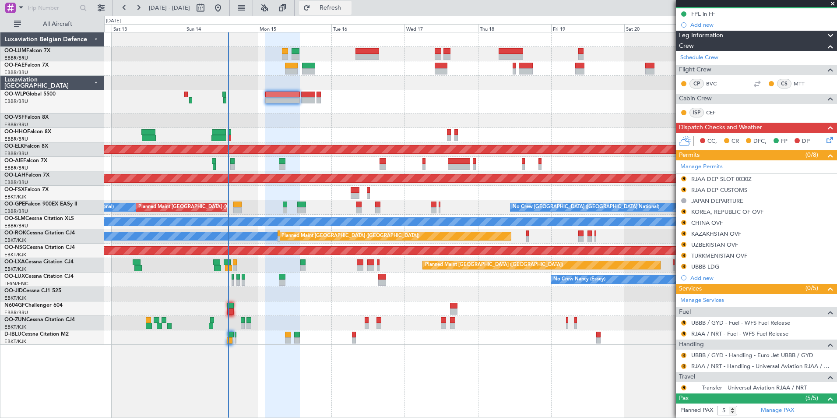
click at [351, 14] on button "Refresh" at bounding box center [325, 8] width 53 height 14
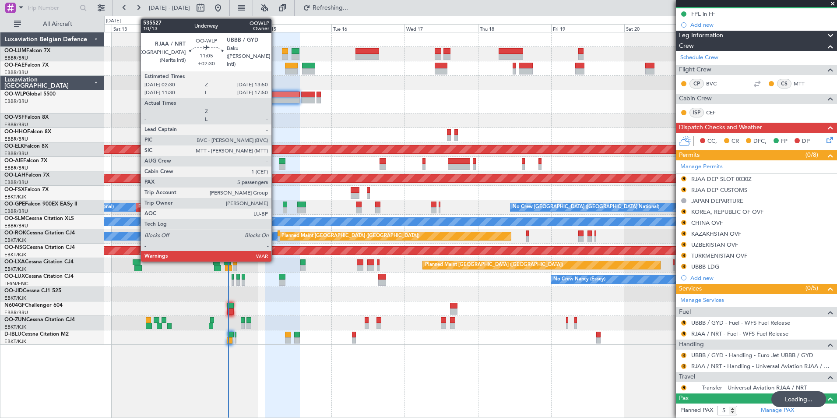
click at [277, 97] on div at bounding box center [282, 94] width 35 height 6
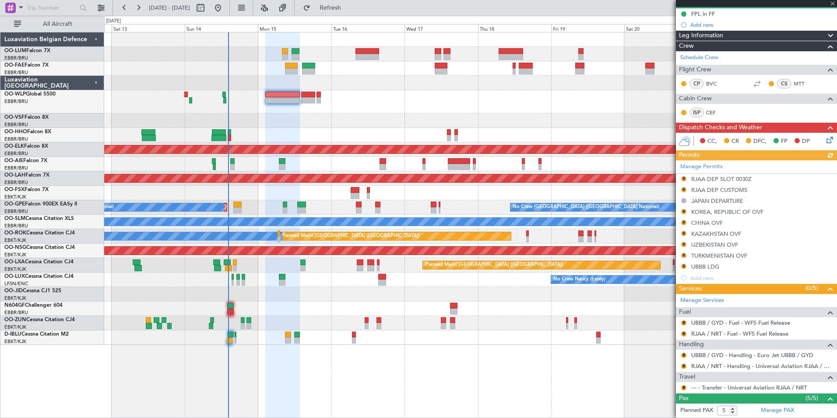
scroll to position [0, 0]
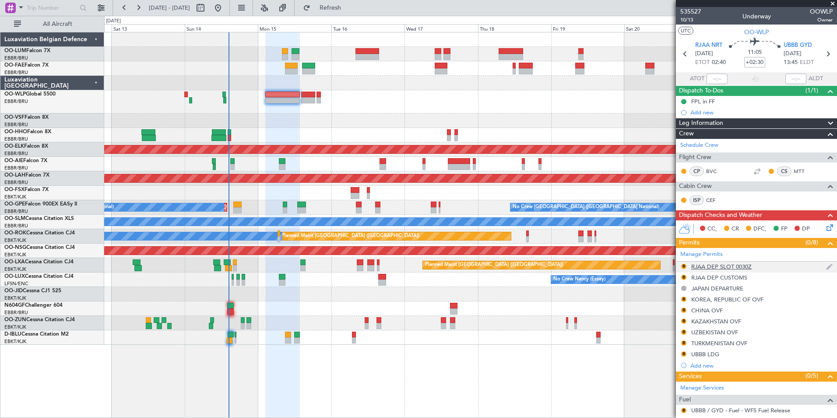
click at [735, 266] on div "RJAA DEP SLOT 0030Z" at bounding box center [721, 266] width 60 height 7
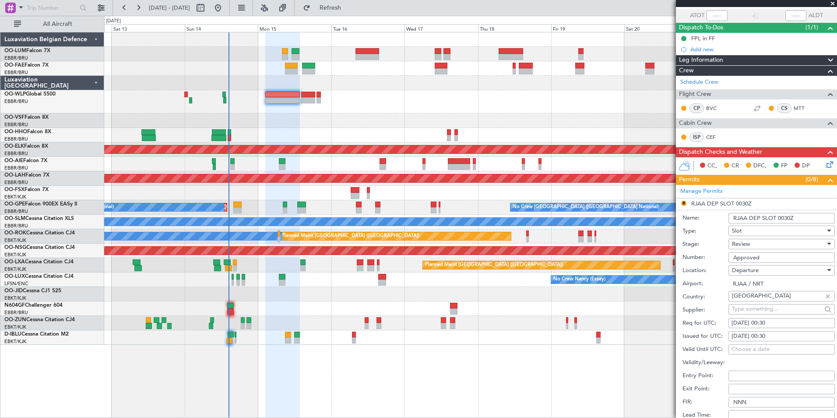
scroll to position [131, 0]
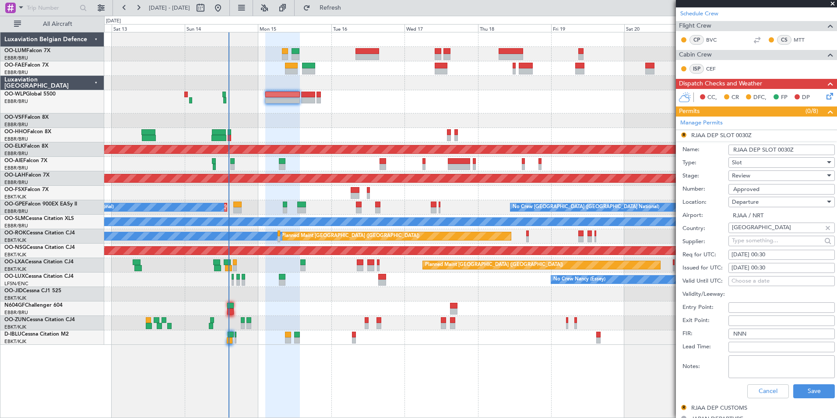
click at [790, 253] on div "15/09/2025 00:30" at bounding box center [781, 254] width 100 height 9
select select "9"
select select "2025"
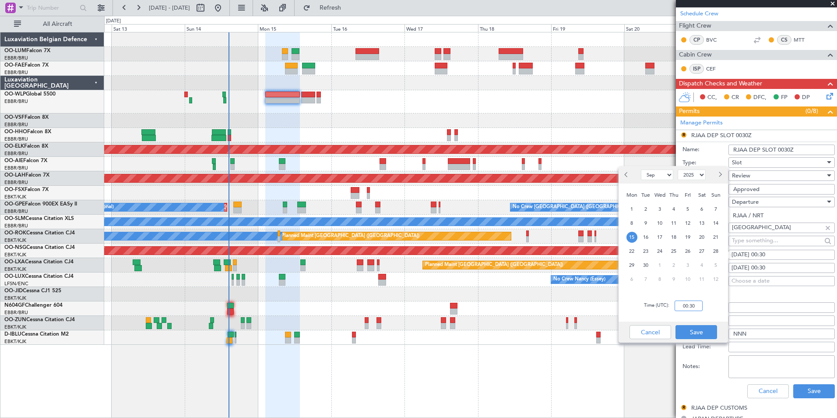
click at [690, 305] on input "00:30" at bounding box center [689, 305] width 28 height 11
type input "02:30"
click at [709, 336] on button "Save" at bounding box center [696, 332] width 42 height 14
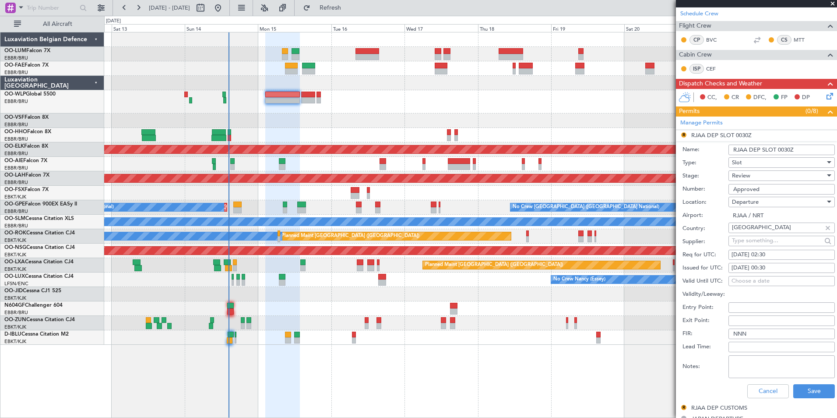
click at [787, 266] on div "15/09/2025 00:30" at bounding box center [781, 268] width 100 height 9
select select "9"
select select "2025"
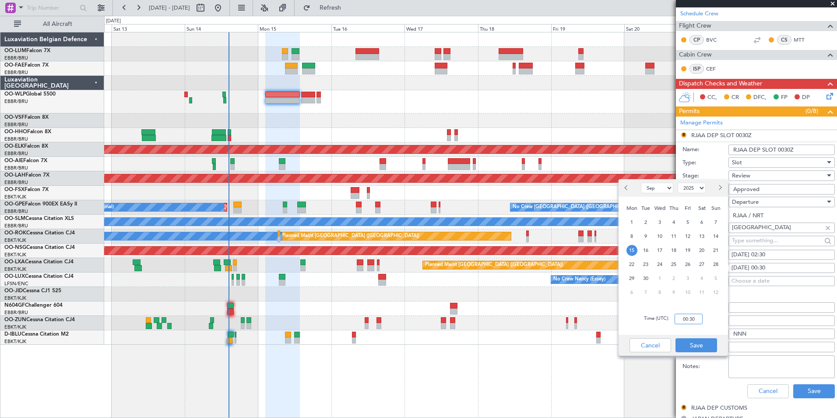
click at [696, 321] on input "00:30" at bounding box center [689, 318] width 28 height 11
type input "02:30"
click at [697, 348] on button "Save" at bounding box center [696, 345] width 42 height 14
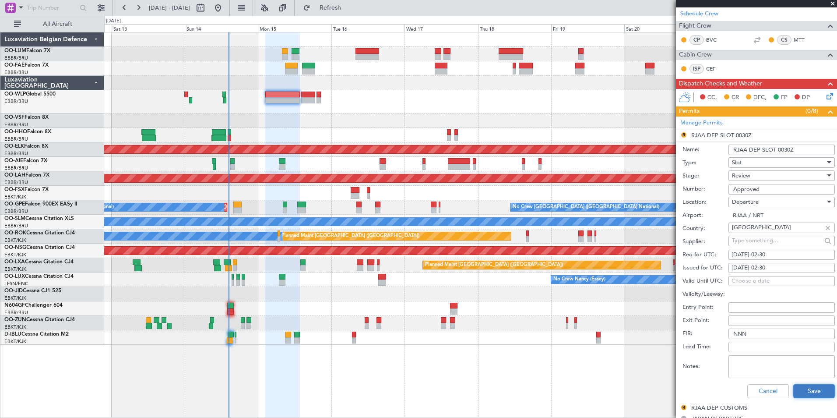
click at [817, 390] on button "Save" at bounding box center [814, 391] width 42 height 14
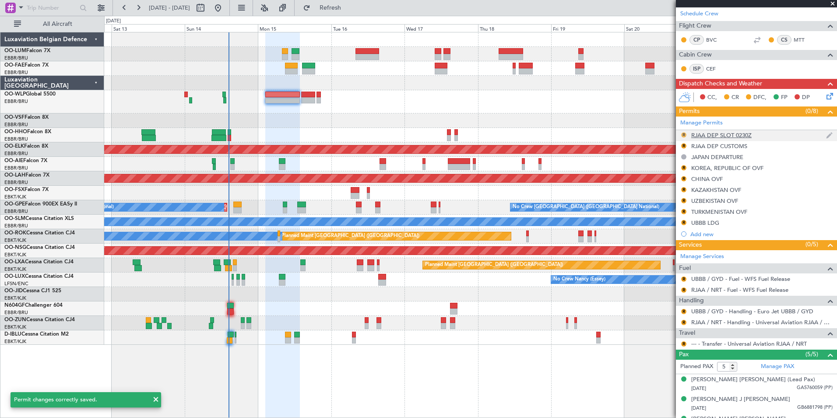
click at [685, 134] on button "R" at bounding box center [683, 134] width 5 height 5
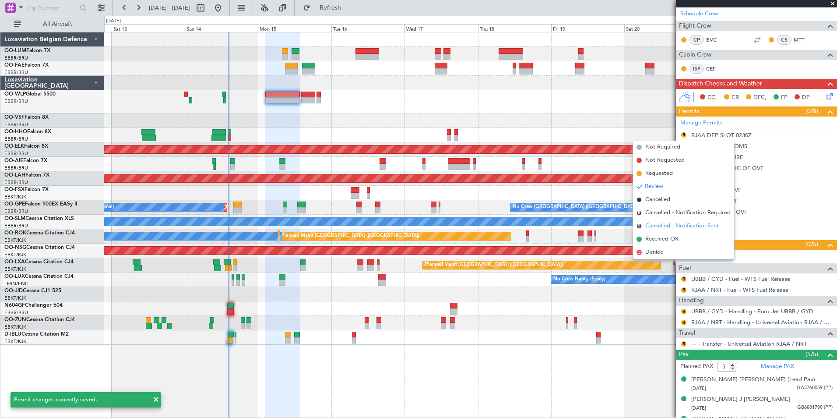
click at [663, 226] on span "Cancelled - Notification Sent" at bounding box center [682, 225] width 74 height 9
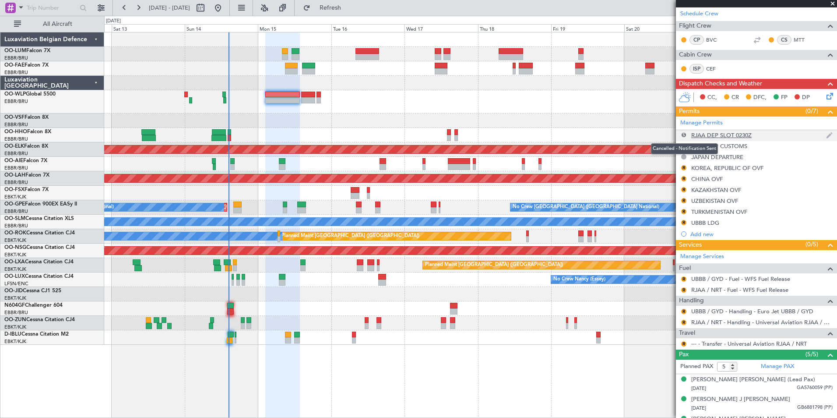
click at [683, 133] on button "S" at bounding box center [683, 134] width 5 height 5
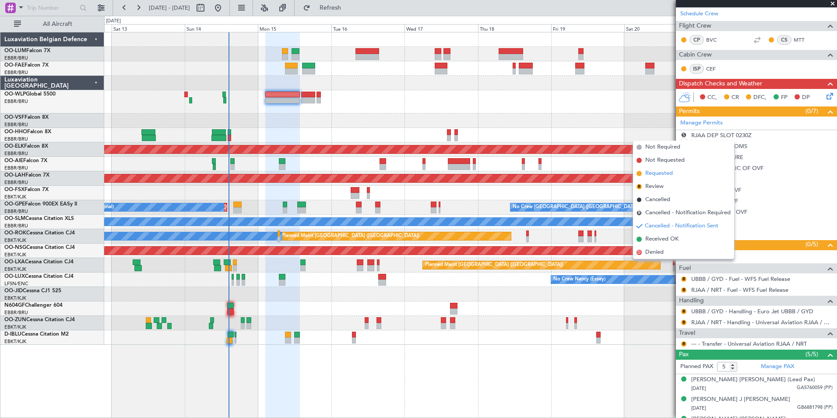
click at [653, 176] on span "Requested" at bounding box center [659, 173] width 28 height 9
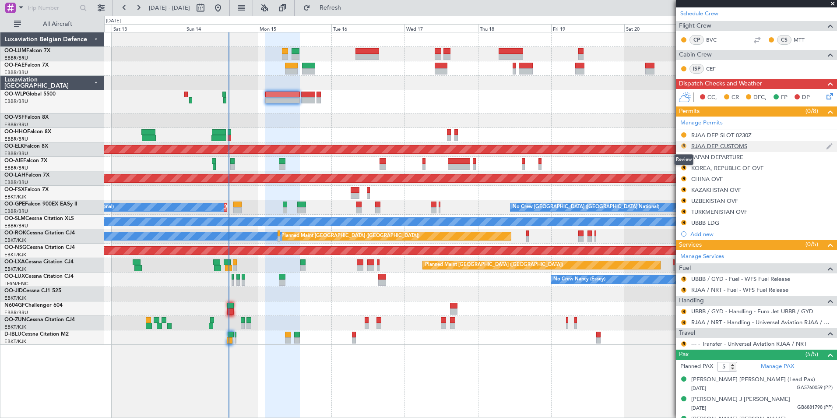
click at [684, 144] on button "R" at bounding box center [683, 145] width 5 height 5
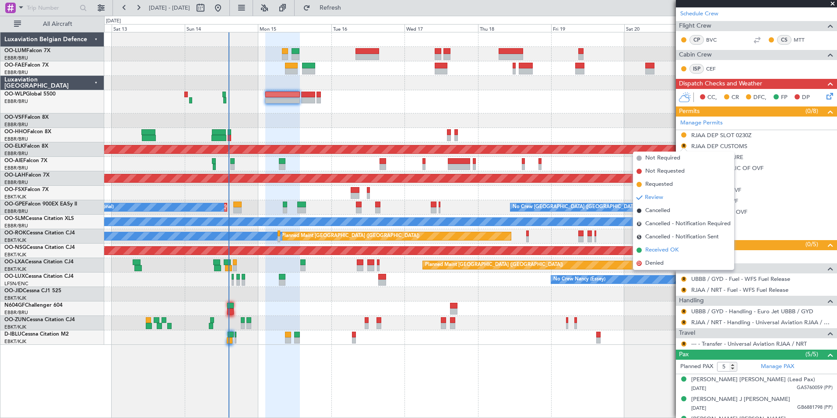
click at [654, 248] on span "Received OK" at bounding box center [661, 250] width 33 height 9
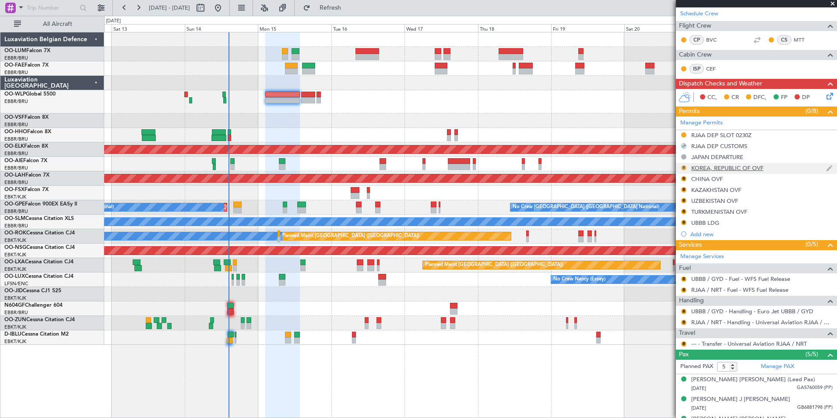
click at [683, 165] on button "R" at bounding box center [683, 167] width 5 height 5
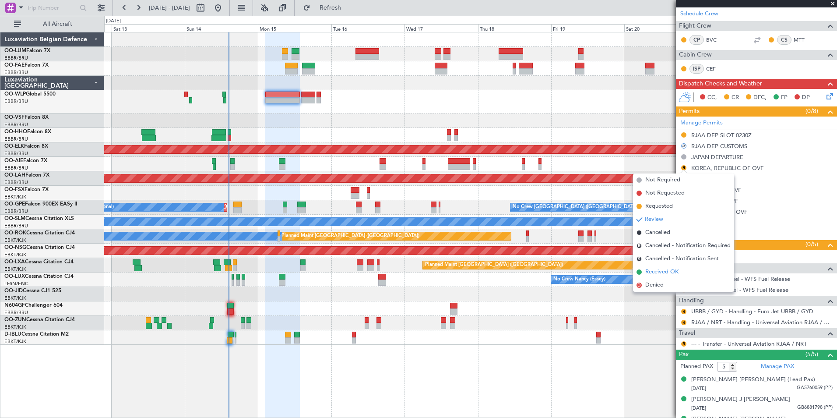
click at [668, 271] on span "Received OK" at bounding box center [661, 271] width 33 height 9
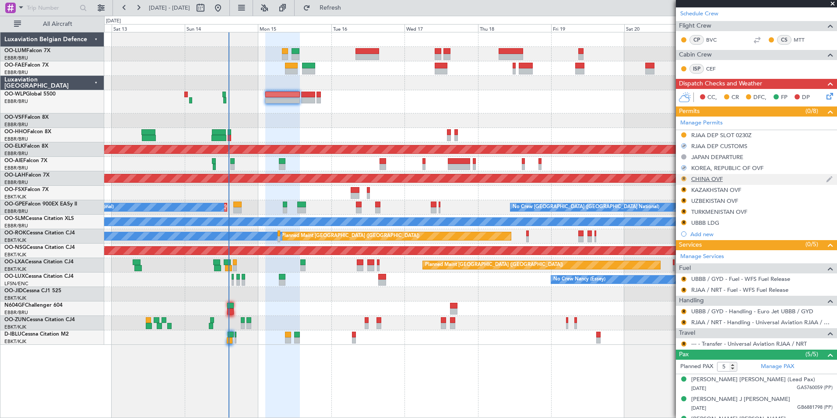
click at [684, 179] on button "R" at bounding box center [683, 178] width 5 height 5
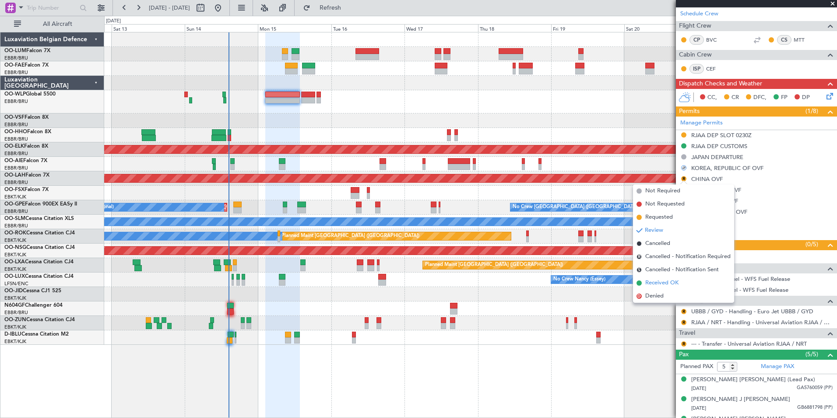
click at [677, 280] on span "Received OK" at bounding box center [661, 282] width 33 height 9
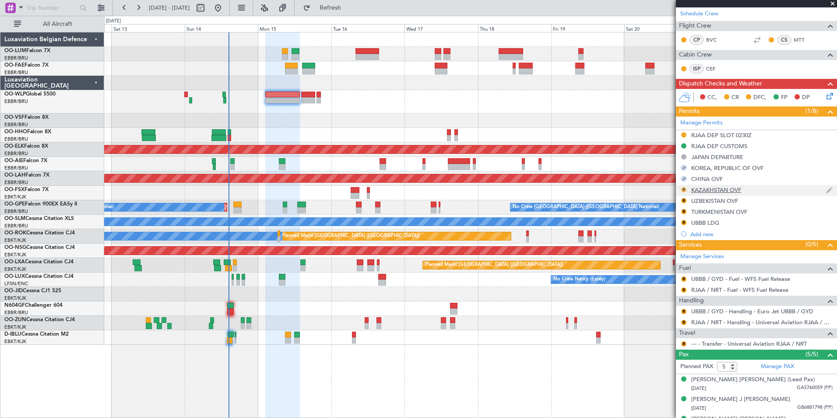
click at [683, 187] on button "R" at bounding box center [683, 189] width 5 height 5
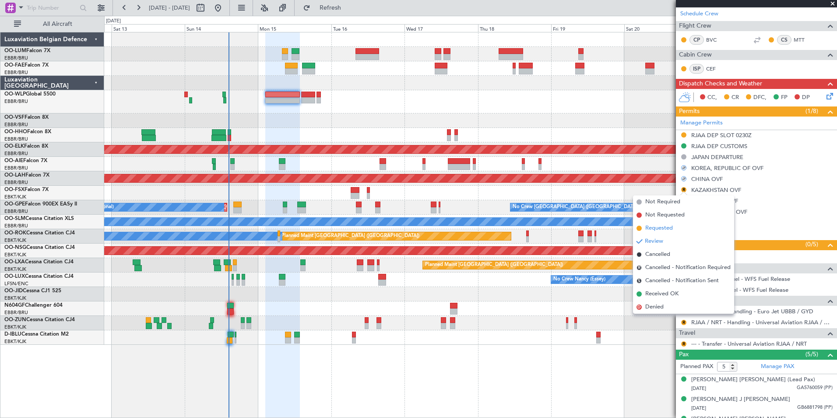
click at [662, 228] on span "Requested" at bounding box center [659, 228] width 28 height 9
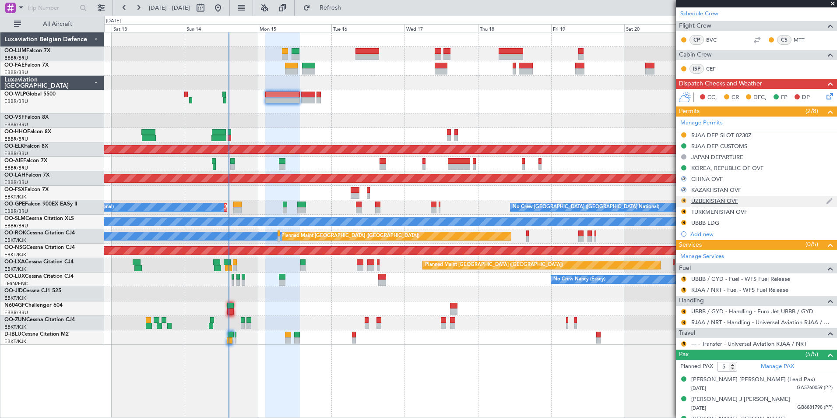
click at [683, 198] on button "R" at bounding box center [683, 200] width 5 height 5
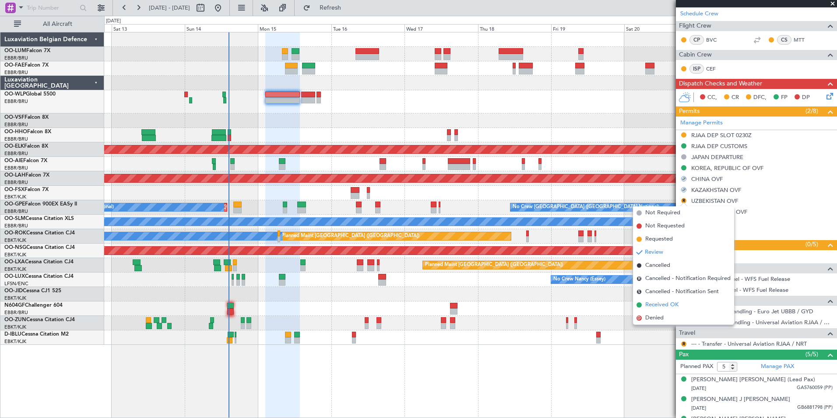
click at [668, 300] on span "Received OK" at bounding box center [661, 304] width 33 height 9
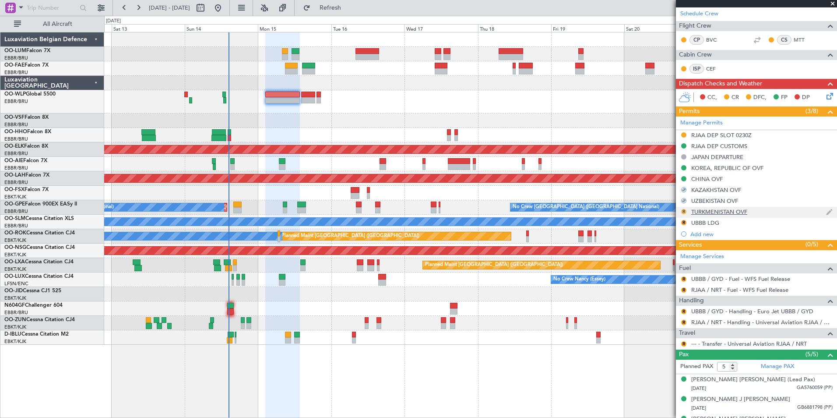
click at [685, 210] on button "R" at bounding box center [683, 211] width 5 height 5
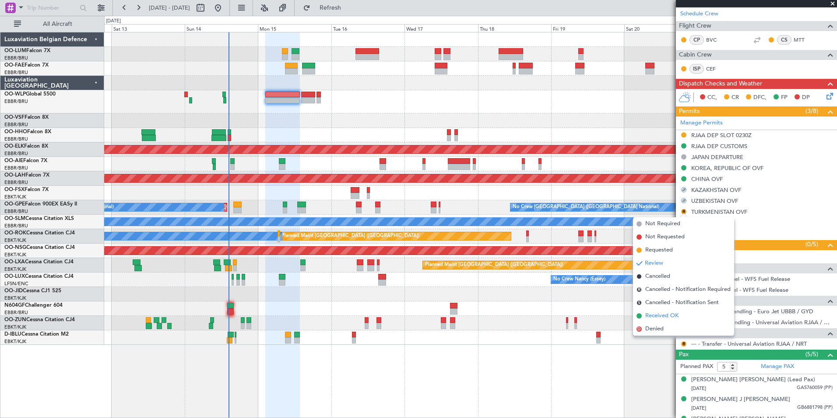
click at [667, 312] on span "Received OK" at bounding box center [661, 315] width 33 height 9
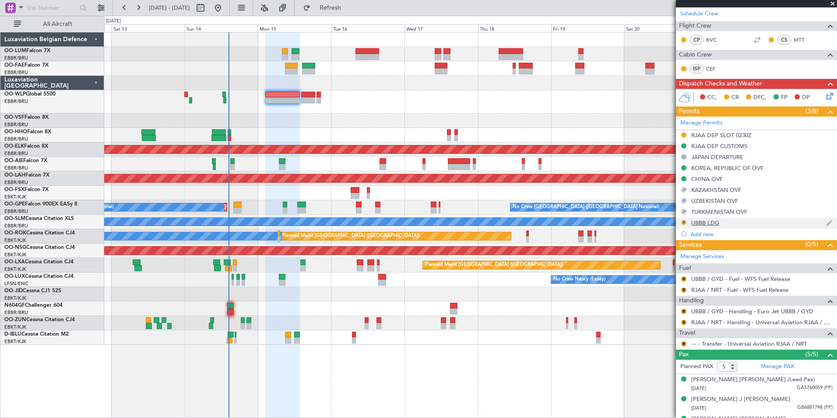
click at [682, 222] on button "R" at bounding box center [683, 222] width 5 height 5
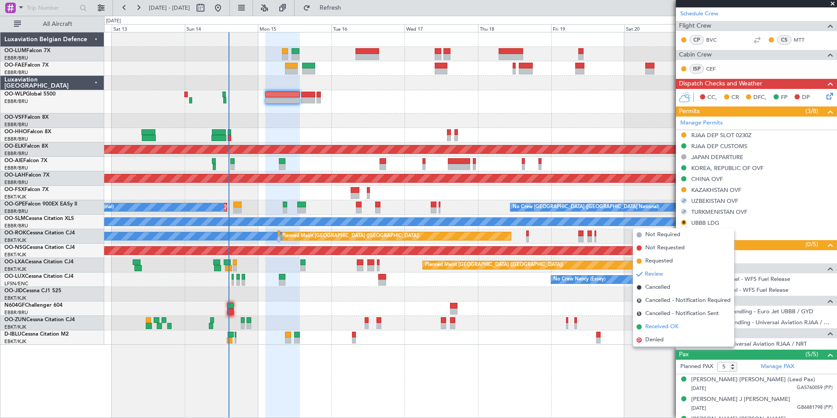
click at [667, 324] on span "Received OK" at bounding box center [661, 326] width 33 height 9
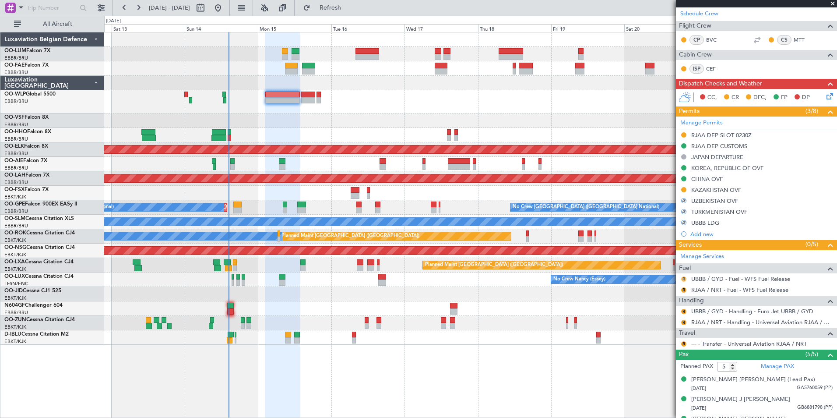
click at [682, 276] on button "R" at bounding box center [683, 278] width 5 height 5
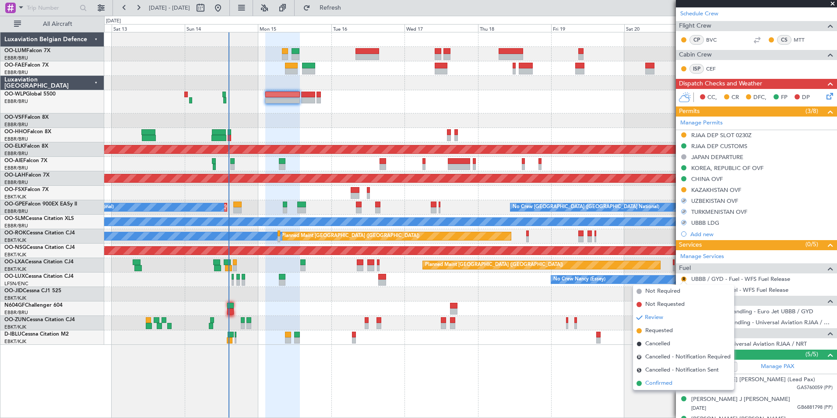
click at [647, 384] on span "Confirmed" at bounding box center [658, 383] width 27 height 9
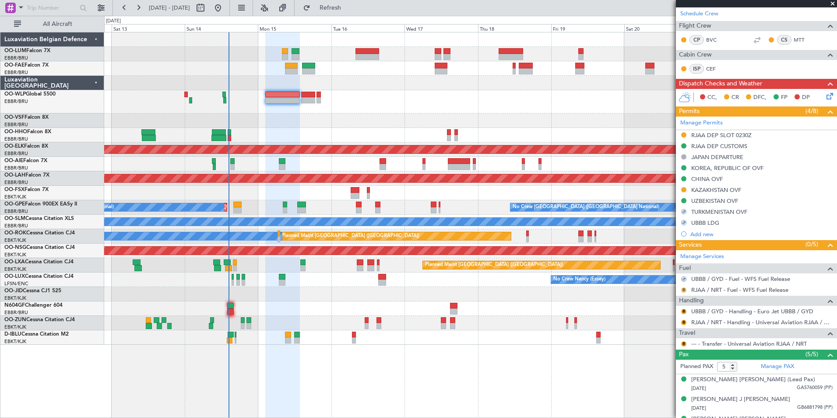
click at [685, 287] on button "R" at bounding box center [683, 289] width 5 height 5
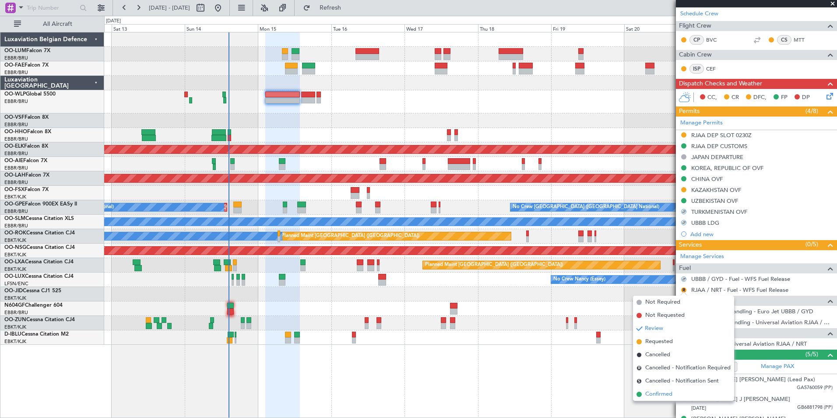
click at [661, 393] on span "Confirmed" at bounding box center [658, 394] width 27 height 9
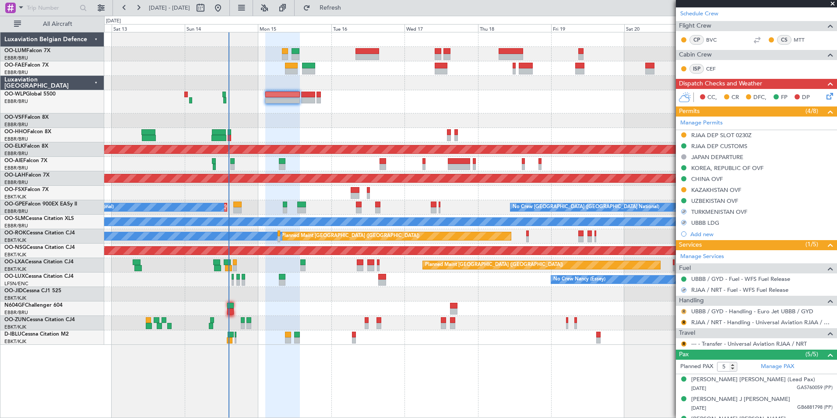
click at [685, 313] on button "R" at bounding box center [683, 311] width 5 height 5
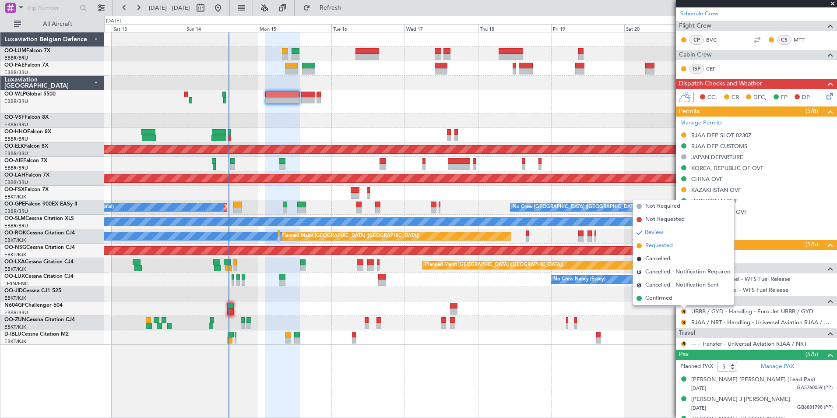
click at [666, 245] on span "Requested" at bounding box center [659, 245] width 28 height 9
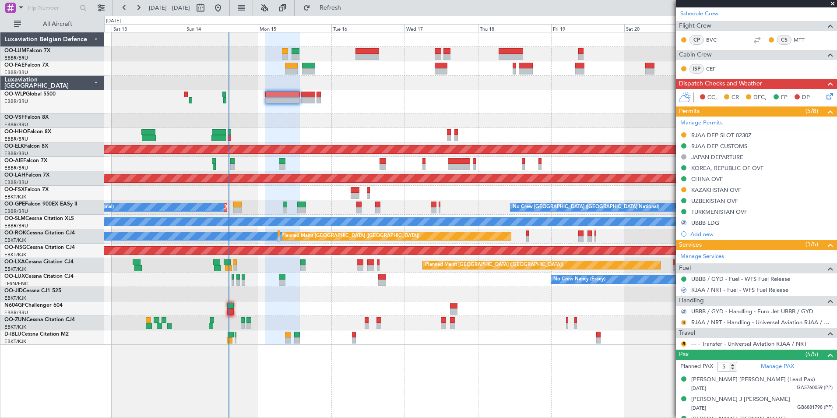
click at [684, 323] on button "R" at bounding box center [683, 322] width 5 height 5
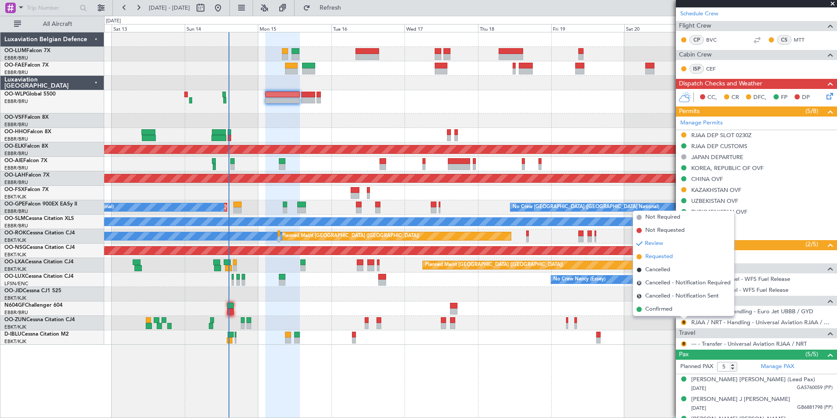
click at [658, 256] on span "Requested" at bounding box center [659, 256] width 28 height 9
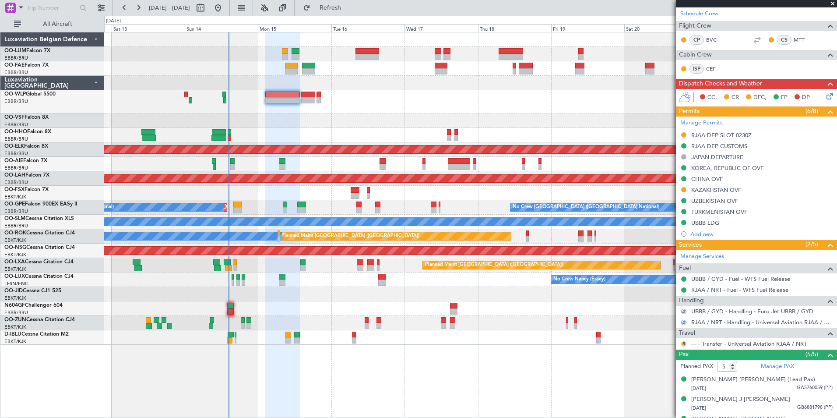
click at [685, 344] on button "R" at bounding box center [683, 343] width 5 height 5
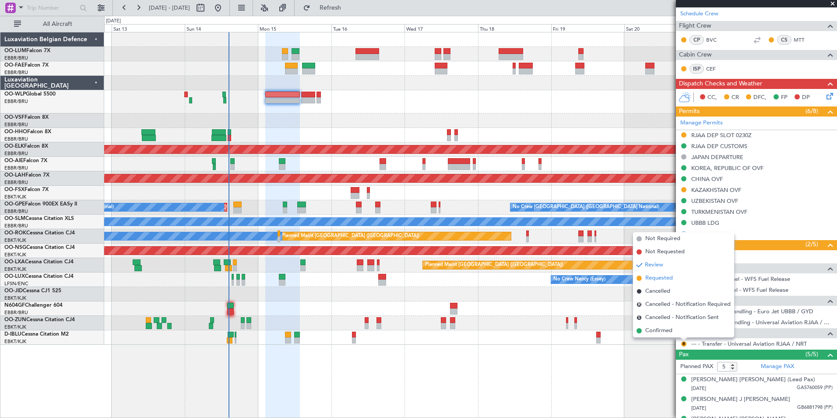
click at [662, 278] on span "Requested" at bounding box center [659, 278] width 28 height 9
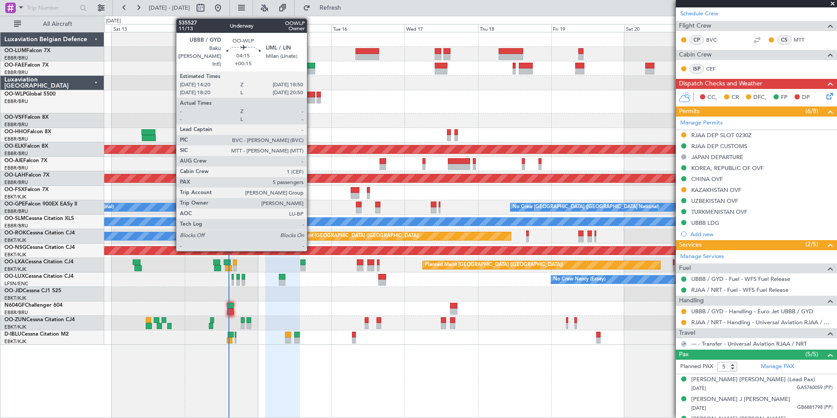
click at [311, 98] on div at bounding box center [308, 100] width 14 height 6
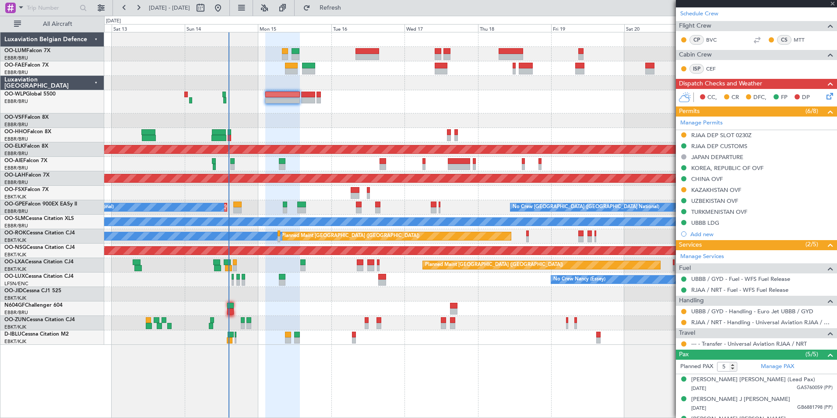
type input "+00:15"
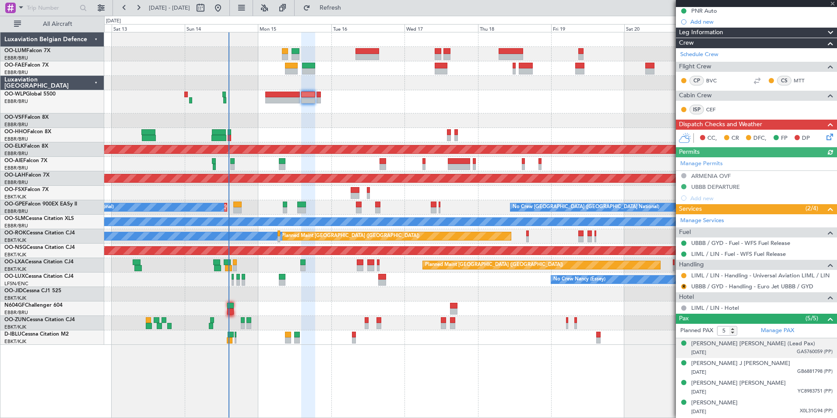
scroll to position [120, 0]
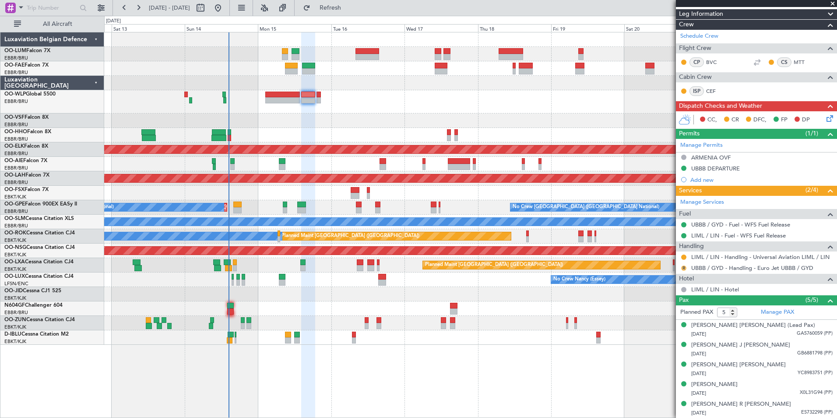
click at [684, 268] on button "R" at bounding box center [683, 267] width 5 height 5
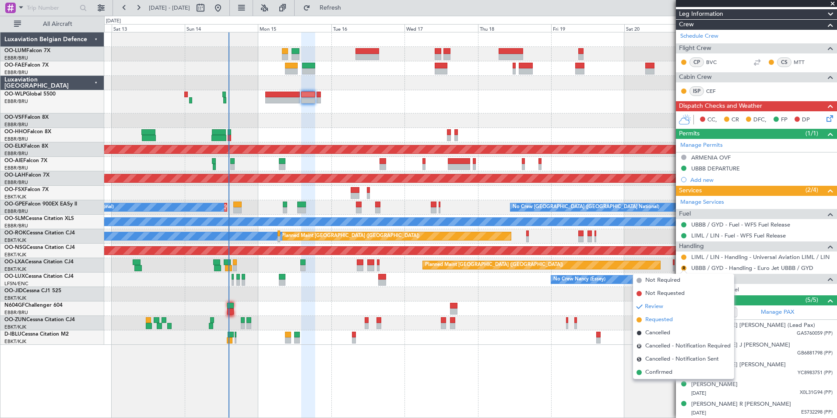
click at [656, 318] on span "Requested" at bounding box center [659, 319] width 28 height 9
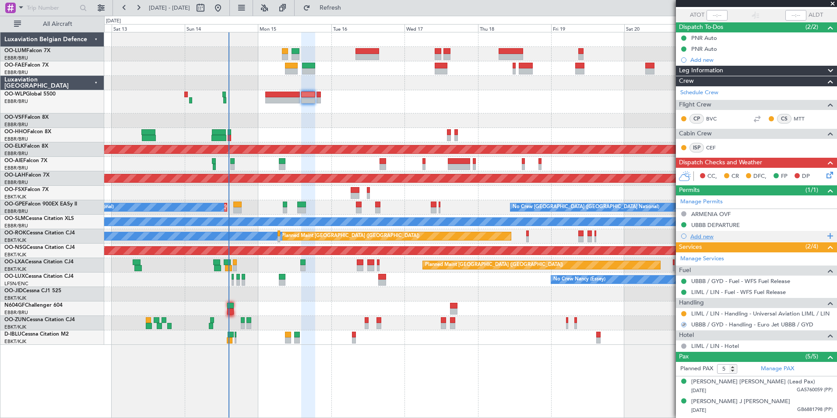
scroll to position [0, 0]
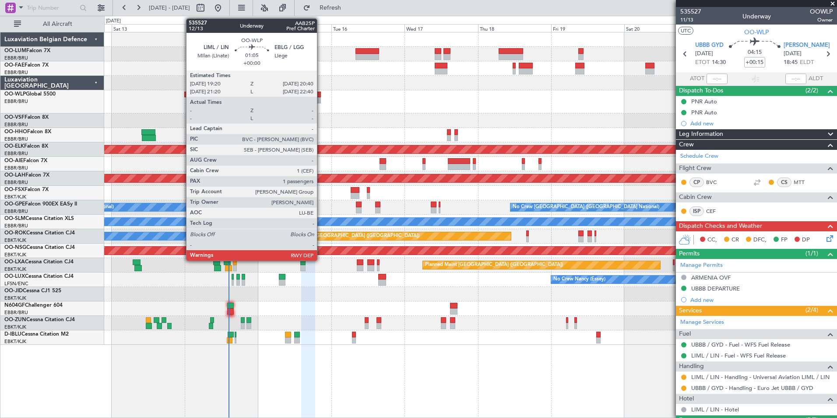
click at [321, 97] on div at bounding box center [318, 94] width 4 height 6
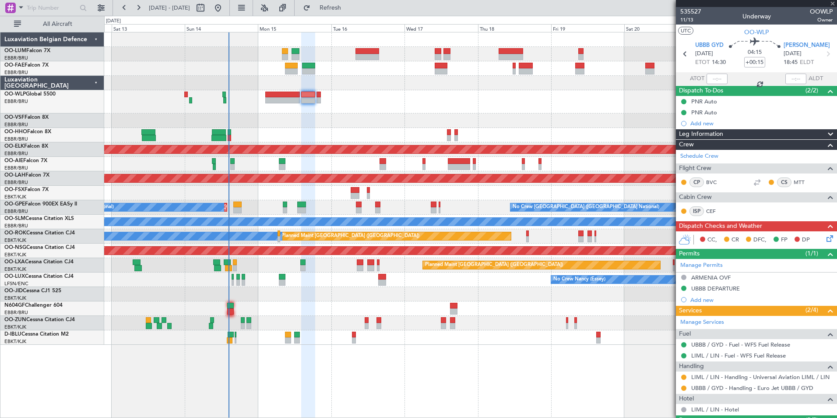
type input "1"
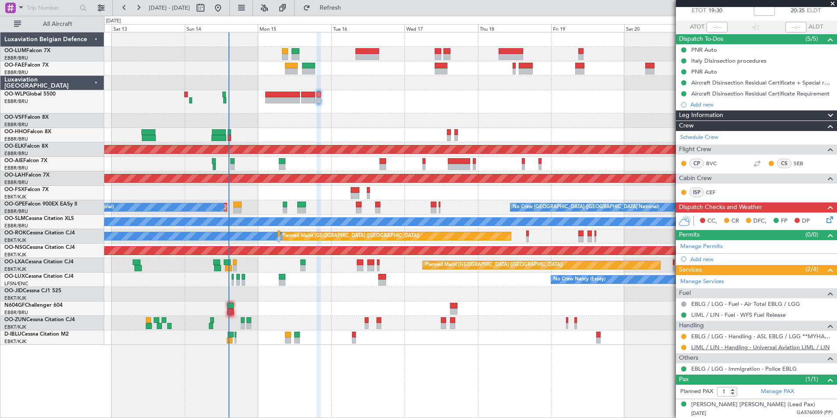
scroll to position [52, 0]
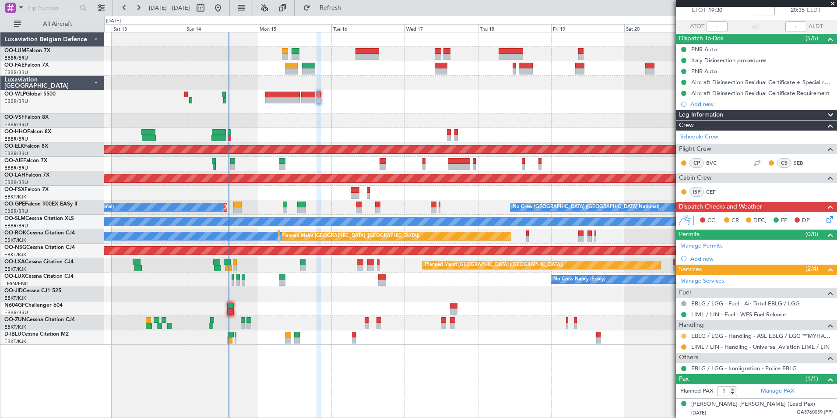
click at [685, 334] on button at bounding box center [683, 335] width 5 height 5
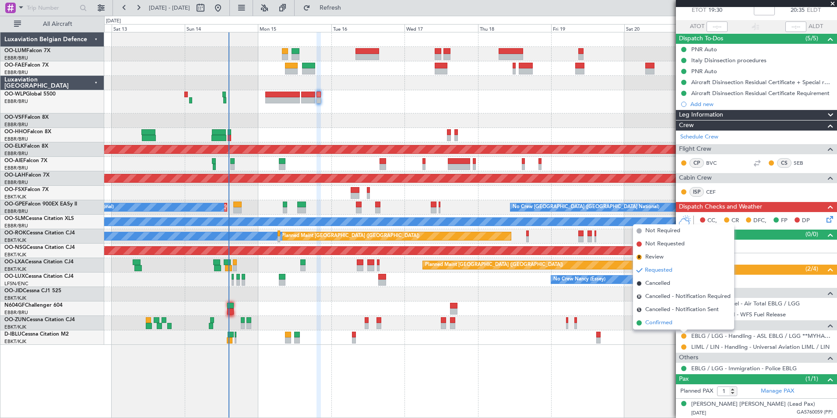
click at [661, 320] on span "Confirmed" at bounding box center [658, 322] width 27 height 9
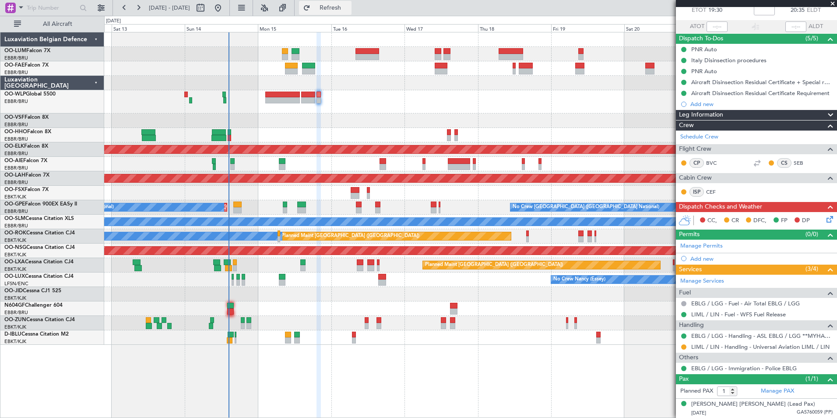
click at [349, 8] on span "Refresh" at bounding box center [330, 8] width 37 height 6
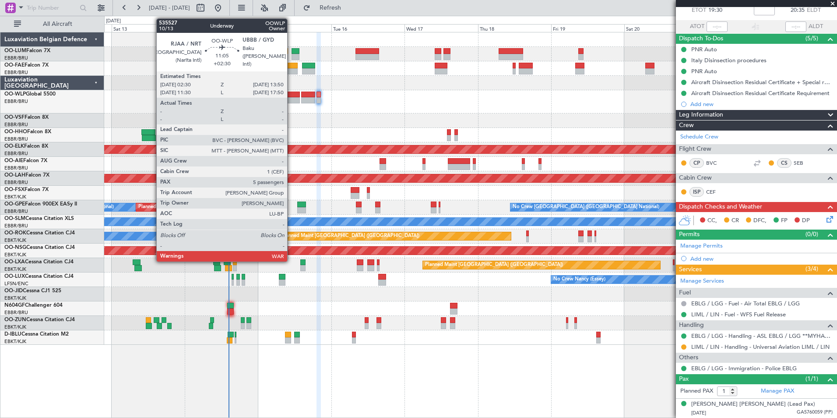
click at [291, 93] on div at bounding box center [282, 94] width 35 height 6
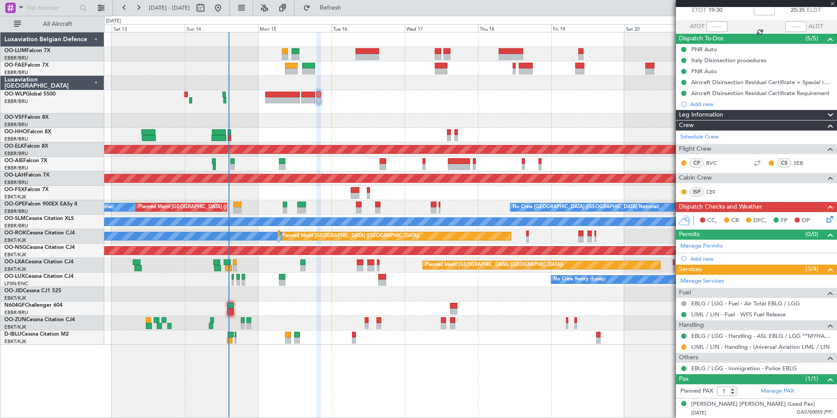
type input "+02:30"
type input "5"
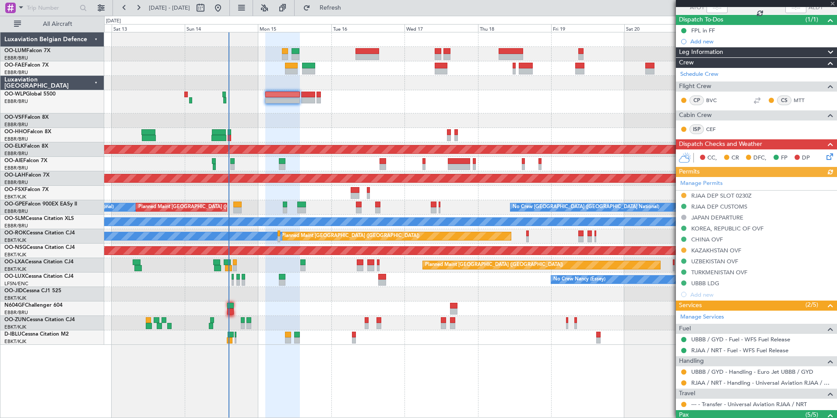
scroll to position [175, 0]
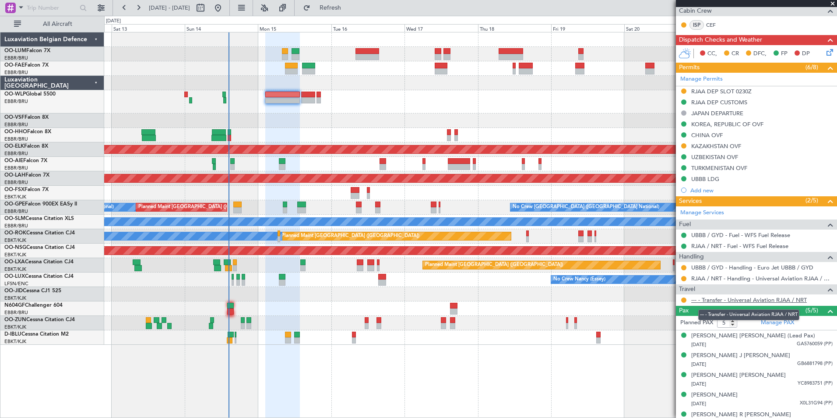
click at [779, 302] on link "--- - Transfer - Universal Aviation RJAA / NRT" at bounding box center [749, 299] width 116 height 7
click at [737, 298] on link "--- - Transfer - Universal Aviation RJAA / NRT" at bounding box center [749, 299] width 116 height 7
click at [349, 11] on span "Refresh" at bounding box center [330, 8] width 37 height 6
click at [731, 301] on link "--- - Transfer - Universal Aviation RJAA / NRT" at bounding box center [749, 299] width 116 height 7
drag, startPoint x: 370, startPoint y: 13, endPoint x: 394, endPoint y: 152, distance: 141.1
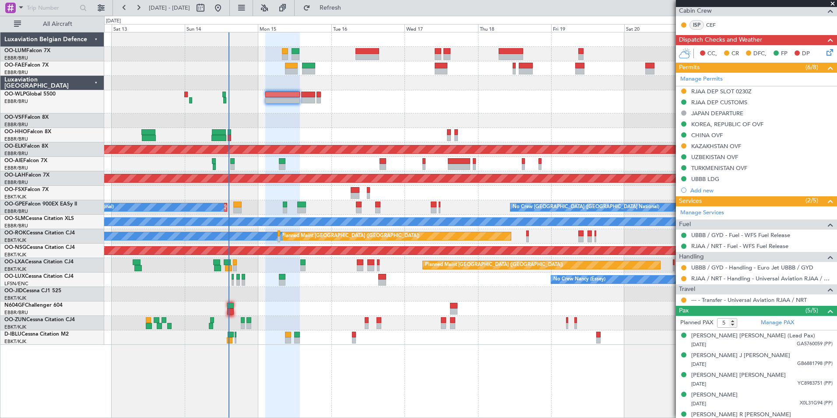
click at [351, 13] on button "Refresh" at bounding box center [325, 8] width 53 height 14
click at [760, 297] on link "--- - Transfer - Universal Aviation RJAA / NRT" at bounding box center [749, 299] width 116 height 7
click at [351, 4] on button "Refresh" at bounding box center [325, 8] width 53 height 14
click at [745, 299] on link "--- - Transfer - Universal Aviation RJAA / NRT" at bounding box center [749, 299] width 116 height 7
click at [683, 297] on button at bounding box center [683, 299] width 5 height 5
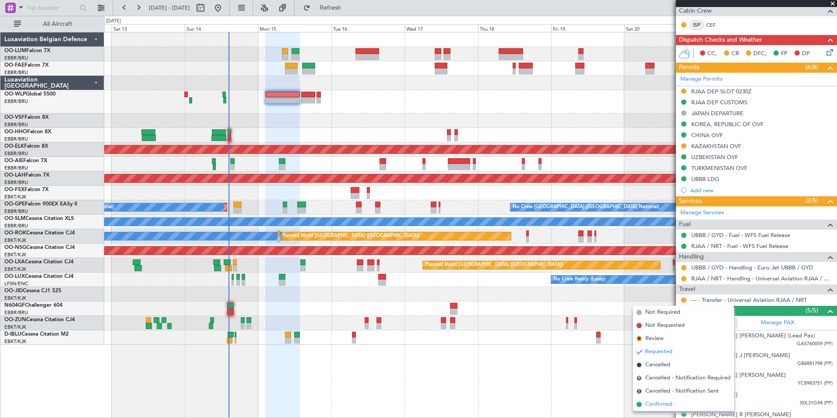
click at [661, 405] on span "Confirmed" at bounding box center [658, 404] width 27 height 9
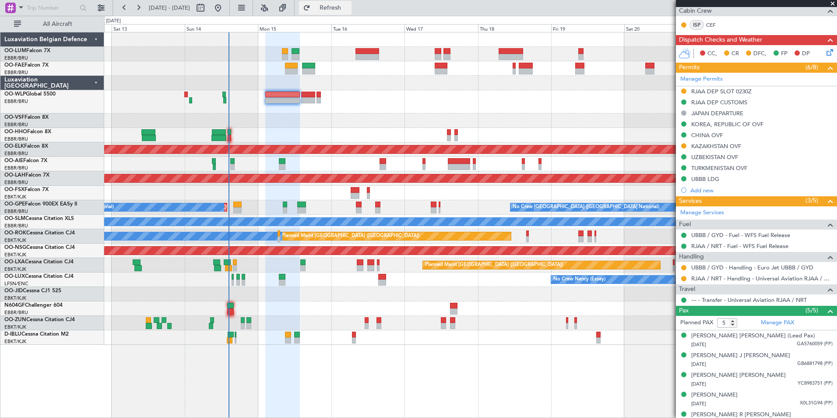
click at [349, 10] on span "Refresh" at bounding box center [330, 8] width 37 height 6
click at [349, 7] on span "Refresh" at bounding box center [330, 8] width 37 height 6
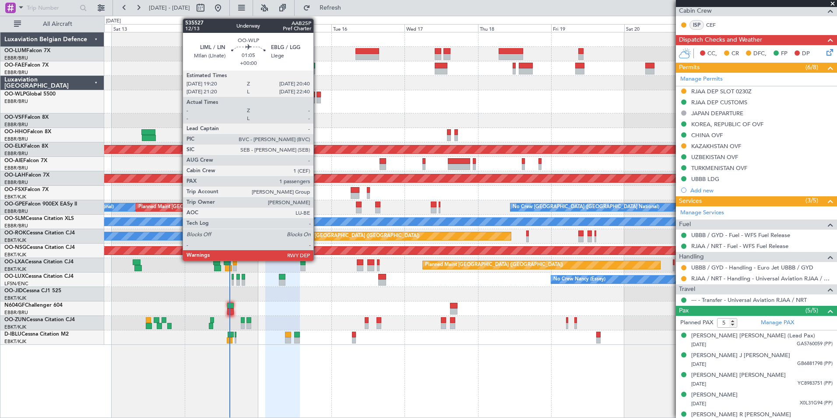
click at [317, 94] on div at bounding box center [318, 94] width 4 height 6
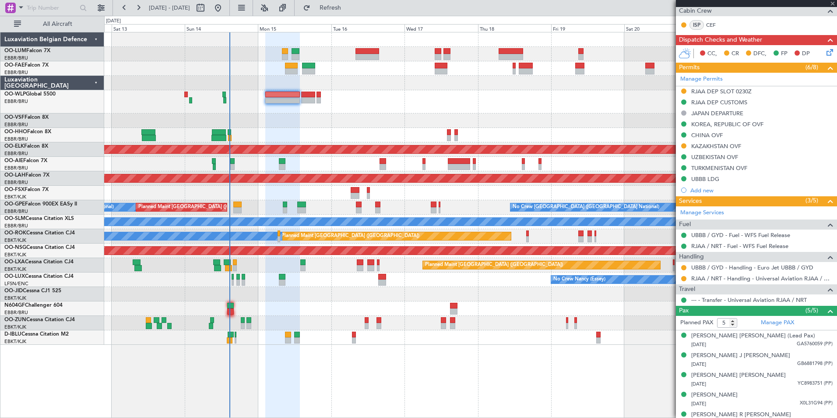
type input "1"
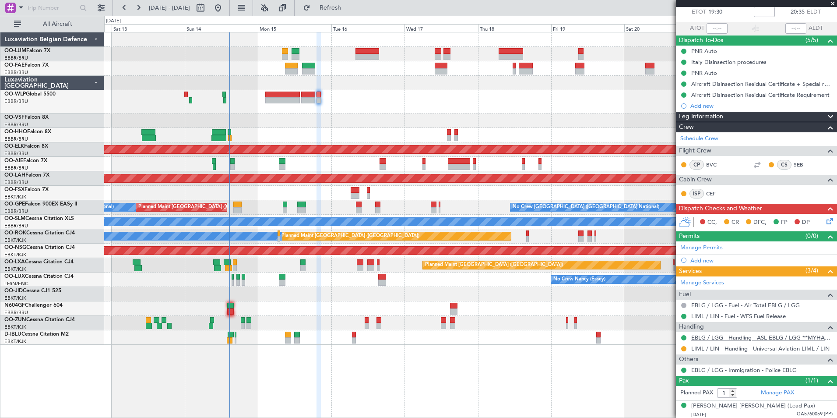
scroll to position [52, 0]
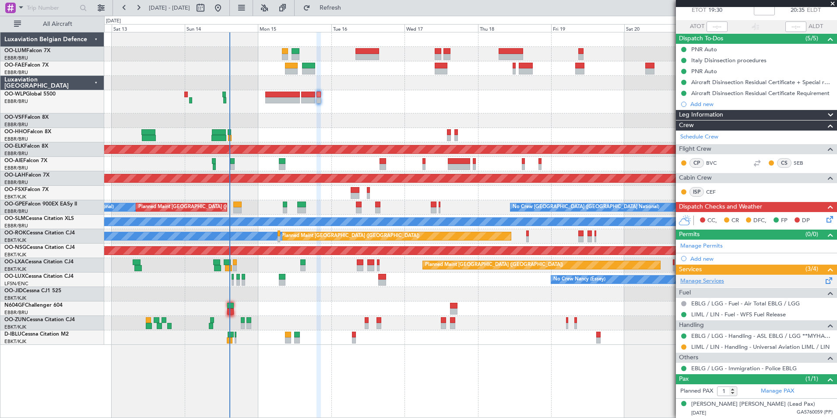
click at [719, 281] on link "Manage Services" at bounding box center [702, 281] width 44 height 9
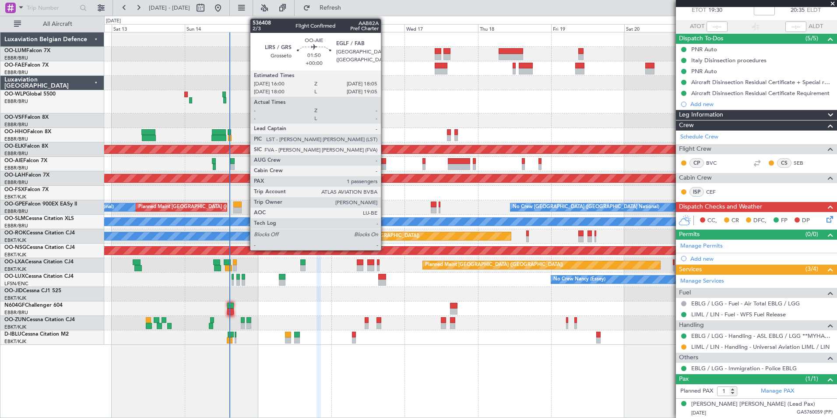
click at [385, 165] on div at bounding box center [383, 167] width 7 height 6
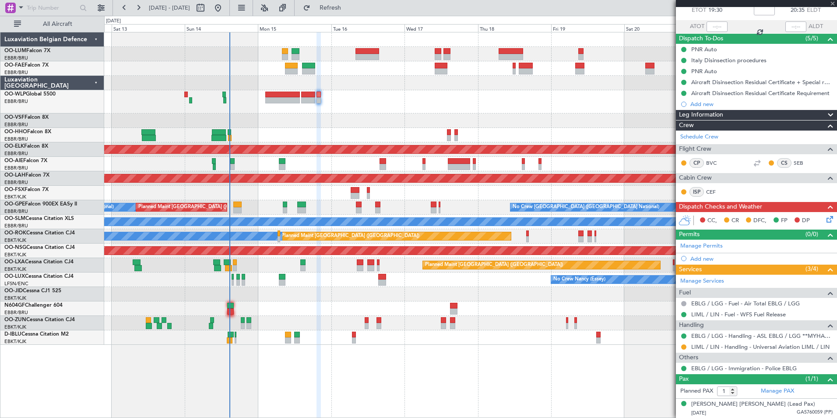
scroll to position [0, 0]
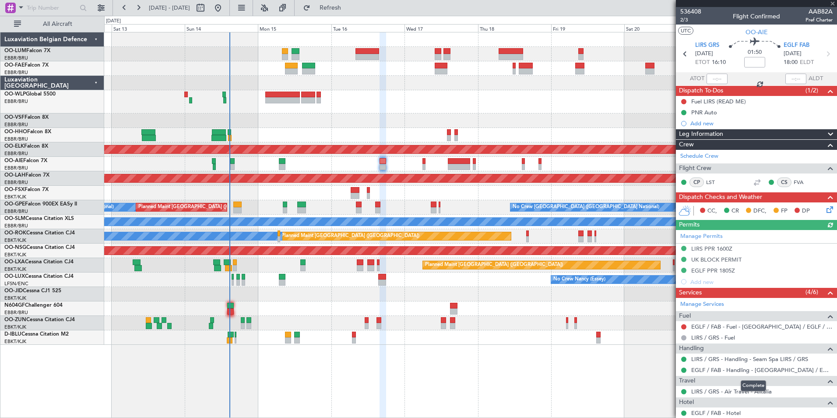
click at [745, 389] on div "Complete" at bounding box center [753, 385] width 25 height 11
click at [699, 391] on link "LIRS / GRS - Air Travel - Alitalia" at bounding box center [731, 390] width 81 height 7
click at [349, 9] on span "Refresh" at bounding box center [330, 8] width 37 height 6
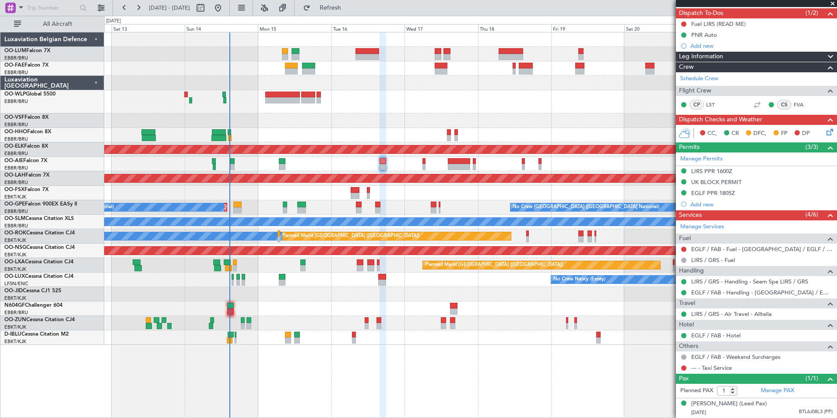
scroll to position [86, 0]
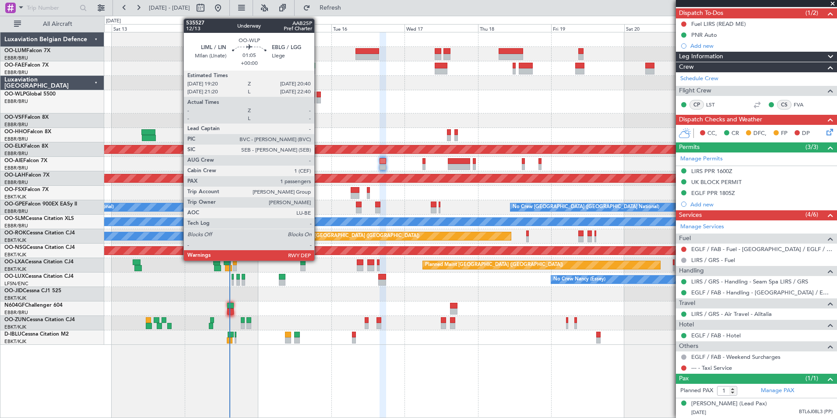
click at [318, 95] on div at bounding box center [318, 94] width 4 height 6
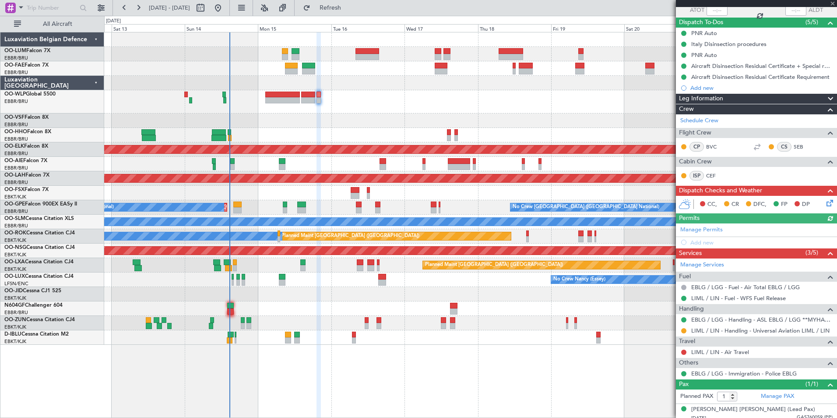
scroll to position [74, 0]
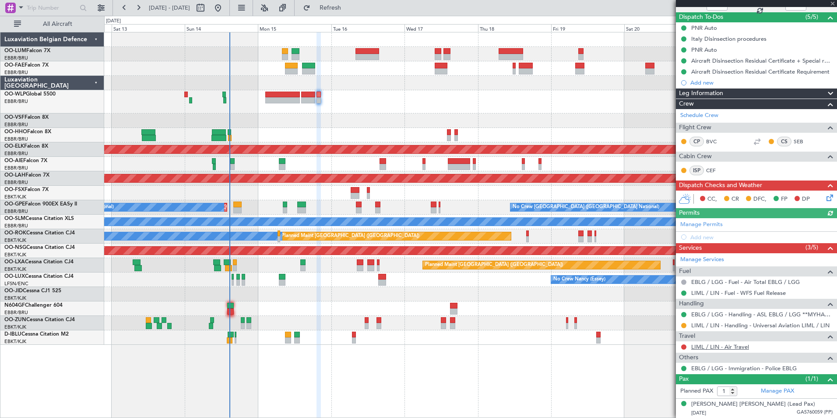
click at [723, 348] on link "LIML / LIN - Air Travel" at bounding box center [720, 346] width 58 height 7
click at [335, 14] on button "Refresh" at bounding box center [325, 8] width 53 height 14
click at [351, 12] on button "Refresh" at bounding box center [325, 8] width 53 height 14
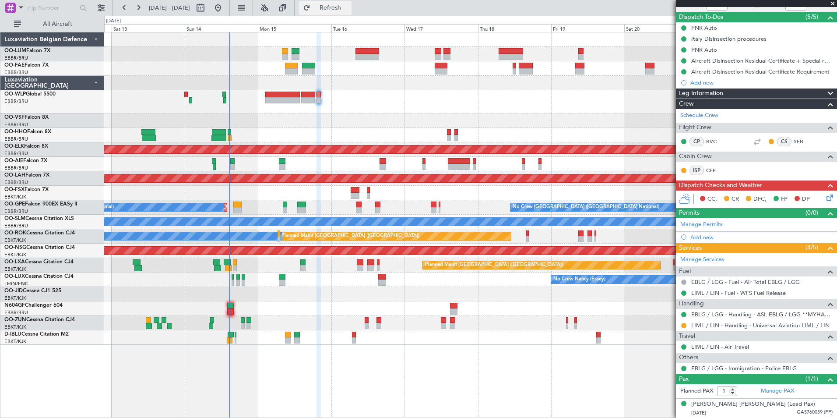
click at [349, 5] on span "Refresh" at bounding box center [330, 8] width 37 height 6
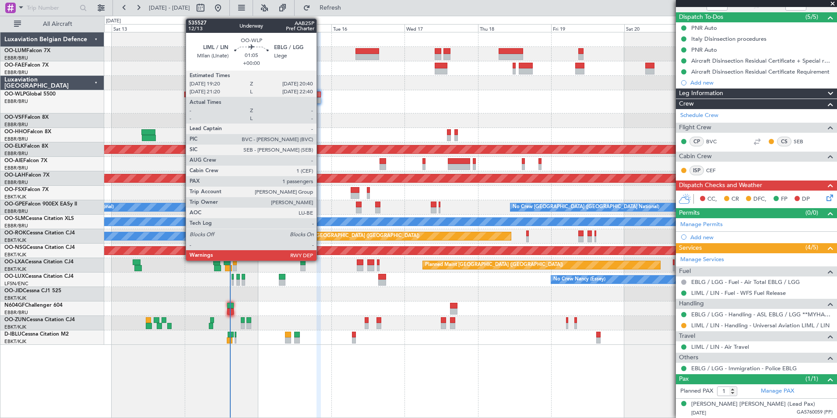
click at [320, 95] on div at bounding box center [318, 94] width 4 height 6
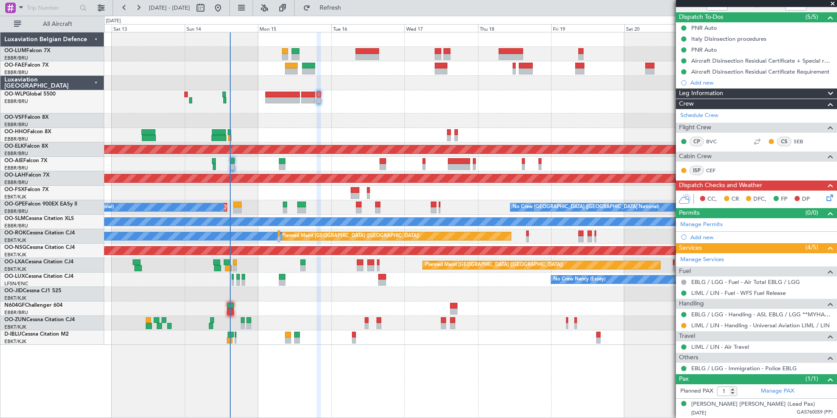
scroll to position [0, 0]
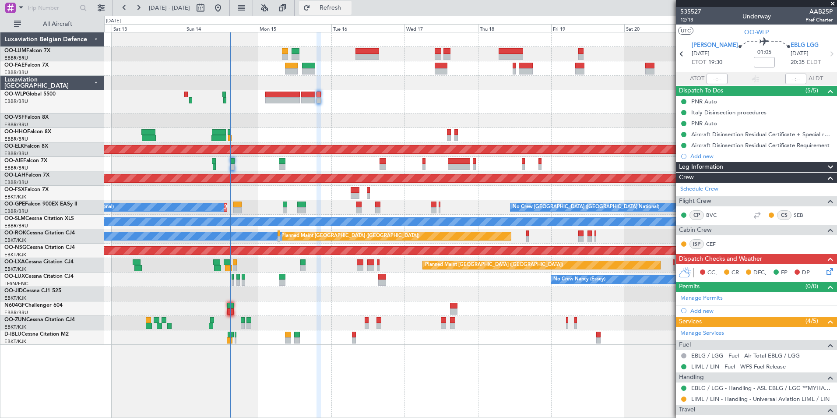
click at [336, 9] on button "Refresh" at bounding box center [325, 8] width 53 height 14
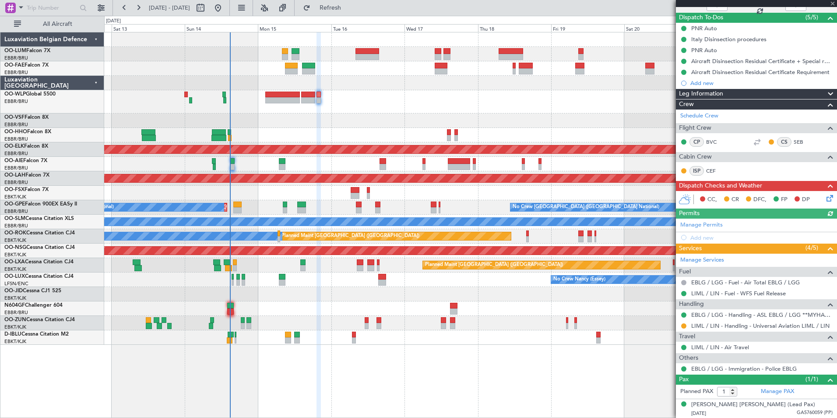
scroll to position [74, 0]
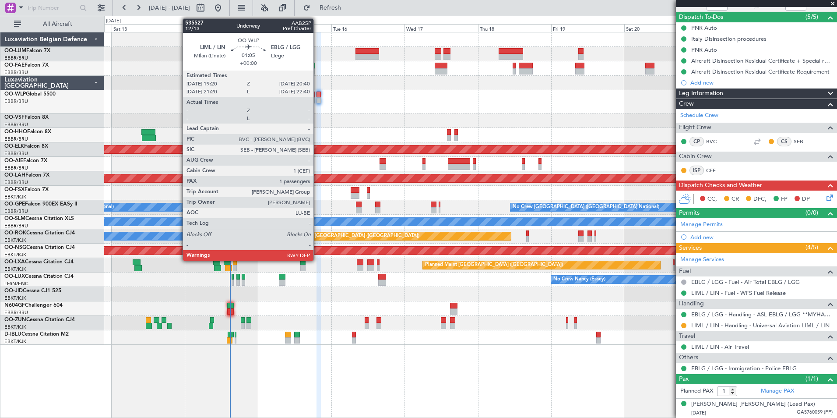
click at [317, 94] on div at bounding box center [318, 94] width 4 height 6
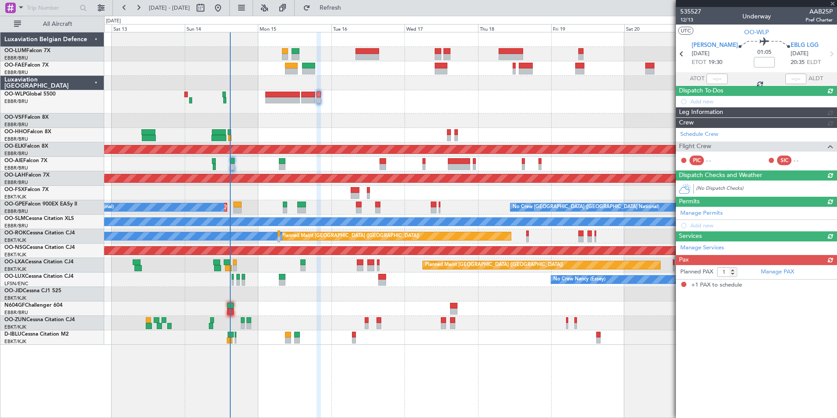
scroll to position [0, 0]
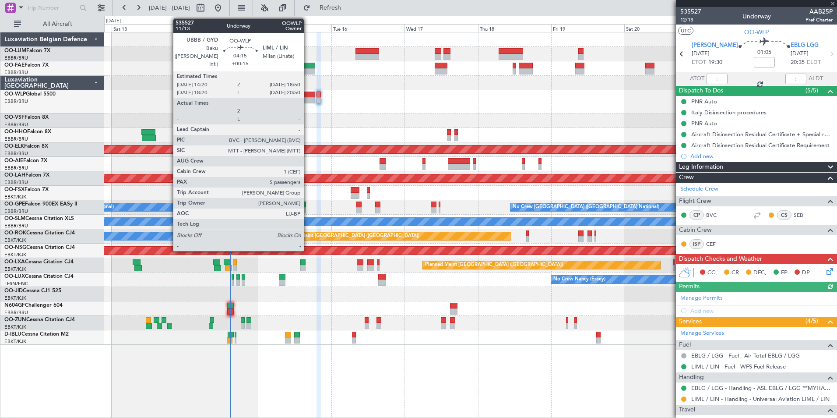
click at [306, 95] on div at bounding box center [308, 94] width 14 height 6
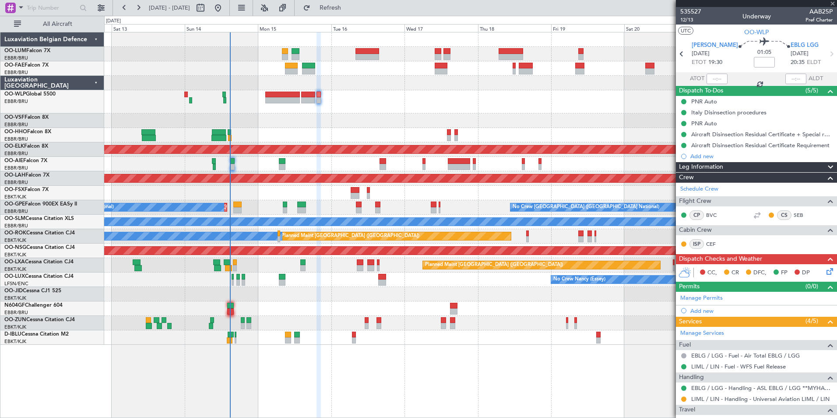
type input "+00:15"
type input "5"
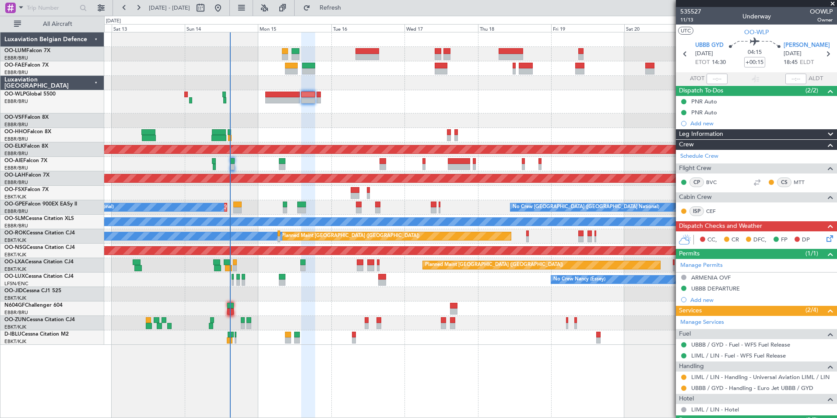
click at [341, 0] on fb-refresh-button "Refresh" at bounding box center [325, 8] width 61 height 16
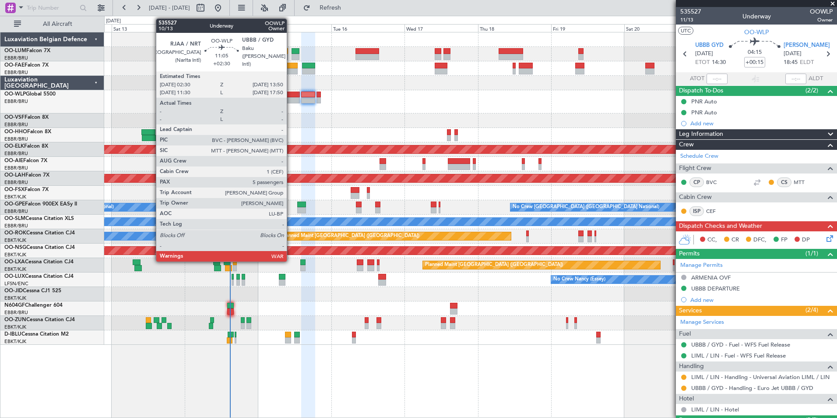
click at [291, 97] on div at bounding box center [282, 94] width 35 height 6
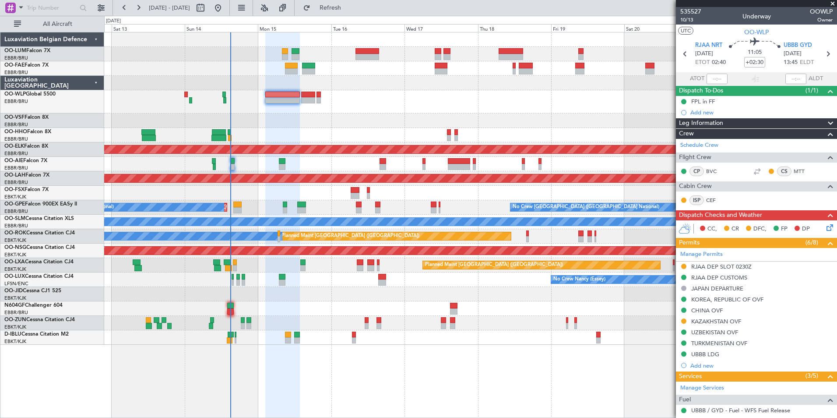
click at [319, 181] on div "Planned Maint [PERSON_NAME]-[GEOGRAPHIC_DATA][PERSON_NAME] ([GEOGRAPHIC_DATA][P…" at bounding box center [470, 178] width 732 height 14
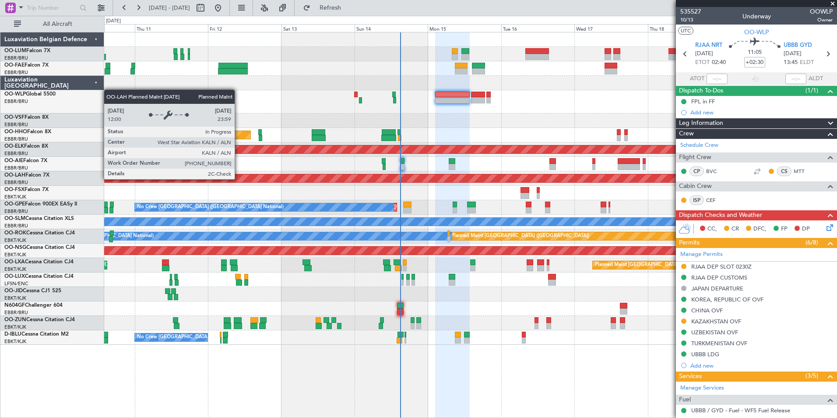
click at [348, 188] on div "Planned Maint Liege Planned Maint Geneva ([GEOGRAPHIC_DATA]) AOG Maint [US_STAT…" at bounding box center [470, 188] width 732 height 312
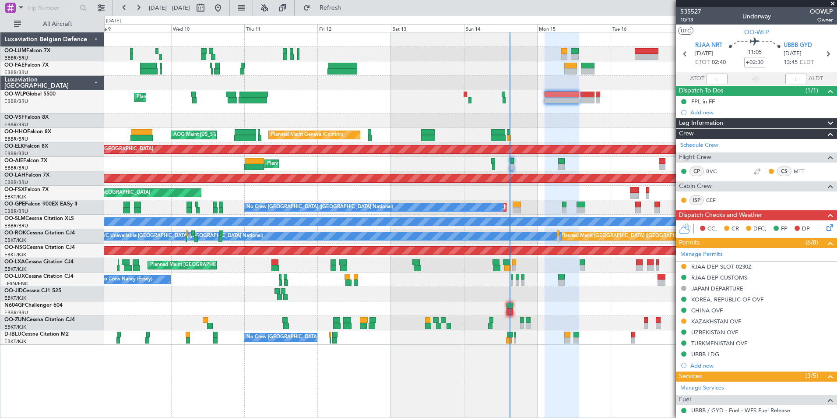
click at [359, 126] on div at bounding box center [470, 120] width 732 height 14
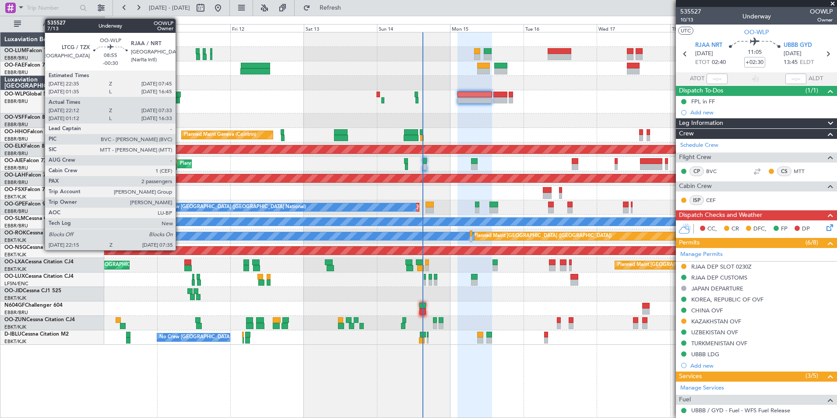
click at [179, 95] on div at bounding box center [166, 94] width 28 height 6
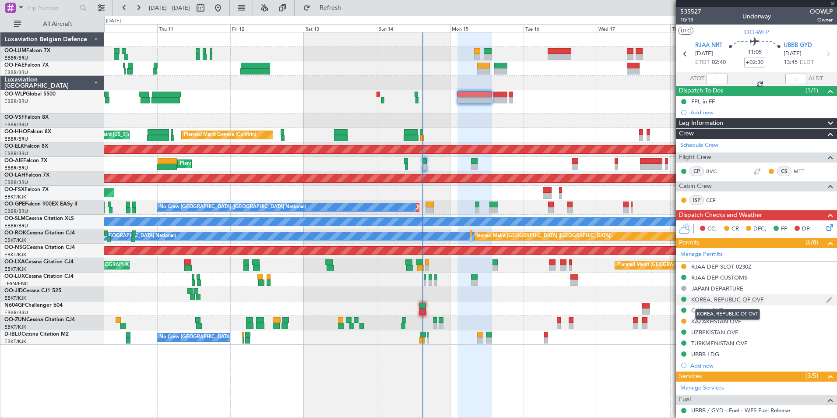
type input "-00:30"
type input "22:22"
type input "07:28"
type input "2"
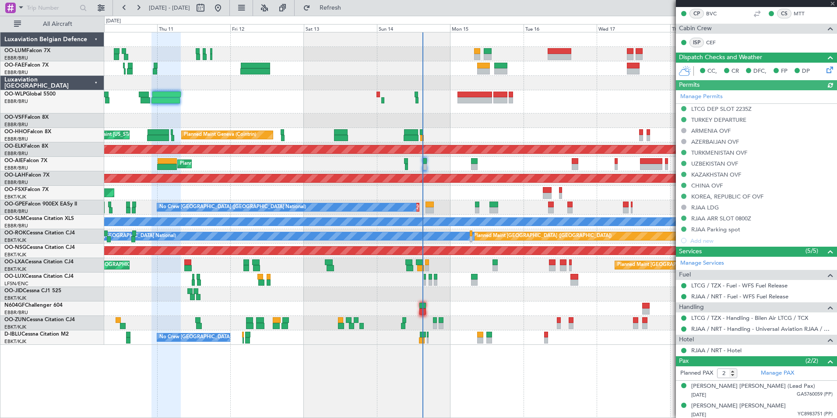
scroll to position [214, 0]
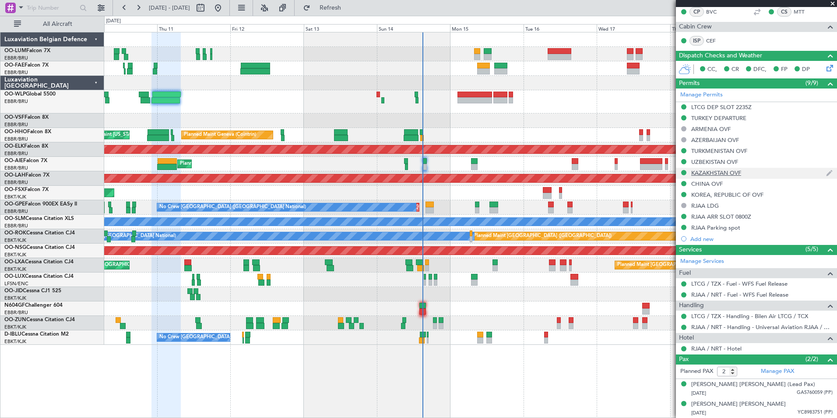
click at [746, 173] on div "KAZAKHSTAN OVF" at bounding box center [756, 173] width 161 height 11
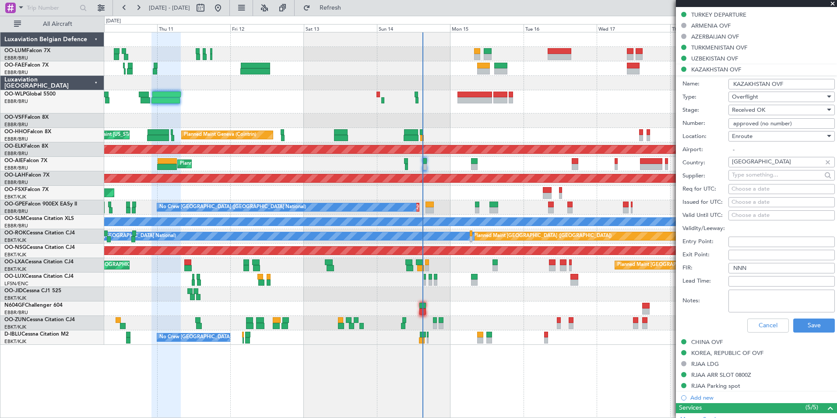
scroll to position [433, 0]
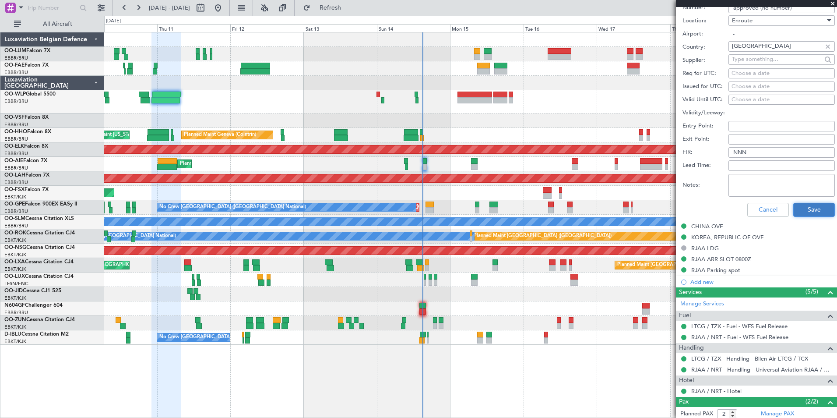
click at [808, 206] on button "Save" at bounding box center [814, 210] width 42 height 14
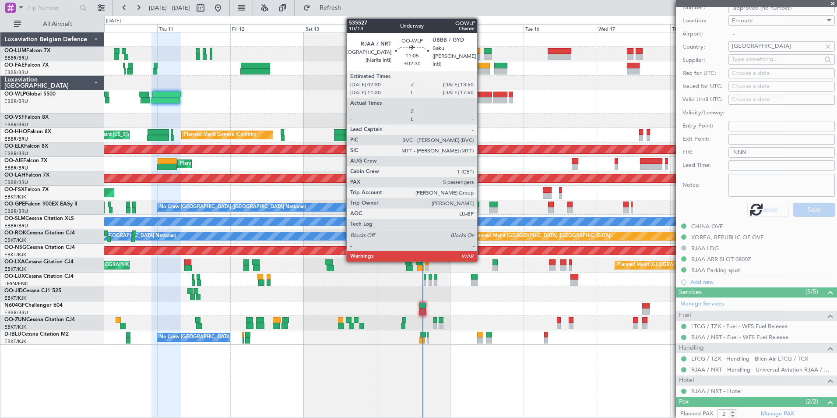
click at [481, 95] on div at bounding box center [474, 94] width 35 height 6
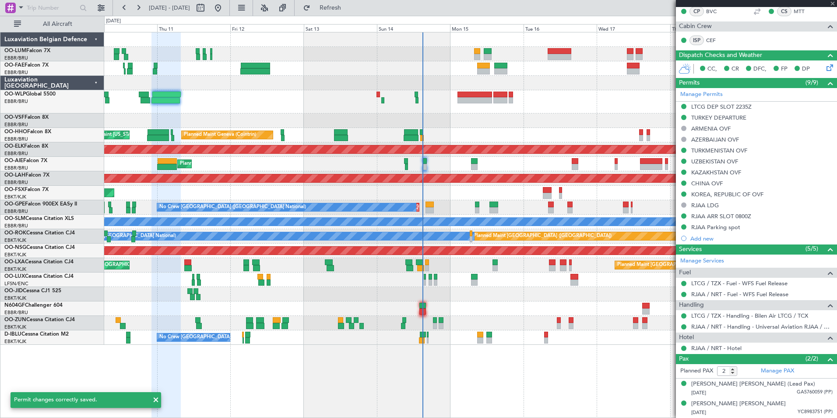
scroll to position [172, 0]
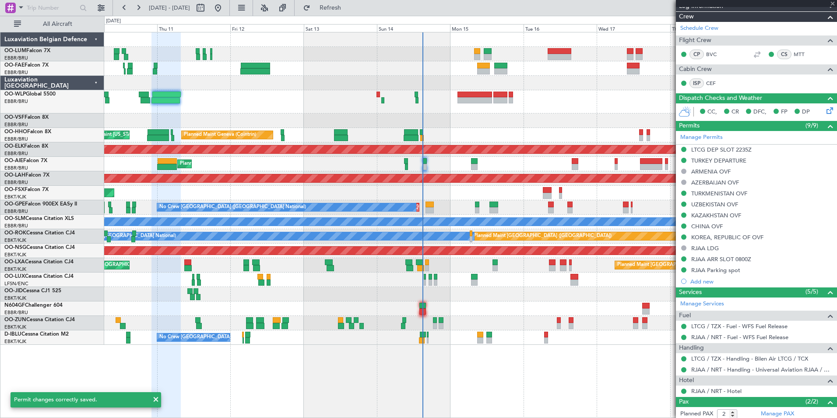
type input "+02:30"
type input "5"
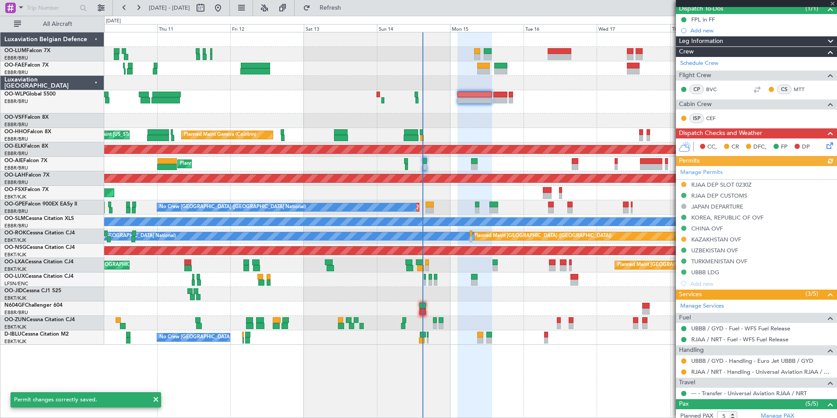
scroll to position [88, 0]
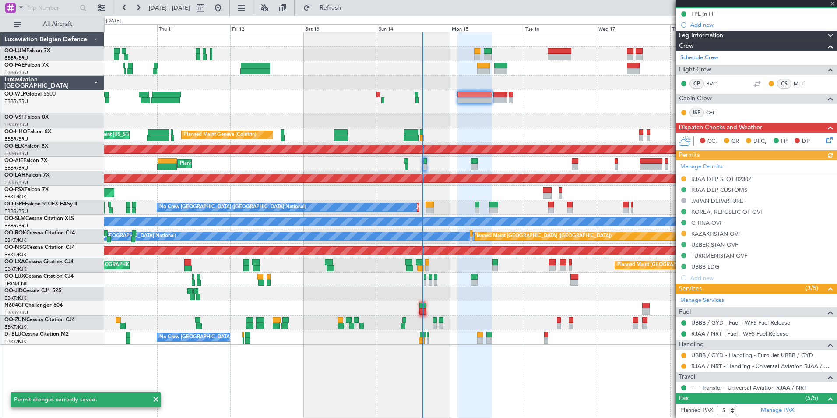
click at [734, 235] on div "Manage Permits RJAA DEP SLOT 0230Z RJAA DEP CUSTOMS JAPAN DEPARTURE [GEOGRAPHIC…" at bounding box center [756, 221] width 161 height 123
click at [717, 243] on div "KAZAKHSTAN OVF" at bounding box center [717, 243] width 0 height 0
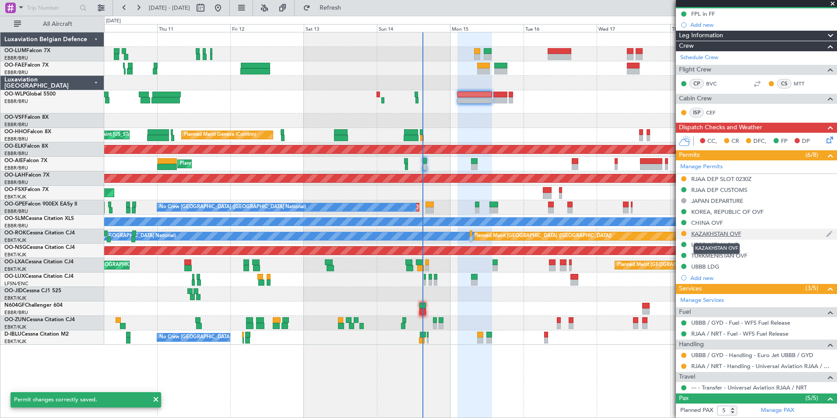
click at [716, 232] on div "KAZAKHSTAN OVF" at bounding box center [716, 233] width 50 height 7
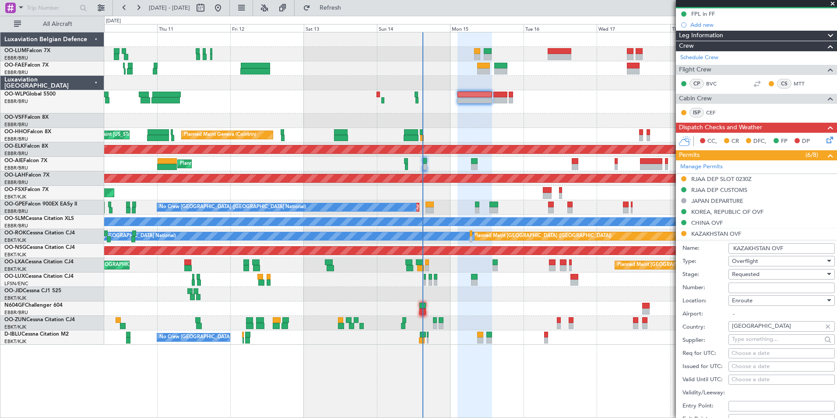
click at [758, 288] on input "Number:" at bounding box center [781, 287] width 106 height 11
drag, startPoint x: 743, startPoint y: 288, endPoint x: 753, endPoint y: 288, distance: 10.1
click at [753, 288] on input "appp" at bounding box center [781, 287] width 106 height 11
click at [770, 290] on input "approved" at bounding box center [781, 287] width 106 height 11
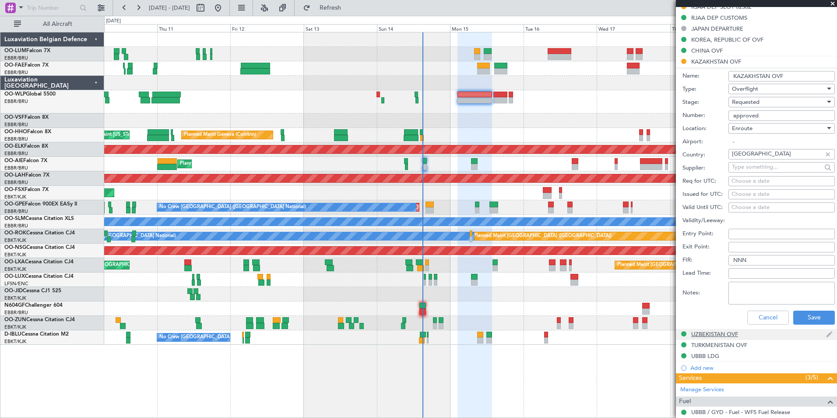
scroll to position [263, 0]
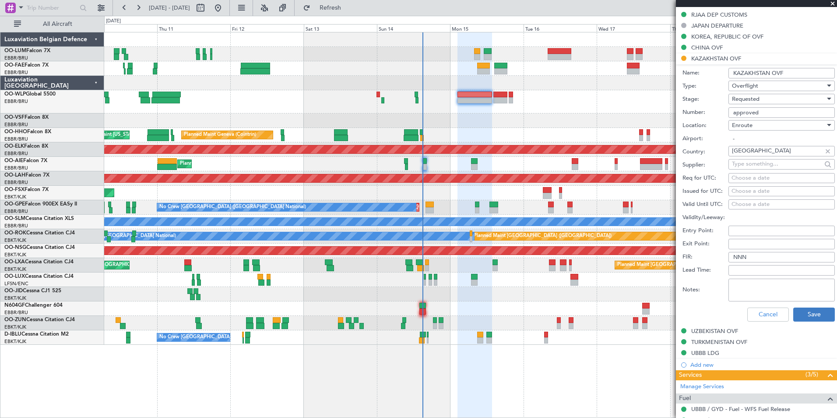
type input "approved"
click at [804, 314] on button "Save" at bounding box center [814, 314] width 42 height 14
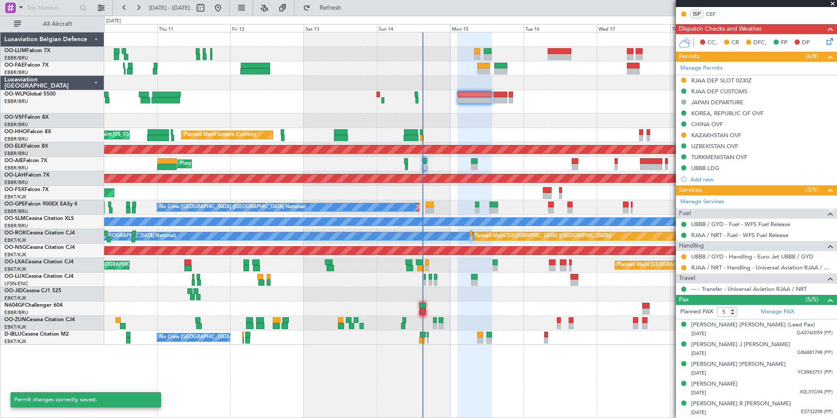
scroll to position [186, 0]
click at [734, 135] on mat-tooltip-component "KOREA, REPUBLIC OF OVF" at bounding box center [727, 128] width 77 height 23
click at [744, 135] on div "KAZAKHSTAN OVF" at bounding box center [756, 135] width 161 height 11
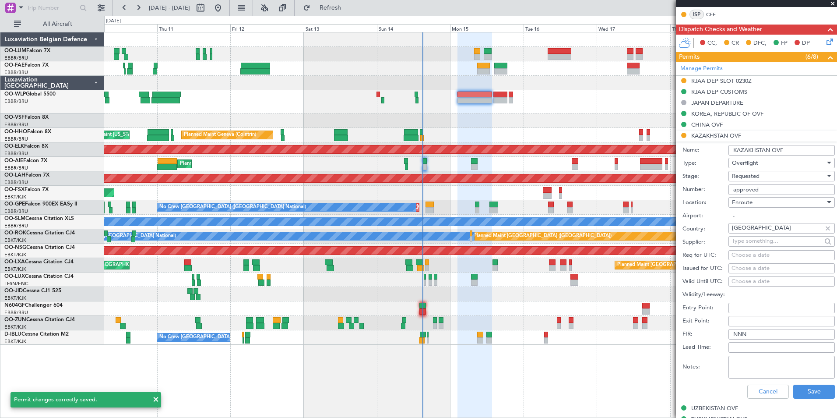
scroll to position [263, 0]
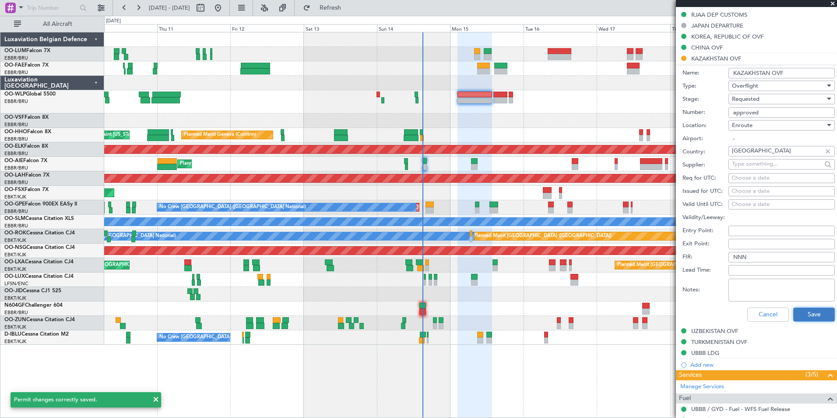
click at [816, 308] on button "Save" at bounding box center [814, 314] width 42 height 14
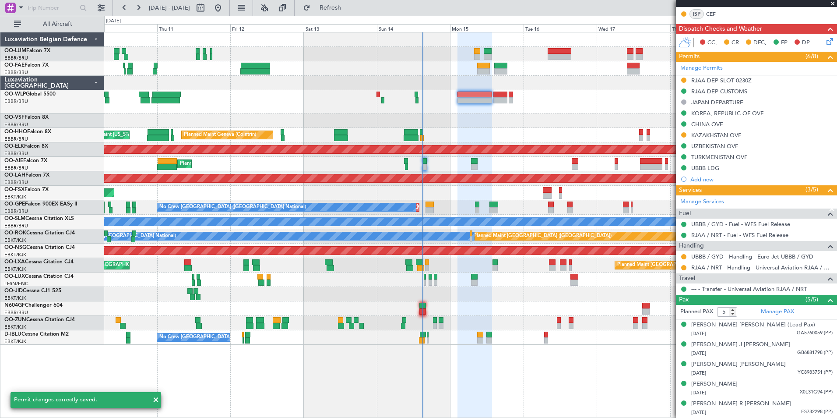
scroll to position [186, 0]
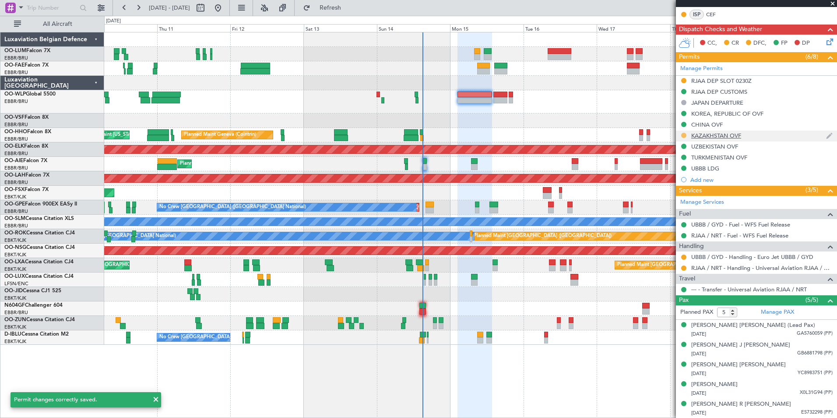
click at [683, 135] on button at bounding box center [683, 135] width 5 height 5
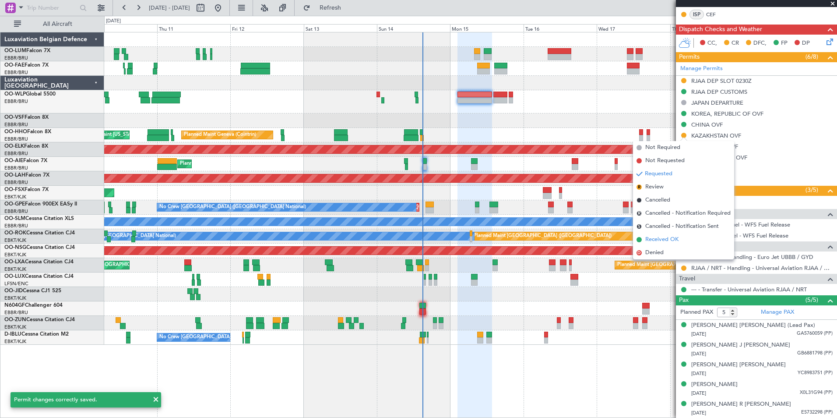
click at [664, 236] on span "Received OK" at bounding box center [661, 239] width 33 height 9
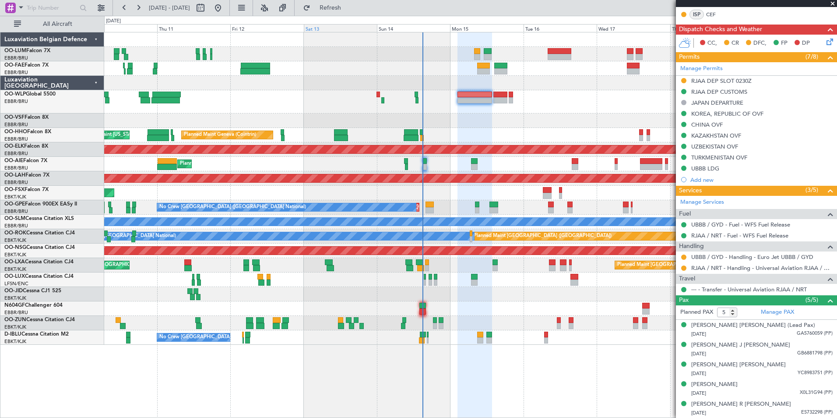
drag, startPoint x: 358, startPoint y: 13, endPoint x: 360, endPoint y: 26, distance: 12.9
click at [351, 13] on button "Refresh" at bounding box center [325, 8] width 53 height 14
click at [682, 258] on button at bounding box center [683, 256] width 5 height 5
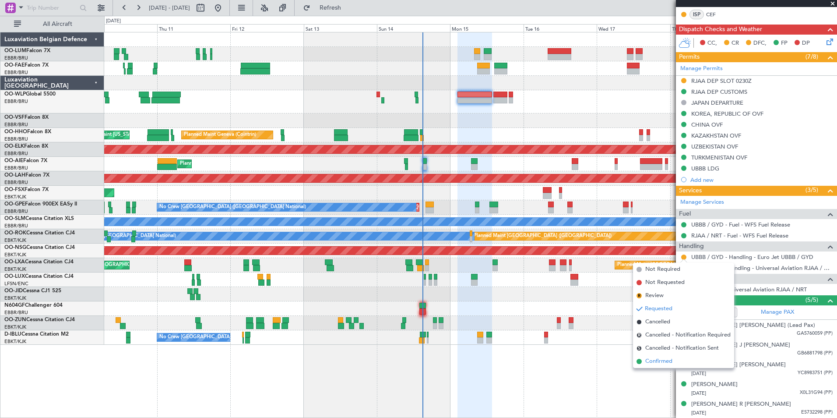
click at [666, 359] on span "Confirmed" at bounding box center [658, 361] width 27 height 9
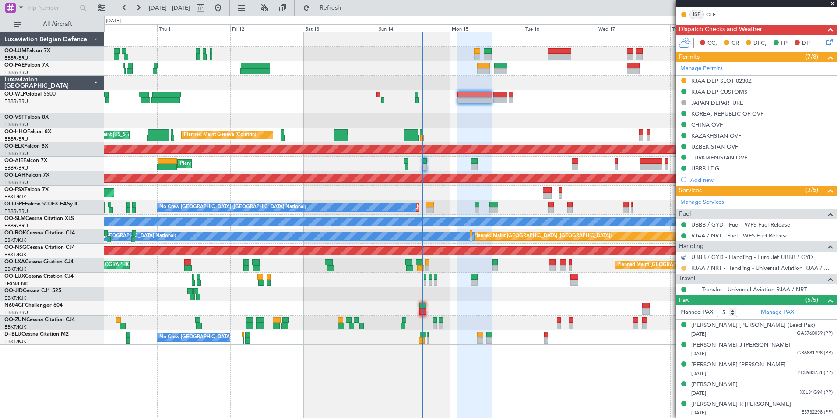
click at [683, 266] on button at bounding box center [683, 267] width 5 height 5
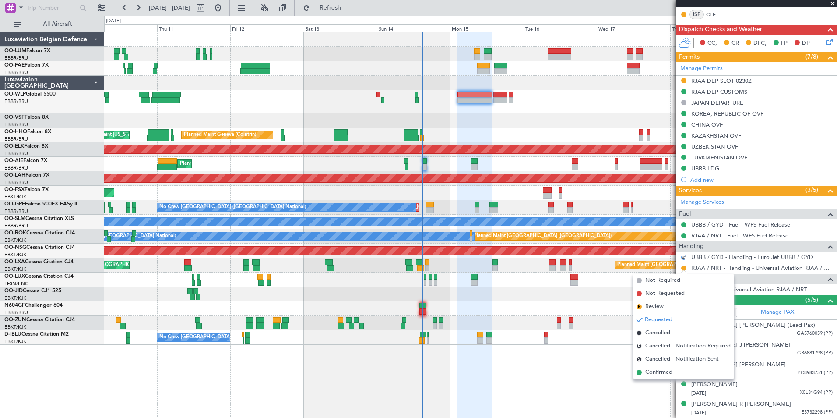
click at [670, 369] on span "Confirmed" at bounding box center [658, 372] width 27 height 9
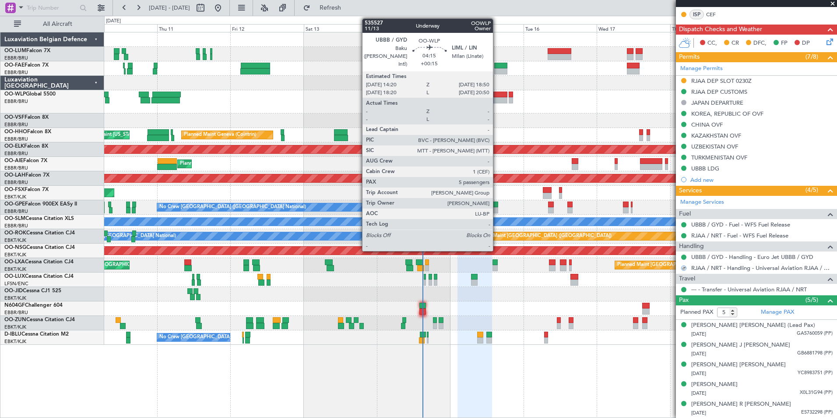
click at [497, 91] on div at bounding box center [500, 94] width 14 height 6
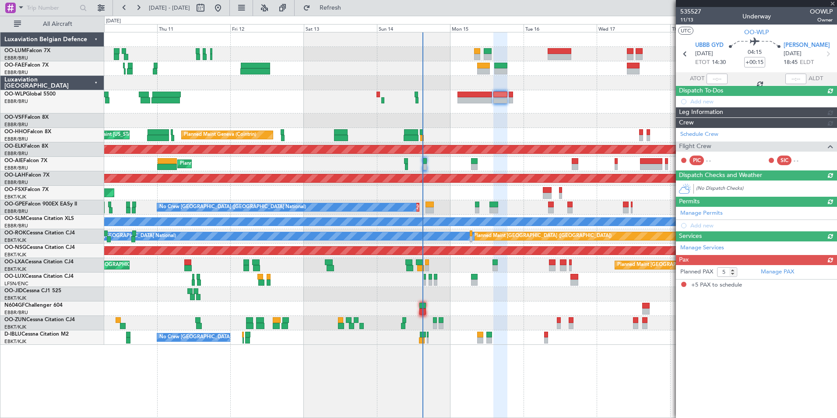
scroll to position [0, 0]
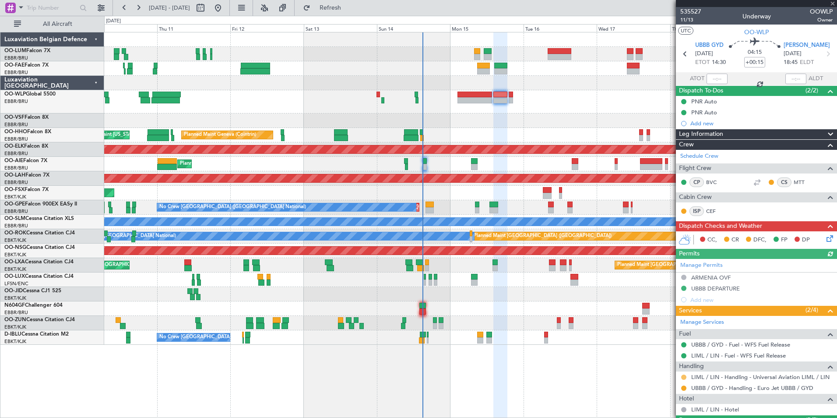
click at [684, 375] on button at bounding box center [683, 376] width 5 height 5
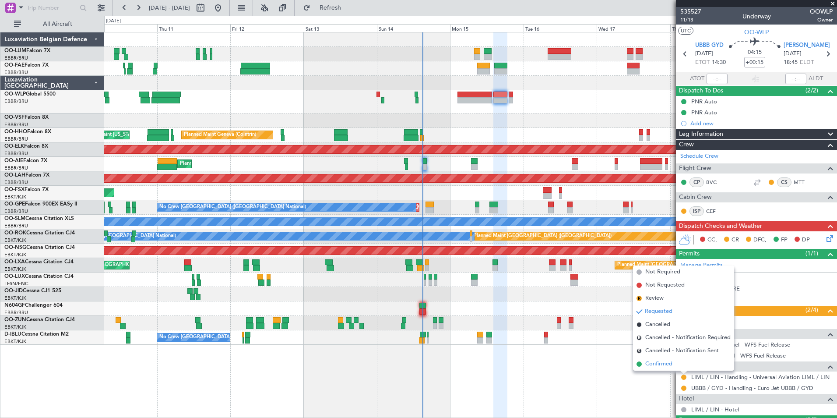
click at [663, 361] on span "Confirmed" at bounding box center [658, 363] width 27 height 9
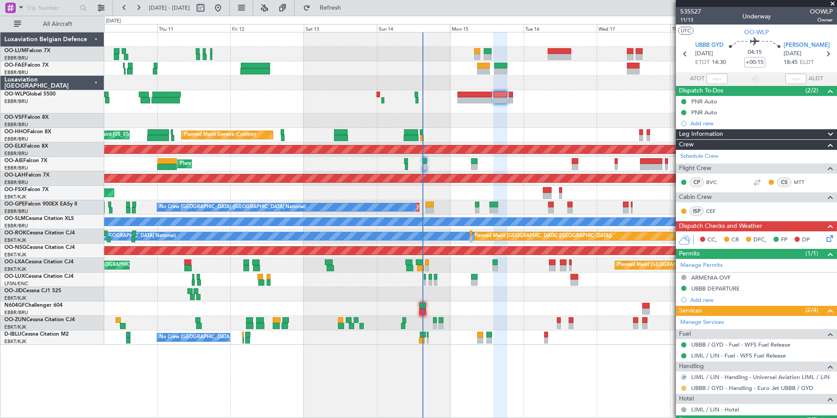
click at [684, 388] on button at bounding box center [683, 387] width 5 height 5
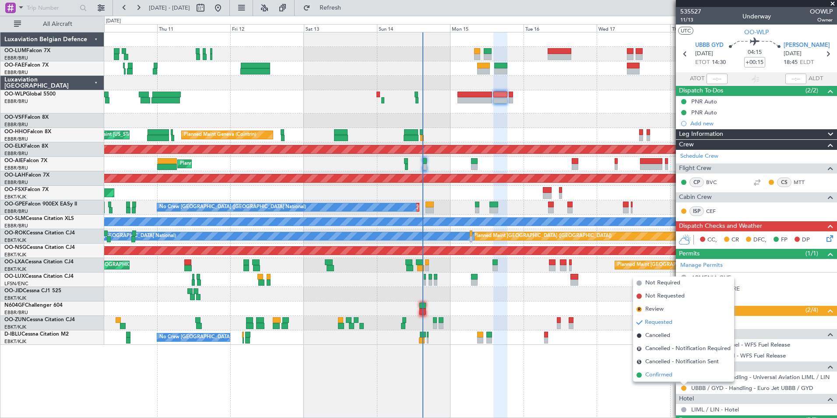
click at [658, 373] on span "Confirmed" at bounding box center [658, 374] width 27 height 9
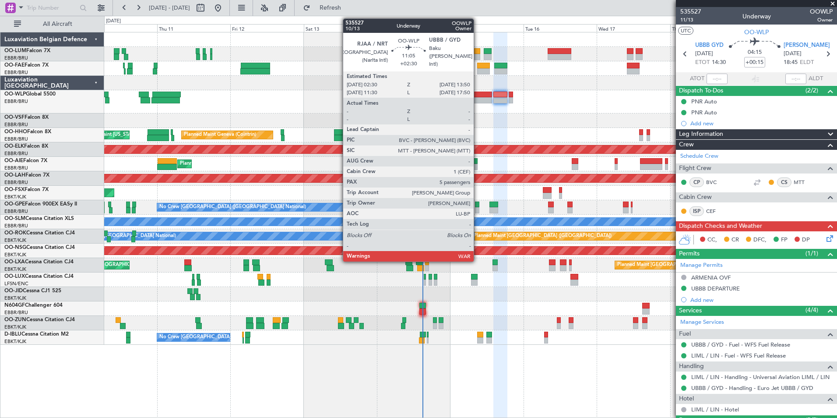
click at [478, 92] on div at bounding box center [474, 94] width 35 height 6
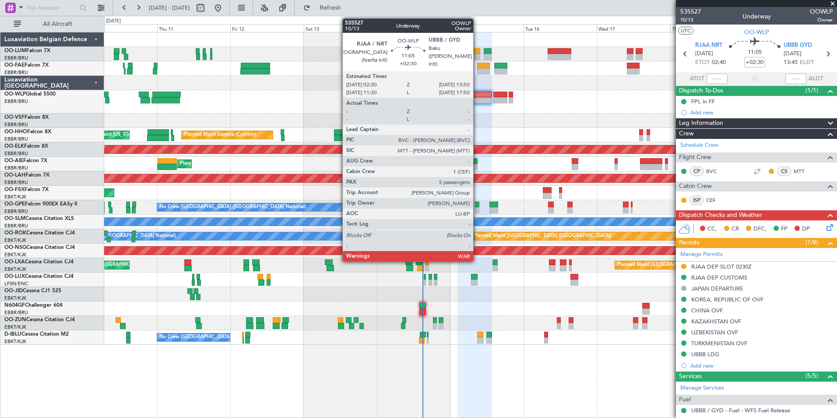
click at [477, 99] on div at bounding box center [474, 100] width 35 height 6
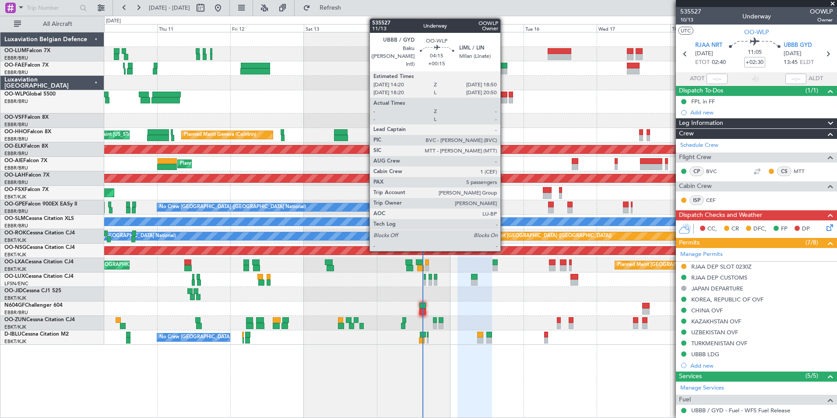
click at [504, 95] on div at bounding box center [500, 94] width 14 height 6
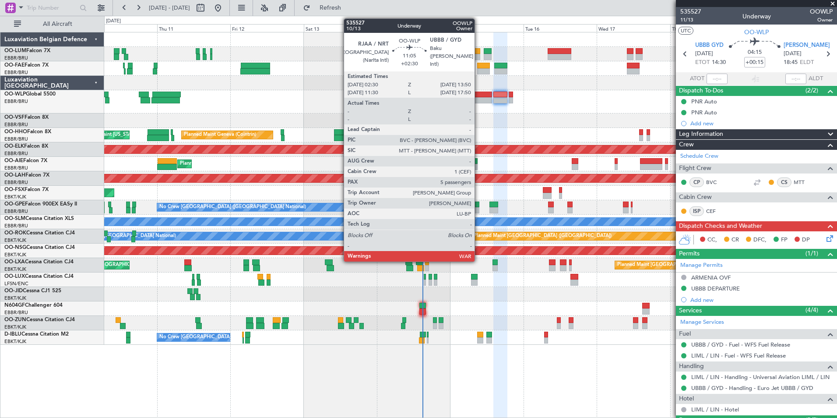
click at [478, 101] on div at bounding box center [474, 100] width 35 height 6
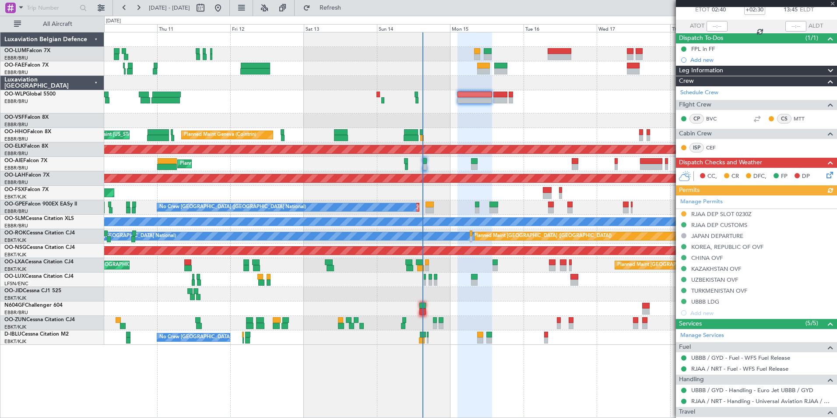
scroll to position [44, 0]
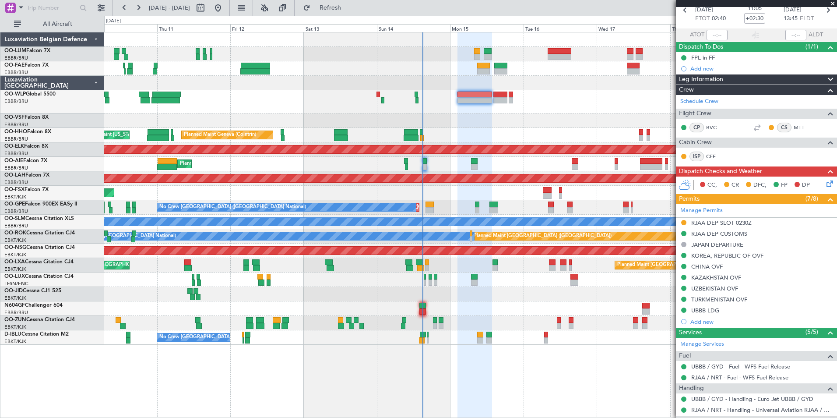
click at [826, 186] on icon at bounding box center [828, 182] width 7 height 7
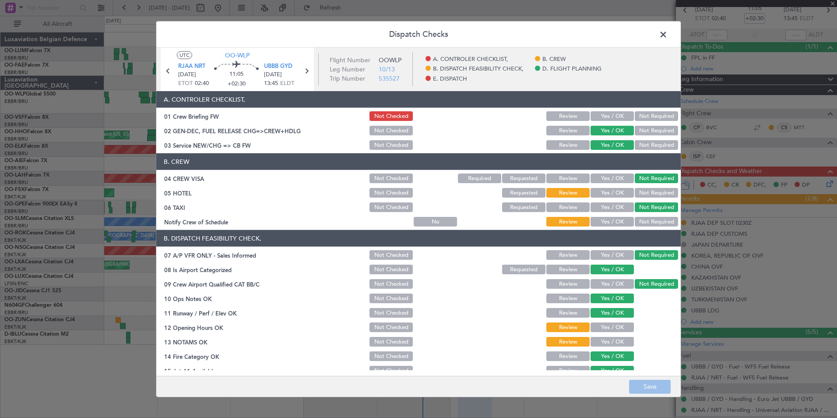
click at [639, 192] on button "Not Required" at bounding box center [656, 193] width 43 height 10
click at [615, 222] on button "Yes / OK" at bounding box center [611, 222] width 43 height 10
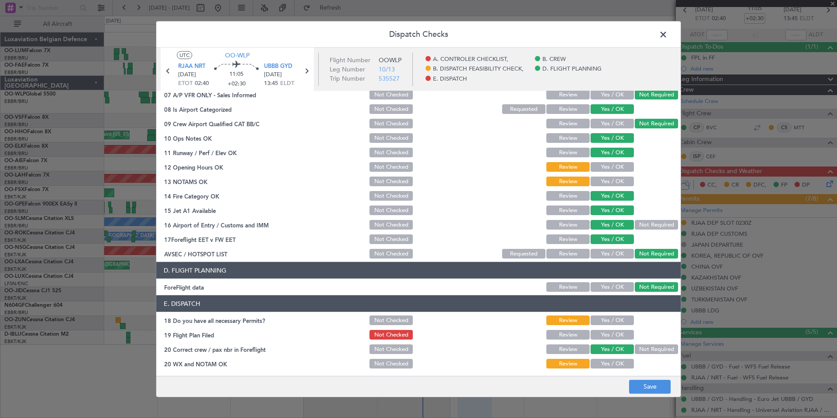
scroll to position [162, 0]
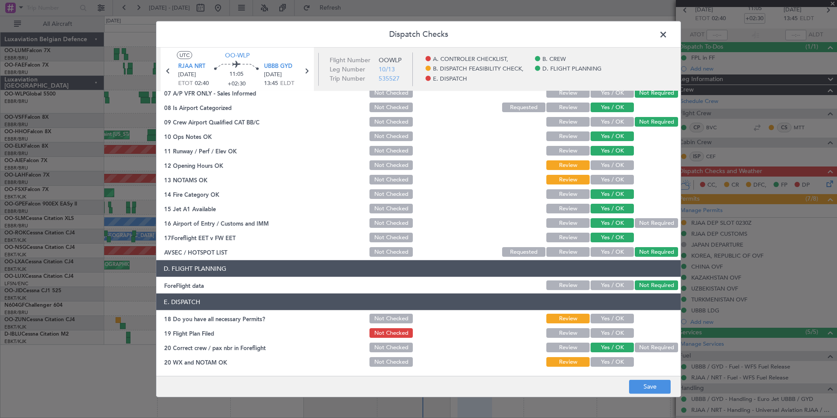
click at [606, 170] on div "Yes / OK" at bounding box center [611, 165] width 44 height 12
click at [606, 179] on button "Yes / OK" at bounding box center [611, 180] width 43 height 10
click at [609, 165] on button "Yes / OK" at bounding box center [611, 165] width 43 height 10
click at [610, 323] on button "Yes / OK" at bounding box center [611, 318] width 43 height 10
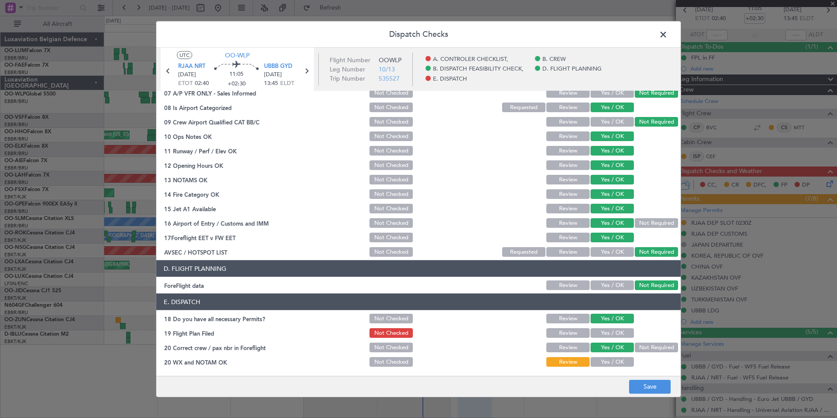
click at [611, 331] on button "Yes / OK" at bounding box center [611, 333] width 43 height 10
click at [609, 361] on button "Yes / OK" at bounding box center [611, 362] width 43 height 10
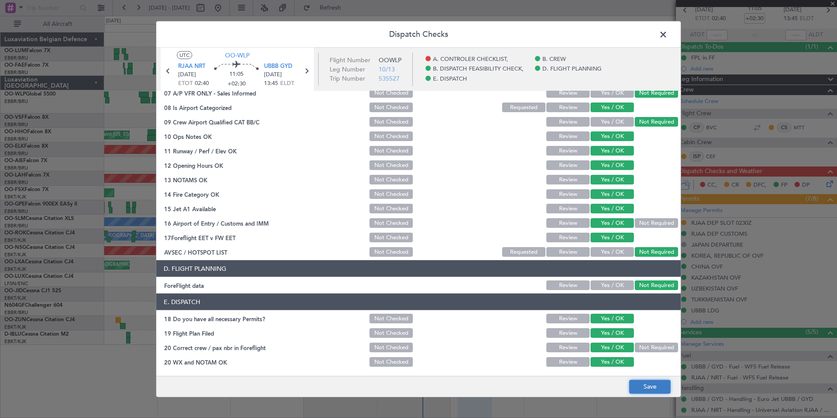
click at [642, 389] on button "Save" at bounding box center [650, 386] width 42 height 14
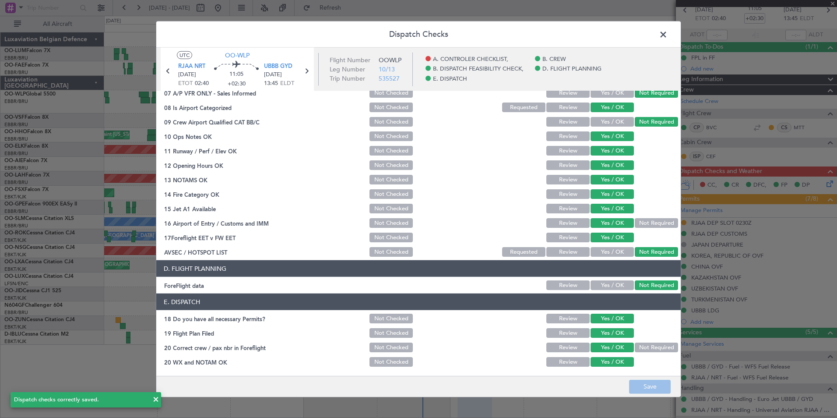
click at [668, 36] on span at bounding box center [668, 37] width 0 height 18
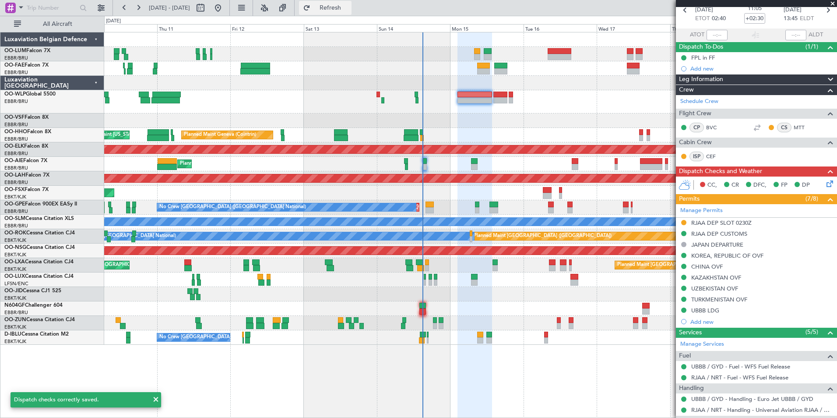
click at [351, 12] on button "Refresh" at bounding box center [325, 8] width 53 height 14
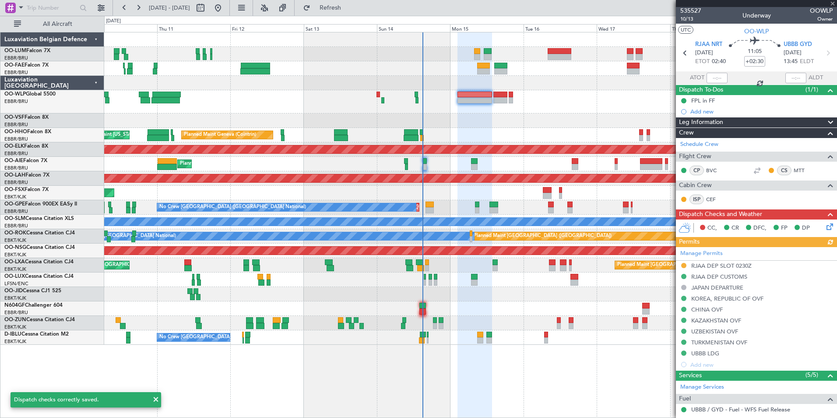
scroll to position [0, 0]
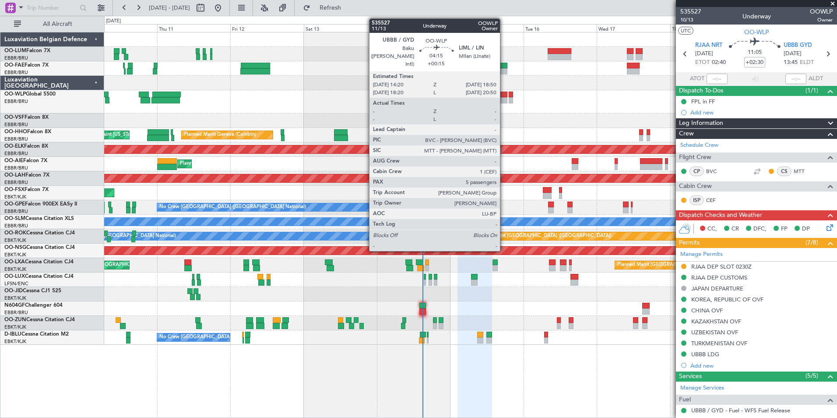
click at [504, 99] on div at bounding box center [500, 100] width 14 height 6
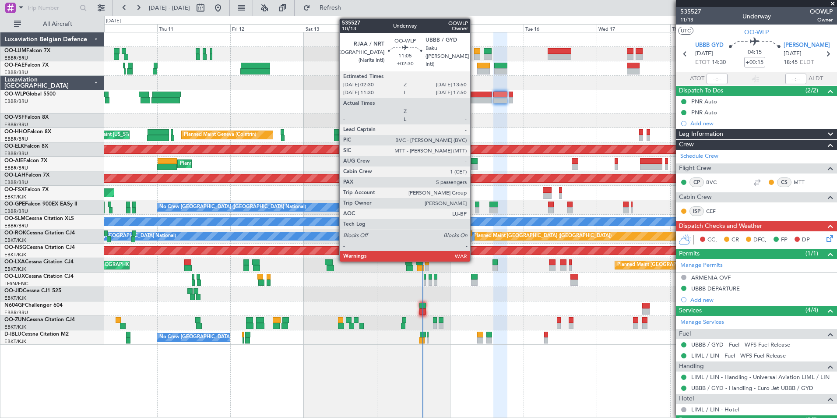
click at [474, 100] on div at bounding box center [474, 100] width 35 height 6
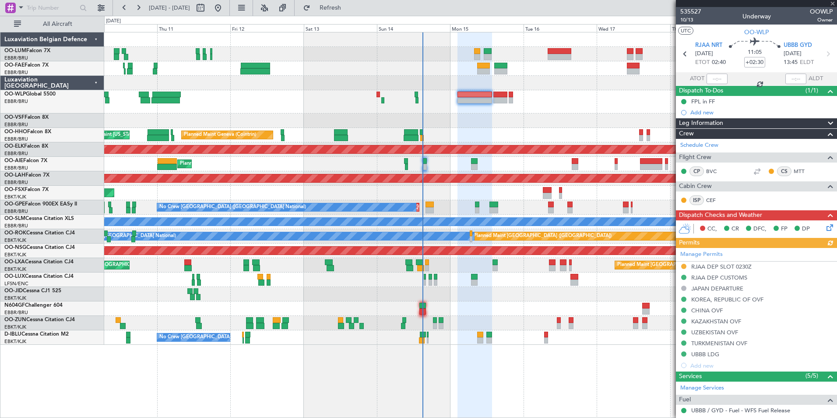
click at [683, 266] on div "Manage Permits RJAA DEP SLOT 0230Z RJAA DEP CUSTOMS JAPAN DEPARTURE [GEOGRAPHIC…" at bounding box center [756, 309] width 161 height 123
click at [685, 265] on button at bounding box center [683, 266] width 5 height 5
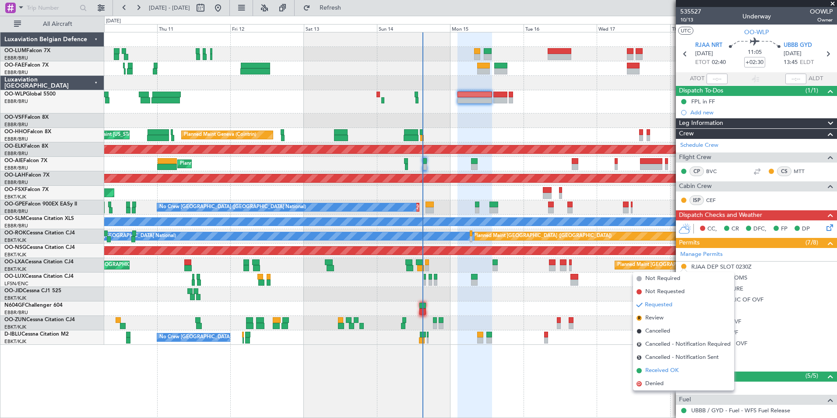
click at [663, 366] on span "Received OK" at bounding box center [661, 370] width 33 height 9
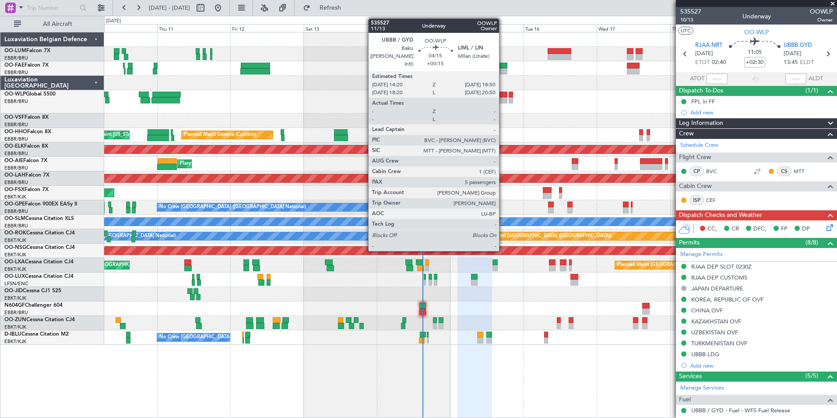
click at [503, 98] on div at bounding box center [500, 100] width 14 height 6
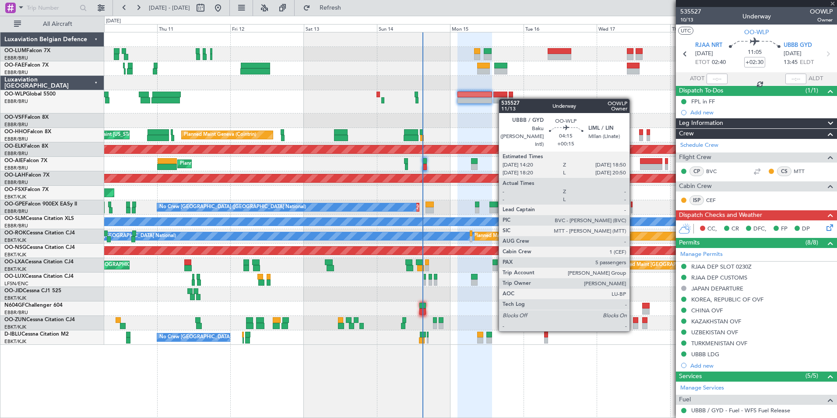
type input "+00:15"
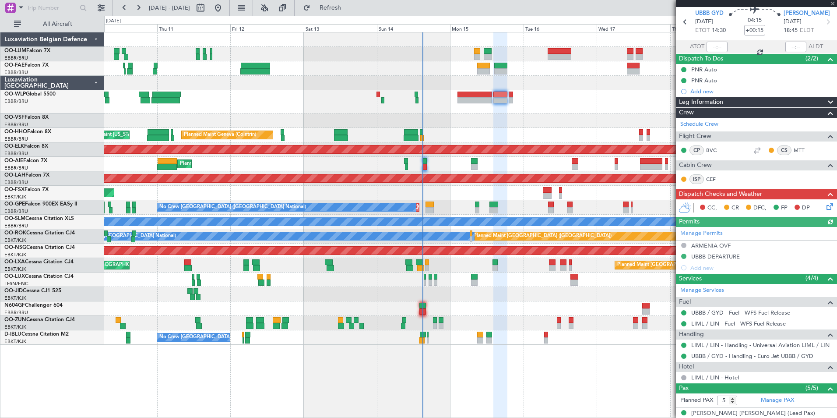
scroll to position [120, 0]
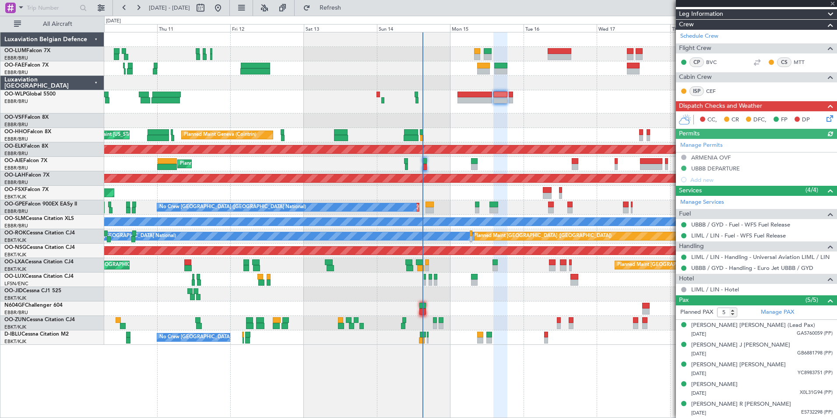
click at [825, 116] on icon at bounding box center [828, 116] width 7 height 7
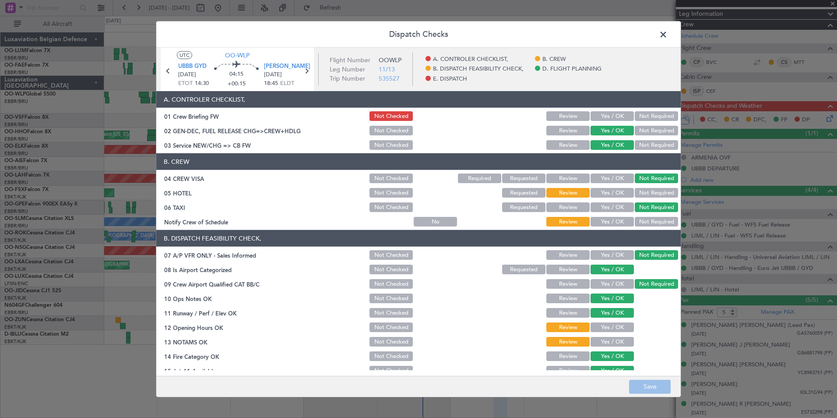
drag, startPoint x: 654, startPoint y: 191, endPoint x: 612, endPoint y: 220, distance: 51.0
click at [650, 191] on button "Not Required" at bounding box center [656, 193] width 43 height 10
click at [602, 219] on button "Yes / OK" at bounding box center [611, 222] width 43 height 10
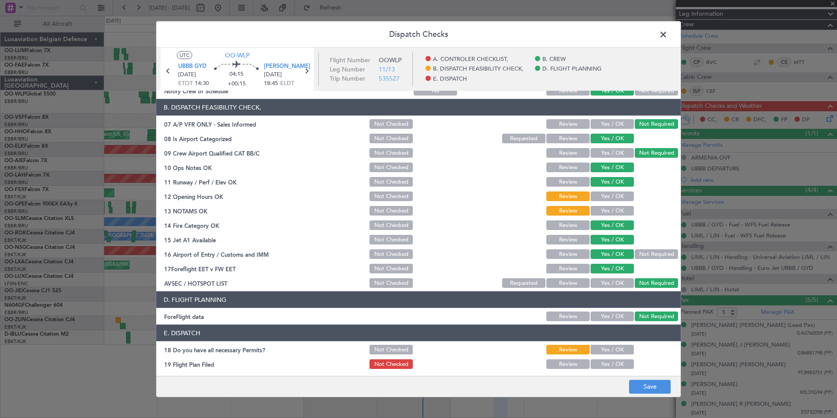
scroll to position [131, 0]
click at [617, 196] on button "Yes / OK" at bounding box center [611, 196] width 43 height 10
click at [616, 209] on button "Yes / OK" at bounding box center [611, 210] width 43 height 10
click at [612, 348] on button "Yes / OK" at bounding box center [611, 349] width 43 height 10
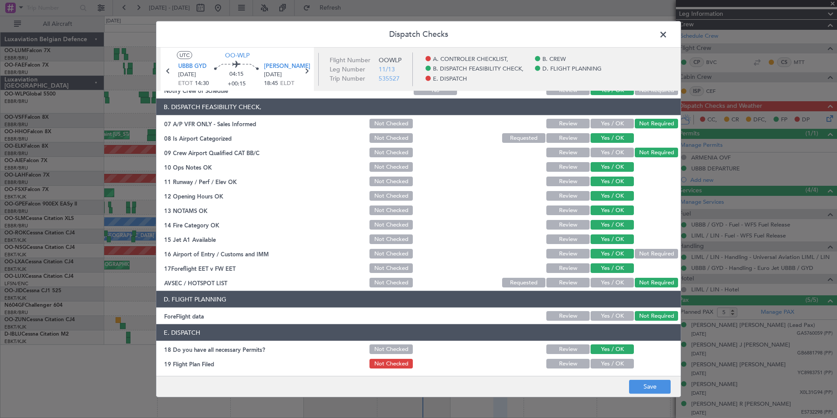
click at [611, 359] on button "Yes / OK" at bounding box center [611, 363] width 43 height 10
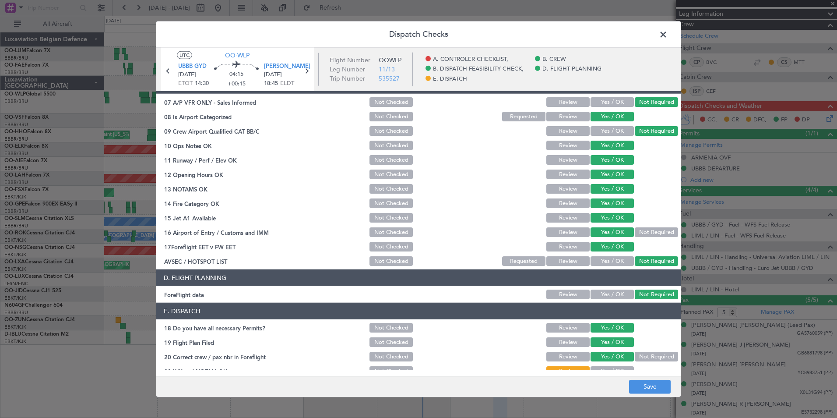
scroll to position [162, 0]
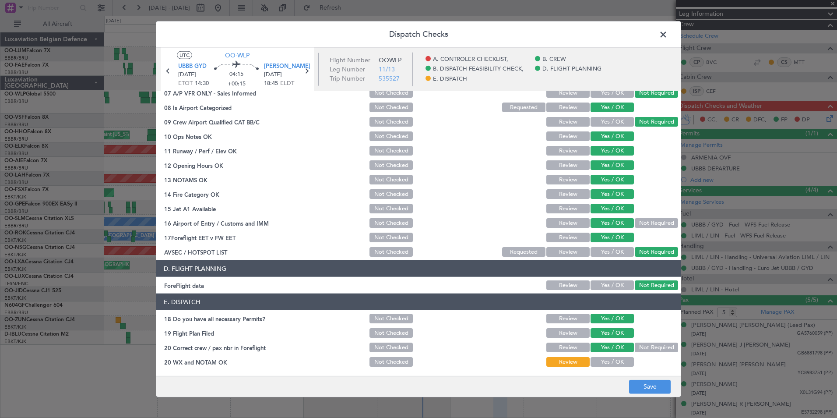
click at [603, 359] on button "Yes / OK" at bounding box center [611, 362] width 43 height 10
click at [644, 388] on button "Save" at bounding box center [650, 386] width 42 height 14
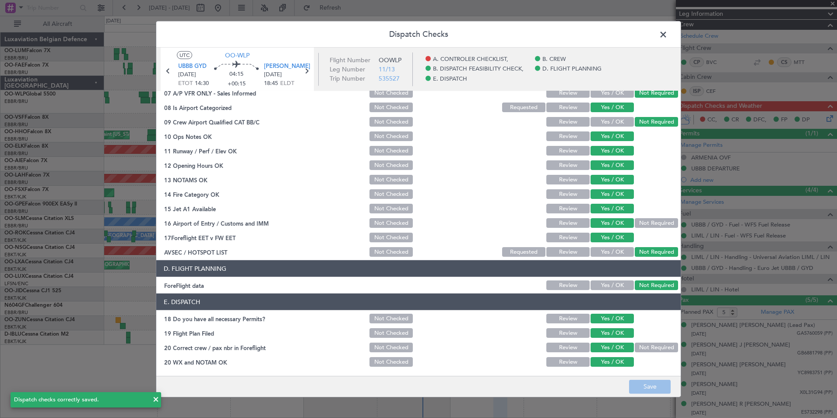
drag, startPoint x: 664, startPoint y: 32, endPoint x: 484, endPoint y: 39, distance: 180.9
click at [668, 32] on span at bounding box center [668, 37] width 0 height 18
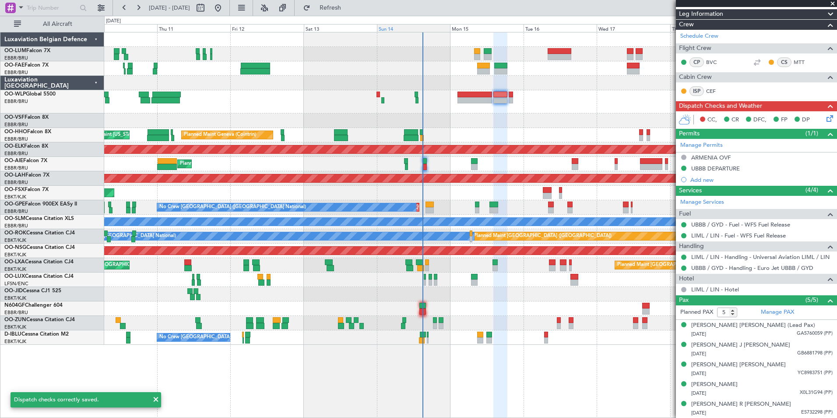
drag, startPoint x: 363, startPoint y: 13, endPoint x: 420, endPoint y: 31, distance: 59.4
click at [351, 12] on button "Refresh" at bounding box center [325, 8] width 53 height 14
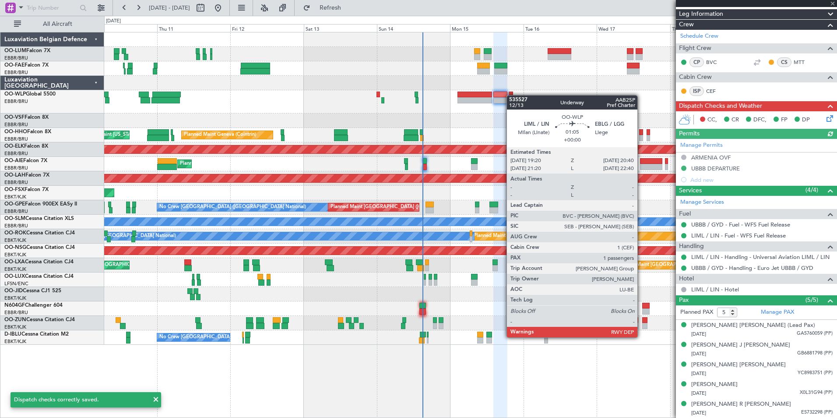
type input "1"
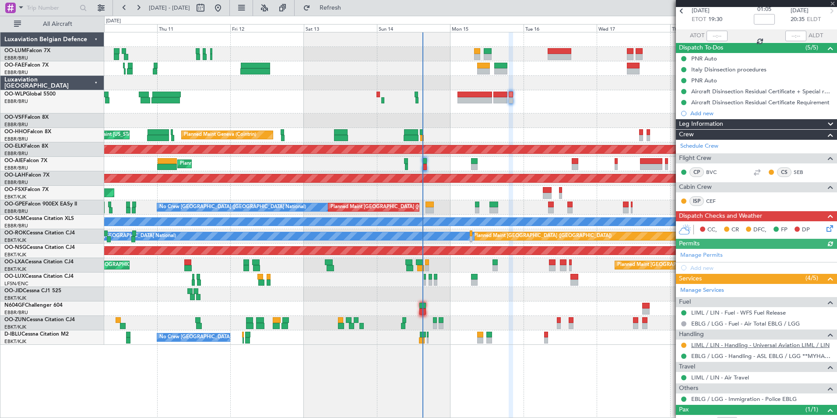
scroll to position [74, 0]
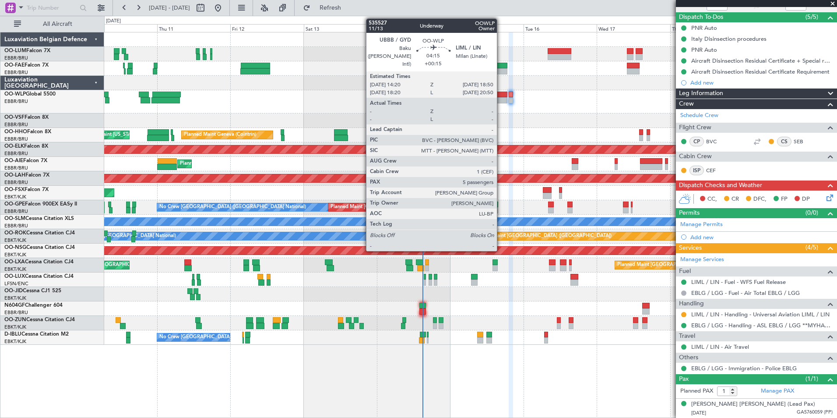
click at [501, 98] on div at bounding box center [500, 100] width 14 height 6
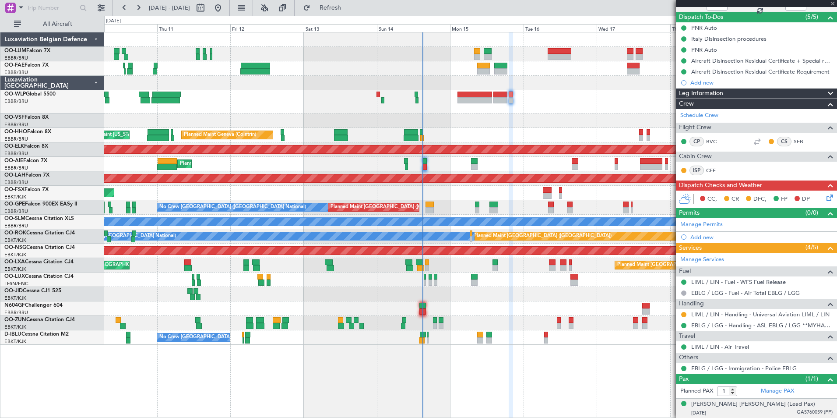
type input "+00:15"
type input "5"
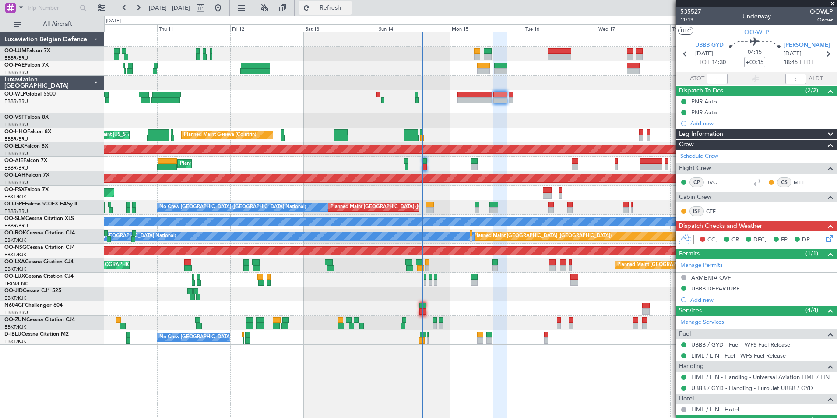
click at [351, 14] on button "Refresh" at bounding box center [325, 8] width 53 height 14
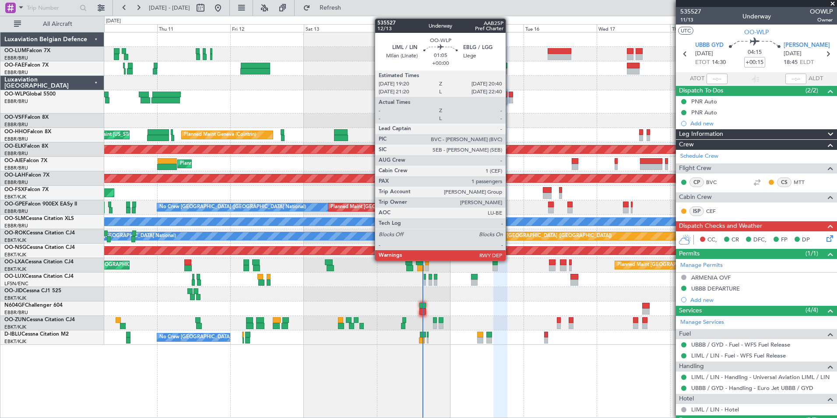
click at [510, 96] on div at bounding box center [511, 94] width 4 height 6
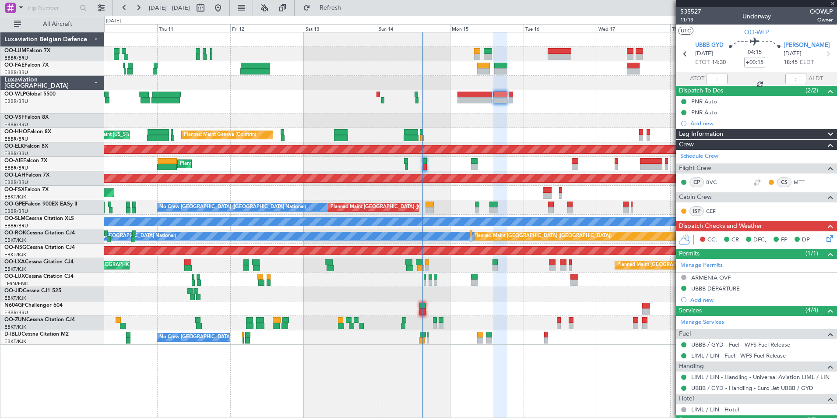
type input "1"
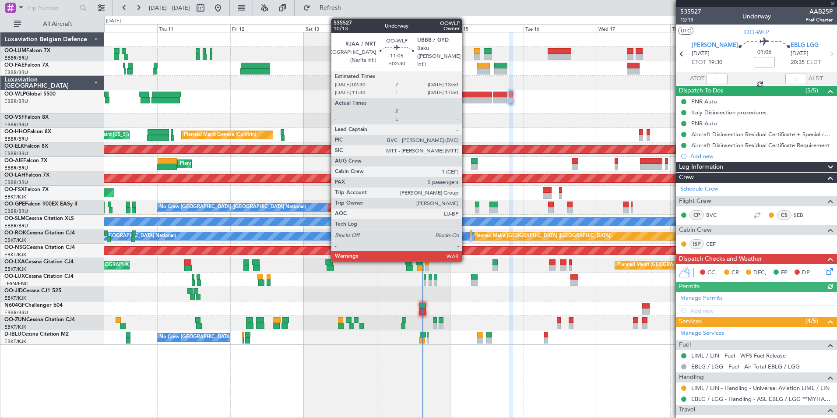
click at [466, 100] on div at bounding box center [474, 100] width 35 height 6
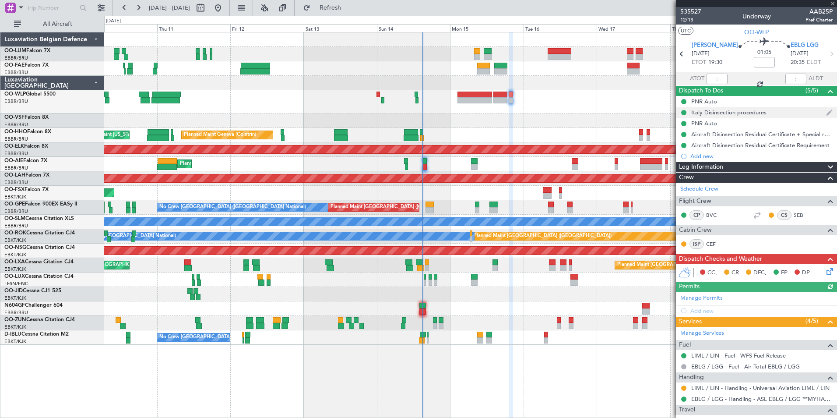
type input "+02:30"
type input "5"
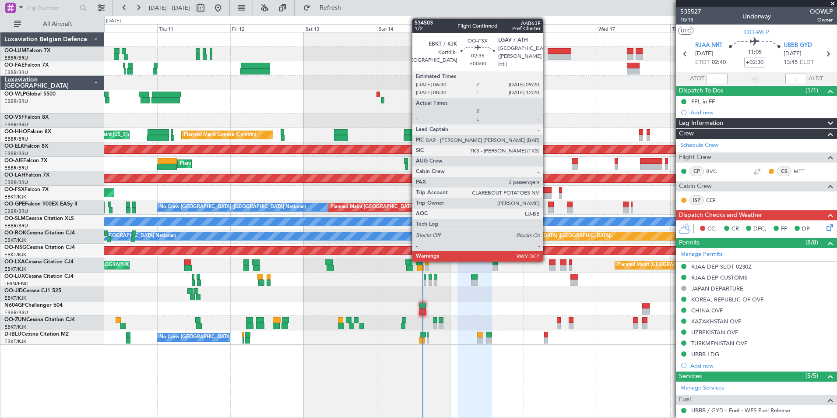
click at [547, 193] on div at bounding box center [547, 196] width 9 height 6
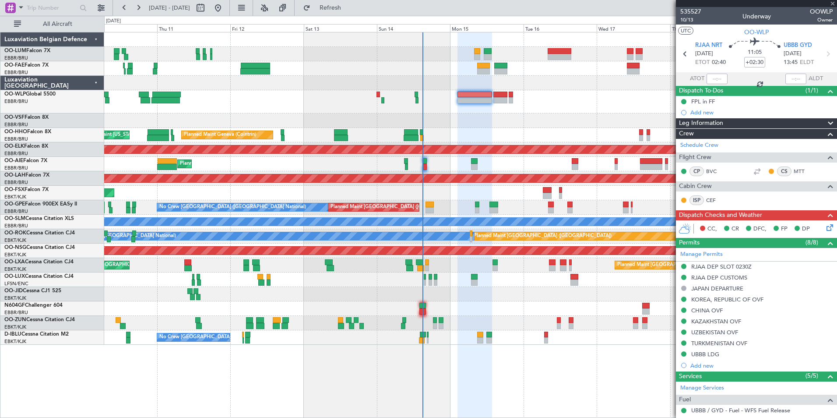
type input "2"
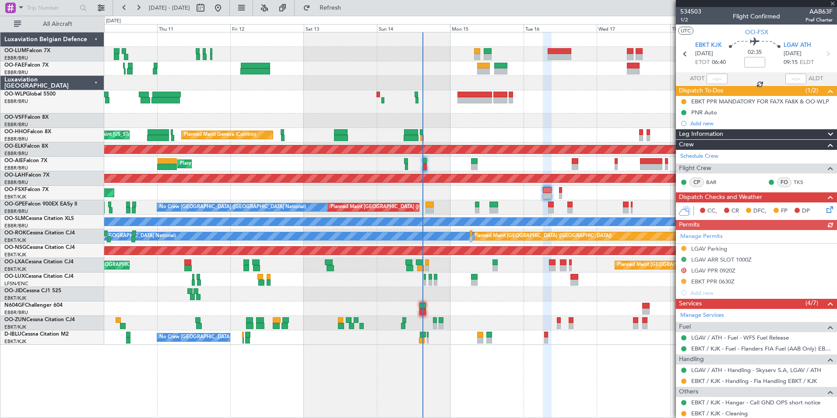
scroll to position [44, 0]
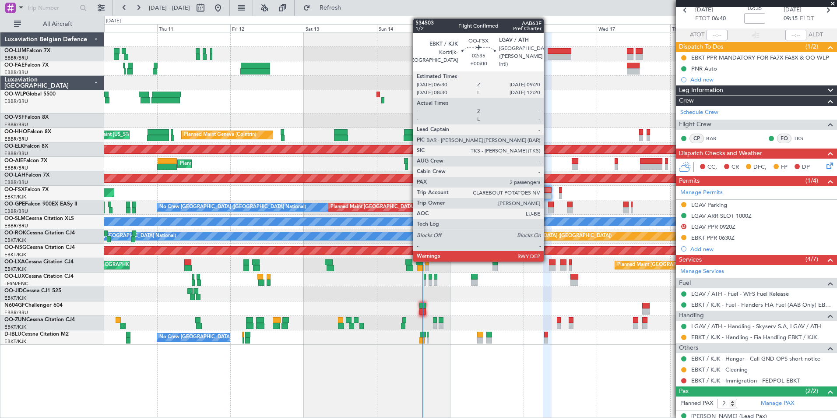
click at [548, 192] on div at bounding box center [547, 190] width 9 height 6
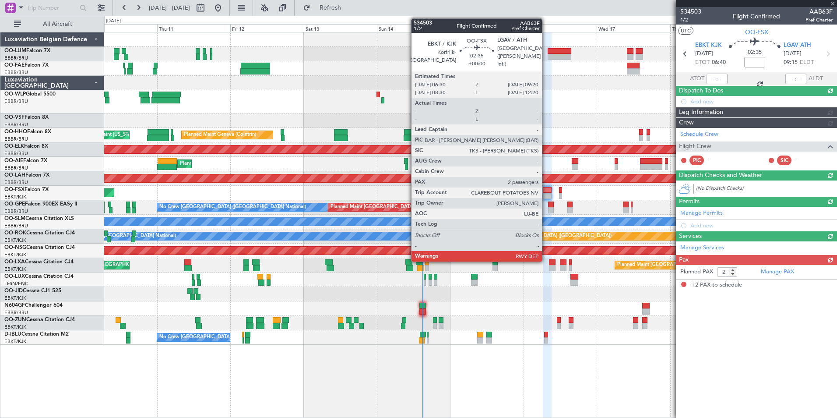
scroll to position [0, 0]
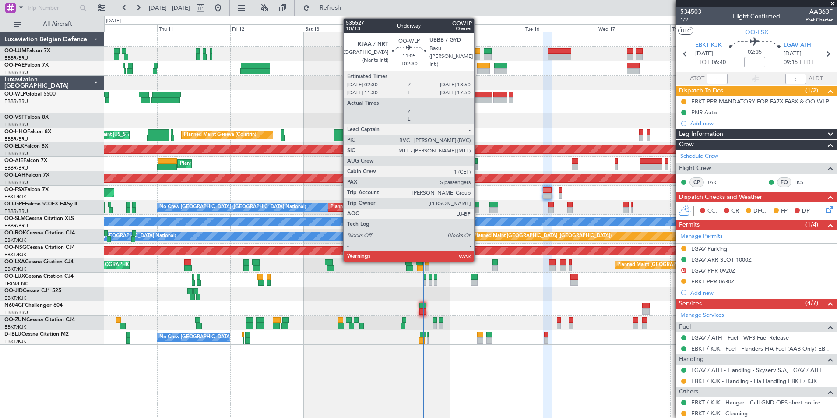
click at [478, 93] on div at bounding box center [474, 94] width 35 height 6
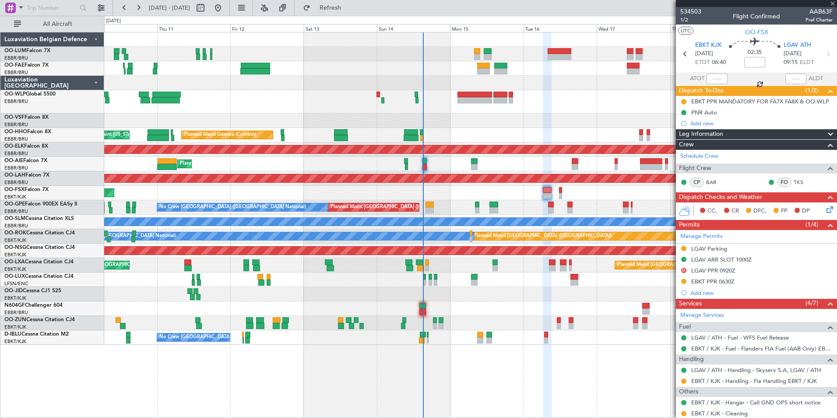
type input "+02:30"
type input "5"
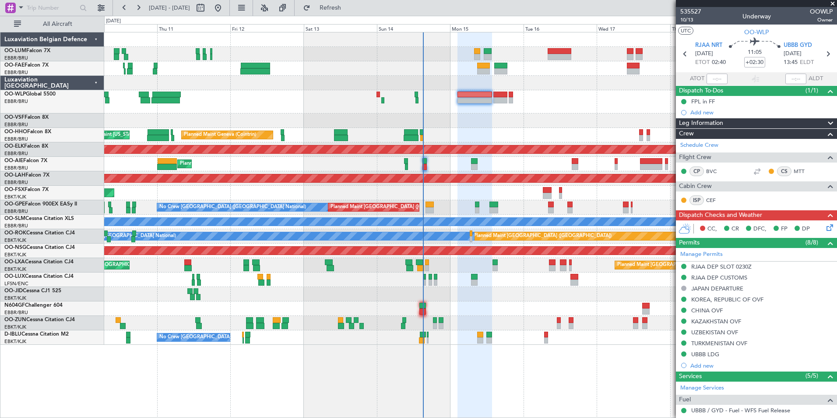
click at [476, 102] on div at bounding box center [474, 100] width 35 height 6
click at [825, 227] on icon at bounding box center [828, 225] width 7 height 7
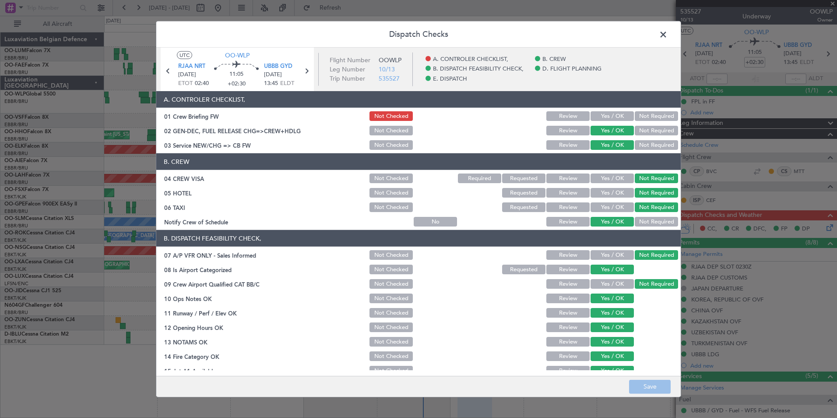
click at [590, 115] on button "Yes / OK" at bounding box center [611, 116] width 43 height 10
click at [642, 383] on button "Save" at bounding box center [650, 386] width 42 height 14
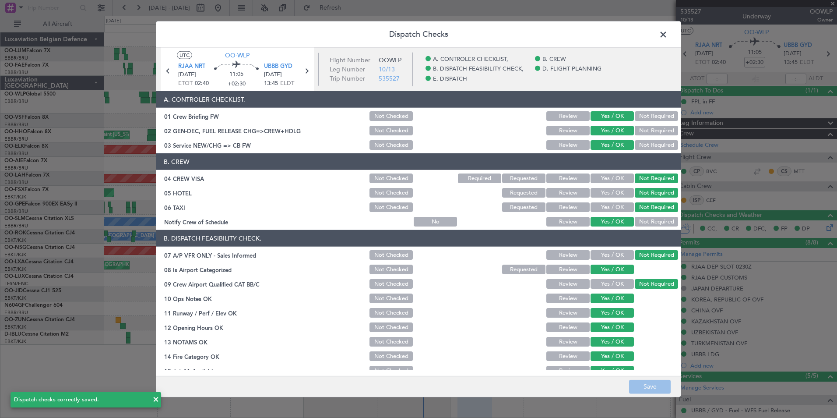
click at [668, 33] on span at bounding box center [668, 37] width 0 height 18
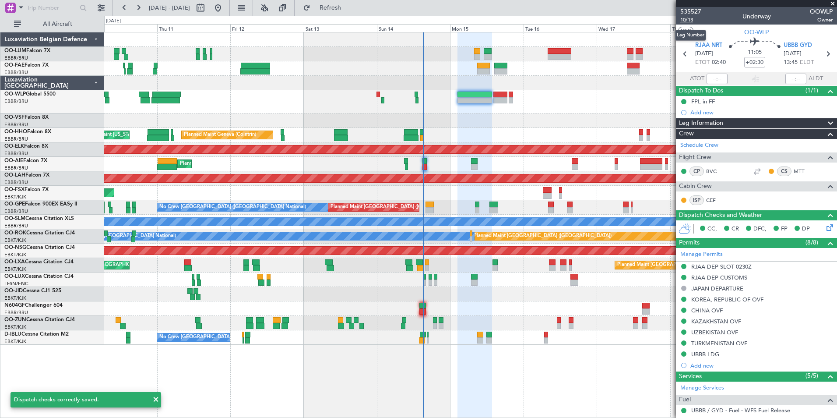
click at [692, 18] on span "10/13" at bounding box center [690, 19] width 21 height 7
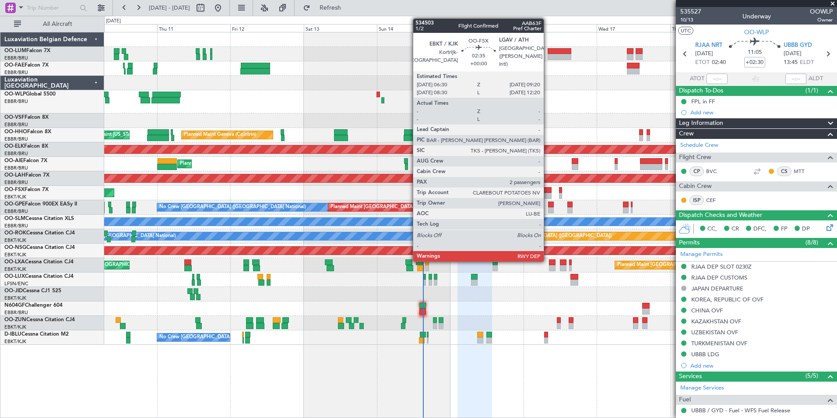
click at [548, 192] on div at bounding box center [547, 190] width 9 height 6
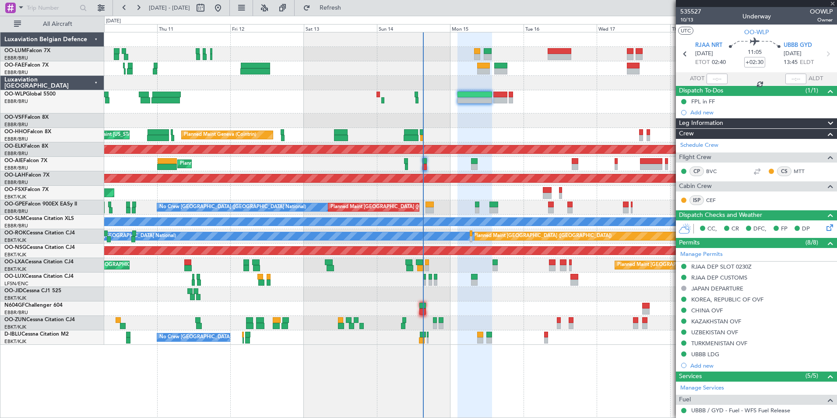
type input "2"
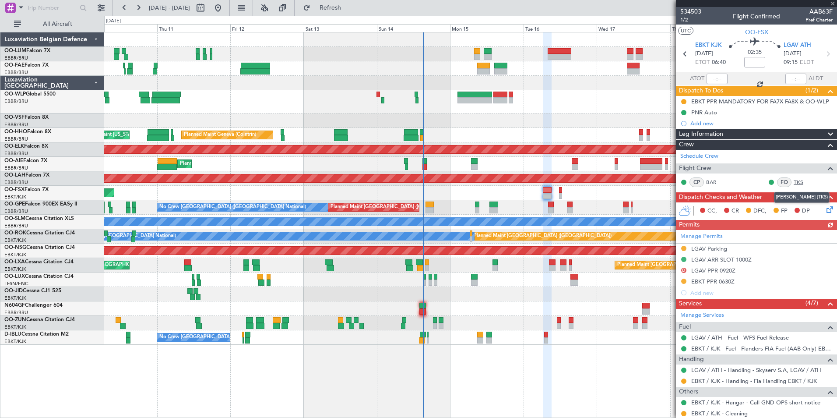
click at [795, 182] on link "TKS" at bounding box center [804, 182] width 20 height 8
click at [349, 6] on span "Refresh" at bounding box center [330, 8] width 37 height 6
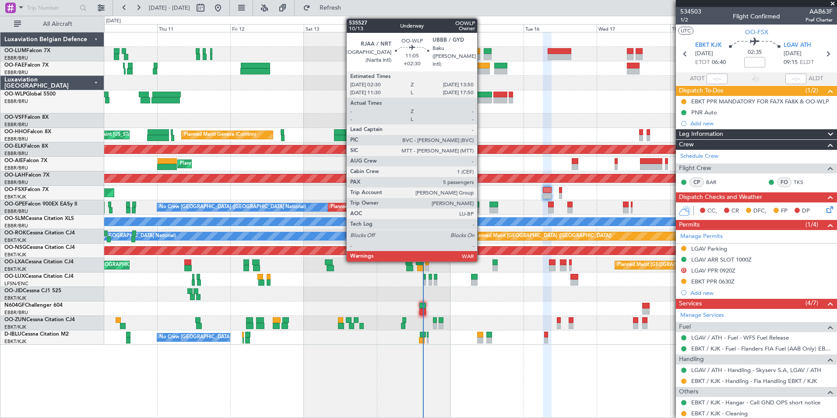
click at [481, 95] on div at bounding box center [474, 94] width 35 height 6
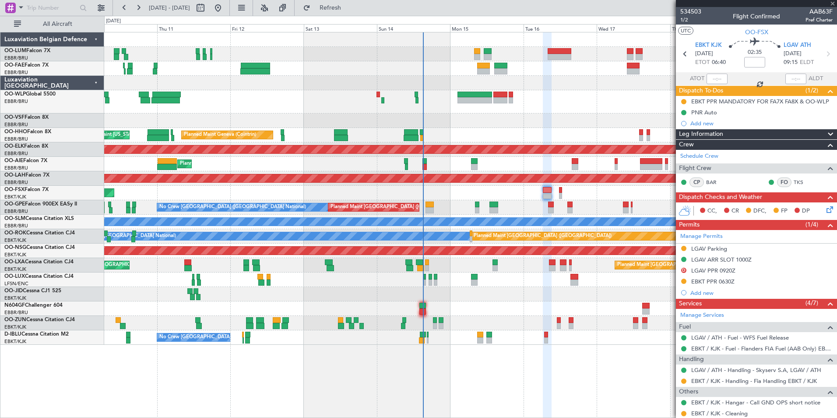
type input "+02:30"
type input "5"
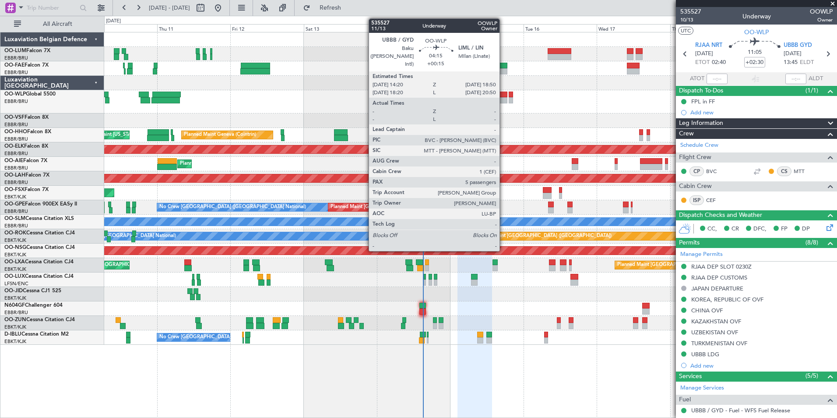
click at [502, 96] on div at bounding box center [500, 94] width 14 height 6
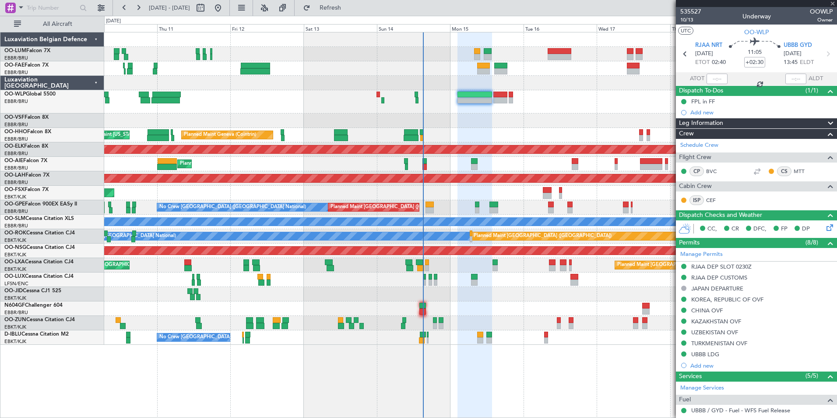
type input "+00:15"
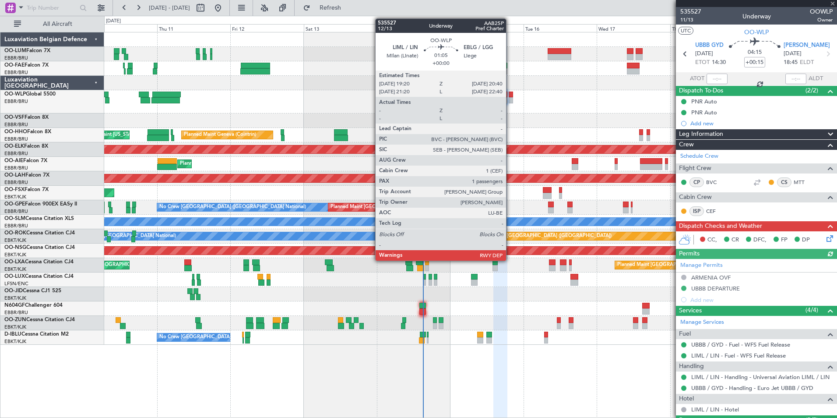
click at [510, 94] on div at bounding box center [511, 94] width 4 height 6
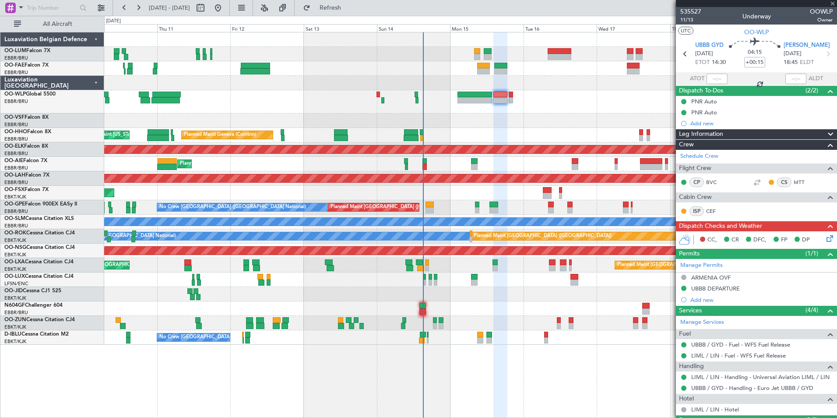
type input "1"
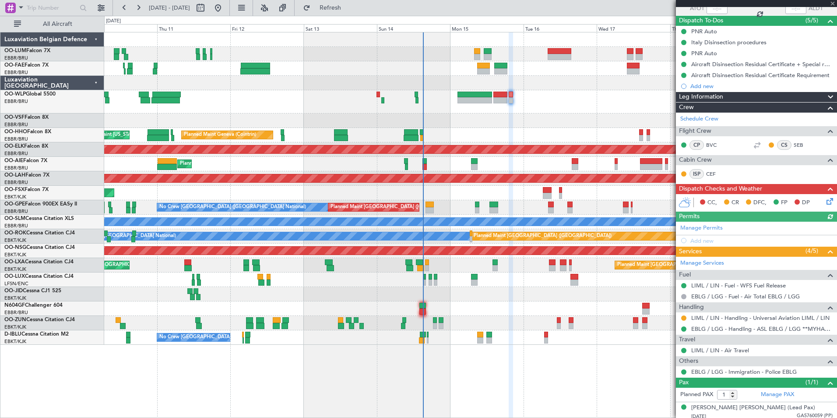
scroll to position [74, 0]
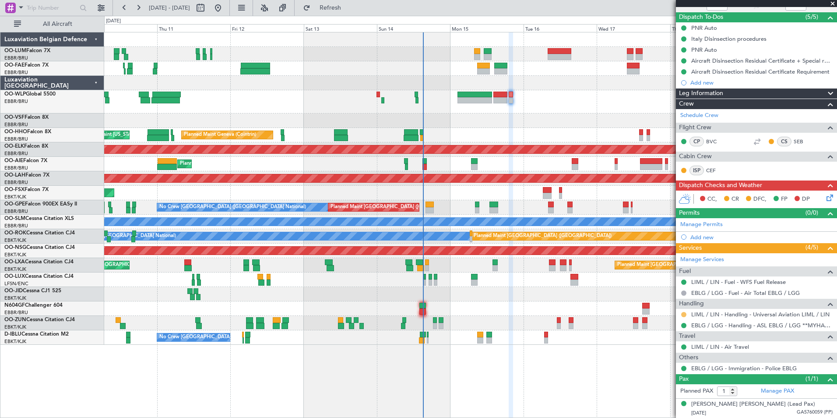
click at [685, 313] on button at bounding box center [683, 314] width 5 height 5
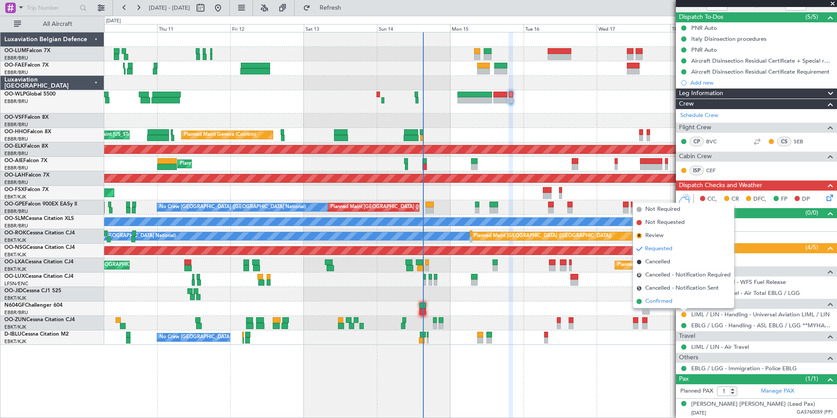
click at [661, 302] on span "Confirmed" at bounding box center [658, 301] width 27 height 9
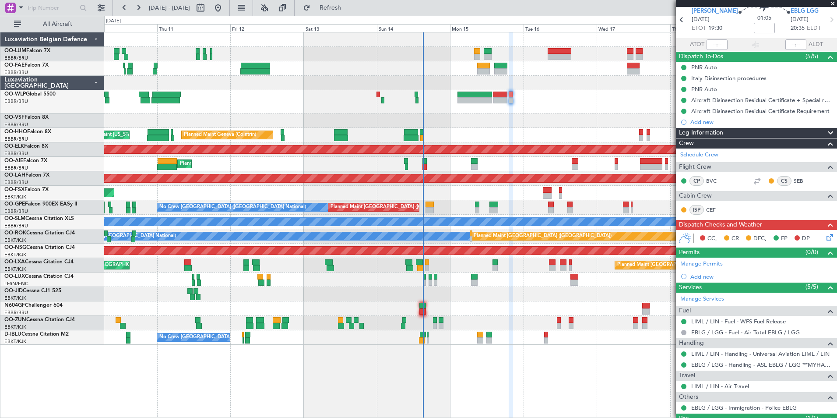
scroll to position [0, 0]
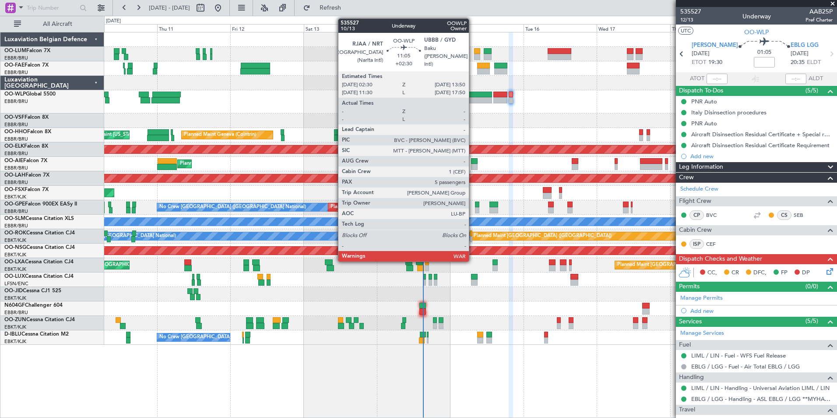
click at [473, 96] on div at bounding box center [474, 94] width 35 height 6
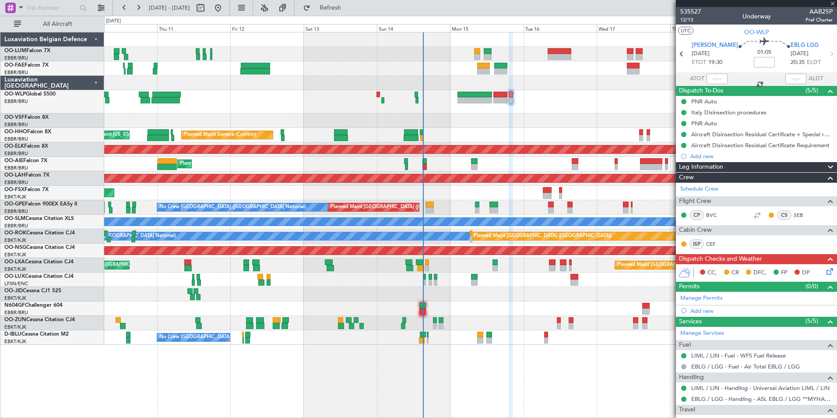
type input "+02:30"
type input "5"
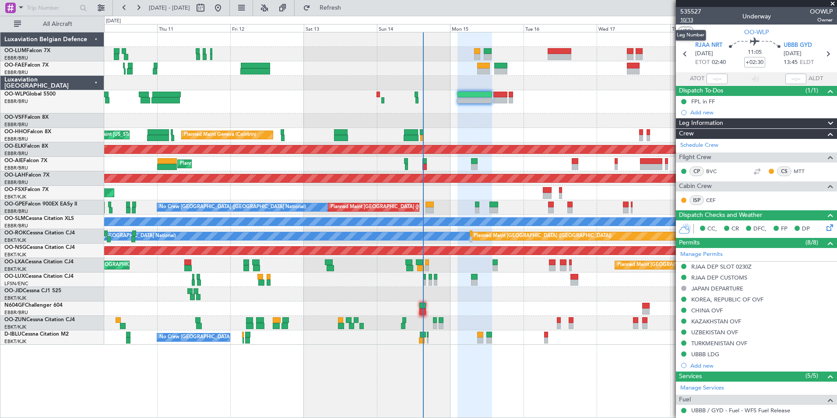
click at [685, 20] on span "10/13" at bounding box center [690, 19] width 21 height 7
click at [349, 11] on span "Refresh" at bounding box center [330, 8] width 37 height 6
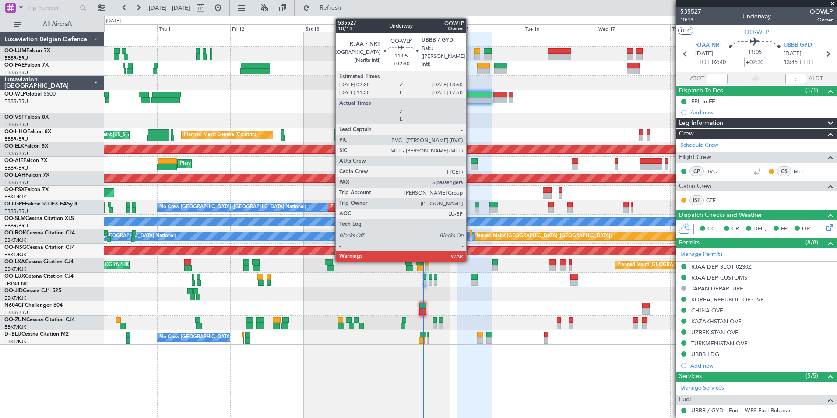
click at [470, 94] on div at bounding box center [474, 94] width 35 height 6
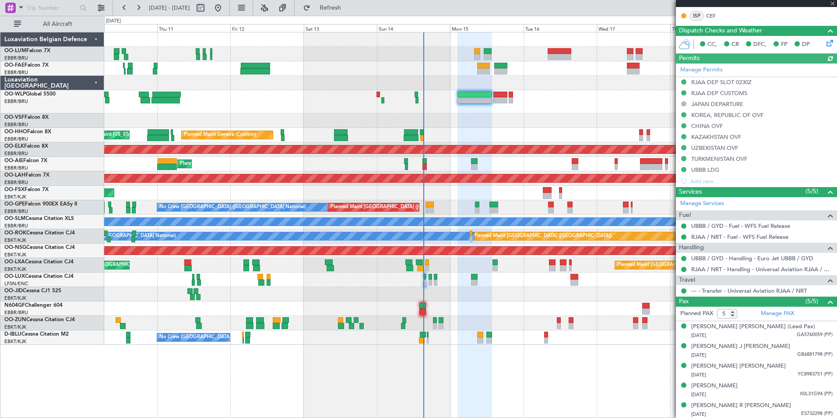
scroll to position [186, 0]
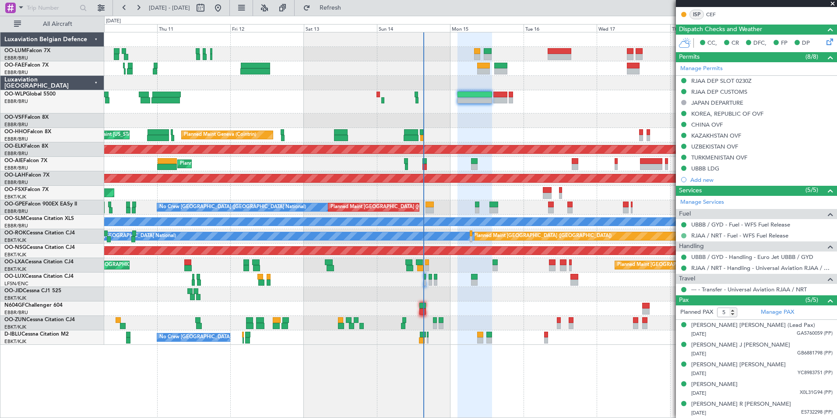
click at [685, 234] on button at bounding box center [683, 235] width 5 height 5
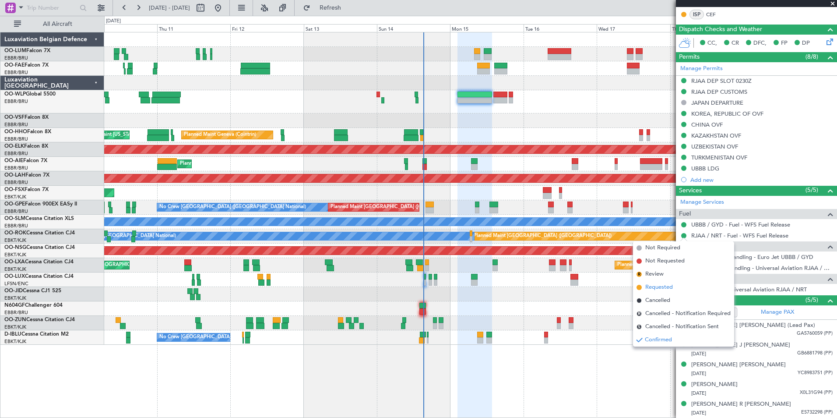
click at [672, 287] on span "Requested" at bounding box center [659, 287] width 28 height 9
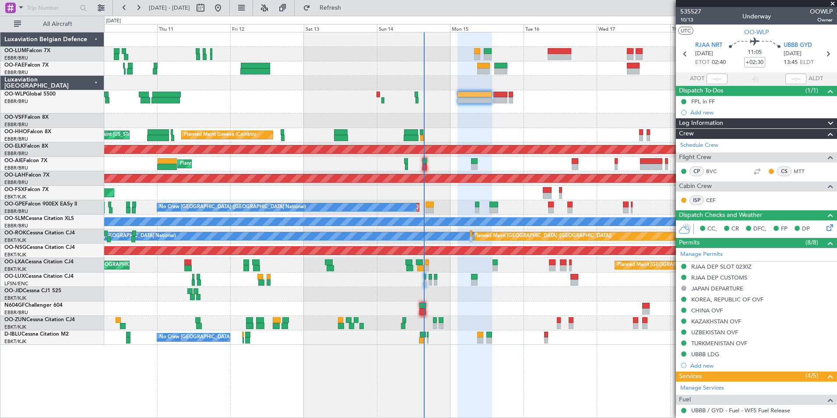
scroll to position [186, 0]
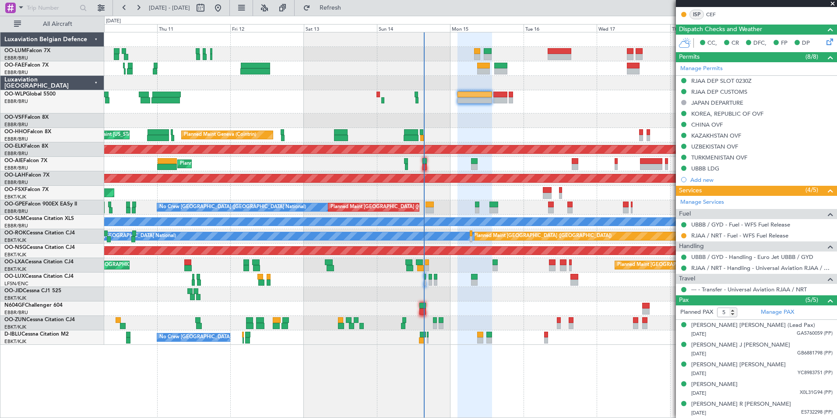
click at [425, 133] on div "Planned Maint Geneva (Cointrin) AOG Maint [US_STATE] ([GEOGRAPHIC_DATA])" at bounding box center [470, 135] width 732 height 14
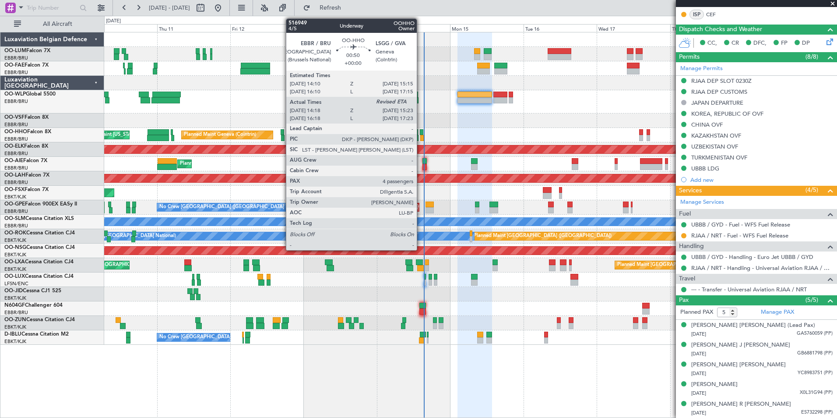
click at [421, 134] on div at bounding box center [422, 132] width 4 height 6
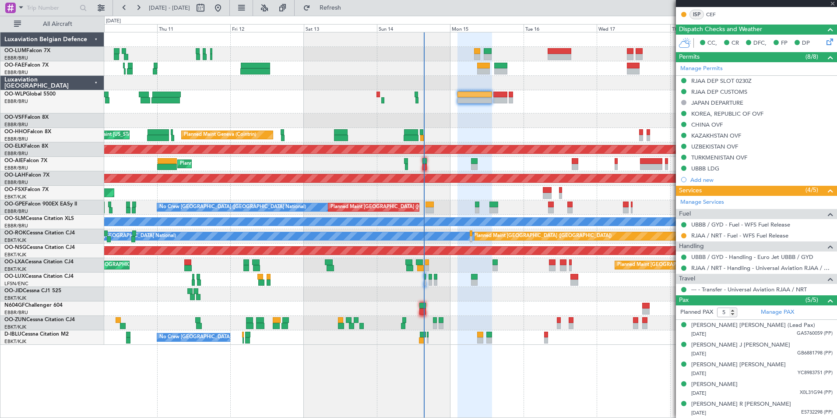
type input "14:28"
type input "4"
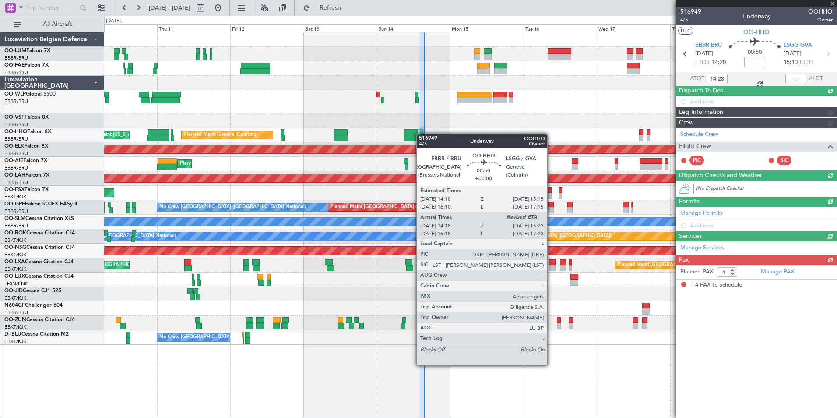
scroll to position [0, 0]
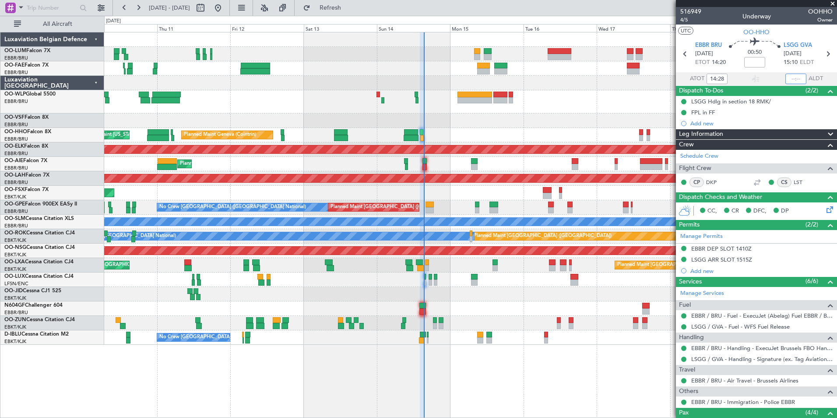
click at [789, 78] on input "text" at bounding box center [795, 79] width 21 height 11
type input "15:18"
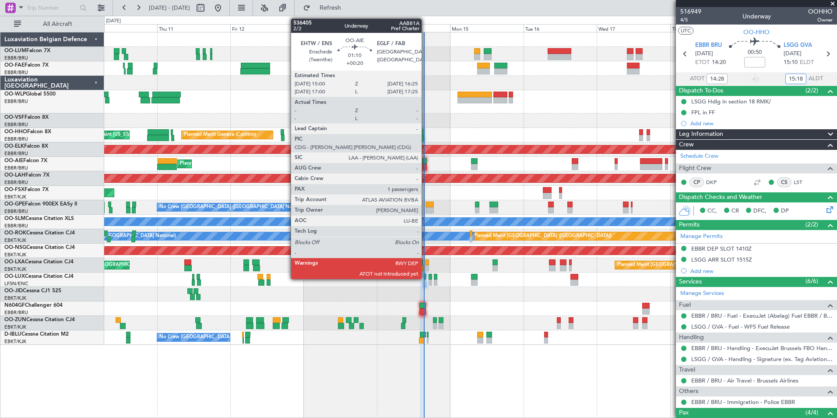
click at [427, 165] on div at bounding box center [424, 167] width 4 height 6
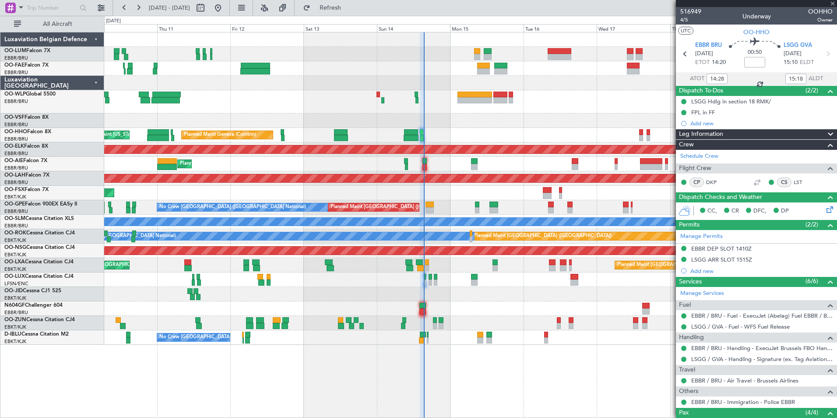
type input "+00:20"
type input "1"
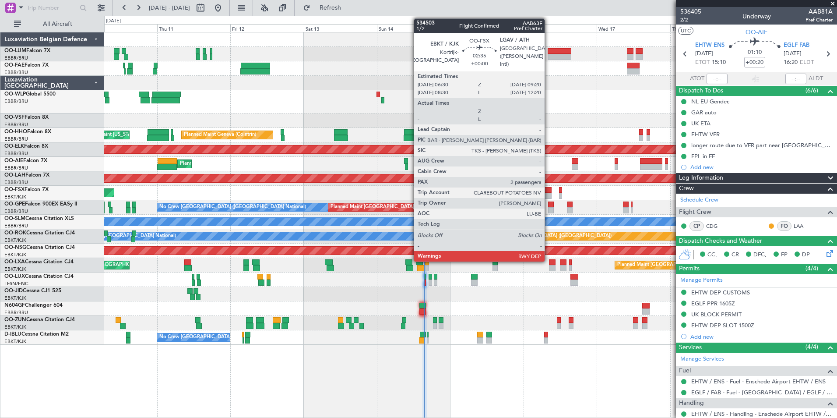
click at [548, 196] on div at bounding box center [547, 196] width 9 height 6
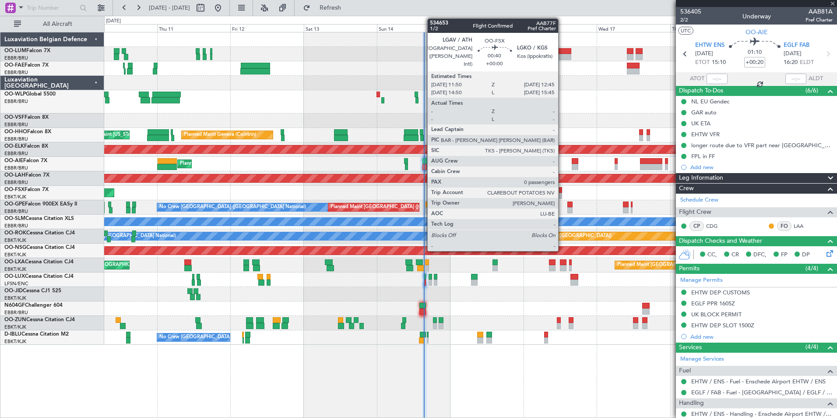
click at [562, 190] on div at bounding box center [560, 190] width 3 height 6
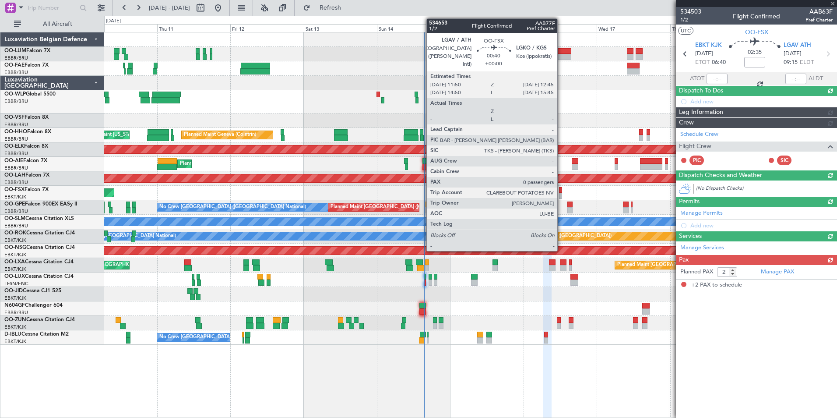
click at [561, 190] on div at bounding box center [560, 190] width 3 height 6
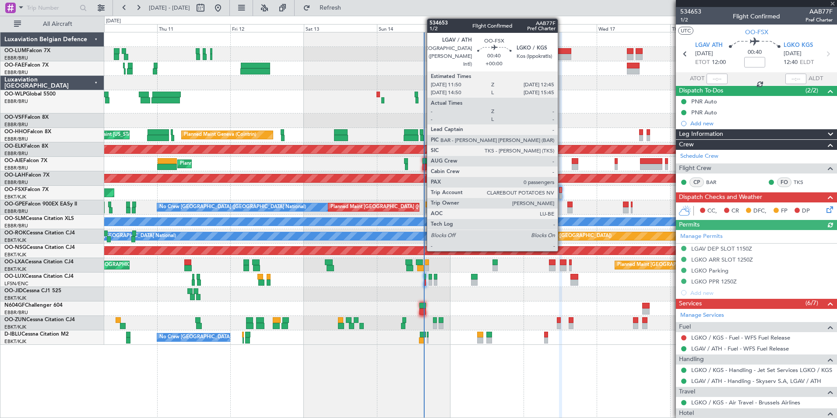
click at [562, 190] on div at bounding box center [560, 190] width 3 height 6
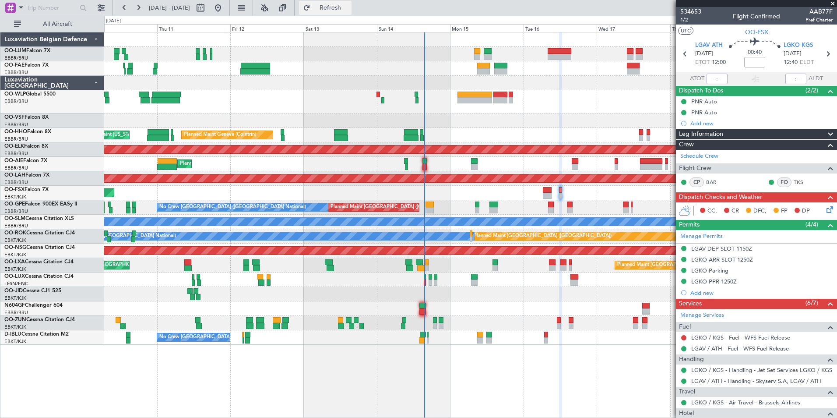
drag, startPoint x: 368, startPoint y: 8, endPoint x: 368, endPoint y: 13, distance: 4.8
click at [349, 8] on span "Refresh" at bounding box center [330, 8] width 37 height 6
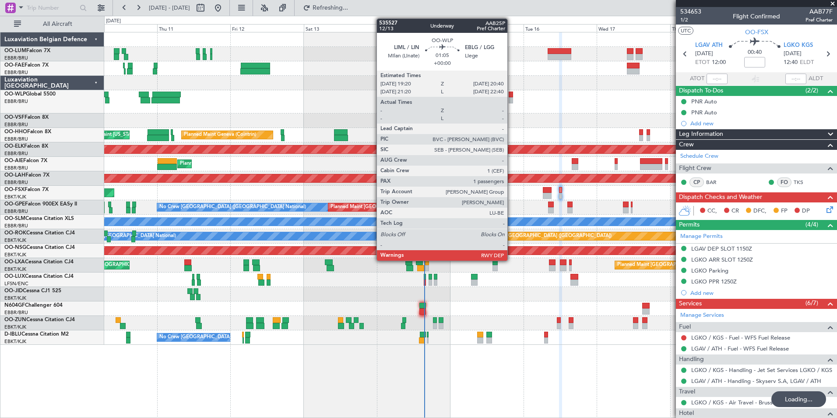
click at [511, 94] on div at bounding box center [511, 94] width 4 height 6
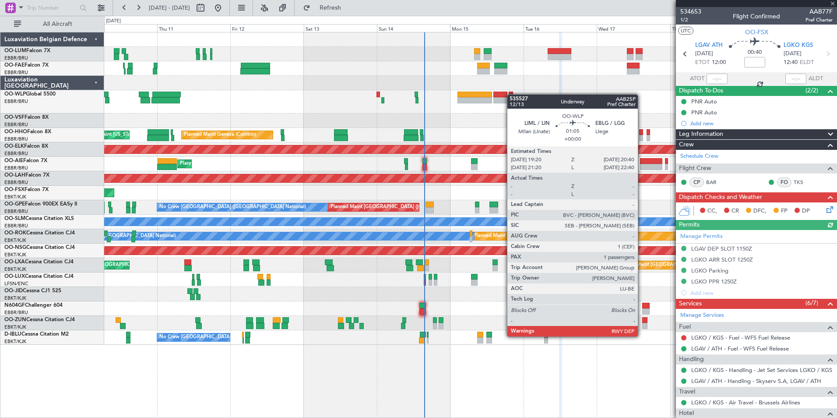
type input "1"
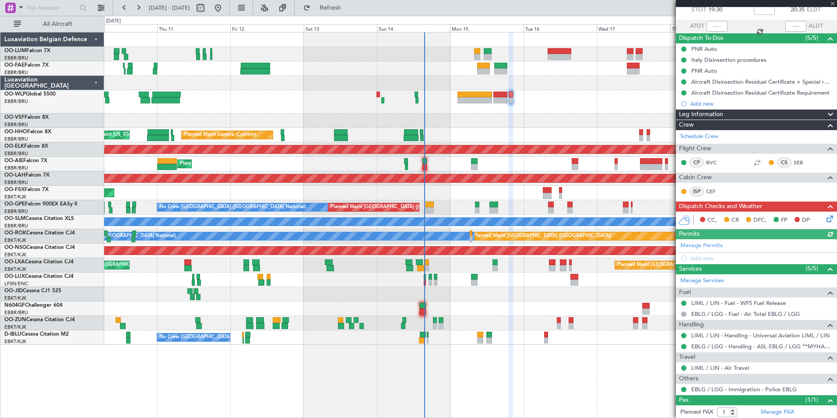
scroll to position [74, 0]
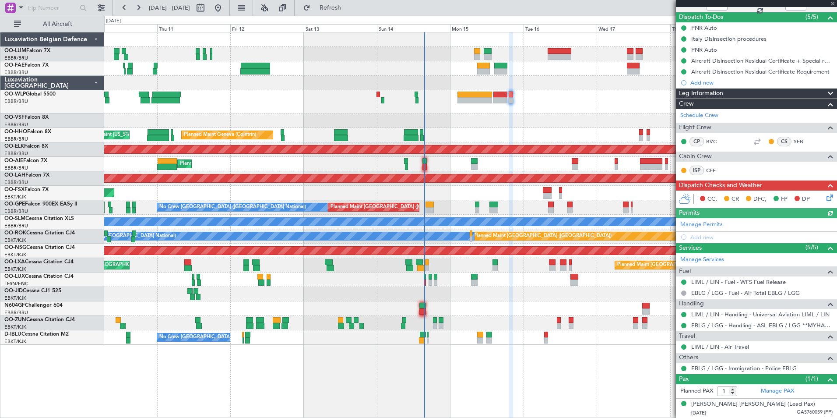
click at [825, 198] on icon at bounding box center [828, 196] width 7 height 7
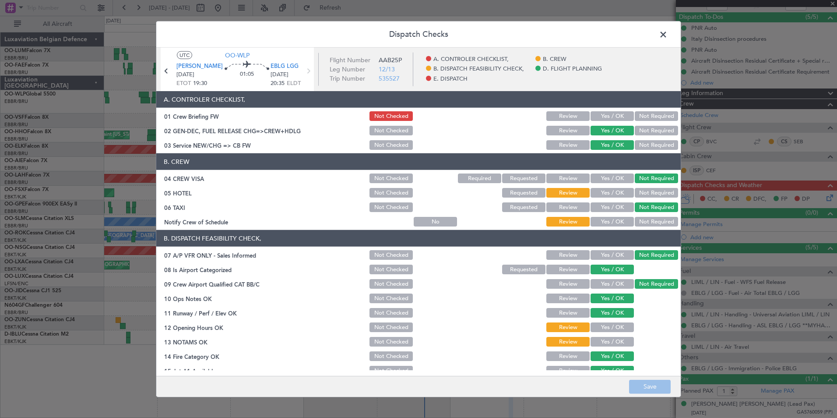
click at [603, 114] on button "Yes / OK" at bounding box center [611, 116] width 43 height 10
click at [637, 193] on button "Not Required" at bounding box center [656, 193] width 43 height 10
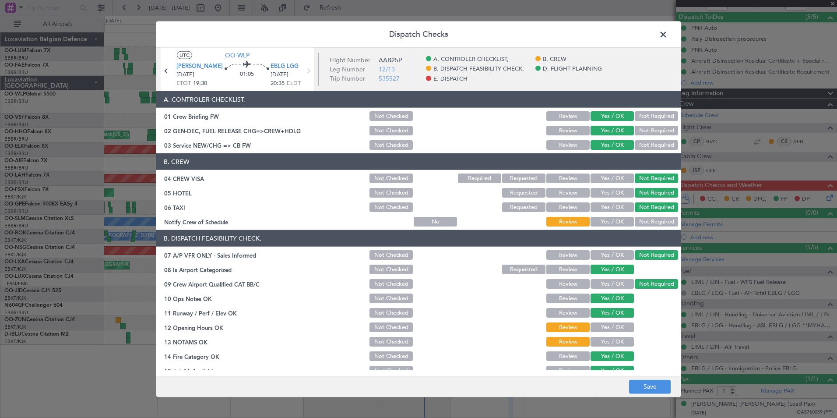
click at [608, 222] on button "Yes / OK" at bounding box center [611, 222] width 43 height 10
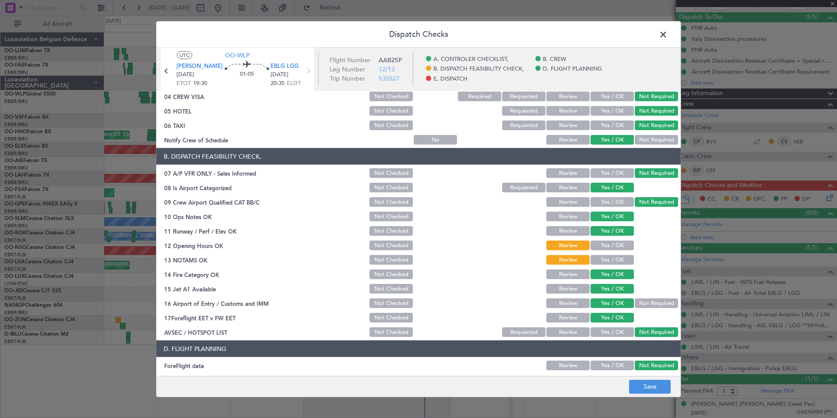
scroll to position [88, 0]
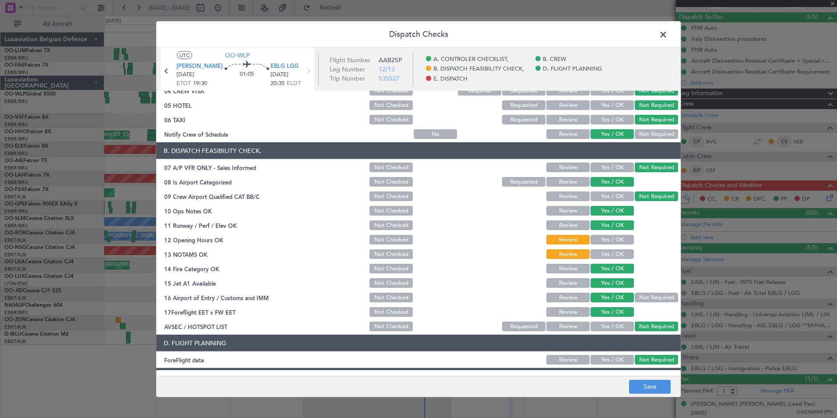
click at [612, 245] on div "Yes / OK" at bounding box center [611, 239] width 44 height 12
click at [610, 259] on div "Yes / OK" at bounding box center [611, 254] width 44 height 12
click at [609, 238] on button "Yes / OK" at bounding box center [611, 240] width 43 height 10
click at [609, 255] on button "Yes / OK" at bounding box center [611, 254] width 43 height 10
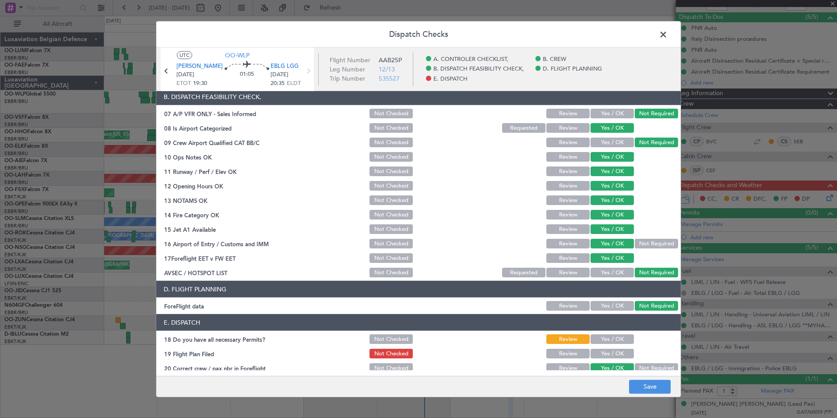
scroll to position [162, 0]
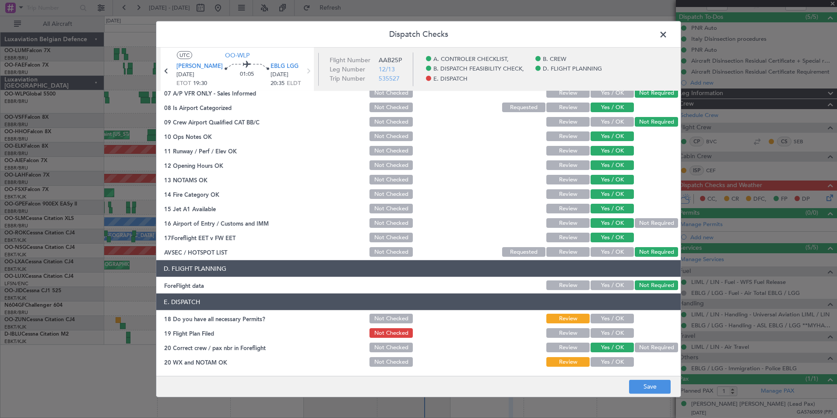
click at [611, 321] on button "Yes / OK" at bounding box center [611, 318] width 43 height 10
click at [614, 332] on button "Yes / OK" at bounding box center [611, 333] width 43 height 10
click at [610, 362] on button "Yes / OK" at bounding box center [611, 362] width 43 height 10
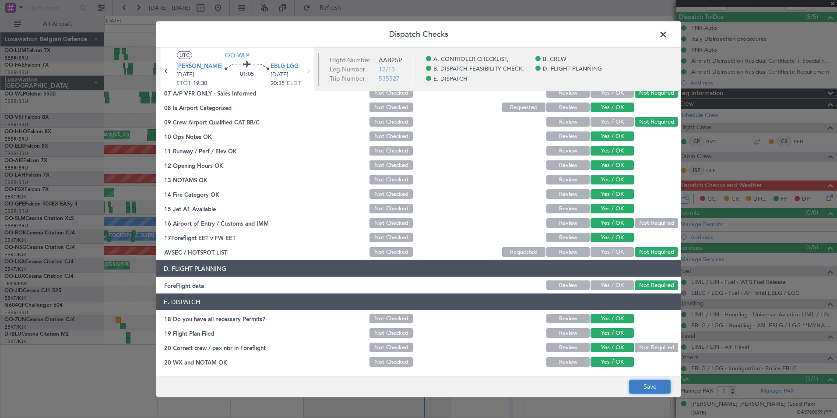
click at [641, 384] on button "Save" at bounding box center [650, 386] width 42 height 14
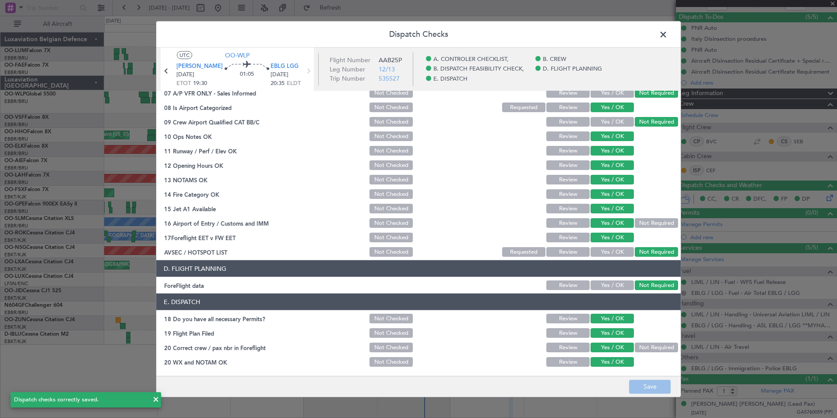
click at [668, 38] on span at bounding box center [668, 37] width 0 height 18
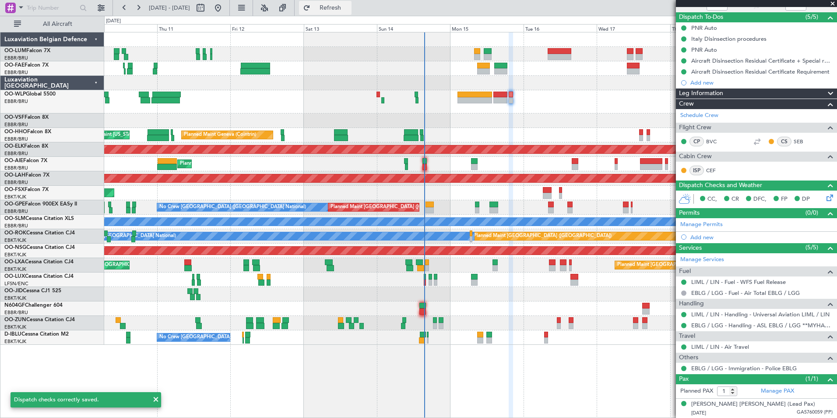
click at [349, 7] on span "Refresh" at bounding box center [330, 8] width 37 height 6
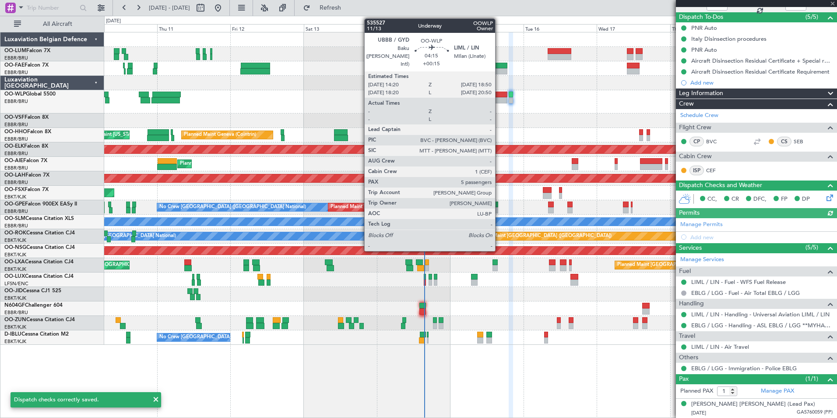
click at [499, 96] on div at bounding box center [500, 94] width 14 height 6
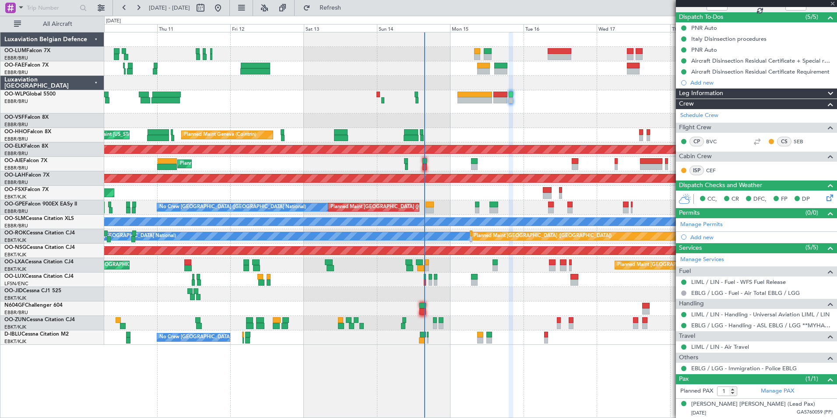
type input "+00:15"
type input "5"
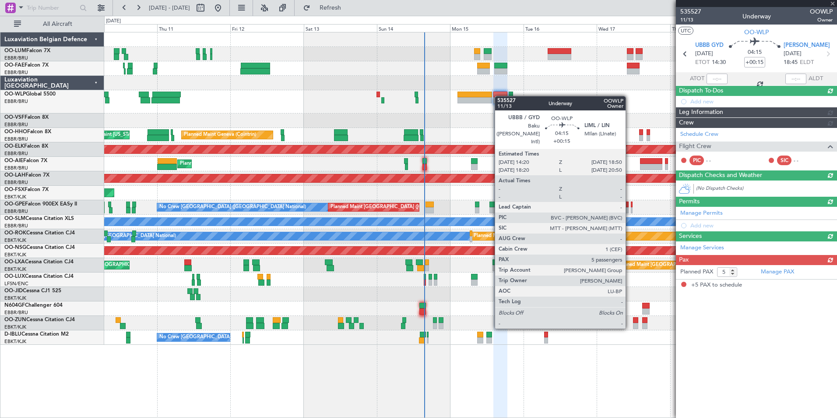
scroll to position [0, 0]
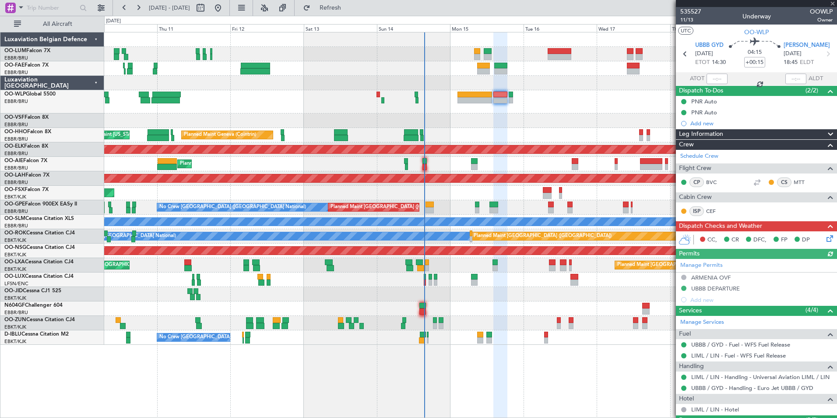
click at [825, 239] on icon at bounding box center [828, 236] width 7 height 7
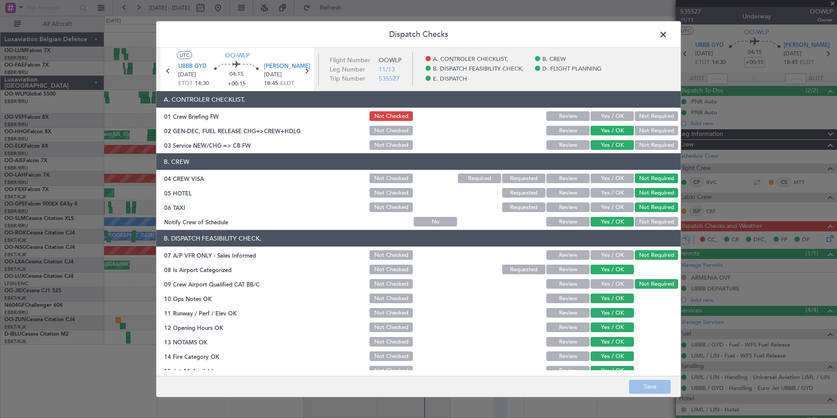
click at [597, 115] on button "Yes / OK" at bounding box center [611, 116] width 43 height 10
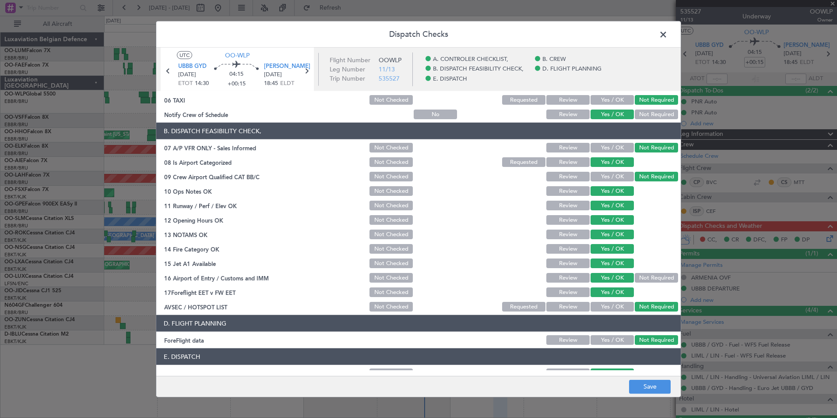
scroll to position [162, 0]
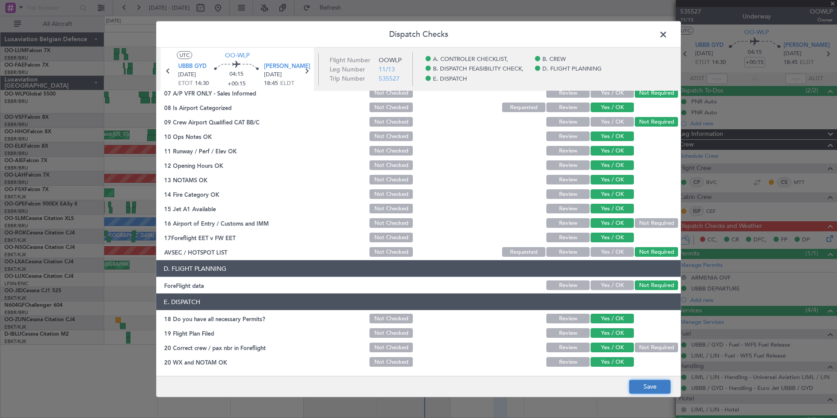
click at [646, 379] on button "Save" at bounding box center [650, 386] width 42 height 14
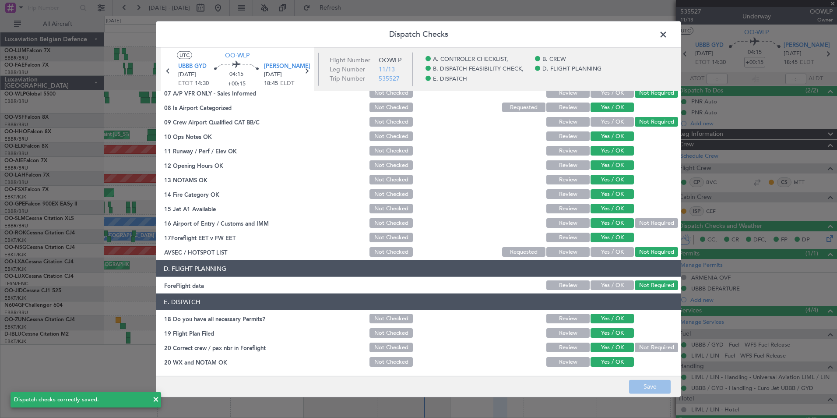
drag, startPoint x: 665, startPoint y: 33, endPoint x: 388, endPoint y: 24, distance: 277.2
click at [668, 33] on span at bounding box center [668, 37] width 0 height 18
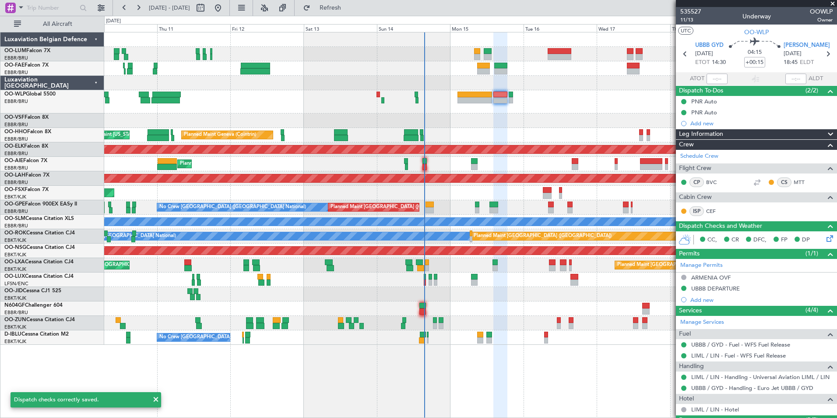
click at [378, 16] on div "Planned Maint Liege Planned Maint Geneva ([GEOGRAPHIC_DATA]) AOG Maint [US_STAT…" at bounding box center [418, 217] width 837 height 402
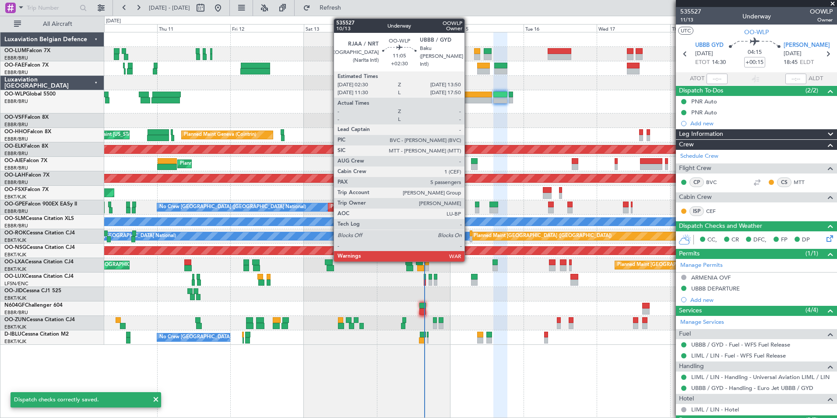
click at [468, 98] on div at bounding box center [474, 100] width 35 height 6
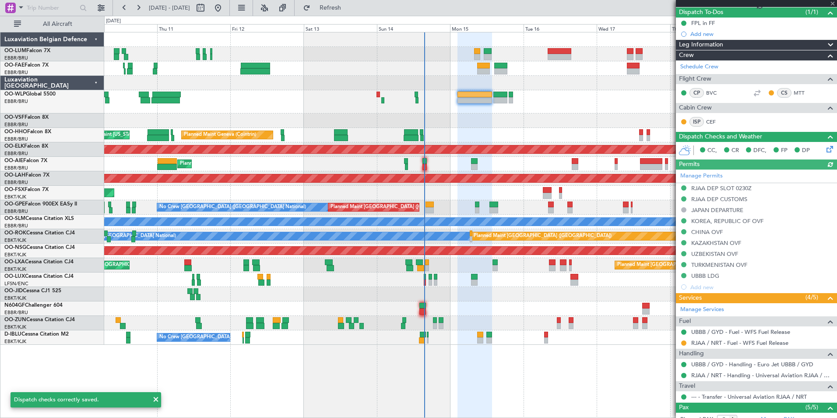
scroll to position [88, 0]
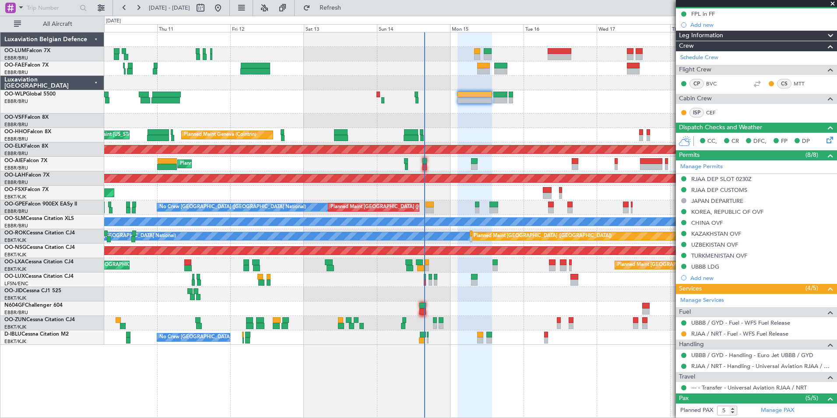
click at [681, 333] on div at bounding box center [683, 333] width 7 height 7
click at [682, 332] on button at bounding box center [683, 333] width 5 height 5
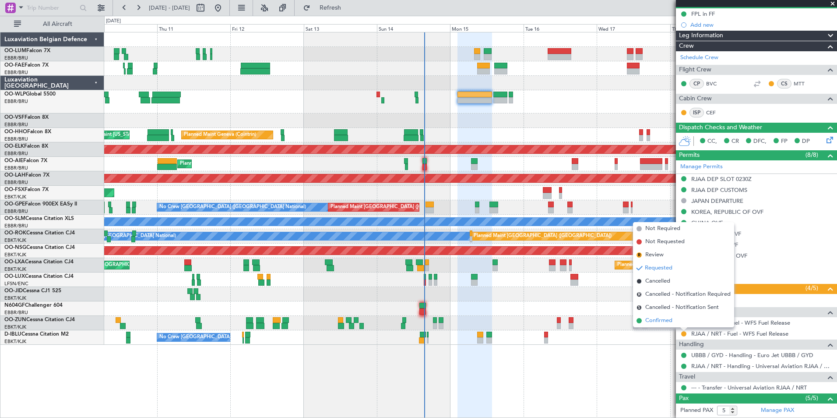
click at [655, 321] on span "Confirmed" at bounding box center [658, 320] width 27 height 9
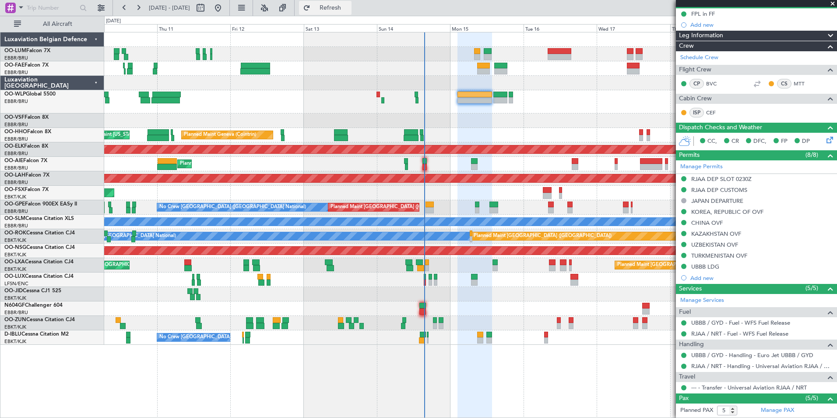
click at [349, 5] on span "Refresh" at bounding box center [330, 8] width 37 height 6
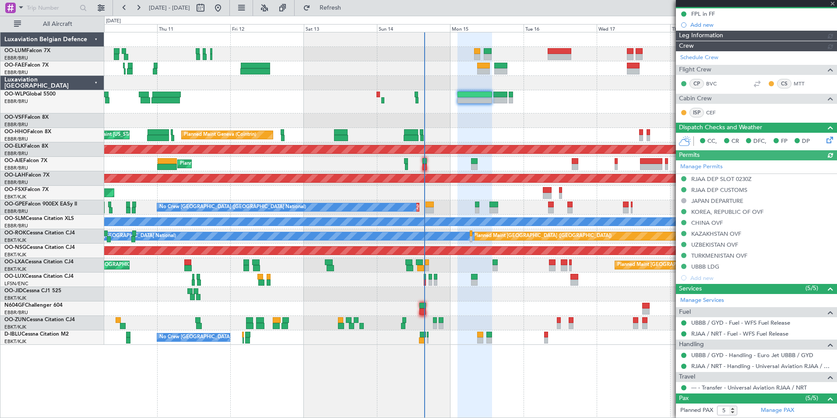
scroll to position [131, 0]
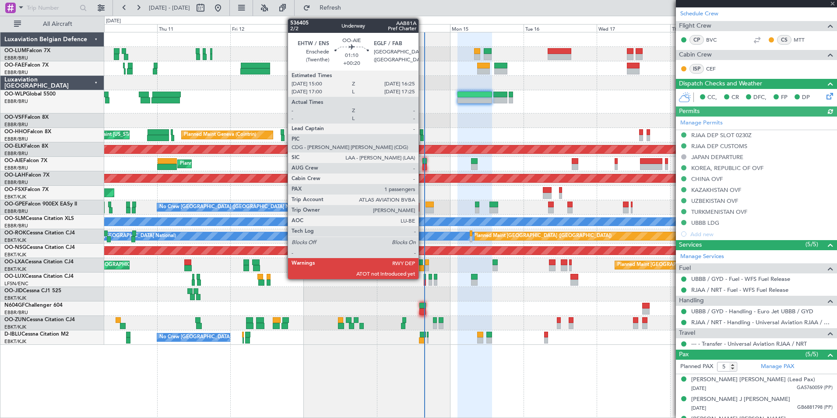
click at [422, 162] on div at bounding box center [424, 161] width 4 height 6
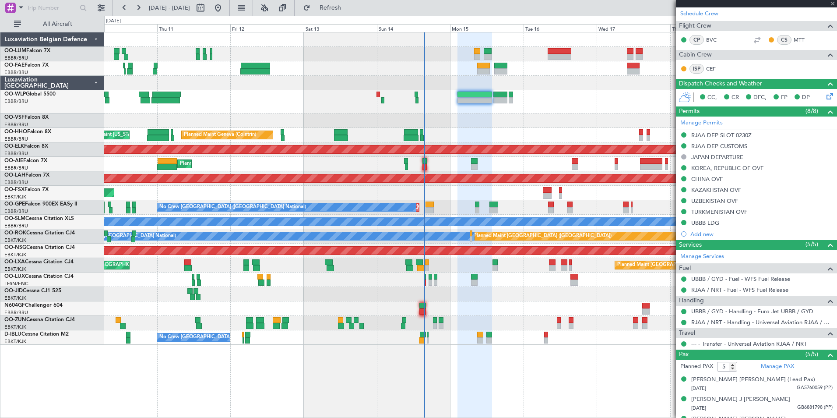
type input "+00:20"
type input "1"
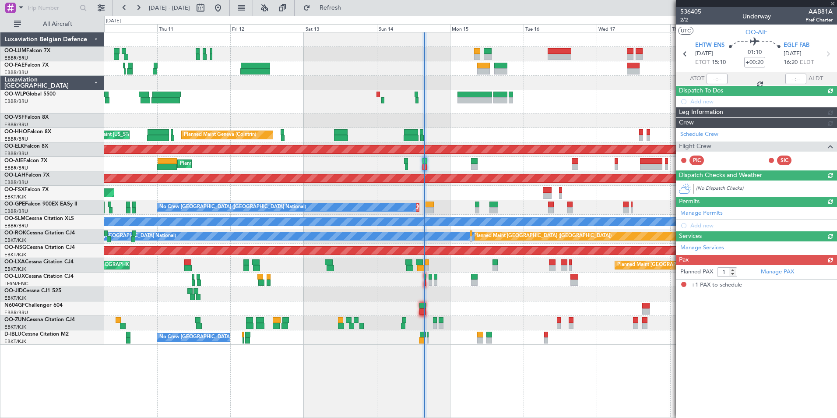
scroll to position [0, 0]
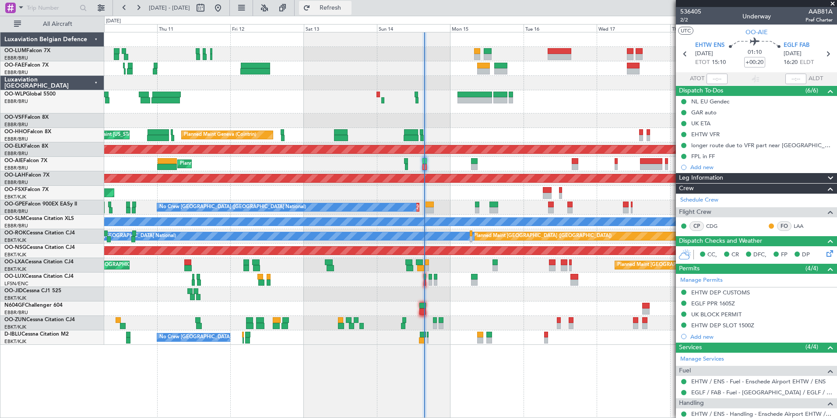
click at [339, 11] on button "Refresh" at bounding box center [325, 8] width 53 height 14
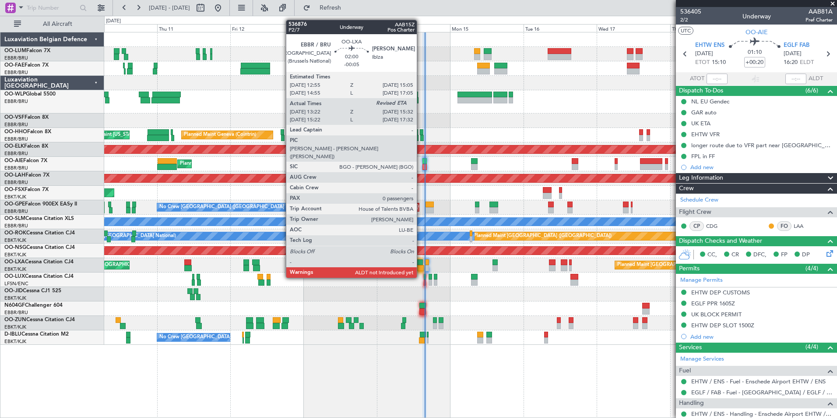
click at [421, 262] on div at bounding box center [419, 262] width 7 height 6
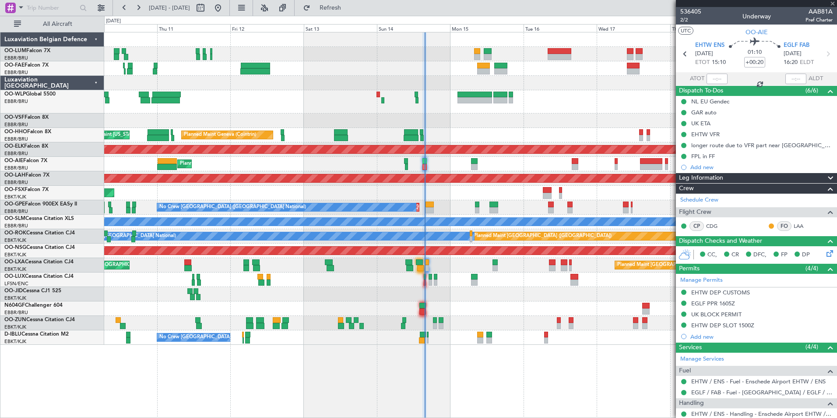
type input "-00:05"
type input "13:27"
type input "0"
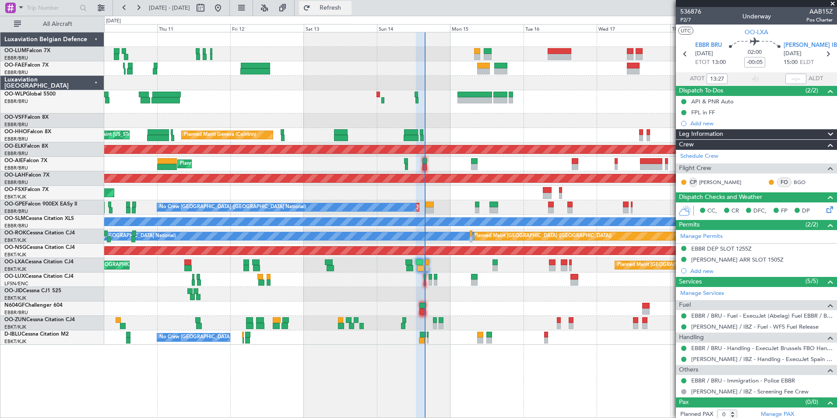
click at [349, 5] on span "Refresh" at bounding box center [330, 8] width 37 height 6
click at [423, 280] on div "No Crew [PERSON_NAME] ([PERSON_NAME]) No Crew [PERSON_NAME] ([PERSON_NAME])" at bounding box center [470, 279] width 732 height 14
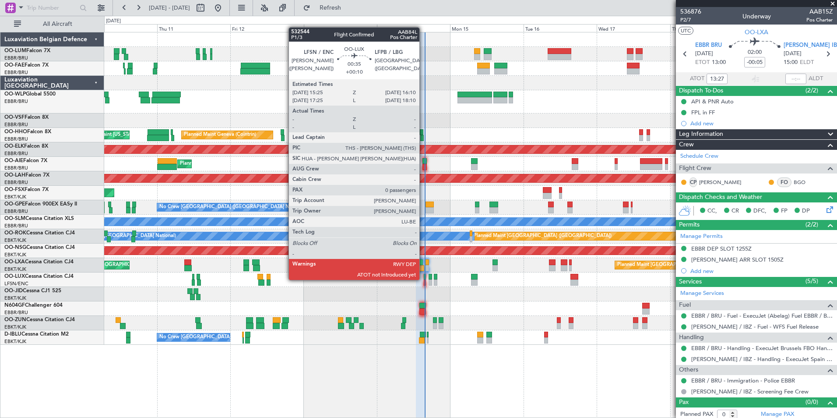
click at [424, 279] on div at bounding box center [425, 277] width 3 height 6
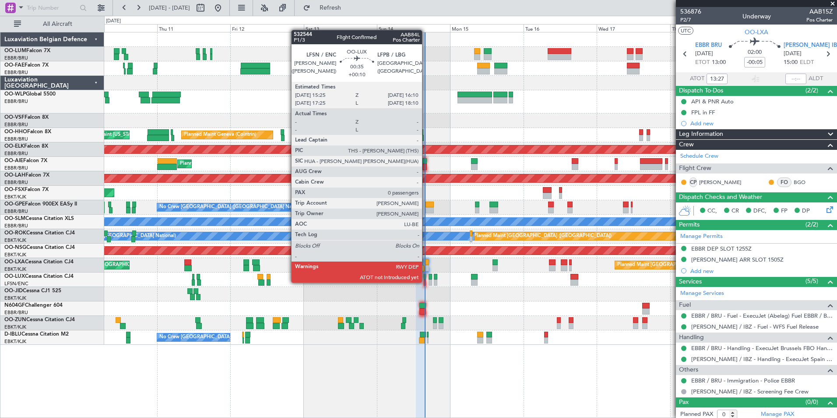
click at [426, 281] on div at bounding box center [425, 282] width 3 height 6
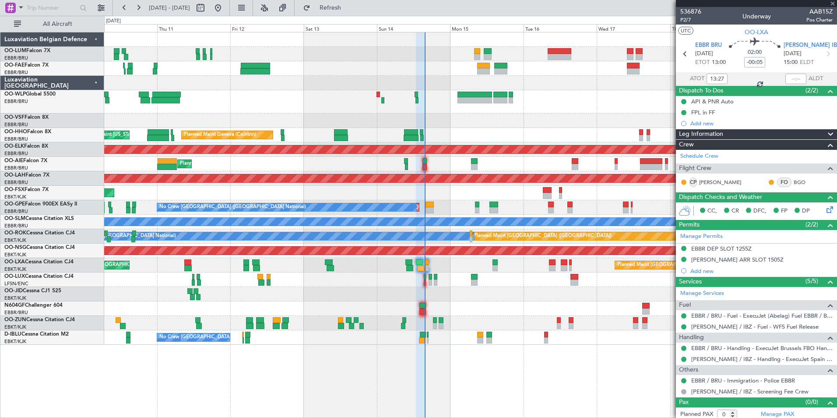
type input "+00:10"
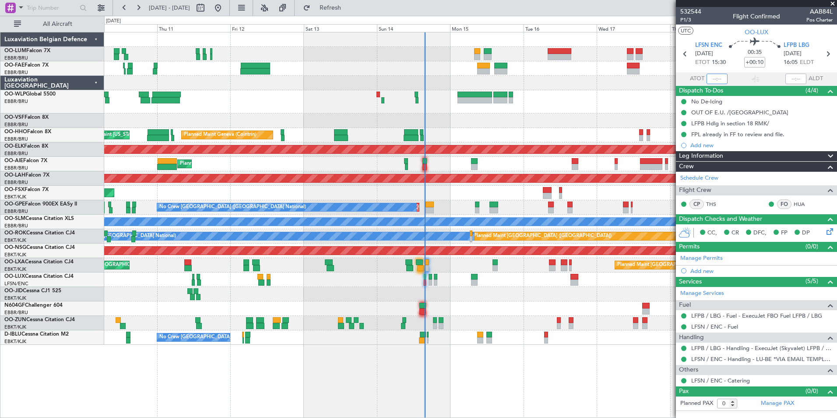
click at [716, 75] on input "text" at bounding box center [716, 79] width 21 height 11
type input "15:15"
click at [722, 32] on section "UTC OO-LUX" at bounding box center [756, 31] width 161 height 13
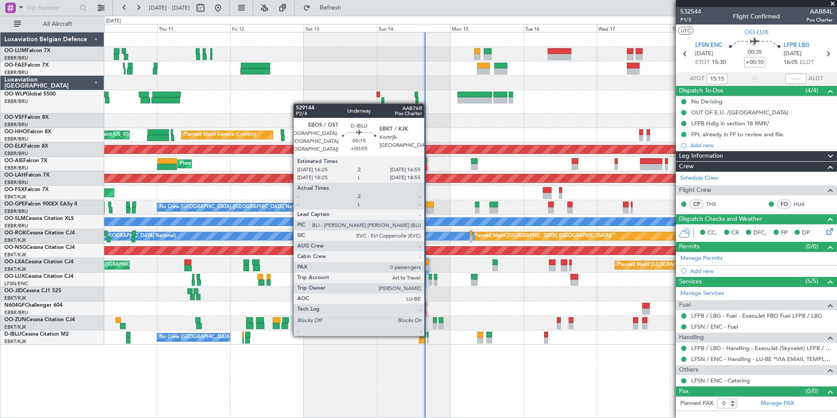
click at [428, 334] on div at bounding box center [428, 334] width 2 height 6
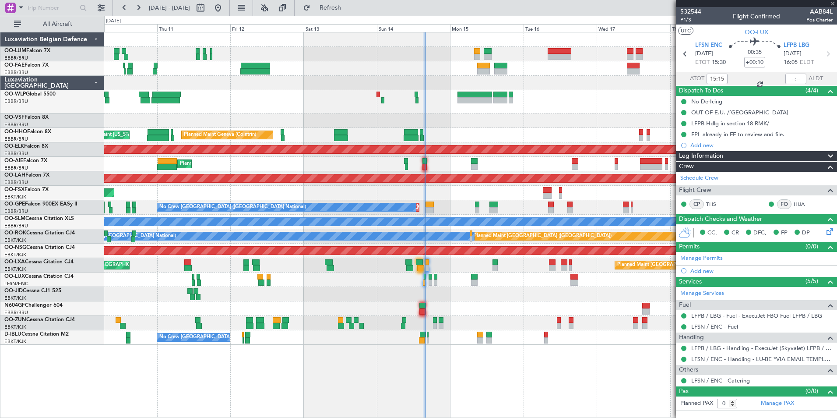
type input "+00:05"
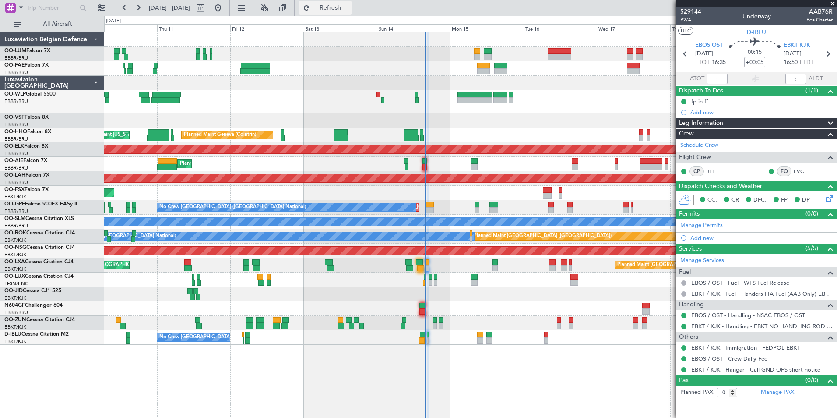
click at [349, 11] on span "Refresh" at bounding box center [330, 8] width 37 height 6
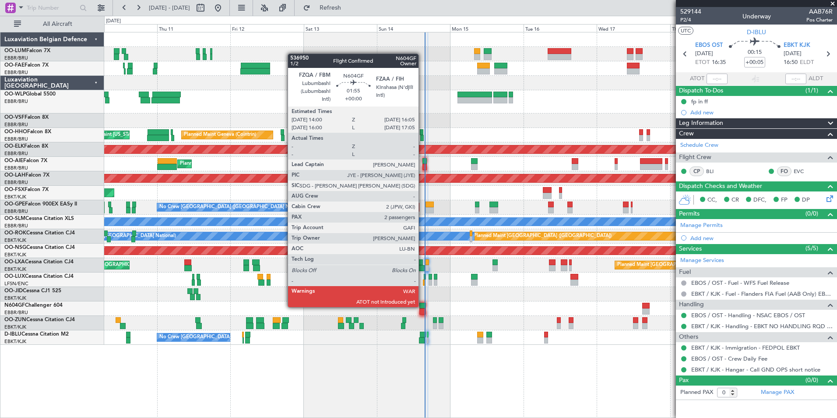
click at [422, 306] on div at bounding box center [422, 305] width 7 height 6
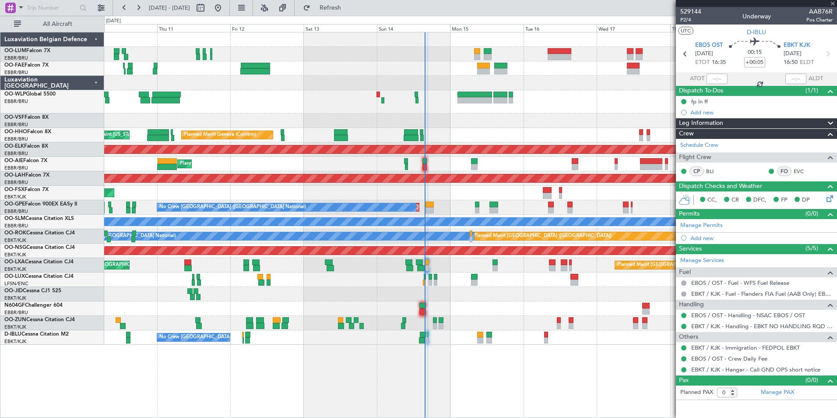
type input "2"
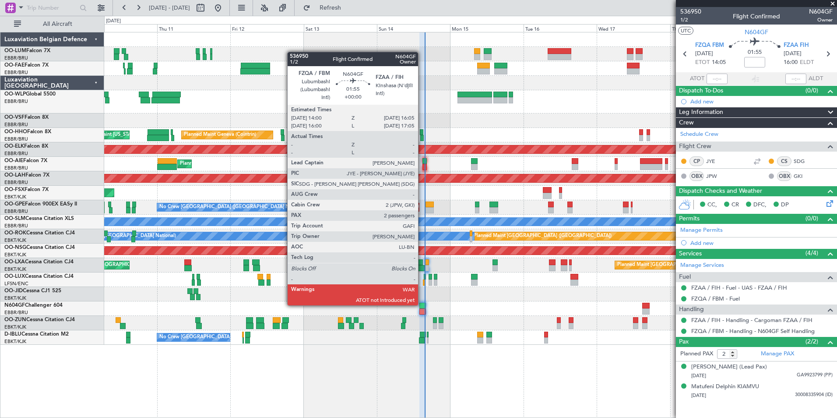
click at [422, 304] on div at bounding box center [422, 305] width 7 height 6
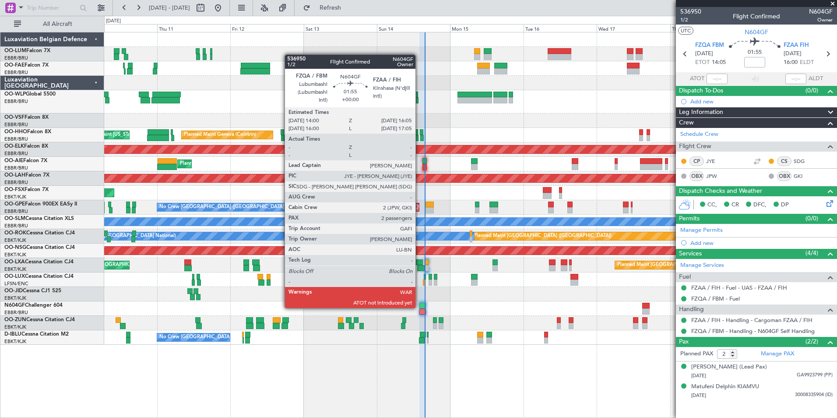
click at [419, 307] on div at bounding box center [422, 305] width 7 height 6
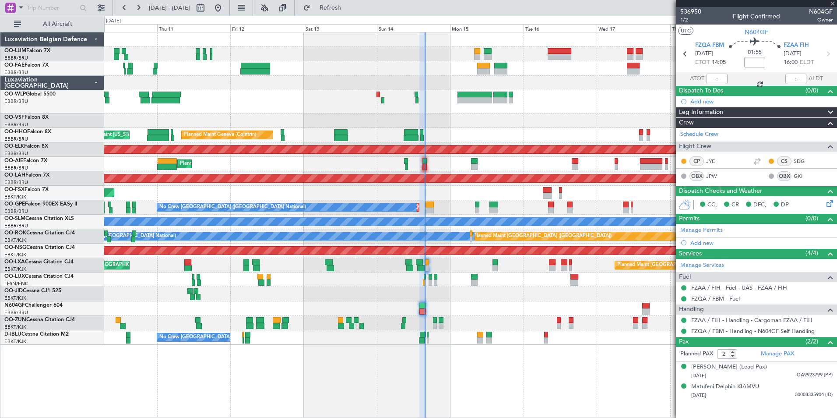
click at [419, 307] on div at bounding box center [422, 305] width 7 height 6
click at [715, 77] on input "text" at bounding box center [716, 79] width 21 height 11
click at [718, 39] on section "FZQA FBM [DATE] ETOT 14:05 01:55 FZAA FIH [DATE] 16:00 ELDT" at bounding box center [756, 55] width 161 height 35
type input "14:38"
click at [349, 5] on span "Refresh" at bounding box center [330, 8] width 37 height 6
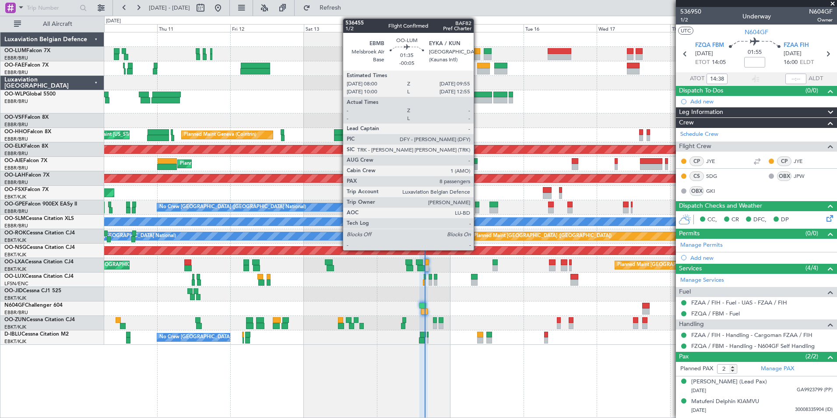
click at [478, 49] on div at bounding box center [477, 51] width 6 height 6
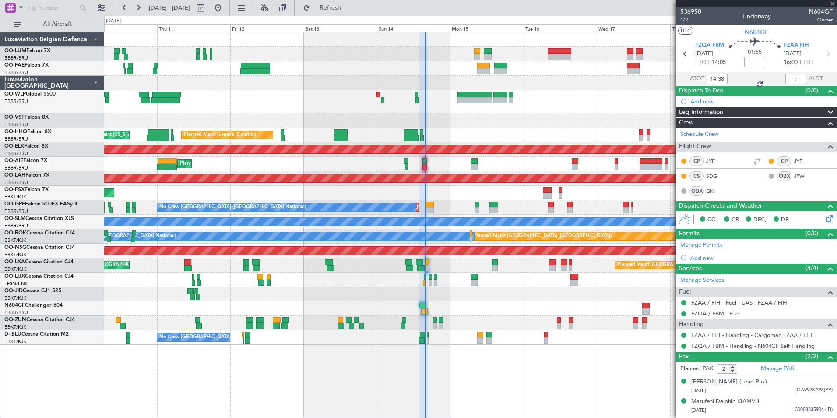
type input "-00:05"
type input "8"
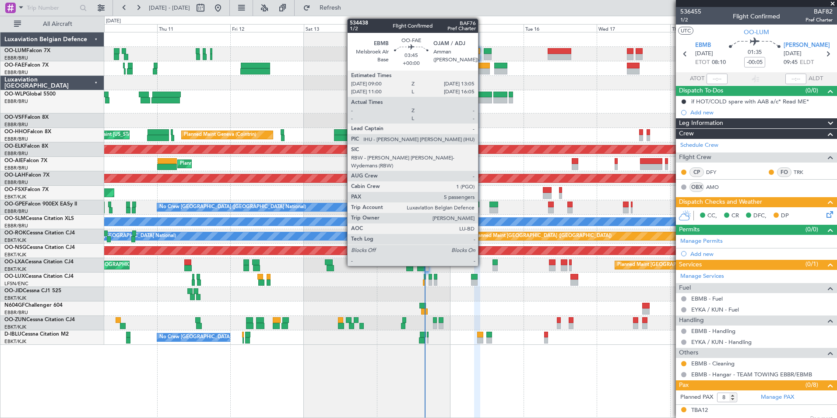
click at [482, 66] on div at bounding box center [483, 66] width 13 height 6
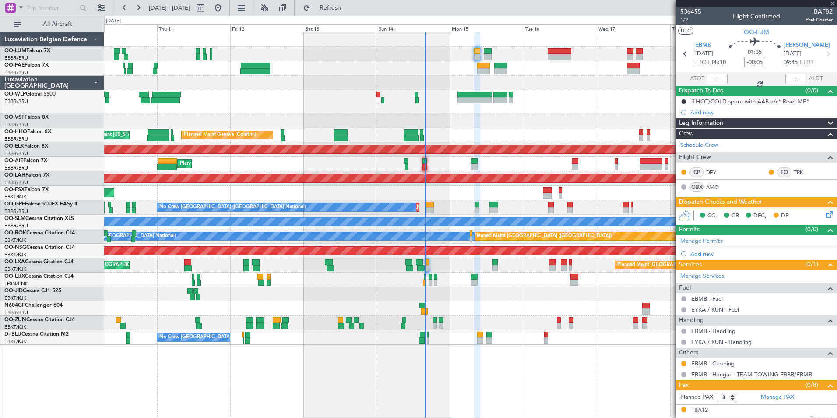
type input "5"
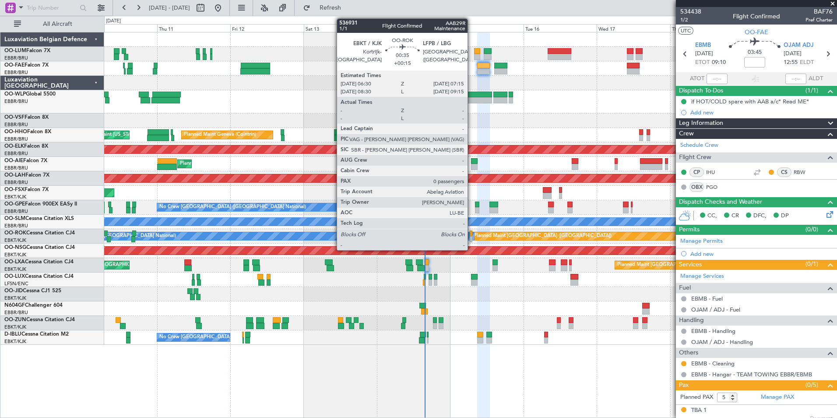
click at [471, 233] on div at bounding box center [471, 233] width 3 height 6
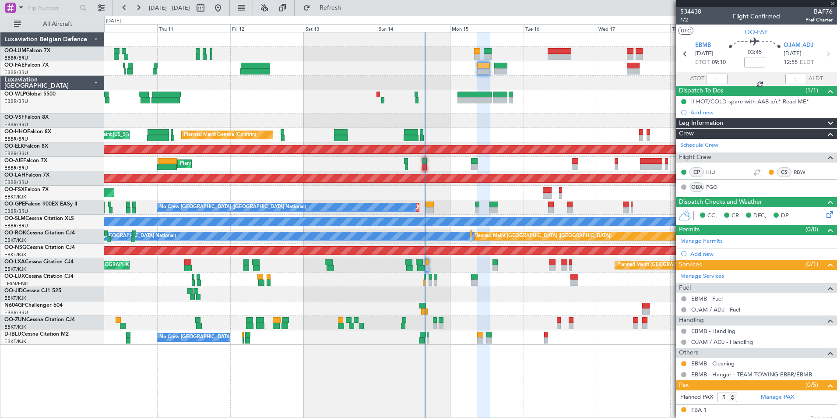
type input "+00:15"
type input "0"
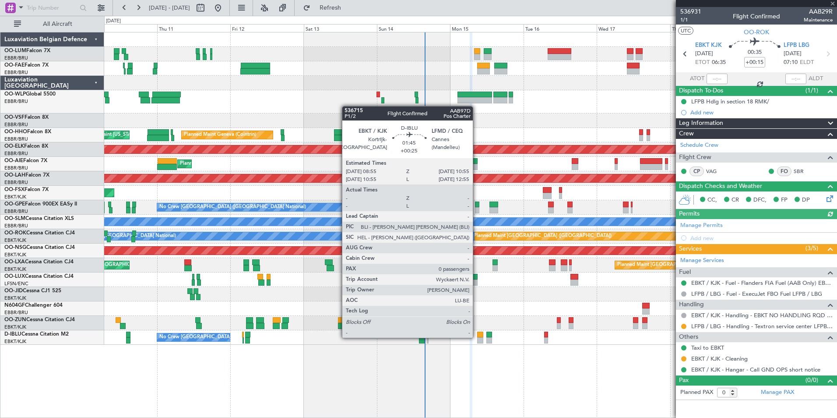
click at [478, 336] on div at bounding box center [480, 334] width 6 height 6
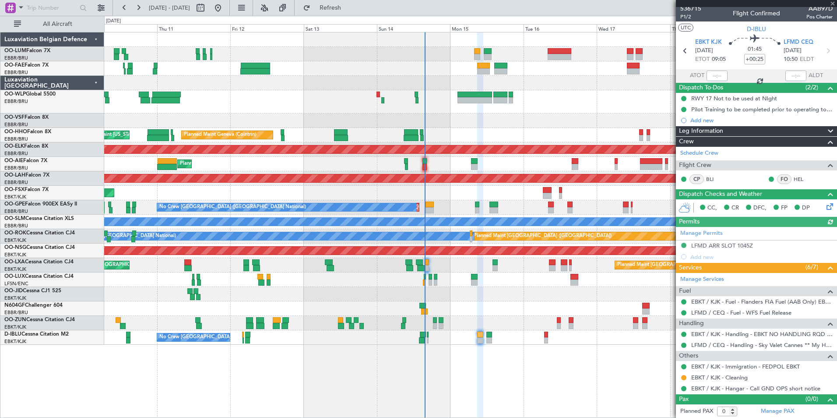
scroll to position [4, 0]
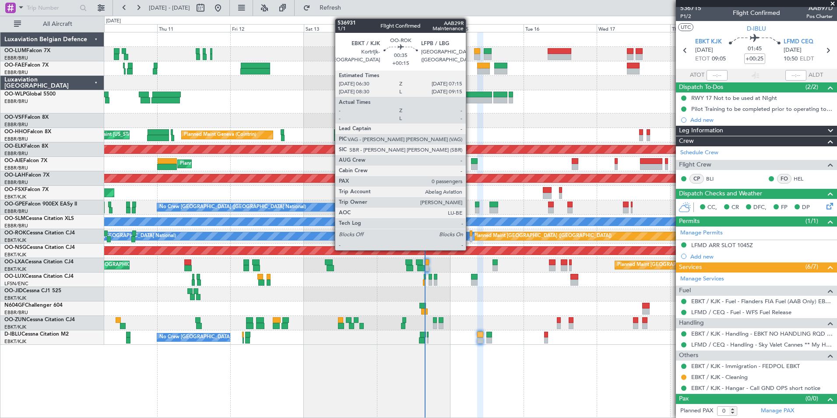
click at [470, 234] on div at bounding box center [471, 233] width 3 height 6
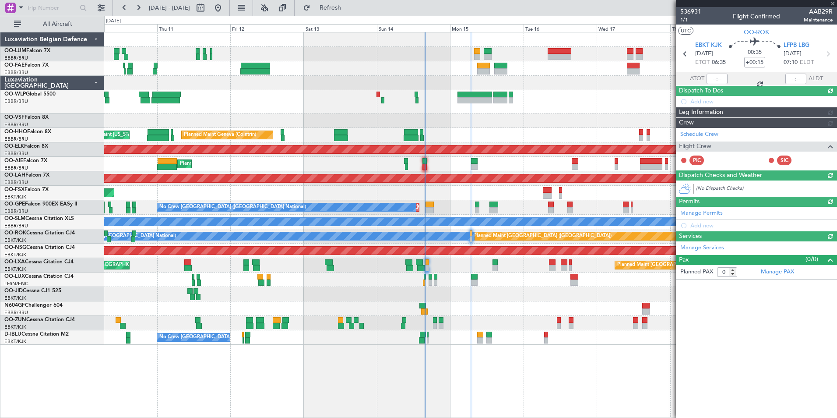
scroll to position [0, 0]
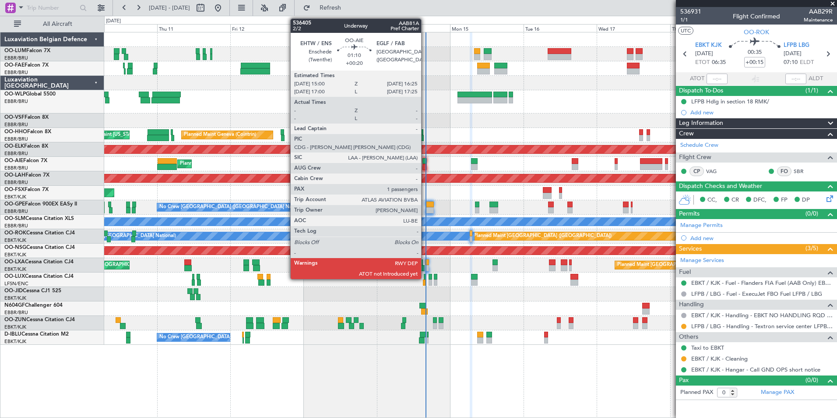
click at [425, 163] on div at bounding box center [424, 161] width 4 height 6
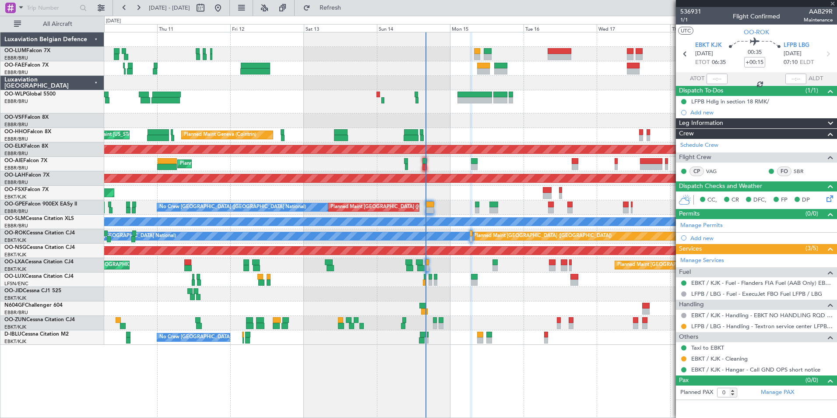
type input "+00:20"
type input "1"
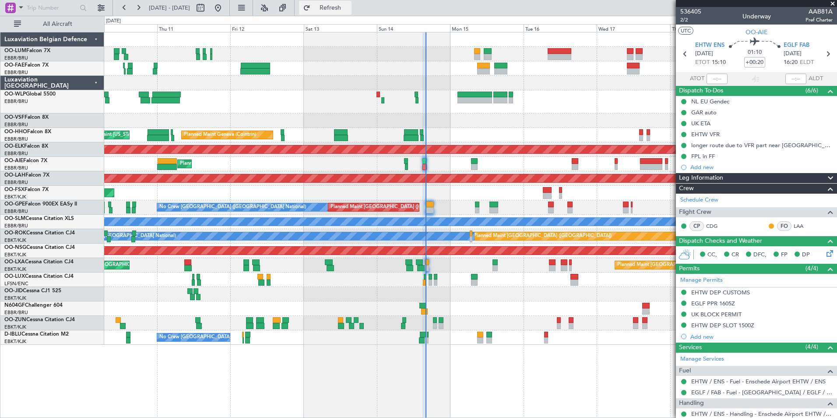
click at [349, 8] on span "Refresh" at bounding box center [330, 8] width 37 height 6
drag, startPoint x: 341, startPoint y: 7, endPoint x: 340, endPoint y: 59, distance: 52.1
click at [341, 7] on span "Refresh" at bounding box center [330, 8] width 37 height 6
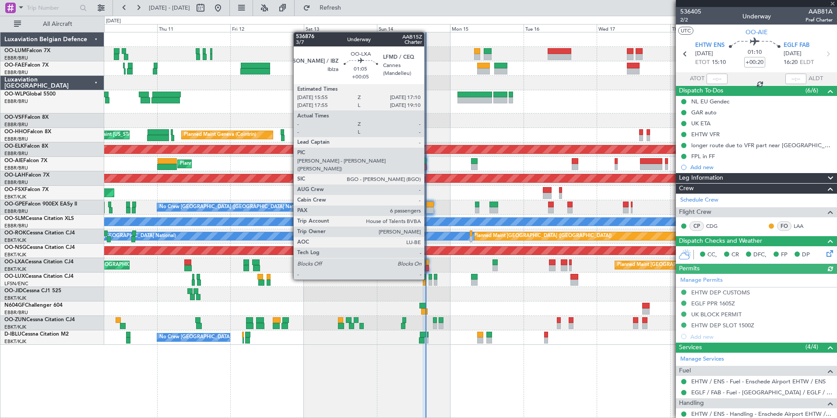
click at [428, 263] on div at bounding box center [427, 262] width 4 height 6
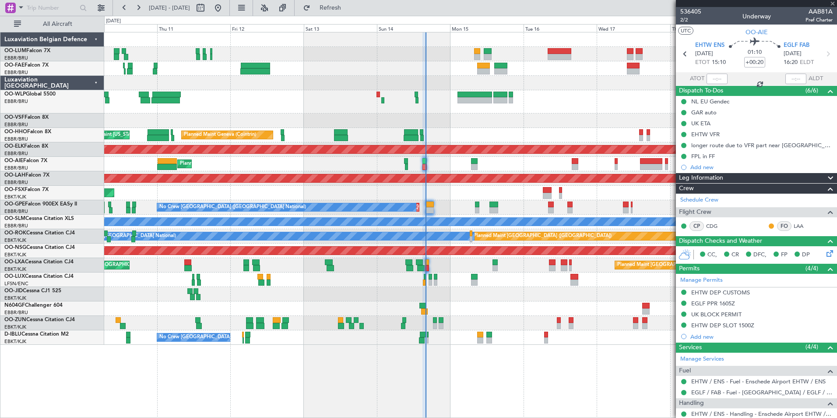
type input "+00:05"
type input "6"
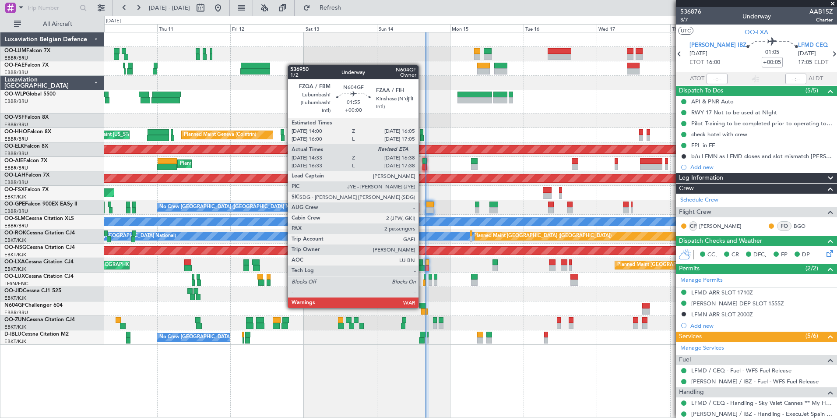
click at [422, 307] on div at bounding box center [422, 305] width 7 height 6
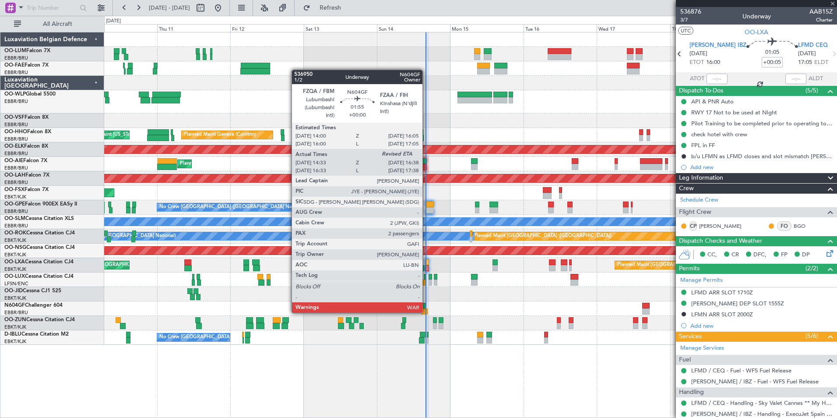
type input "14:38"
type input "2"
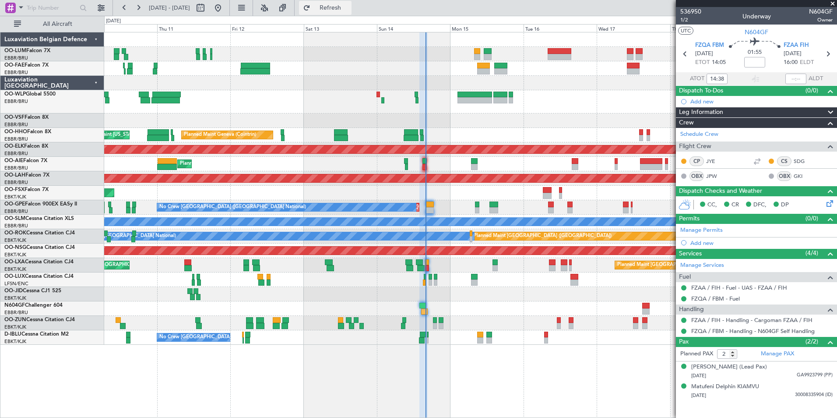
click at [349, 9] on span "Refresh" at bounding box center [330, 8] width 37 height 6
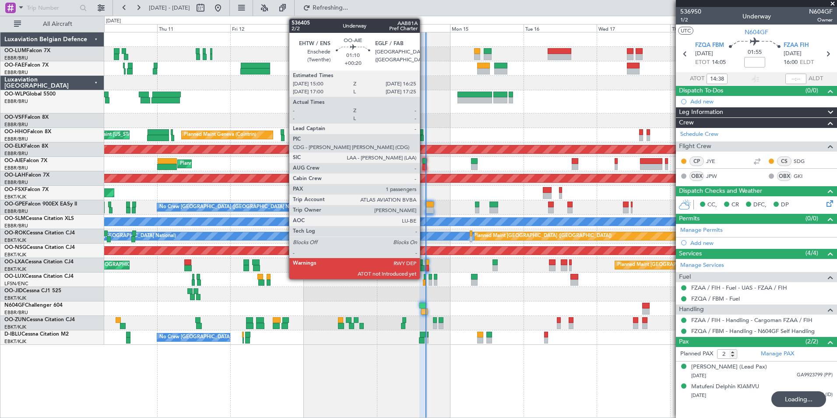
click at [424, 162] on div at bounding box center [424, 161] width 4 height 6
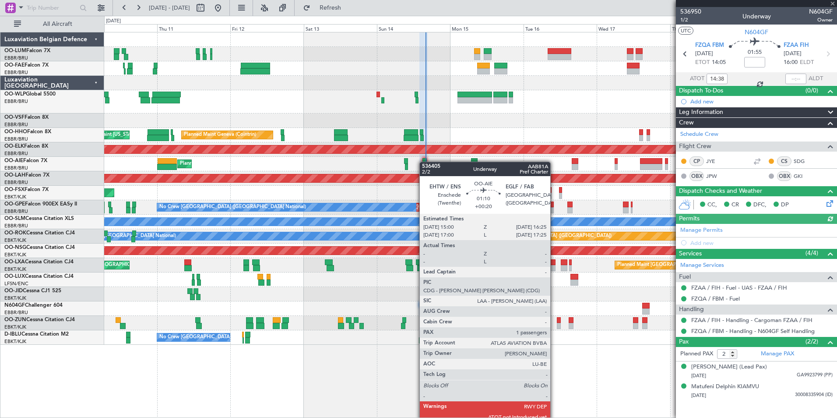
type input "+00:20"
type input "1"
